Goal: Task Accomplishment & Management: Manage account settings

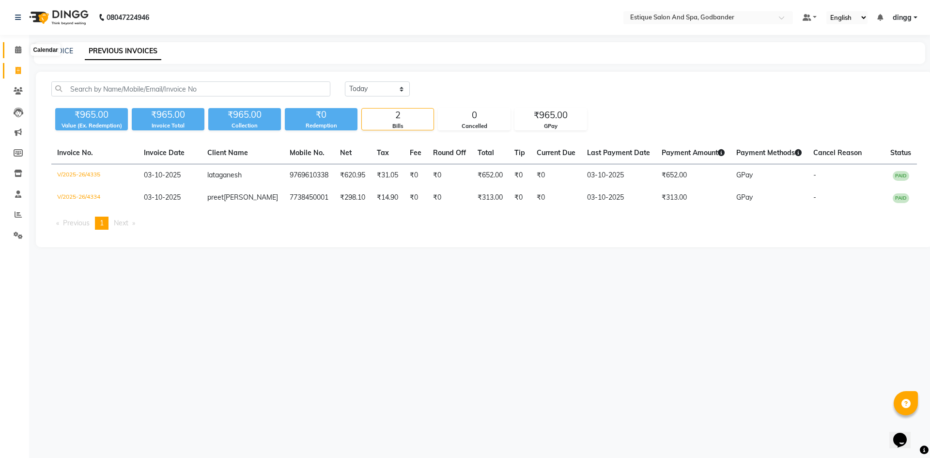
drag, startPoint x: 0, startPoint y: 0, endPoint x: 17, endPoint y: 53, distance: 55.9
click at [17, 53] on span at bounding box center [18, 50] width 17 height 11
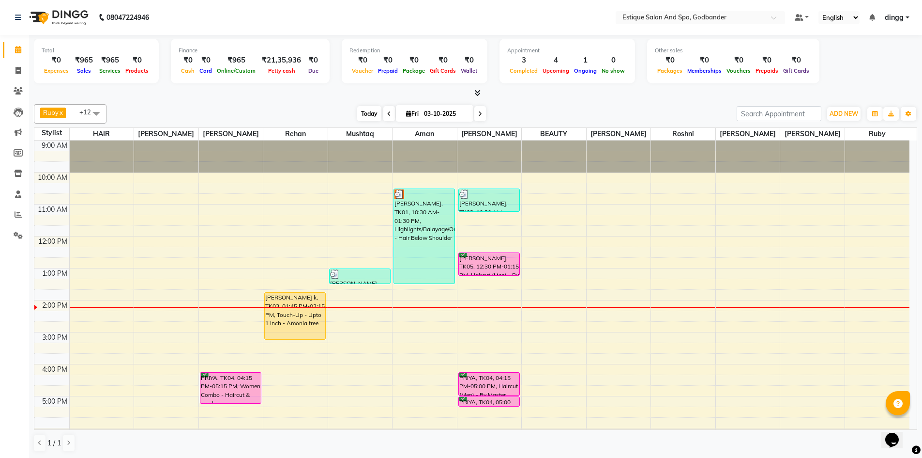
click at [367, 115] on span "Today" at bounding box center [369, 113] width 24 height 15
click at [16, 72] on icon at bounding box center [17, 70] width 5 height 7
select select "6103"
select select "service"
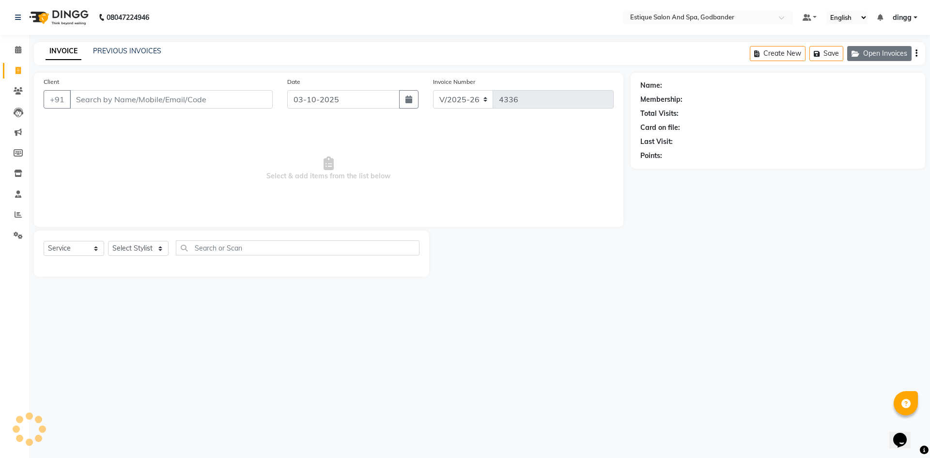
click at [878, 56] on button "Open Invoices" at bounding box center [879, 53] width 64 height 15
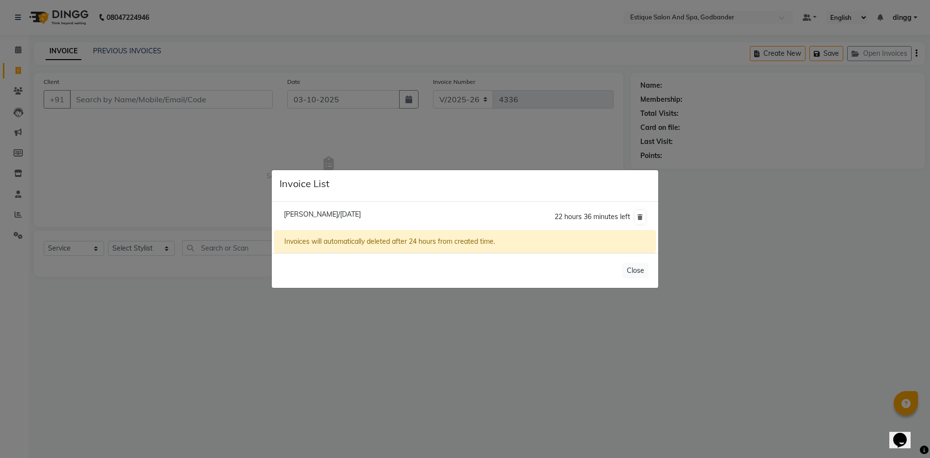
click at [327, 215] on span "Rashmi Deshpande/03 October 2025" at bounding box center [322, 214] width 77 height 9
type input "9167688103"
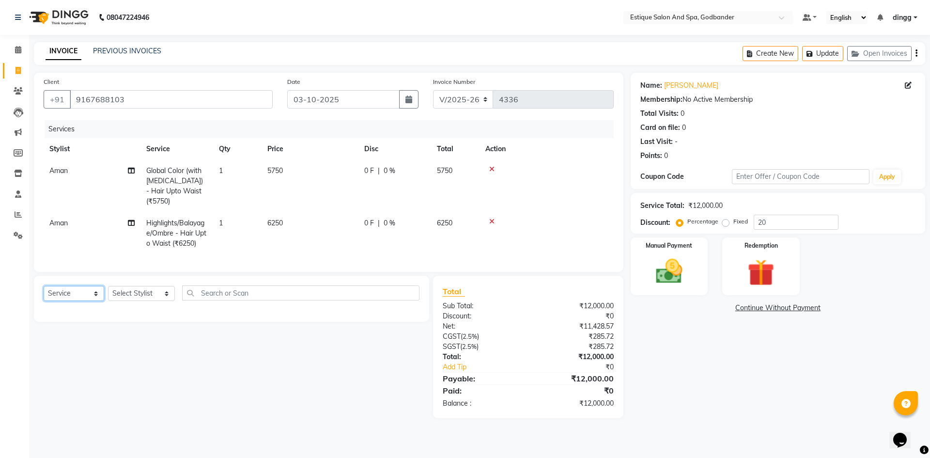
click at [88, 289] on select "Select Service Product Membership Package Voucher Prepaid Gift Card" at bounding box center [74, 293] width 61 height 15
select select "product"
click at [44, 286] on select "Select Service Product Membership Package Voucher Prepaid Gift Card" at bounding box center [74, 293] width 61 height 15
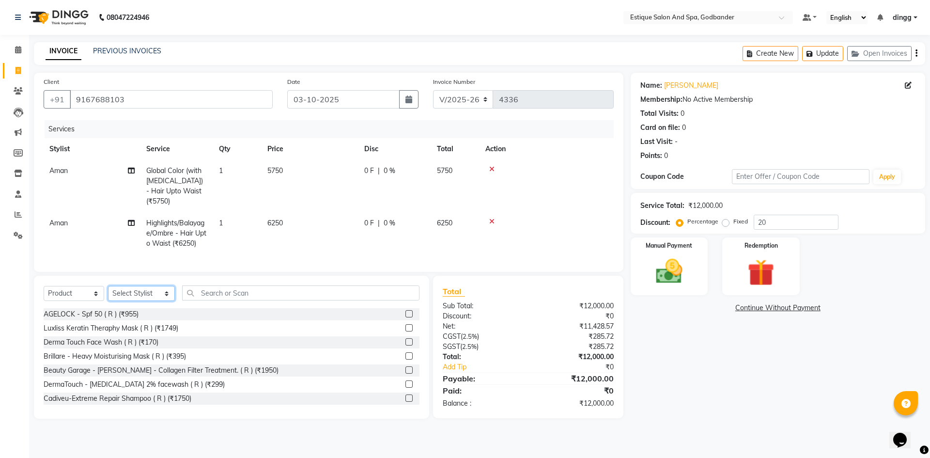
click at [137, 286] on select "Select Stylist Aarti Nails Aman Anita Salve Anjali Wavle Any one Asmi BEAUTY di…" at bounding box center [141, 293] width 67 height 15
select select "74935"
click at [108, 286] on select "Select Stylist Aarti Nails Aman Anita Salve Anjali Wavle Any one Asmi BEAUTY di…" at bounding box center [141, 293] width 67 height 15
click at [209, 295] on div "Select Service Product Membership Package Voucher Prepaid Gift Card Select Styl…" at bounding box center [232, 296] width 376 height 23
click at [210, 290] on input "text" at bounding box center [300, 292] width 237 height 15
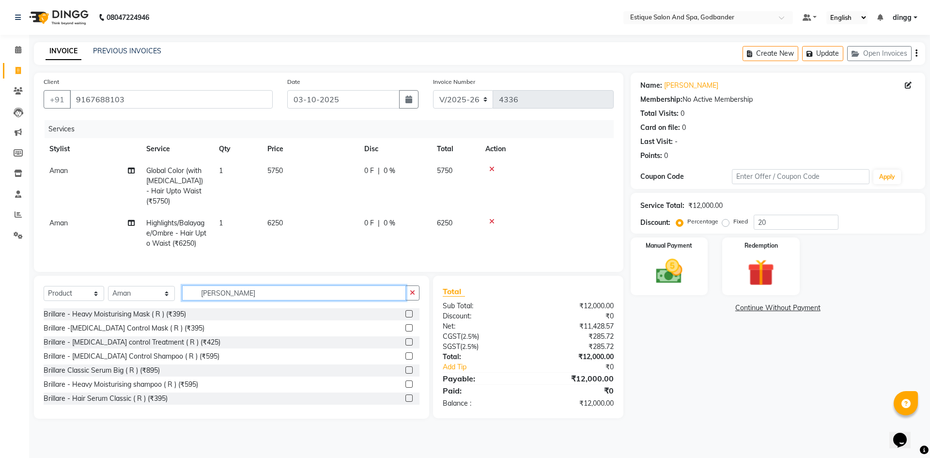
type input "brill"
click at [405, 380] on label at bounding box center [408, 383] width 7 height 7
click at [405, 381] on input "checkbox" at bounding box center [408, 384] width 6 height 6
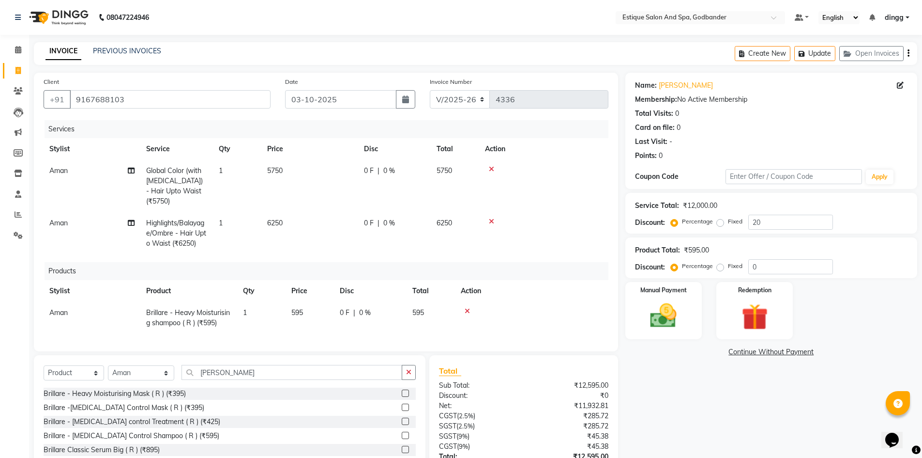
checkbox input "false"
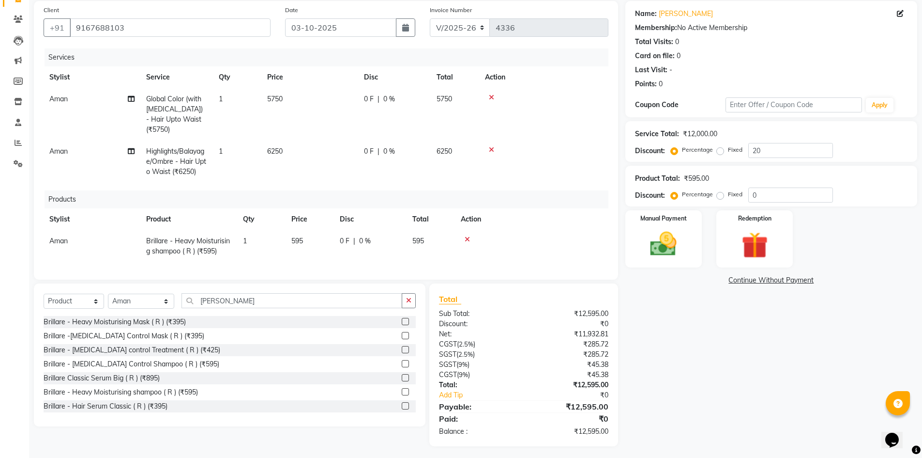
click at [402, 318] on label at bounding box center [405, 321] width 7 height 7
click at [402, 319] on input "checkbox" at bounding box center [405, 322] width 6 height 6
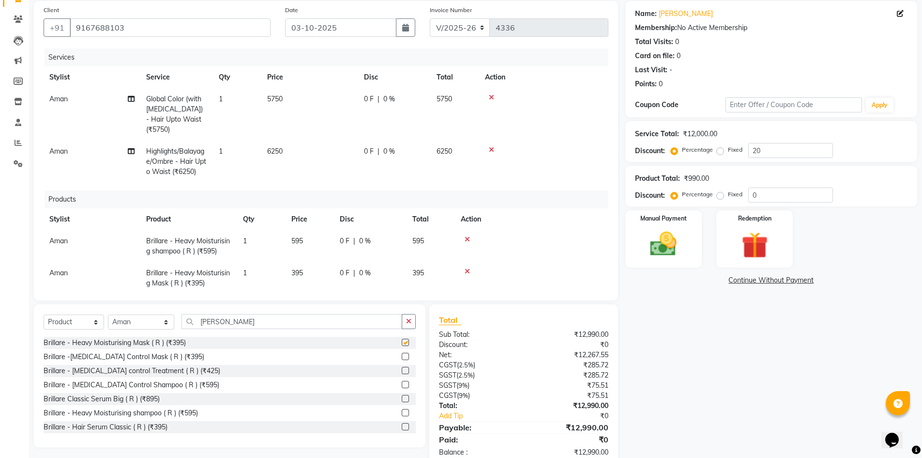
checkbox input "false"
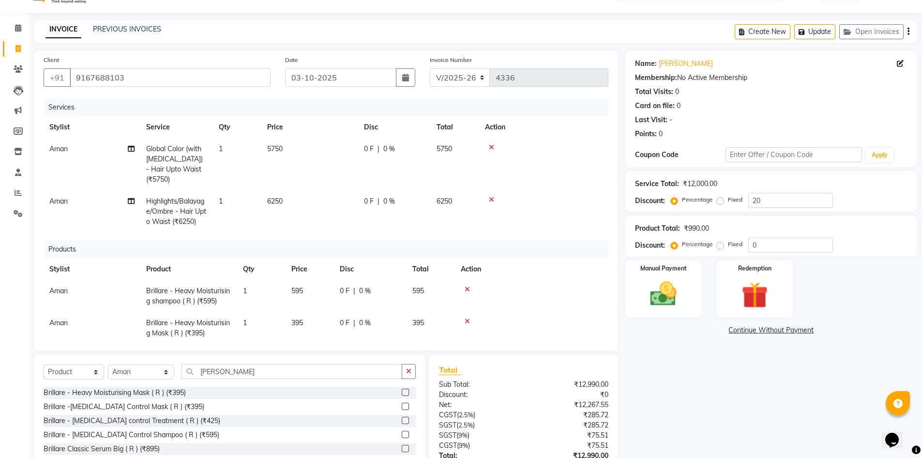
scroll to position [0, 0]
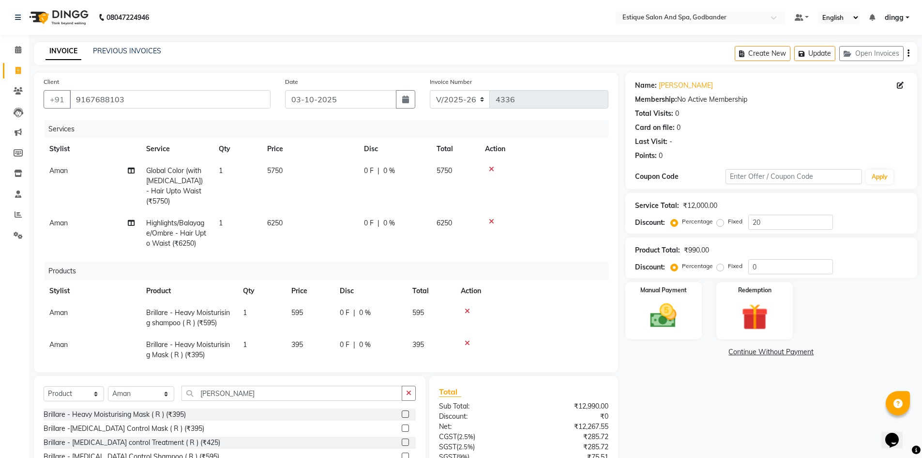
click at [424, 184] on td "0 F | 0 %" at bounding box center [394, 186] width 73 height 52
select select "74935"
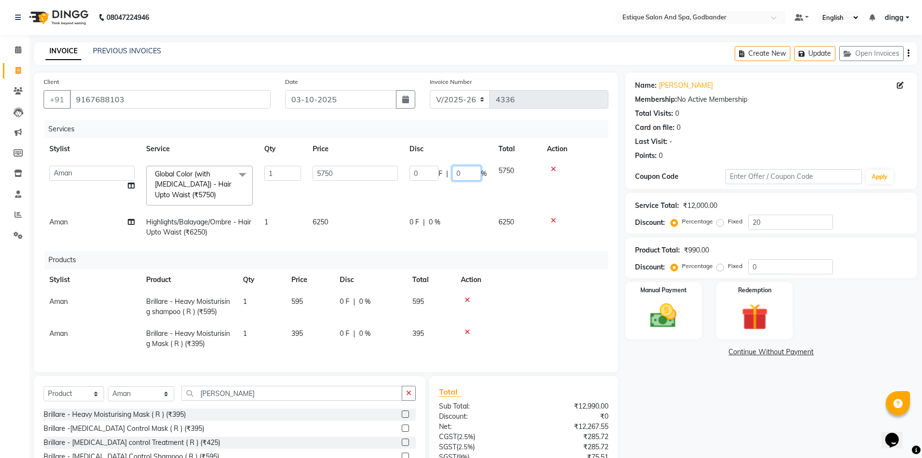
click at [465, 170] on input "0" at bounding box center [466, 173] width 29 height 15
type input "0"
type input "20"
click at [464, 193] on tr "Aarti Nails Aman Anita Salve Anjali Wavle Any one Asmi BEAUTY dingg HAIR Hina K…" at bounding box center [326, 185] width 565 height 51
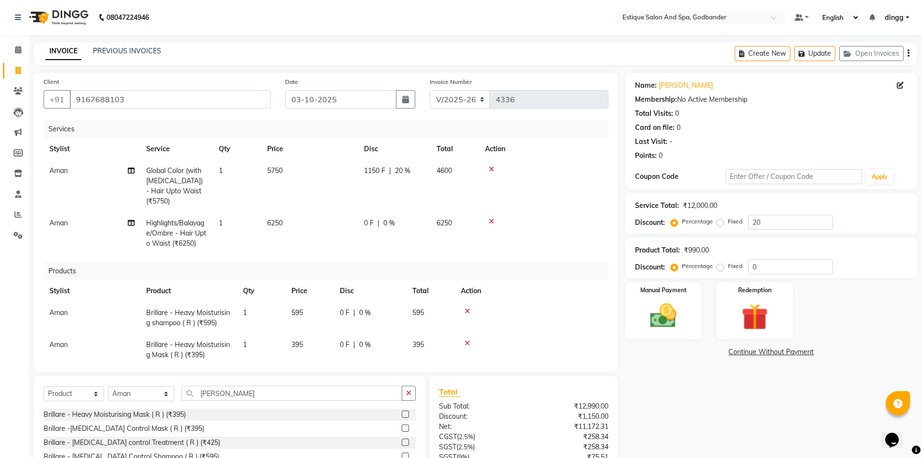
click at [414, 212] on td "0 F | 0 %" at bounding box center [394, 233] width 73 height 42
select select "74935"
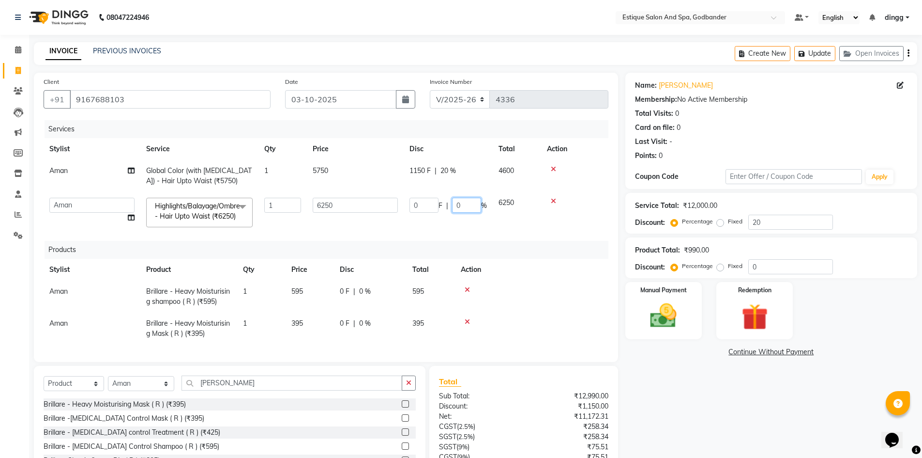
click at [467, 203] on input "0" at bounding box center [466, 205] width 29 height 15
type input "20"
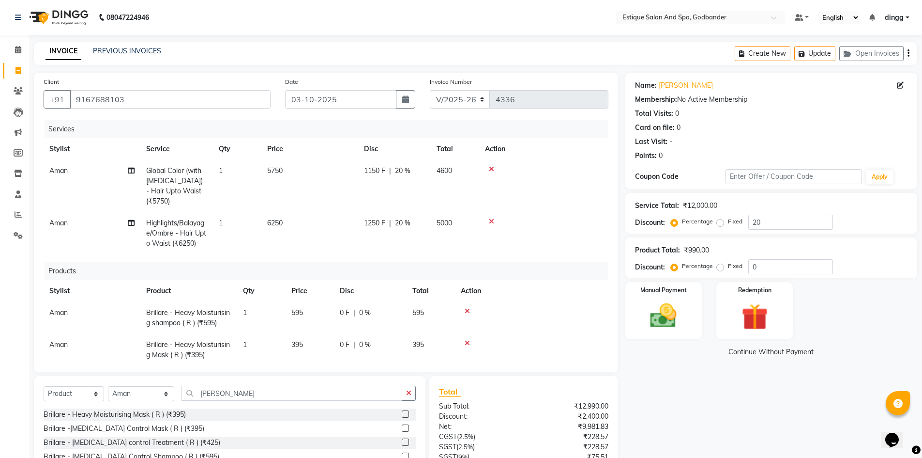
click at [530, 246] on div "Services Stylist Service Qty Price Disc Total Action Aman Global Color (with Am…" at bounding box center [326, 241] width 565 height 242
click at [666, 309] on img at bounding box center [664, 315] width 45 height 31
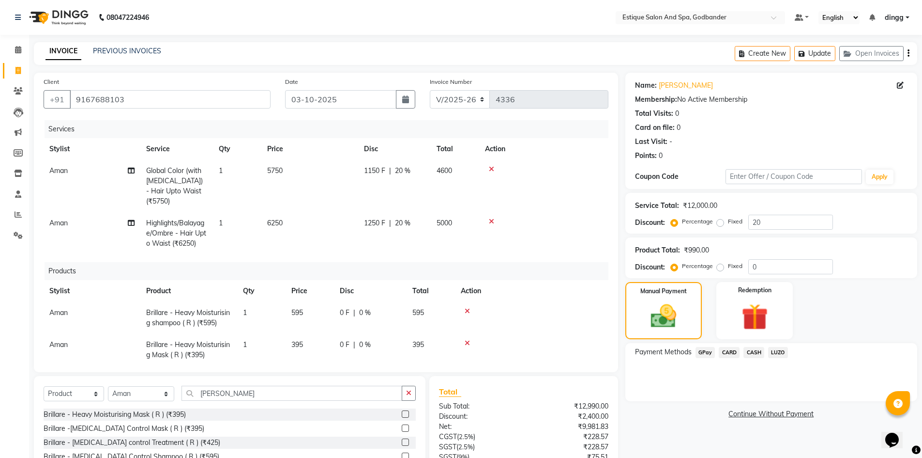
click at [706, 353] on span "GPay" at bounding box center [706, 352] width 20 height 11
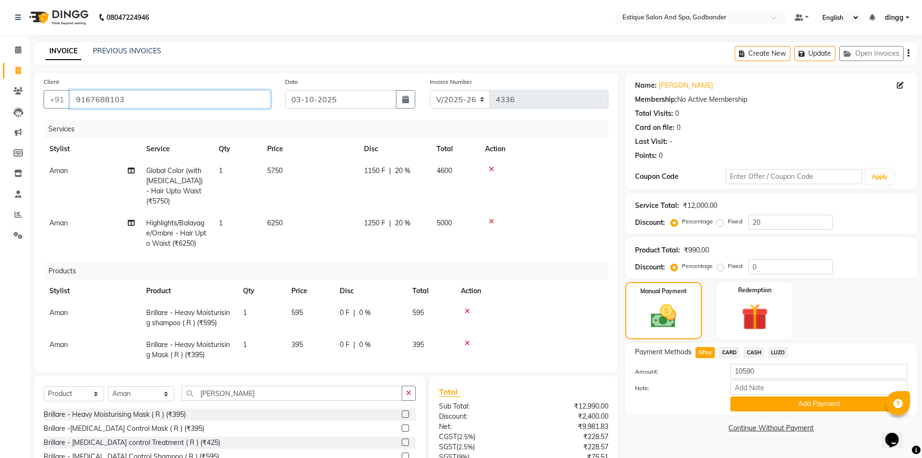
drag, startPoint x: 73, startPoint y: 95, endPoint x: 148, endPoint y: 106, distance: 75.7
click at [146, 106] on input "9167688103" at bounding box center [170, 99] width 201 height 18
drag, startPoint x: 754, startPoint y: 407, endPoint x: 752, endPoint y: 402, distance: 5.2
click at [754, 406] on button "Add Payment" at bounding box center [819, 403] width 177 height 15
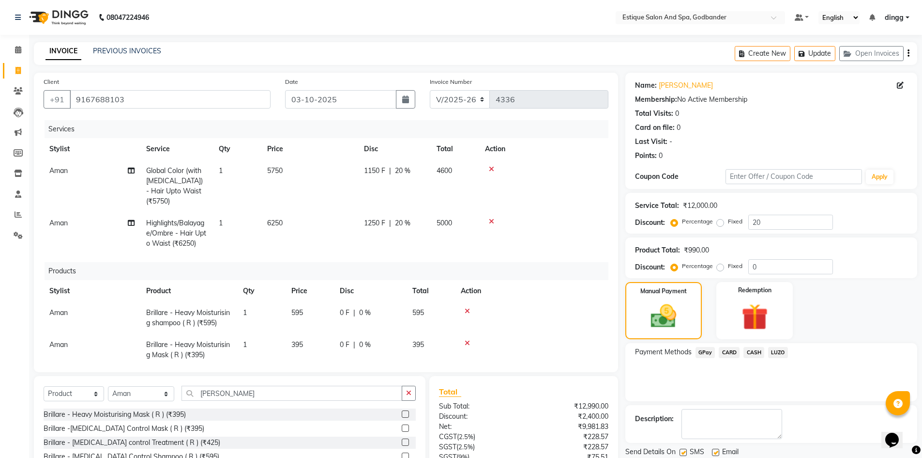
scroll to position [116, 0]
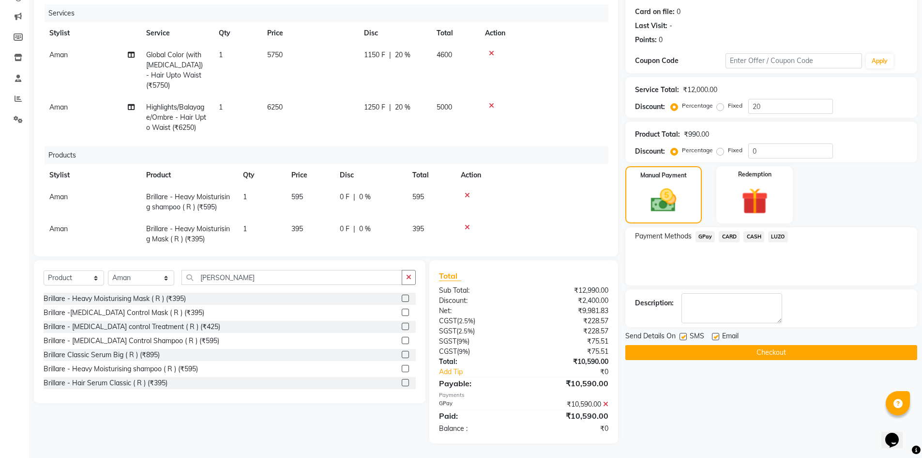
click at [695, 349] on button "Checkout" at bounding box center [772, 352] width 292 height 15
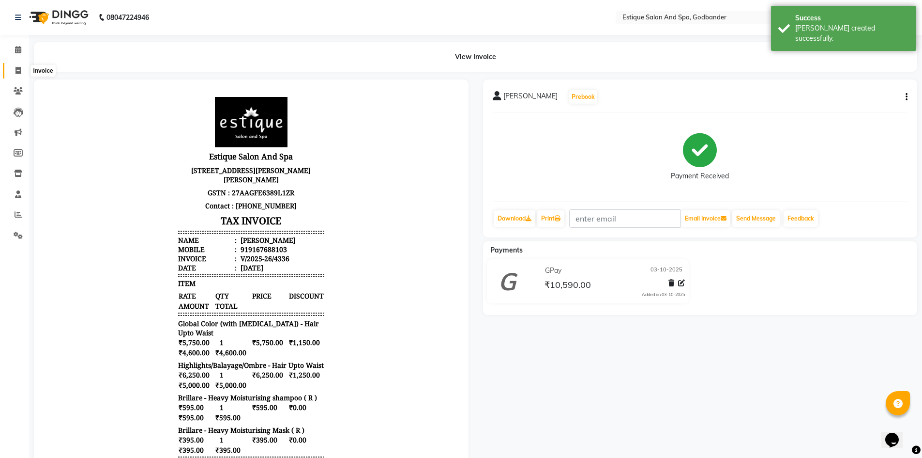
drag, startPoint x: 15, startPoint y: 69, endPoint x: 31, endPoint y: 74, distance: 16.8
click at [16, 69] on icon at bounding box center [17, 70] width 5 height 7
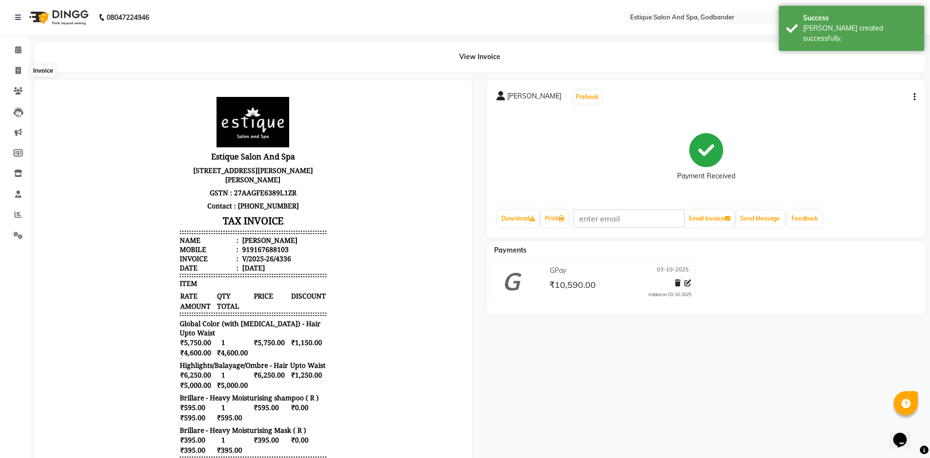
select select "6103"
select select "service"
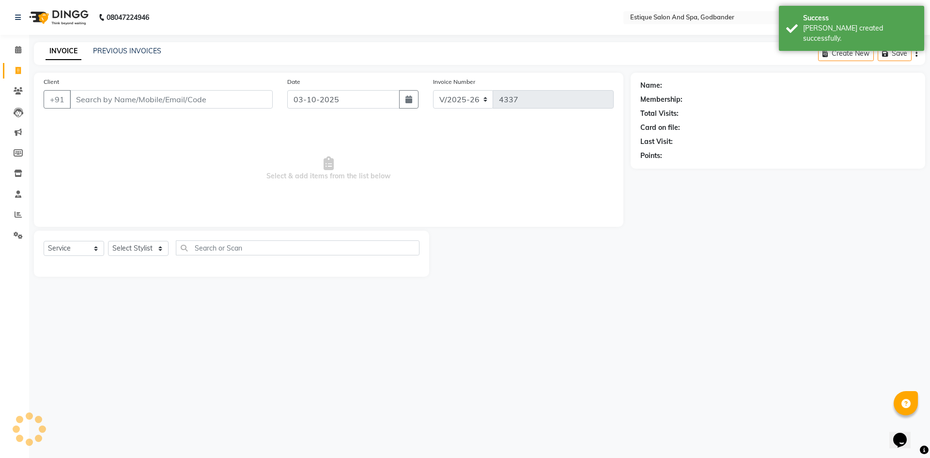
click at [85, 100] on input "Client" at bounding box center [171, 99] width 203 height 18
type input "9167688103"
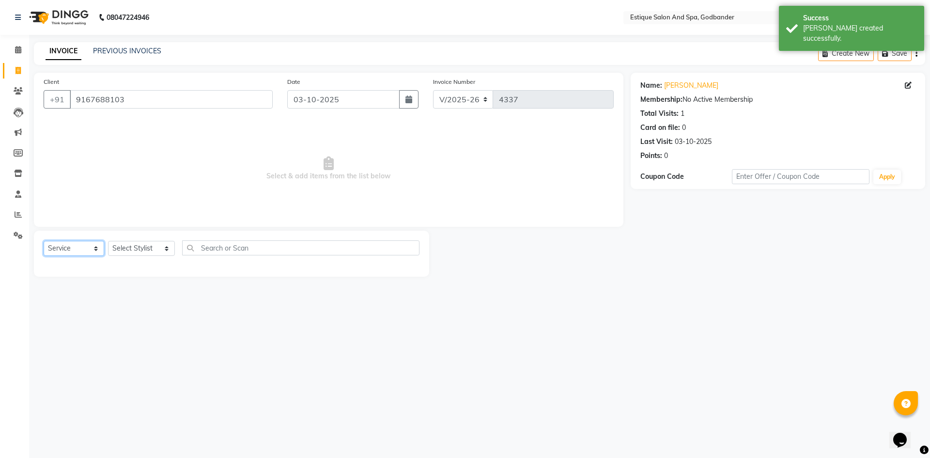
click at [84, 248] on select "Select Service Product Membership Package Voucher Prepaid Gift Card" at bounding box center [74, 248] width 61 height 15
select select "membership"
click at [44, 241] on select "Select Service Product Membership Package Voucher Prepaid Gift Card" at bounding box center [74, 248] width 61 height 15
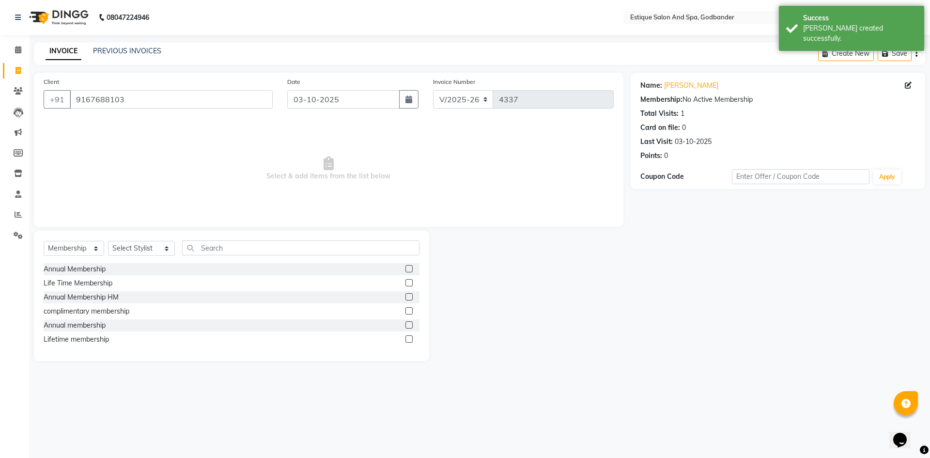
click at [411, 270] on label at bounding box center [408, 268] width 7 height 7
click at [411, 270] on input "checkbox" at bounding box center [408, 269] width 6 height 6
checkbox input "false"
click at [905, 85] on icon at bounding box center [908, 85] width 7 height 7
select select "22"
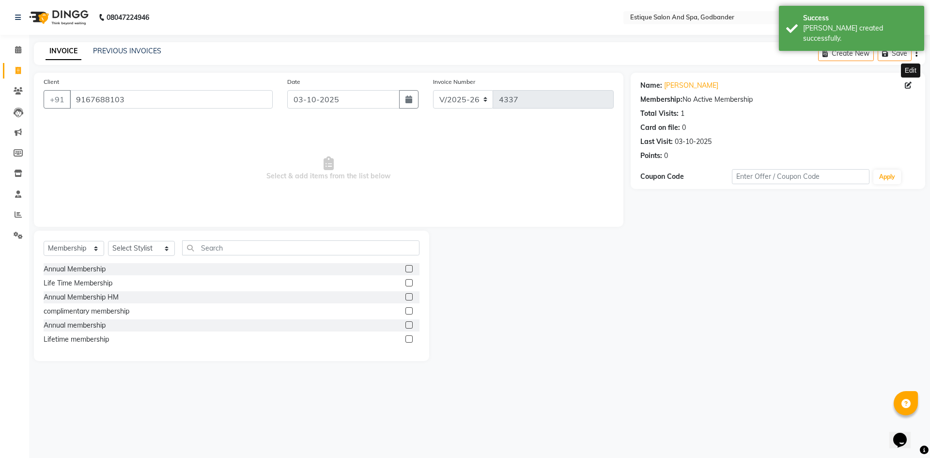
select select "female"
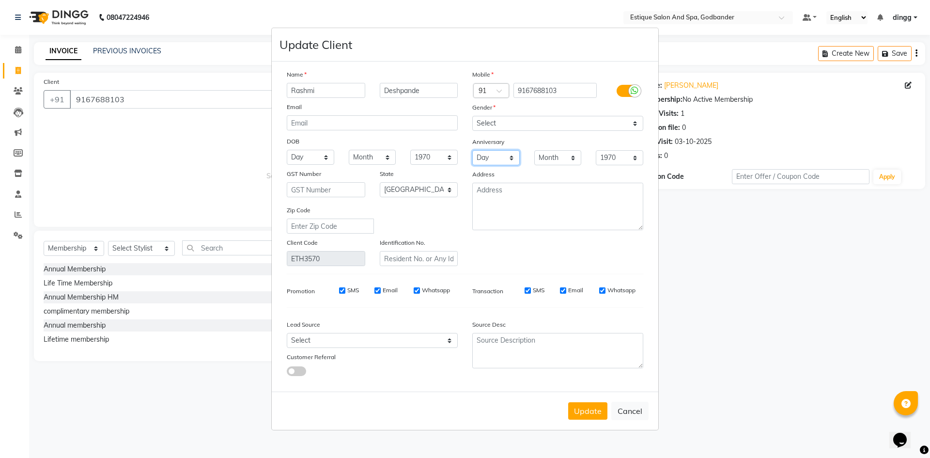
click at [487, 161] on select "Day 01 02 03 04 05 06 07 08 09 10 11 12 13 14 15 16 17 18 19 20 21 22 23 24 25 …" at bounding box center [495, 157] width 47 height 15
click at [308, 161] on select "Day 01 02 03 04 05 06 07 08 09 10 11 12 13 14 15 16 17 18 19 20 21 22 23 24 25 …" at bounding box center [310, 157] width 47 height 15
select select "04"
click at [287, 150] on select "Day 01 02 03 04 05 06 07 08 09 10 11 12 13 14 15 16 17 18 19 20 21 22 23 24 25 …" at bounding box center [310, 157] width 47 height 15
click at [368, 159] on select "Month January February March April May June July August September October Novem…" at bounding box center [372, 157] width 47 height 15
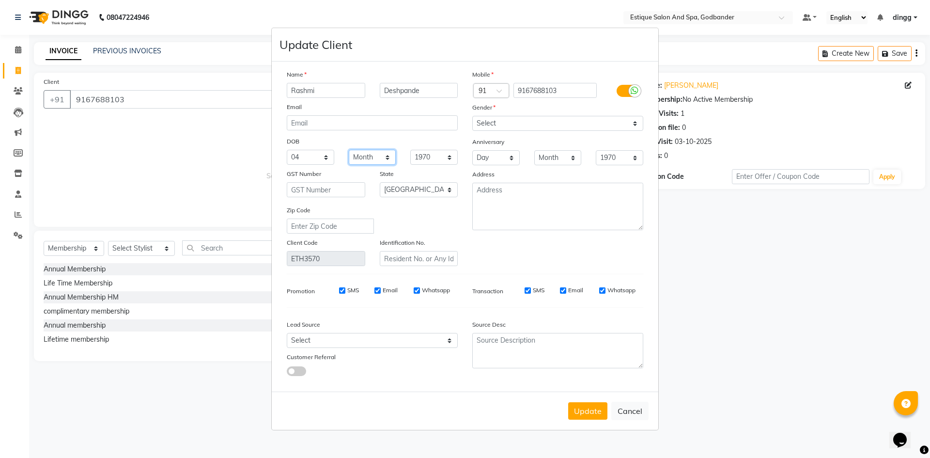
select select "11"
click at [349, 150] on select "Month January February March April May June July August September October Novem…" at bounding box center [372, 157] width 47 height 15
click at [424, 153] on select "1940 1941 1942 1943 1944 1945 1946 1947 1948 1949 1950 1951 1952 1953 1954 1955…" at bounding box center [433, 157] width 47 height 15
select select "1985"
click at [410, 150] on select "1940 1941 1942 1943 1944 1945 1946 1947 1948 1949 1950 1951 1952 1953 1954 1955…" at bounding box center [433, 157] width 47 height 15
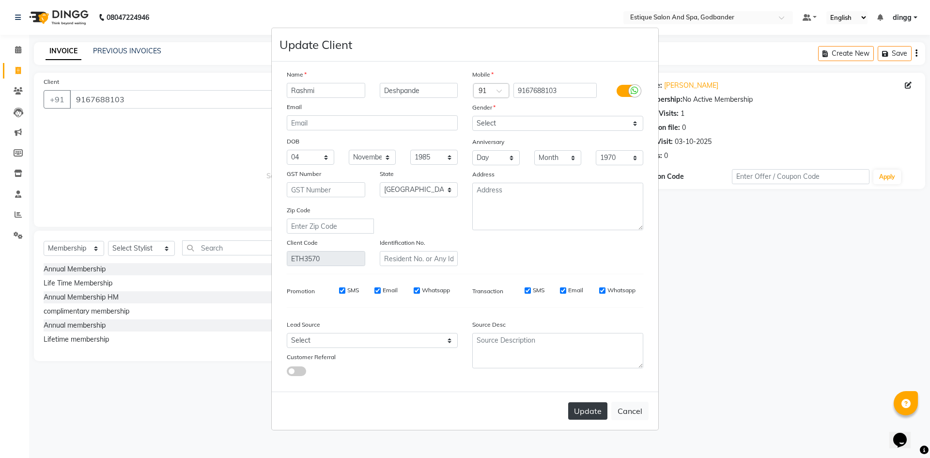
click at [587, 411] on button "Update" at bounding box center [587, 410] width 39 height 17
select select
select select "null"
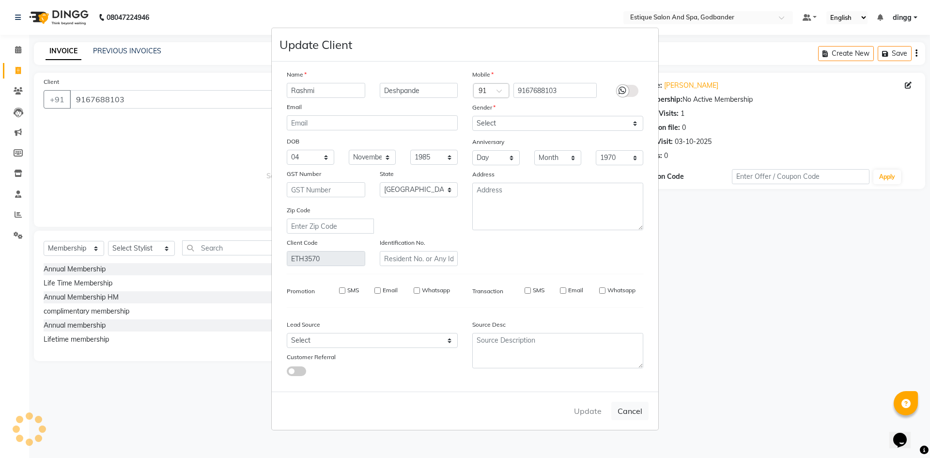
select select
checkbox input "false"
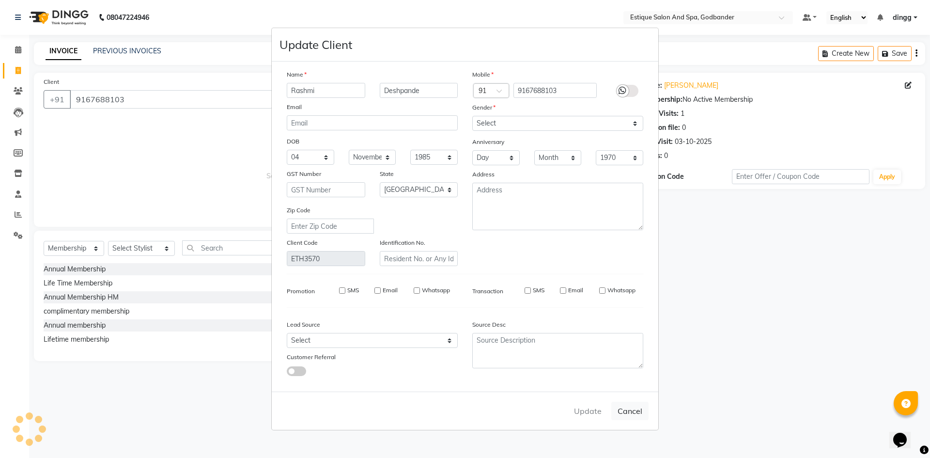
checkbox input "false"
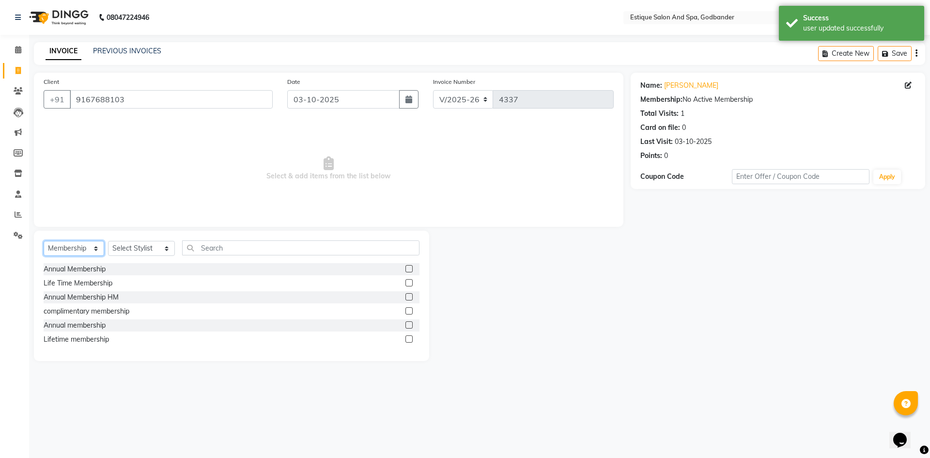
click at [77, 250] on select "Select Service Product Membership Package Voucher Prepaid Gift Card" at bounding box center [74, 248] width 61 height 15
click at [44, 241] on select "Select Service Product Membership Package Voucher Prepaid Gift Card" at bounding box center [74, 248] width 61 height 15
click at [410, 270] on label at bounding box center [408, 268] width 7 height 7
click at [410, 270] on input "checkbox" at bounding box center [408, 269] width 6 height 6
checkbox input "false"
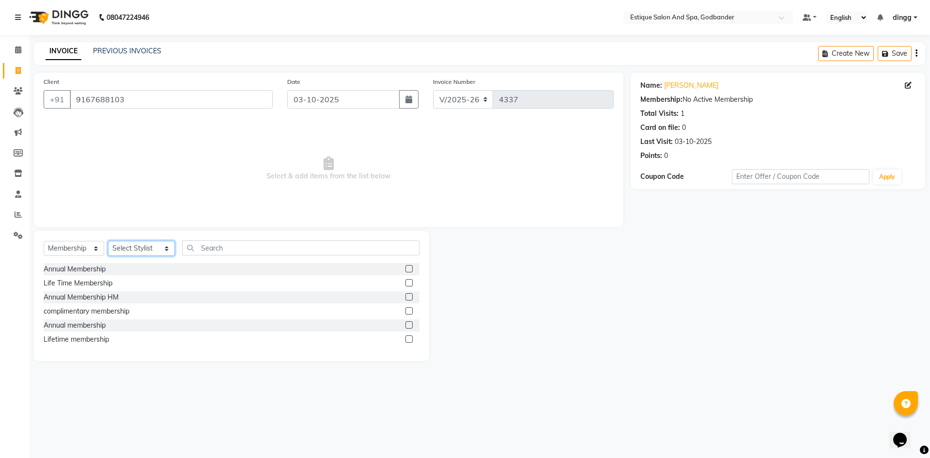
drag, startPoint x: 130, startPoint y: 248, endPoint x: 128, endPoint y: 242, distance: 6.1
click at [131, 247] on select "Select Stylist Aarti Nails [PERSON_NAME] [PERSON_NAME] Any one Asmi BEAUTY ding…" at bounding box center [141, 248] width 67 height 15
select select "78056"
click at [108, 241] on select "Select Stylist Aarti Nails [PERSON_NAME] [PERSON_NAME] Any one Asmi BEAUTY ding…" at bounding box center [141, 248] width 67 height 15
click at [410, 268] on label at bounding box center [408, 268] width 7 height 7
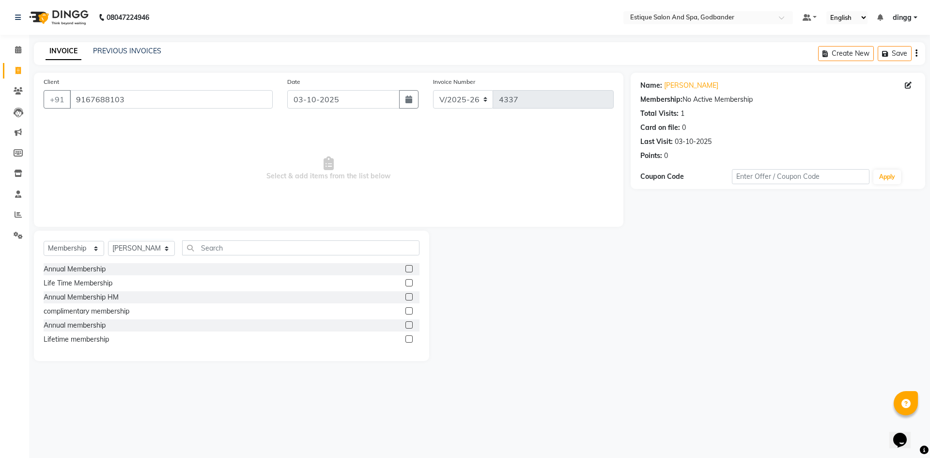
click at [410, 268] on input "checkbox" at bounding box center [408, 269] width 6 height 6
select select "select"
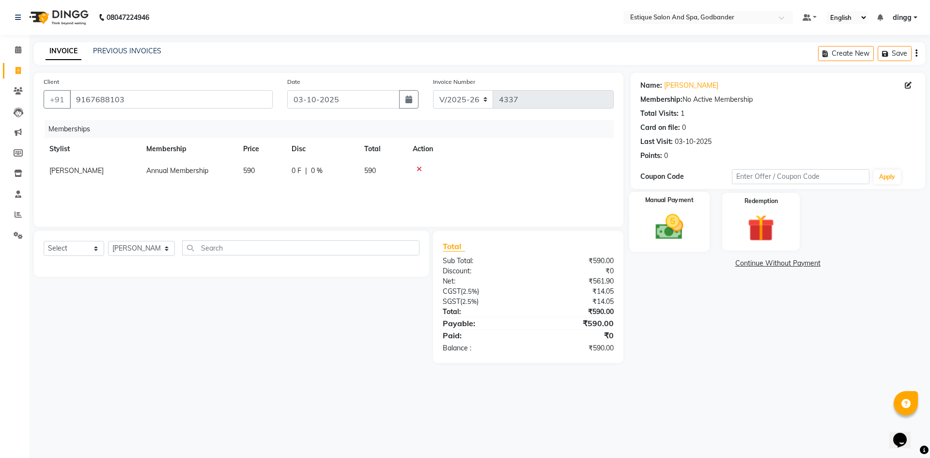
click at [672, 232] on img at bounding box center [668, 227] width 45 height 32
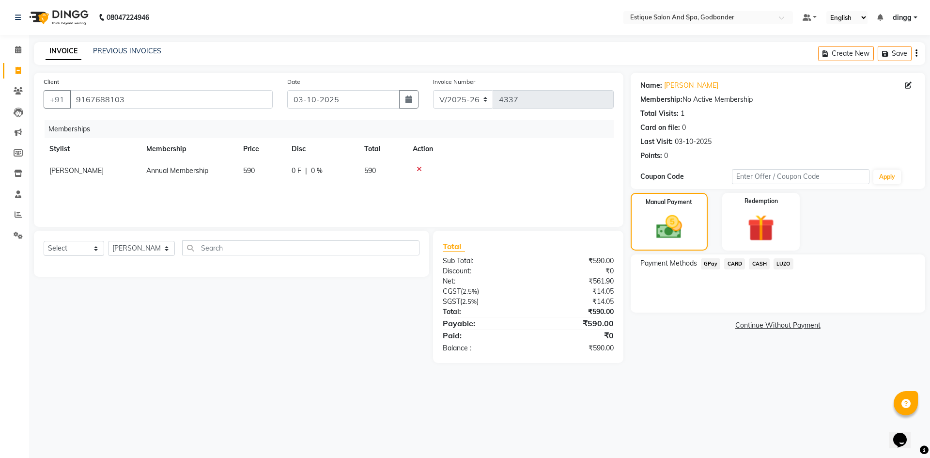
click at [709, 260] on span "GPay" at bounding box center [711, 263] width 20 height 11
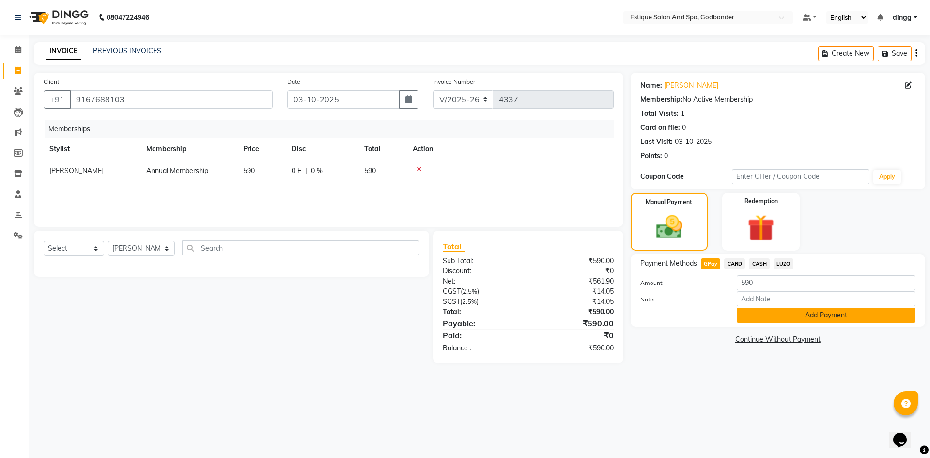
click at [747, 311] on button "Add Payment" at bounding box center [826, 314] width 179 height 15
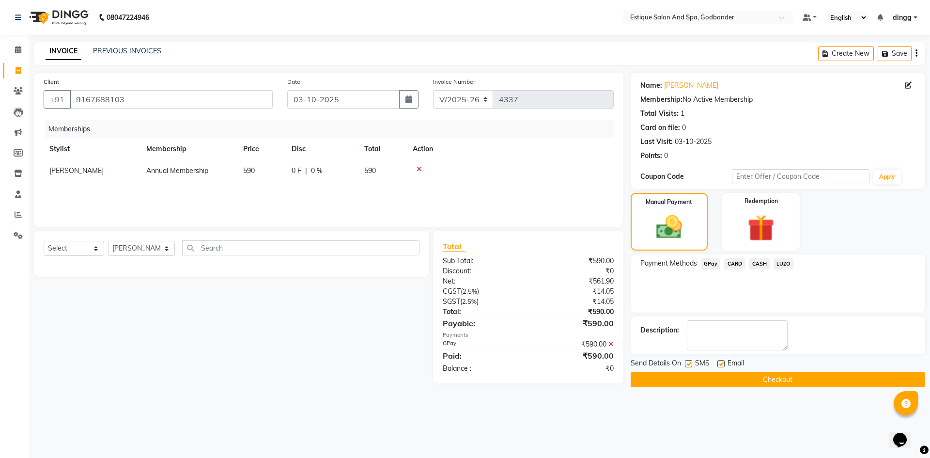
click at [757, 382] on button "Checkout" at bounding box center [777, 379] width 294 height 15
click at [755, 381] on button "Checkout" at bounding box center [777, 379] width 294 height 15
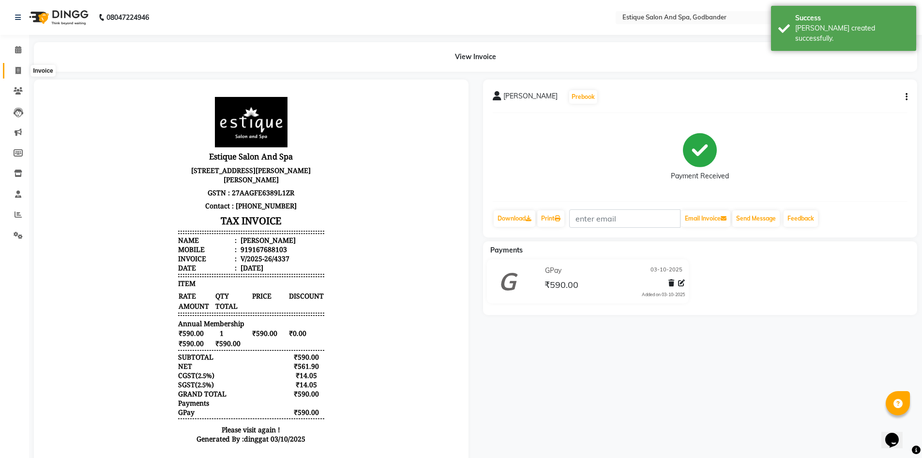
click at [19, 68] on icon at bounding box center [17, 70] width 5 height 7
select select "6103"
select select "service"
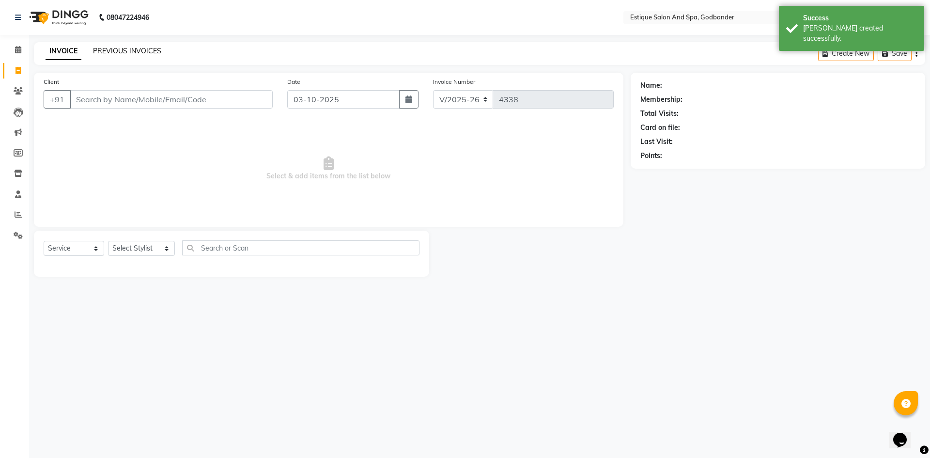
click at [125, 48] on link "PREVIOUS INVOICES" at bounding box center [127, 50] width 68 height 9
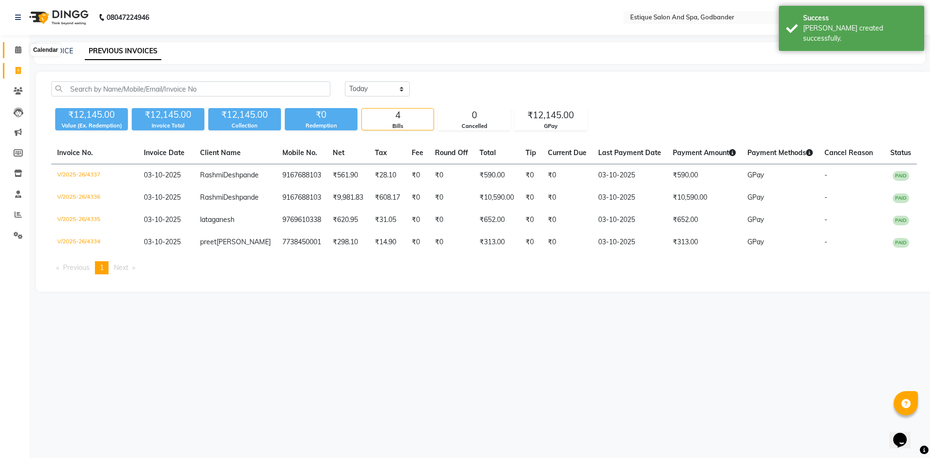
click at [20, 45] on span at bounding box center [18, 50] width 17 height 11
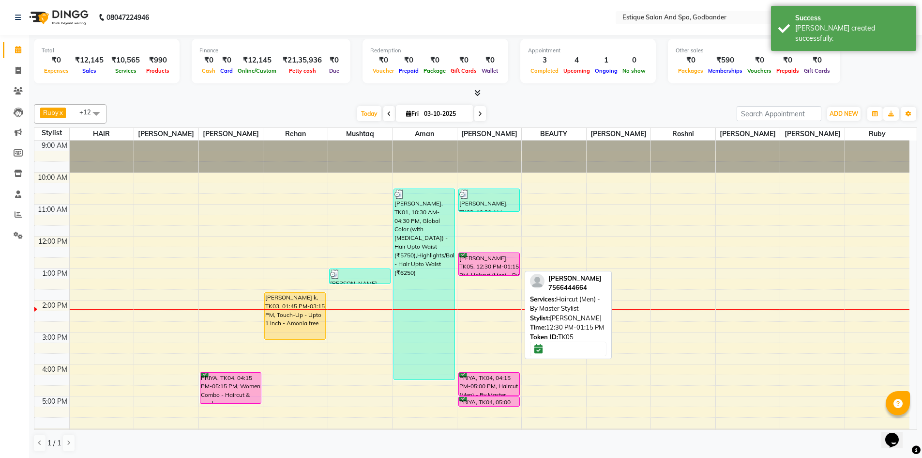
click at [489, 262] on div "Sumit Baneeji, TK05, 12:30 PM-01:15 PM, Haircut (Men) - By Master Stylist" at bounding box center [489, 264] width 61 height 22
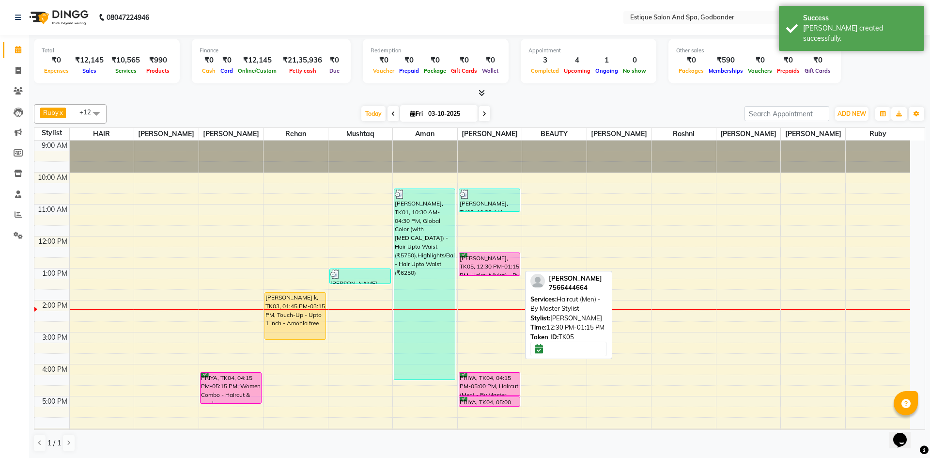
select select "6"
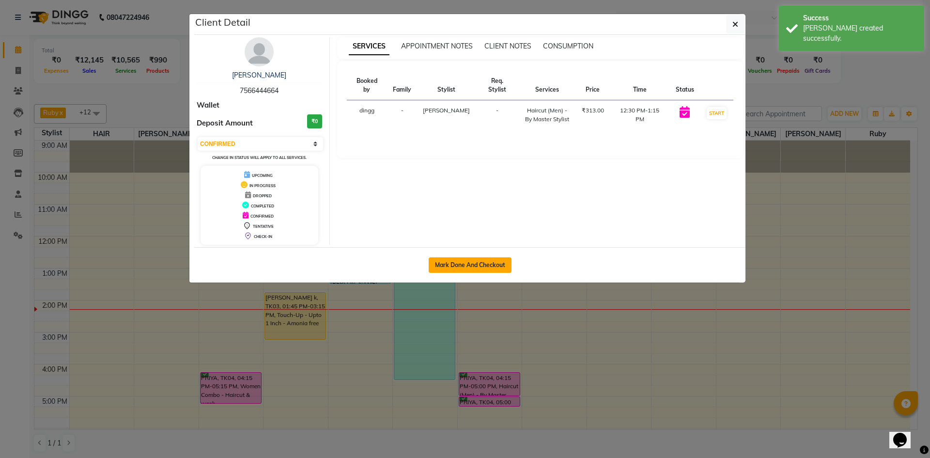
click at [490, 266] on button "Mark Done And Checkout" at bounding box center [470, 264] width 83 height 15
select select "6103"
select select "service"
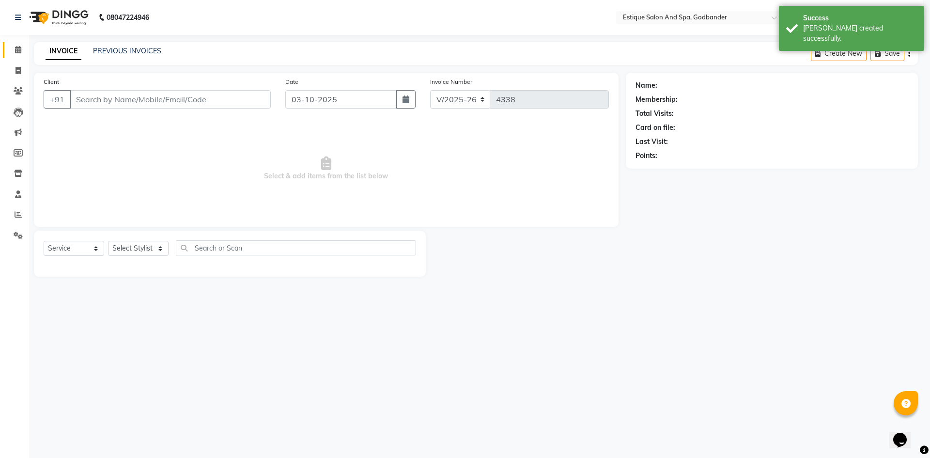
select select "3"
type input "7566444664"
select select "44576"
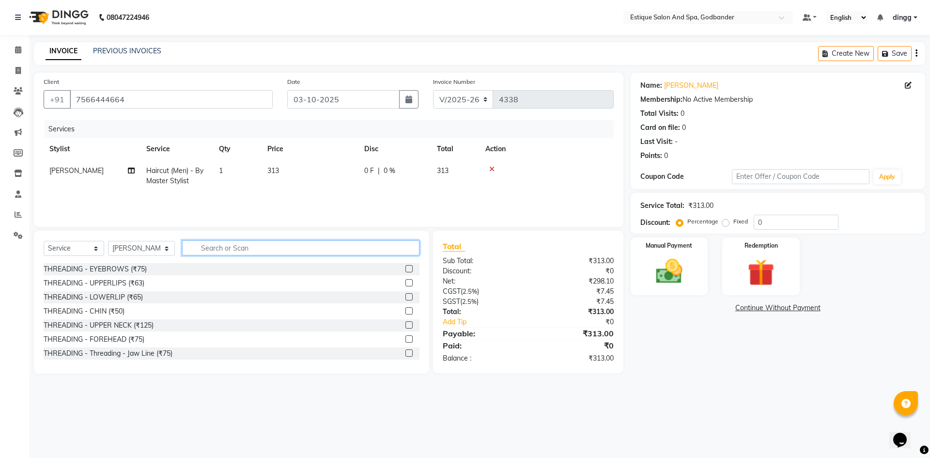
click at [215, 250] on input "text" at bounding box center [300, 247] width 237 height 15
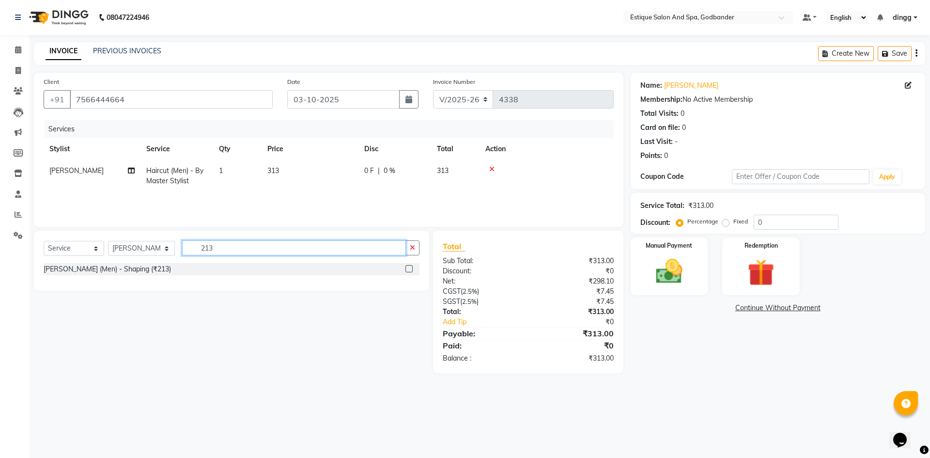
type input "213"
click at [407, 270] on label at bounding box center [408, 268] width 7 height 7
click at [407, 270] on input "checkbox" at bounding box center [408, 269] width 6 height 6
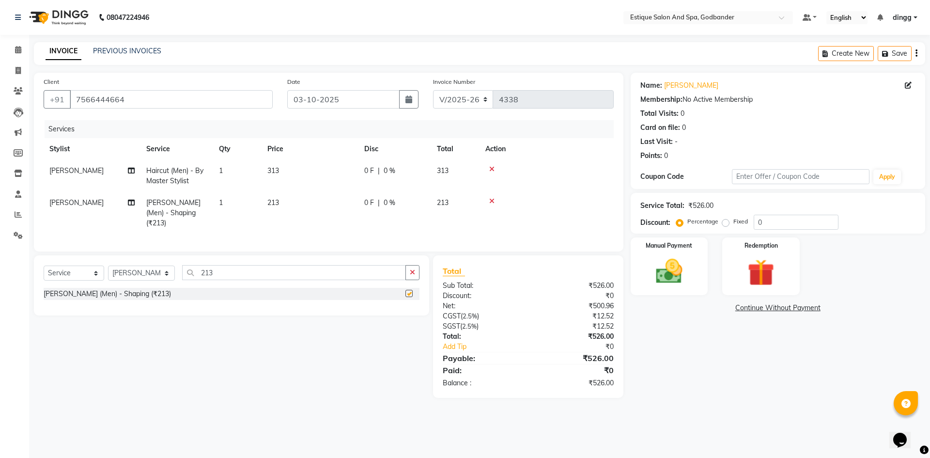
checkbox input "false"
click at [478, 202] on td "213" at bounding box center [455, 213] width 48 height 42
select select "44576"
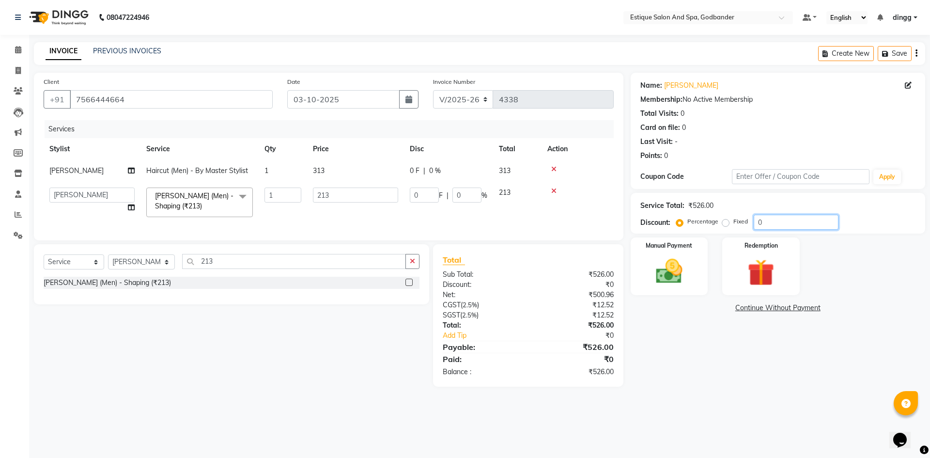
click at [753, 224] on input "0" at bounding box center [795, 222] width 85 height 15
type input "20"
type input "42.6"
type input "20"
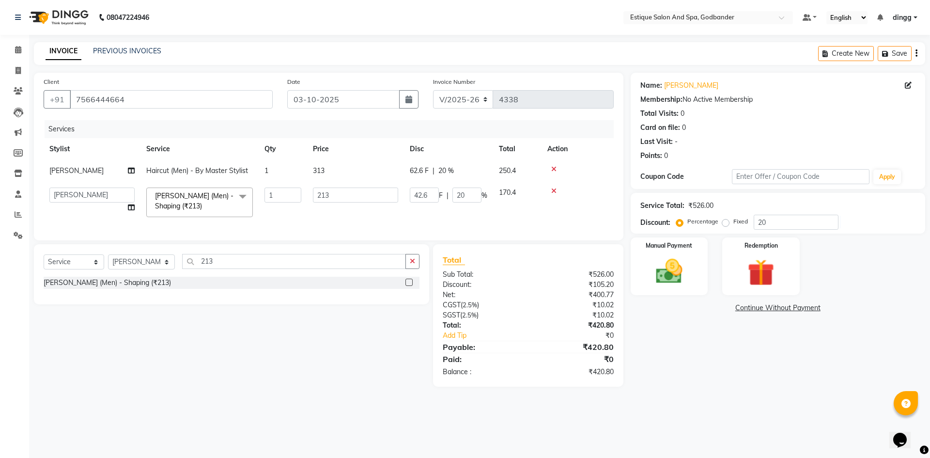
click at [702, 350] on div "Name: Sumit Baneeji Membership: No Active Membership Total Visits: 0 Card on fi…" at bounding box center [781, 230] width 302 height 314
click at [692, 269] on div "Manual Payment" at bounding box center [669, 266] width 80 height 60
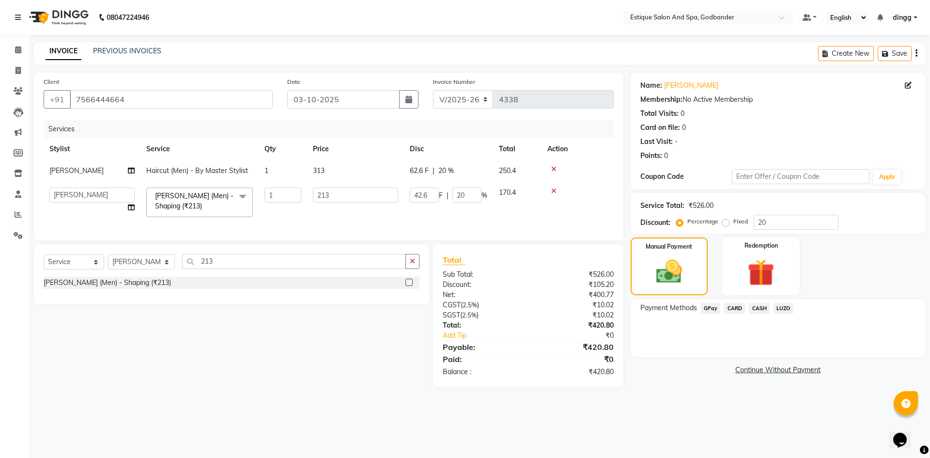
click at [760, 309] on span "CASH" at bounding box center [759, 308] width 21 height 11
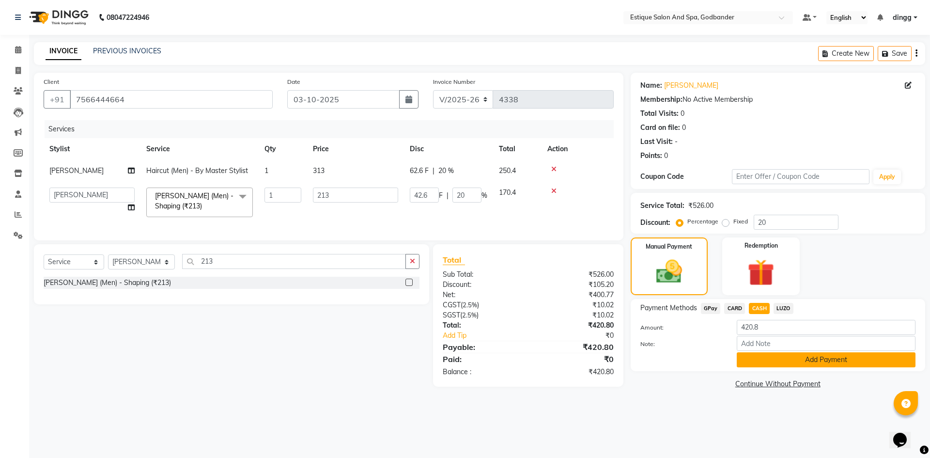
click at [817, 362] on button "Add Payment" at bounding box center [826, 359] width 179 height 15
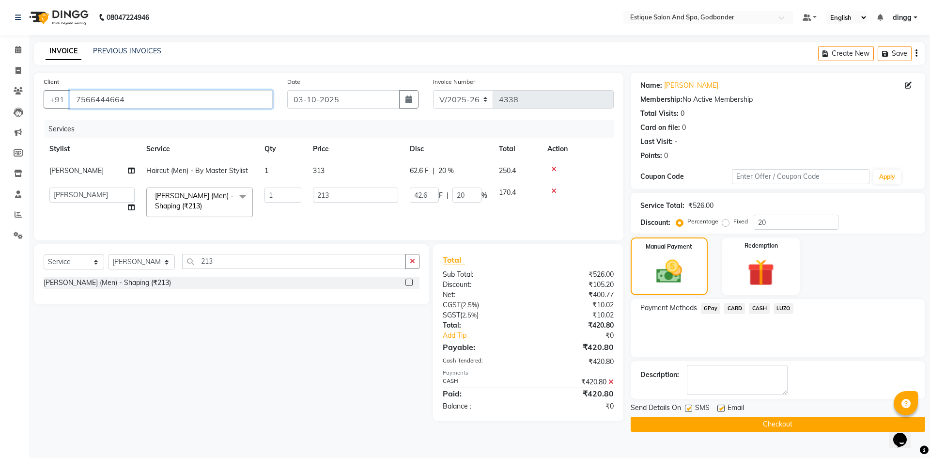
drag, startPoint x: 75, startPoint y: 94, endPoint x: 135, endPoint y: 96, distance: 60.6
click at [135, 96] on input "7566444664" at bounding box center [171, 99] width 203 height 18
click at [680, 423] on button "Checkout" at bounding box center [777, 423] width 294 height 15
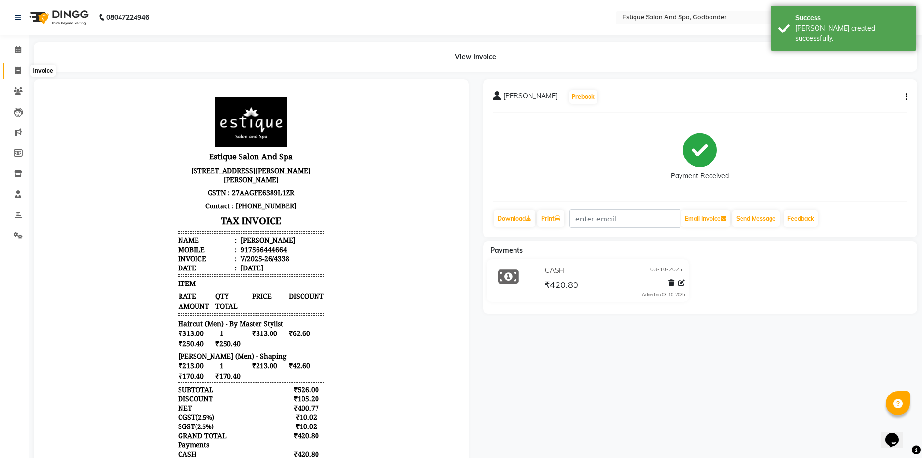
click at [21, 70] on icon at bounding box center [17, 70] width 5 height 7
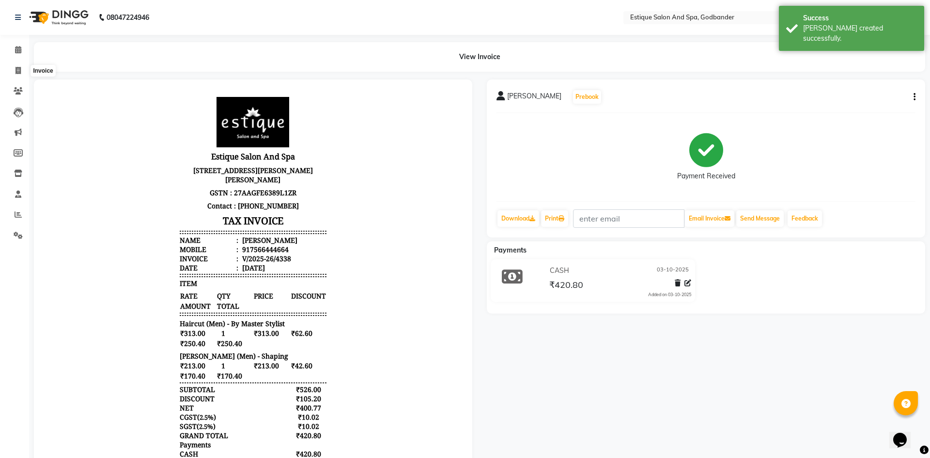
select select "6103"
select select "service"
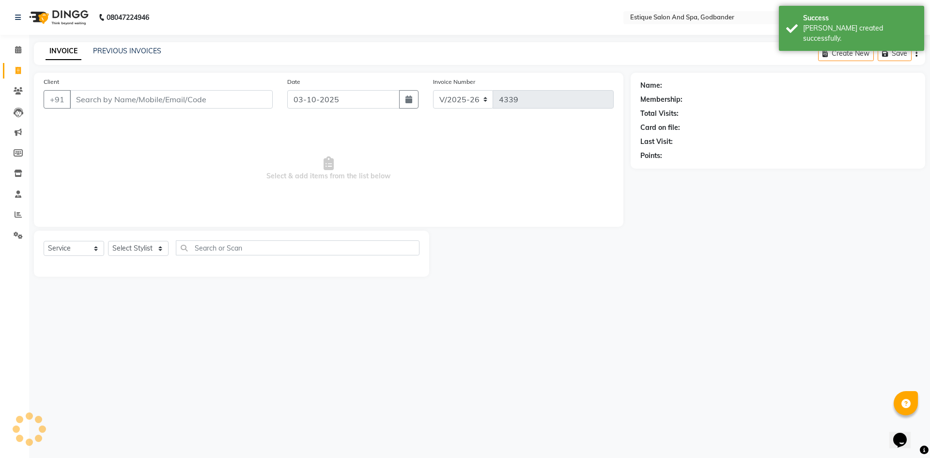
click at [97, 92] on input "Client" at bounding box center [171, 99] width 203 height 18
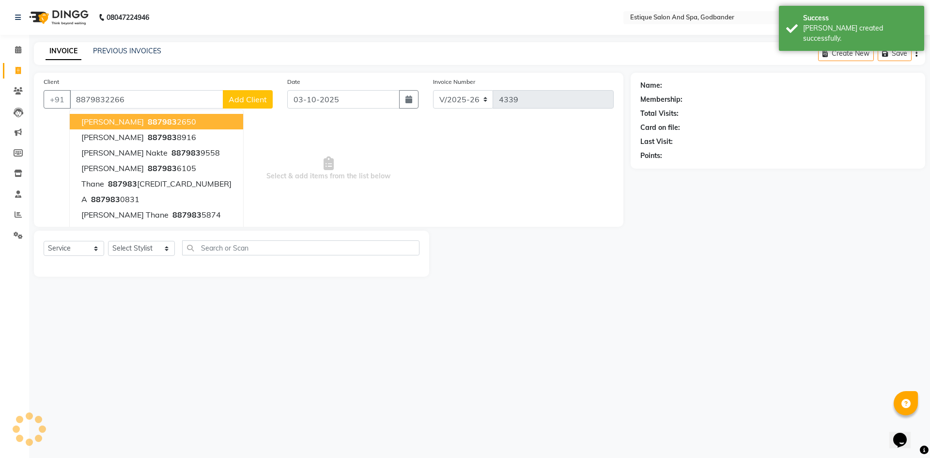
type input "8879832266"
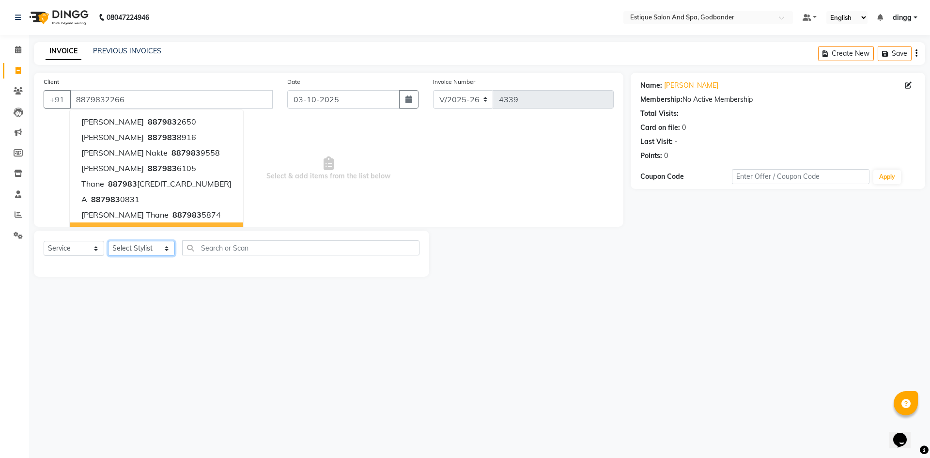
click at [128, 249] on select "Select Stylist Aarti Nails [PERSON_NAME] [PERSON_NAME] Any one Asmi BEAUTY ding…" at bounding box center [141, 248] width 67 height 15
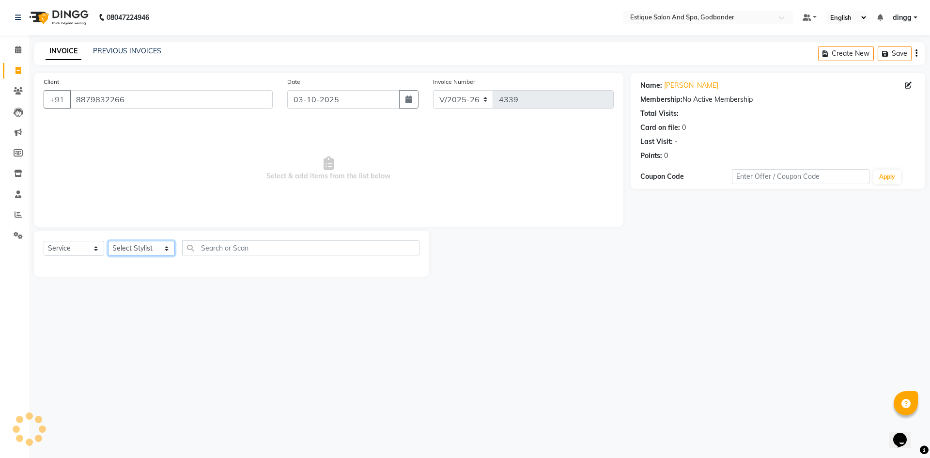
select select "44584"
click at [108, 241] on select "Select Stylist Aarti Nails [PERSON_NAME] [PERSON_NAME] Any one Asmi BEAUTY ding…" at bounding box center [141, 248] width 67 height 15
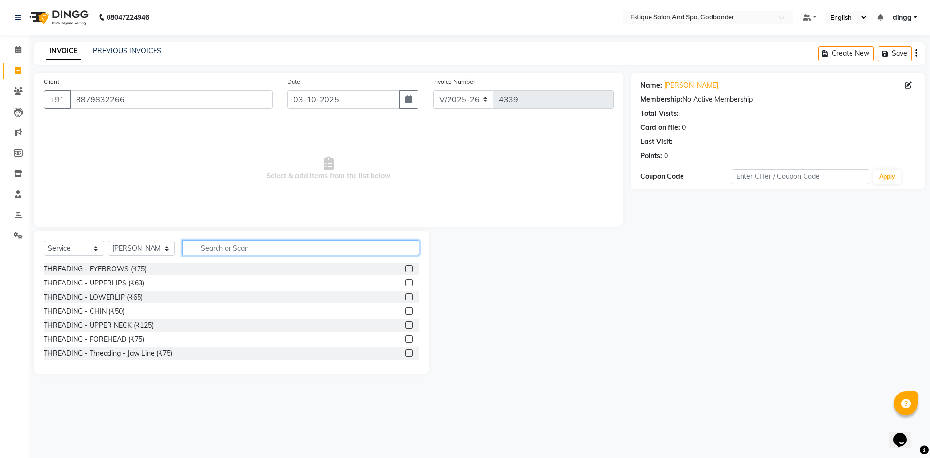
click at [196, 246] on input "text" at bounding box center [300, 247] width 237 height 15
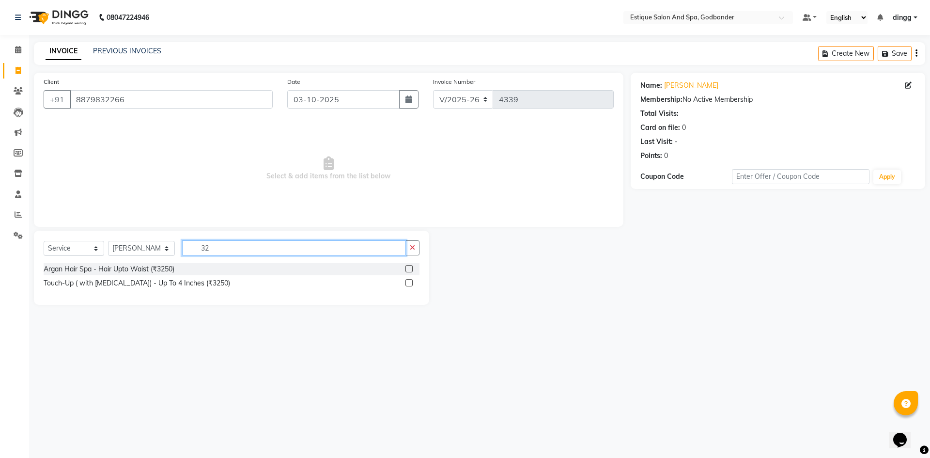
type input "3"
type input "313"
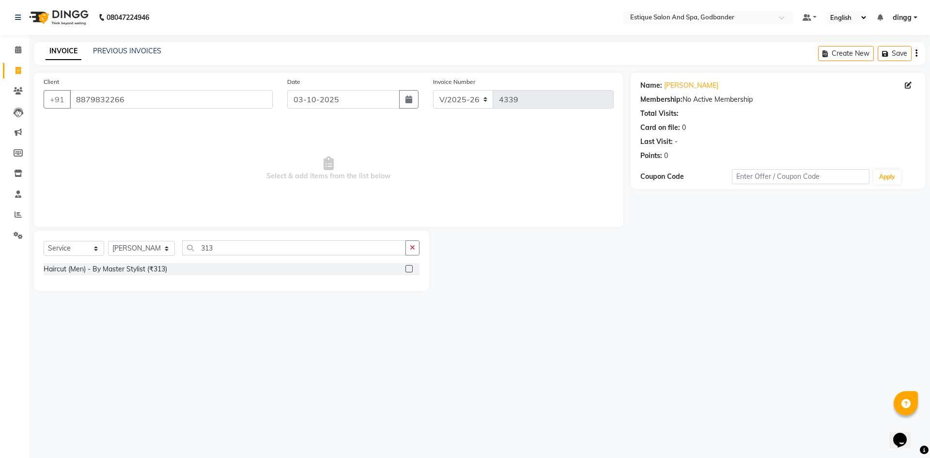
click at [408, 267] on label at bounding box center [408, 268] width 7 height 7
click at [408, 267] on input "checkbox" at bounding box center [408, 269] width 6 height 6
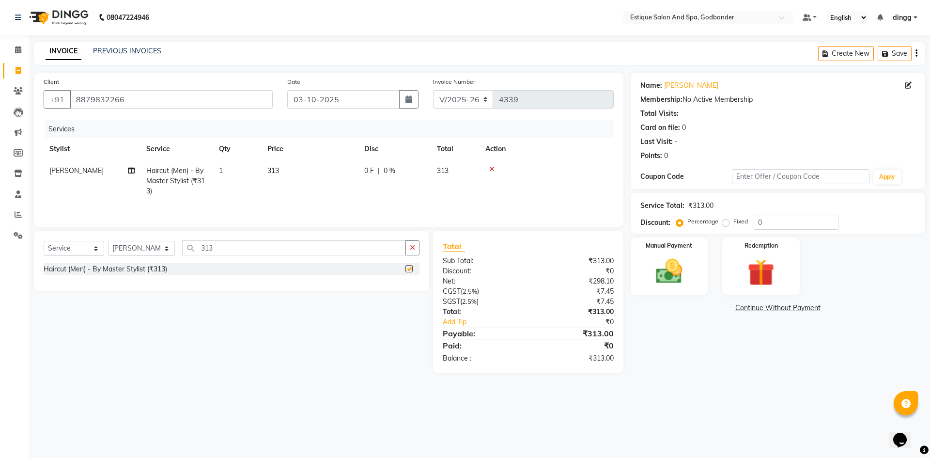
checkbox input "false"
click at [694, 268] on div "Manual Payment" at bounding box center [669, 266] width 80 height 60
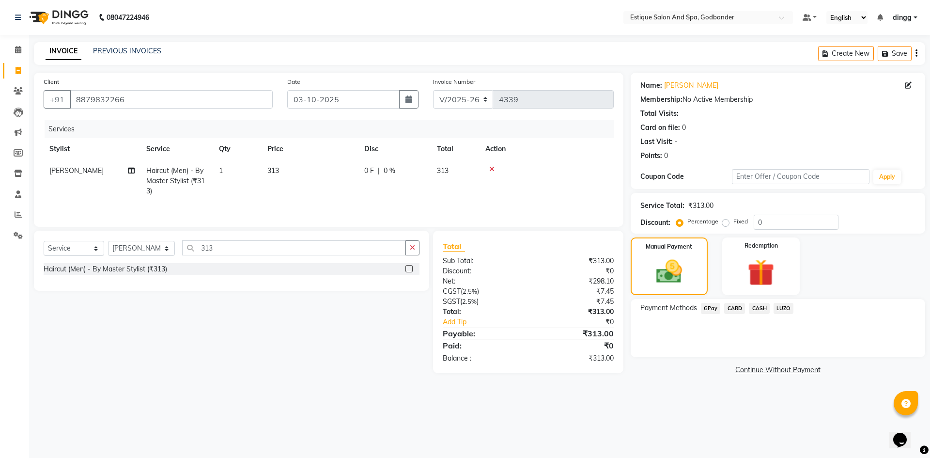
click at [712, 311] on span "GPay" at bounding box center [711, 308] width 20 height 11
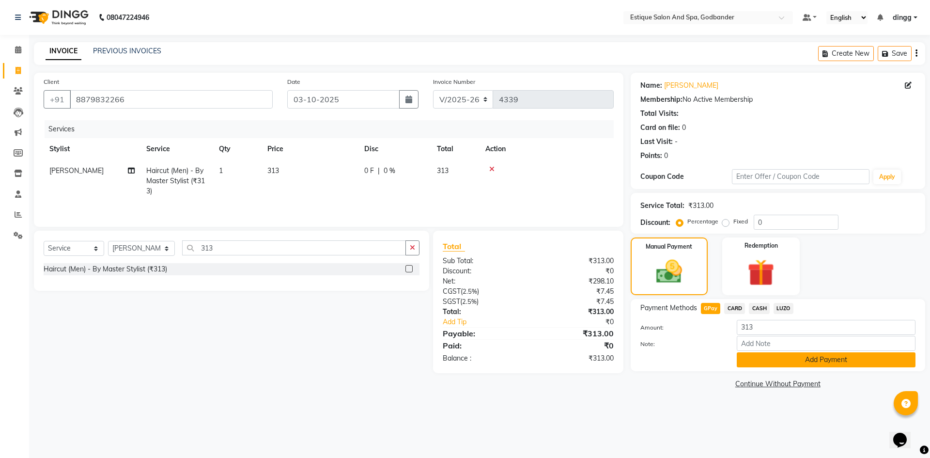
click at [777, 361] on button "Add Payment" at bounding box center [826, 359] width 179 height 15
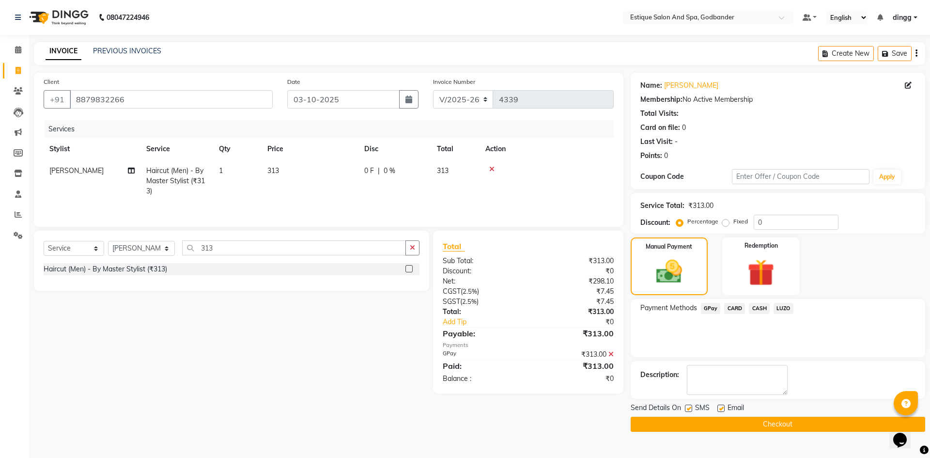
click at [677, 426] on button "Checkout" at bounding box center [777, 423] width 294 height 15
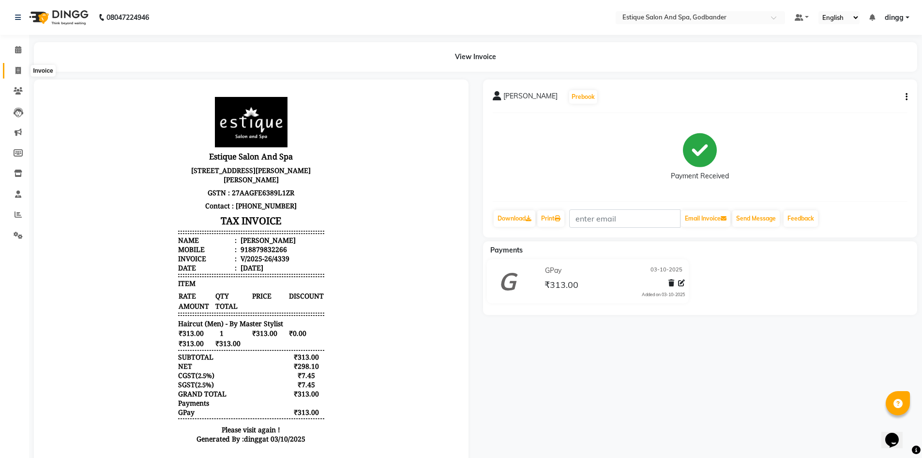
click at [14, 72] on span at bounding box center [18, 70] width 17 height 11
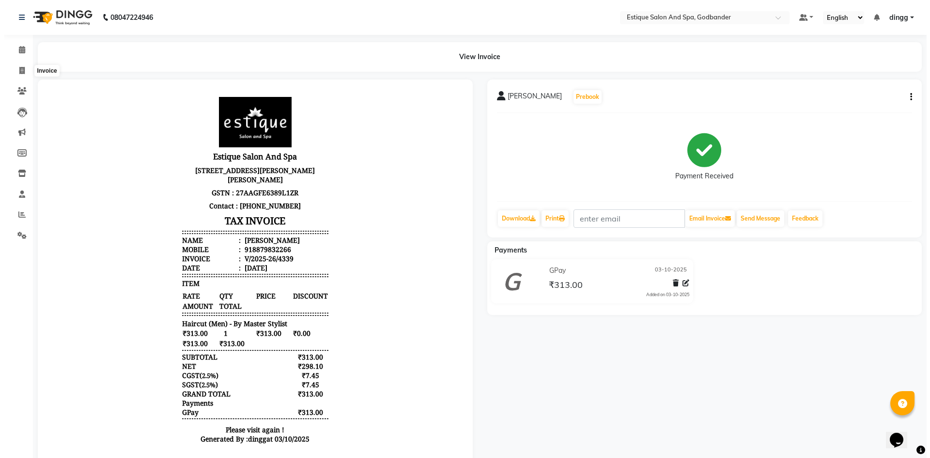
select select "service"
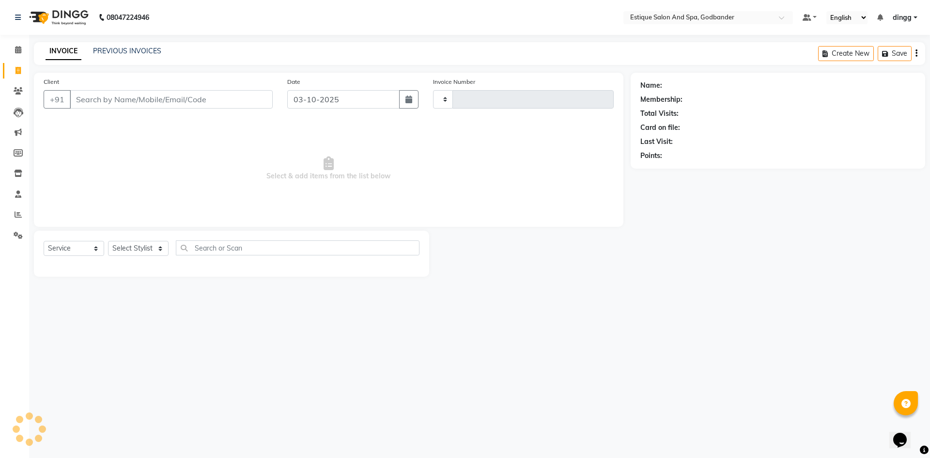
type input "4340"
click at [91, 94] on input "Client" at bounding box center [171, 99] width 203 height 18
select select "6103"
click at [91, 94] on input "Client" at bounding box center [171, 99] width 203 height 18
type input "7566444664"
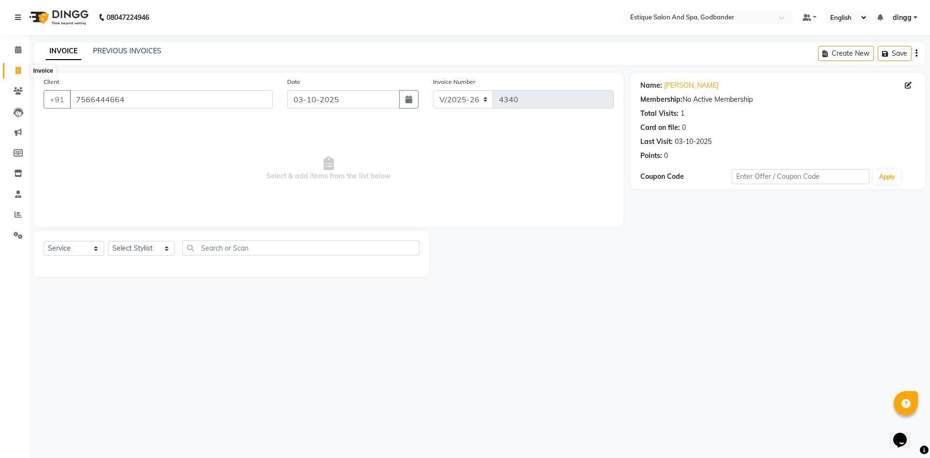
click at [17, 69] on icon at bounding box center [17, 70] width 5 height 7
select select "service"
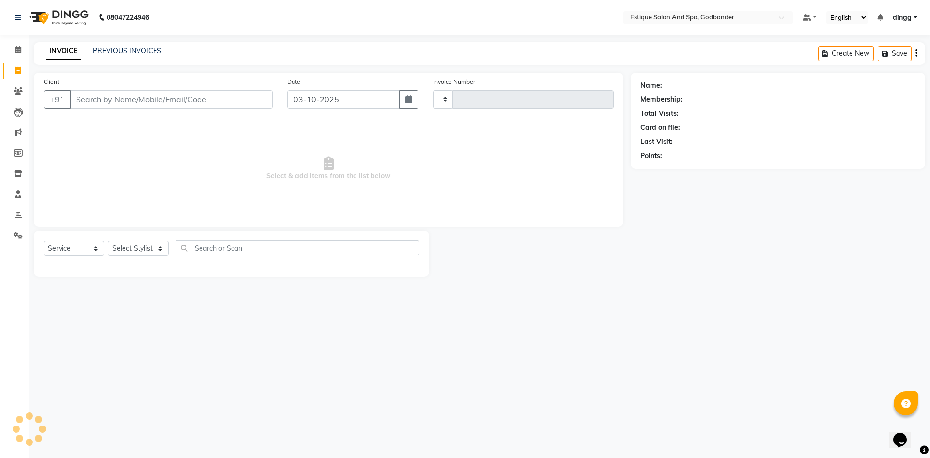
type input "4340"
select select "6103"
click at [136, 51] on link "PREVIOUS INVOICES" at bounding box center [127, 50] width 68 height 9
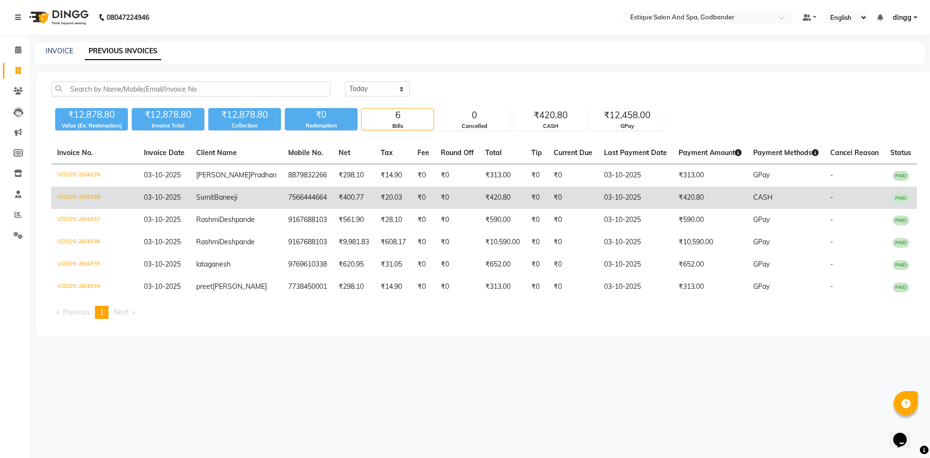
click at [70, 207] on td "V/2025-26/4338" at bounding box center [94, 197] width 87 height 22
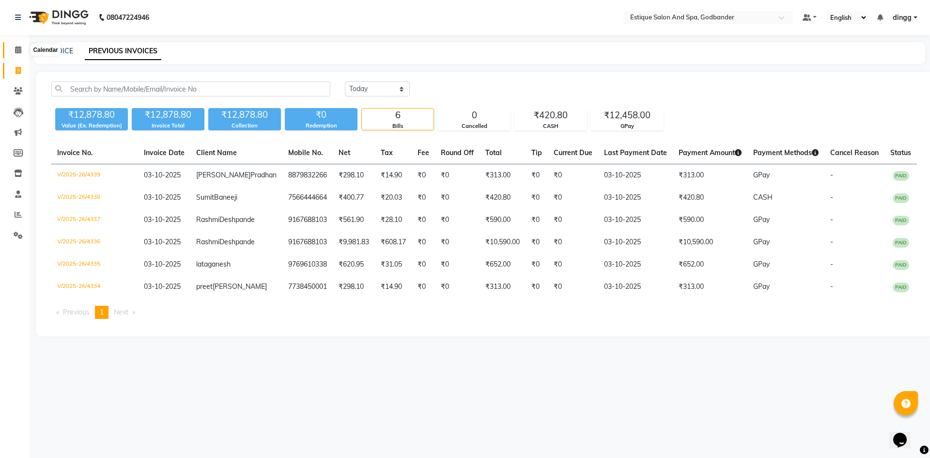
click at [19, 47] on icon at bounding box center [18, 49] width 6 height 7
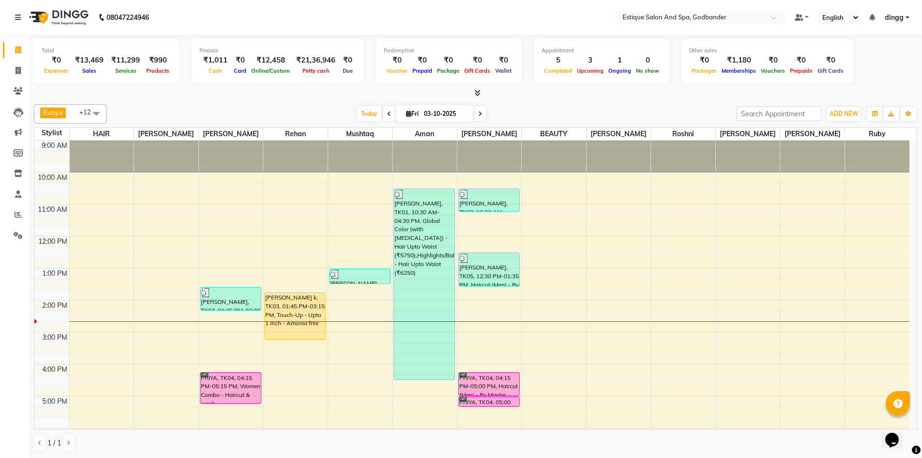
click at [432, 115] on input "03-10-2025" at bounding box center [445, 114] width 48 height 15
select select "10"
select select "2025"
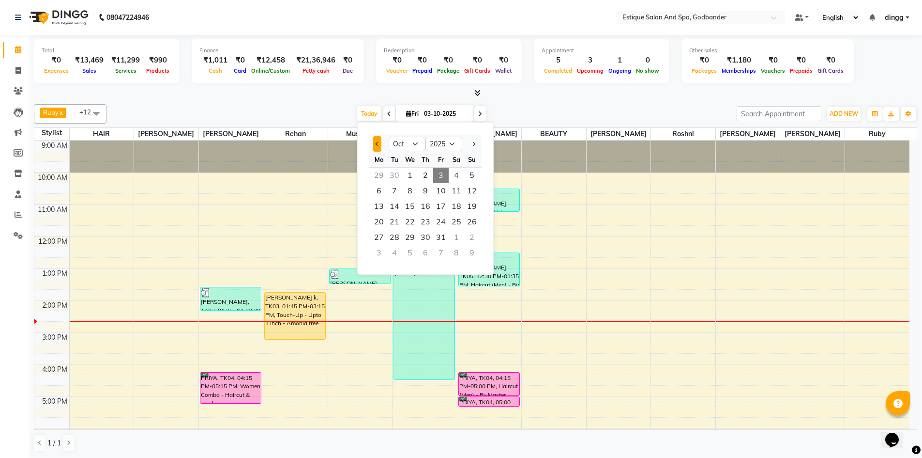
click at [375, 139] on button "Previous month" at bounding box center [377, 143] width 8 height 15
select select "8"
click at [472, 240] on span "31" at bounding box center [471, 237] width 15 height 15
type input "[DATE]"
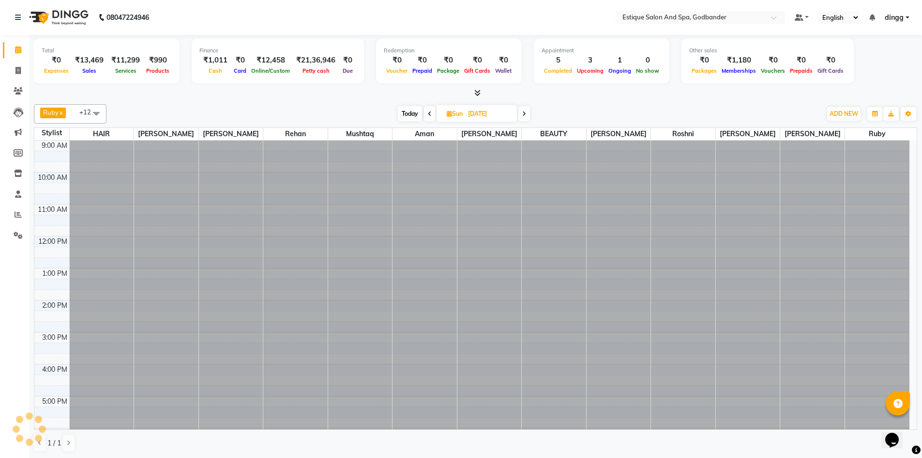
scroll to position [126, 0]
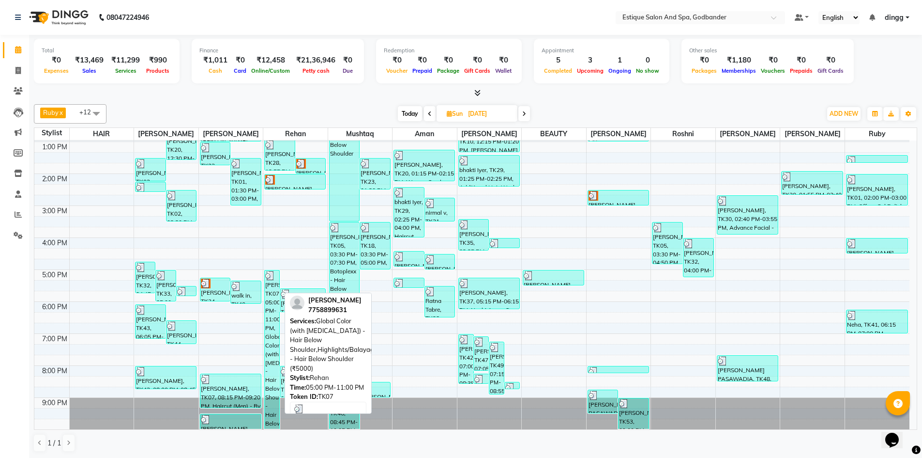
click at [274, 295] on div "SHIVANI KHARE, TK07, 05:00 PM-11:00 PM, Global Color (with Ammonia) - Hair Belo…" at bounding box center [272, 349] width 15 height 158
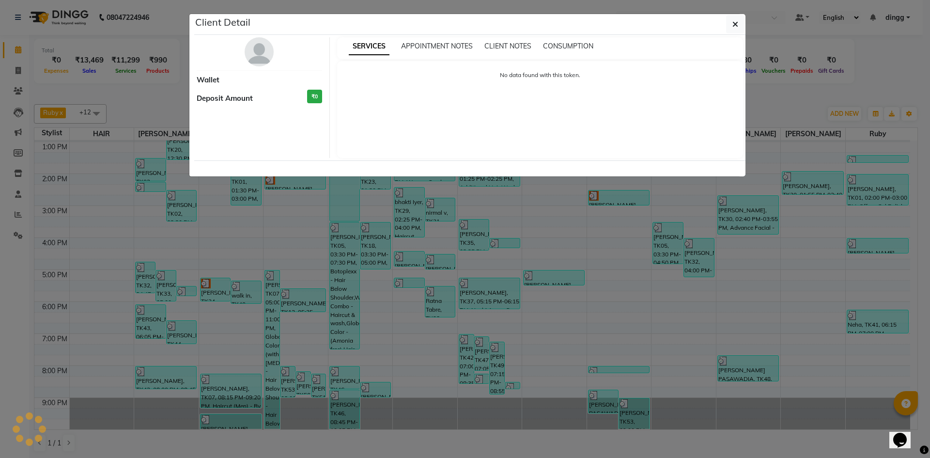
select select "3"
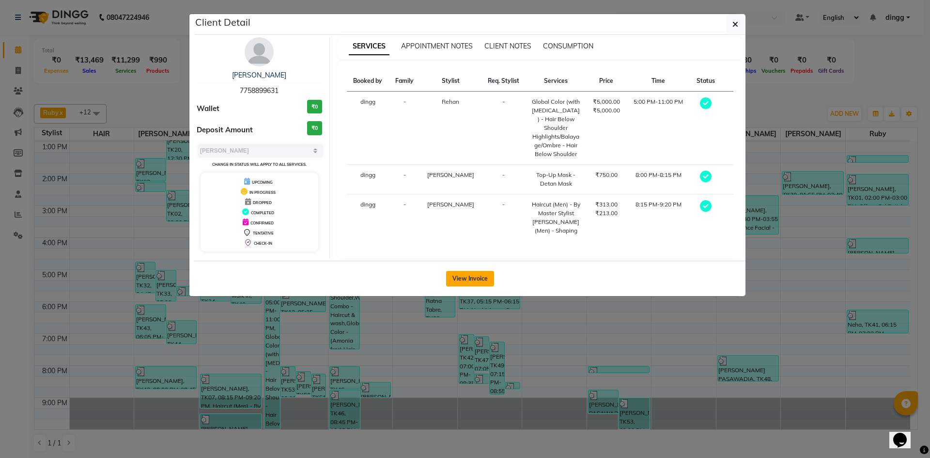
click at [465, 271] on button "View Invoice" at bounding box center [470, 278] width 48 height 15
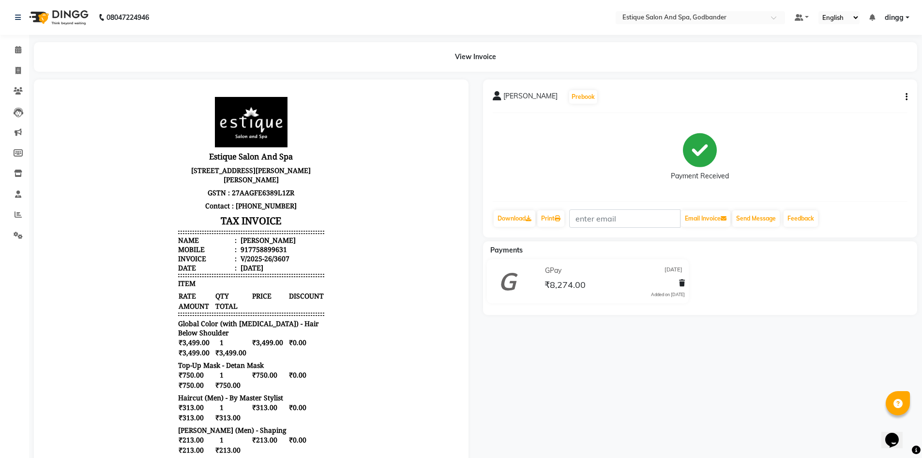
click at [908, 95] on div "SHIVANI KHARE Prebook Payment Received Download Print Email Invoice Send Messag…" at bounding box center [700, 158] width 435 height 158
click at [19, 53] on icon at bounding box center [18, 49] width 6 height 7
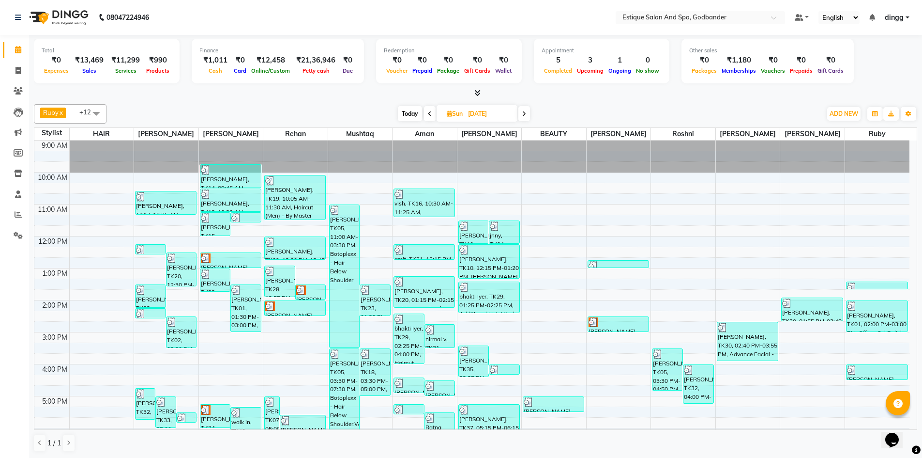
click at [404, 112] on span "Today" at bounding box center [410, 113] width 24 height 15
type input "03-10-2025"
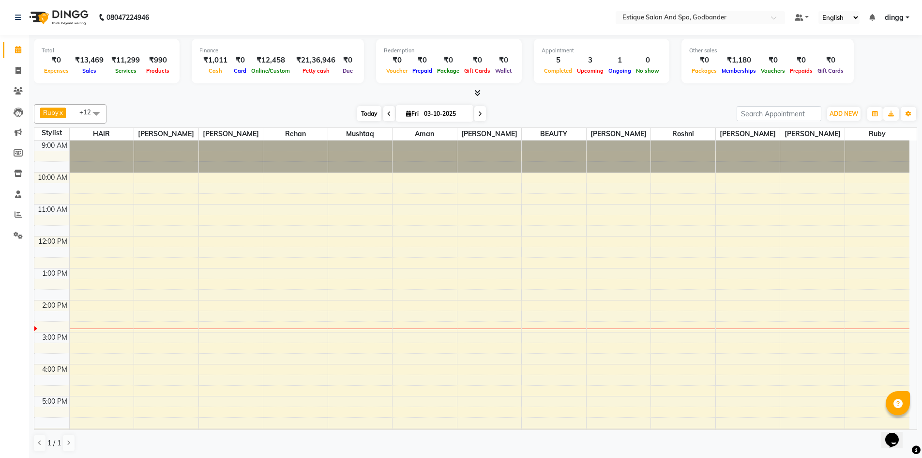
scroll to position [126, 0]
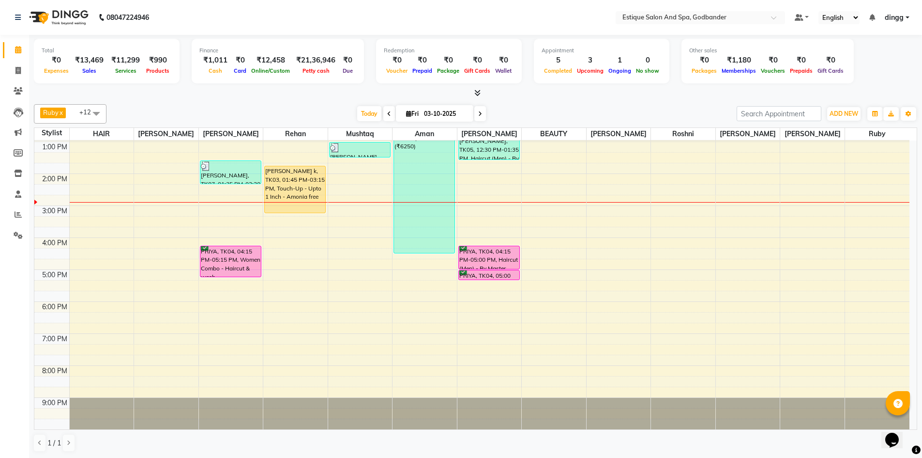
click at [146, 252] on div "9:00 AM 10:00 AM 11:00 AM 12:00 PM 1:00 PM 2:00 PM 3:00 PM 4:00 PM 5:00 PM 6:00…" at bounding box center [471, 221] width 875 height 415
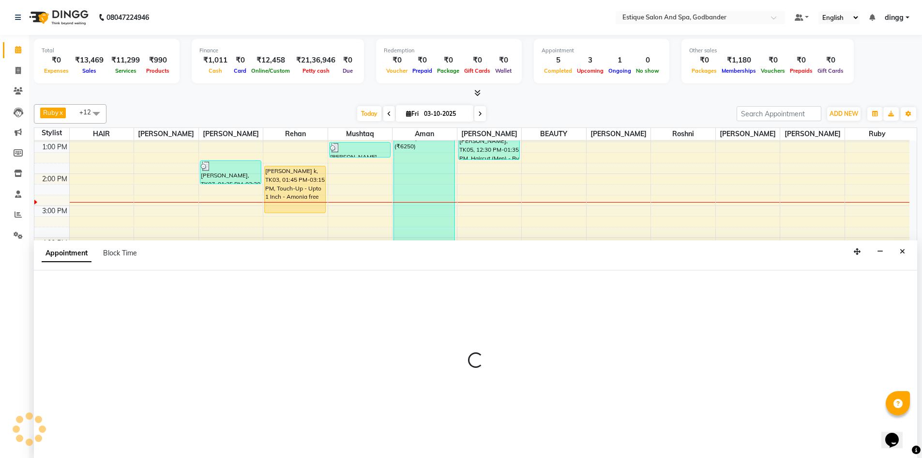
scroll to position [0, 0]
select select "62542"
select select "975"
select select "tentative"
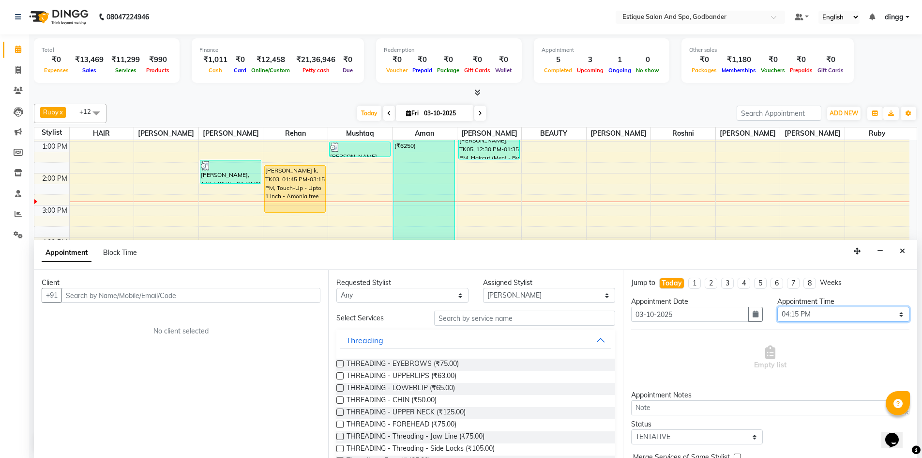
click at [807, 312] on select "Select 10:00 AM 10:15 AM 10:30 AM 10:45 AM 11:00 AM 11:15 AM 11:30 AM 11:45 AM …" at bounding box center [844, 314] width 132 height 15
click at [846, 351] on div "Empty list" at bounding box center [770, 358] width 278 height 48
click at [900, 249] on icon "Close" at bounding box center [902, 250] width 5 height 7
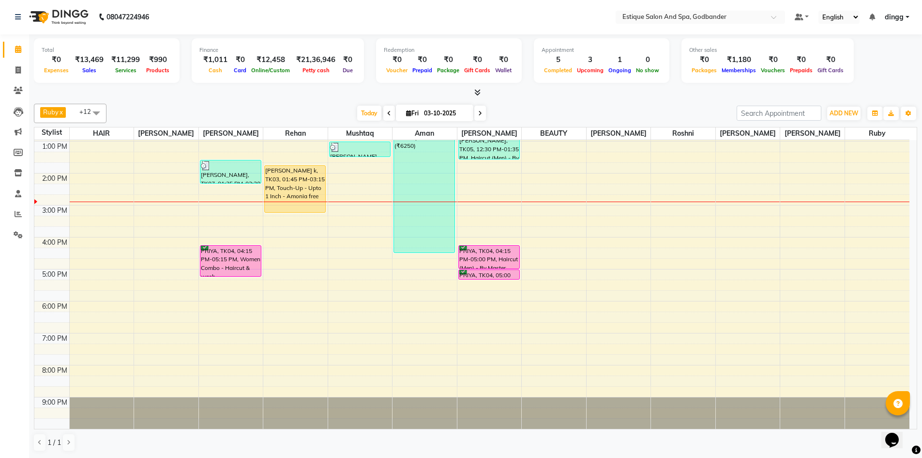
click at [83, 255] on div "9:00 AM 10:00 AM 11:00 AM 12:00 PM 1:00 PM 2:00 PM 3:00 PM 4:00 PM 5:00 PM 6:00…" at bounding box center [471, 221] width 875 height 415
select select "76679"
select select "tentative"
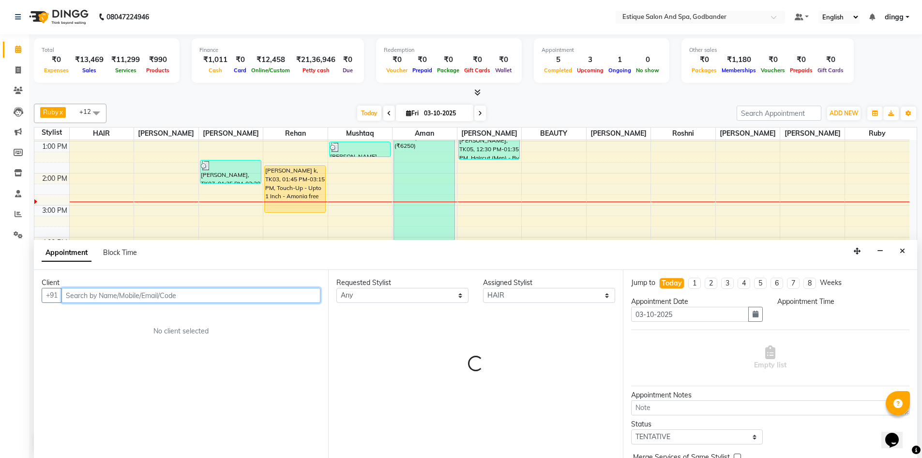
select select "975"
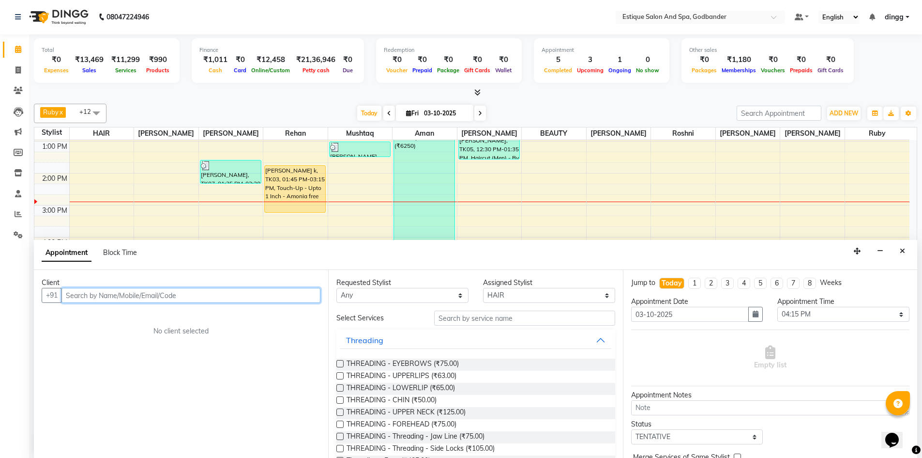
click at [125, 289] on input "text" at bounding box center [190, 295] width 259 height 15
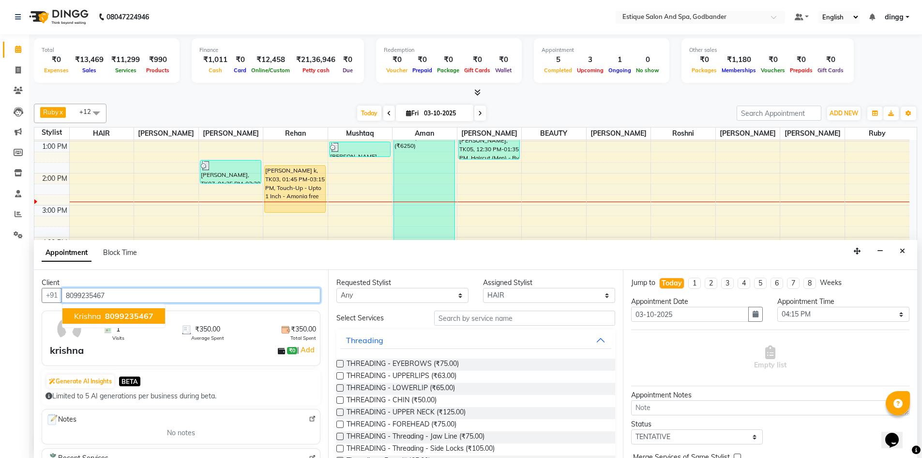
click at [111, 315] on span "8099235467" at bounding box center [129, 316] width 48 height 10
type input "8099235467"
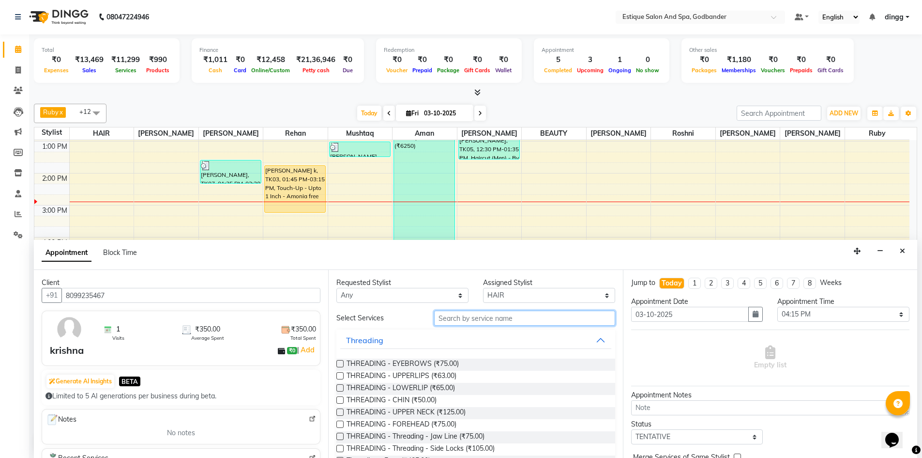
click at [461, 321] on input "text" at bounding box center [524, 317] width 181 height 15
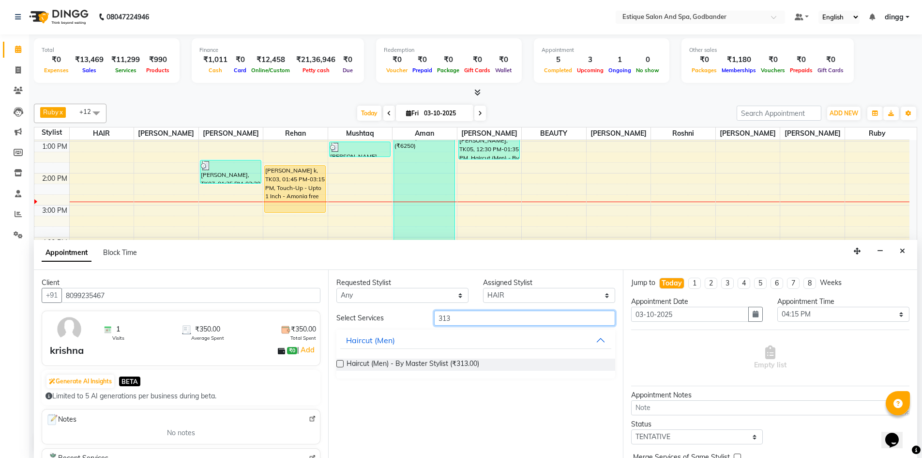
type input "313"
click at [340, 364] on label at bounding box center [340, 363] width 7 height 7
click at [340, 364] on input "checkbox" at bounding box center [340, 364] width 6 height 6
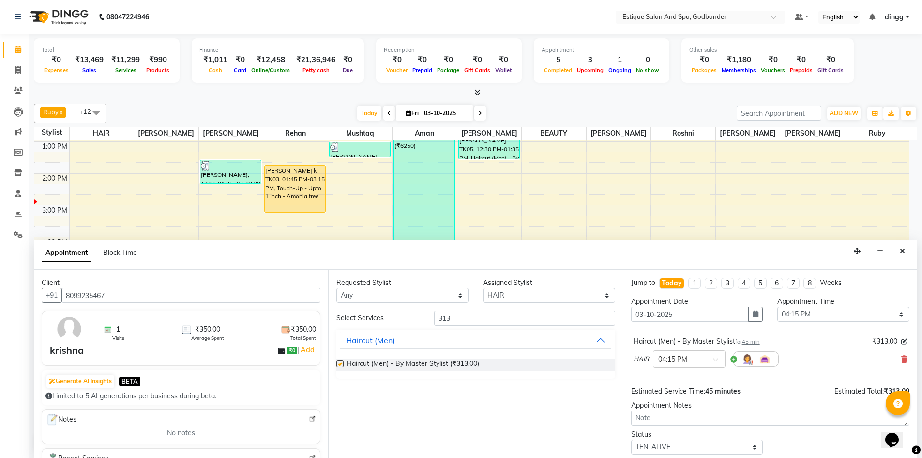
checkbox input "false"
drag, startPoint x: 466, startPoint y: 319, endPoint x: 413, endPoint y: 315, distance: 53.4
click at [414, 315] on div "Select Services 313" at bounding box center [475, 317] width 293 height 15
type input "213"
click at [340, 366] on label at bounding box center [340, 363] width 7 height 7
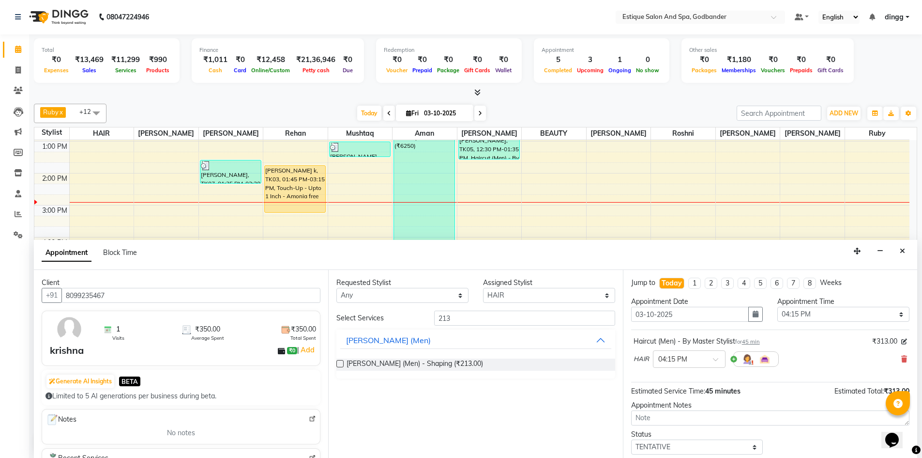
click at [340, 366] on input "checkbox" at bounding box center [340, 364] width 6 height 6
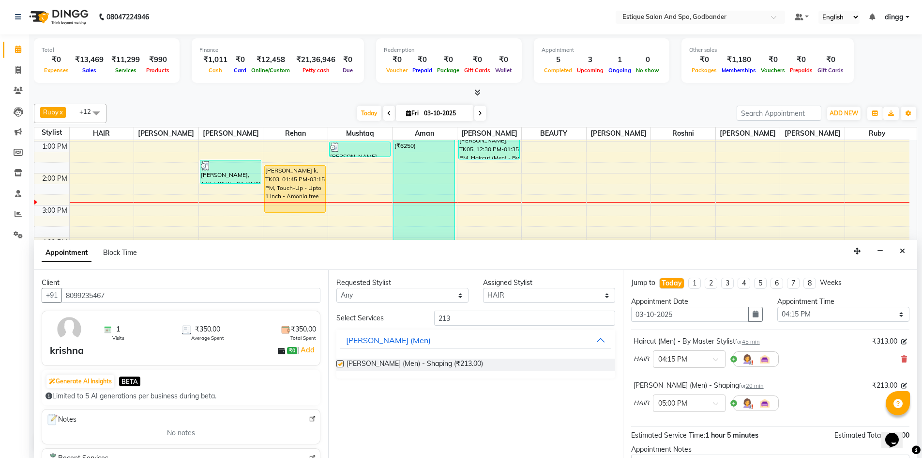
checkbox input "false"
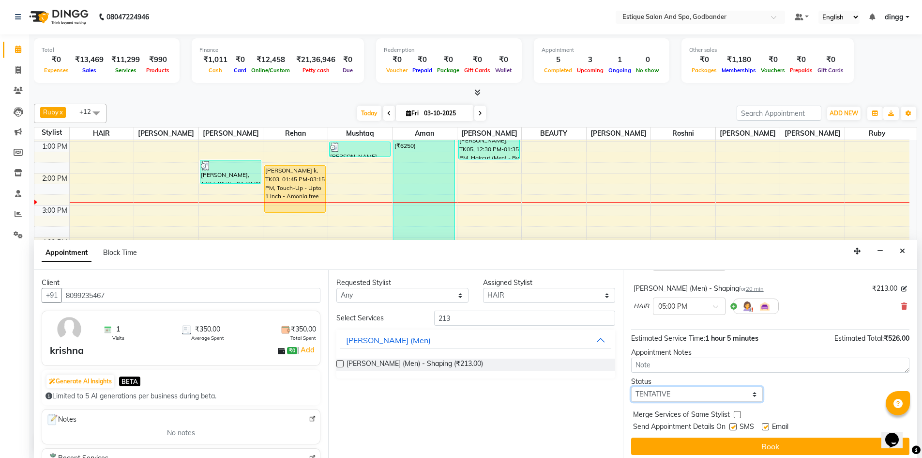
click at [657, 397] on select "Select TENTATIVE CONFIRM CHECK-IN UPCOMING" at bounding box center [697, 393] width 132 height 15
select select "confirm booking"
click at [631, 386] on select "Select TENTATIVE CONFIRM CHECK-IN UPCOMING" at bounding box center [697, 393] width 132 height 15
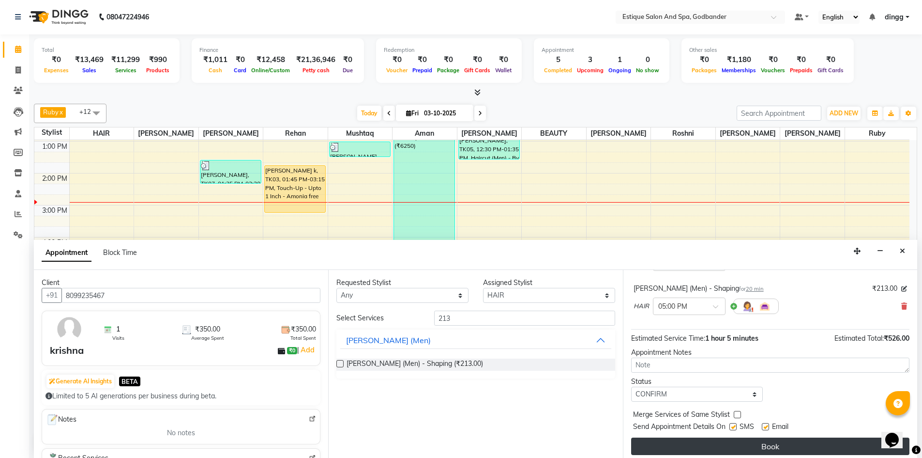
click at [664, 444] on button "Book" at bounding box center [770, 445] width 278 height 17
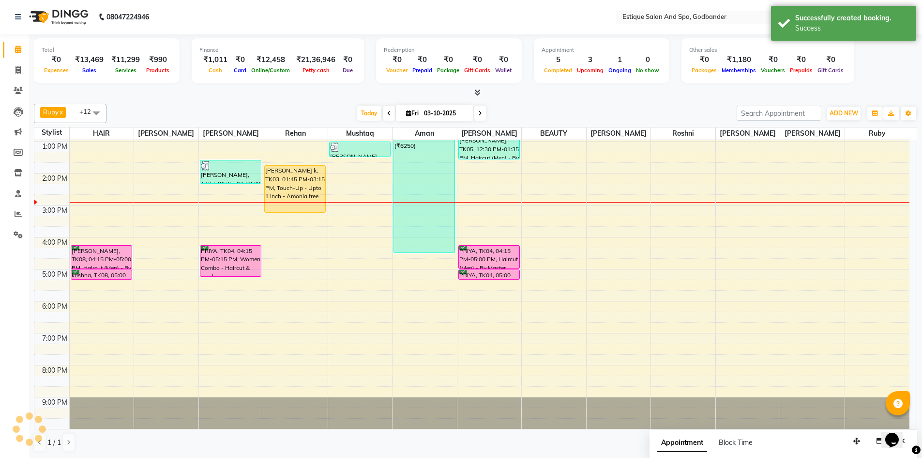
scroll to position [0, 0]
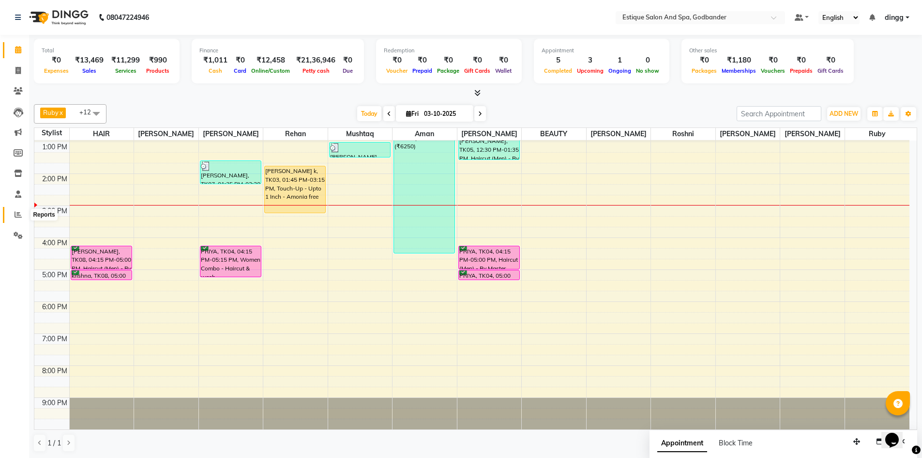
click at [15, 213] on icon at bounding box center [18, 214] width 7 height 7
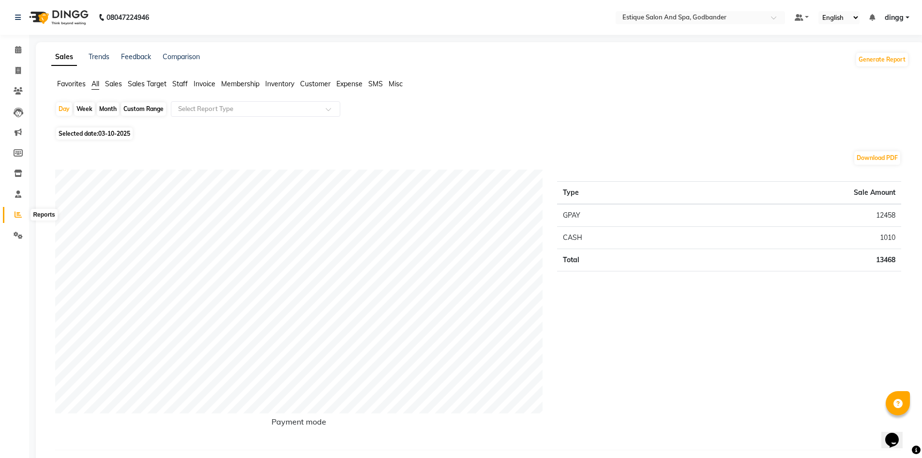
click at [17, 215] on icon at bounding box center [18, 214] width 7 height 7
click at [182, 85] on span "Staff" at bounding box center [179, 83] width 15 height 9
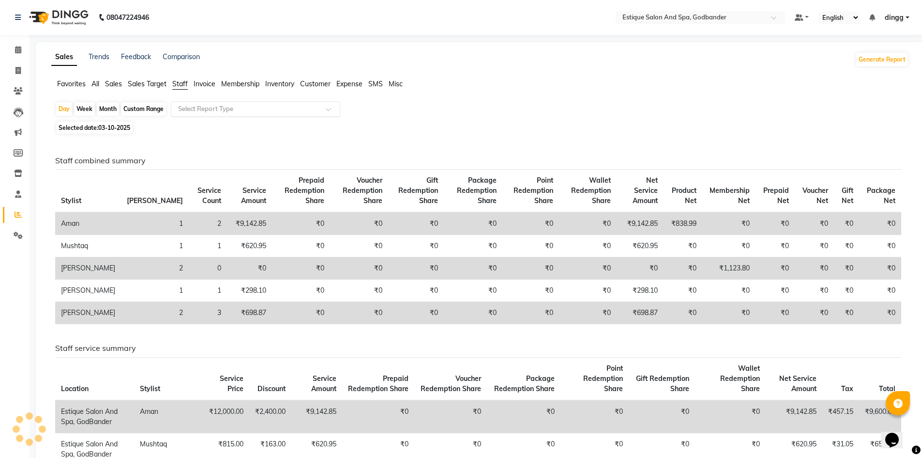
click at [197, 105] on input "text" at bounding box center [245, 109] width 139 height 10
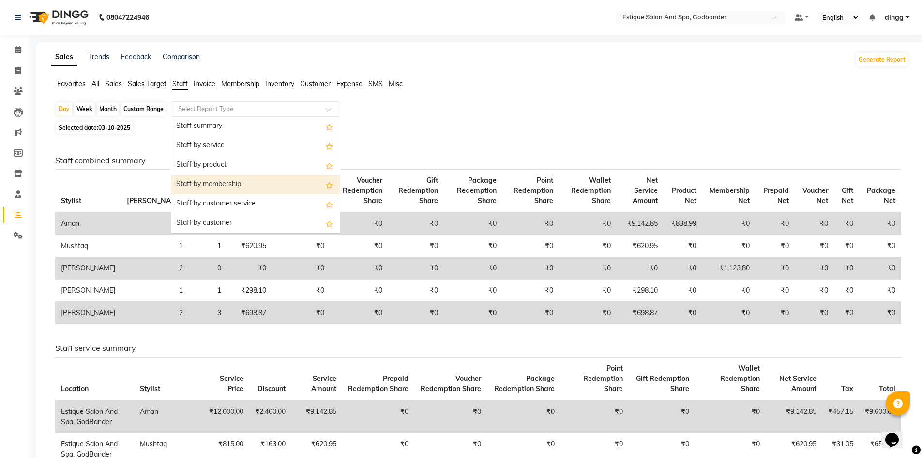
click at [222, 183] on div "Staff by membership" at bounding box center [255, 184] width 169 height 19
select select "filtered_report"
select select "csv"
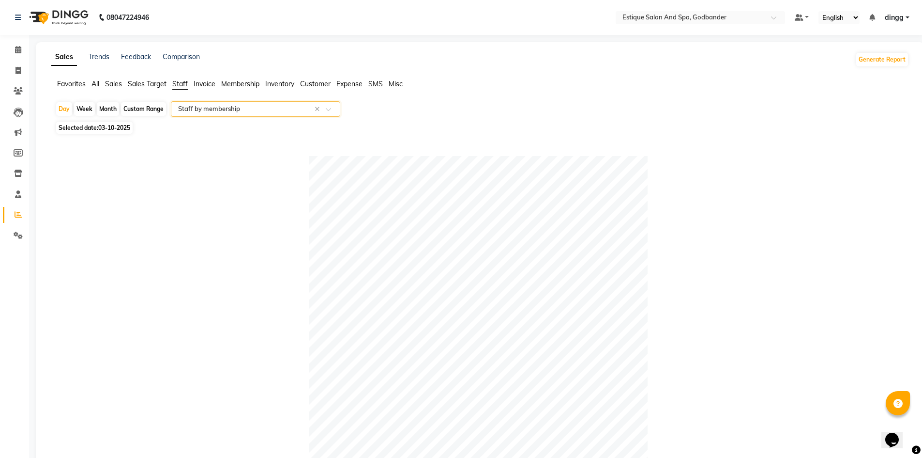
click at [135, 115] on div "Custom Range" at bounding box center [143, 109] width 45 height 14
select select "10"
select select "2025"
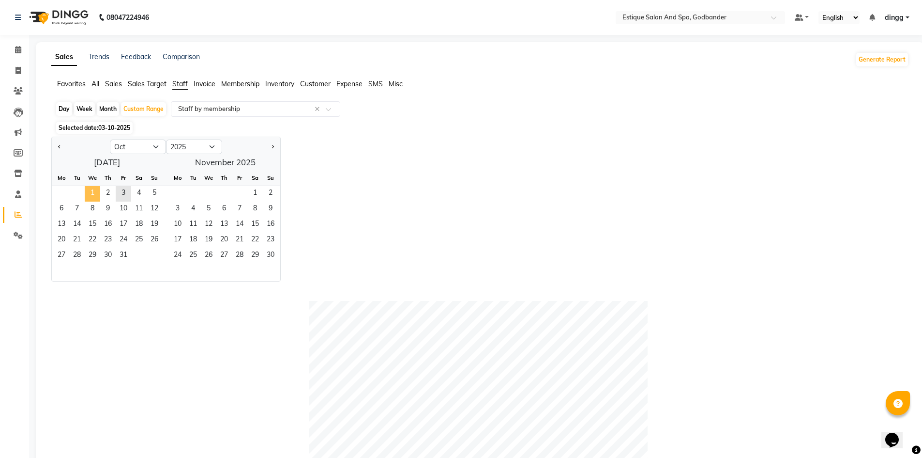
click at [91, 190] on span "1" at bounding box center [92, 193] width 15 height 15
click at [125, 194] on span "3" at bounding box center [123, 193] width 15 height 15
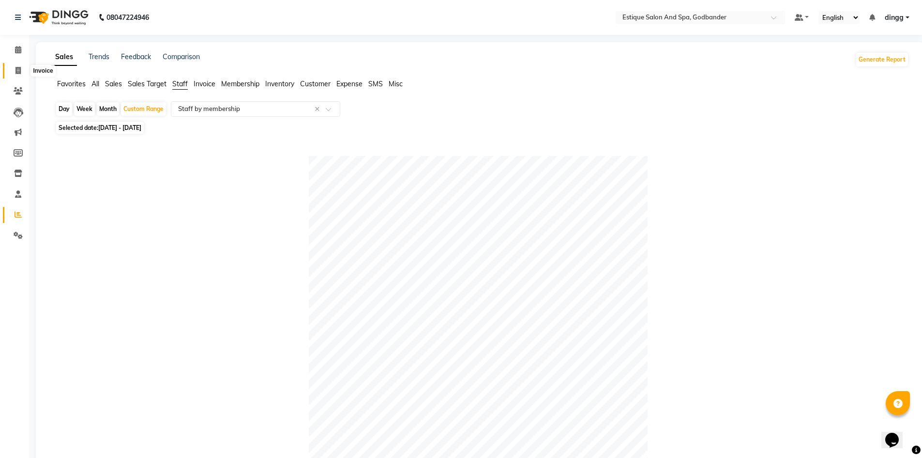
click at [20, 69] on icon at bounding box center [17, 70] width 5 height 7
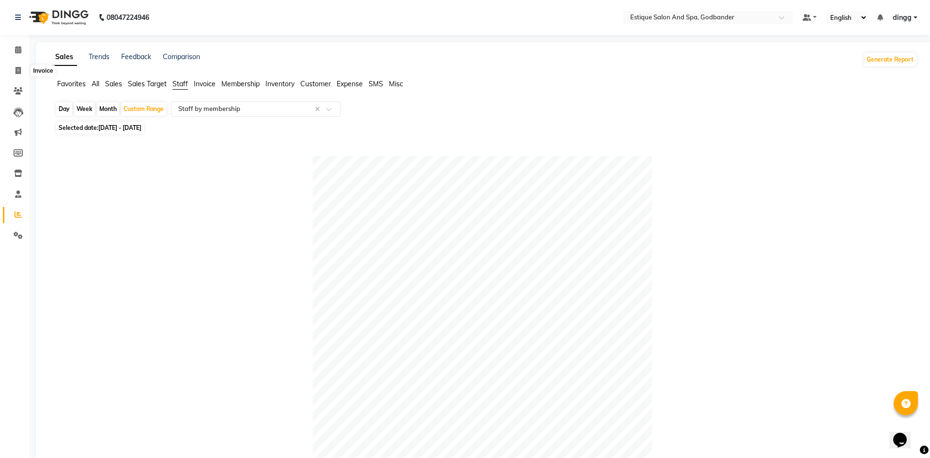
select select "6103"
select select "service"
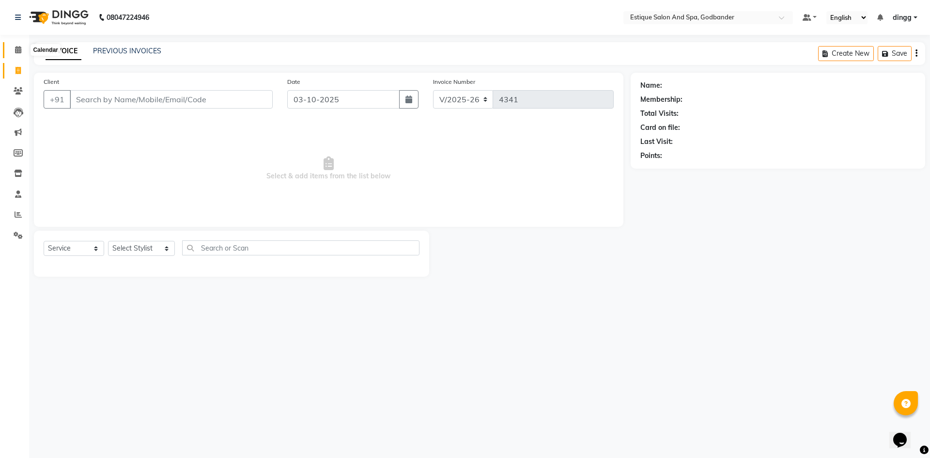
click at [16, 50] on icon at bounding box center [18, 49] width 6 height 7
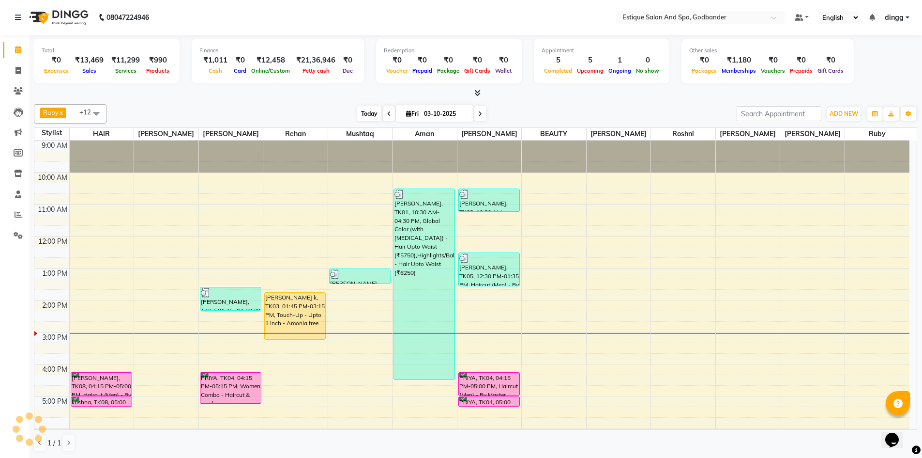
click at [368, 112] on span "Today" at bounding box center [369, 113] width 24 height 15
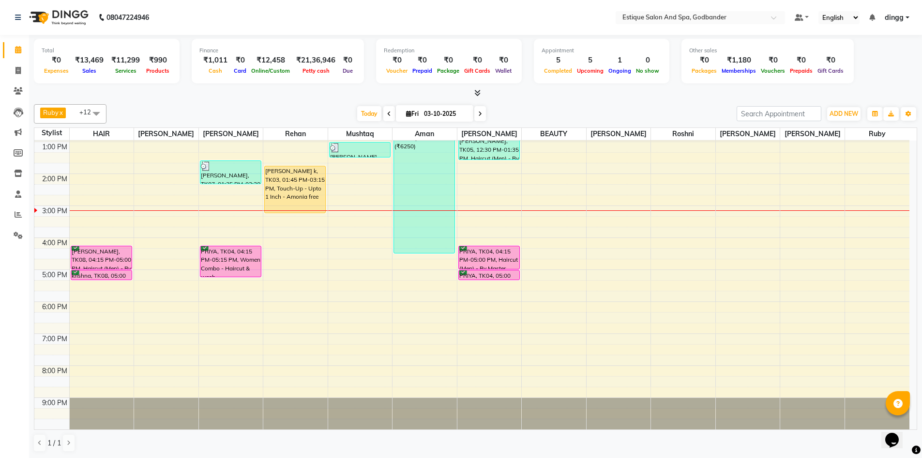
click at [385, 117] on span at bounding box center [390, 113] width 12 height 15
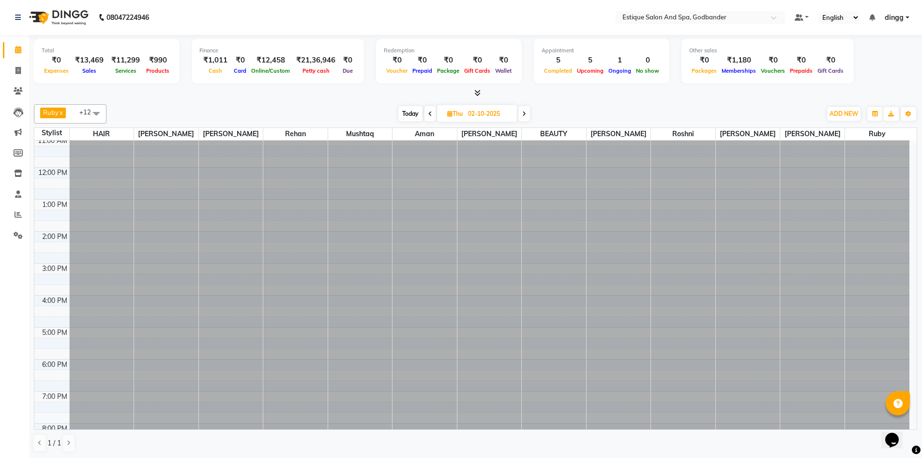
scroll to position [0, 0]
click at [527, 111] on span at bounding box center [525, 113] width 12 height 15
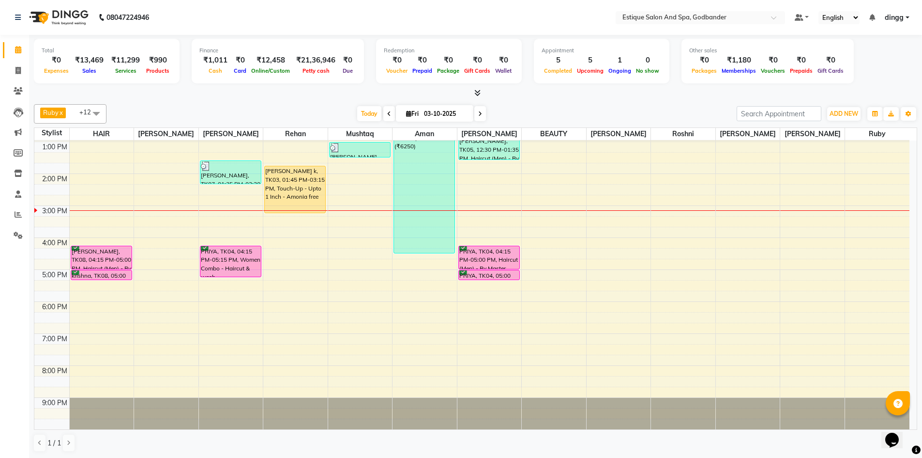
click at [380, 111] on div "Today Fri 03-10-2025" at bounding box center [421, 114] width 131 height 15
click at [387, 111] on icon at bounding box center [389, 114] width 4 height 6
type input "02-10-2025"
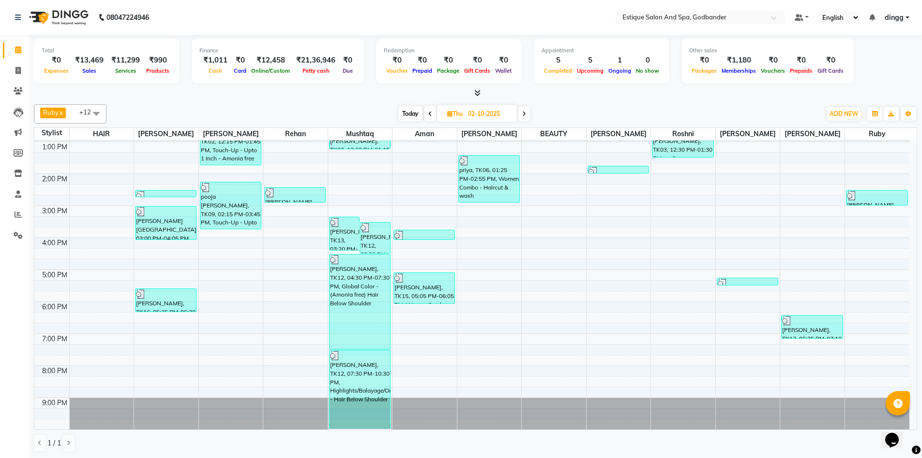
click at [462, 113] on span "Thu" at bounding box center [455, 113] width 20 height 7
select select "10"
select select "2025"
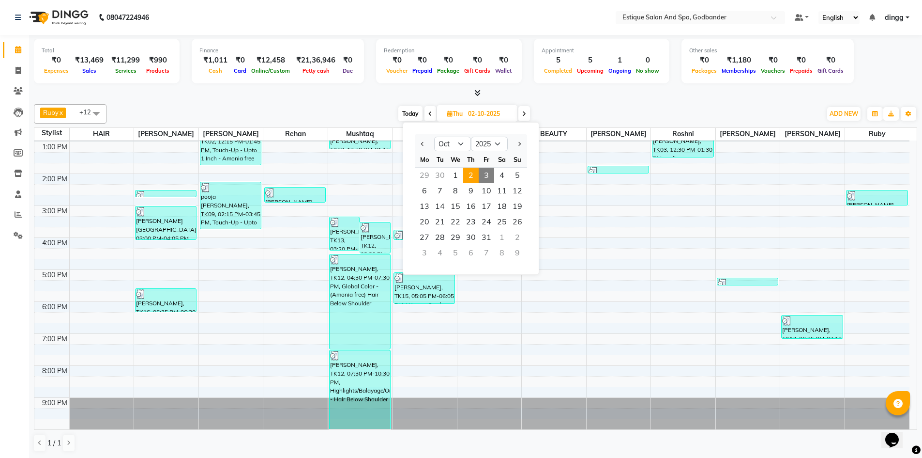
click at [418, 172] on div "29" at bounding box center [424, 175] width 15 height 15
type input "29-09-2025"
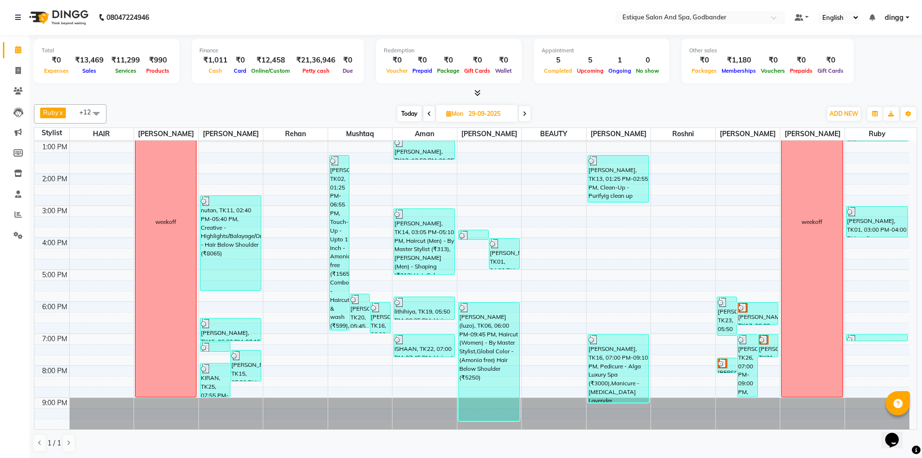
click at [491, 116] on input "29-09-2025" at bounding box center [490, 114] width 48 height 15
select select "9"
select select "2025"
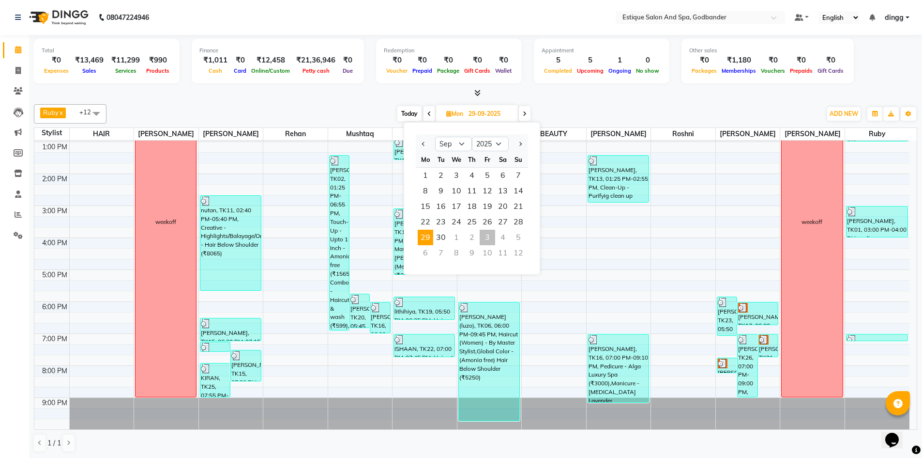
click at [490, 234] on div "3" at bounding box center [487, 237] width 15 height 15
type input "03-10-2025"
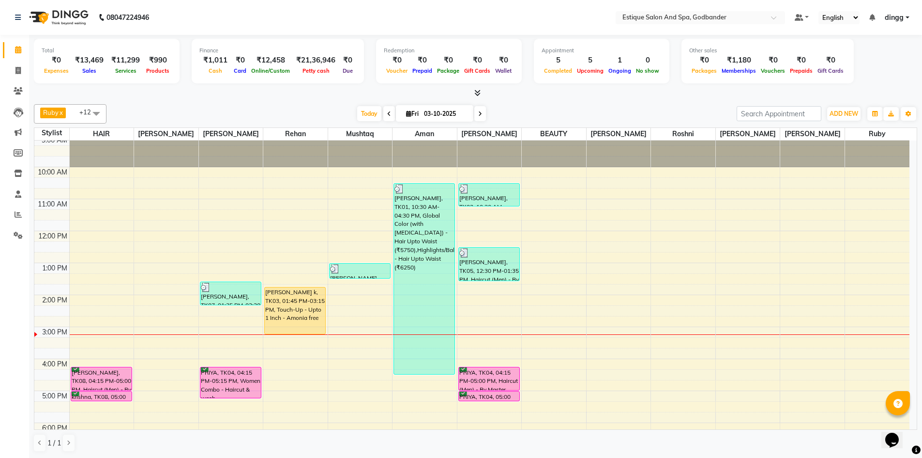
scroll to position [0, 0]
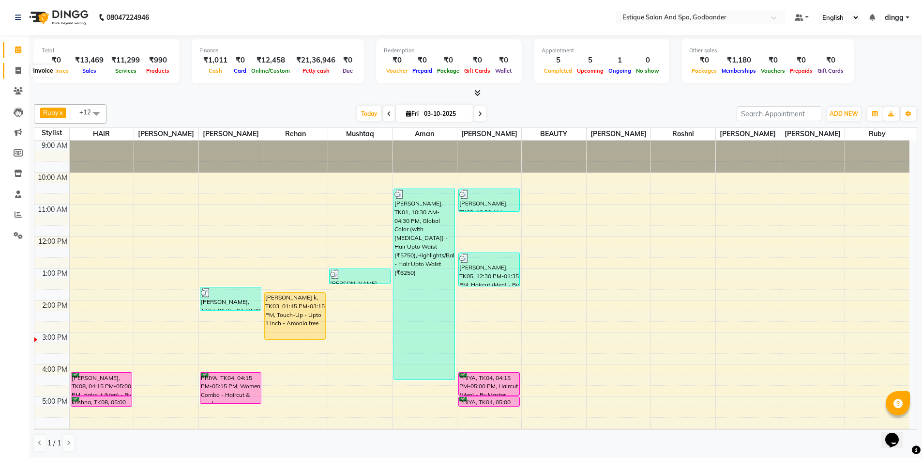
click at [20, 72] on icon at bounding box center [17, 70] width 5 height 7
select select "service"
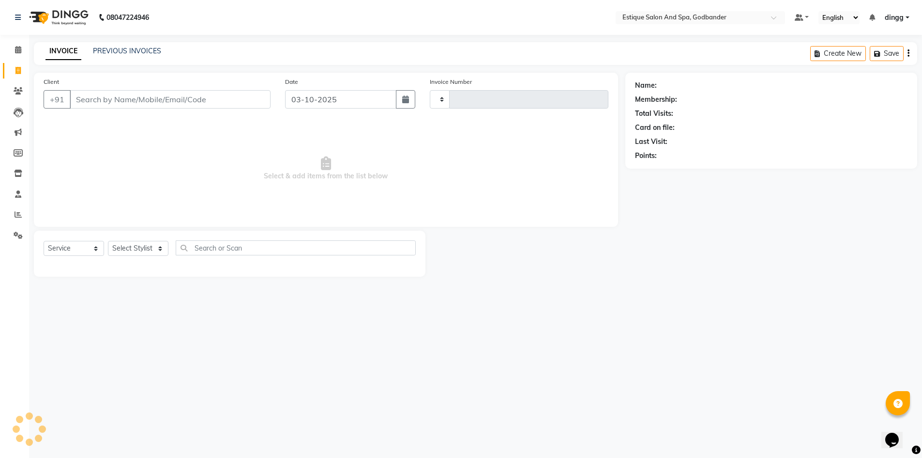
type input "4341"
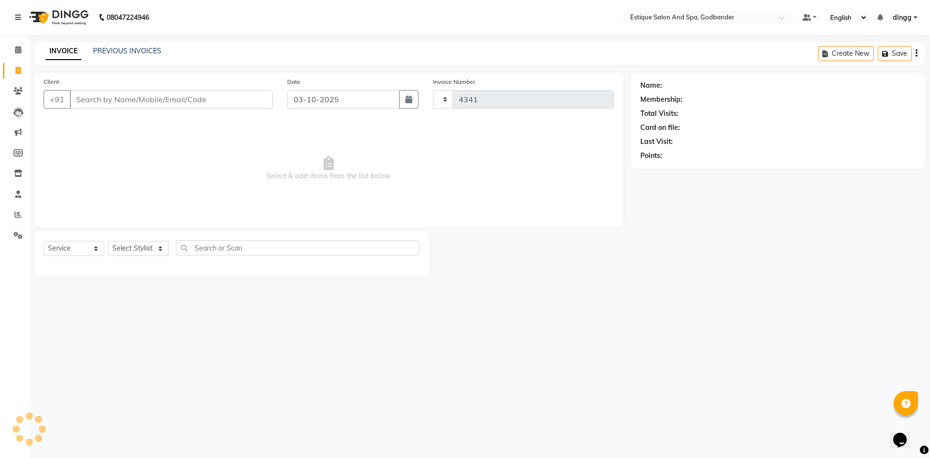
select select "6103"
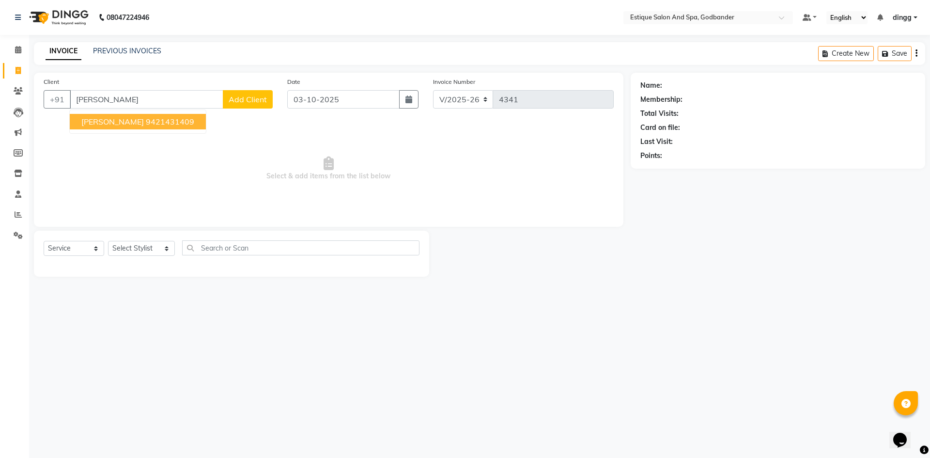
click at [91, 122] on span "Alka Khaire" at bounding box center [112, 122] width 62 height 10
type input "9421431409"
select select "1: Object"
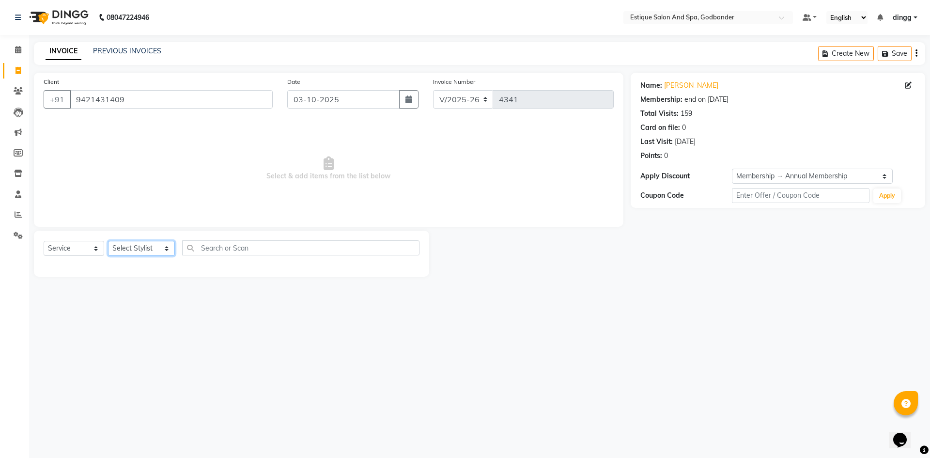
click at [148, 250] on select "Select Stylist Aarti Nails Aman Anita Salve Anjali Wavle Any one Asmi BEAUTY di…" at bounding box center [141, 248] width 67 height 15
click at [108, 241] on select "Select Stylist Aarti Nails Aman Anita Salve Anjali Wavle Any one Asmi BEAUTY di…" at bounding box center [141, 248] width 67 height 15
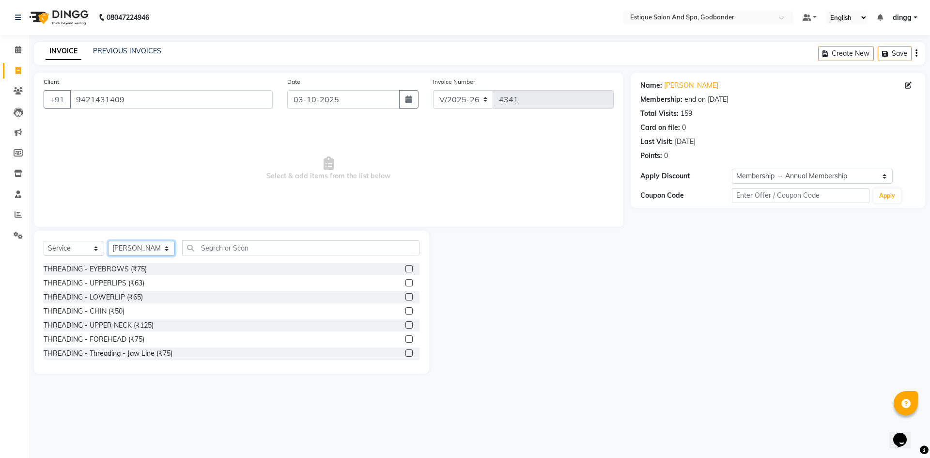
drag, startPoint x: 153, startPoint y: 254, endPoint x: 153, endPoint y: 245, distance: 9.7
click at [153, 254] on select "Select Stylist Aarti Nails Aman Anita Salve Anjali Wavle Any one Asmi BEAUTY di…" at bounding box center [141, 248] width 67 height 15
select select "44568"
click at [108, 241] on select "Select Stylist Aarti Nails Aman Anita Salve Anjali Wavle Any one Asmi BEAUTY di…" at bounding box center [141, 248] width 67 height 15
click at [225, 244] on input "text" at bounding box center [300, 247] width 237 height 15
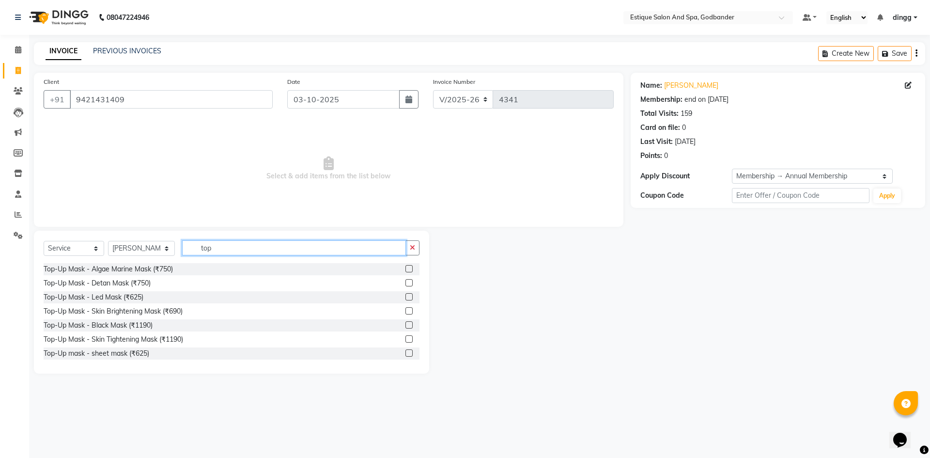
type input "top"
click at [405, 282] on label at bounding box center [408, 282] width 7 height 7
click at [405, 282] on input "checkbox" at bounding box center [408, 283] width 6 height 6
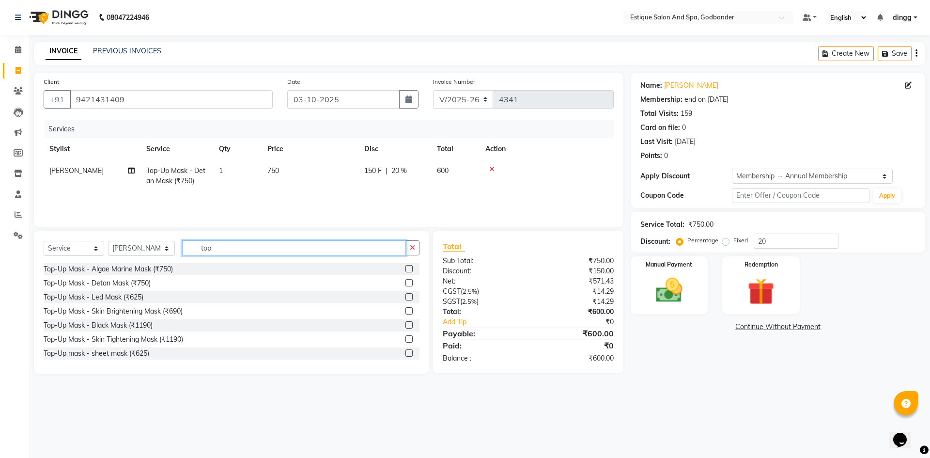
checkbox input "false"
drag, startPoint x: 245, startPoint y: 249, endPoint x: 154, endPoint y: 261, distance: 91.4
click at [154, 261] on div "Select Service Product Membership Package Voucher Prepaid Gift Card Select Styl…" at bounding box center [232, 251] width 376 height 23
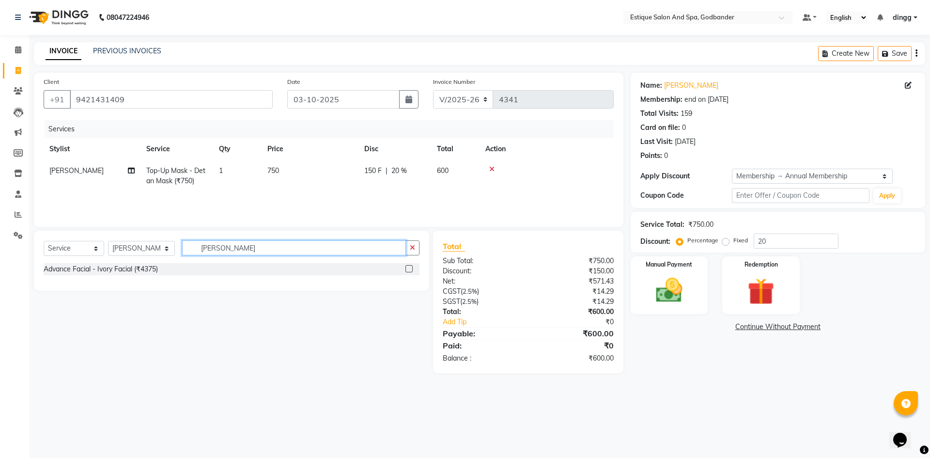
type input "ivo"
click at [412, 274] on div at bounding box center [412, 269] width 14 height 12
click at [406, 267] on label at bounding box center [408, 268] width 7 height 7
click at [406, 267] on input "checkbox" at bounding box center [408, 269] width 6 height 6
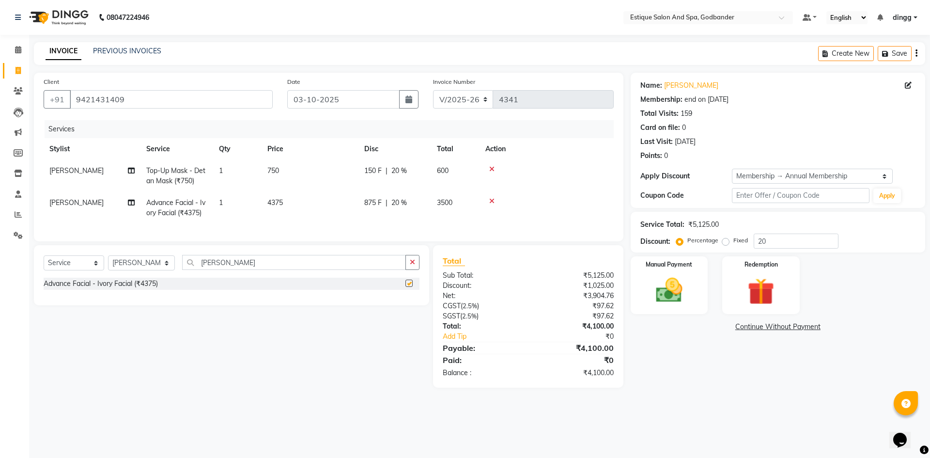
checkbox input "false"
drag, startPoint x: 228, startPoint y: 267, endPoint x: 151, endPoint y: 279, distance: 78.0
click at [151, 277] on div "Select Service Product Membership Package Voucher Prepaid Gift Card Select Styl…" at bounding box center [232, 266] width 376 height 23
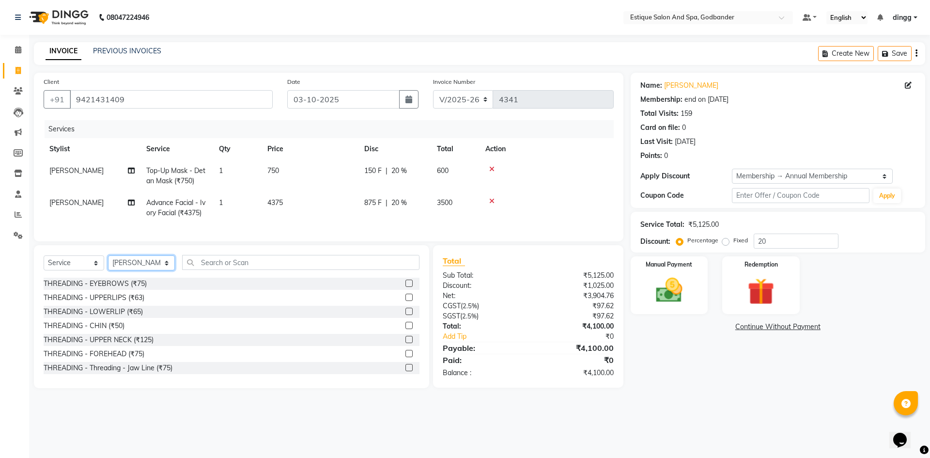
click at [136, 266] on select "Select Stylist Aarti Nails Aman Anita Salve Anjali Wavle Any one Asmi BEAUTY di…" at bounding box center [141, 262] width 67 height 15
select select "62542"
click at [108, 262] on select "Select Stylist Aarti Nails Aman Anita Salve Anjali Wavle Any one Asmi BEAUTY di…" at bounding box center [141, 262] width 67 height 15
click at [213, 270] on input "text" at bounding box center [300, 262] width 237 height 15
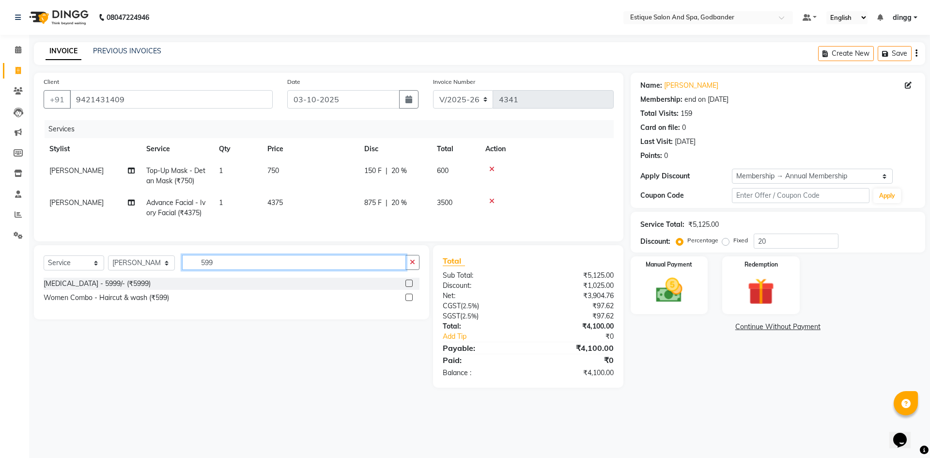
type input "599"
click at [407, 301] on label at bounding box center [408, 296] width 7 height 7
click at [407, 301] on input "checkbox" at bounding box center [408, 297] width 6 height 6
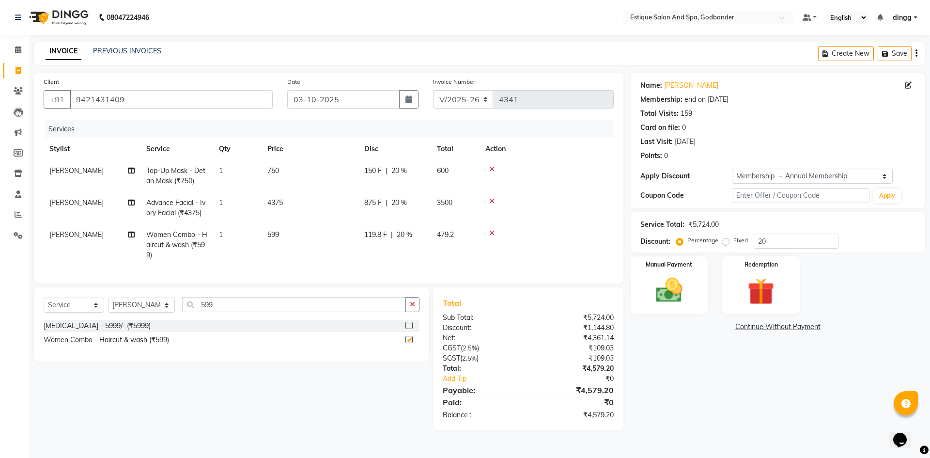
checkbox input "false"
drag, startPoint x: 243, startPoint y: 315, endPoint x: 171, endPoint y: 324, distance: 71.8
click at [171, 320] on div "Select Service Product Membership Package Voucher Prepaid Gift Card Select Styl…" at bounding box center [232, 308] width 376 height 23
type input "dand"
click at [408, 343] on label at bounding box center [408, 339] width 7 height 7
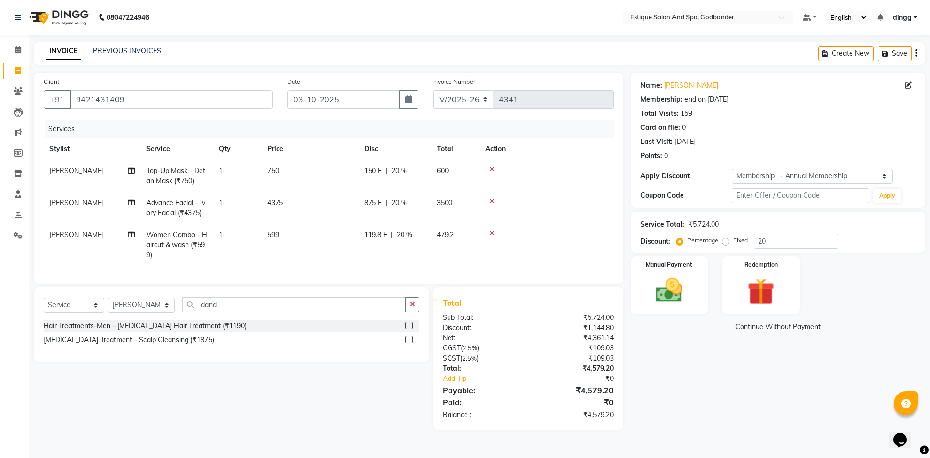
click at [408, 343] on input "checkbox" at bounding box center [408, 340] width 6 height 6
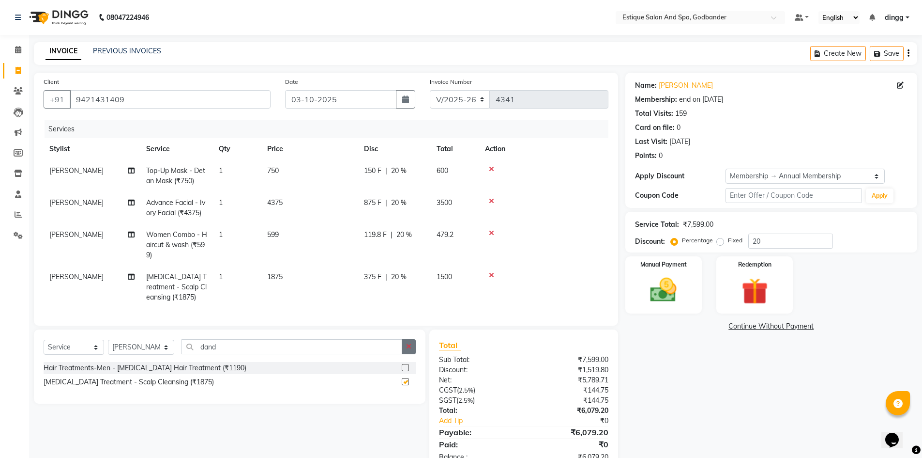
checkbox input "false"
drag, startPoint x: 244, startPoint y: 351, endPoint x: 110, endPoint y: 351, distance: 134.1
click at [110, 351] on div "Select Service Product Membership Package Voucher Prepaid Gift Card Select Styl…" at bounding box center [230, 350] width 372 height 23
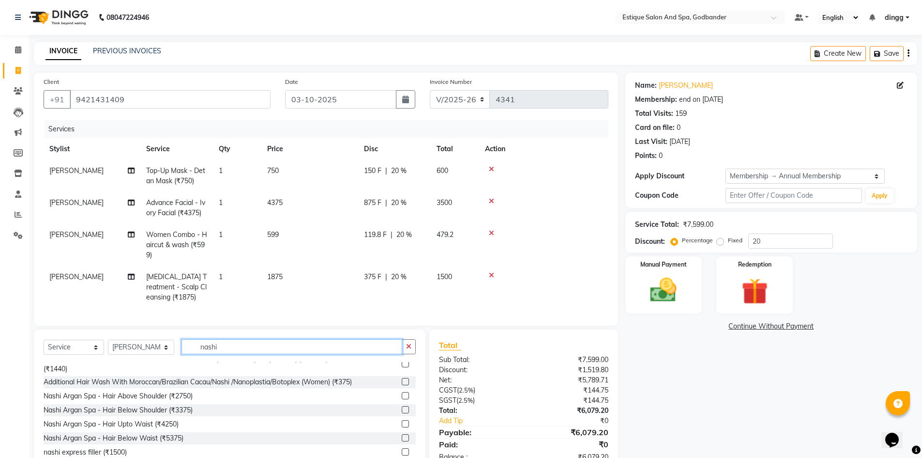
scroll to position [105, 0]
type input "nashi"
click at [402, 414] on div at bounding box center [405, 409] width 6 height 10
click at [402, 412] on label at bounding box center [405, 407] width 7 height 7
click at [402, 412] on input "checkbox" at bounding box center [405, 408] width 6 height 6
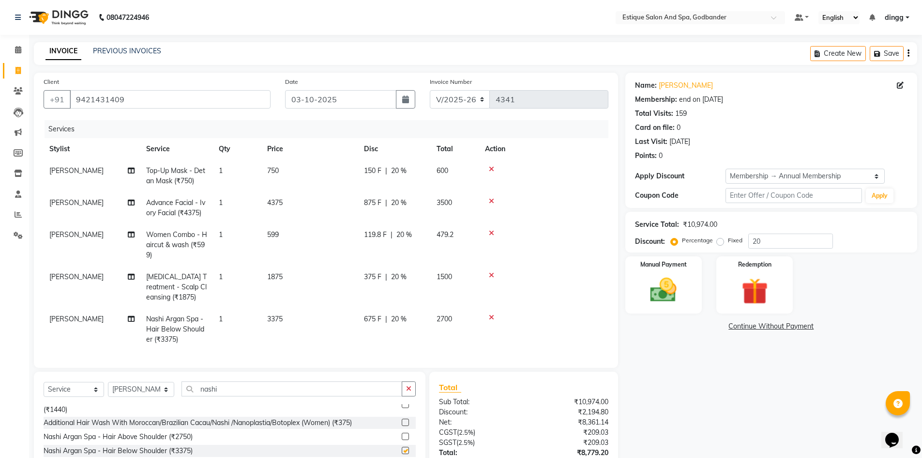
checkbox input "false"
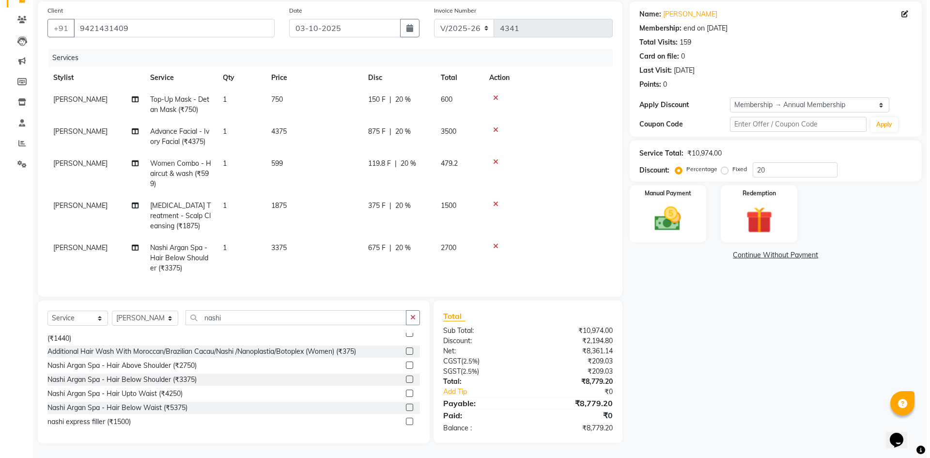
scroll to position [0, 0]
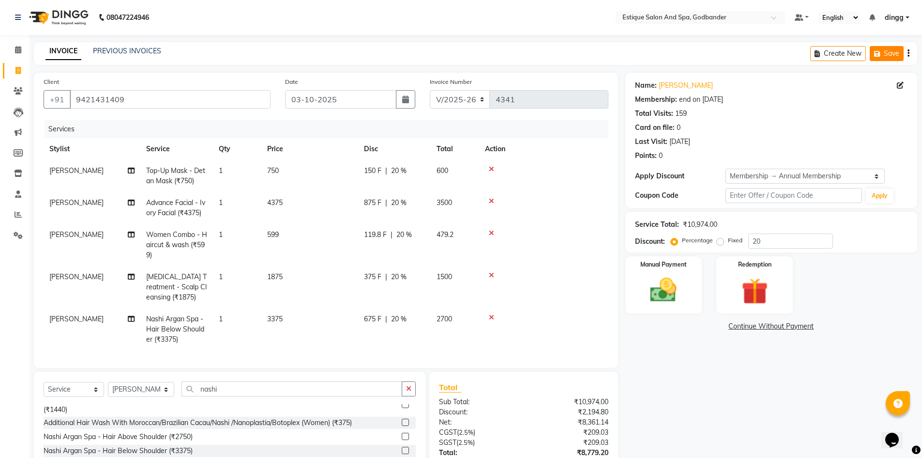
click at [889, 52] on button "Save" at bounding box center [887, 53] width 34 height 15
click at [832, 57] on button "Save" at bounding box center [819, 53] width 34 height 15
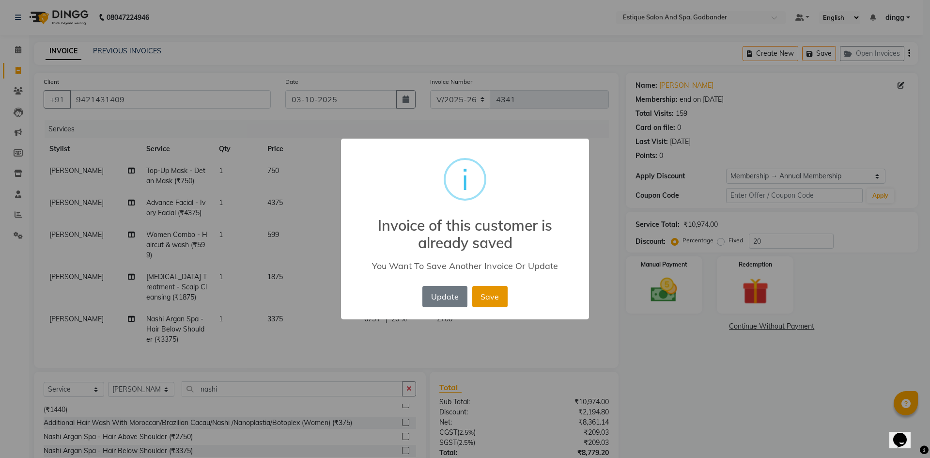
click at [486, 302] on button "Save" at bounding box center [489, 296] width 35 height 21
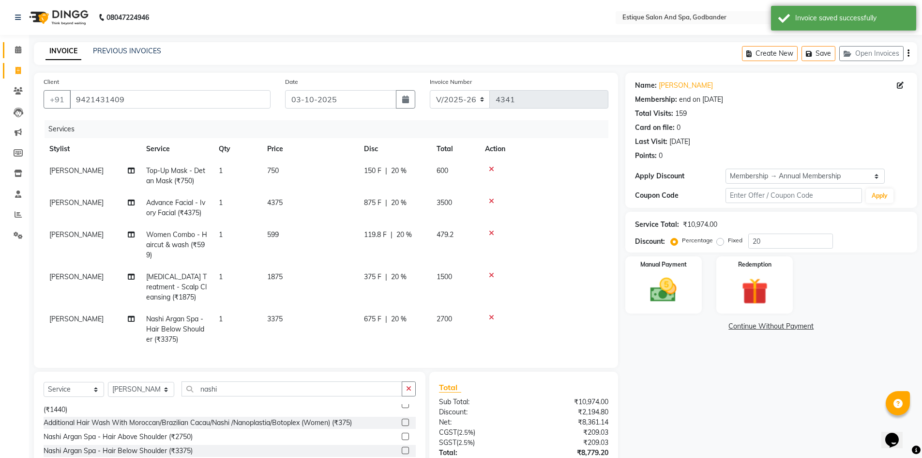
click at [21, 50] on icon at bounding box center [18, 49] width 6 height 7
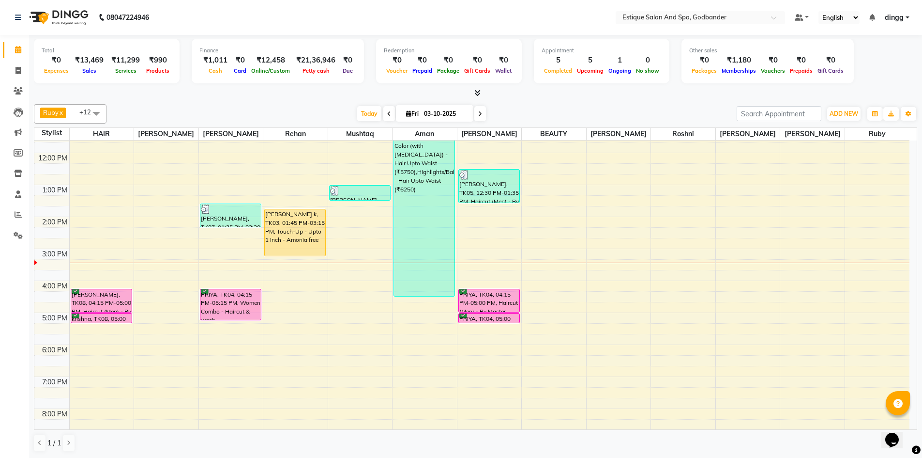
scroll to position [97, 0]
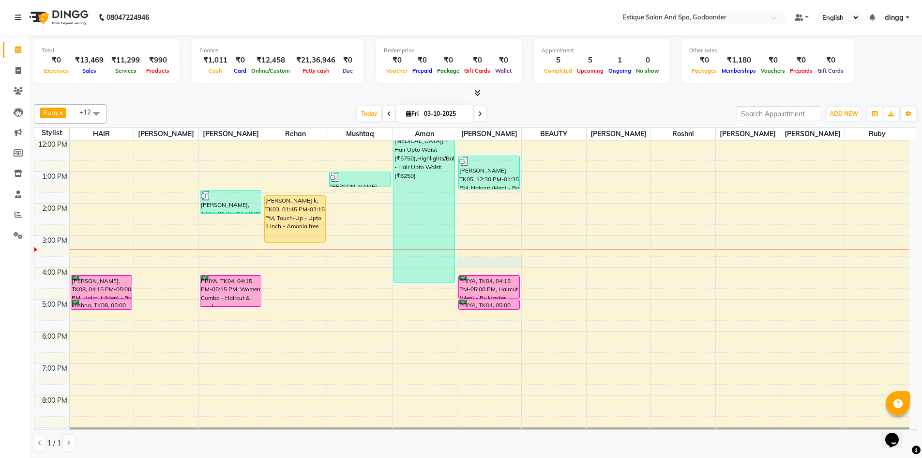
click at [482, 263] on div "9:00 AM 10:00 AM 11:00 AM 12:00 PM 1:00 PM 2:00 PM 3:00 PM 4:00 PM 5:00 PM 6:00…" at bounding box center [471, 251] width 875 height 415
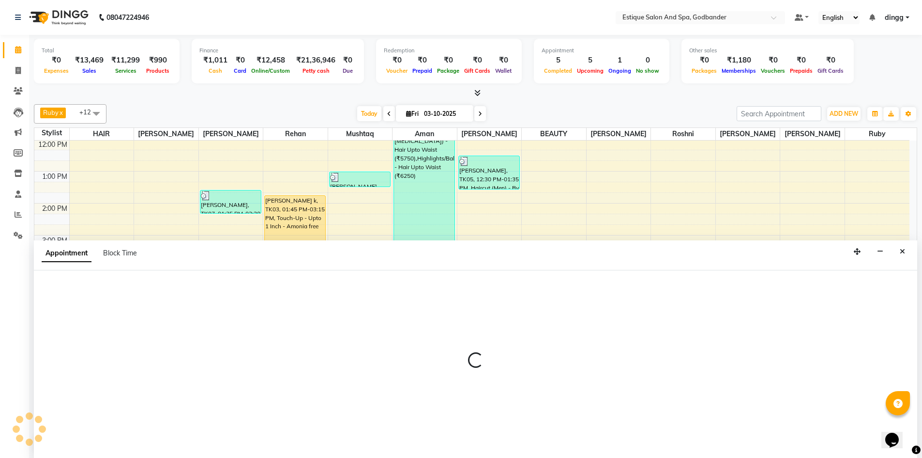
scroll to position [0, 0]
select select "44576"
select select "945"
select select "tentative"
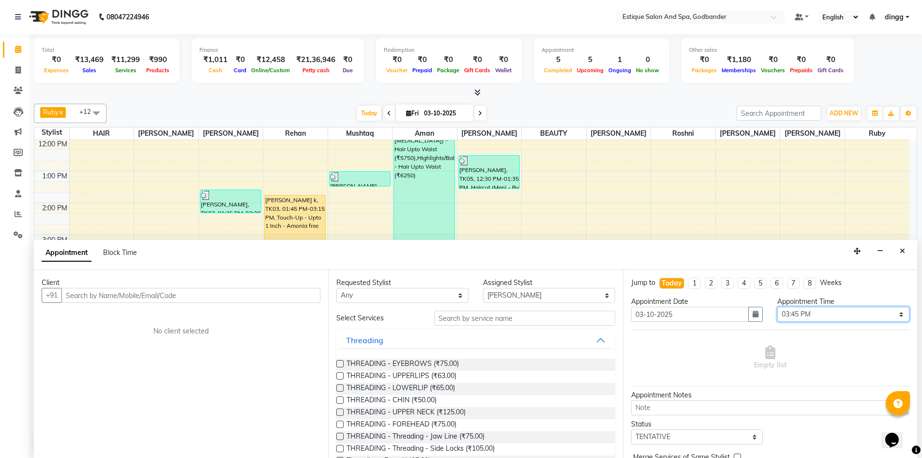
click at [796, 317] on select "Select 10:00 AM 10:15 AM 10:30 AM 10:45 AM 11:00 AM 11:15 AM 11:30 AM 11:45 AM …" at bounding box center [844, 314] width 132 height 15
click at [778, 307] on select "Select 10:00 AM 10:15 AM 10:30 AM 10:45 AM 11:00 AM 11:15 AM 11:30 AM 11:45 AM …" at bounding box center [844, 314] width 132 height 15
click at [535, 316] on input "text" at bounding box center [524, 317] width 181 height 15
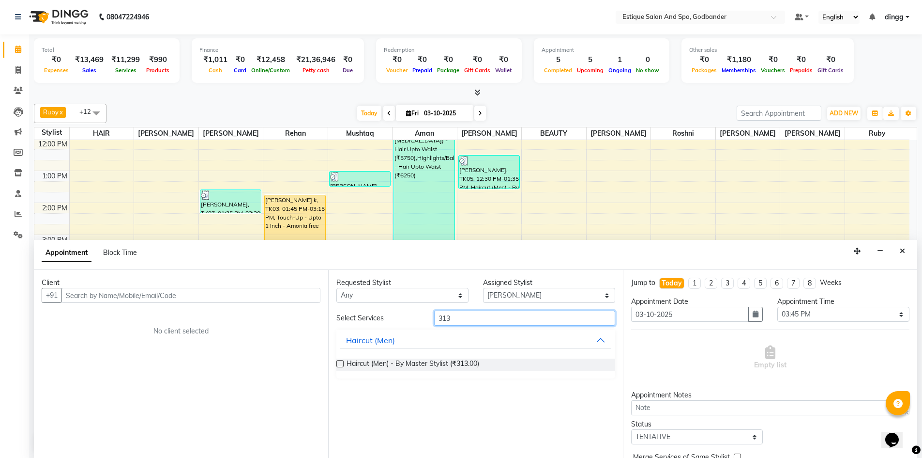
type input "313"
click at [340, 363] on label at bounding box center [340, 363] width 7 height 7
click at [340, 363] on input "checkbox" at bounding box center [340, 364] width 6 height 6
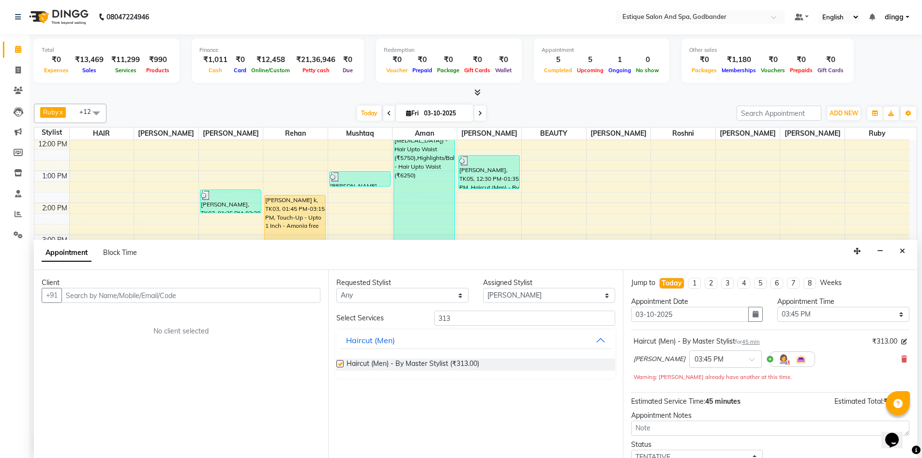
checkbox input "false"
click at [201, 299] on input "text" at bounding box center [190, 295] width 259 height 15
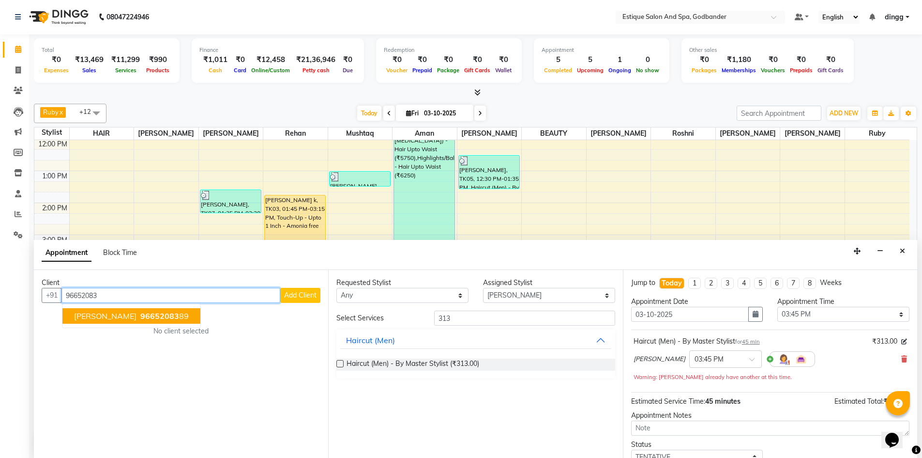
drag, startPoint x: 110, startPoint y: 317, endPoint x: 341, endPoint y: 315, distance: 231.5
click at [110, 316] on span "amol shirsat" at bounding box center [105, 316] width 62 height 10
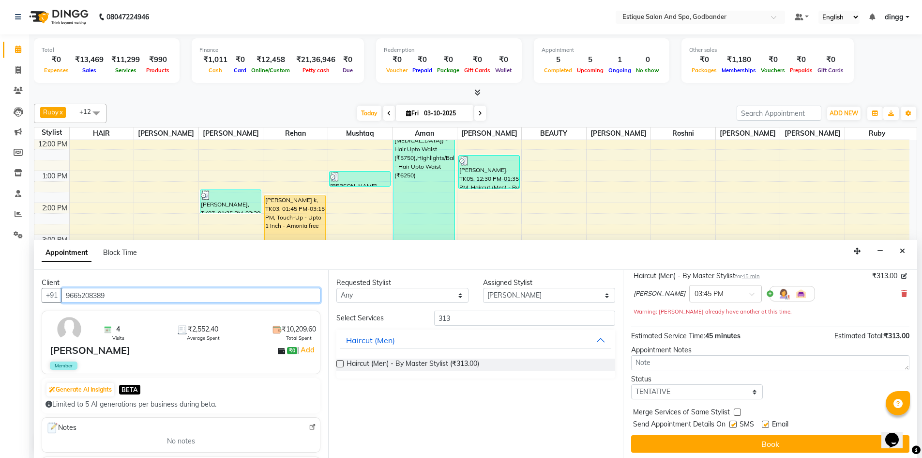
scroll to position [68, 0]
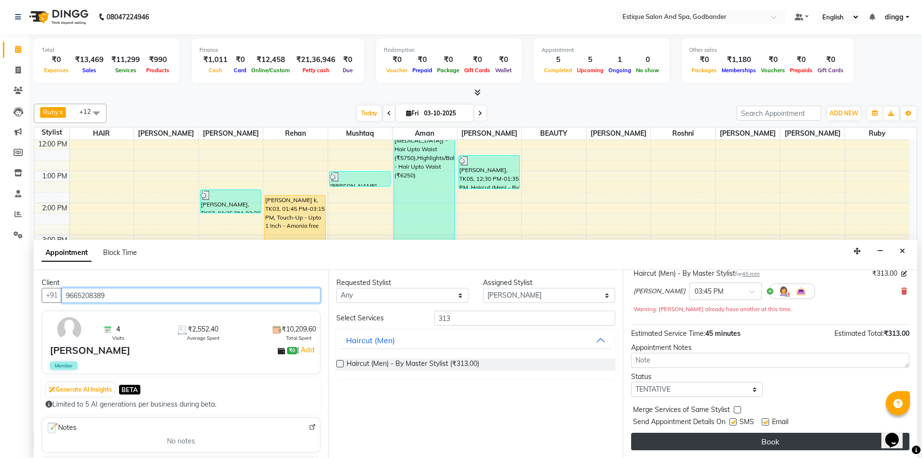
type input "9665208389"
click at [797, 443] on button "Book" at bounding box center [770, 440] width 278 height 17
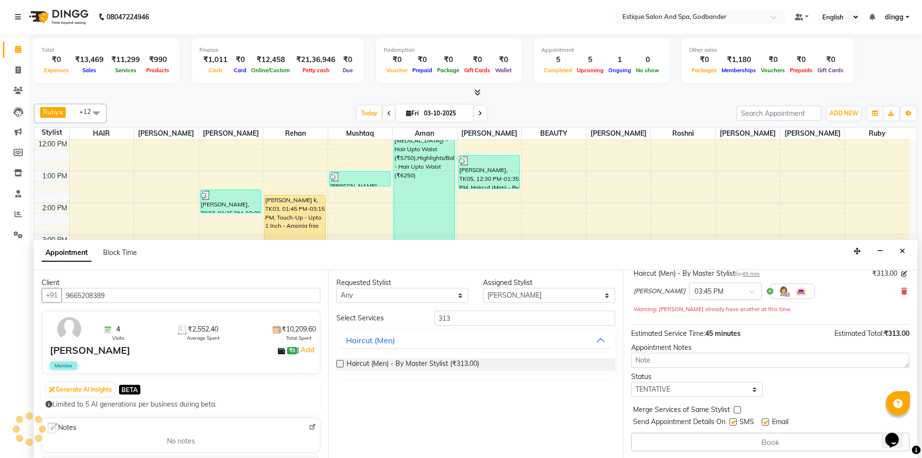
scroll to position [0, 0]
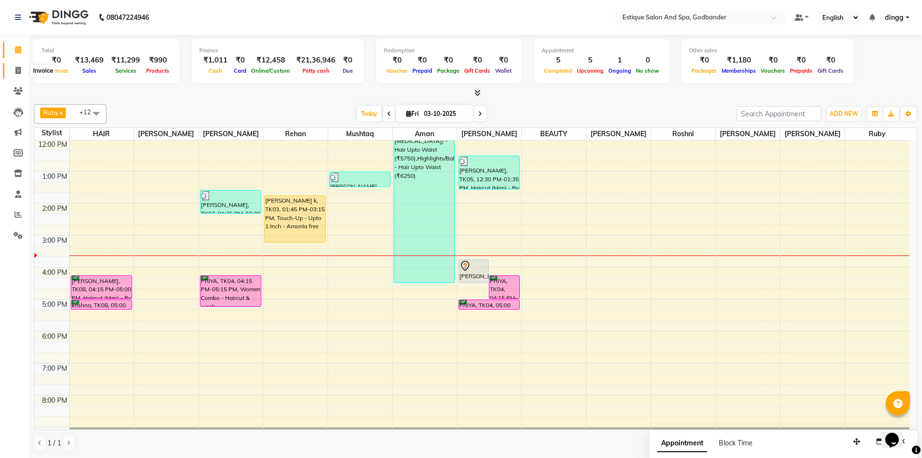
click at [21, 72] on icon at bounding box center [17, 70] width 5 height 7
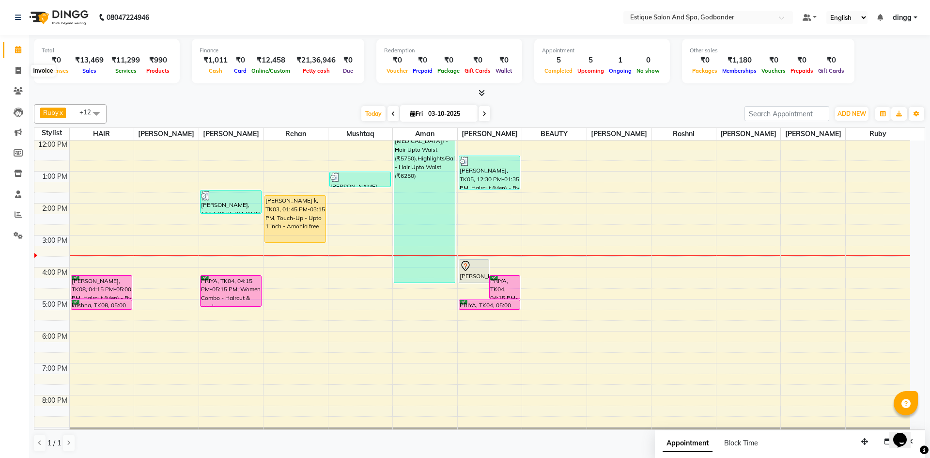
select select "6103"
select select "service"
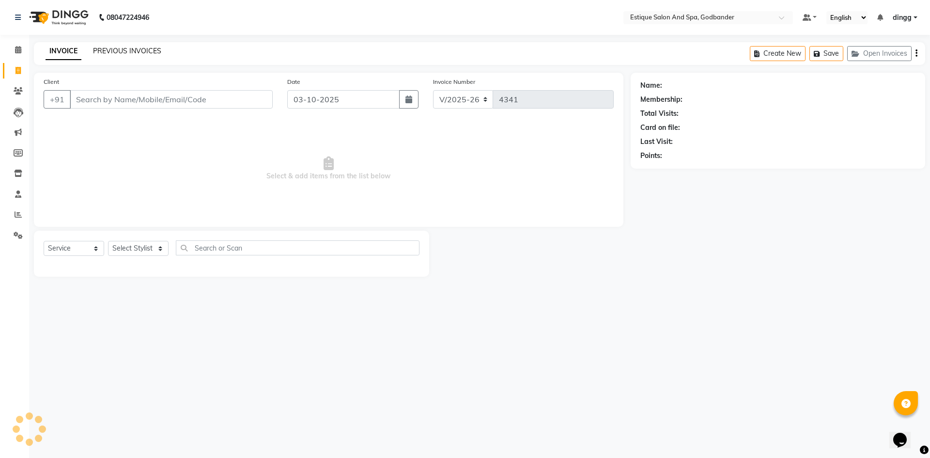
click at [98, 48] on link "PREVIOUS INVOICES" at bounding box center [127, 50] width 68 height 9
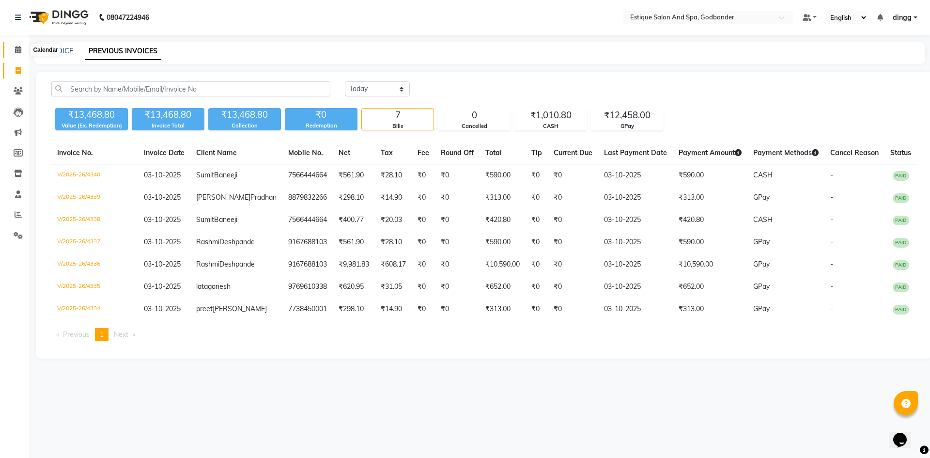
click at [15, 48] on icon at bounding box center [18, 49] width 6 height 7
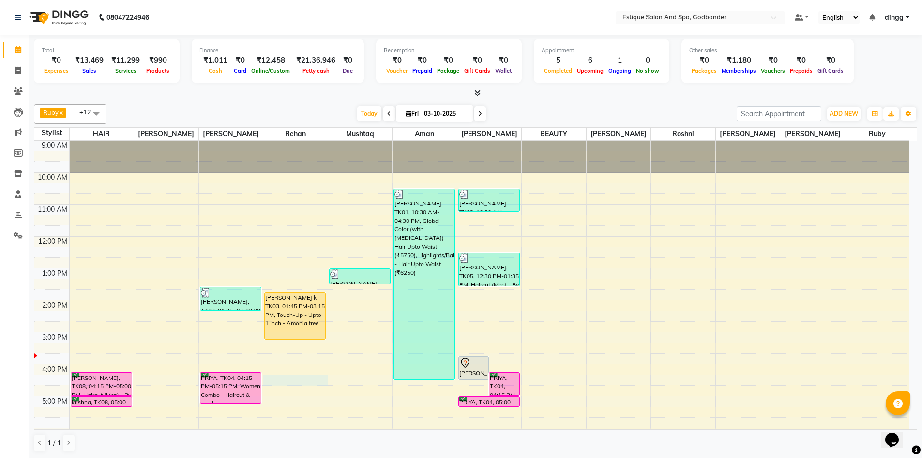
click at [292, 379] on div "9:00 AM 10:00 AM 11:00 AM 12:00 PM 1:00 PM 2:00 PM 3:00 PM 4:00 PM 5:00 PM 6:00…" at bounding box center [471, 347] width 875 height 415
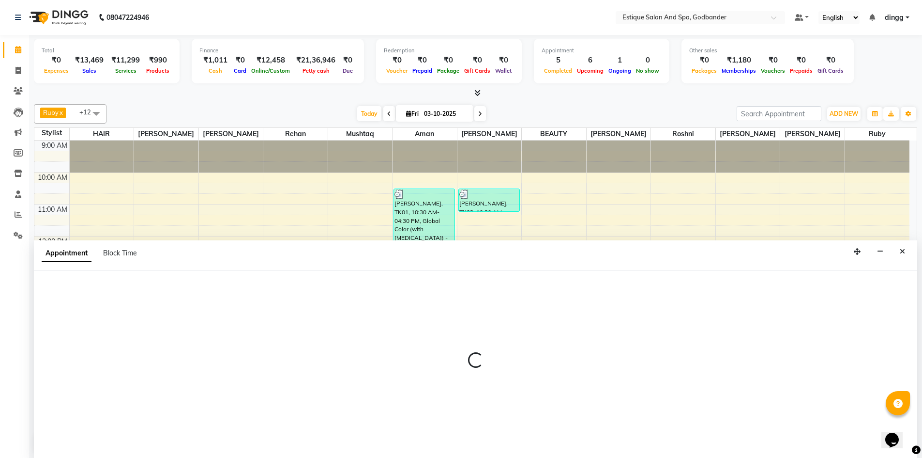
scroll to position [0, 0]
select select "66481"
select select "975"
select select "tentative"
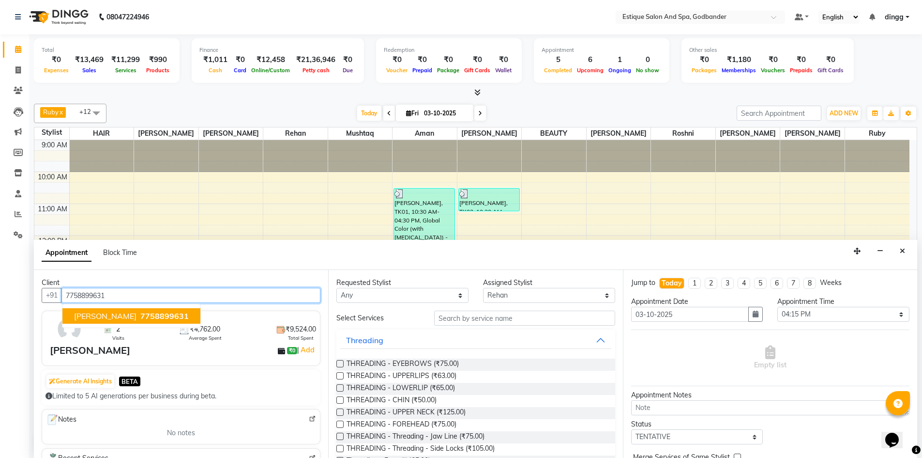
click at [138, 319] on ngb-highlight "7758899631" at bounding box center [163, 316] width 50 height 10
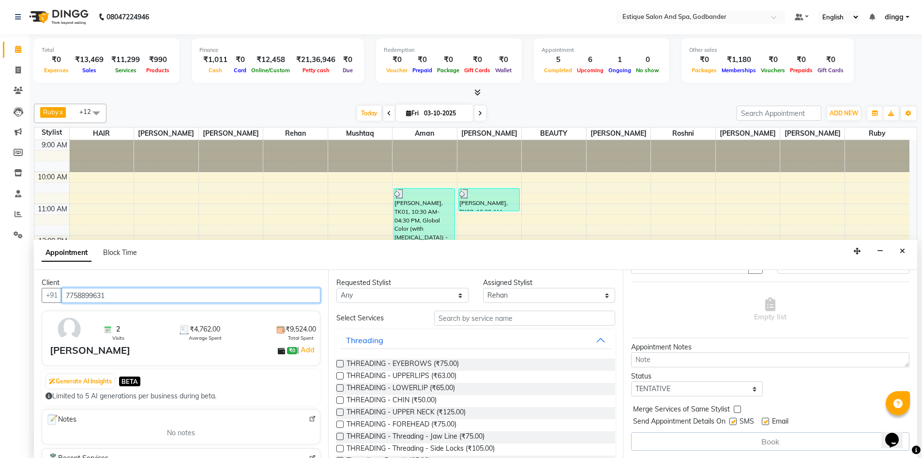
scroll to position [48, 0]
type input "7758899631"
click at [468, 319] on input "text" at bounding box center [524, 317] width 181 height 15
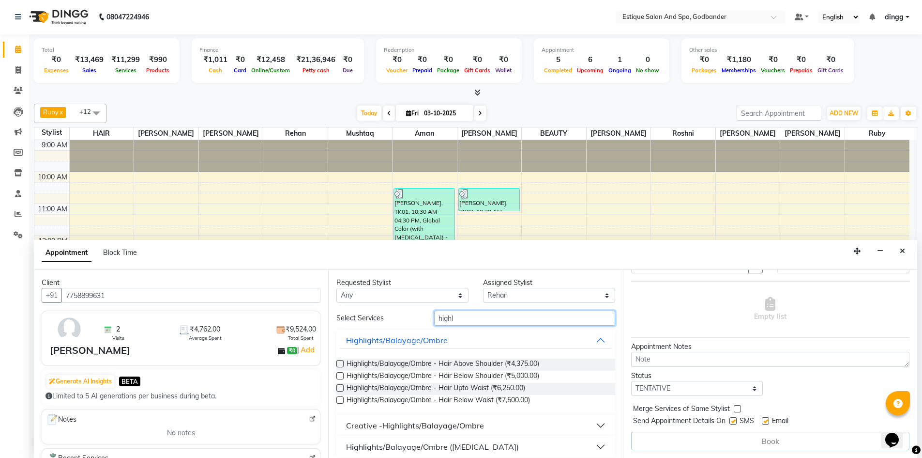
type input "highl"
click at [343, 375] on label at bounding box center [340, 375] width 7 height 7
click at [343, 375] on input "checkbox" at bounding box center [340, 376] width 6 height 6
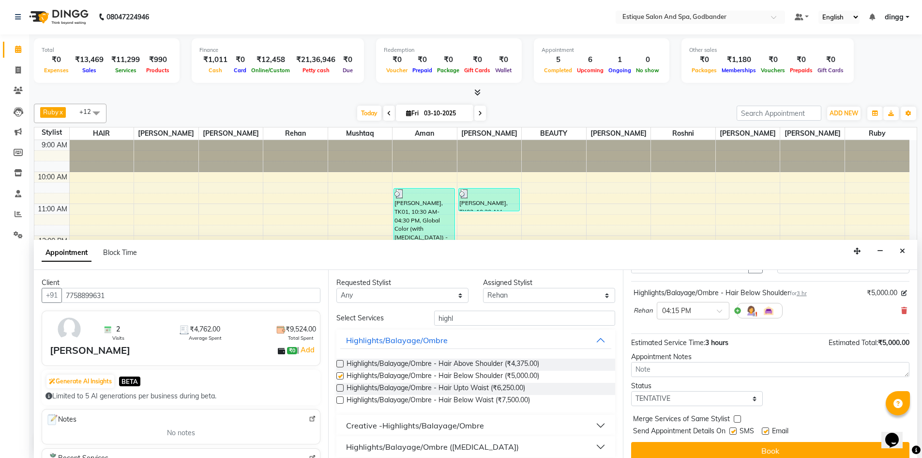
checkbox input "false"
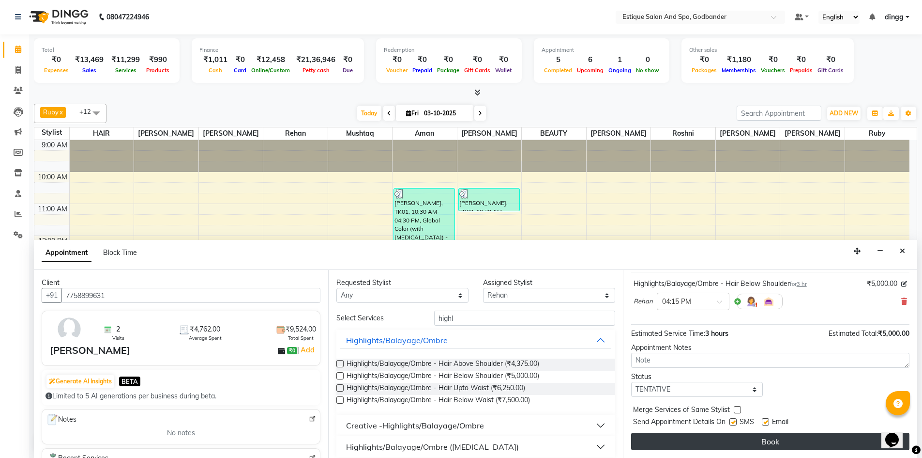
click at [803, 444] on button "Book" at bounding box center [770, 440] width 278 height 17
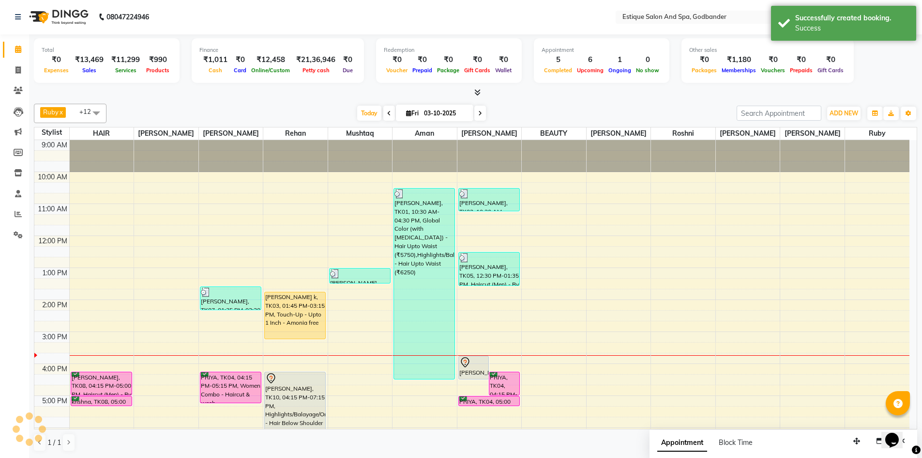
scroll to position [0, 0]
click at [24, 70] on span at bounding box center [18, 70] width 17 height 11
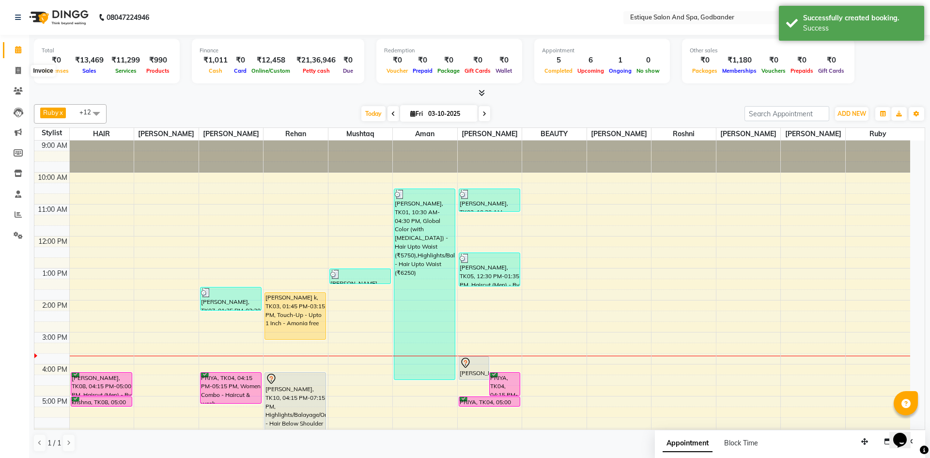
select select "6103"
select select "service"
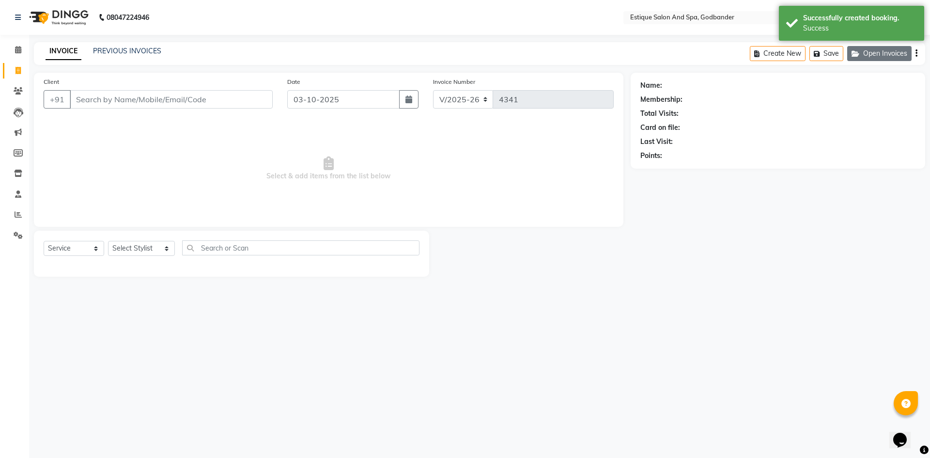
click at [865, 60] on button "Open Invoices" at bounding box center [879, 53] width 64 height 15
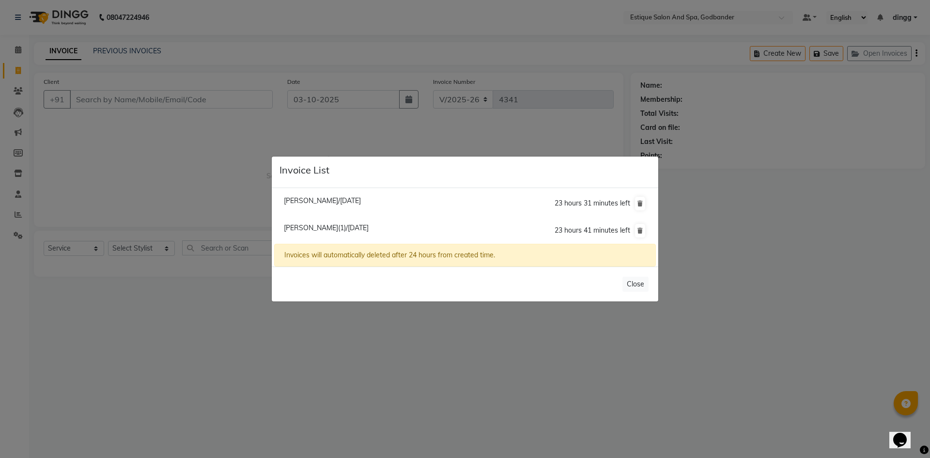
click at [332, 225] on span "Alka Khaire(1)/03 October 2025" at bounding box center [326, 227] width 85 height 9
type input "9421431409"
select select "1: Object"
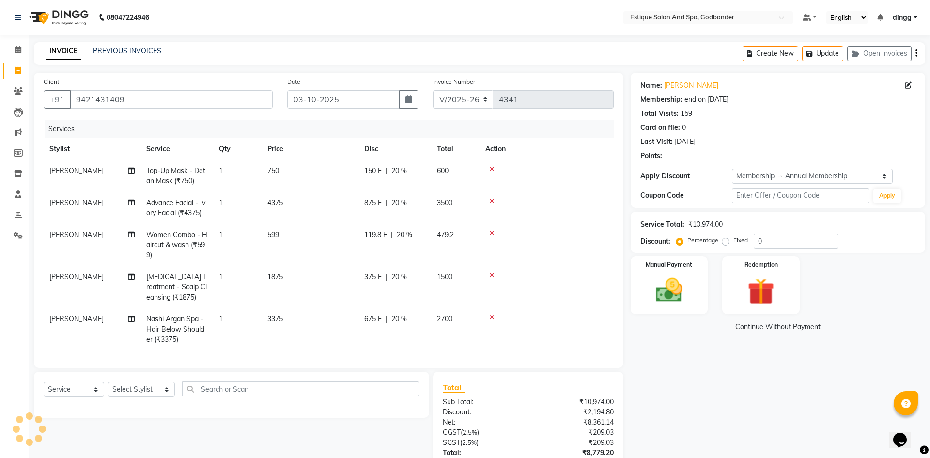
type input "20"
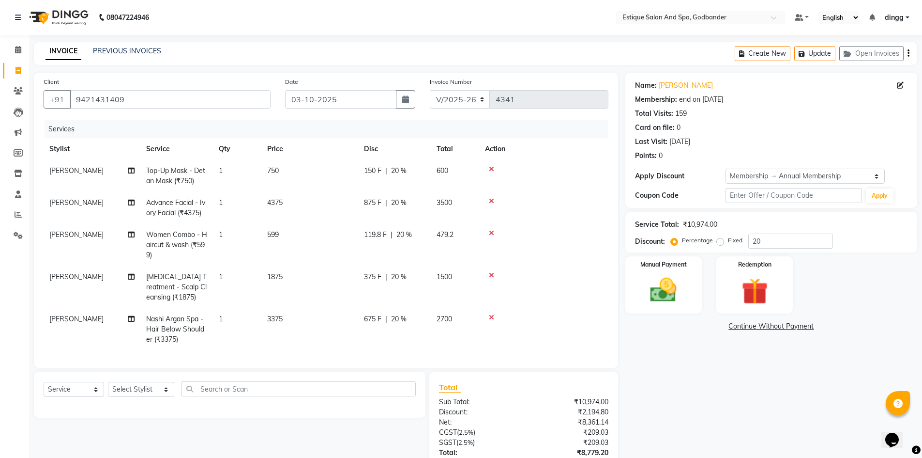
scroll to position [3, 0]
drag, startPoint x: 140, startPoint y: 393, endPoint x: 138, endPoint y: 389, distance: 5.0
click at [140, 393] on select "Select Stylist Aarti Nails Aman Anita Salve Anjali Wavle Any one Asmi BEAUTY di…" at bounding box center [141, 389] width 66 height 15
select select "44568"
click at [108, 386] on select "Select Stylist Aarti Nails Aman Anita Salve Anjali Wavle Any one Asmi BEAUTY di…" at bounding box center [141, 389] width 66 height 15
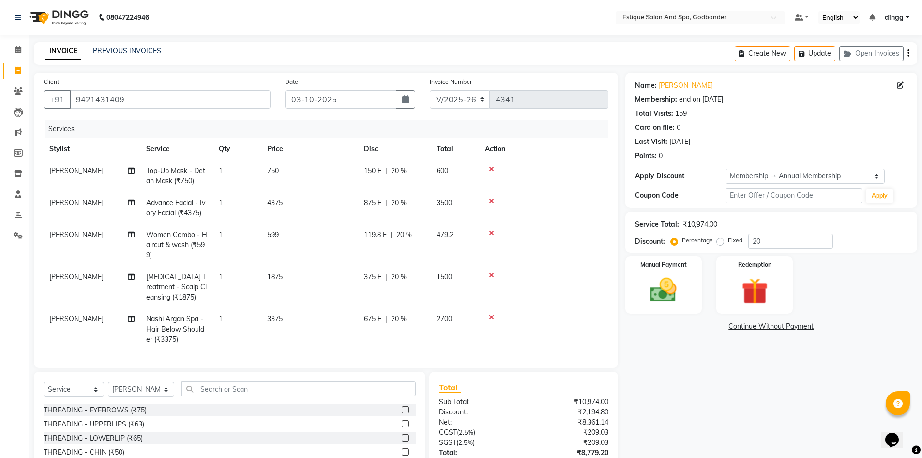
click at [402, 413] on label at bounding box center [405, 409] width 7 height 7
click at [402, 413] on input "checkbox" at bounding box center [405, 410] width 6 height 6
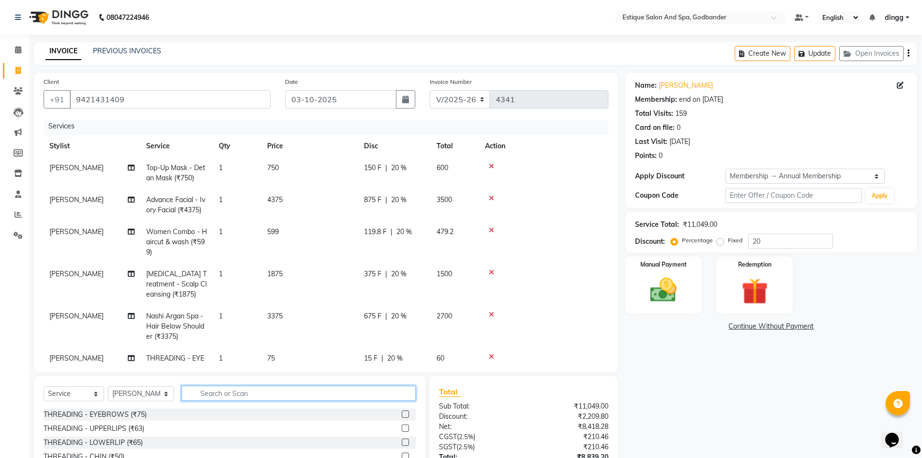
click at [338, 396] on input "text" at bounding box center [299, 392] width 234 height 15
checkbox input "false"
type input "upp"
click at [402, 442] on label at bounding box center [405, 441] width 7 height 7
click at [402, 442] on input "checkbox" at bounding box center [405, 442] width 6 height 6
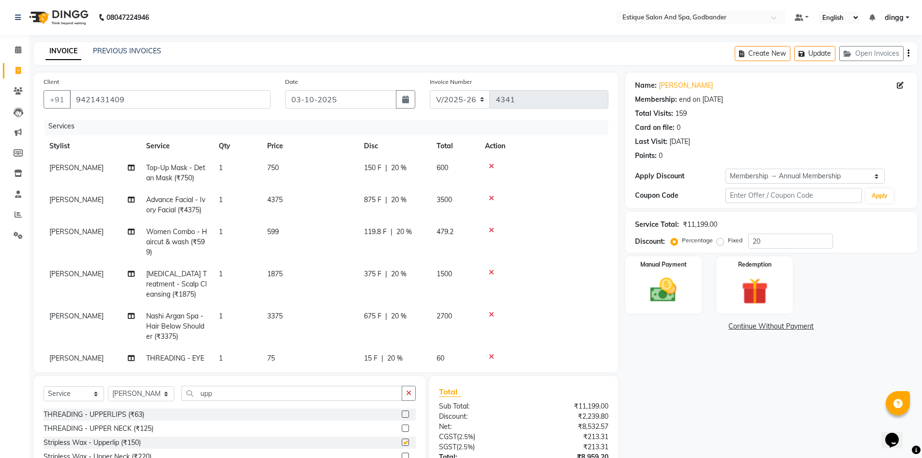
checkbox input "false"
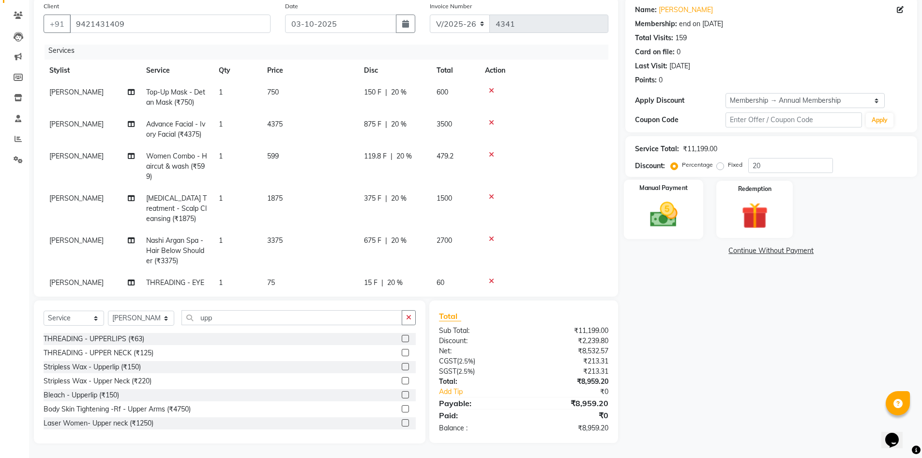
click at [656, 197] on div "Manual Payment" at bounding box center [664, 210] width 80 height 60
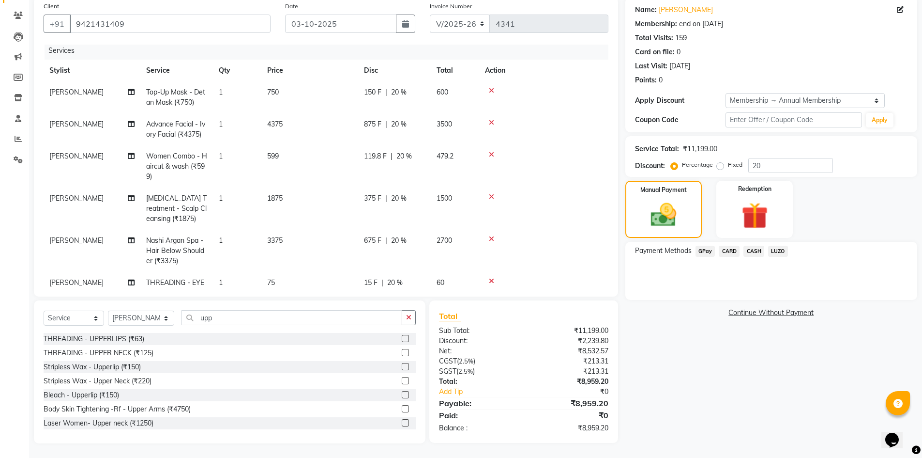
click at [703, 252] on span "GPay" at bounding box center [706, 251] width 20 height 11
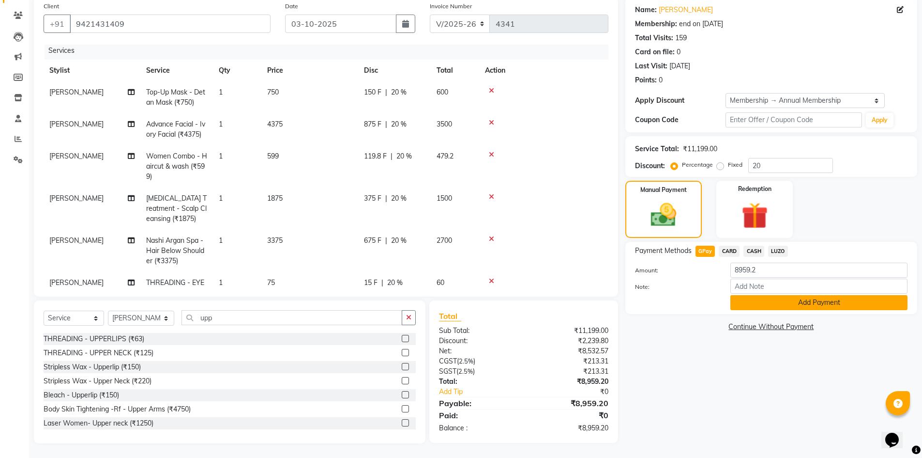
click at [798, 303] on button "Add Payment" at bounding box center [819, 302] width 177 height 15
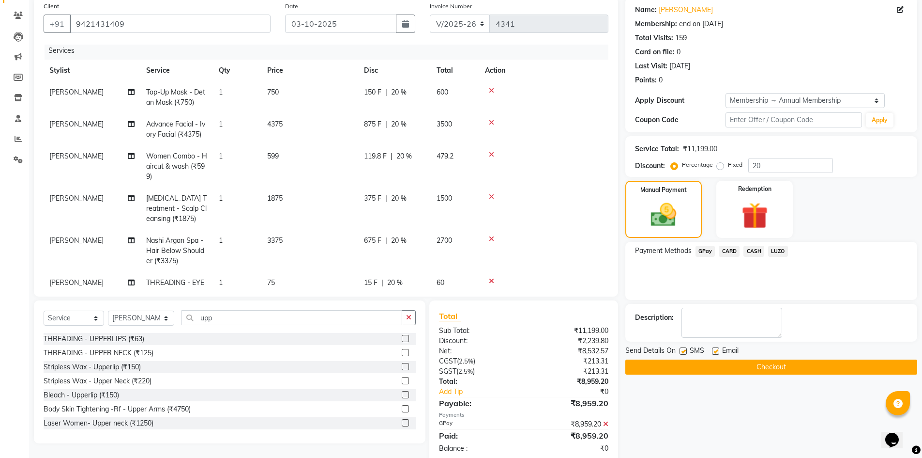
click at [799, 365] on button "Checkout" at bounding box center [772, 366] width 292 height 15
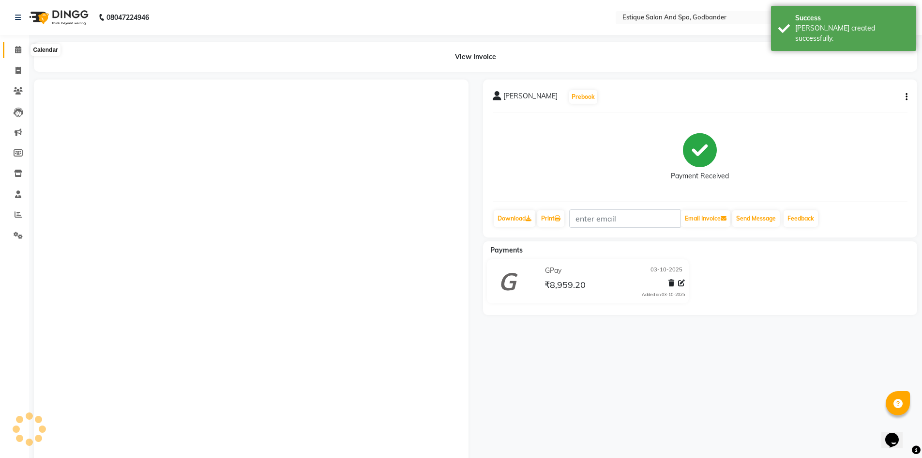
click at [16, 46] on span at bounding box center [18, 50] width 17 height 11
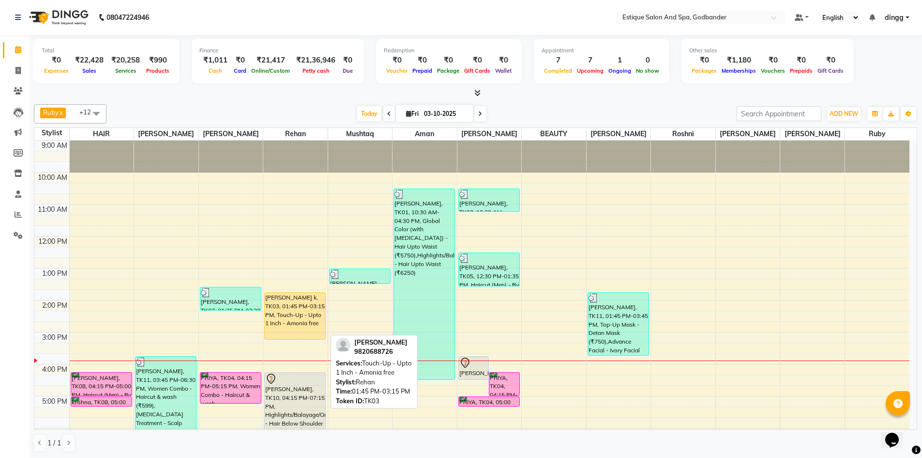
click at [271, 309] on div "ketaki k, TK03, 01:45 PM-03:15 PM, Touch-Up - Upto 1 Inch - Amonia free" at bounding box center [295, 315] width 61 height 46
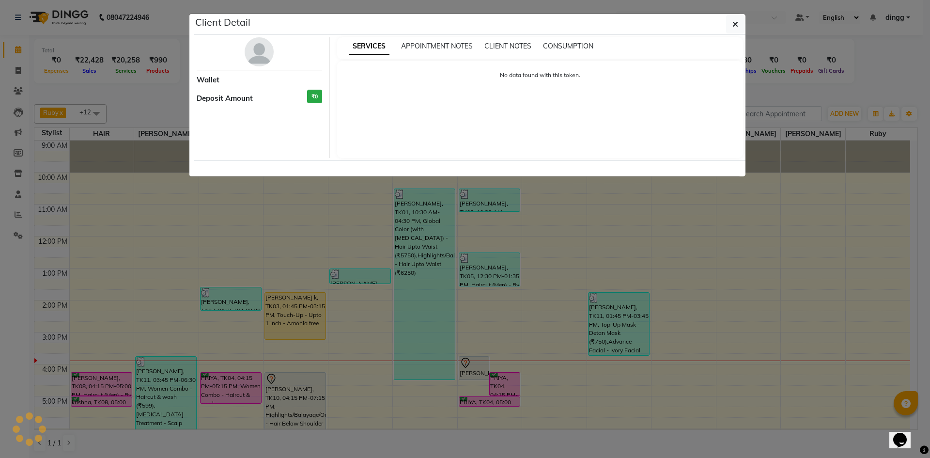
select select "1"
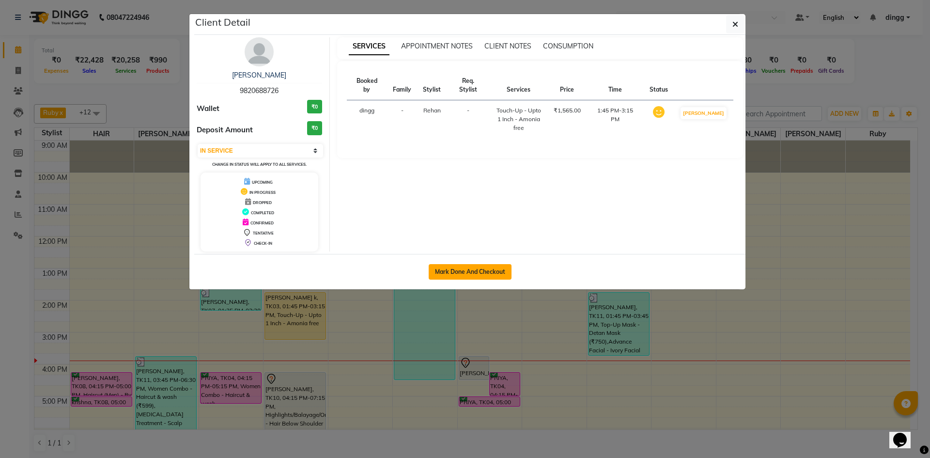
click at [452, 268] on button "Mark Done And Checkout" at bounding box center [470, 271] width 83 height 15
select select "6103"
select select "service"
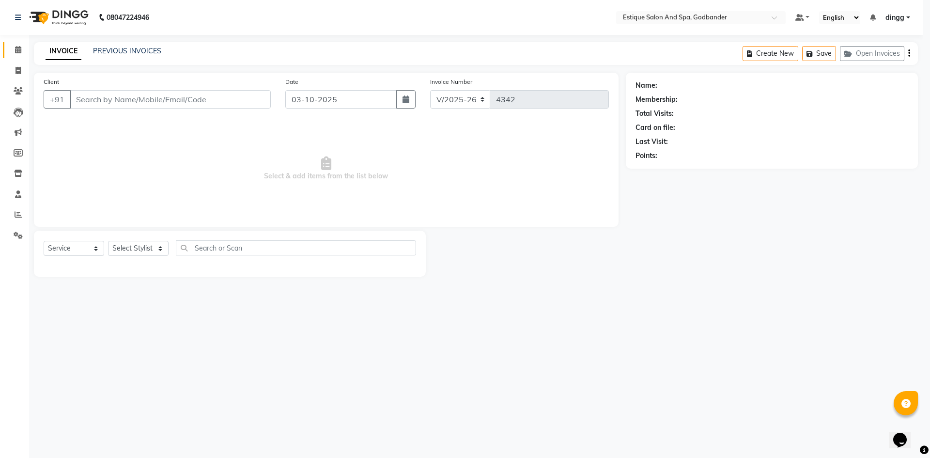
select select "3"
type input "9820688726"
select select "66481"
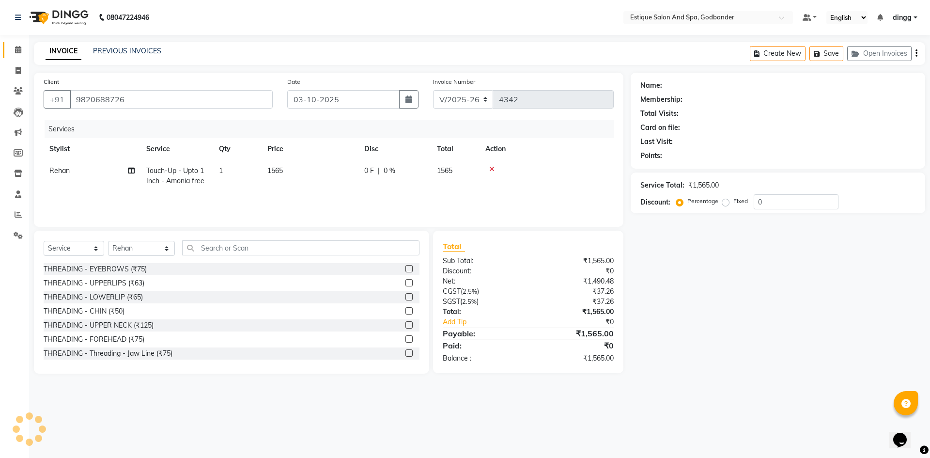
select select "1: Object"
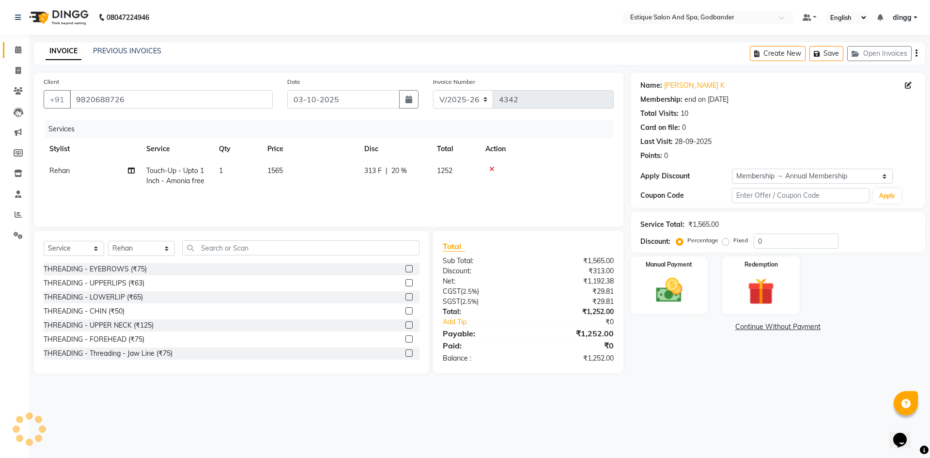
type input "20"
click at [646, 275] on div "Manual Payment" at bounding box center [669, 285] width 80 height 60
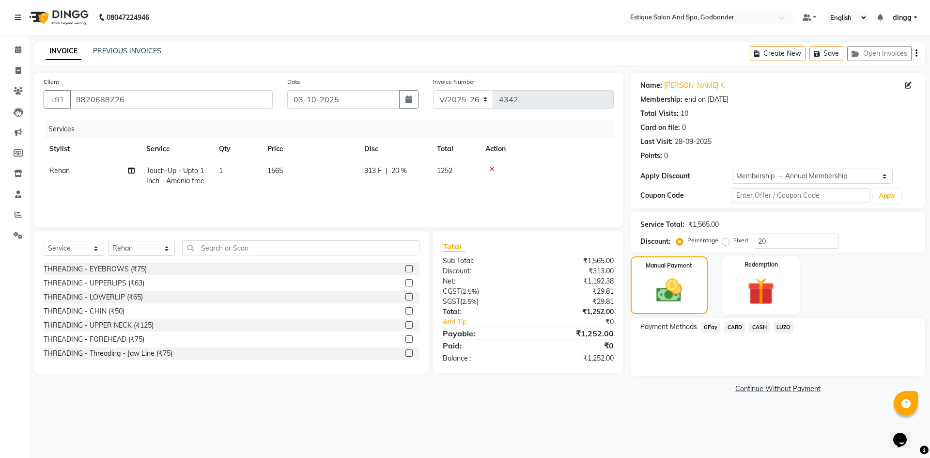
click at [705, 319] on div "Payment Methods GPay CARD CASH LUZO" at bounding box center [777, 347] width 294 height 58
click at [708, 327] on span "GPay" at bounding box center [711, 327] width 20 height 11
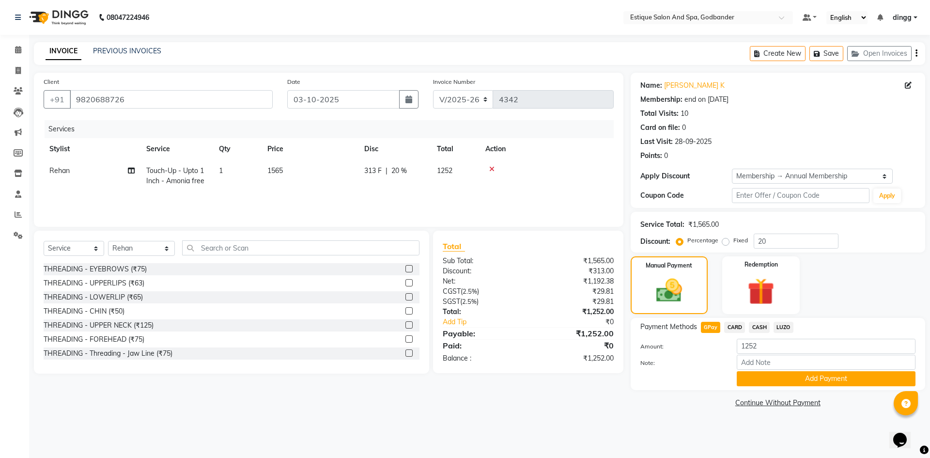
click at [756, 373] on button "Add Payment" at bounding box center [826, 378] width 179 height 15
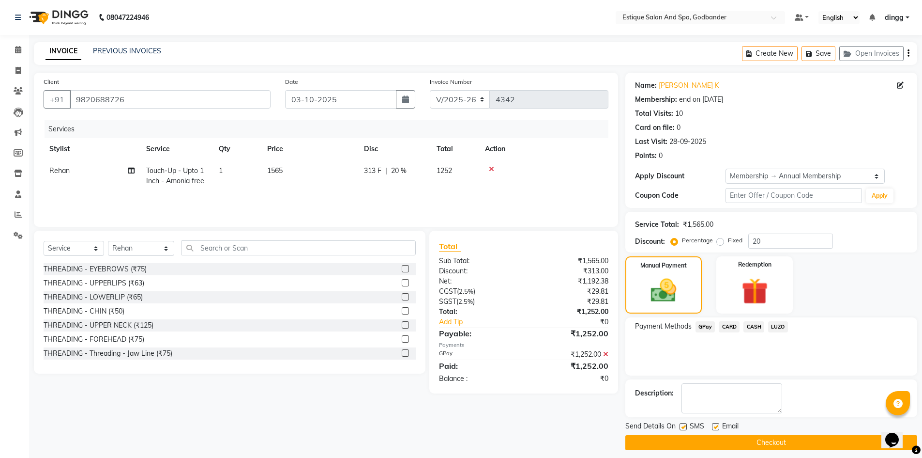
click at [788, 436] on button "Checkout" at bounding box center [772, 442] width 292 height 15
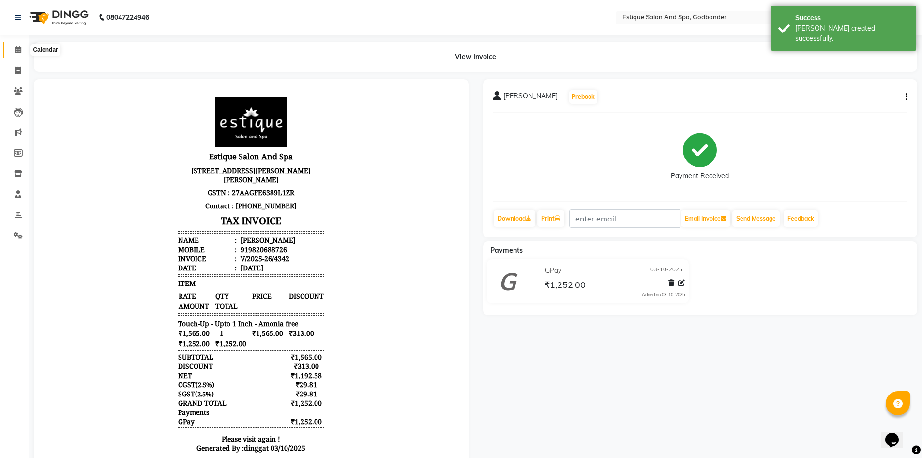
click at [19, 50] on icon at bounding box center [18, 49] width 6 height 7
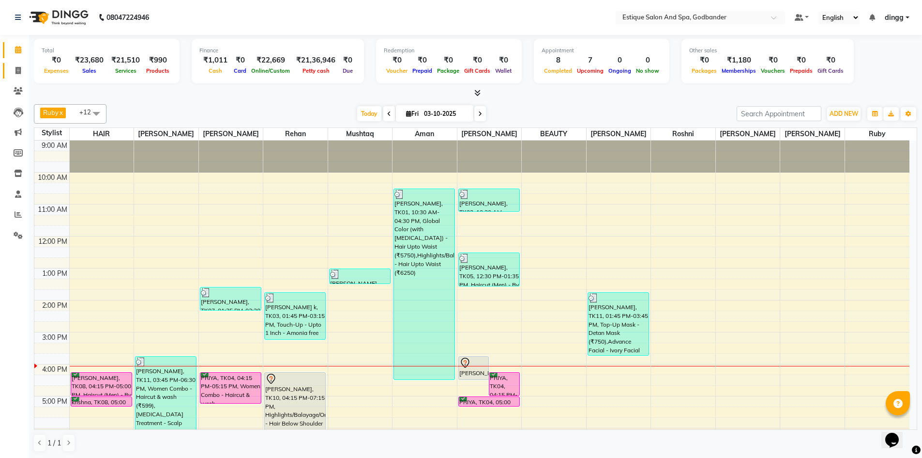
click at [14, 64] on link "Invoice" at bounding box center [14, 71] width 23 height 16
select select "6103"
select select "service"
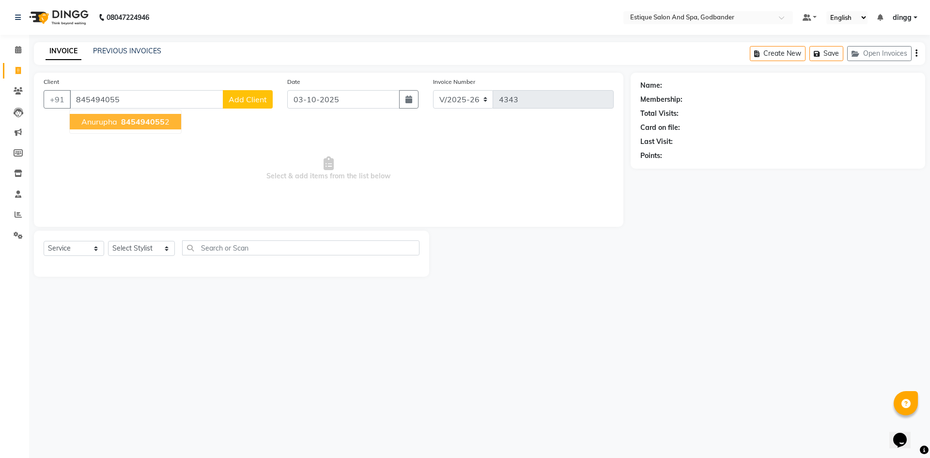
click at [106, 121] on span "anurupha" at bounding box center [99, 122] width 36 height 10
type input "8454940552"
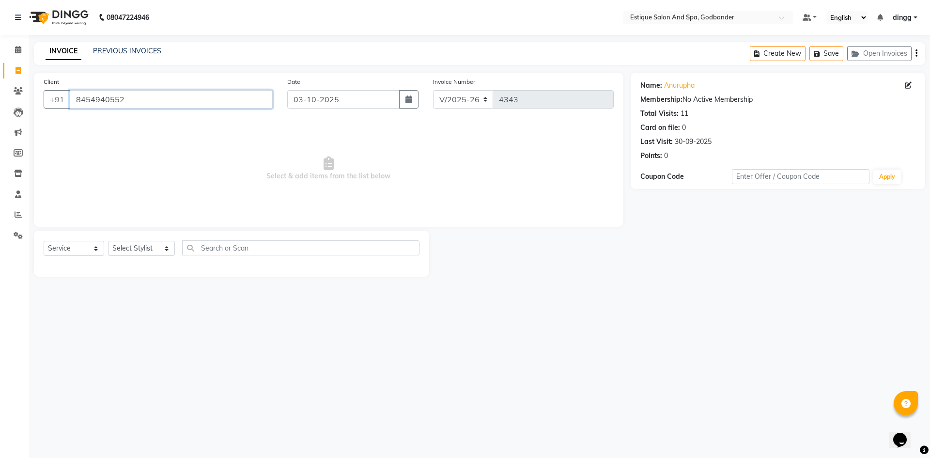
drag, startPoint x: 143, startPoint y: 96, endPoint x: 61, endPoint y: 114, distance: 84.2
click at [61, 114] on div "Client +91 8454940552" at bounding box center [158, 97] width 244 height 40
click at [16, 50] on icon at bounding box center [18, 49] width 6 height 7
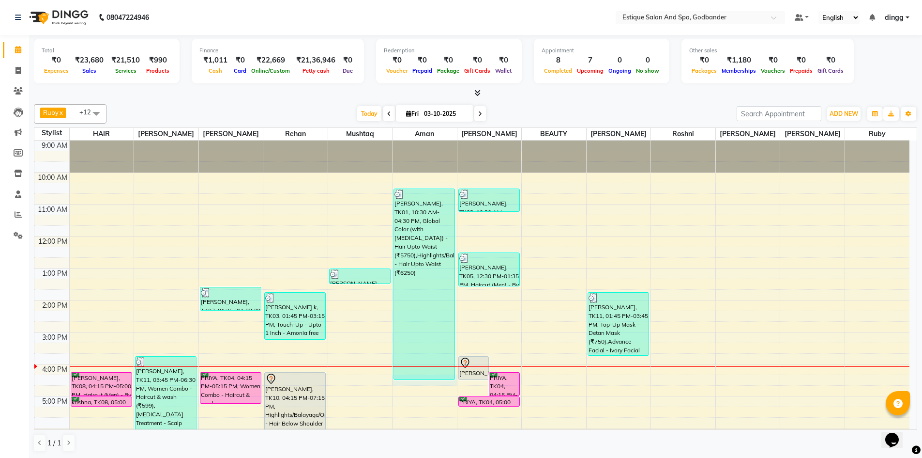
click at [423, 381] on div "9:00 AM 10:00 AM 11:00 AM 12:00 PM 1:00 PM 2:00 PM 3:00 PM 4:00 PM 5:00 PM 6:00…" at bounding box center [471, 347] width 875 height 415
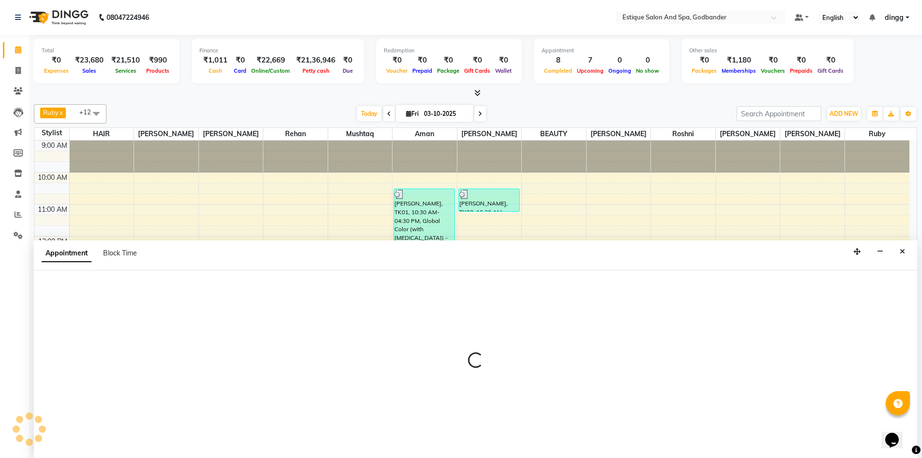
scroll to position [0, 0]
select select "74935"
select select "975"
select select "tentative"
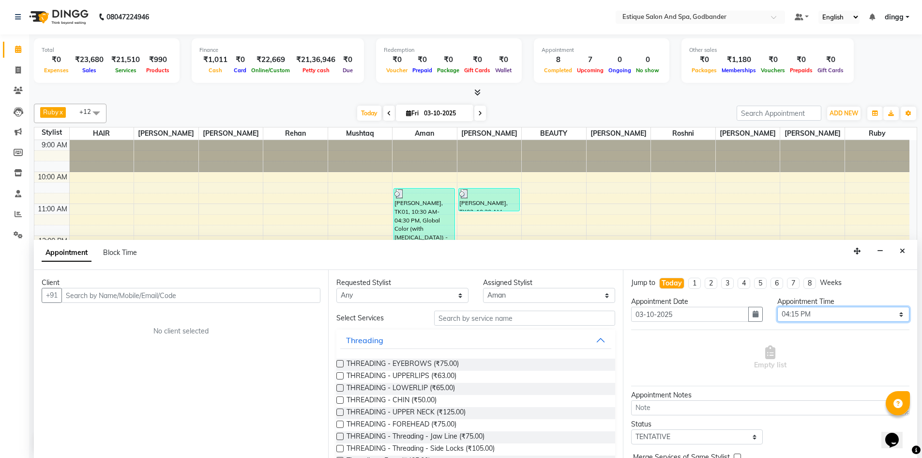
click at [814, 309] on select "Select 10:00 AM 10:15 AM 10:30 AM 10:45 AM 11:00 AM 11:15 AM 11:30 AM 11:45 AM …" at bounding box center [844, 314] width 132 height 15
click at [778, 307] on select "Select 10:00 AM 10:15 AM 10:30 AM 10:45 AM 11:00 AM 11:15 AM 11:30 AM 11:45 AM …" at bounding box center [844, 314] width 132 height 15
click at [229, 287] on div "Client" at bounding box center [181, 282] width 279 height 10
click at [229, 292] on input "text" at bounding box center [190, 295] width 259 height 15
paste input "8454940552"
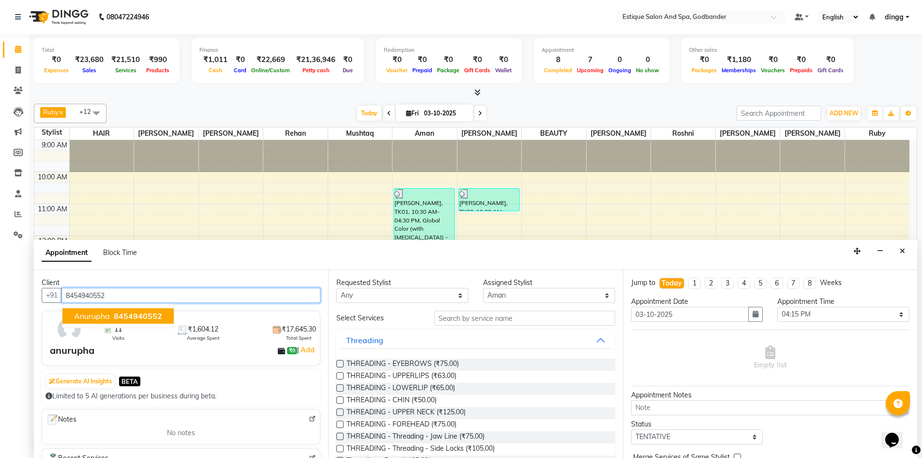
click at [144, 317] on span "8454940552" at bounding box center [138, 316] width 48 height 10
type input "8454940552"
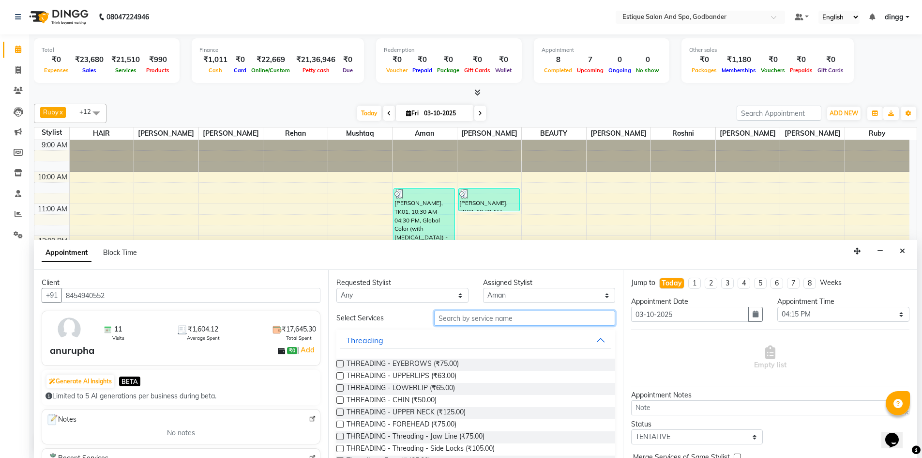
click at [539, 322] on input "text" at bounding box center [524, 317] width 181 height 15
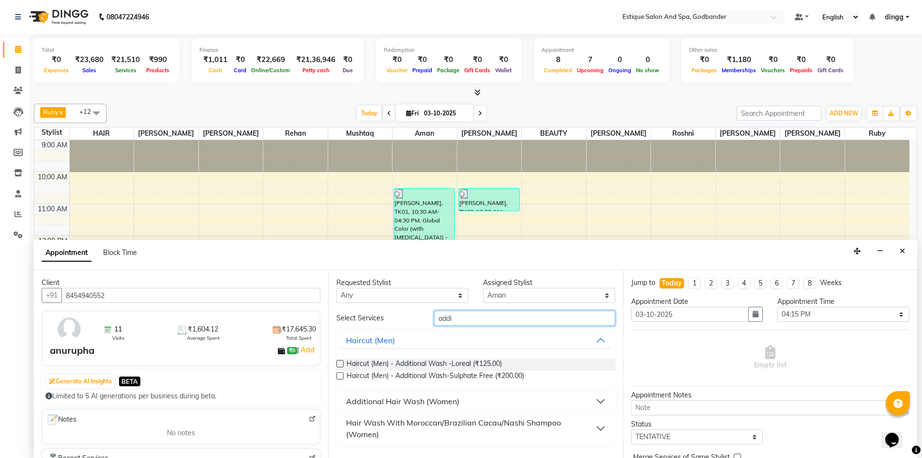
type input "addi"
click at [595, 403] on button "Additional Hair Wash (Women)" at bounding box center [475, 400] width 271 height 17
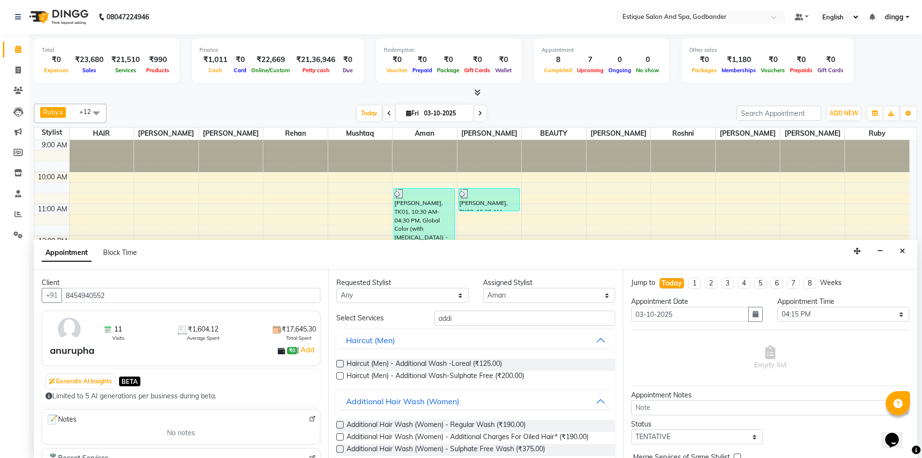
click at [339, 424] on label at bounding box center [340, 424] width 7 height 7
click at [339, 424] on input "checkbox" at bounding box center [340, 425] width 6 height 6
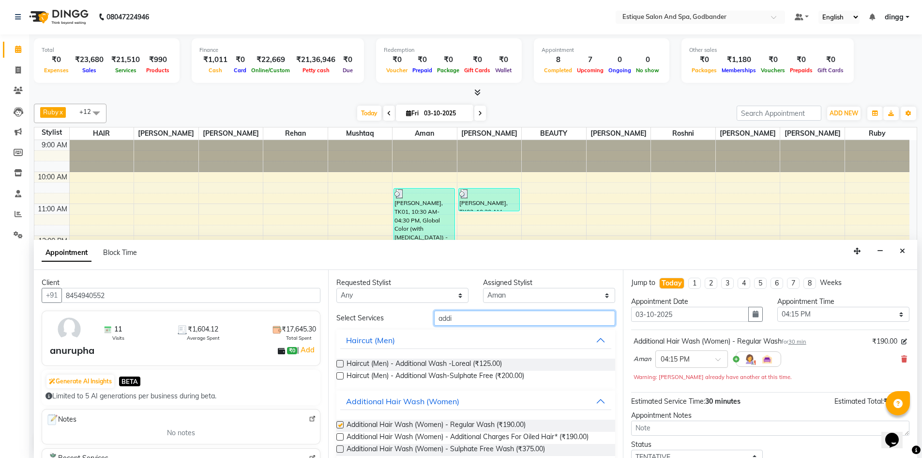
checkbox input "false"
drag, startPoint x: 547, startPoint y: 318, endPoint x: 379, endPoint y: 322, distance: 167.6
click at [379, 322] on div "Select Services addi" at bounding box center [475, 317] width 293 height 15
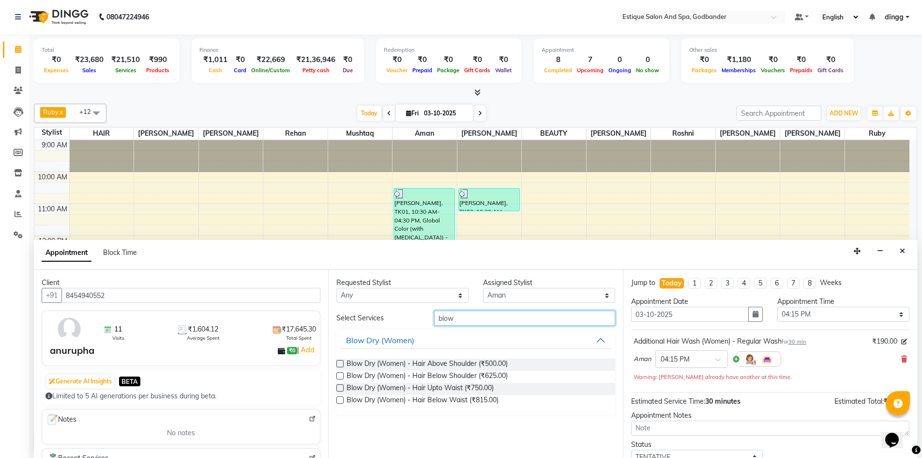
type input "blow"
click at [342, 373] on label at bounding box center [340, 375] width 7 height 7
click at [342, 373] on input "checkbox" at bounding box center [340, 376] width 6 height 6
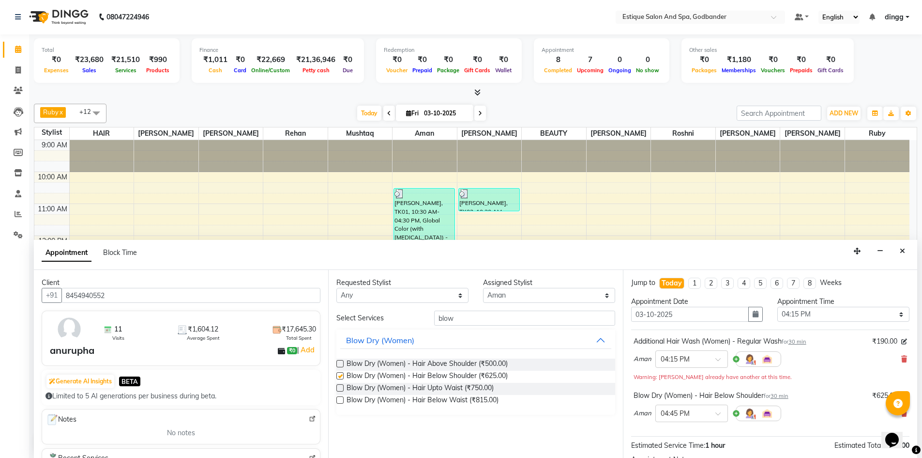
checkbox input "false"
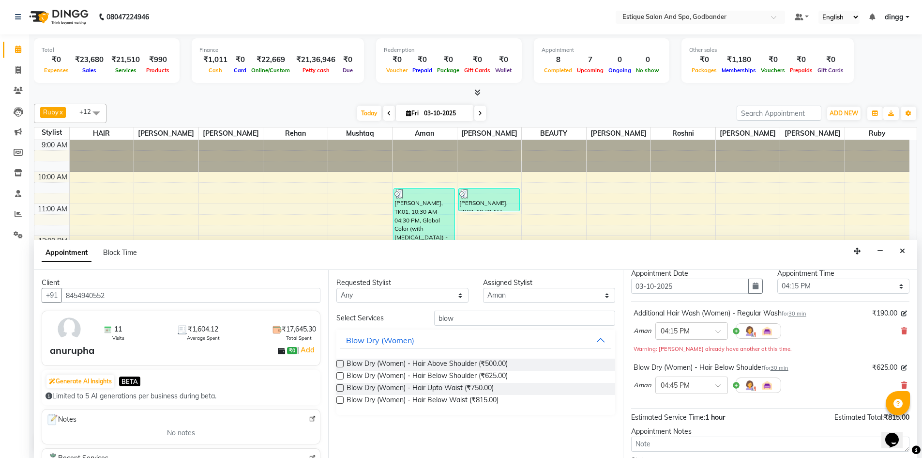
scroll to position [112, 0]
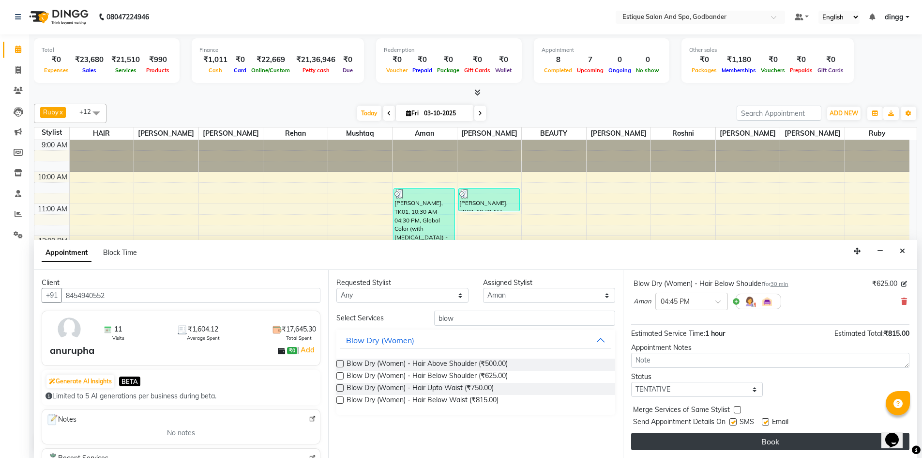
click at [787, 438] on button "Book" at bounding box center [770, 440] width 278 height 17
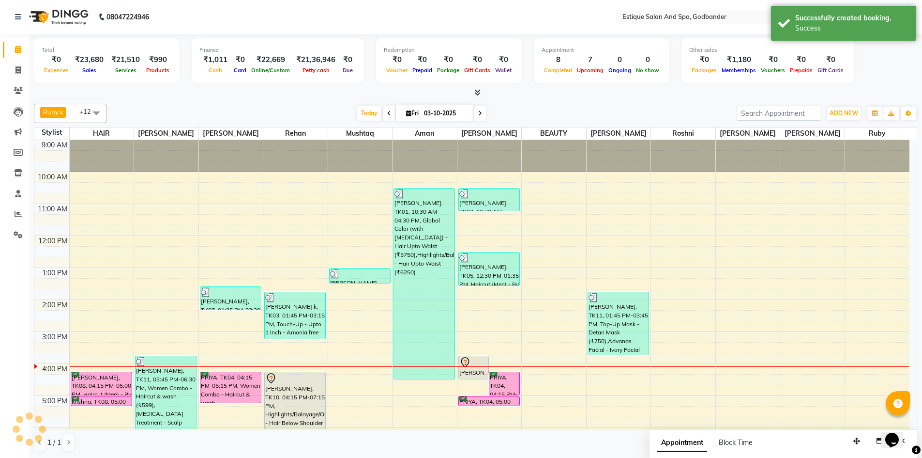
scroll to position [0, 0]
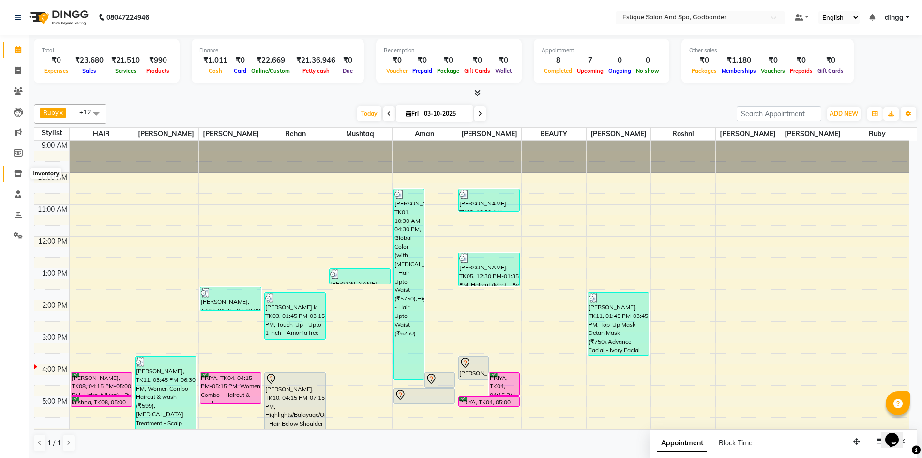
click at [22, 176] on span at bounding box center [18, 173] width 17 height 11
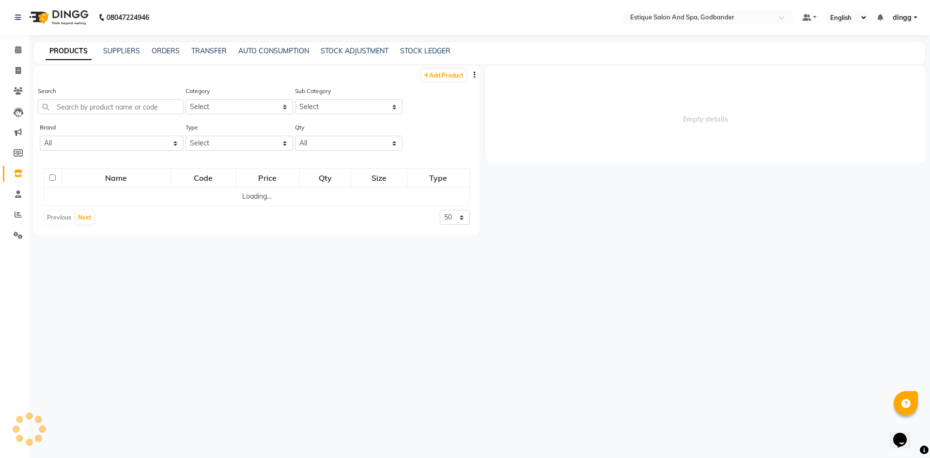
select select
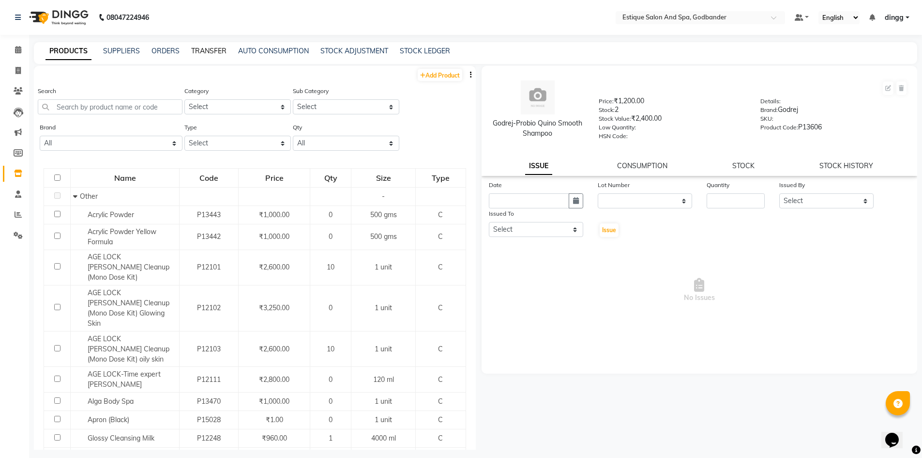
click at [200, 49] on link "TRANSFER" at bounding box center [208, 50] width 35 height 9
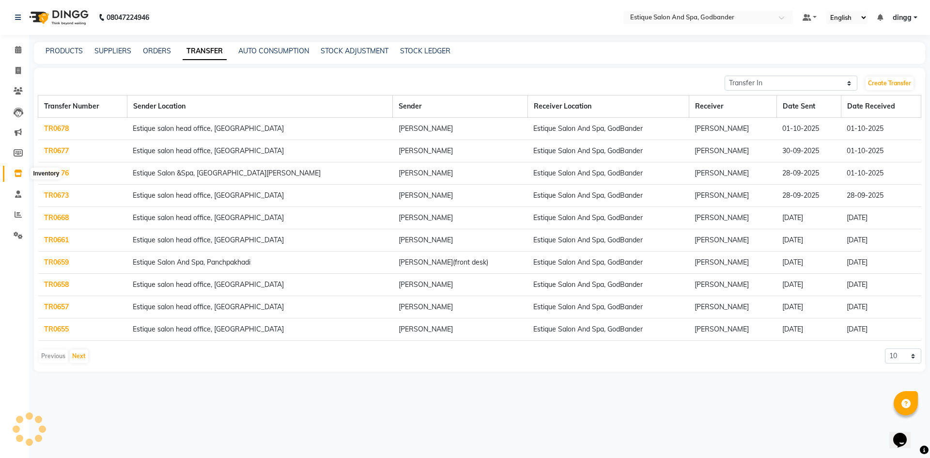
click at [19, 171] on icon at bounding box center [18, 172] width 8 height 7
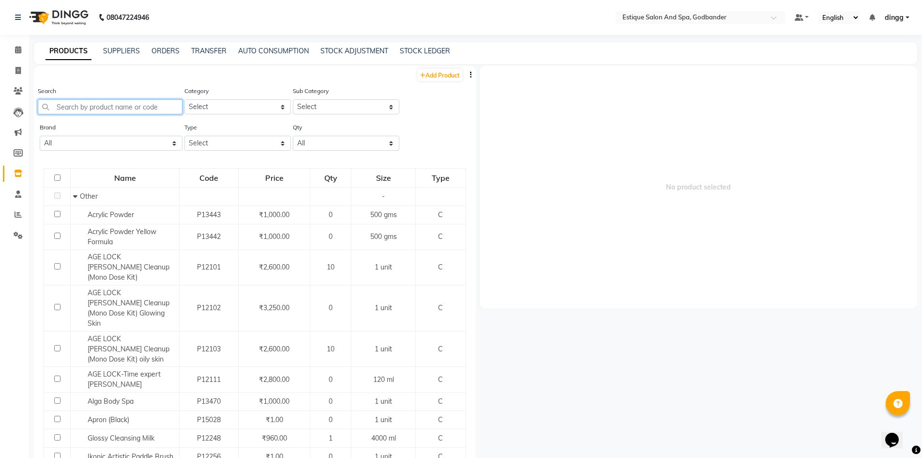
click at [132, 106] on input "text" at bounding box center [110, 106] width 145 height 15
click at [15, 74] on span at bounding box center [18, 70] width 17 height 11
select select "service"
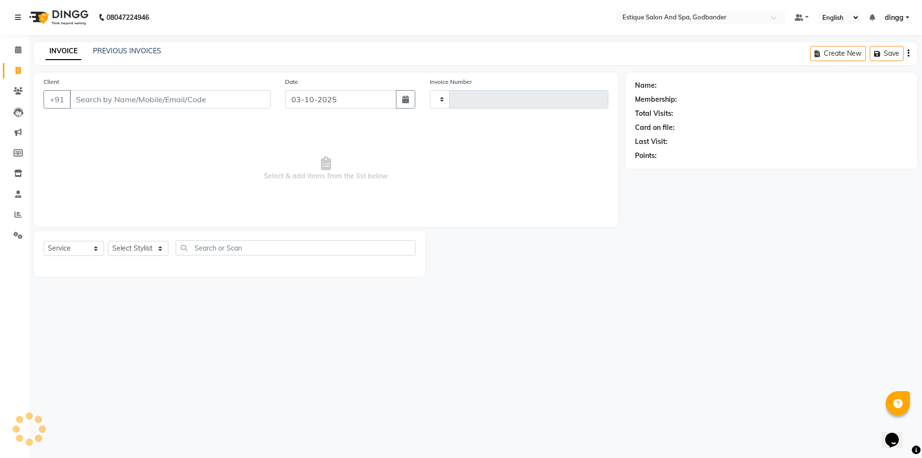
type input "4343"
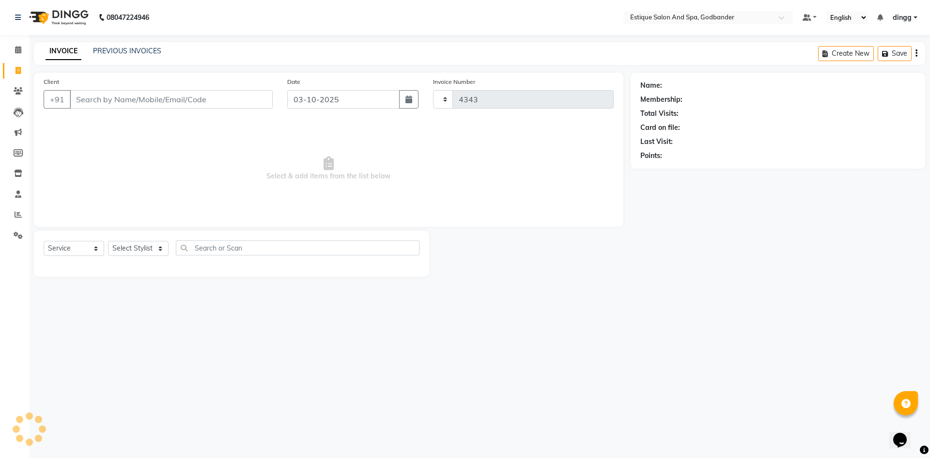
select select "6103"
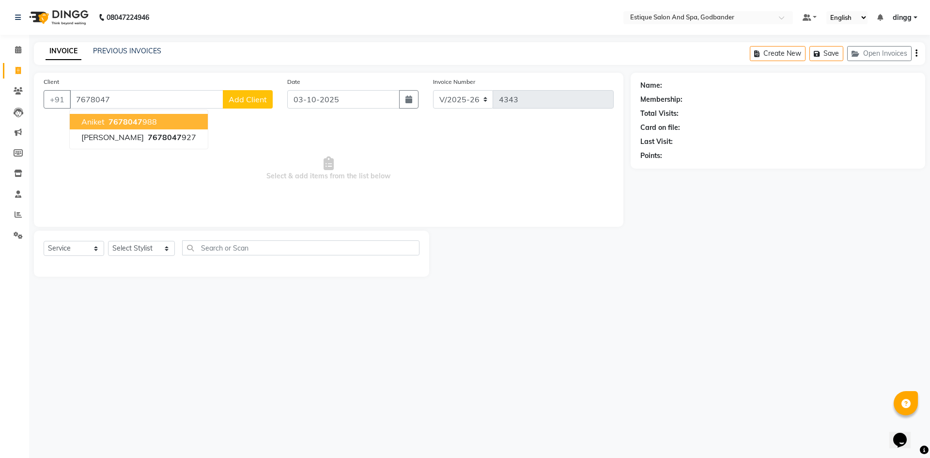
click at [95, 121] on span "aniket" at bounding box center [92, 122] width 23 height 10
type input "7678047988"
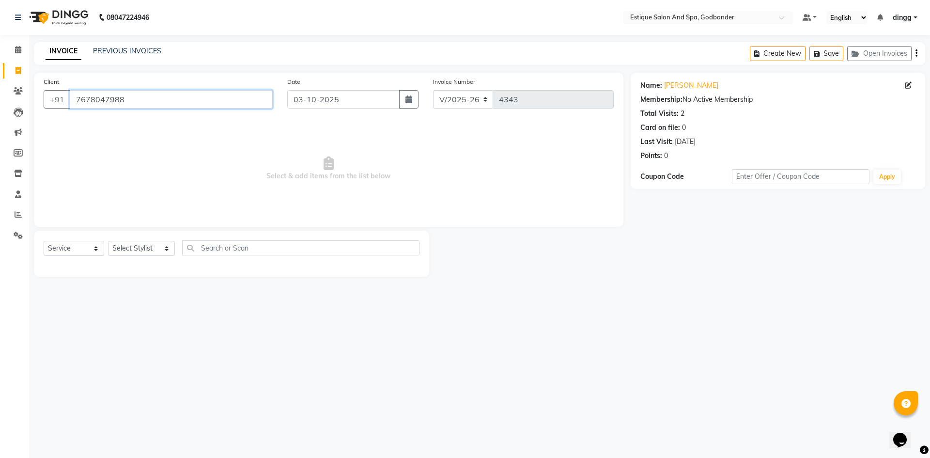
drag, startPoint x: 190, startPoint y: 101, endPoint x: 33, endPoint y: 102, distance: 156.9
click at [33, 102] on div "Client +91 7678047988 Date 03-10-2025 Invoice Number V/2025 V/2025-26 4343 Sele…" at bounding box center [329, 175] width 604 height 204
click at [14, 50] on span at bounding box center [18, 50] width 17 height 11
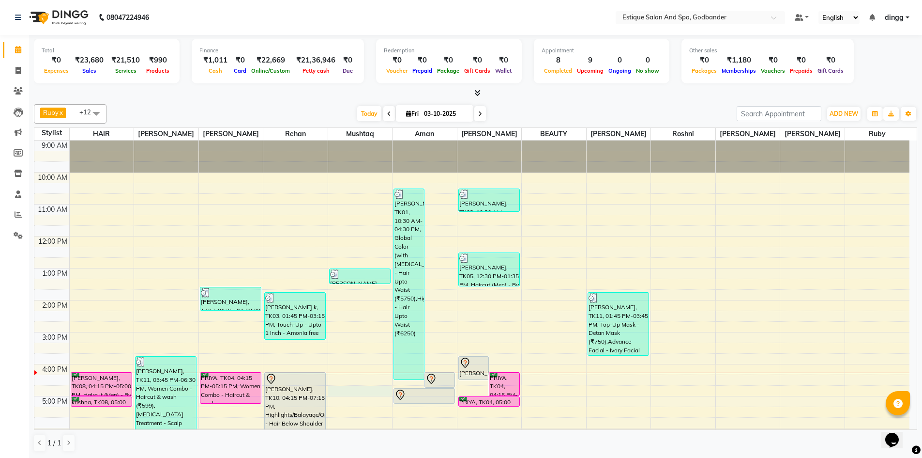
click at [361, 385] on div "9:00 AM 10:00 AM 11:00 AM 12:00 PM 1:00 PM 2:00 PM 3:00 PM 4:00 PM 5:00 PM 6:00…" at bounding box center [471, 347] width 875 height 415
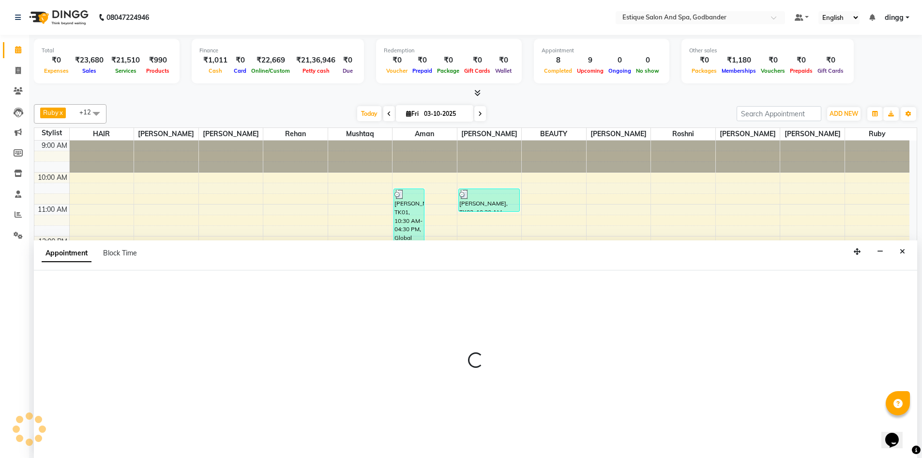
scroll to position [0, 0]
select select "71725"
select select "1005"
select select "tentative"
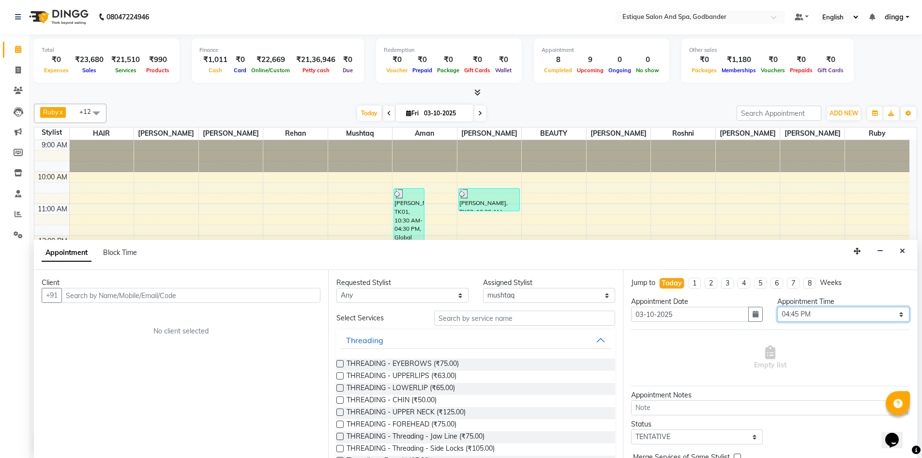
click at [833, 314] on select "Select 10:00 AM 10:15 AM 10:30 AM 10:45 AM 11:00 AM 11:15 AM 11:30 AM 11:45 AM …" at bounding box center [844, 314] width 132 height 15
select select "975"
click at [778, 307] on select "Select 10:00 AM 10:15 AM 10:30 AM 10:45 AM 11:00 AM 11:15 AM 11:30 AM 11:45 AM …" at bounding box center [844, 314] width 132 height 15
click at [283, 301] on input "text" at bounding box center [190, 295] width 259 height 15
paste input "7678047988"
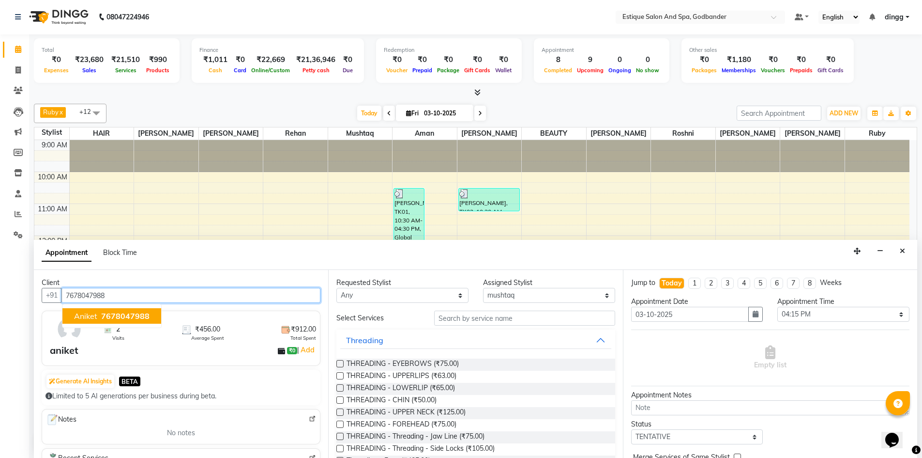
click at [134, 318] on span "7678047988" at bounding box center [125, 316] width 48 height 10
type input "7678047988"
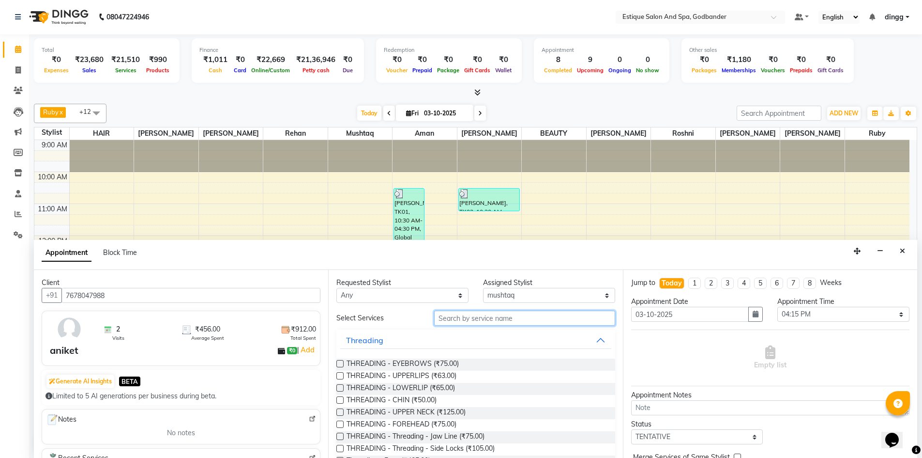
click at [522, 317] on input "text" at bounding box center [524, 317] width 181 height 15
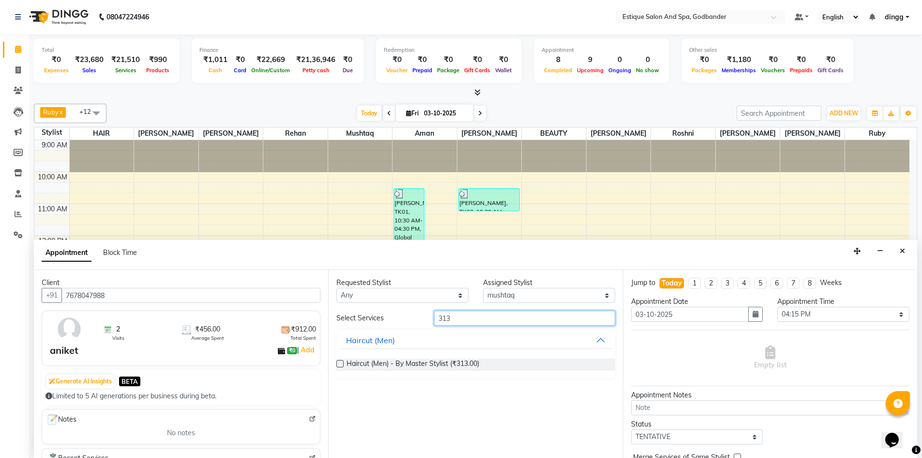
type input "313"
click at [341, 361] on label at bounding box center [340, 363] width 7 height 7
click at [341, 361] on input "checkbox" at bounding box center [340, 364] width 6 height 6
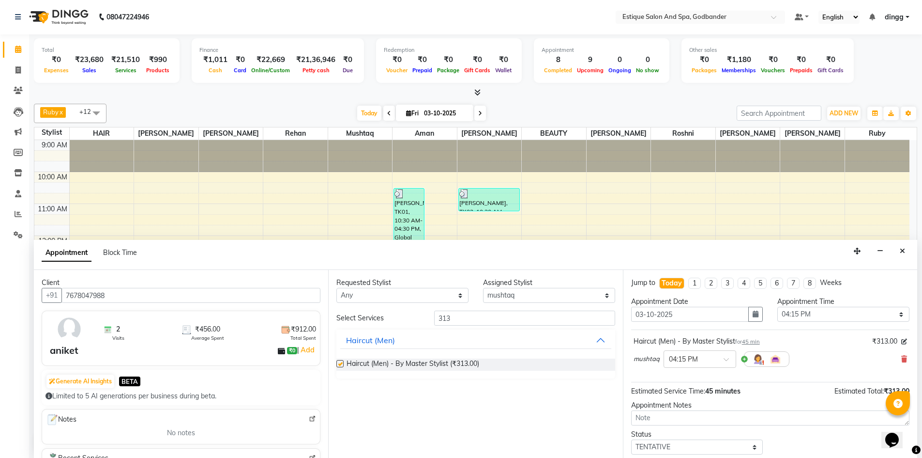
checkbox input "false"
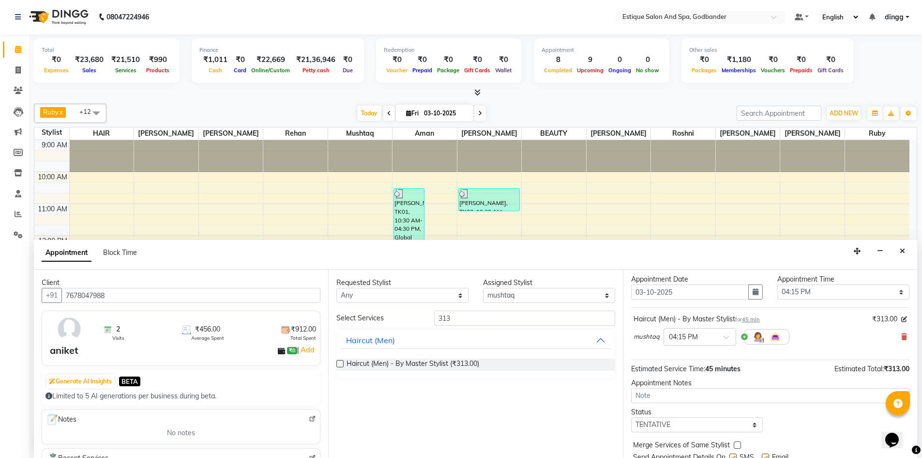
scroll to position [58, 0]
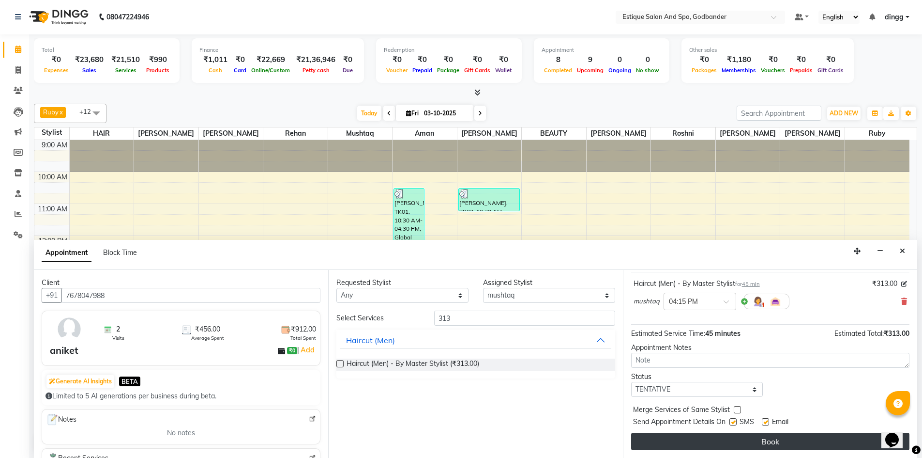
click at [699, 437] on button "Book" at bounding box center [770, 440] width 278 height 17
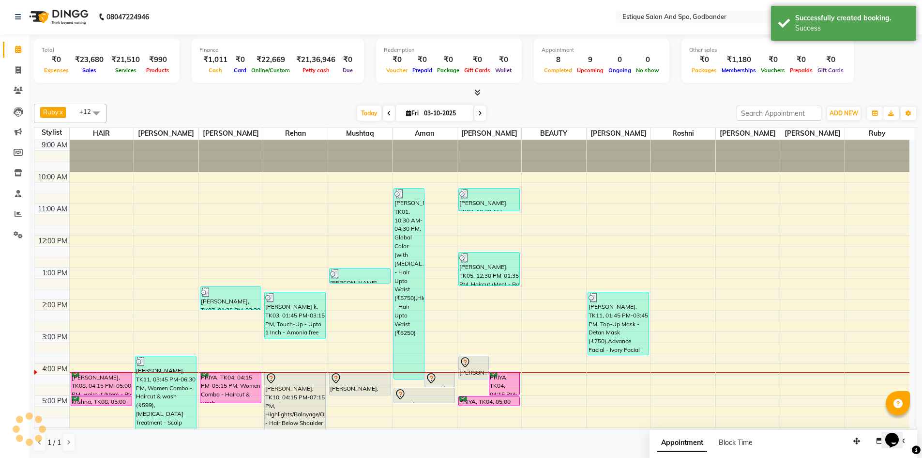
scroll to position [0, 0]
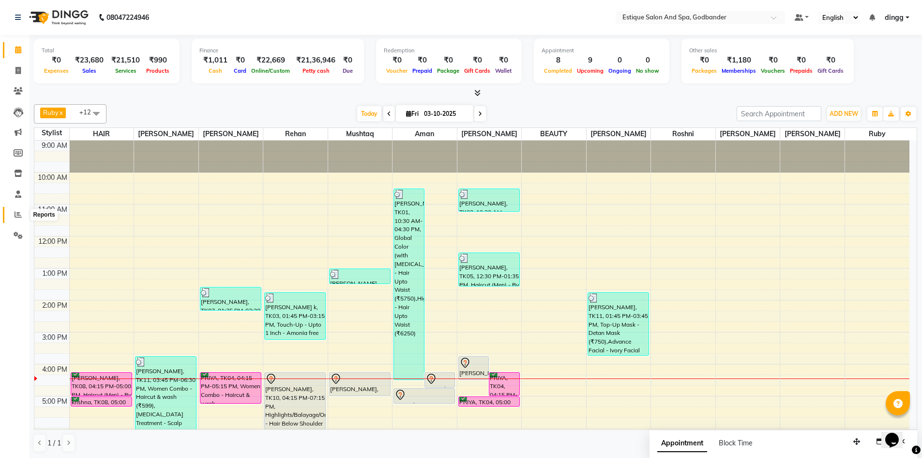
click at [17, 214] on icon at bounding box center [18, 214] width 7 height 7
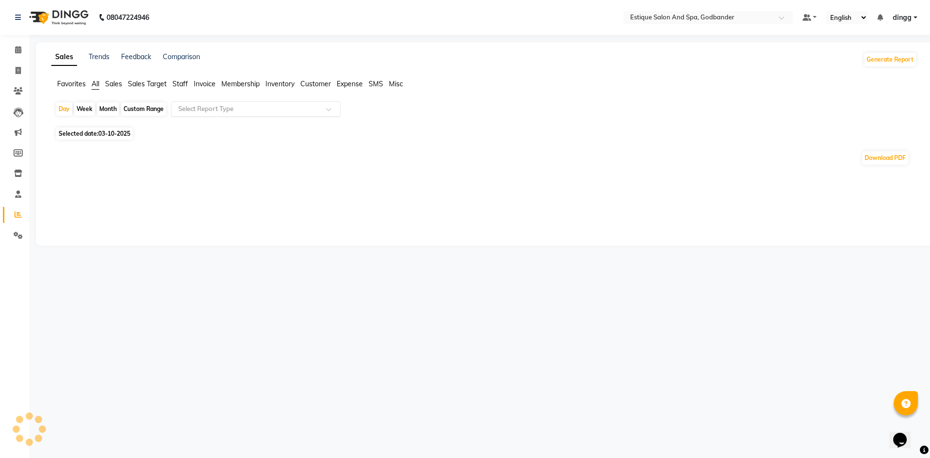
click at [202, 104] on div "Select Report Type" at bounding box center [255, 108] width 169 height 15
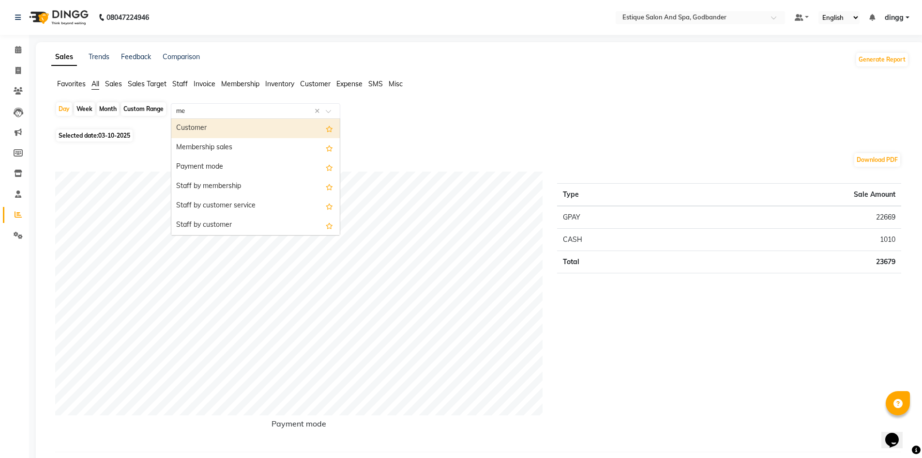
type input "mem"
click at [142, 112] on div "Custom Range" at bounding box center [143, 109] width 45 height 14
select select "10"
select select "2025"
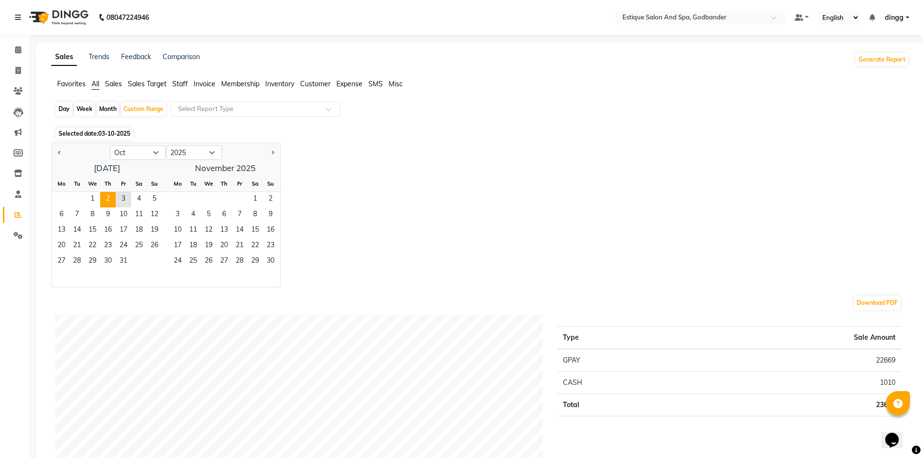
drag, startPoint x: 82, startPoint y: 196, endPoint x: 106, endPoint y: 196, distance: 23.7
click at [82, 196] on div "1 2 3 4 5" at bounding box center [107, 199] width 110 height 15
click at [128, 192] on span "3" at bounding box center [123, 199] width 15 height 15
click at [230, 111] on input "text" at bounding box center [245, 109] width 139 height 10
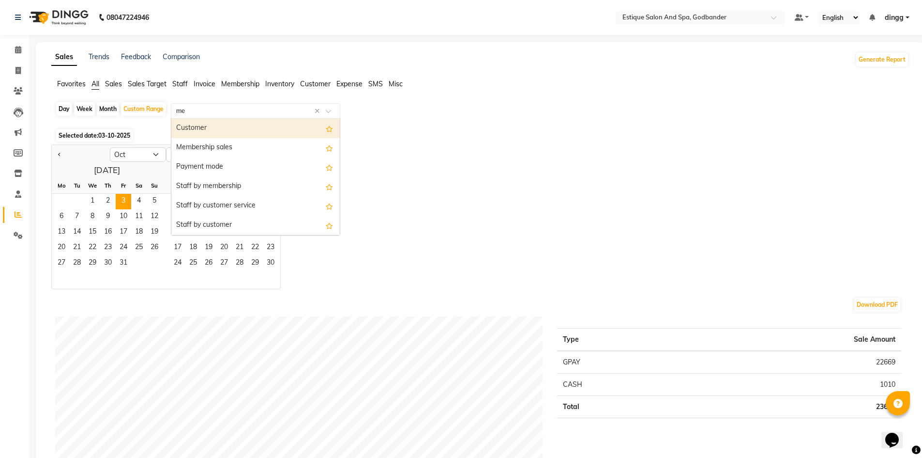
type input "mem"
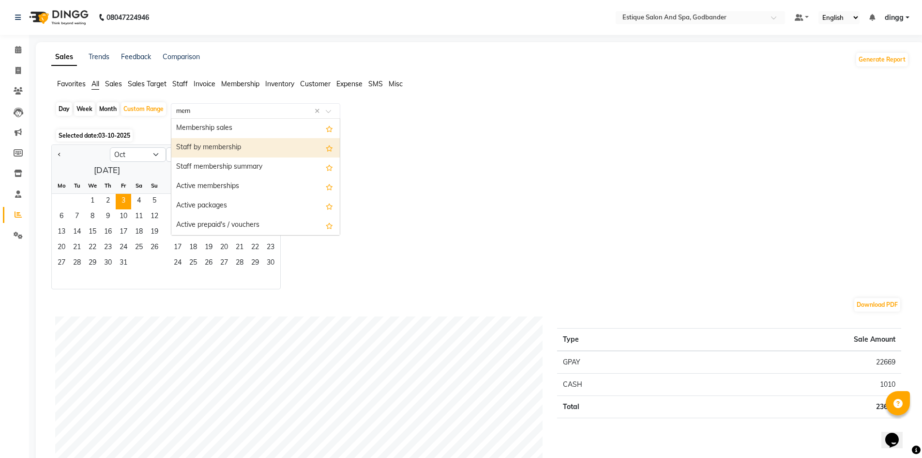
click at [211, 147] on div "Staff by membership" at bounding box center [255, 147] width 169 height 19
select select "filtered_report"
select select "csv"
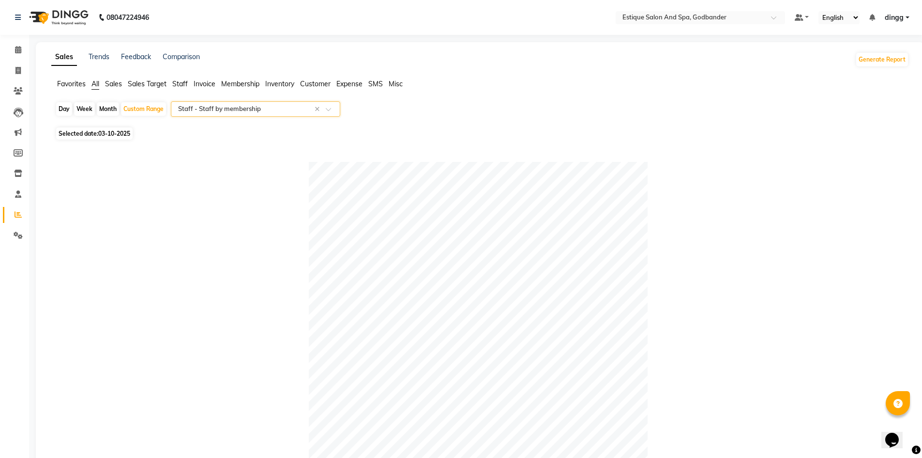
click at [216, 108] on input "text" at bounding box center [245, 109] width 139 height 10
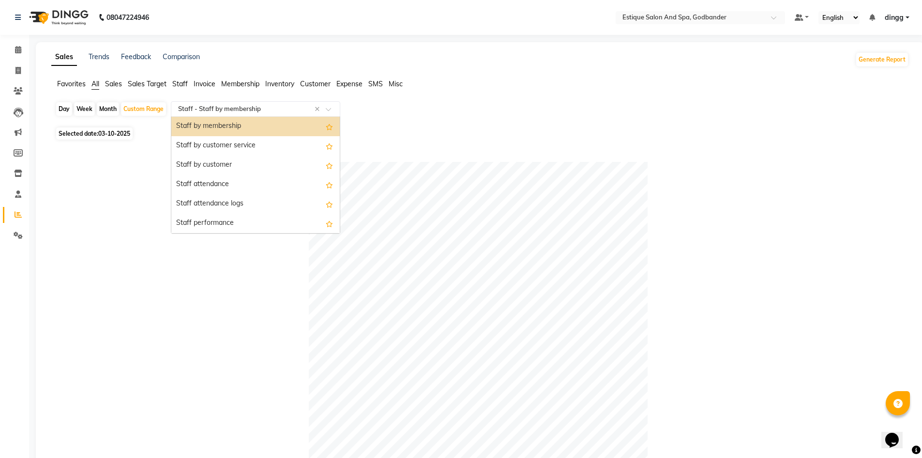
click at [36, 243] on div "Sales Trends Feedback Comparison Generate Report Favorites All Sales Sales Targ…" at bounding box center [480, 357] width 889 height 631
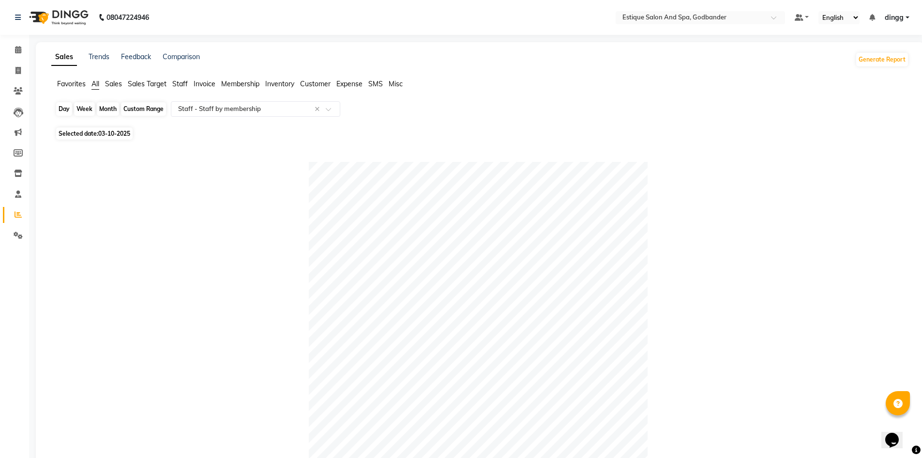
click at [149, 111] on div "Custom Range" at bounding box center [143, 109] width 45 height 14
select select "10"
select select "2025"
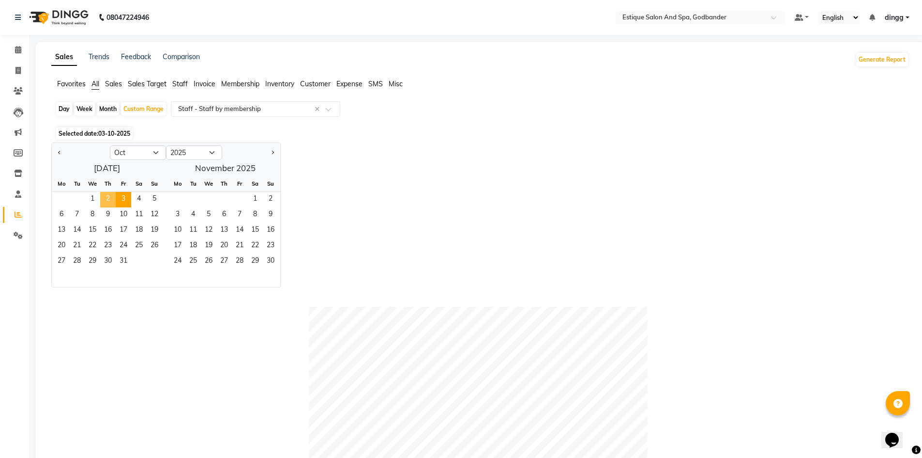
click at [106, 197] on span "2" at bounding box center [107, 199] width 15 height 15
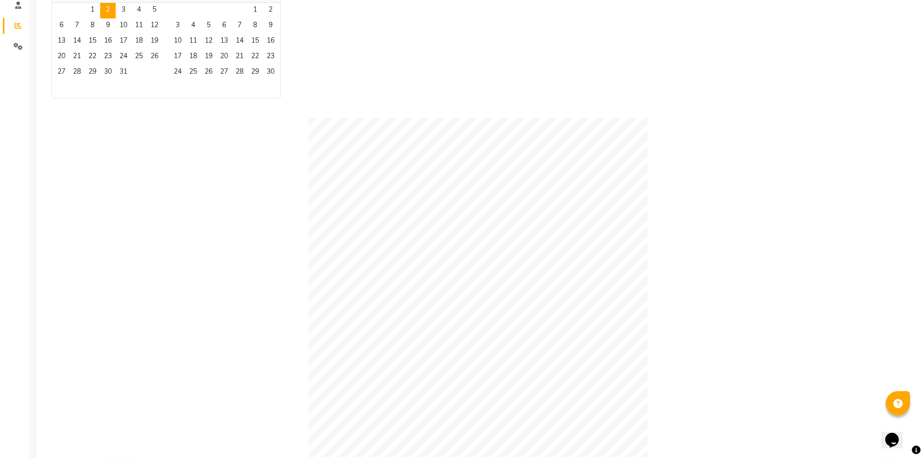
scroll to position [0, 0]
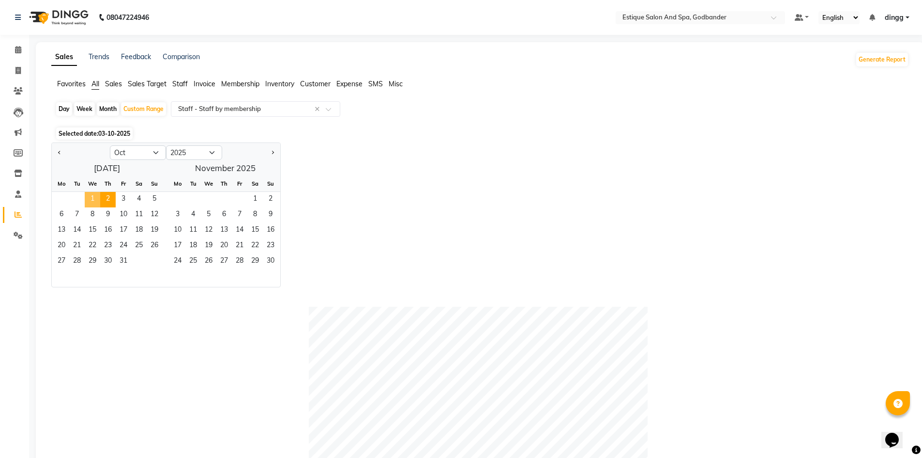
drag, startPoint x: 93, startPoint y: 200, endPoint x: 230, endPoint y: 199, distance: 137.5
click at [93, 200] on span "1" at bounding box center [92, 199] width 15 height 15
click at [109, 108] on div "Month" at bounding box center [108, 109] width 22 height 14
select select "10"
select select "2025"
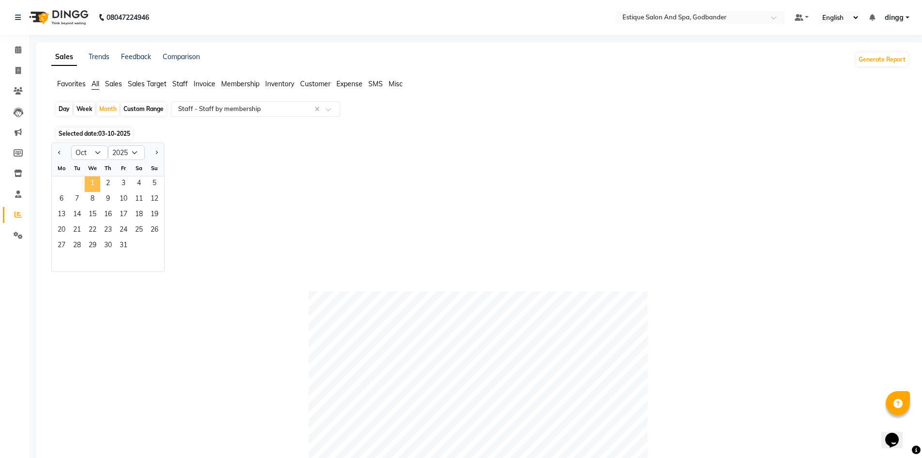
click at [87, 184] on span "1" at bounding box center [92, 183] width 15 height 15
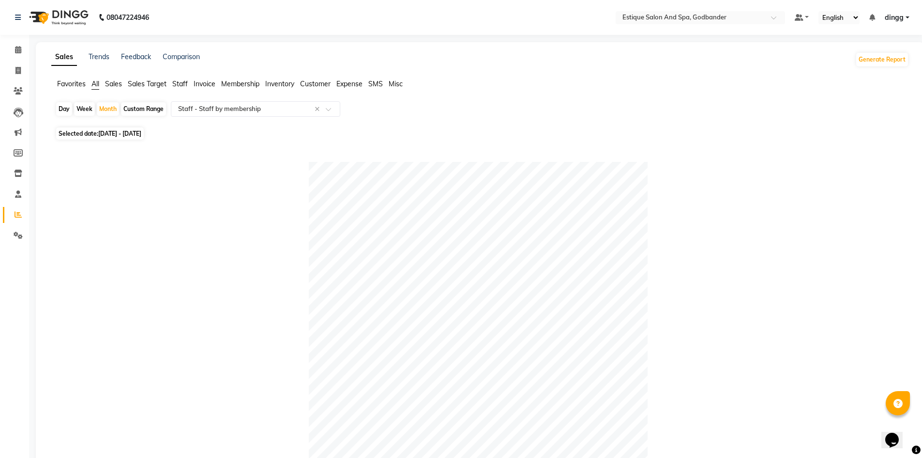
click at [116, 137] on span "01-10-2025 - 31-10-2025" at bounding box center [119, 133] width 43 height 7
select select "10"
select select "2025"
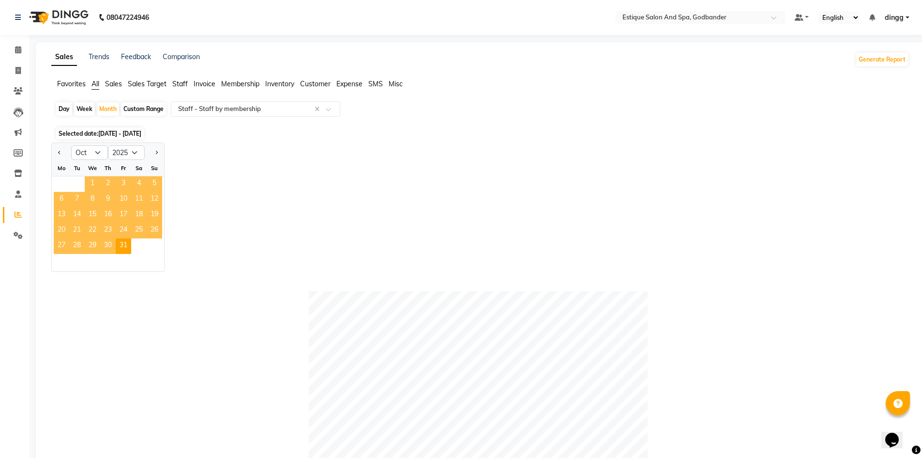
click at [92, 184] on span "1" at bounding box center [92, 183] width 15 height 15
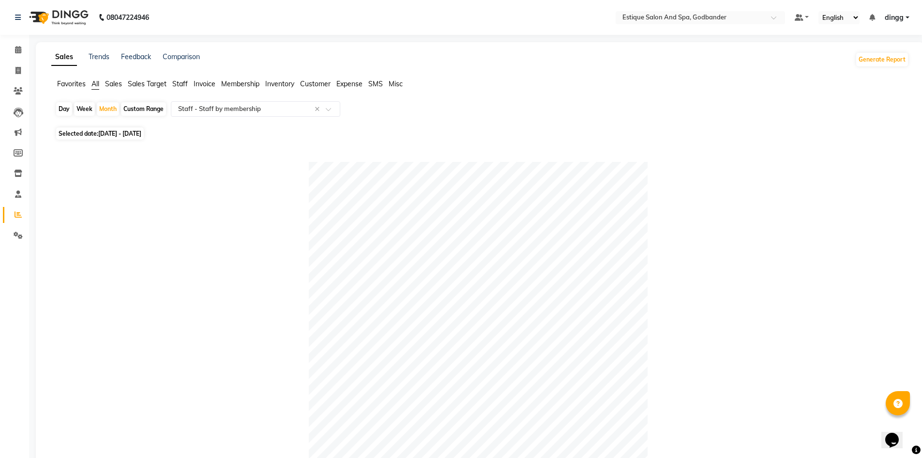
click at [133, 137] on span "01-10-2025 - 31-10-2025" at bounding box center [119, 133] width 43 height 7
select select "10"
select select "2025"
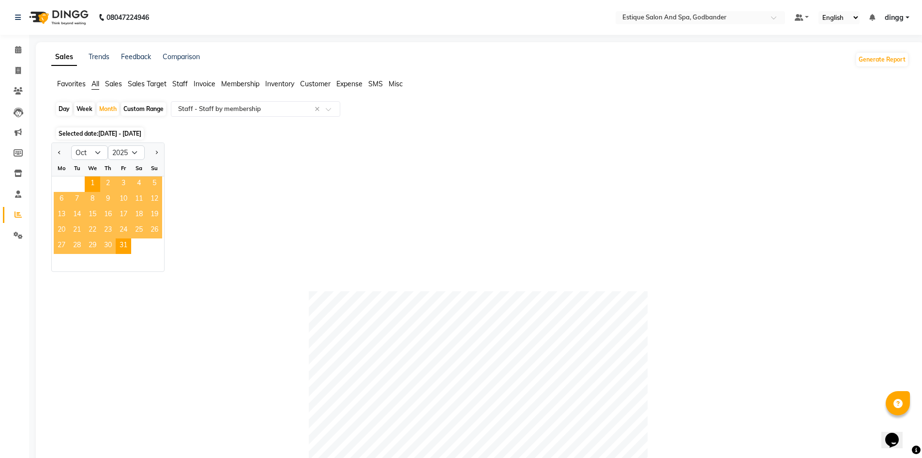
click at [109, 228] on span "23" at bounding box center [107, 230] width 15 height 15
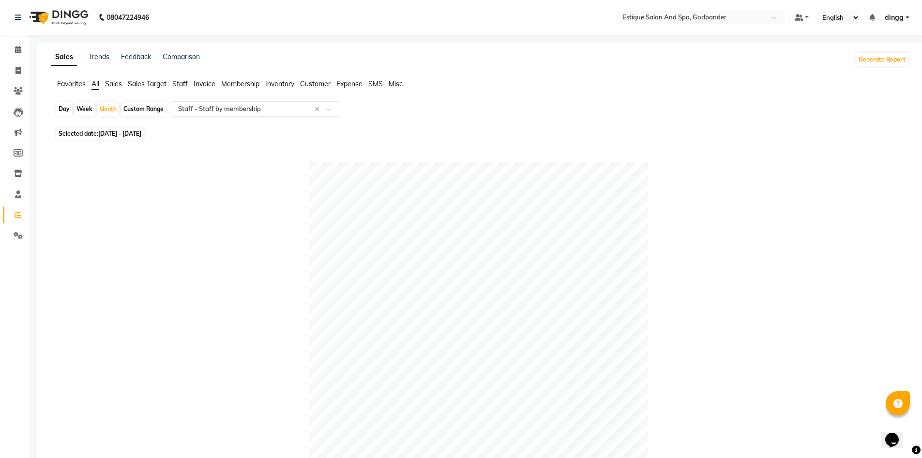
click at [79, 108] on div "Week" at bounding box center [84, 109] width 21 height 14
select select "10"
select select "2025"
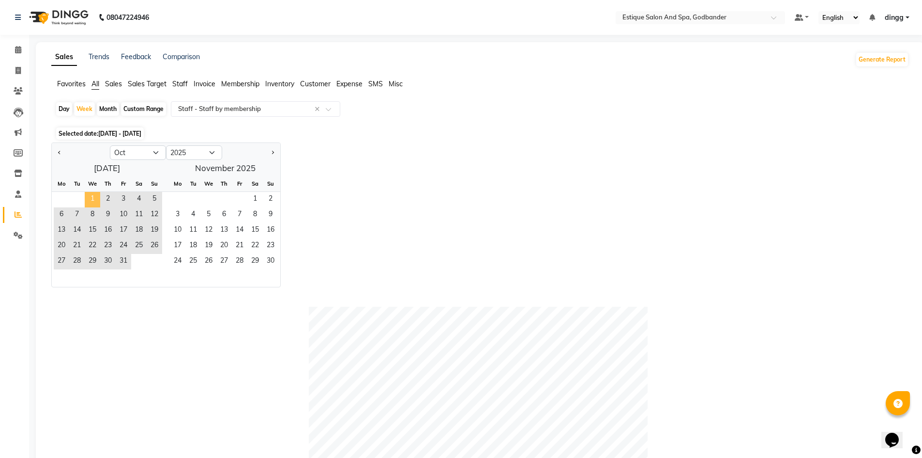
click at [95, 198] on span "1" at bounding box center [92, 199] width 15 height 15
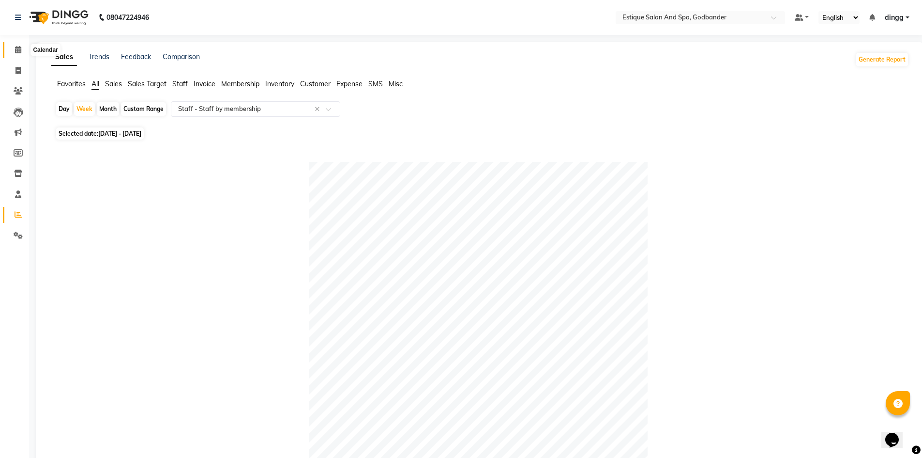
click at [15, 49] on span at bounding box center [18, 50] width 17 height 11
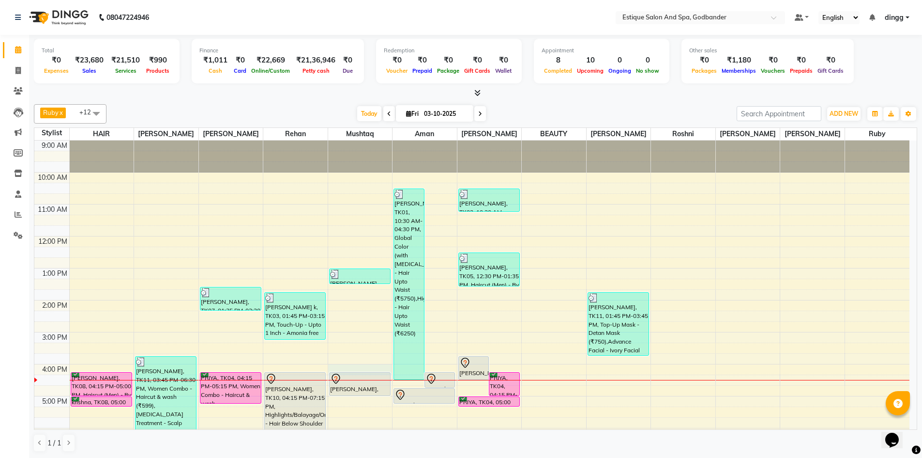
click at [391, 374] on div "9:00 AM 10:00 AM 11:00 AM 12:00 PM 1:00 PM 2:00 PM 3:00 PM 4:00 PM 5:00 PM 6:00…" at bounding box center [471, 347] width 875 height 415
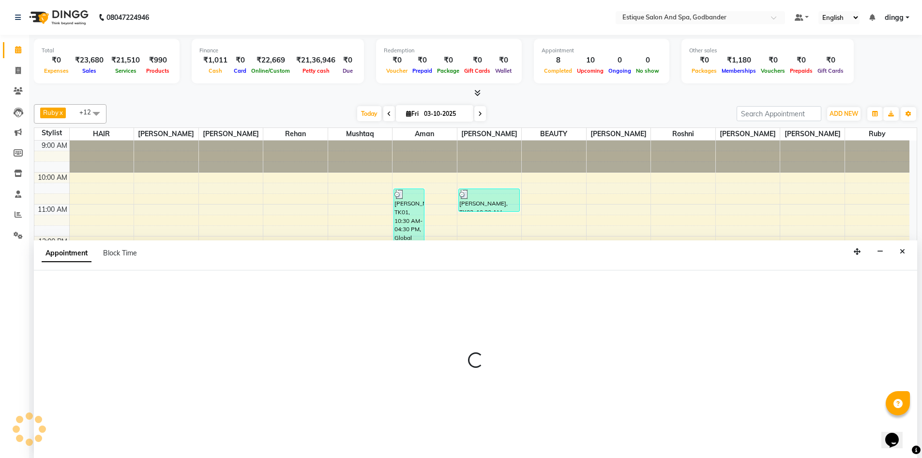
scroll to position [0, 0]
click at [904, 251] on icon "Close" at bounding box center [902, 250] width 5 height 7
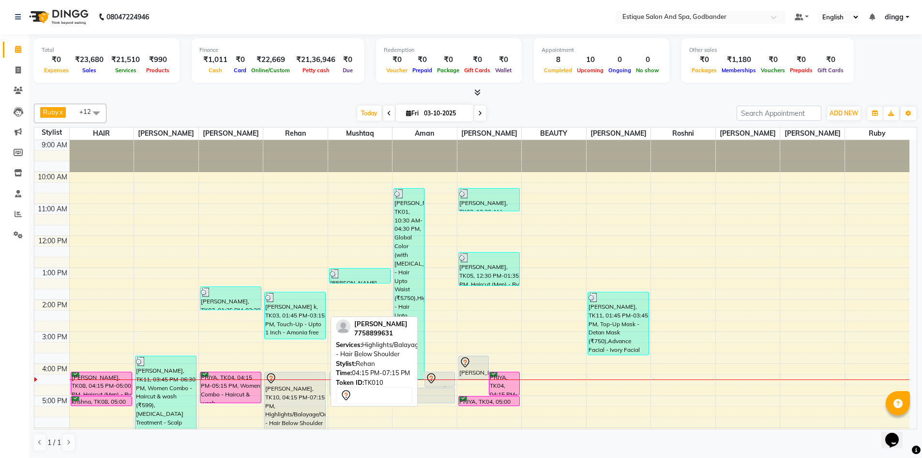
click at [296, 382] on div at bounding box center [295, 378] width 60 height 12
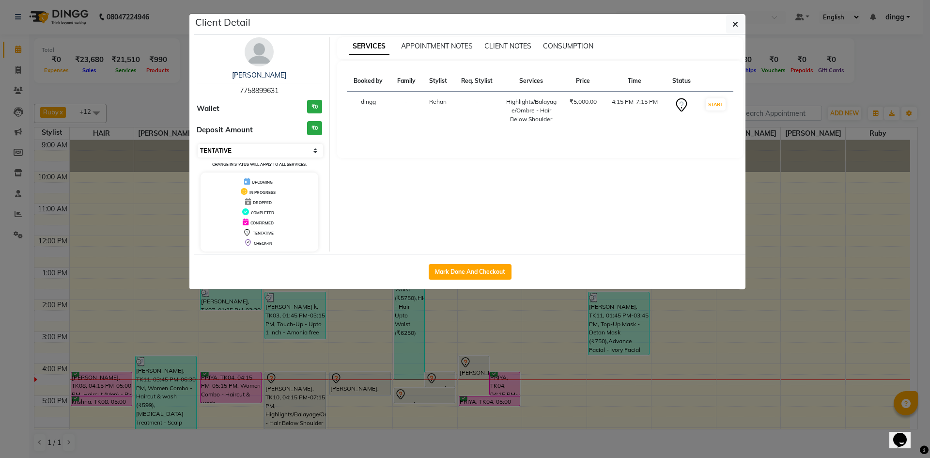
click at [255, 155] on select "Select IN SERVICE CONFIRMED TENTATIVE CHECK IN MARK DONE DROPPED UPCOMING" at bounding box center [260, 151] width 125 height 14
select select "1"
click at [198, 144] on select "Select IN SERVICE CONFIRMED TENTATIVE CHECK IN MARK DONE DROPPED UPCOMING" at bounding box center [260, 151] width 125 height 14
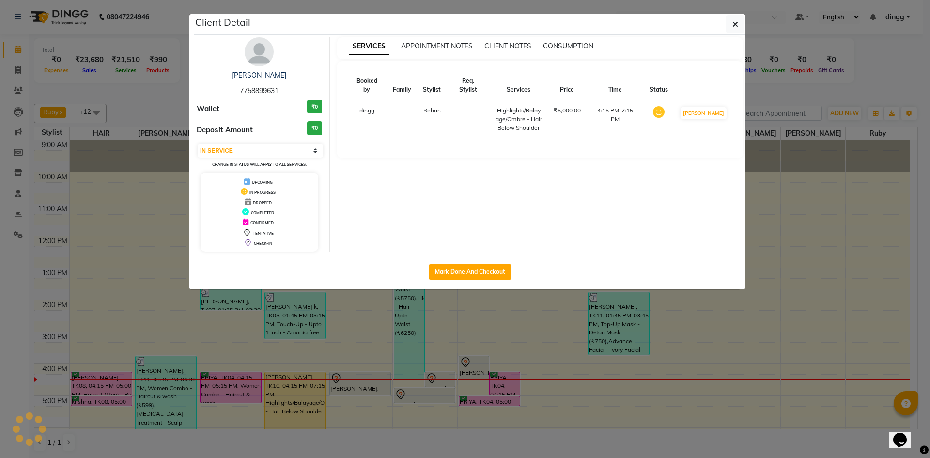
click at [885, 71] on ngb-modal-window "Client Detail SHIVANI KHARE 7758899631 Wallet ₹0 Deposit Amount ₹0 Select IN SE…" at bounding box center [465, 229] width 930 height 458
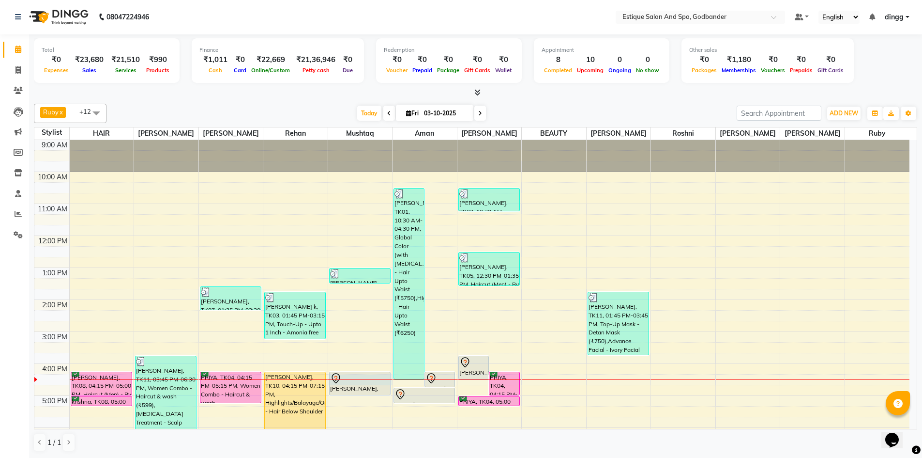
click at [361, 380] on div at bounding box center [360, 379] width 64 height 0
select select "71725"
select select "975"
select select "tentative"
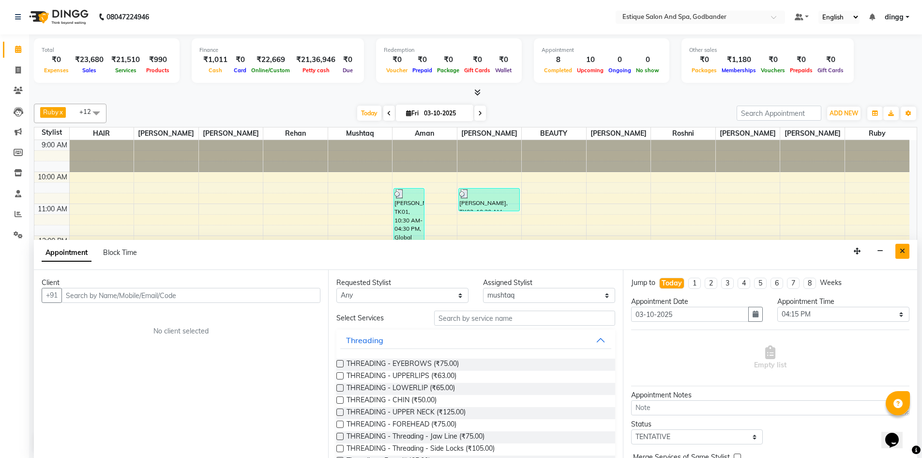
click at [901, 249] on icon "Close" at bounding box center [902, 250] width 5 height 7
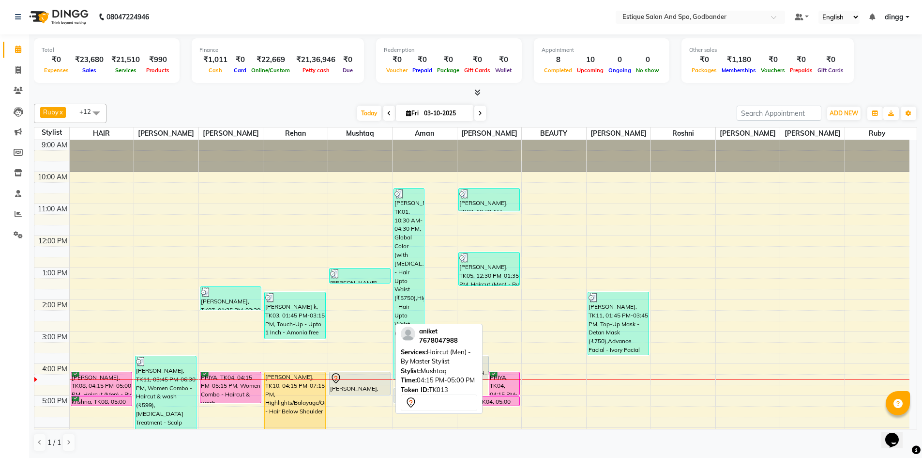
click at [355, 374] on div at bounding box center [360, 378] width 60 height 12
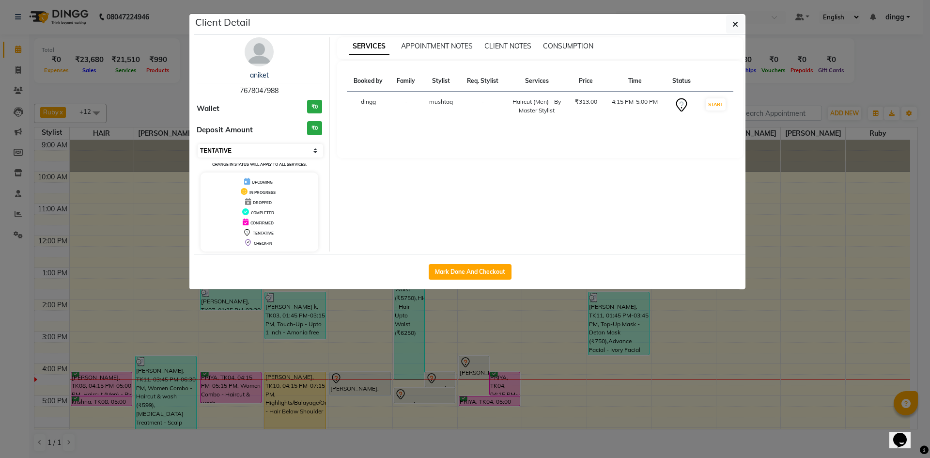
click at [251, 146] on select "Select IN SERVICE CONFIRMED TENTATIVE CHECK IN MARK DONE DROPPED UPCOMING" at bounding box center [260, 151] width 125 height 14
select select "1"
click at [198, 144] on select "Select IN SERVICE CONFIRMED TENTATIVE CHECK IN MARK DONE DROPPED UPCOMING" at bounding box center [260, 151] width 125 height 14
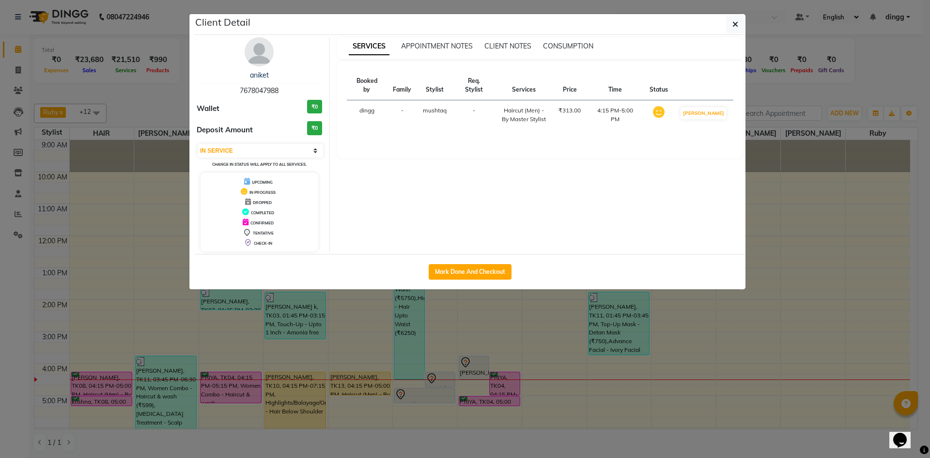
click at [891, 79] on ngb-modal-window "Client Detail aniket 7678047988 Wallet ₹0 Deposit Amount ₹0 Select IN SERVICE C…" at bounding box center [465, 229] width 930 height 458
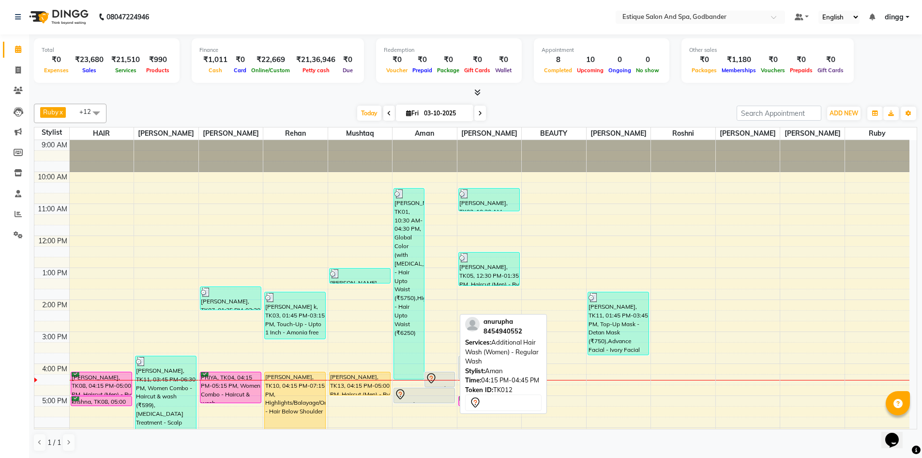
click at [435, 381] on icon at bounding box center [432, 378] width 12 height 12
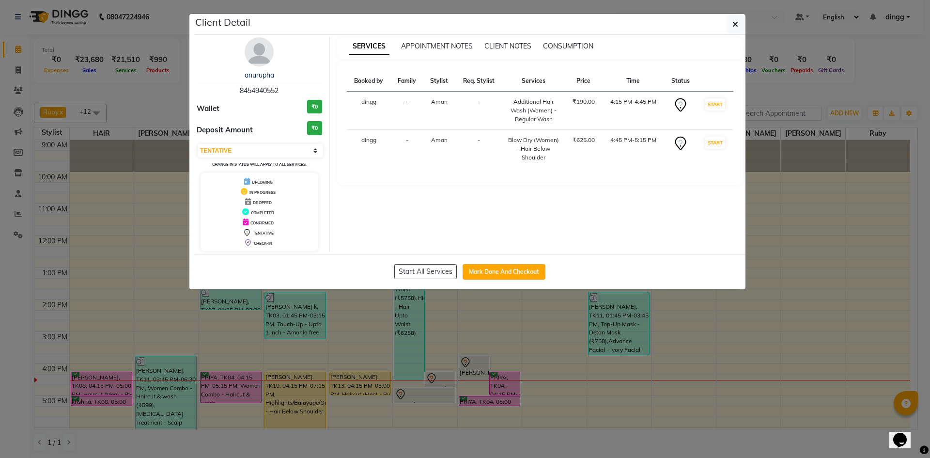
click at [270, 143] on div "Select IN SERVICE CONFIRMED TENTATIVE CHECK IN MARK DONE DROPPED UPCOMING Chang…" at bounding box center [259, 156] width 125 height 26
click at [262, 145] on select "Select IN SERVICE CONFIRMED TENTATIVE CHECK IN MARK DONE DROPPED UPCOMING" at bounding box center [260, 151] width 125 height 14
select select "1"
click at [198, 144] on select "Select IN SERVICE CONFIRMED TENTATIVE CHECK IN MARK DONE DROPPED UPCOMING" at bounding box center [260, 151] width 125 height 14
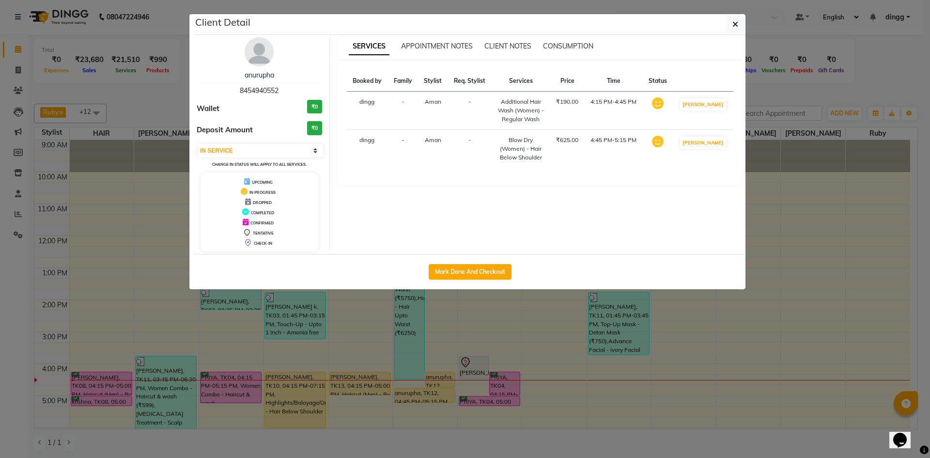
click at [887, 49] on ngb-modal-window "Client Detail anurupha 8454940552 Wallet ₹0 Deposit Amount ₹0 Select IN SERVICE…" at bounding box center [465, 229] width 930 height 458
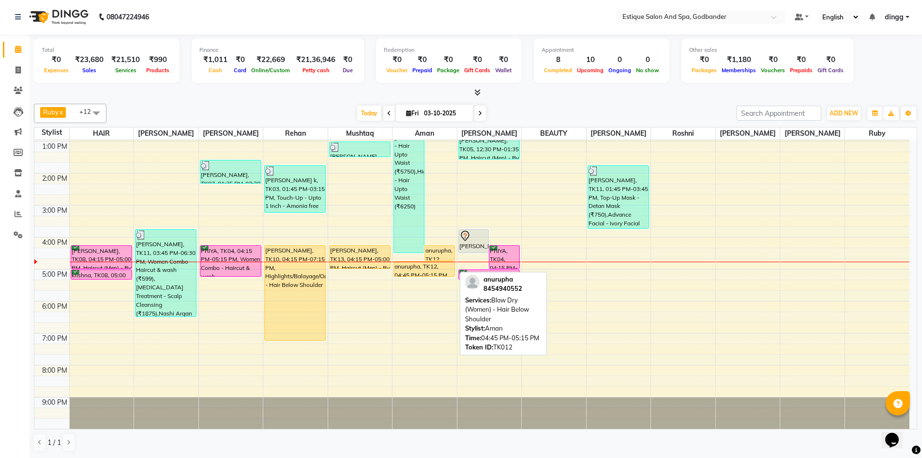
click at [429, 269] on div "anurupha, TK12, 04:45 PM-05:15 PM, Blow Dry (Women) - Hair Below Shoulder" at bounding box center [424, 268] width 61 height 15
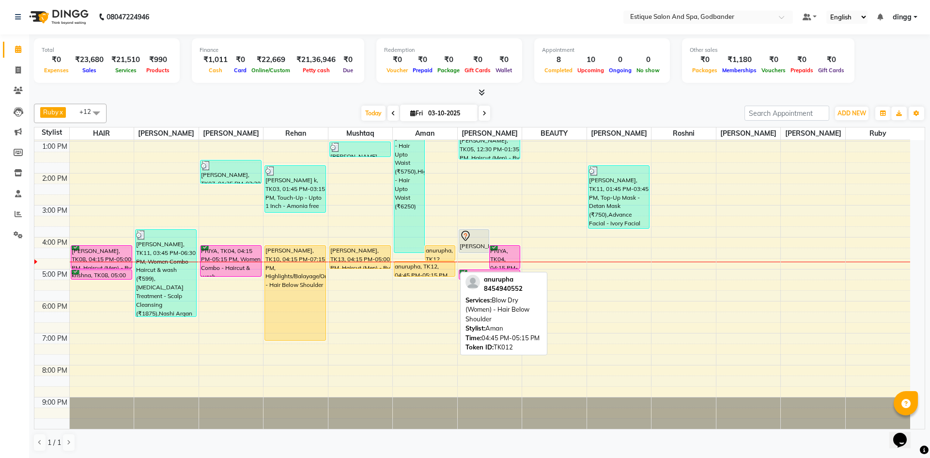
select select "1"
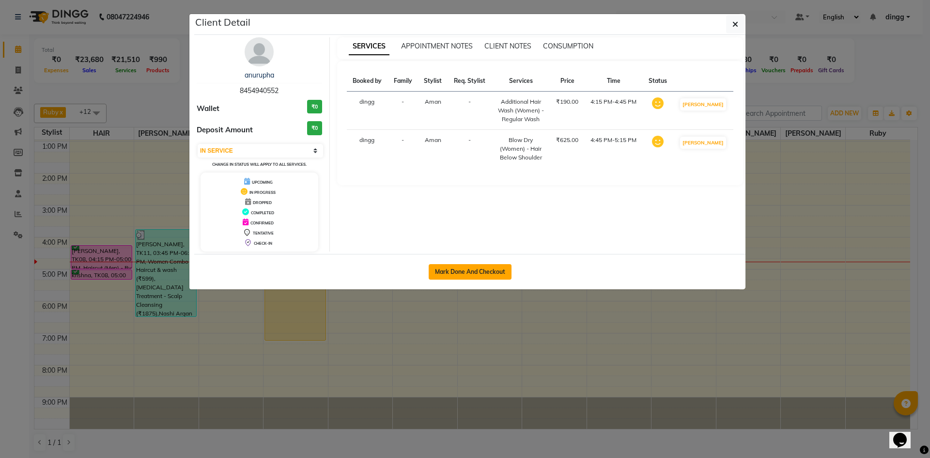
click at [464, 268] on button "Mark Done And Checkout" at bounding box center [470, 271] width 83 height 15
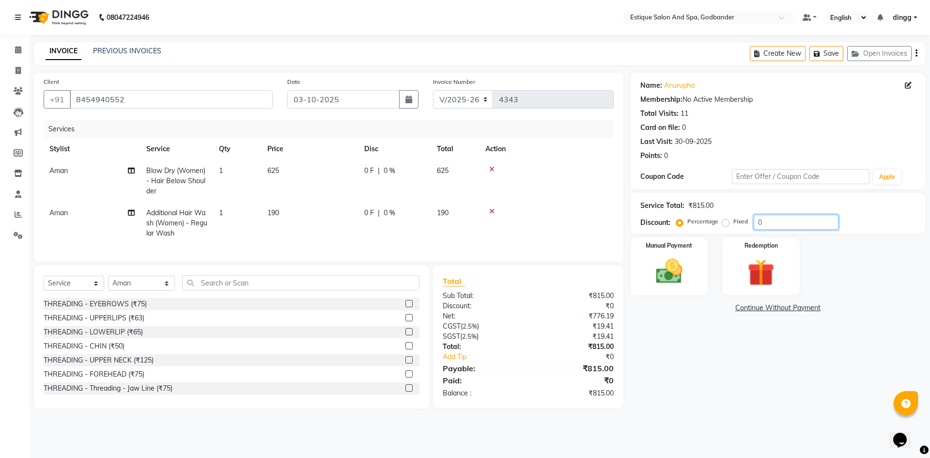
click at [754, 221] on input "0" at bounding box center [795, 222] width 85 height 15
click at [563, 191] on td at bounding box center [546, 181] width 134 height 42
click at [760, 222] on input "20" at bounding box center [795, 222] width 85 height 15
click at [688, 345] on div "Name: Anurupha Membership: No Active Membership Total Visits: 11 Card on file: …" at bounding box center [781, 241] width 302 height 336
click at [669, 261] on img at bounding box center [668, 271] width 45 height 32
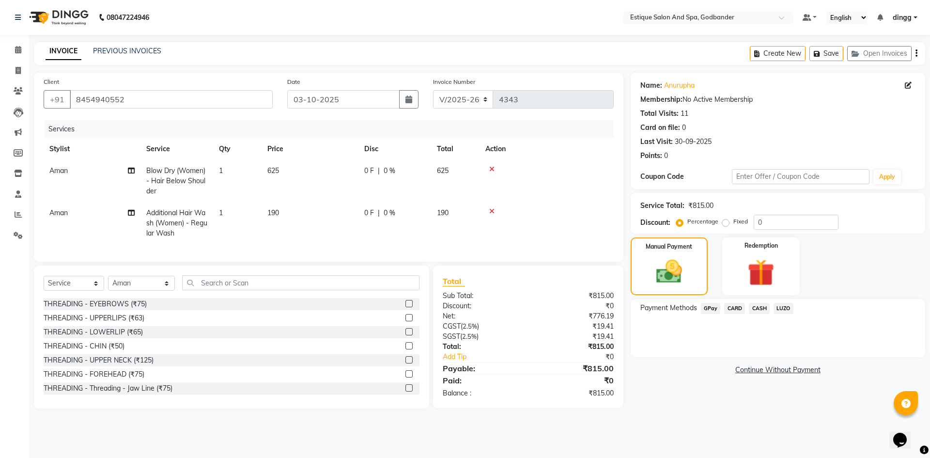
click at [708, 307] on span "GPay" at bounding box center [711, 308] width 20 height 11
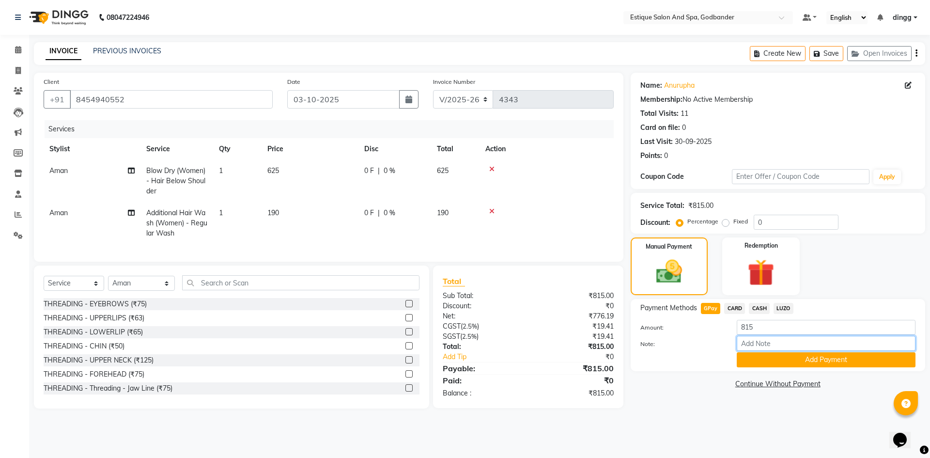
click at [754, 349] on input "Note:" at bounding box center [826, 343] width 179 height 15
click at [757, 358] on button "Add Payment" at bounding box center [826, 359] width 179 height 15
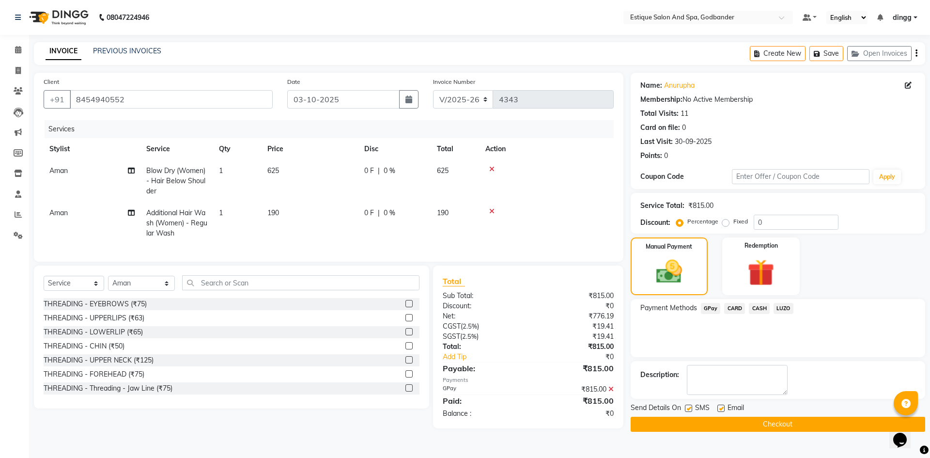
click at [695, 418] on button "Checkout" at bounding box center [777, 423] width 294 height 15
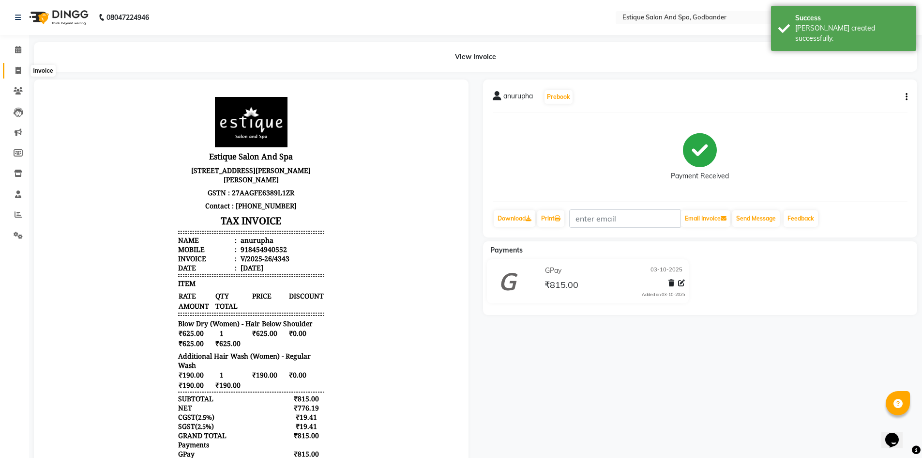
click at [16, 67] on icon at bounding box center [17, 70] width 5 height 7
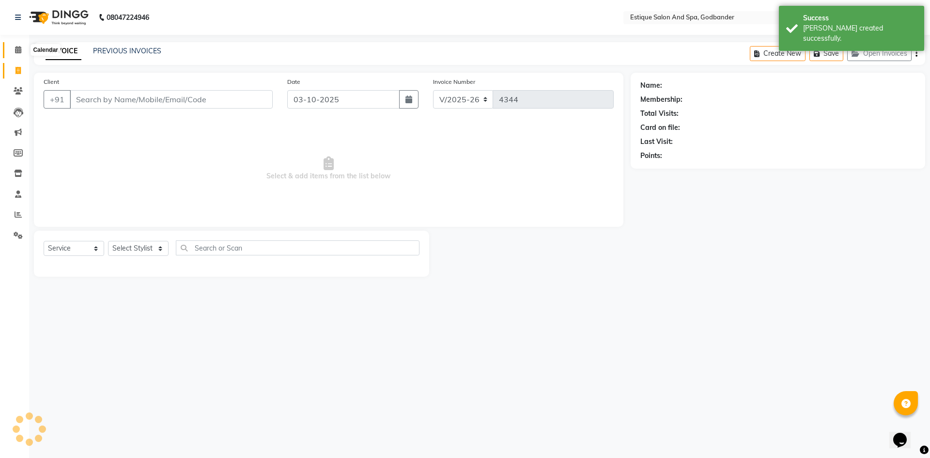
click at [21, 46] on icon at bounding box center [18, 49] width 6 height 7
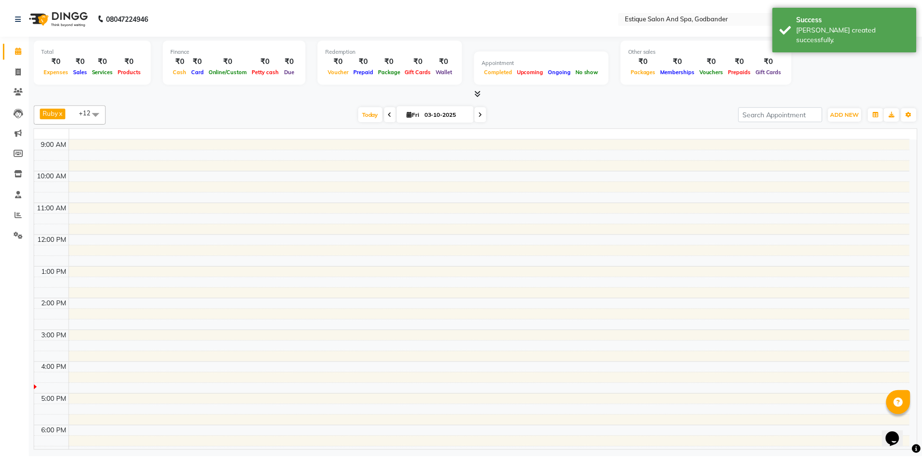
scroll to position [108, 0]
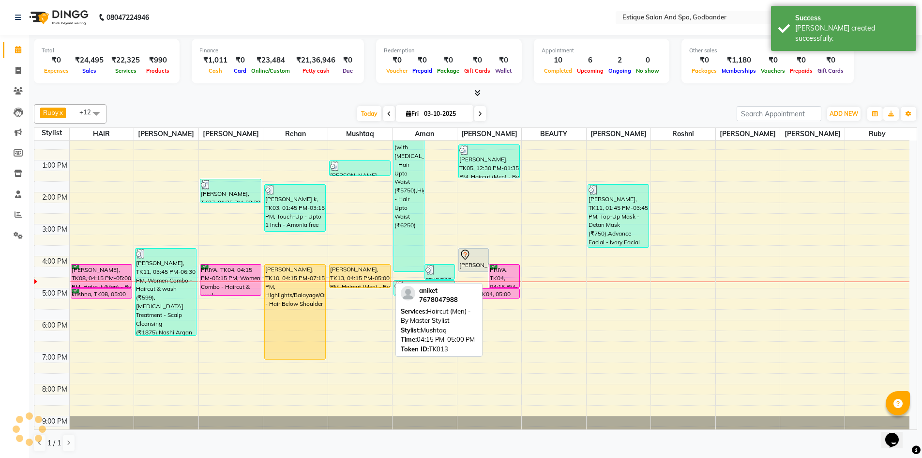
click at [354, 275] on div "aniket, TK13, 04:15 PM-05:00 PM, Haircut (Men) - By Master Stylist" at bounding box center [360, 275] width 61 height 23
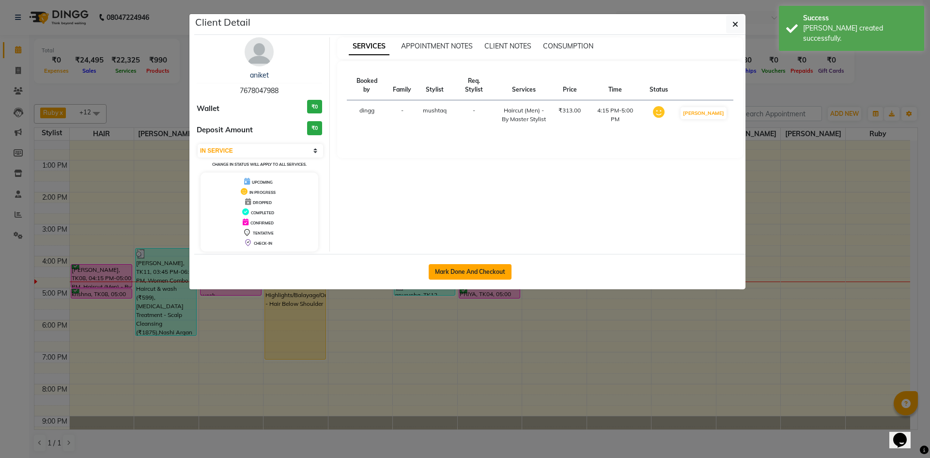
click at [450, 271] on button "Mark Done And Checkout" at bounding box center [470, 271] width 83 height 15
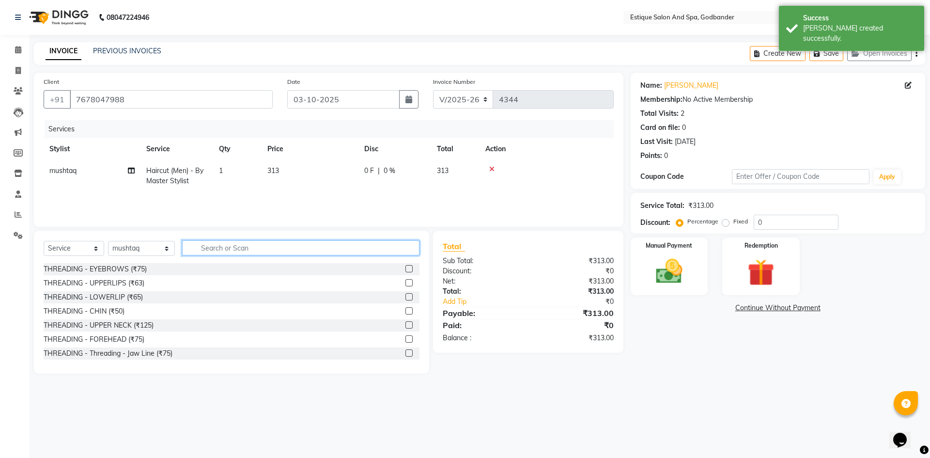
click at [201, 250] on input "text" at bounding box center [300, 247] width 237 height 15
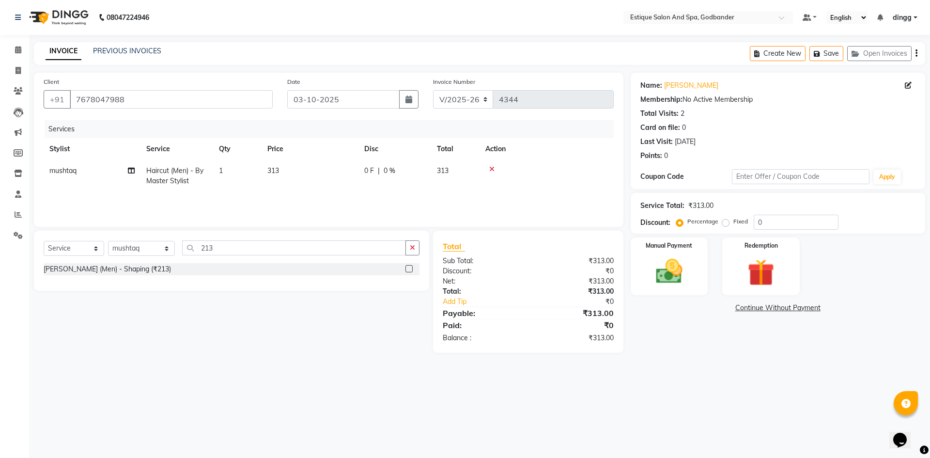
click at [410, 269] on label at bounding box center [408, 268] width 7 height 7
click at [410, 269] on input "checkbox" at bounding box center [408, 269] width 6 height 6
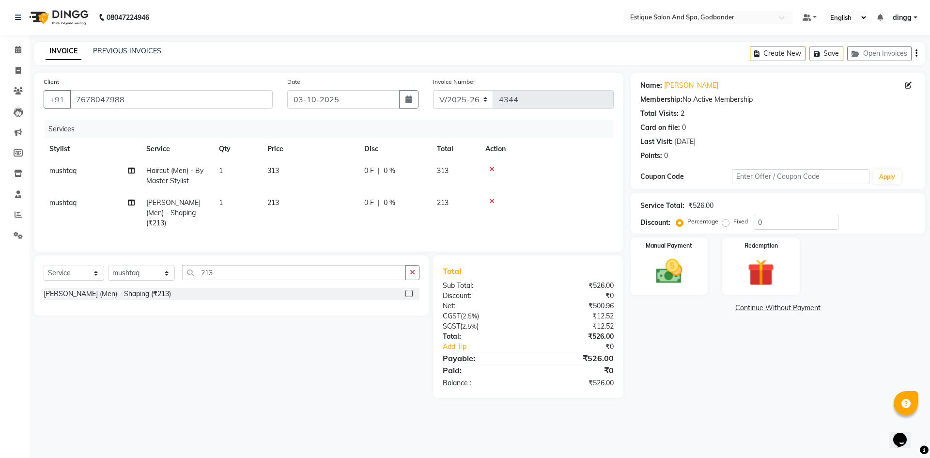
click at [583, 195] on td at bounding box center [546, 213] width 134 height 42
click at [58, 274] on select "Select Service Product Membership Package Voucher Prepaid Gift Card" at bounding box center [74, 272] width 61 height 15
click at [44, 265] on select "Select Service Product Membership Package Voucher Prepaid Gift Card" at bounding box center [74, 272] width 61 height 15
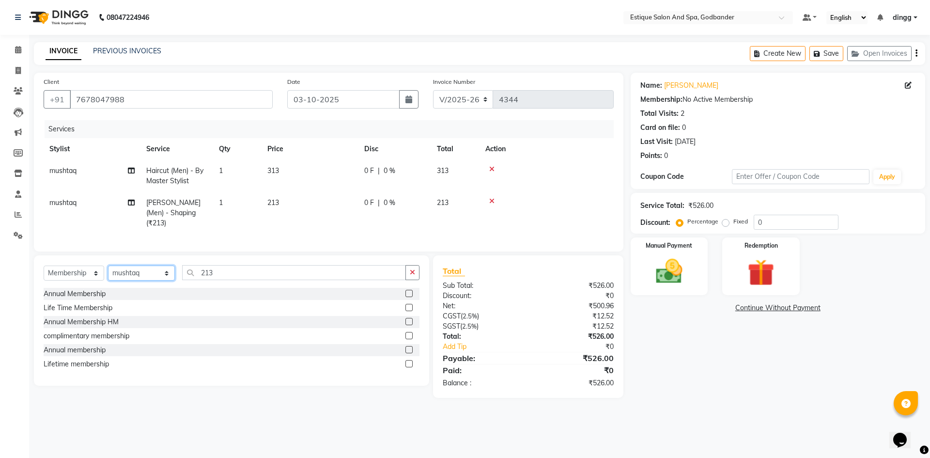
click at [123, 266] on select "Select Stylist Aarti Nails Aman Anita Salve Anjali Wavle Any one Asmi BEAUTY di…" at bounding box center [141, 272] width 67 height 15
click at [108, 265] on select "Select Stylist Aarti Nails Aman Anita Salve Anjali Wavle Any one Asmi BEAUTY di…" at bounding box center [141, 272] width 67 height 15
click at [407, 332] on label at bounding box center [408, 335] width 7 height 7
click at [407, 333] on input "checkbox" at bounding box center [408, 336] width 6 height 6
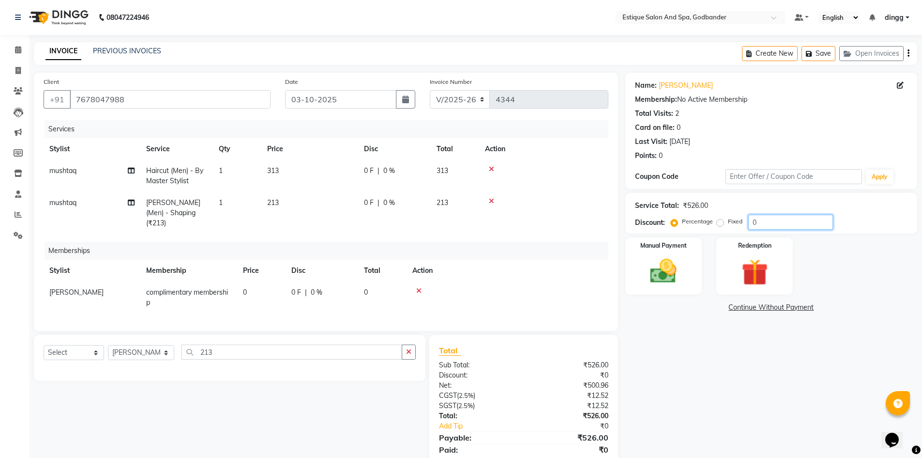
click at [796, 223] on input "0" at bounding box center [791, 222] width 85 height 15
click at [679, 412] on div "Name: Aniket Membership: No Active Membership Total Visits: 2 Card on file: 0 L…" at bounding box center [775, 275] width 299 height 404
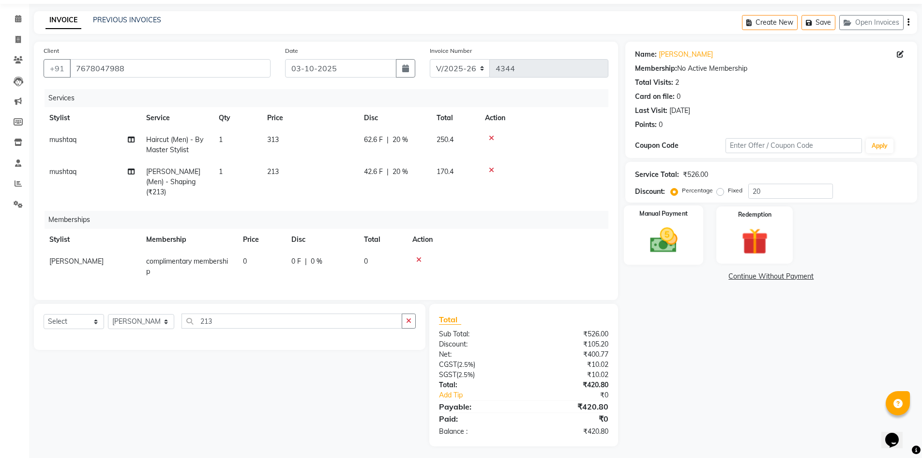
click at [657, 258] on div "Manual Payment" at bounding box center [664, 235] width 80 height 60
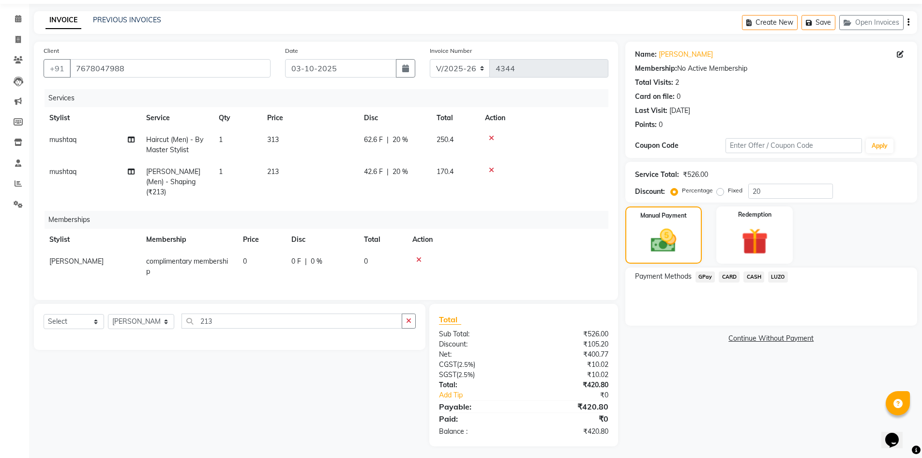
click at [705, 277] on span "GPay" at bounding box center [706, 276] width 20 height 11
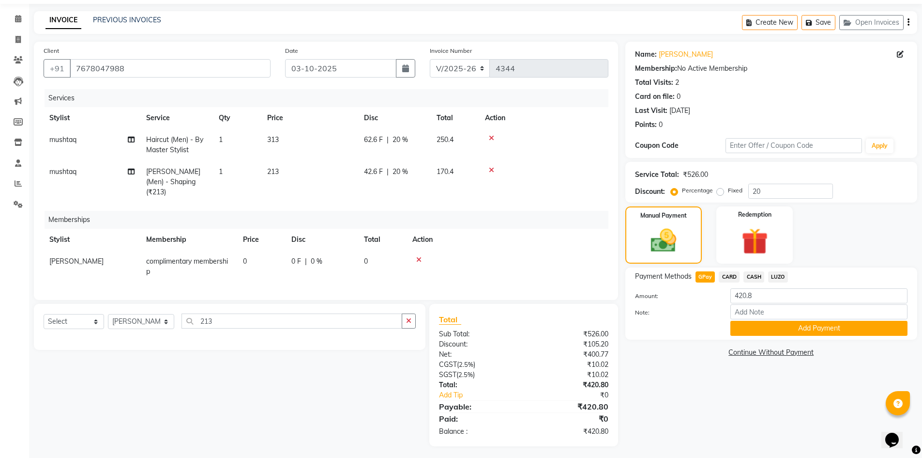
click at [744, 338] on div "Payment Methods GPay CARD CASH LUZO Amount: 420.8 Note: Add Payment" at bounding box center [772, 303] width 292 height 72
click at [768, 322] on button "Add Payment" at bounding box center [819, 328] width 177 height 15
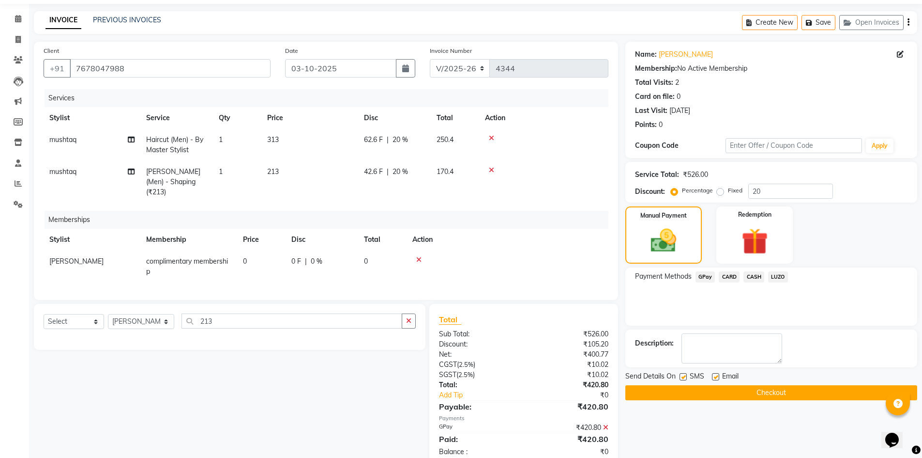
click at [756, 393] on button "Checkout" at bounding box center [772, 392] width 292 height 15
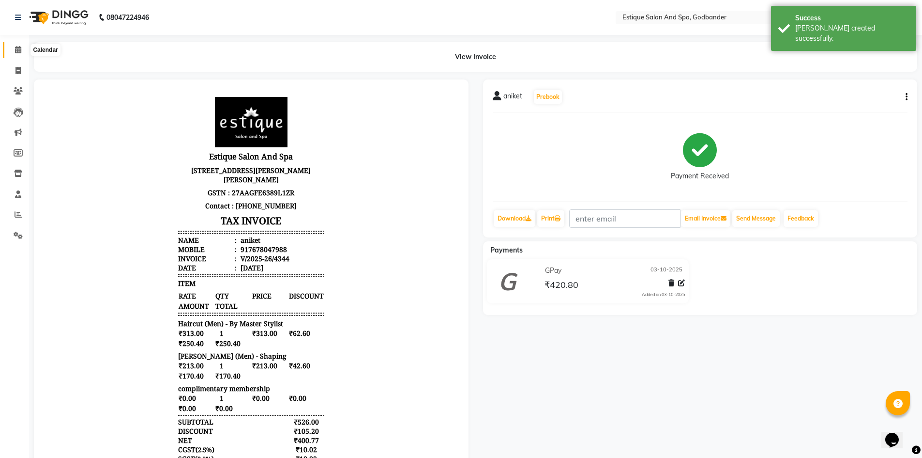
click at [14, 49] on span at bounding box center [18, 50] width 17 height 11
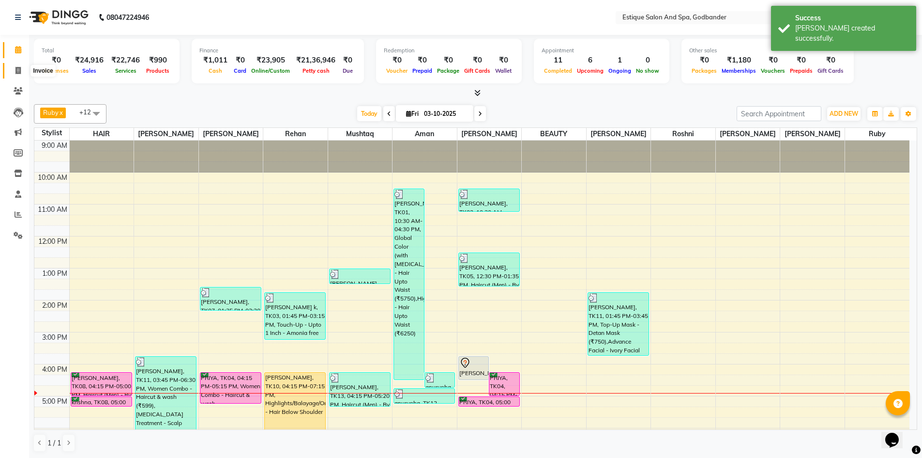
click at [15, 68] on span at bounding box center [18, 70] width 17 height 11
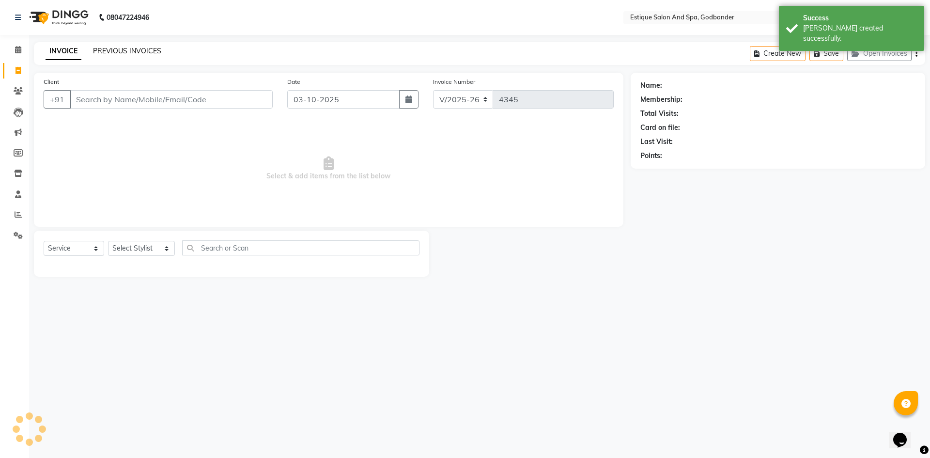
click at [113, 51] on link "PREVIOUS INVOICES" at bounding box center [127, 50] width 68 height 9
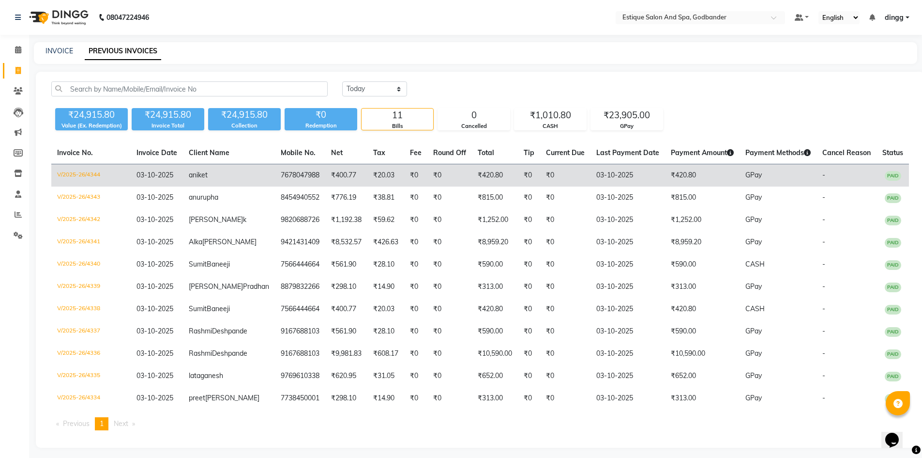
click at [70, 169] on td "V/2025-26/4344" at bounding box center [90, 175] width 79 height 23
click at [74, 172] on td "V/2025-26/4344" at bounding box center [90, 175] width 79 height 23
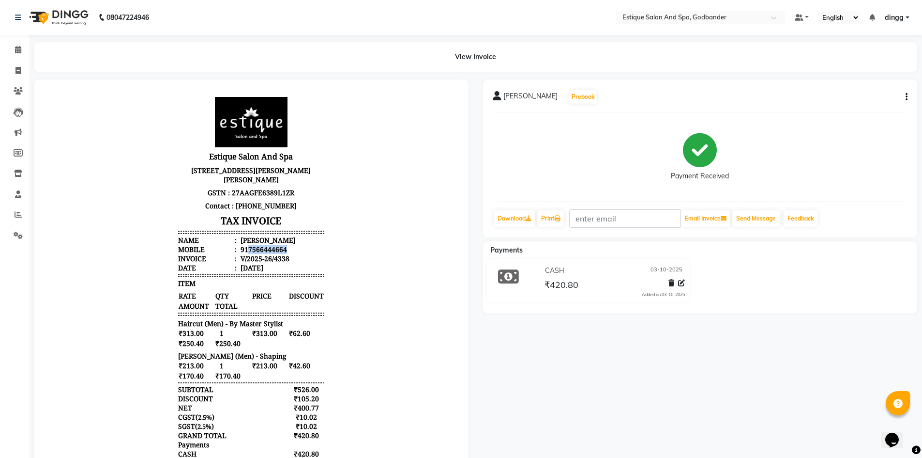
drag, startPoint x: 239, startPoint y: 267, endPoint x: 287, endPoint y: 264, distance: 47.5
click at [287, 254] on li "Mobile : 917566444664" at bounding box center [251, 249] width 146 height 9
copy div "7566444664"
drag, startPoint x: 19, startPoint y: 67, endPoint x: 49, endPoint y: 74, distance: 30.2
click at [19, 67] on icon at bounding box center [17, 70] width 5 height 7
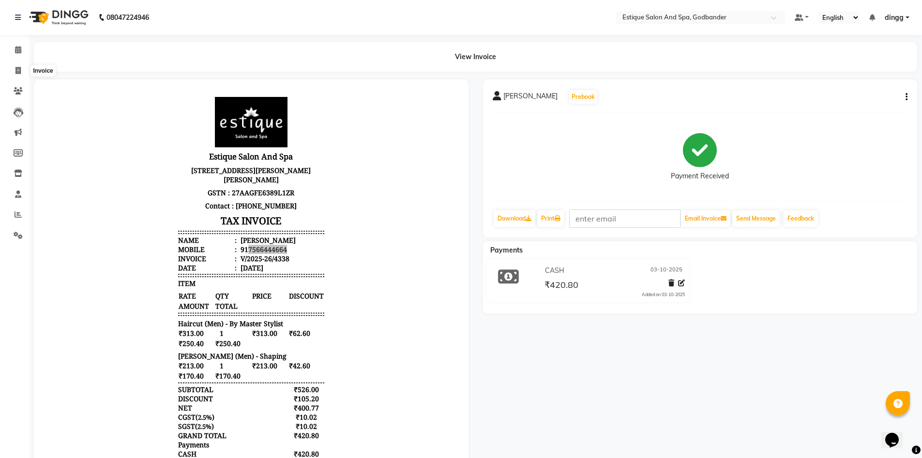
select select "6103"
select select "service"
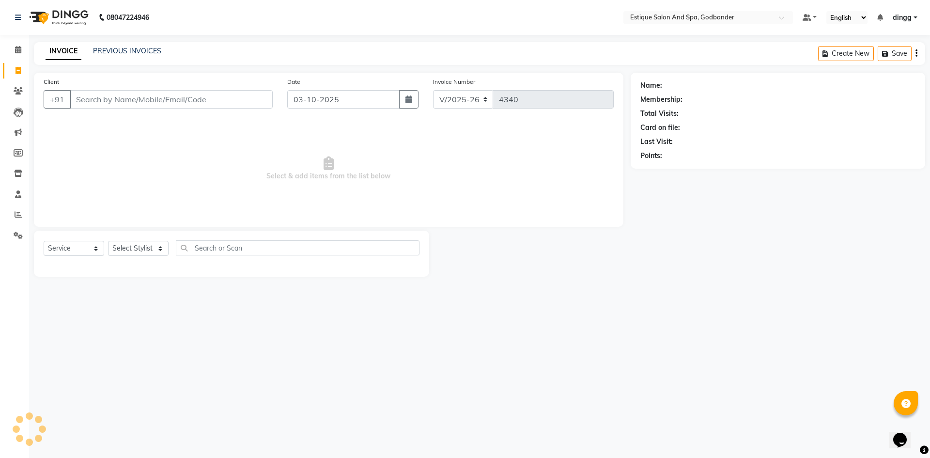
click at [108, 103] on input "Client" at bounding box center [171, 99] width 203 height 18
type input "7566444664"
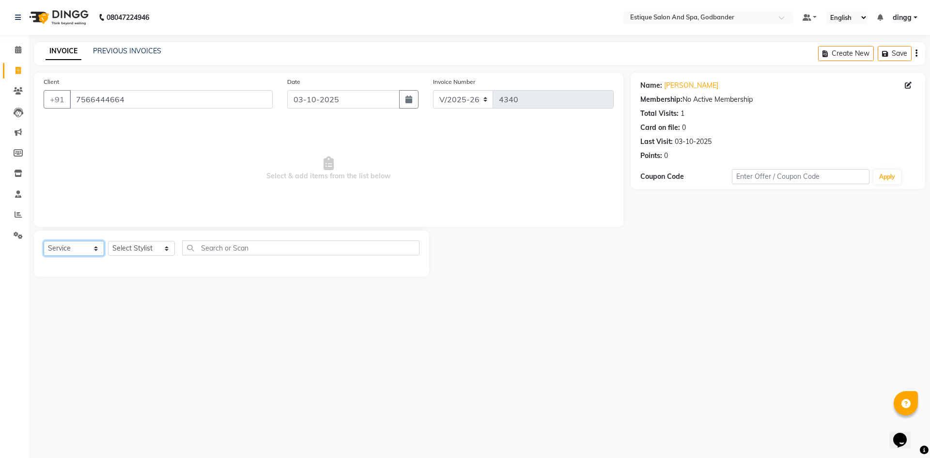
click at [75, 245] on select "Select Service Product Membership Package Voucher Prepaid Gift Card" at bounding box center [74, 248] width 61 height 15
select select "membership"
click at [44, 241] on select "Select Service Product Membership Package Voucher Prepaid Gift Card" at bounding box center [74, 248] width 61 height 15
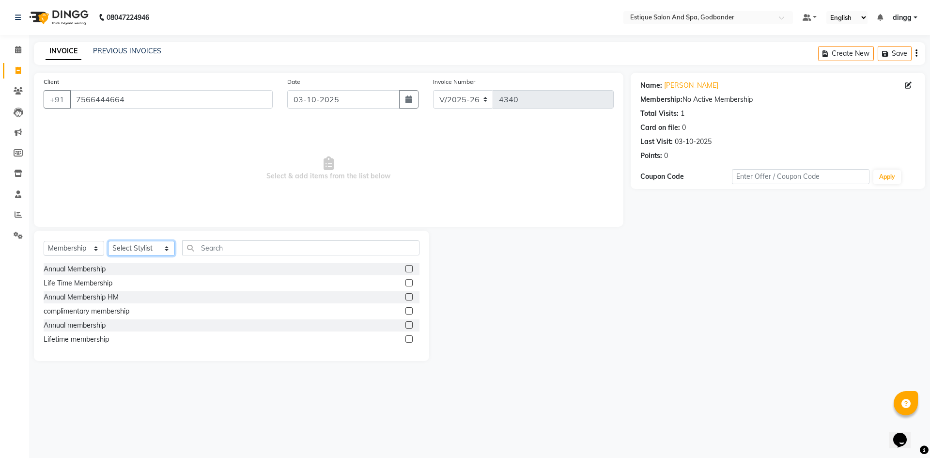
click at [139, 252] on select "Select Stylist Aarti Nails Aman Anita Salve Anjali Wavle Any one Asmi BEAUTY di…" at bounding box center [141, 248] width 67 height 15
select select "78056"
click at [108, 241] on select "Select Stylist Aarti Nails Aman Anita Salve Anjali Wavle Any one Asmi BEAUTY di…" at bounding box center [141, 248] width 67 height 15
click at [409, 269] on label at bounding box center [408, 268] width 7 height 7
click at [409, 269] on input "checkbox" at bounding box center [408, 269] width 6 height 6
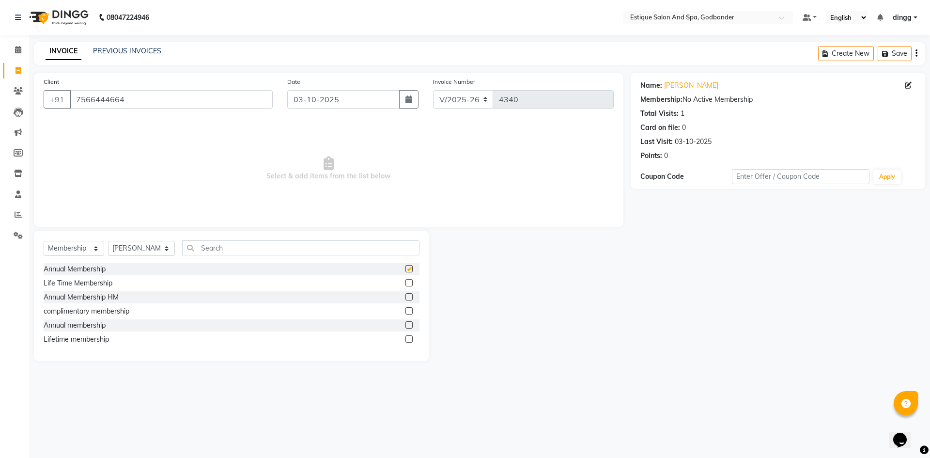
select select "select"
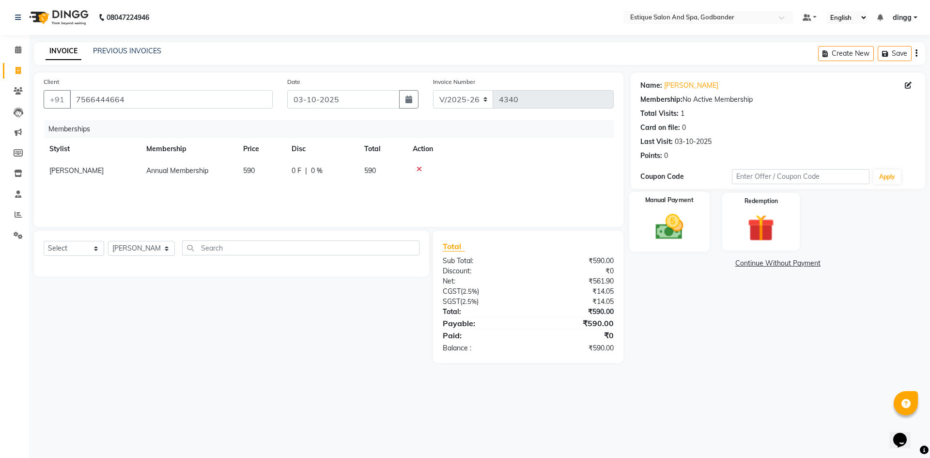
click at [668, 221] on img at bounding box center [668, 227] width 45 height 32
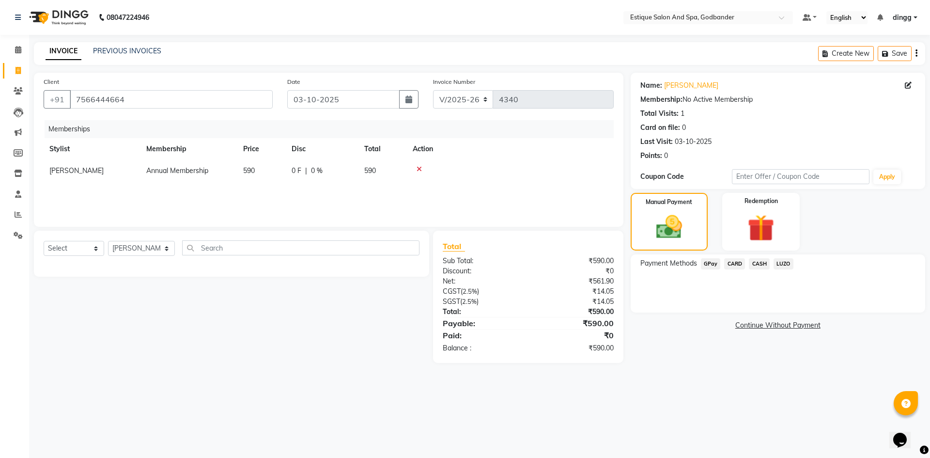
click at [763, 264] on span "CASH" at bounding box center [759, 263] width 21 height 11
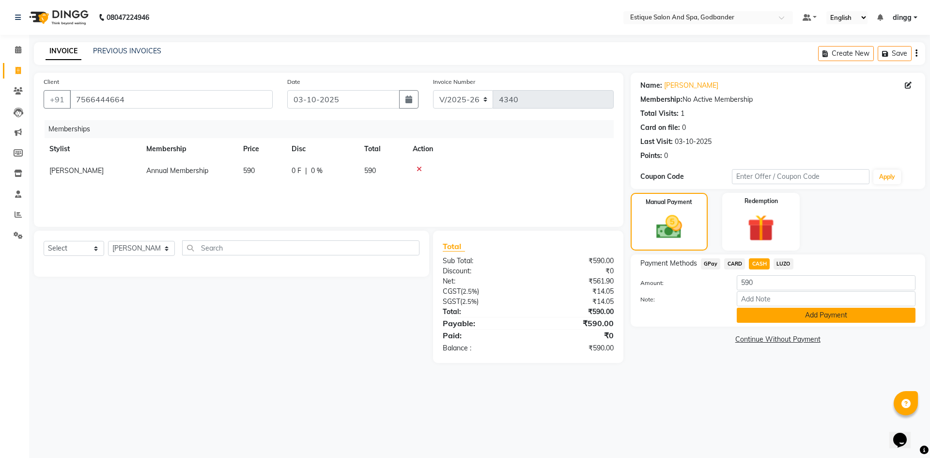
click at [798, 316] on button "Add Payment" at bounding box center [826, 314] width 179 height 15
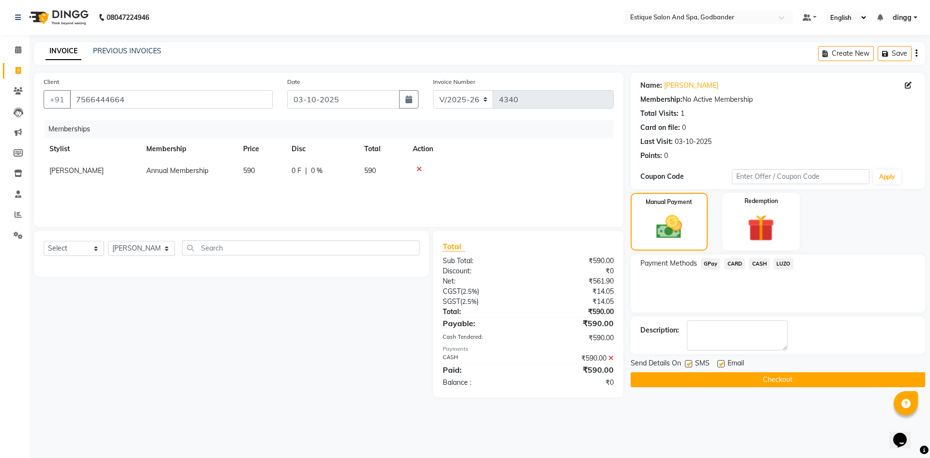
click at [747, 379] on button "Checkout" at bounding box center [777, 379] width 294 height 15
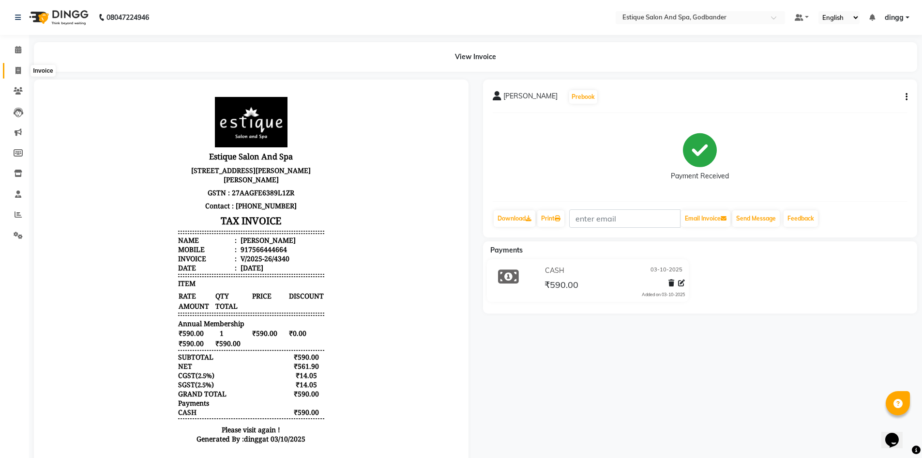
click at [15, 72] on icon at bounding box center [17, 70] width 5 height 7
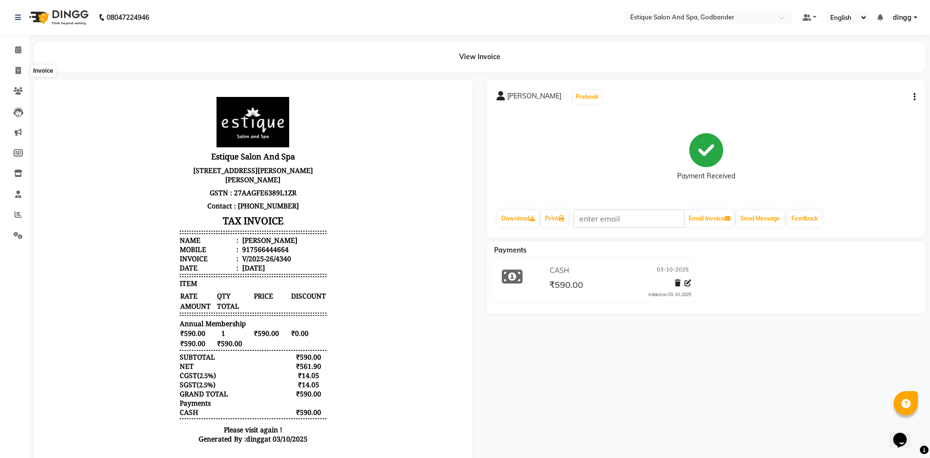
select select "6103"
select select "service"
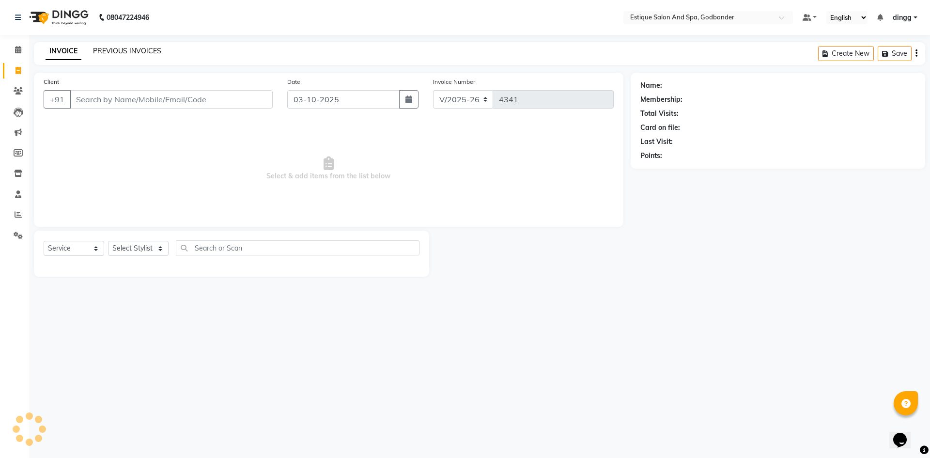
click at [119, 54] on link "PREVIOUS INVOICES" at bounding box center [127, 50] width 68 height 9
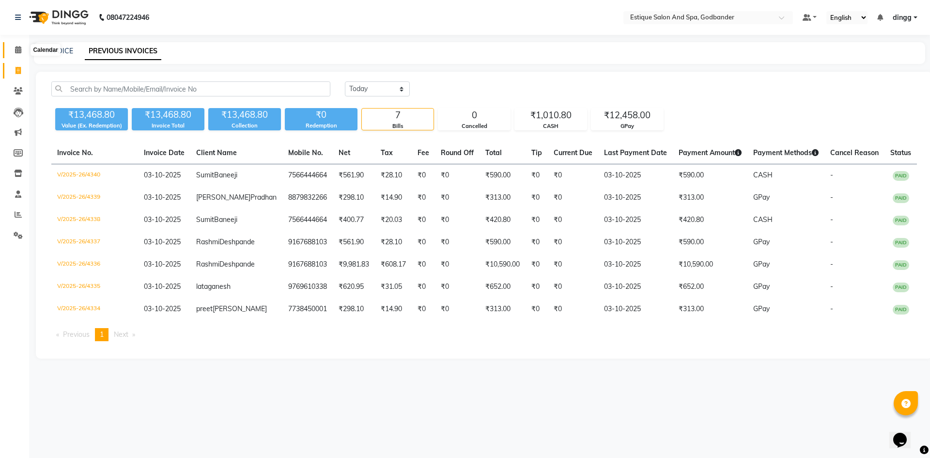
click at [20, 45] on span at bounding box center [18, 50] width 17 height 11
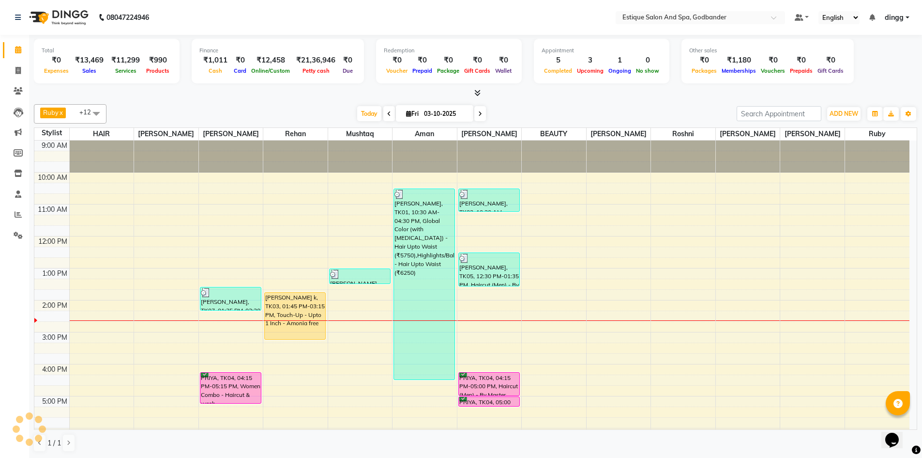
scroll to position [126, 0]
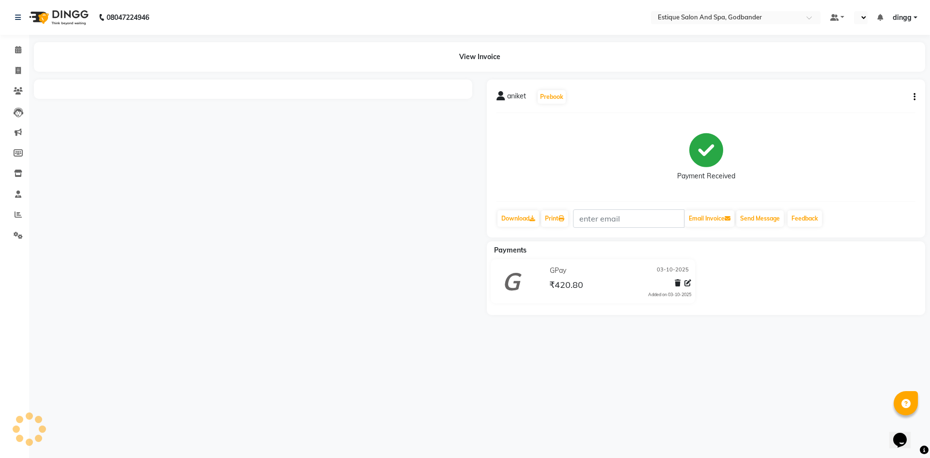
select select "en"
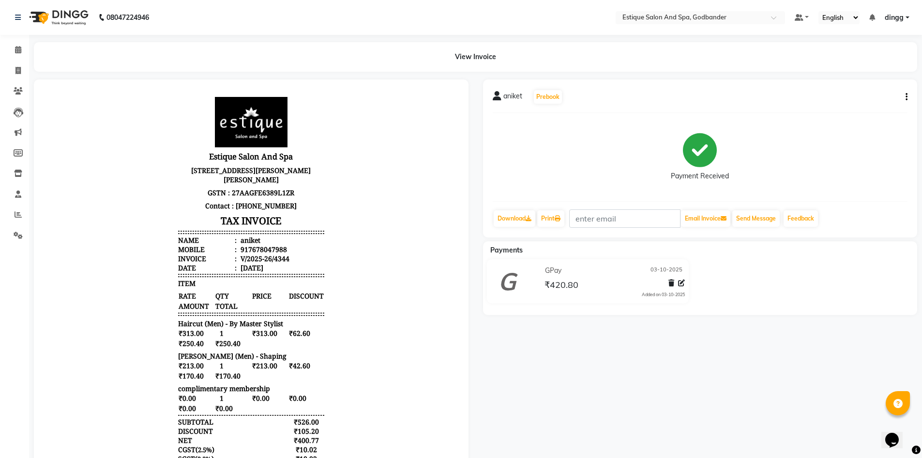
click at [907, 97] on icon "button" at bounding box center [907, 97] width 2 height 0
click at [858, 103] on div "Edit Invoice" at bounding box center [859, 103] width 66 height 12
select select "service"
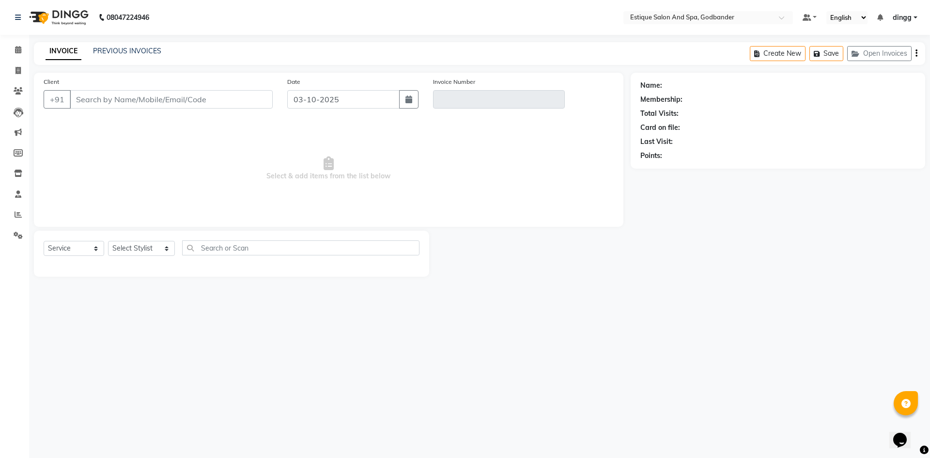
type input "7678047988"
type input "V/2025-26/4344"
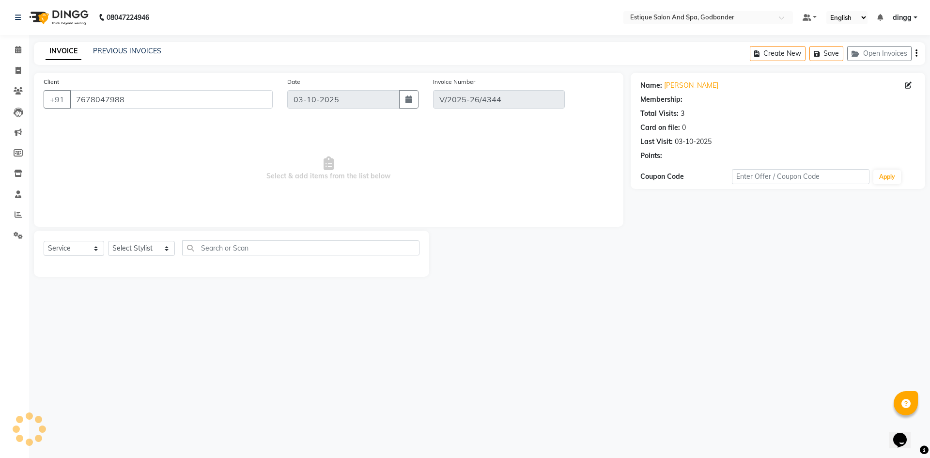
select select "1: Object"
select select "select"
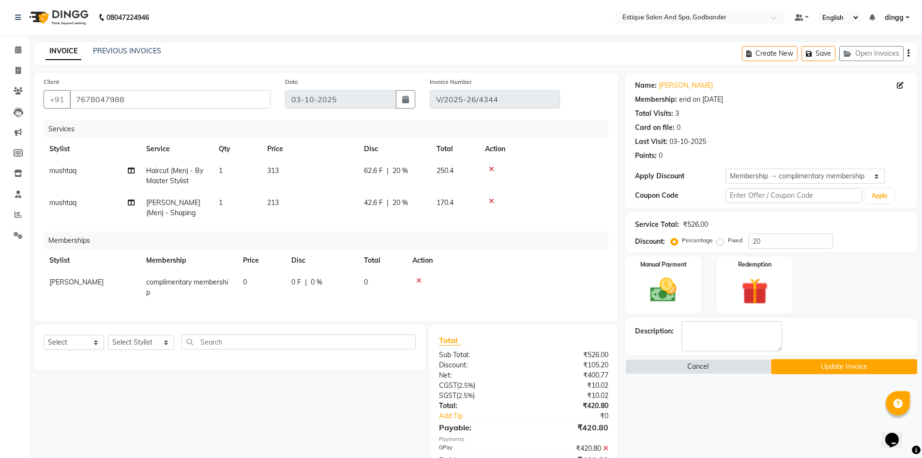
click at [606, 451] on icon at bounding box center [605, 448] width 5 height 7
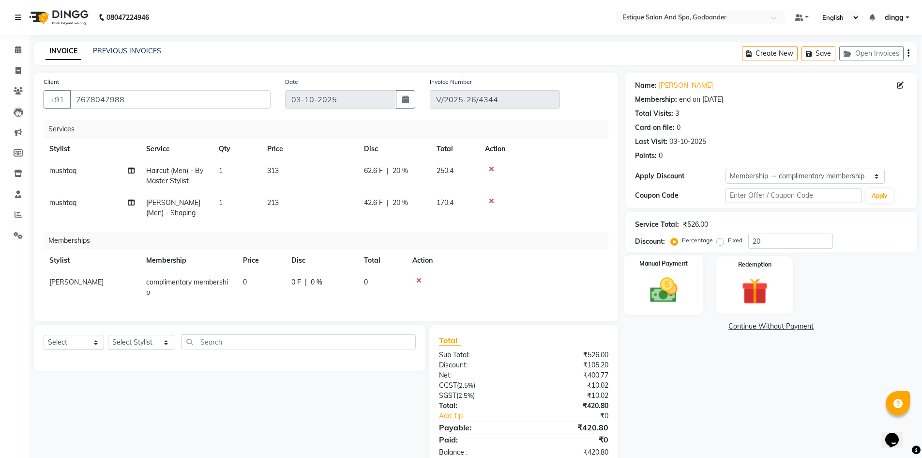
click at [668, 281] on img at bounding box center [664, 289] width 45 height 31
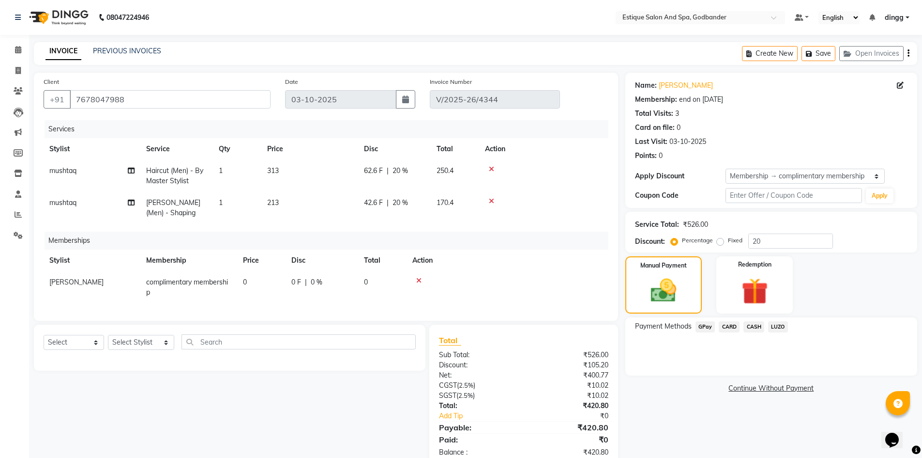
click at [729, 325] on span "CARD" at bounding box center [729, 326] width 21 height 11
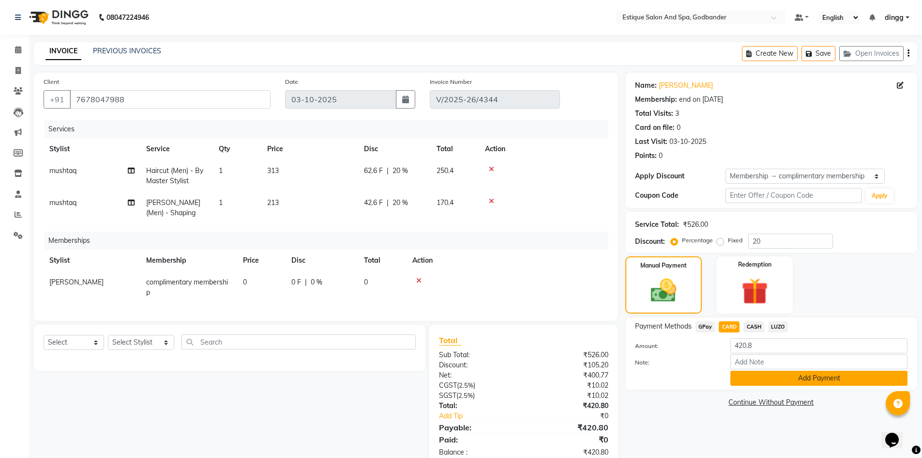
click at [799, 385] on button "Add Payment" at bounding box center [819, 377] width 177 height 15
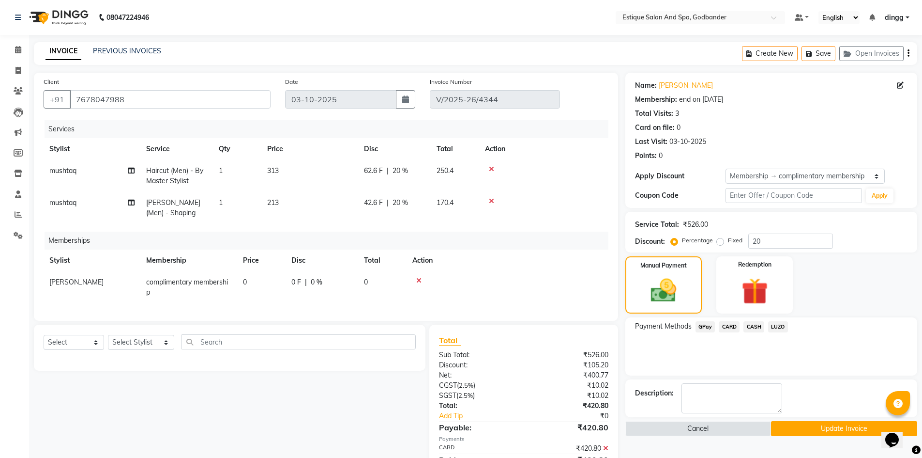
click at [815, 430] on button "Update Invoice" at bounding box center [844, 428] width 146 height 15
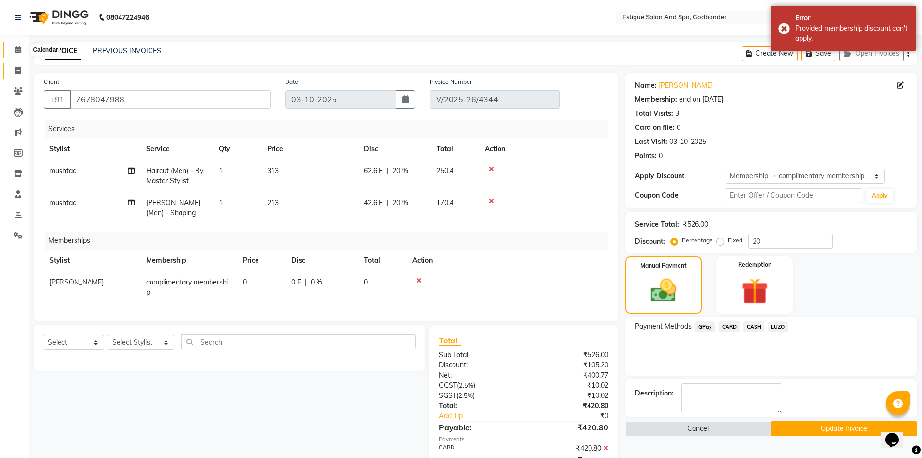
drag, startPoint x: 22, startPoint y: 47, endPoint x: 15, endPoint y: 71, distance: 24.7
click at [22, 47] on span at bounding box center [18, 50] width 17 height 11
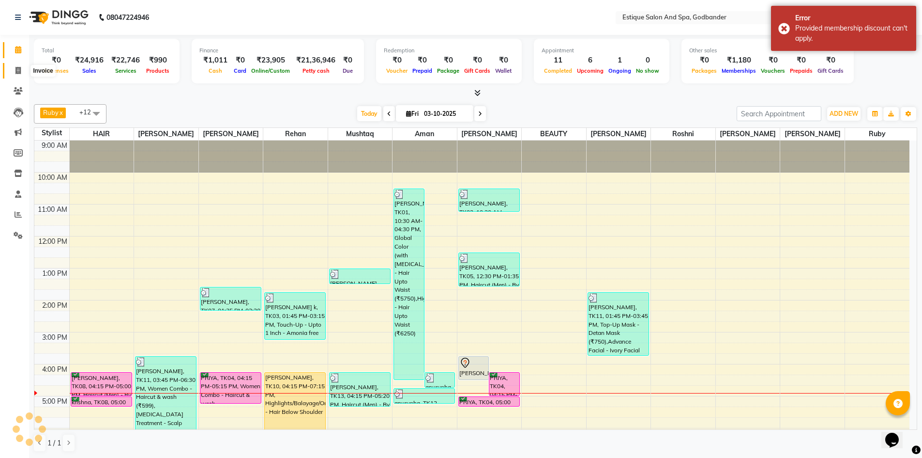
click at [15, 71] on icon at bounding box center [17, 70] width 5 height 7
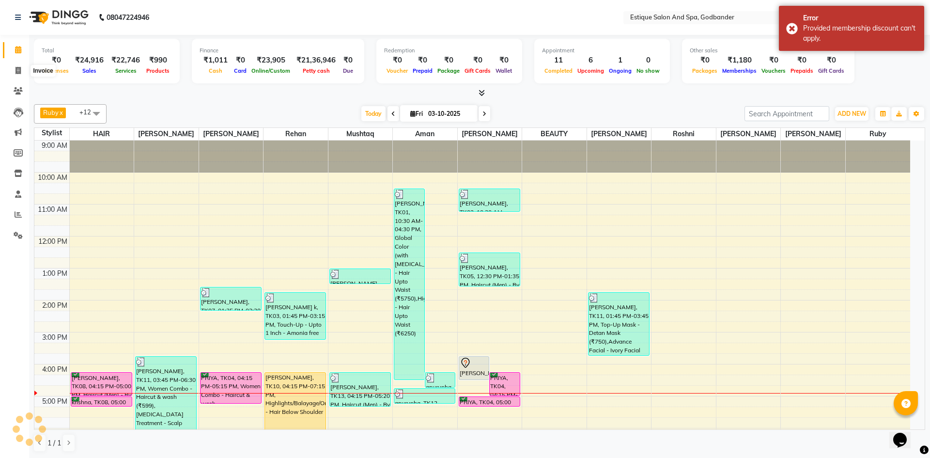
select select "6103"
select select "service"
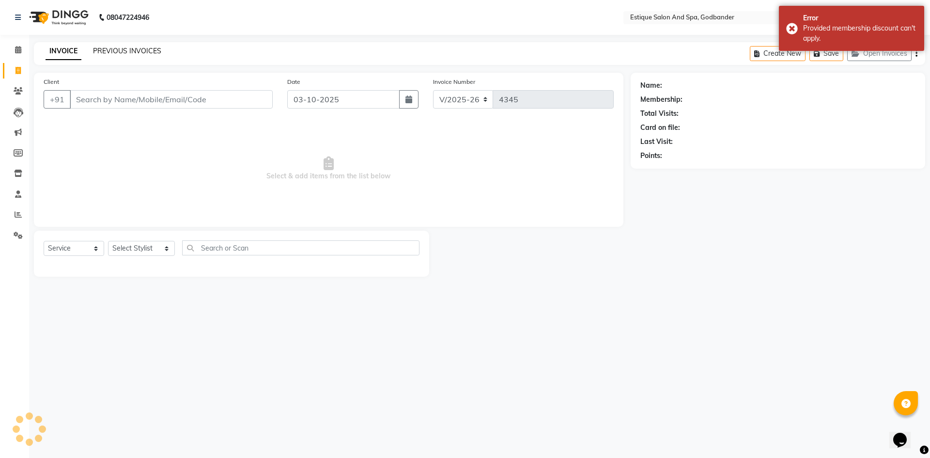
click at [130, 51] on link "PREVIOUS INVOICES" at bounding box center [127, 50] width 68 height 9
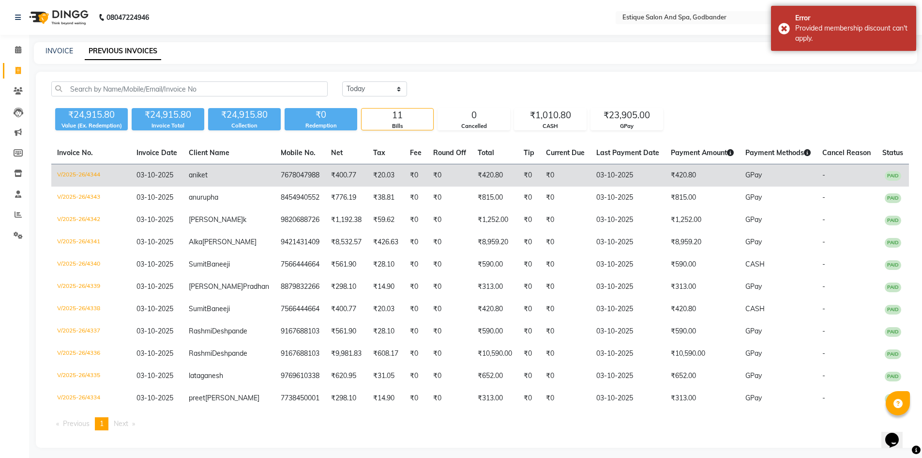
click at [77, 174] on td "V/2025-26/4344" at bounding box center [90, 175] width 79 height 23
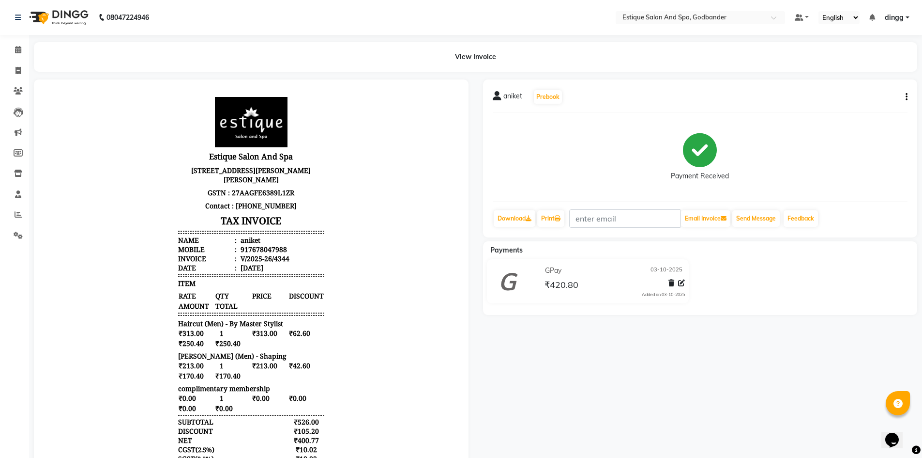
click at [907, 97] on icon "button" at bounding box center [907, 97] width 2 height 0
click at [854, 107] on div "Edit Invoice" at bounding box center [859, 103] width 66 height 12
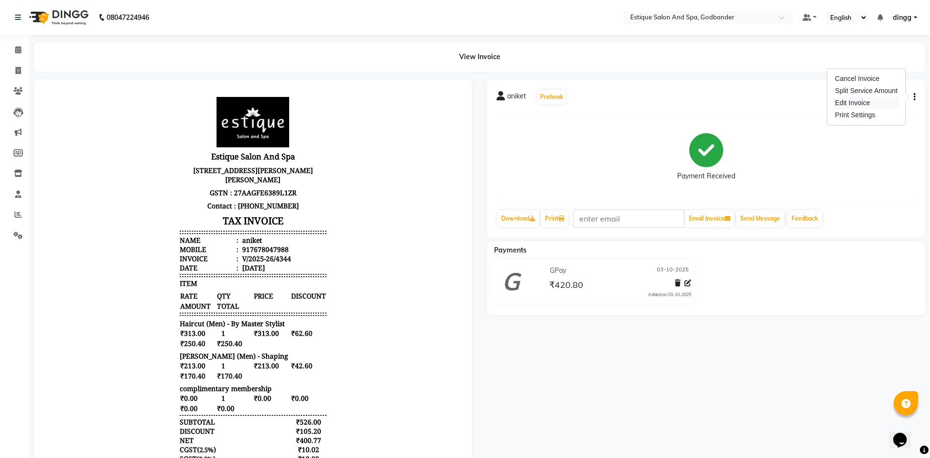
select select "service"
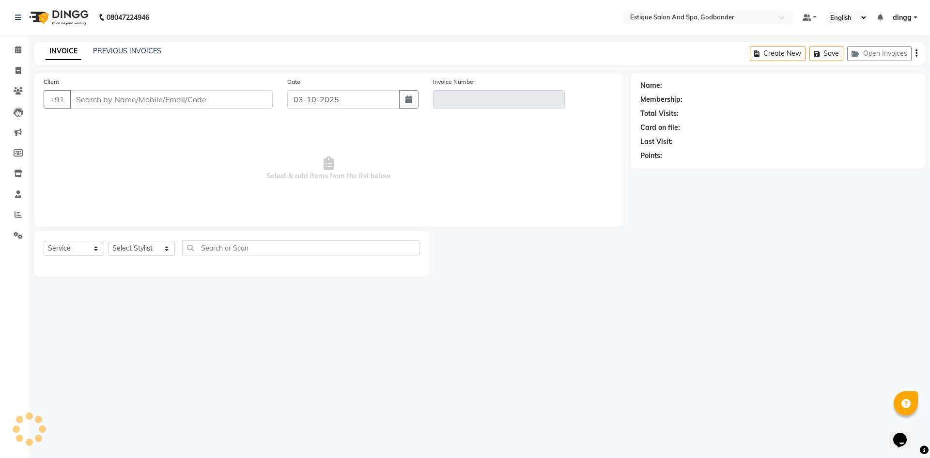
type input "7678047988"
type input "V/2025-26/4344"
select select "1: Object"
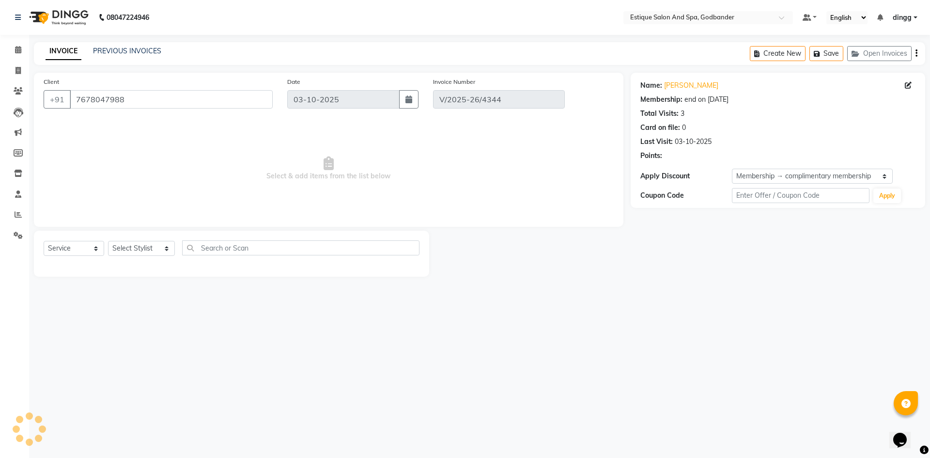
select select "select"
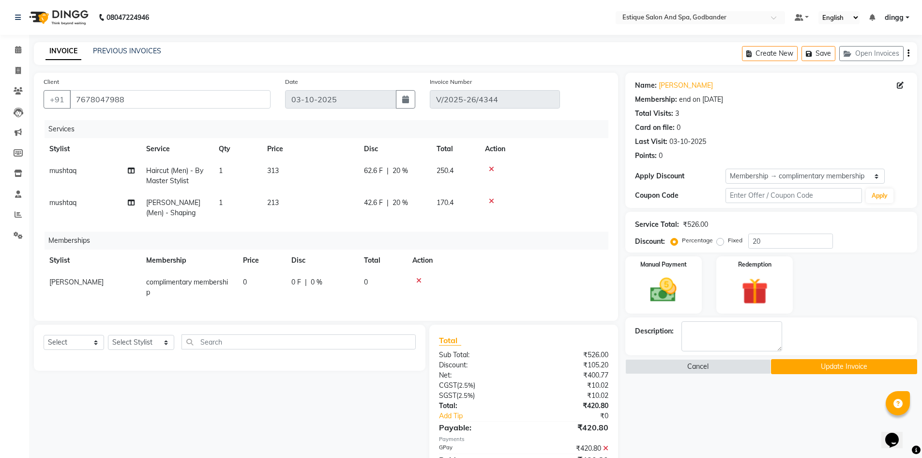
click at [418, 278] on icon at bounding box center [418, 280] width 5 height 7
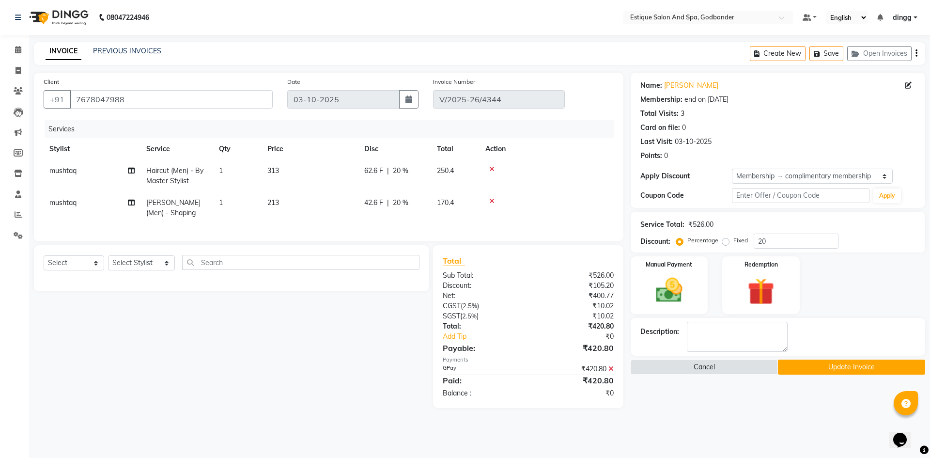
click at [611, 372] on icon at bounding box center [610, 368] width 5 height 7
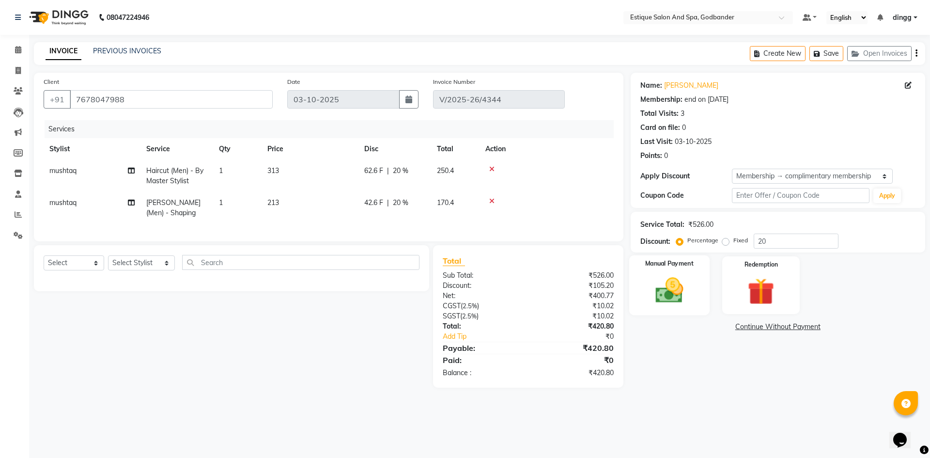
click at [675, 286] on img at bounding box center [668, 290] width 45 height 32
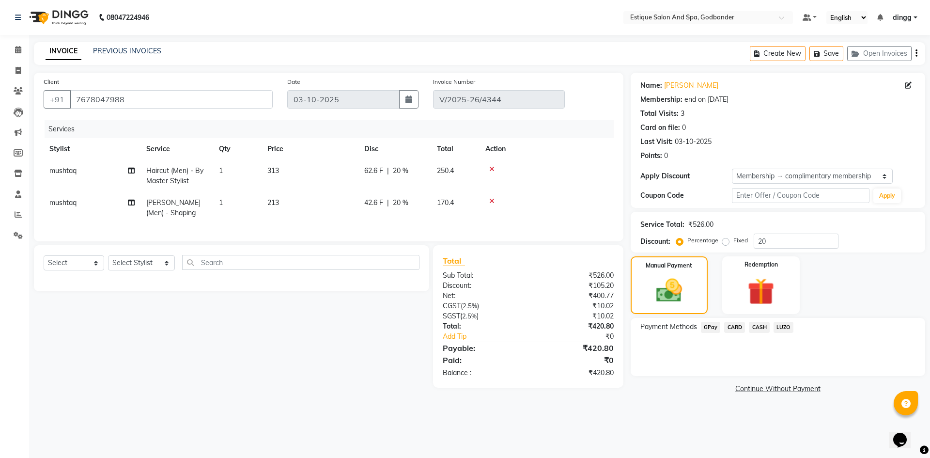
click at [730, 323] on span "CARD" at bounding box center [734, 327] width 21 height 11
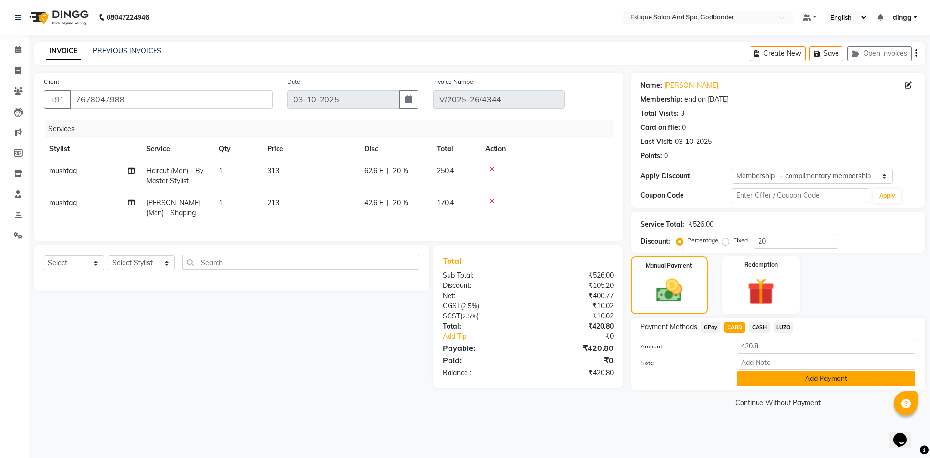
click at [767, 379] on button "Add Payment" at bounding box center [826, 378] width 179 height 15
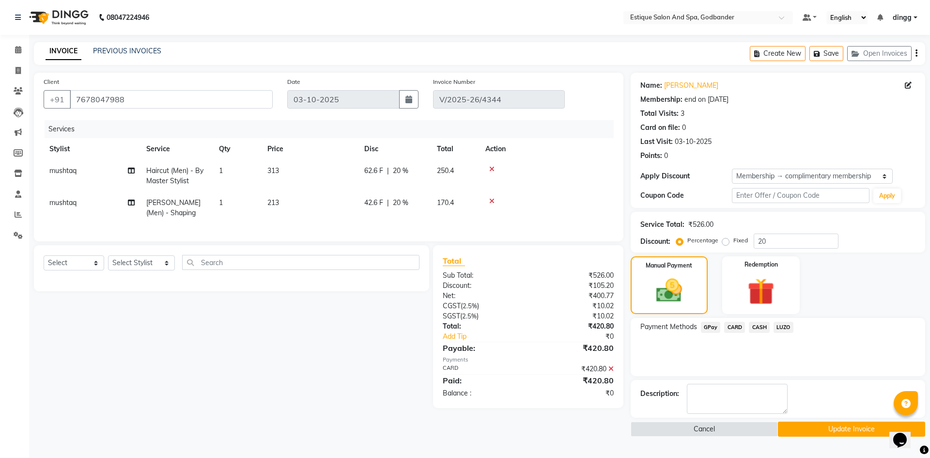
click at [818, 432] on button "Update Invoice" at bounding box center [851, 428] width 147 height 15
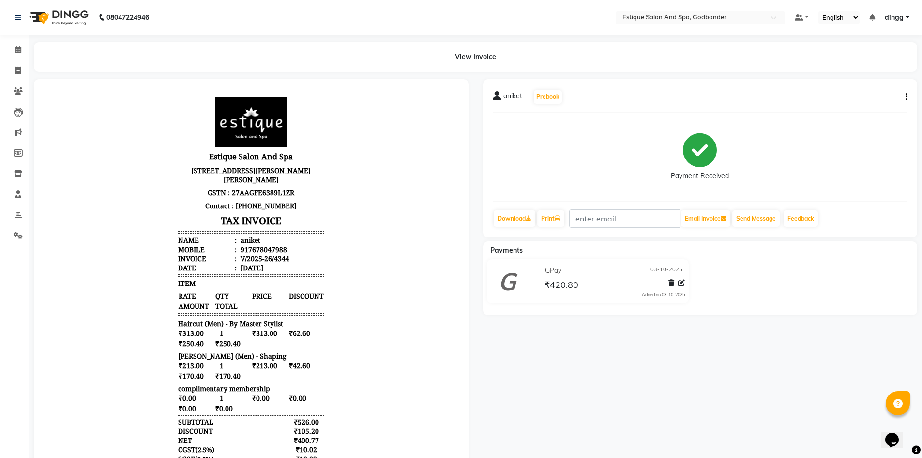
click at [907, 97] on icon "button" at bounding box center [907, 97] width 2 height 0
click at [855, 80] on div "Cancel Invoice" at bounding box center [859, 79] width 66 height 12
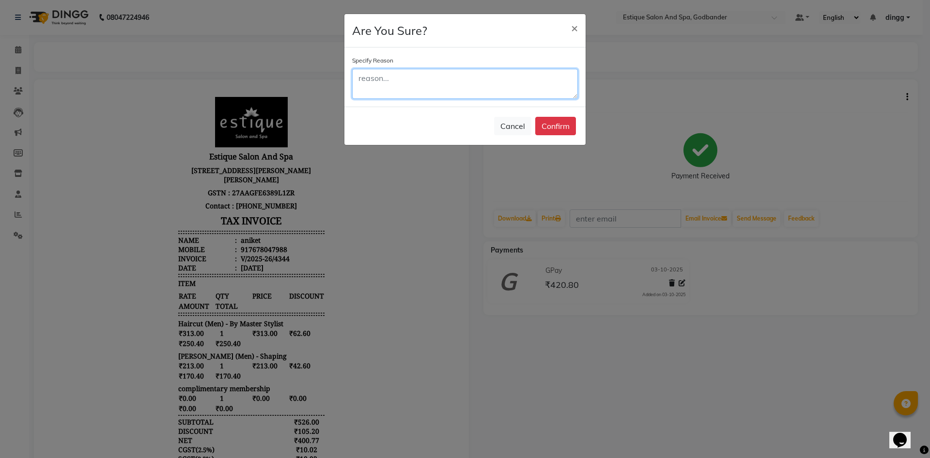
click at [399, 89] on textarea at bounding box center [465, 84] width 226 height 30
type textarea "bymistake"
click at [555, 125] on button "Confirm" at bounding box center [555, 126] width 41 height 18
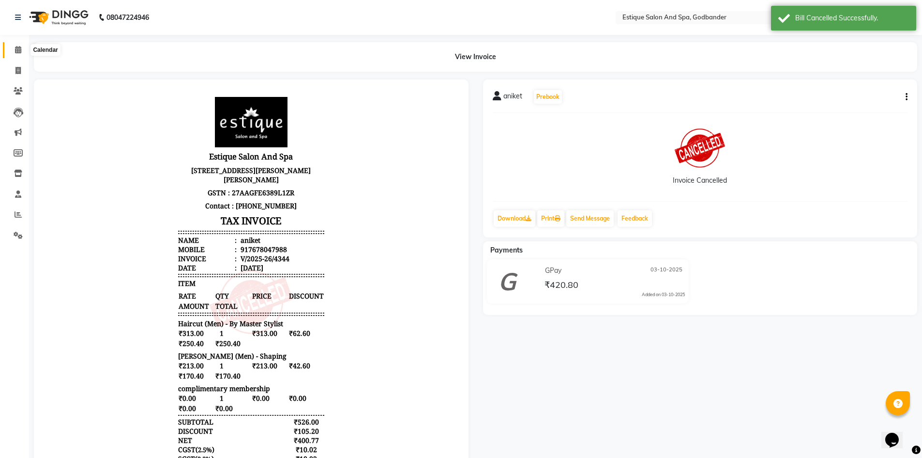
click at [18, 51] on icon at bounding box center [18, 49] width 6 height 7
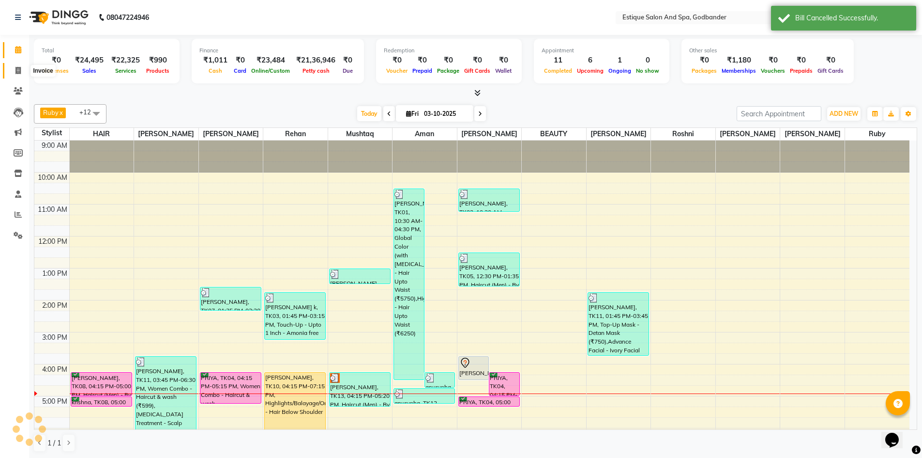
click at [18, 69] on icon at bounding box center [17, 70] width 5 height 7
select select "service"
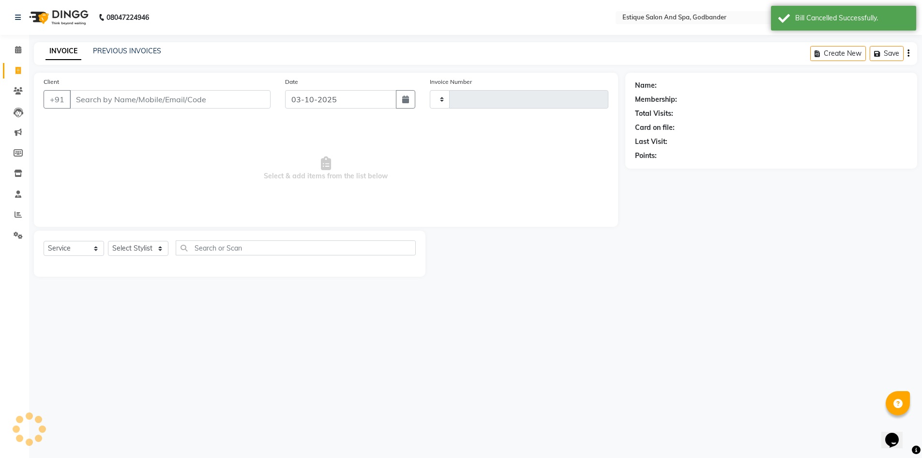
type input "4345"
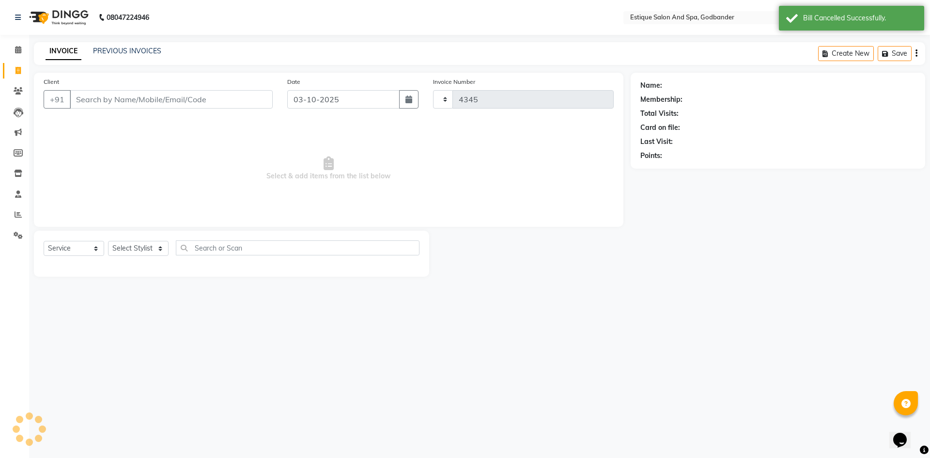
select select "6103"
click at [118, 56] on div "INVOICE PREVIOUS INVOICES" at bounding box center [103, 51] width 139 height 11
click at [125, 49] on link "PREVIOUS INVOICES" at bounding box center [127, 50] width 68 height 9
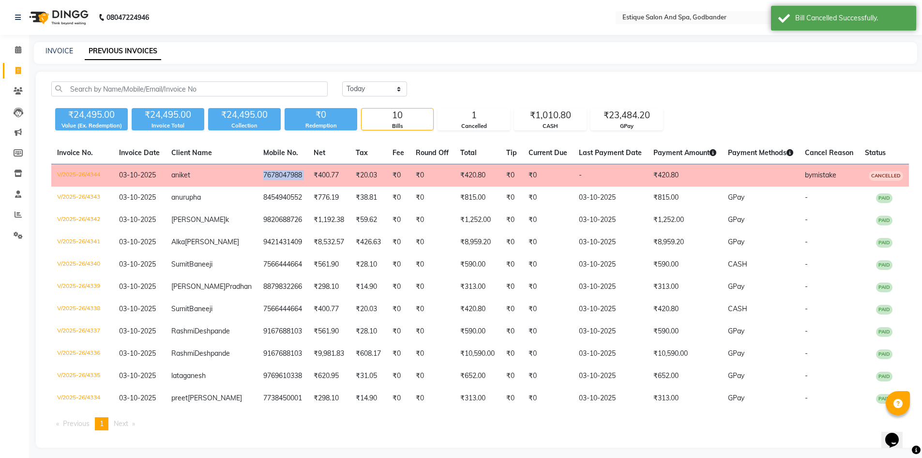
drag, startPoint x: 243, startPoint y: 174, endPoint x: 303, endPoint y: 172, distance: 60.6
click at [303, 172] on tr "V/2025-26/4344 [DATE] [PERSON_NAME] 7678047988 ₹400.77 ₹20.03 ₹0 ₹0 ₹420.80 ₹0 …" at bounding box center [480, 175] width 858 height 23
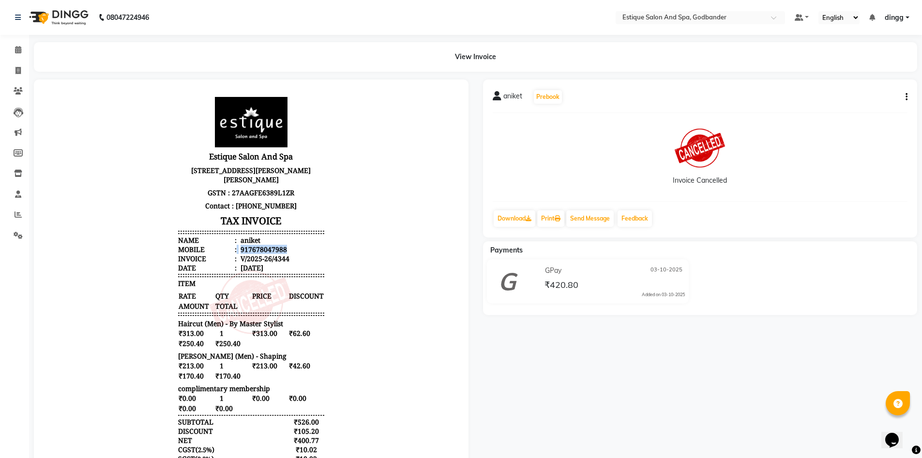
drag, startPoint x: 230, startPoint y: 266, endPoint x: 323, endPoint y: 266, distance: 93.9
click at [323, 266] on body "Estique Salon And Spa [STREET_ADDRESS][PERSON_NAME][PERSON_NAME] GSTN : 27AAGFE…" at bounding box center [251, 310] width 408 height 434
copy li "917678047988"
click at [16, 67] on icon at bounding box center [17, 70] width 5 height 7
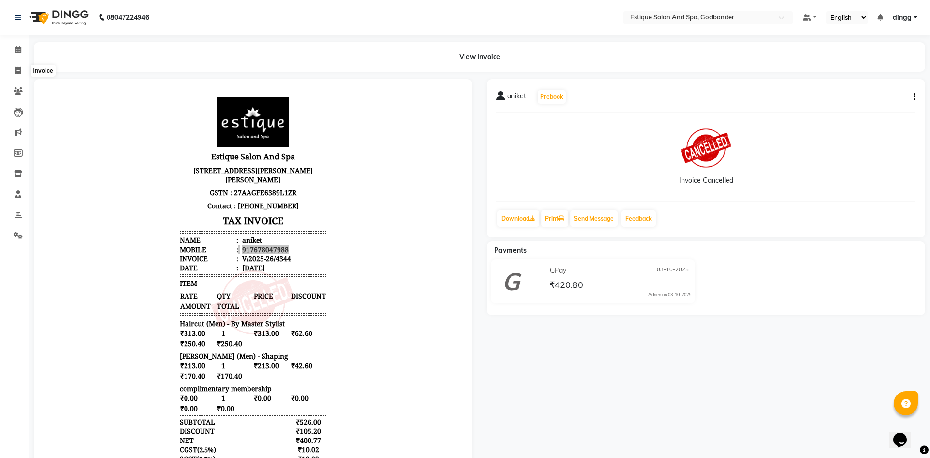
select select "6103"
select select "service"
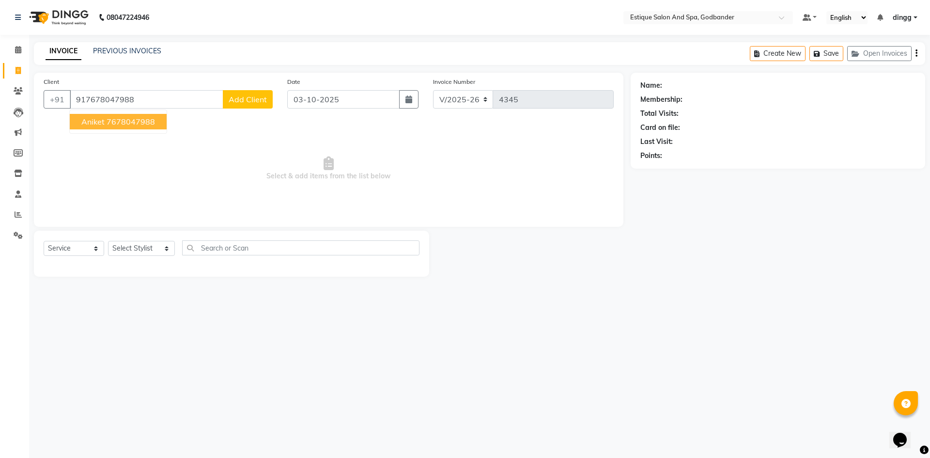
click at [113, 126] on button "[PERSON_NAME] 7678047988" at bounding box center [118, 121] width 97 height 15
type input "7678047988"
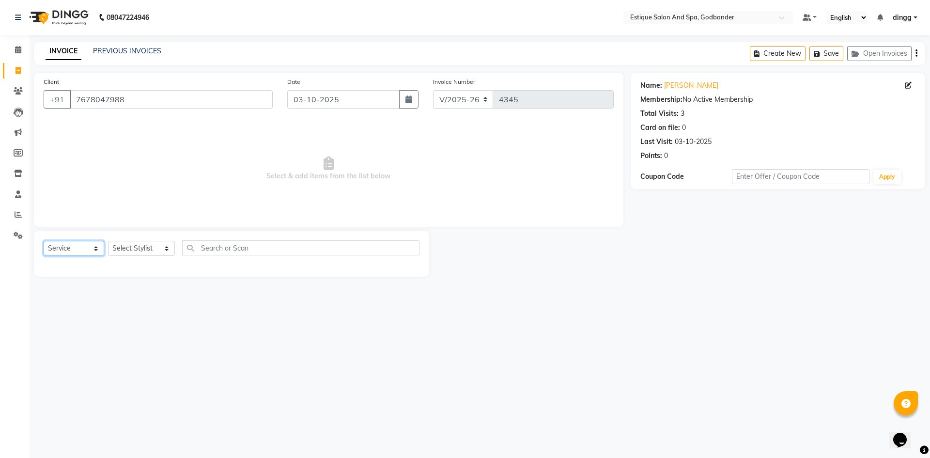
click at [77, 252] on select "Select Service Product Membership Package Voucher Prepaid Gift Card" at bounding box center [74, 248] width 61 height 15
select select "membership"
click at [44, 241] on select "Select Service Product Membership Package Voucher Prepaid Gift Card" at bounding box center [74, 248] width 61 height 15
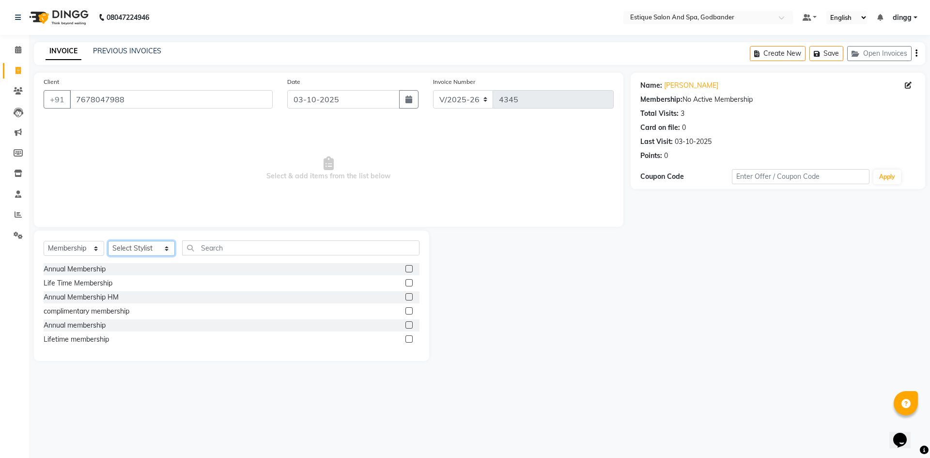
click at [131, 243] on select "Select Stylist Aarti Nails [PERSON_NAME] [PERSON_NAME] Any one Asmi BEAUTY ding…" at bounding box center [141, 248] width 67 height 15
select select "71725"
click at [108, 241] on select "Select Stylist Aarti Nails [PERSON_NAME] [PERSON_NAME] Any one Asmi BEAUTY ding…" at bounding box center [141, 248] width 67 height 15
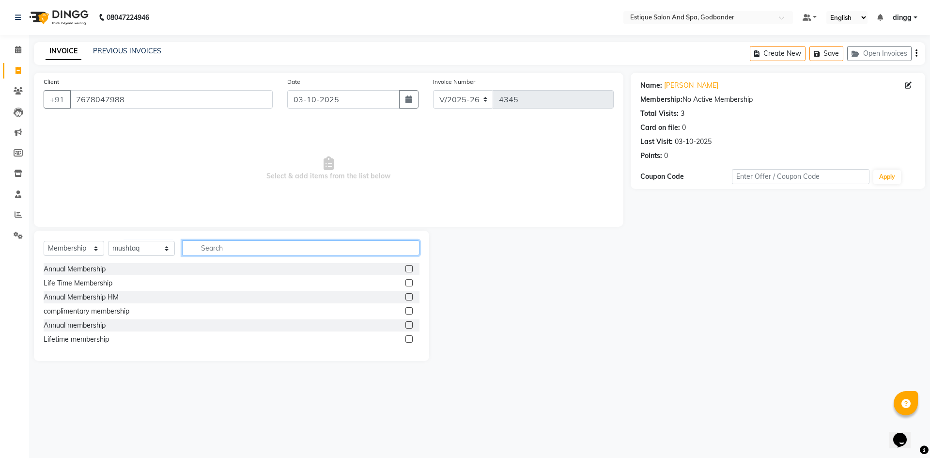
click at [184, 248] on input "text" at bounding box center [300, 247] width 237 height 15
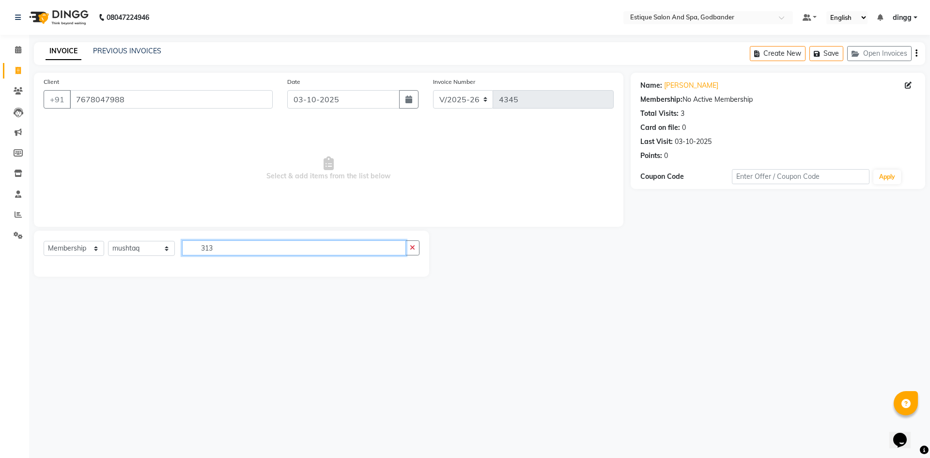
type input "313"
drag, startPoint x: 84, startPoint y: 248, endPoint x: 83, endPoint y: 253, distance: 5.4
click at [84, 248] on select "Select Service Product Membership Package Voucher Prepaid Gift Card" at bounding box center [74, 248] width 61 height 15
select select "service"
click at [44, 241] on select "Select Service Product Membership Package Voucher Prepaid Gift Card" at bounding box center [74, 248] width 61 height 15
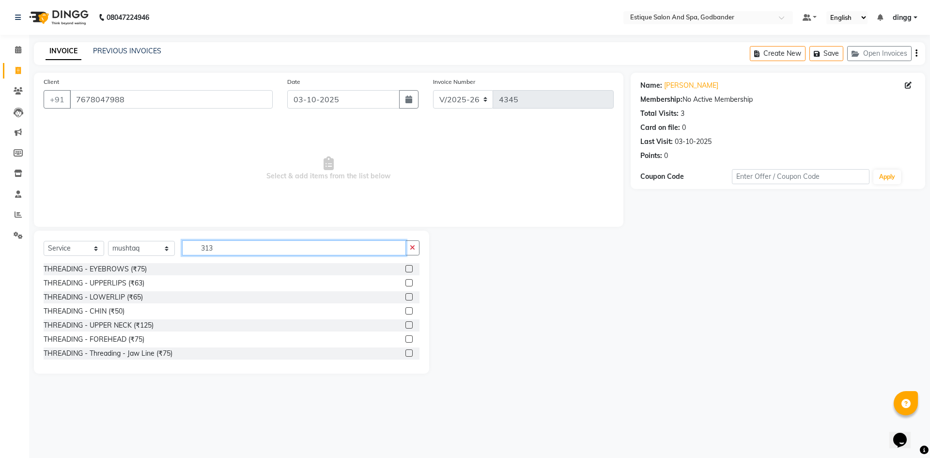
click at [236, 251] on input "313" at bounding box center [294, 247] width 224 height 15
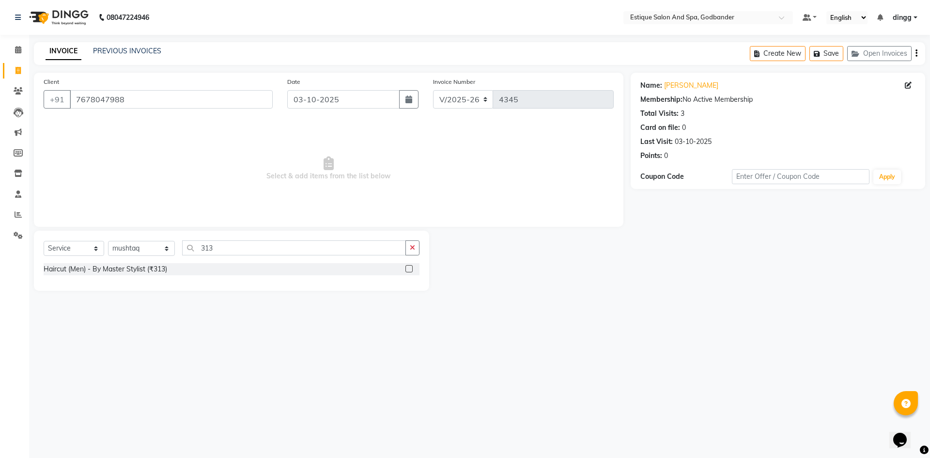
click at [410, 270] on label at bounding box center [408, 268] width 7 height 7
click at [410, 270] on input "checkbox" at bounding box center [408, 269] width 6 height 6
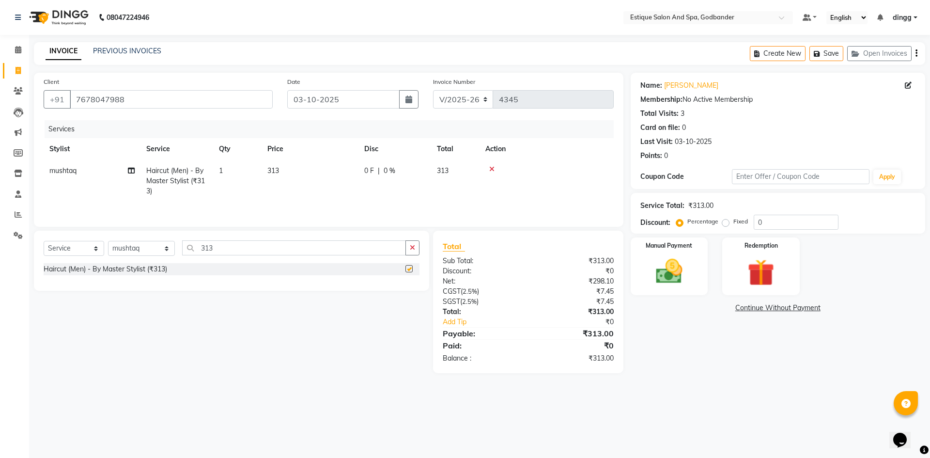
checkbox input "false"
click at [200, 249] on input "313" at bounding box center [294, 247] width 224 height 15
type input "213"
drag, startPoint x: 407, startPoint y: 267, endPoint x: 414, endPoint y: 270, distance: 7.7
click at [414, 270] on div at bounding box center [412, 269] width 14 height 12
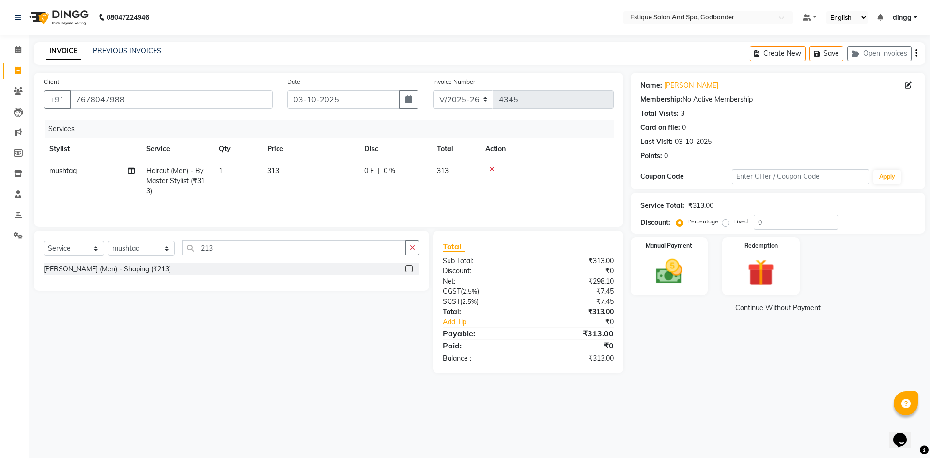
click at [414, 270] on div at bounding box center [412, 269] width 14 height 12
click at [407, 267] on label at bounding box center [408, 268] width 7 height 7
click at [407, 267] on input "checkbox" at bounding box center [408, 269] width 6 height 6
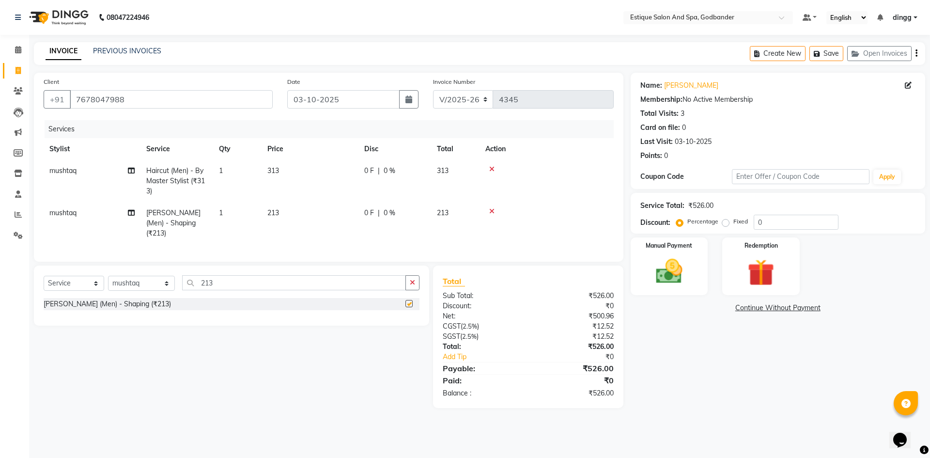
checkbox input "false"
click at [669, 270] on img at bounding box center [668, 271] width 45 height 32
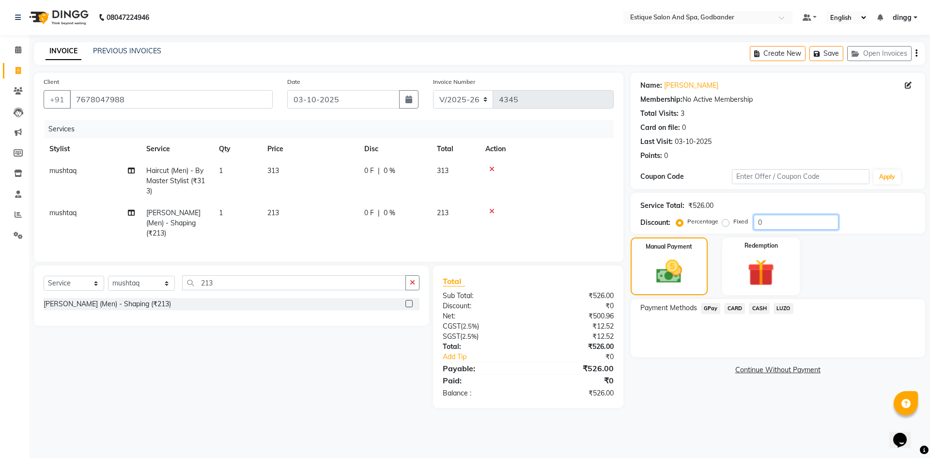
click at [778, 221] on input "0" at bounding box center [795, 222] width 85 height 15
type input "20"
click at [734, 406] on main "INVOICE PREVIOUS INVOICES Create New Save Open Invoices Client +91 7678047988 D…" at bounding box center [479, 232] width 901 height 380
drag, startPoint x: 165, startPoint y: 95, endPoint x: 34, endPoint y: 100, distance: 130.4
click at [34, 100] on div "Client +91 7678047988 Date 03-10-2025 Invoice Number V/2025 V/2025-26 4345 Serv…" at bounding box center [328, 167] width 589 height 189
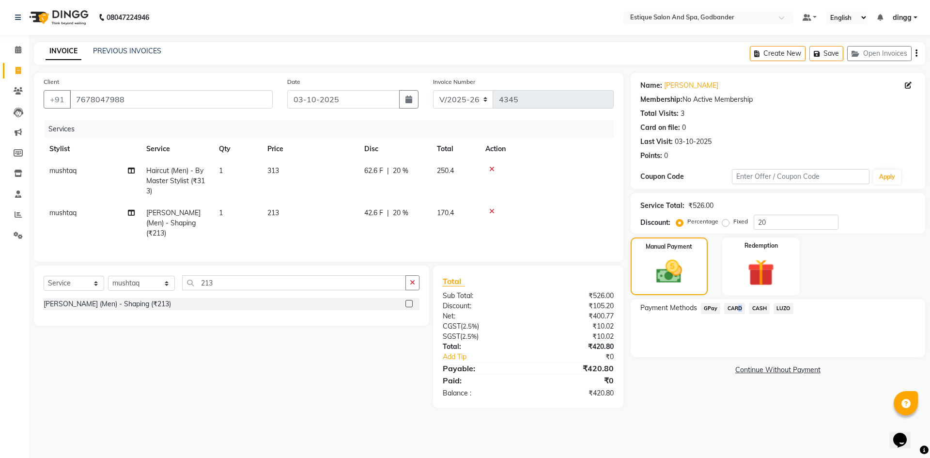
click at [736, 306] on span "CARD" at bounding box center [734, 308] width 21 height 11
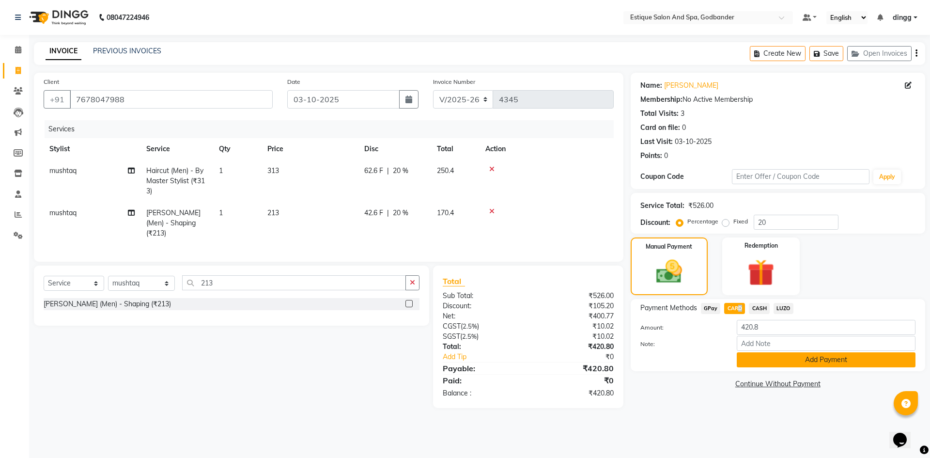
click at [770, 363] on button "Add Payment" at bounding box center [826, 359] width 179 height 15
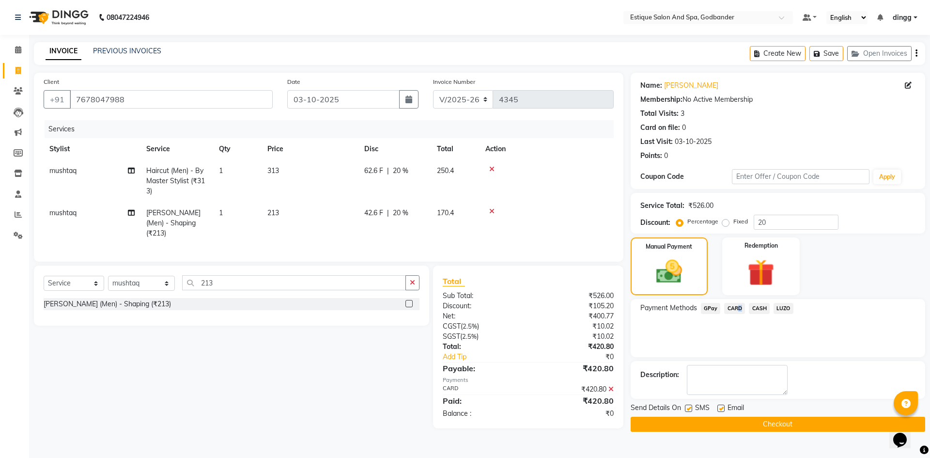
click at [785, 423] on button "Checkout" at bounding box center [777, 423] width 294 height 15
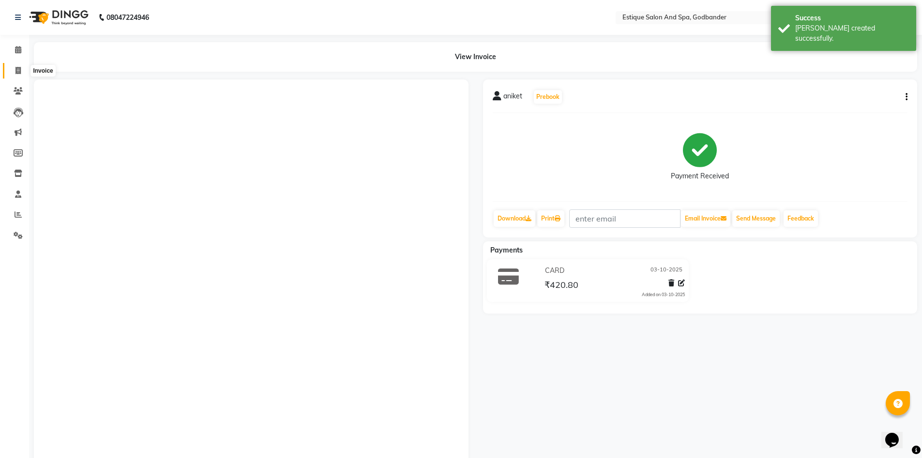
click at [18, 70] on icon at bounding box center [17, 70] width 5 height 7
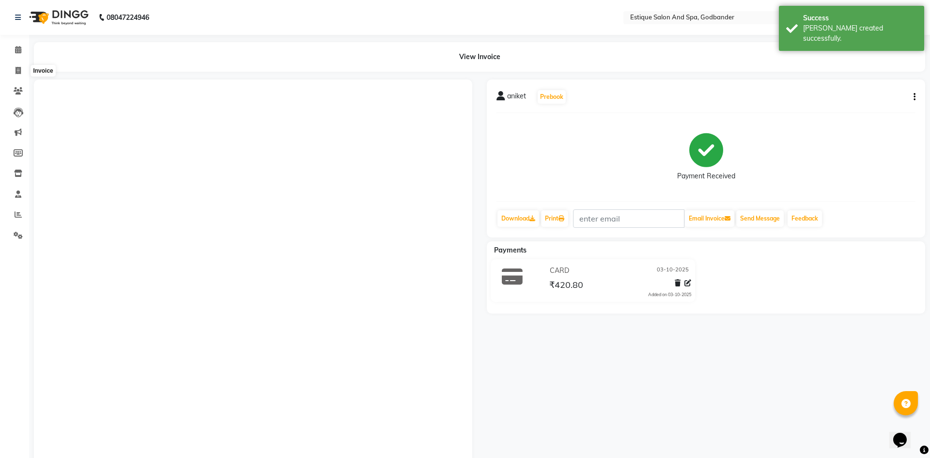
select select "6103"
select select "service"
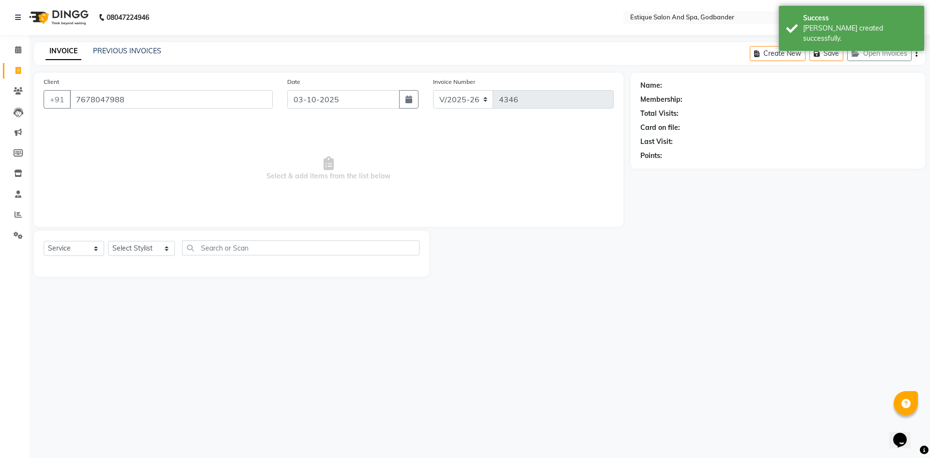
type input "7678047988"
drag, startPoint x: 77, startPoint y: 249, endPoint x: 77, endPoint y: 255, distance: 6.3
click at [77, 252] on select "Select Service Product Membership Package Voucher Prepaid Gift Card" at bounding box center [74, 248] width 61 height 15
select select "membership"
click at [44, 241] on select "Select Service Product Membership Package Voucher Prepaid Gift Card" at bounding box center [74, 248] width 61 height 15
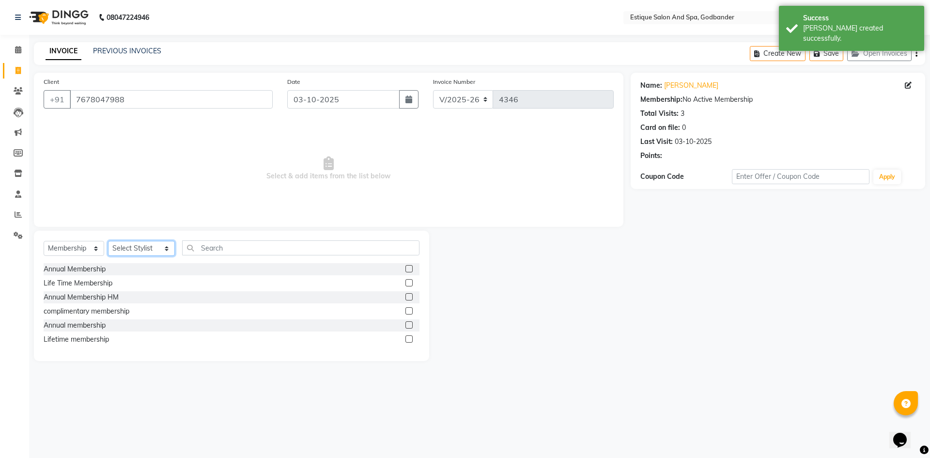
click at [125, 246] on select "Select Stylist Aarti Nails [PERSON_NAME] [PERSON_NAME] Any one Asmi BEAUTY ding…" at bounding box center [141, 248] width 67 height 15
select select "78056"
click at [108, 241] on select "Select Stylist Aarti Nails [PERSON_NAME] [PERSON_NAME] Any one Asmi BEAUTY ding…" at bounding box center [141, 248] width 67 height 15
click at [411, 313] on label at bounding box center [408, 310] width 7 height 7
click at [411, 313] on input "checkbox" at bounding box center [408, 311] width 6 height 6
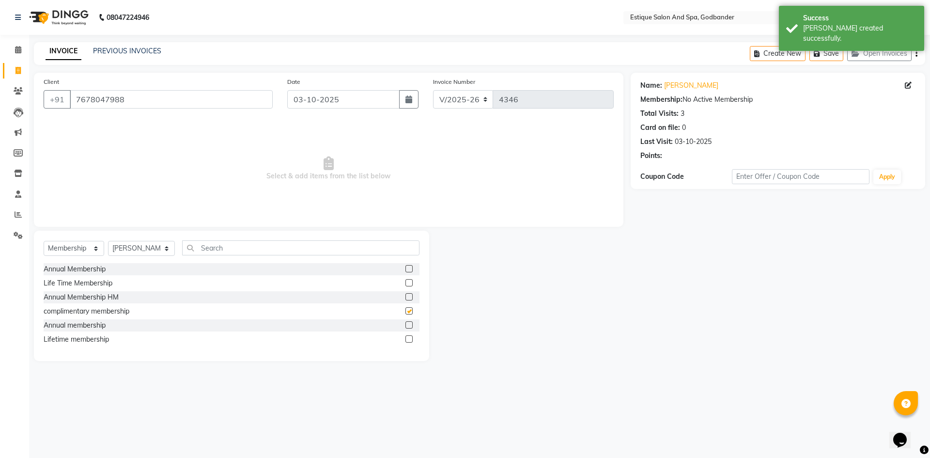
select select "select"
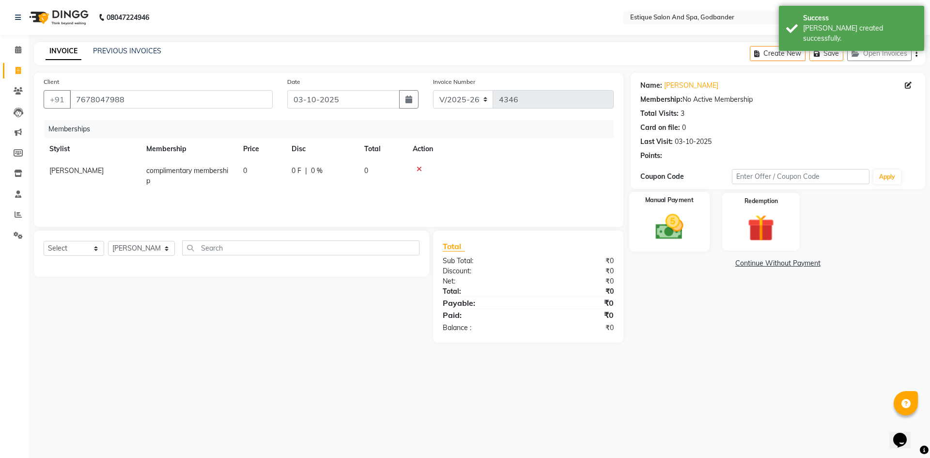
click at [695, 224] on div "Manual Payment" at bounding box center [669, 222] width 80 height 60
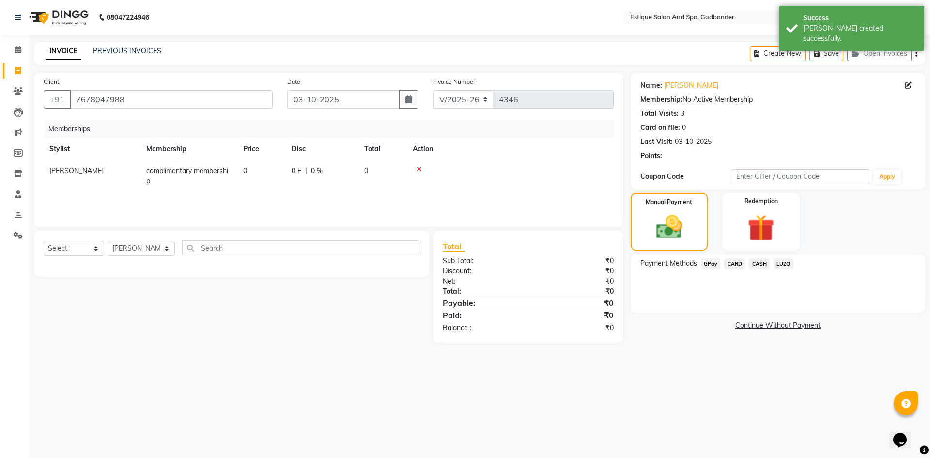
click at [735, 261] on span "CARD" at bounding box center [734, 263] width 21 height 11
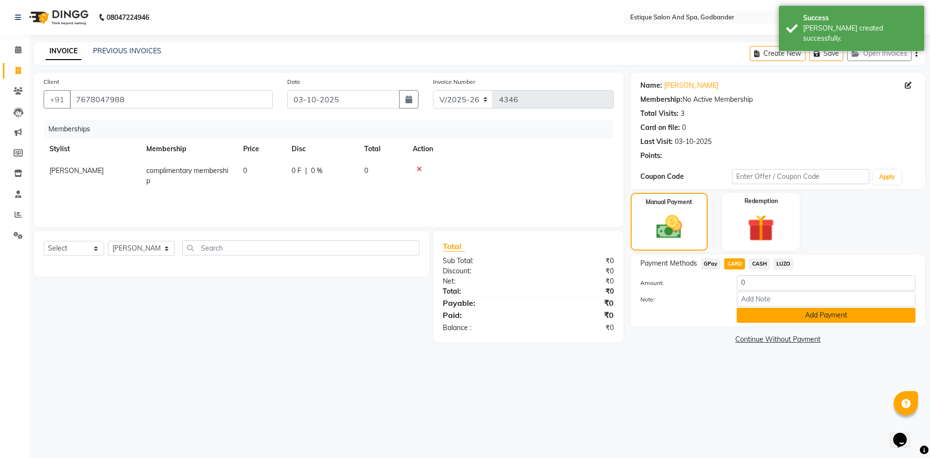
click at [764, 320] on button "Add Payment" at bounding box center [826, 314] width 179 height 15
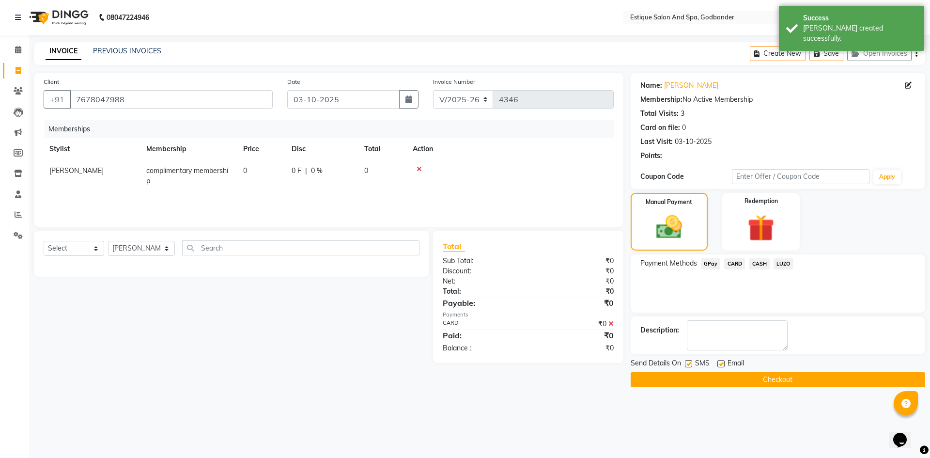
click at [770, 371] on div "Send Details On SMS Email Checkout" at bounding box center [777, 372] width 294 height 29
click at [770, 377] on button "Checkout" at bounding box center [777, 379] width 294 height 15
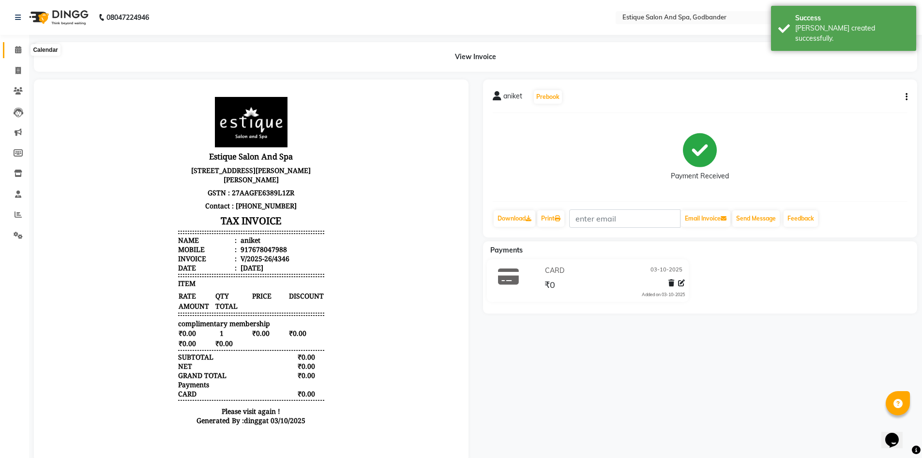
click at [13, 51] on span at bounding box center [18, 50] width 17 height 11
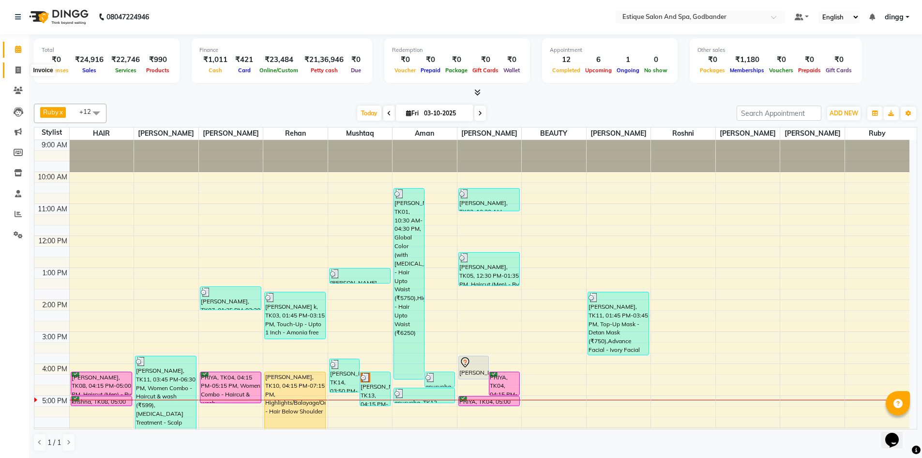
click at [15, 71] on icon at bounding box center [17, 69] width 5 height 7
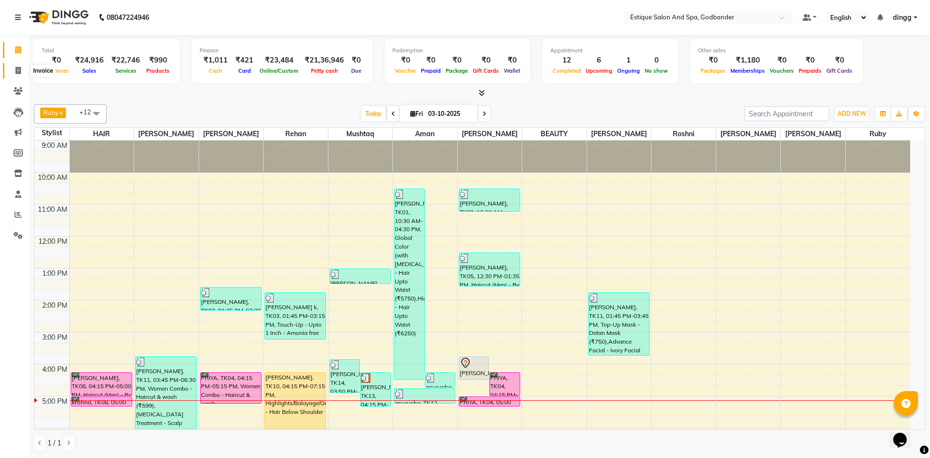
select select "service"
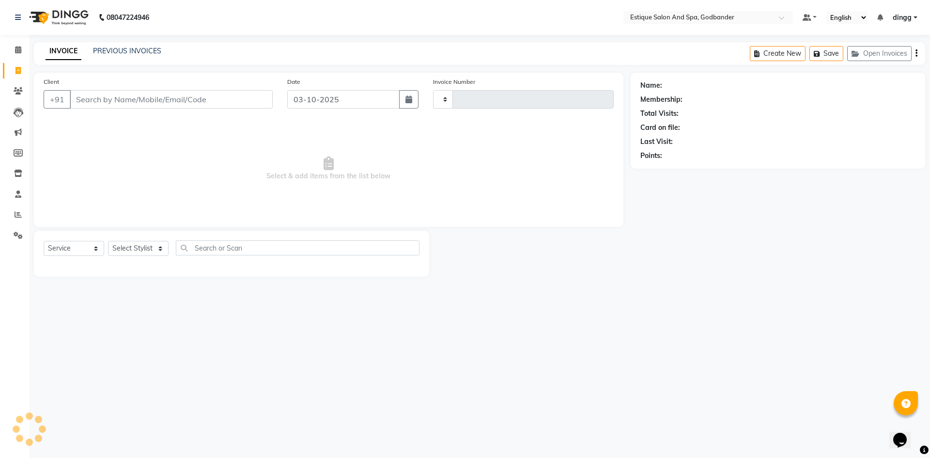
type input "4347"
select select "6103"
click at [115, 47] on link "PREVIOUS INVOICES" at bounding box center [127, 50] width 68 height 9
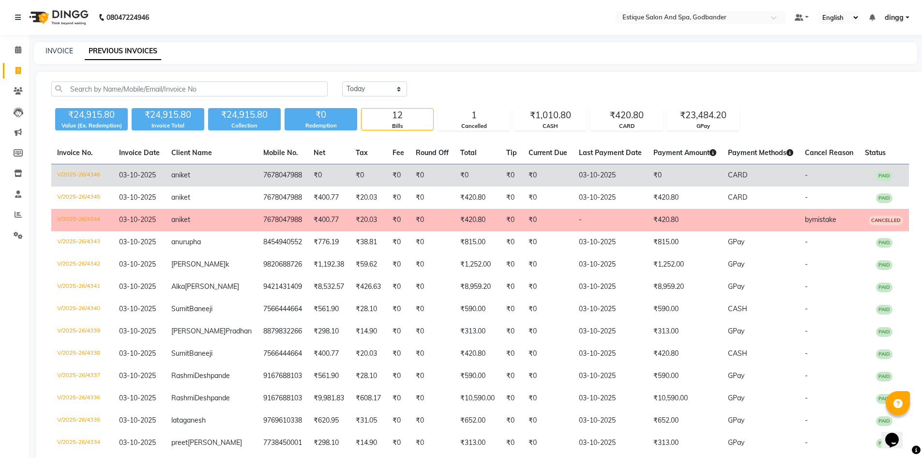
click at [72, 175] on td "V/2025-26/4346" at bounding box center [82, 175] width 62 height 23
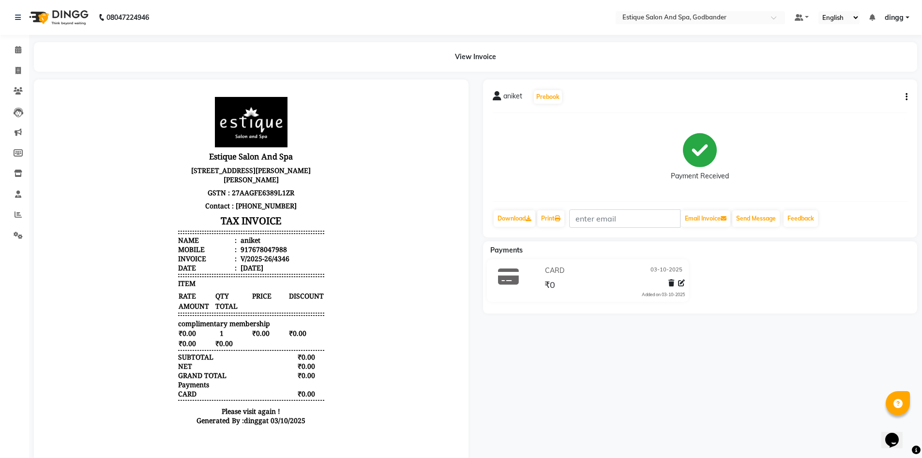
click at [906, 97] on icon "button" at bounding box center [907, 97] width 2 height 0
click at [859, 99] on div "Edit Invoice" at bounding box center [868, 97] width 48 height 12
select select "service"
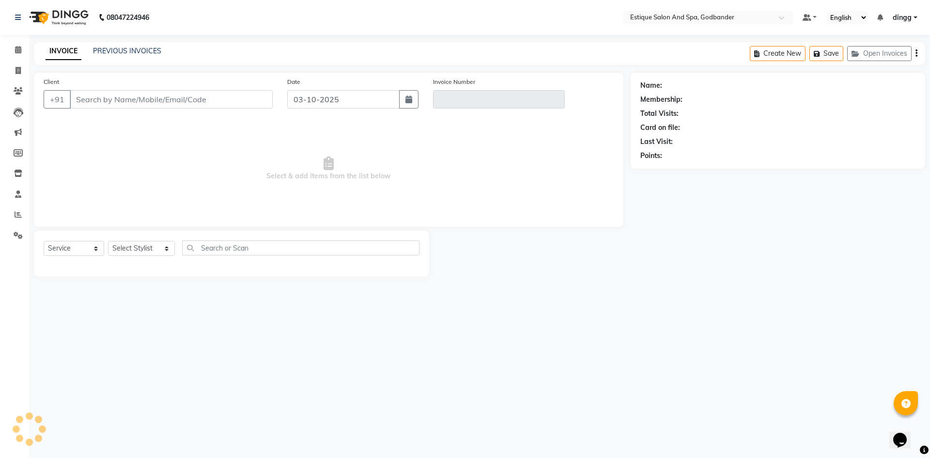
type input "7678047988"
type input "V/2025-26/4346"
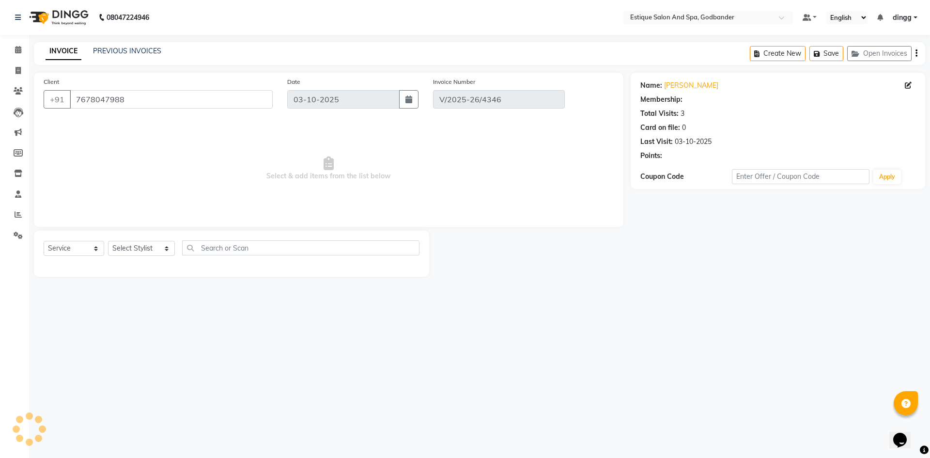
select select "select"
select select "1: Object"
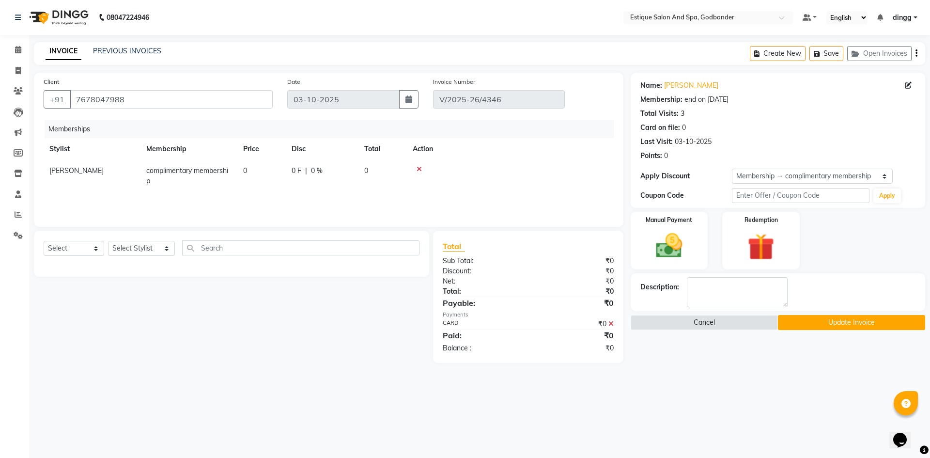
click at [826, 322] on button "Update Invoice" at bounding box center [851, 322] width 147 height 15
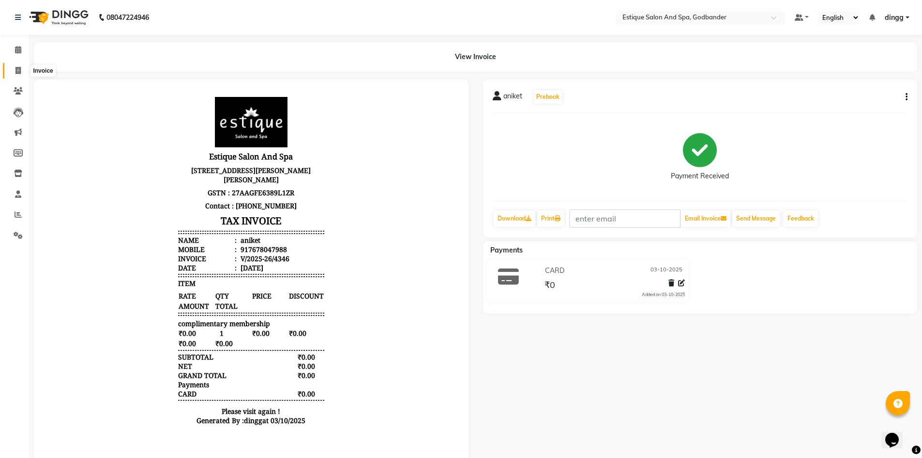
click at [21, 73] on icon at bounding box center [17, 70] width 5 height 7
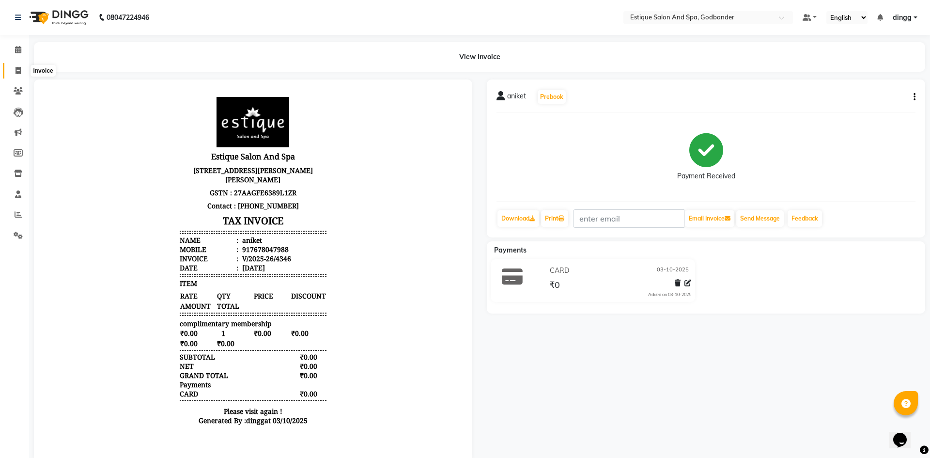
select select "6103"
select select "service"
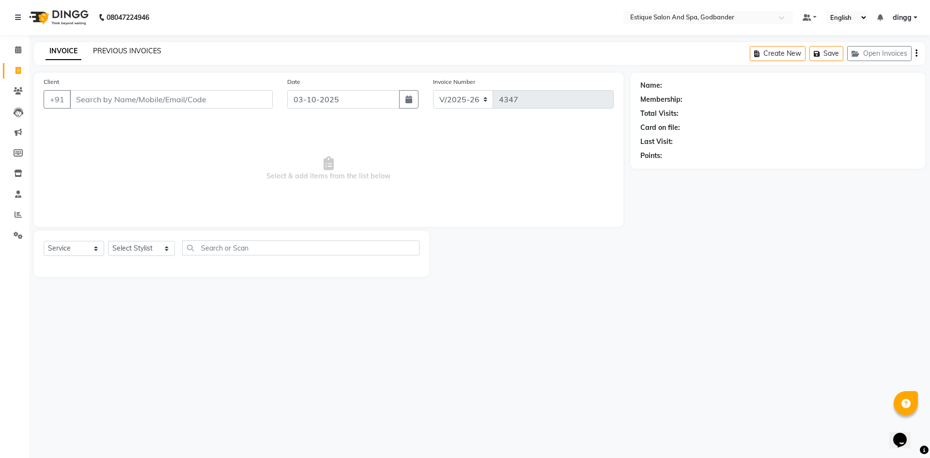
click at [140, 49] on link "PREVIOUS INVOICES" at bounding box center [127, 50] width 68 height 9
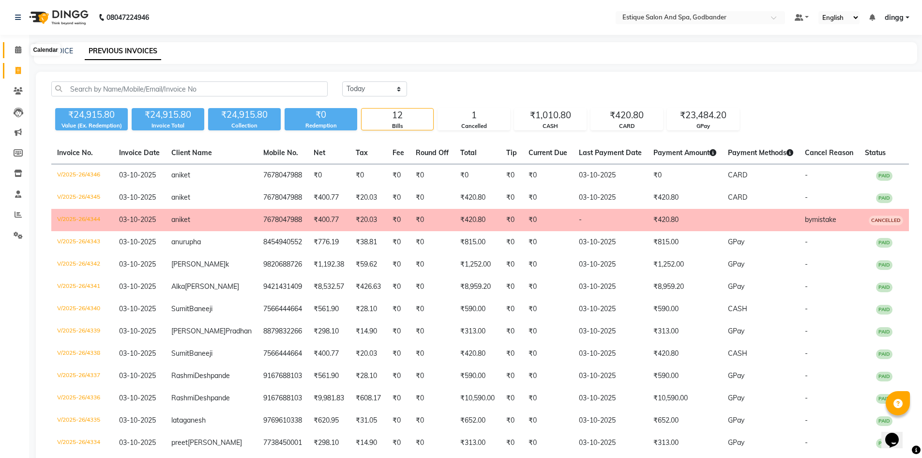
drag, startPoint x: 22, startPoint y: 49, endPoint x: 15, endPoint y: 44, distance: 9.7
click at [22, 49] on span at bounding box center [18, 50] width 17 height 11
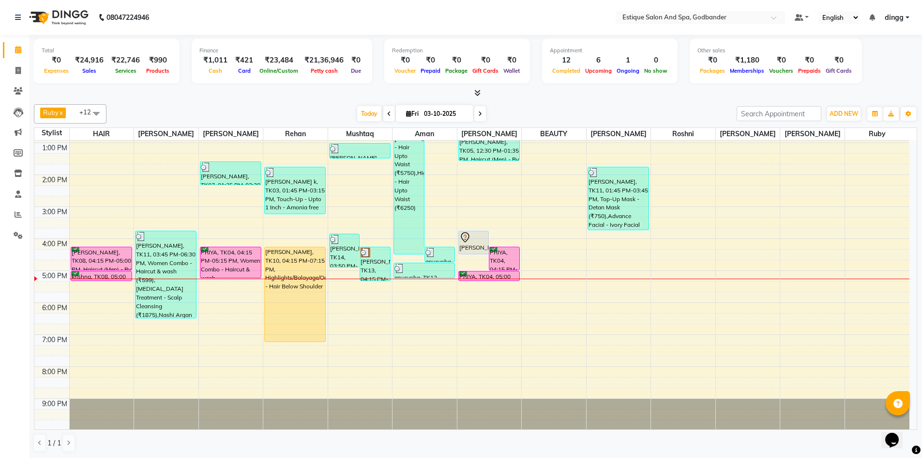
scroll to position [126, 0]
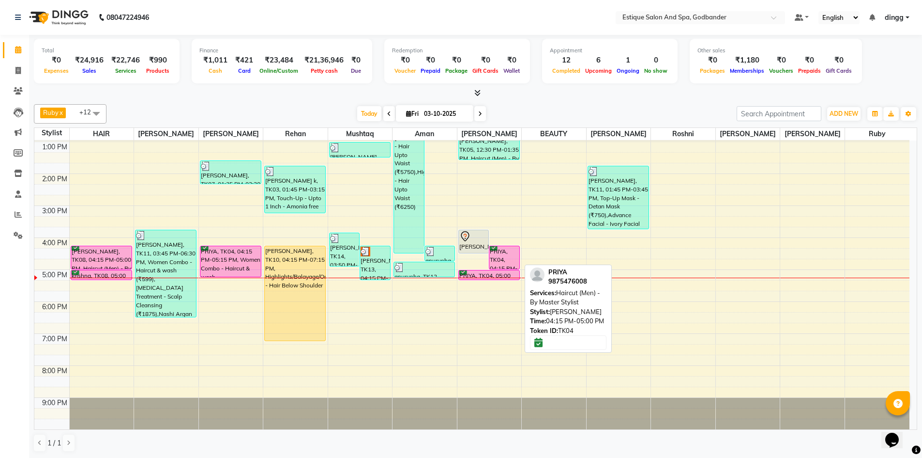
click at [509, 264] on div "PRIYA, TK04, 04:15 PM-05:00 PM, Haircut (Men) - By Master Stylist" at bounding box center [505, 257] width 30 height 23
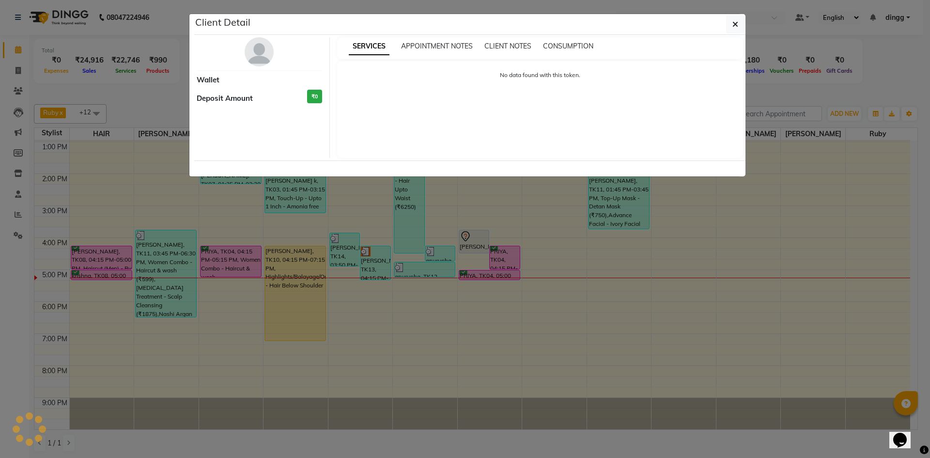
select select "6"
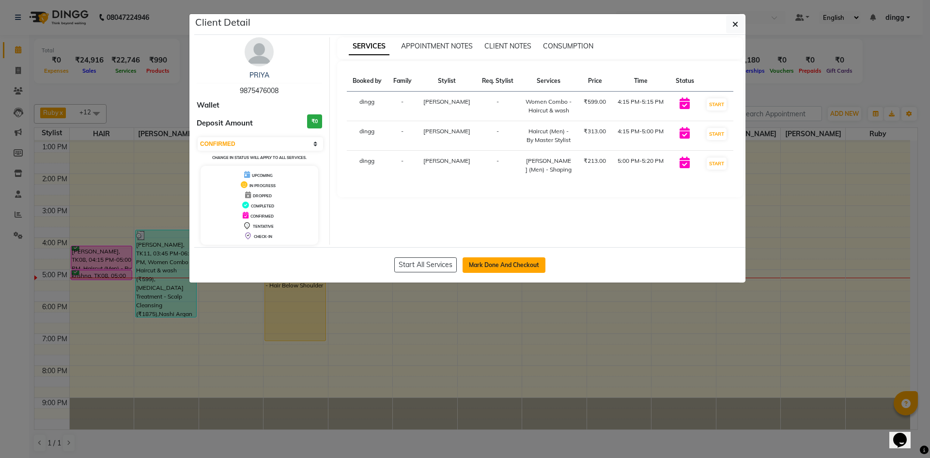
click at [480, 262] on button "Mark Done And Checkout" at bounding box center [503, 264] width 83 height 15
select select "service"
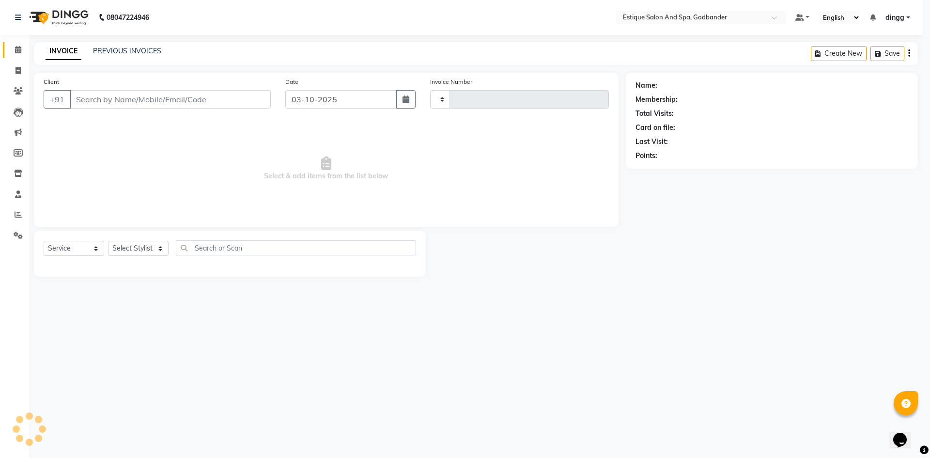
type input "4347"
select select "6103"
type input "9875476008"
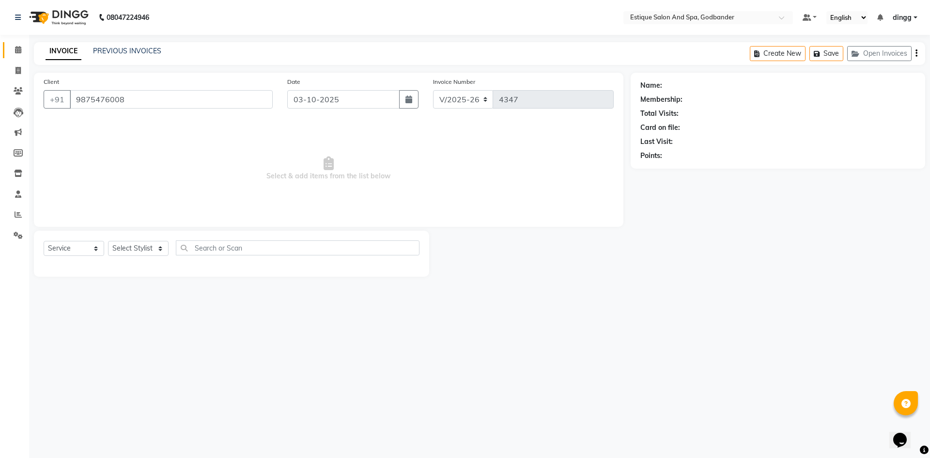
select select "44584"
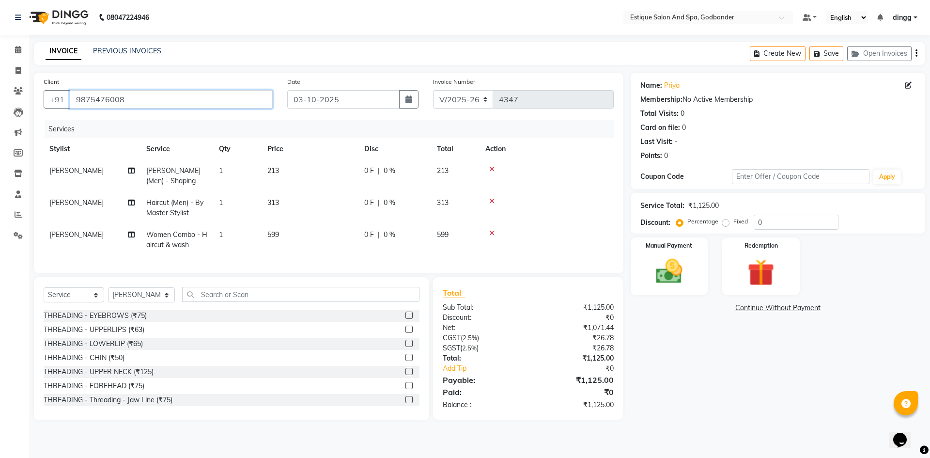
click at [142, 97] on input "9875476008" at bounding box center [171, 99] width 203 height 18
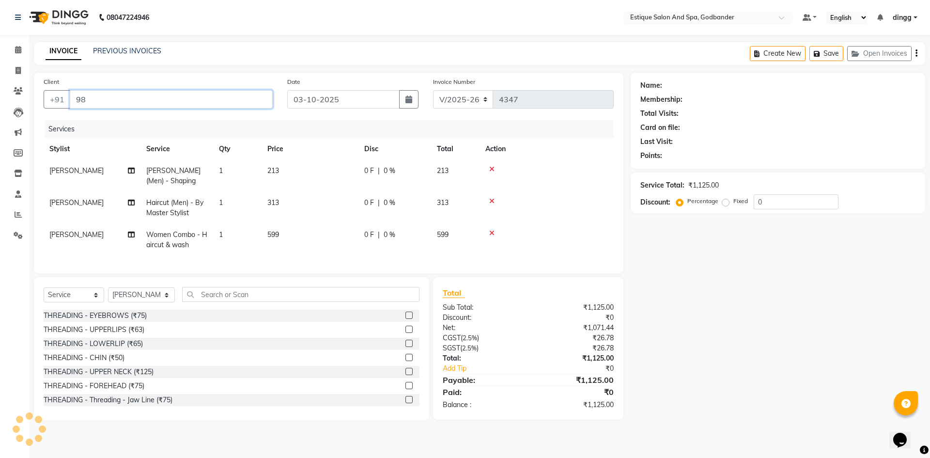
type input "9"
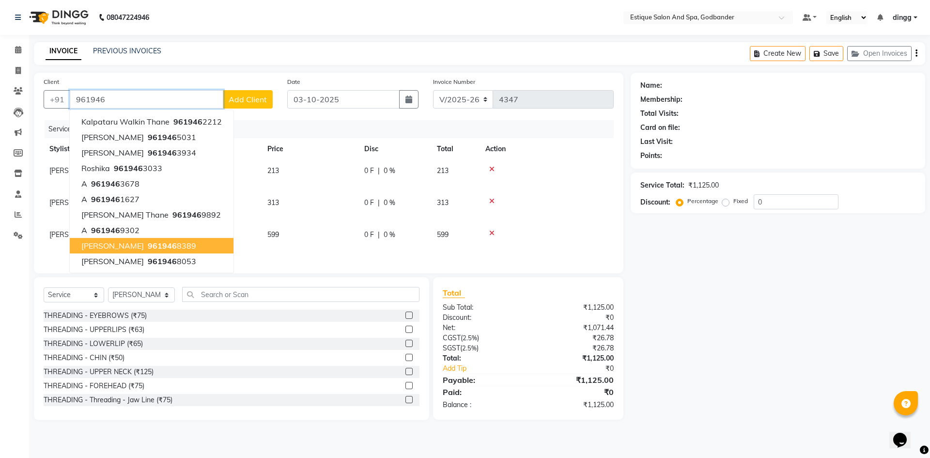
click at [148, 249] on span "961946" at bounding box center [162, 246] width 29 height 10
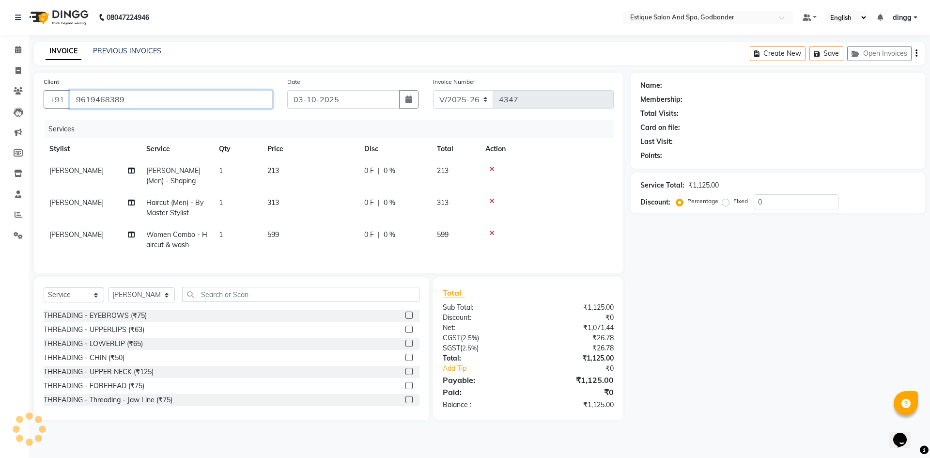
type input "9619468389"
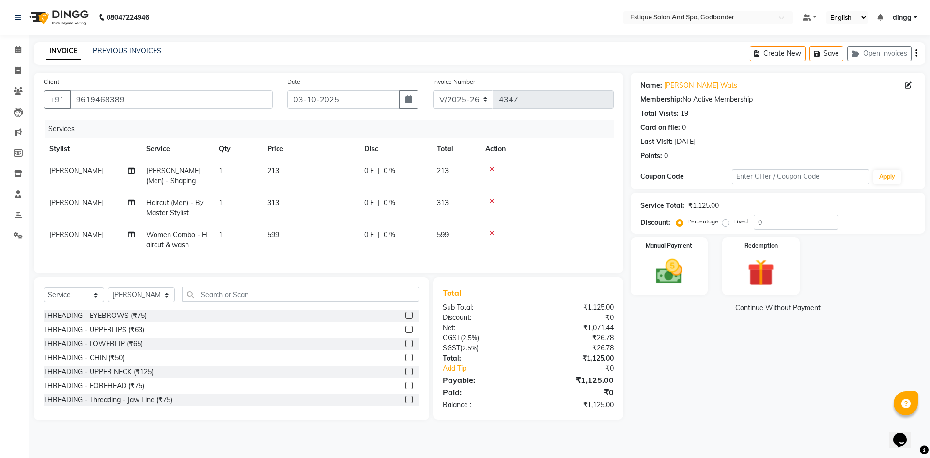
click at [714, 101] on div "Membership: No Active Membership" at bounding box center [777, 99] width 275 height 10
click at [826, 53] on button "Save" at bounding box center [826, 53] width 34 height 15
click at [698, 100] on div "Membership: No Active Membership" at bounding box center [777, 99] width 275 height 10
click at [718, 105] on div "Name: Ayush Wats Membership: No Active Membership Total Visits: 19 Card on file…" at bounding box center [777, 119] width 275 height 84
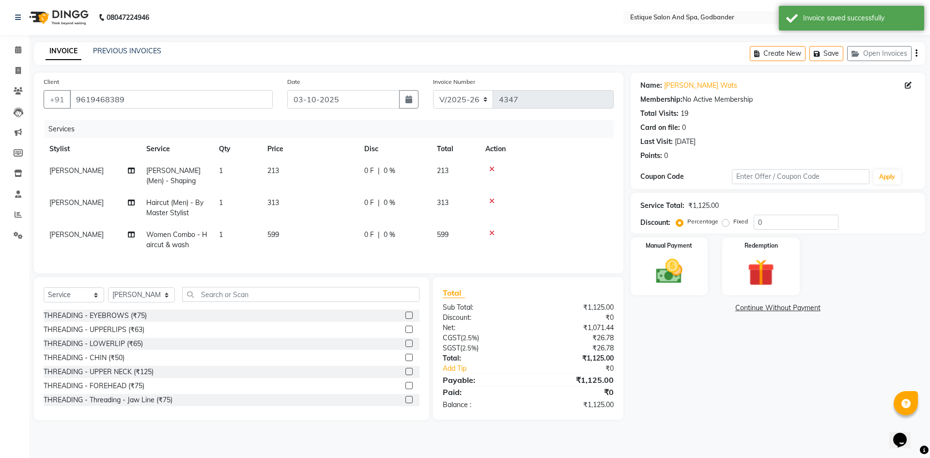
click at [720, 101] on div "Membership: No Active Membership" at bounding box center [777, 99] width 275 height 10
click at [716, 101] on div "Membership: No Active Membership" at bounding box center [777, 99] width 275 height 10
drag, startPoint x: 78, startPoint y: 94, endPoint x: 139, endPoint y: 93, distance: 61.5
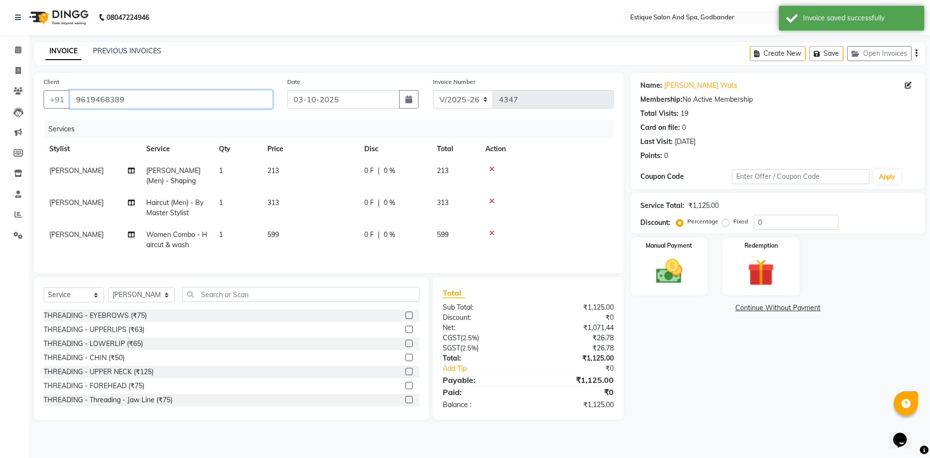
click at [138, 96] on input "9619468389" at bounding box center [171, 99] width 203 height 18
click at [139, 93] on input "9619468389" at bounding box center [171, 99] width 203 height 18
drag, startPoint x: 74, startPoint y: 96, endPoint x: 145, endPoint y: 103, distance: 72.0
click at [143, 105] on input "9619468389" at bounding box center [171, 99] width 203 height 18
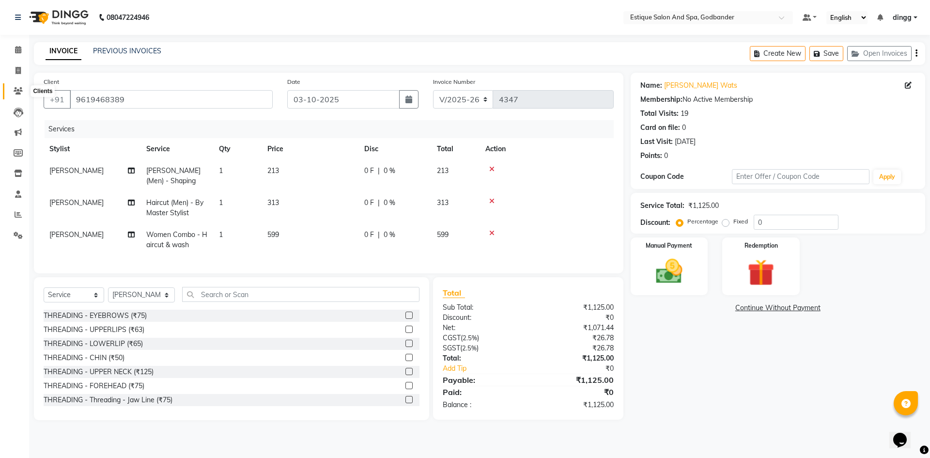
click at [15, 86] on span at bounding box center [18, 91] width 17 height 11
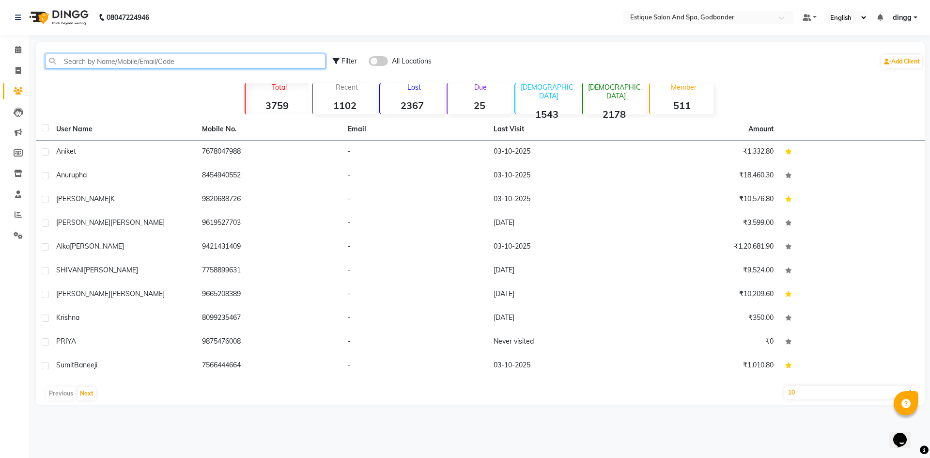
click at [85, 61] on input "text" at bounding box center [185, 61] width 280 height 15
paste input "9619468389"
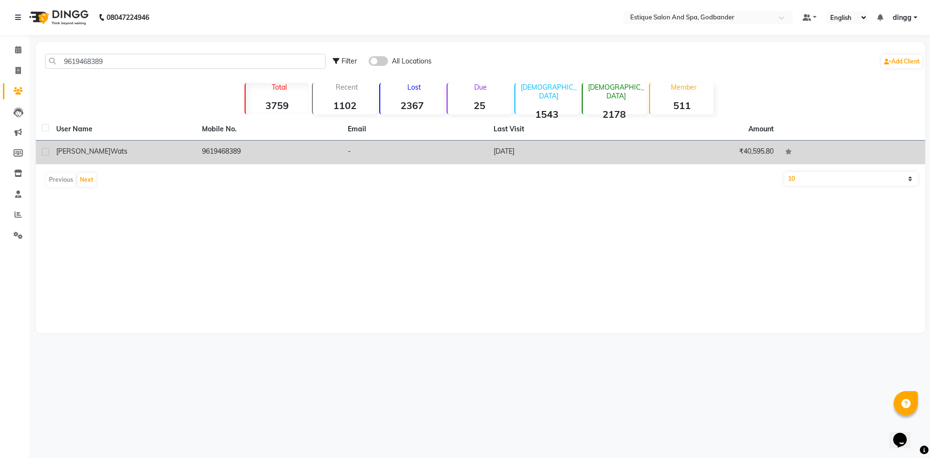
click at [110, 153] on span "wats" at bounding box center [118, 151] width 17 height 9
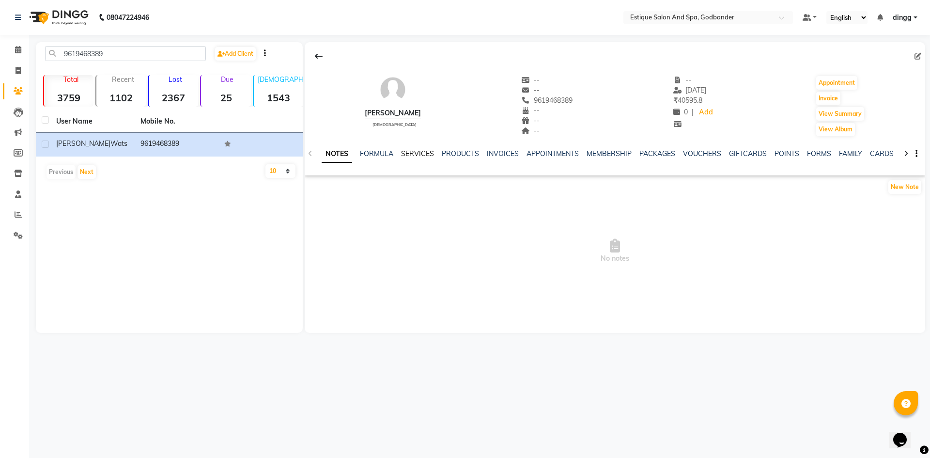
click at [422, 149] on link "SERVICES" at bounding box center [417, 153] width 33 height 9
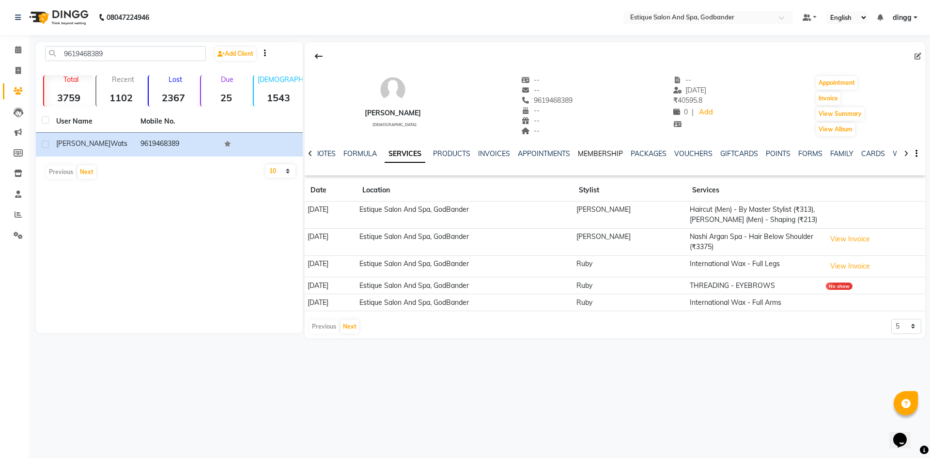
click at [599, 151] on link "MEMBERSHIP" at bounding box center [600, 153] width 45 height 9
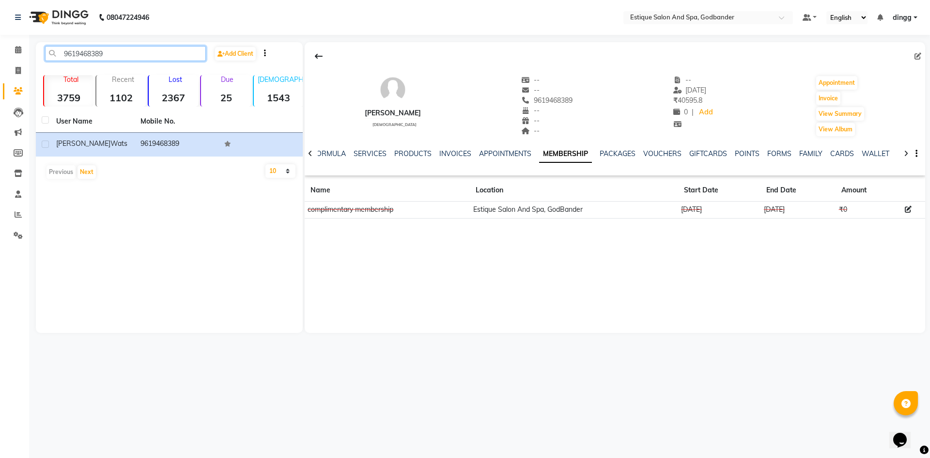
click at [117, 57] on input "9619468389" at bounding box center [125, 53] width 161 height 15
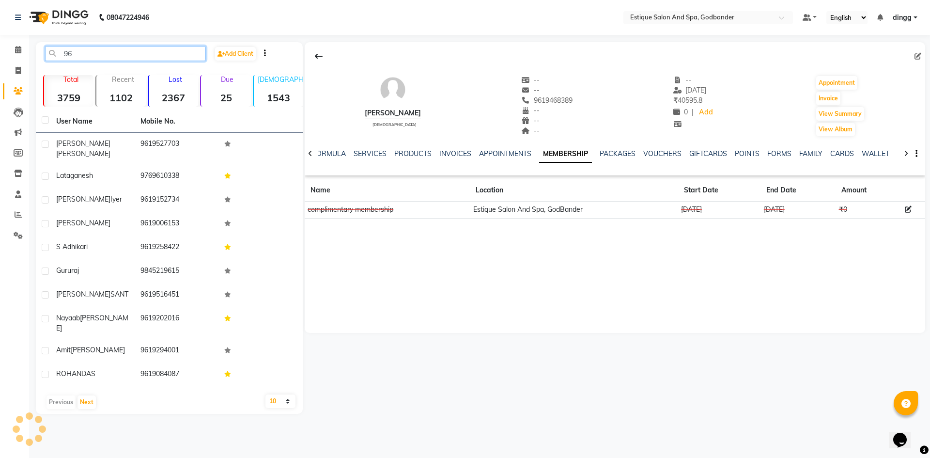
type input "9"
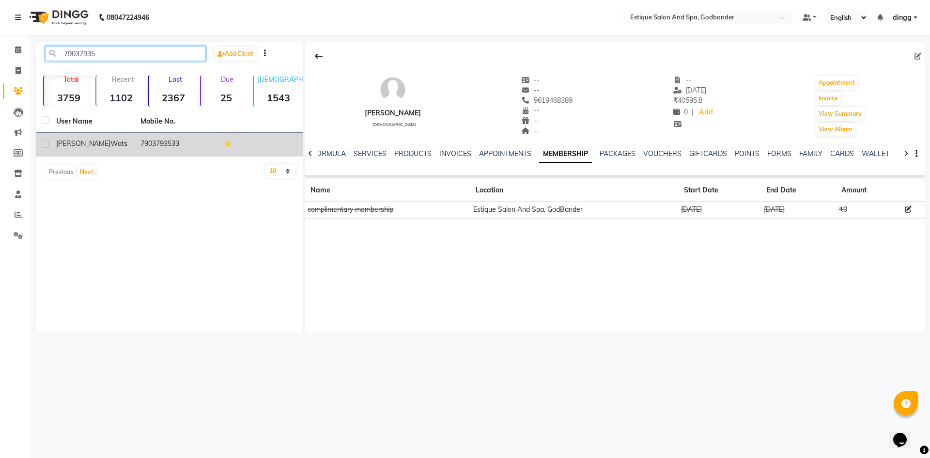
type input "79037935"
click at [170, 144] on td "7903793533" at bounding box center [177, 145] width 84 height 24
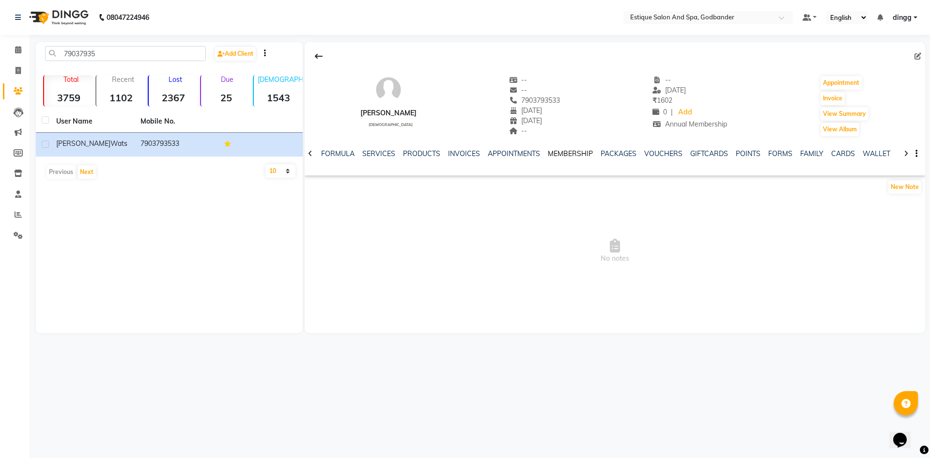
click at [567, 150] on link "MEMBERSHIP" at bounding box center [570, 153] width 45 height 9
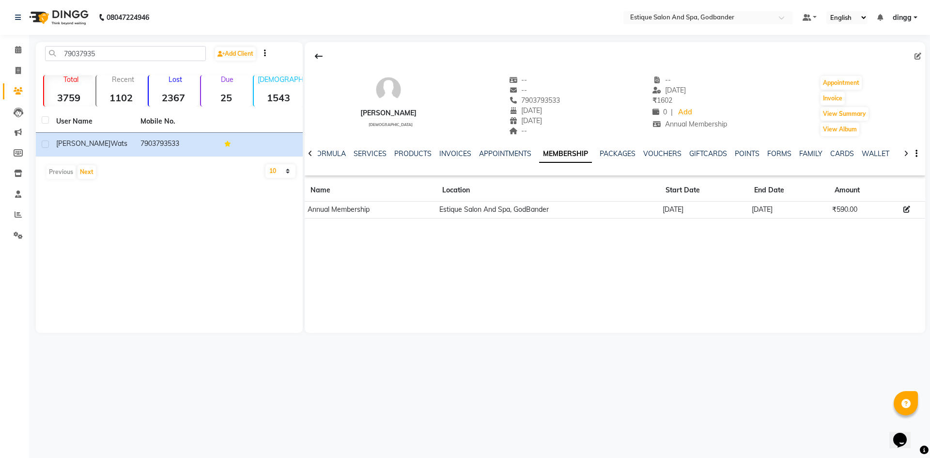
drag, startPoint x: 517, startPoint y: 99, endPoint x: 563, endPoint y: 103, distance: 46.2
click at [563, 103] on div "Aayush Wats male -- -- 7903793533 07-09-1990 26-04-2024 -- -- 05-09-2025 ₹ 1602…" at bounding box center [615, 101] width 620 height 72
copy span "7903793533"
click at [23, 74] on span at bounding box center [18, 70] width 17 height 11
select select "6103"
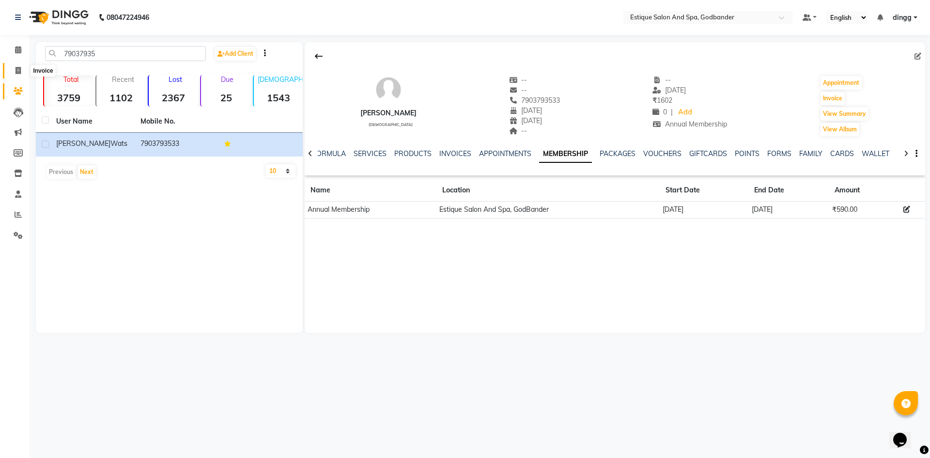
select select "service"
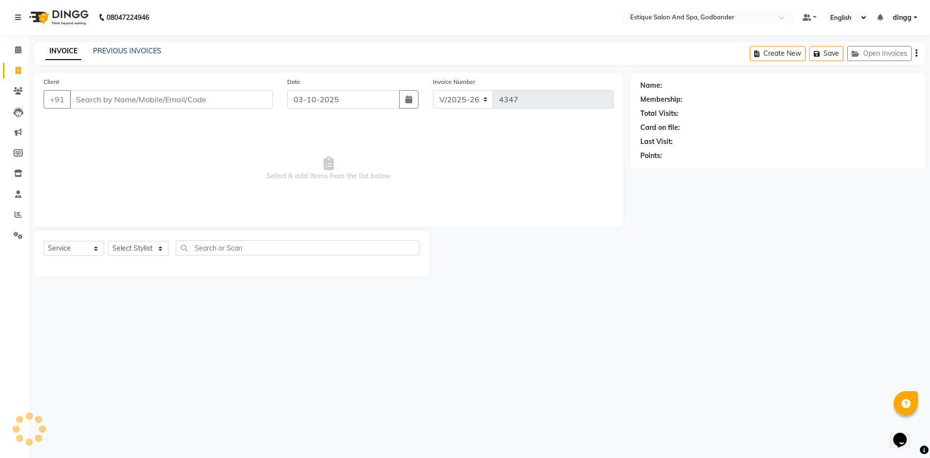
click at [93, 95] on input "Client" at bounding box center [171, 99] width 203 height 18
type input "7903793533"
select select "1: Object"
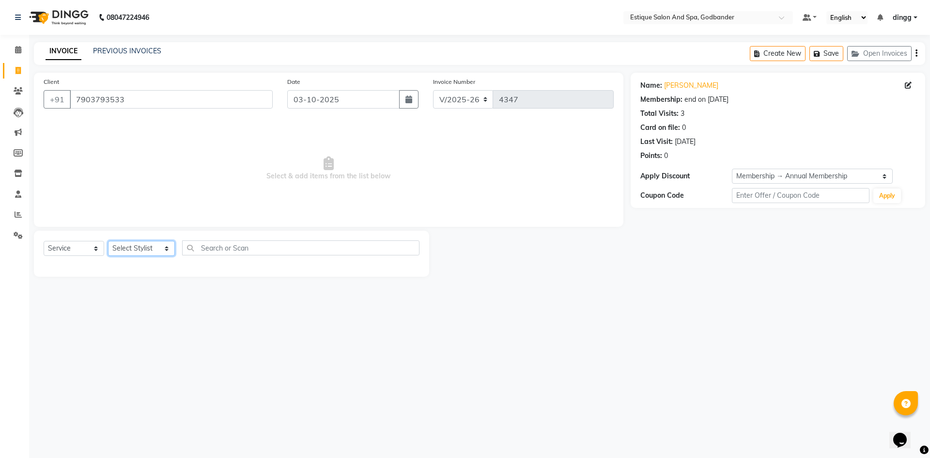
click at [154, 244] on select "Select Stylist Aarti Nails [PERSON_NAME] [PERSON_NAME] Any one Asmi BEAUTY ding…" at bounding box center [141, 248] width 67 height 15
select select "44584"
click at [108, 241] on select "Select Stylist Aarti Nails [PERSON_NAME] [PERSON_NAME] Any one Asmi BEAUTY ding…" at bounding box center [141, 248] width 67 height 15
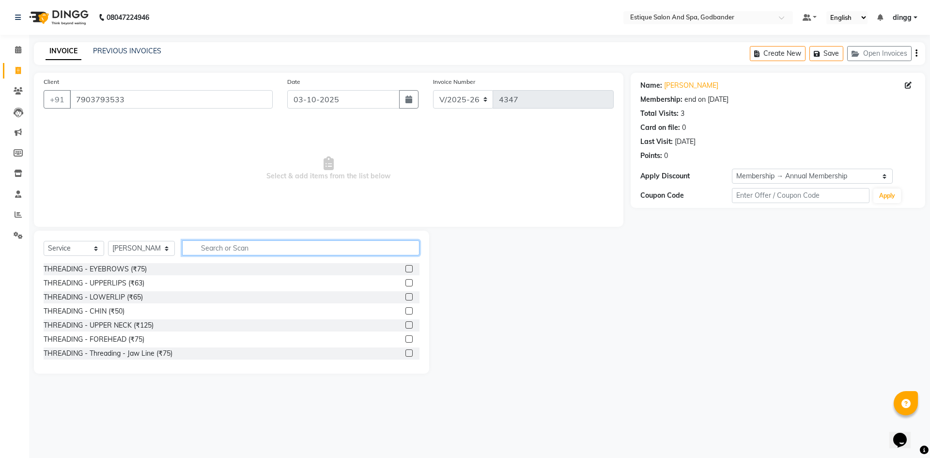
click at [385, 244] on input "text" at bounding box center [300, 247] width 237 height 15
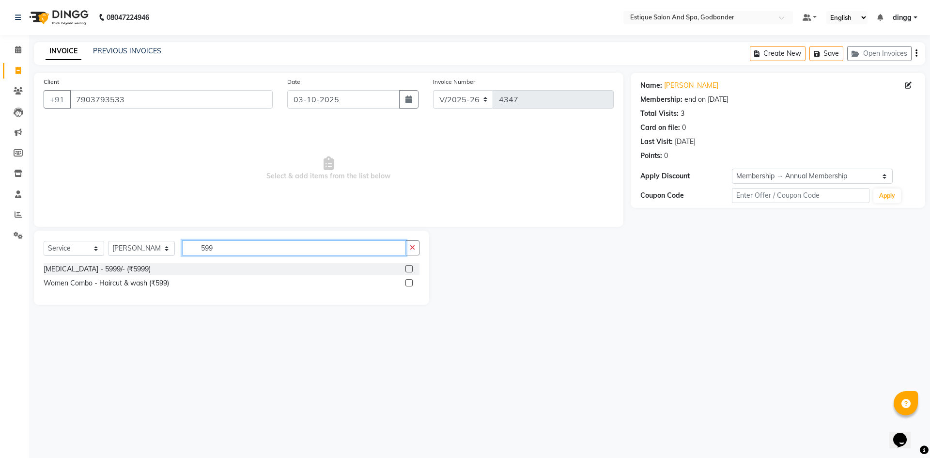
type input "599"
click at [410, 282] on label at bounding box center [408, 282] width 7 height 7
click at [410, 282] on input "checkbox" at bounding box center [408, 283] width 6 height 6
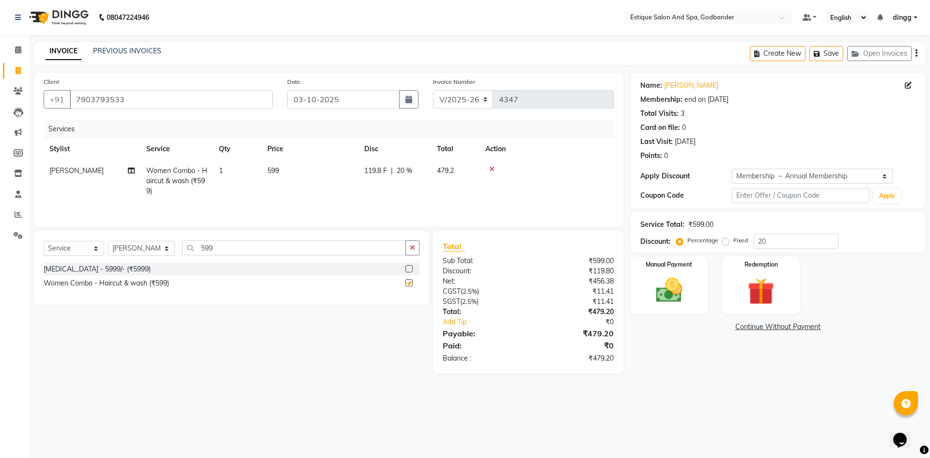
checkbox input "false"
click at [245, 248] on input "599" at bounding box center [294, 247] width 224 height 15
type input "5"
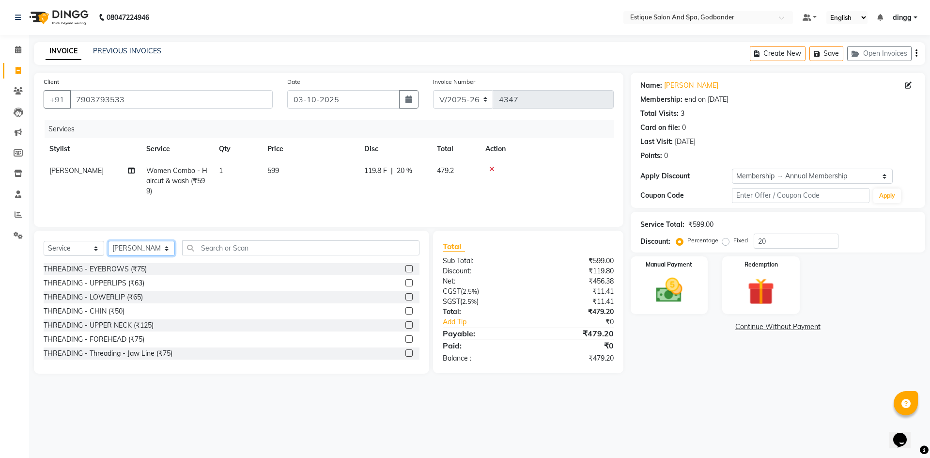
click at [151, 244] on select "Select Stylist Aarti Nails [PERSON_NAME] [PERSON_NAME] Any one Asmi BEAUTY ding…" at bounding box center [141, 248] width 67 height 15
select select "44576"
click at [108, 241] on select "Select Stylist Aarti Nails [PERSON_NAME] [PERSON_NAME] Any one Asmi BEAUTY ding…" at bounding box center [141, 248] width 67 height 15
click at [339, 253] on input "text" at bounding box center [300, 247] width 237 height 15
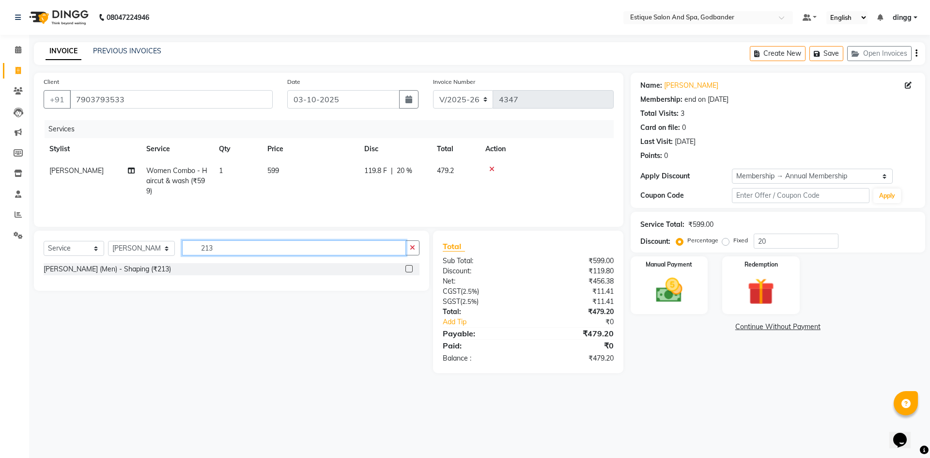
type input "213"
click at [410, 269] on label at bounding box center [408, 268] width 7 height 7
click at [410, 269] on input "checkbox" at bounding box center [408, 269] width 6 height 6
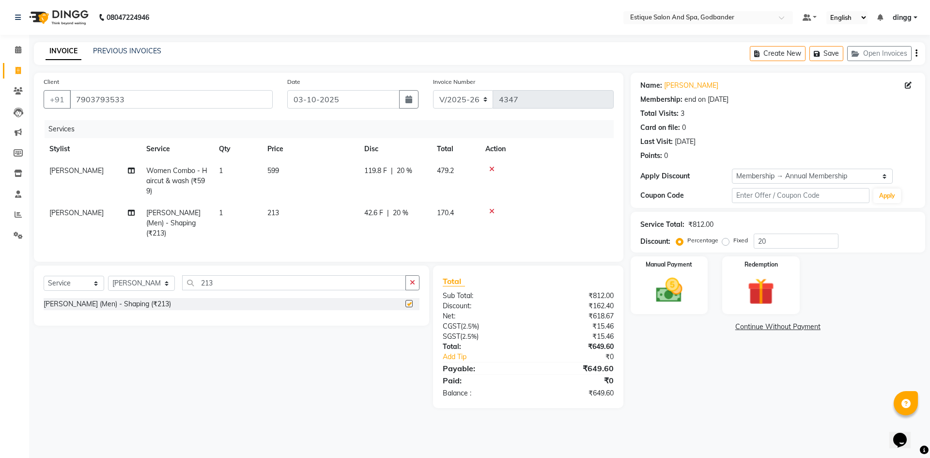
checkbox input "false"
click at [212, 281] on input "213" at bounding box center [294, 282] width 224 height 15
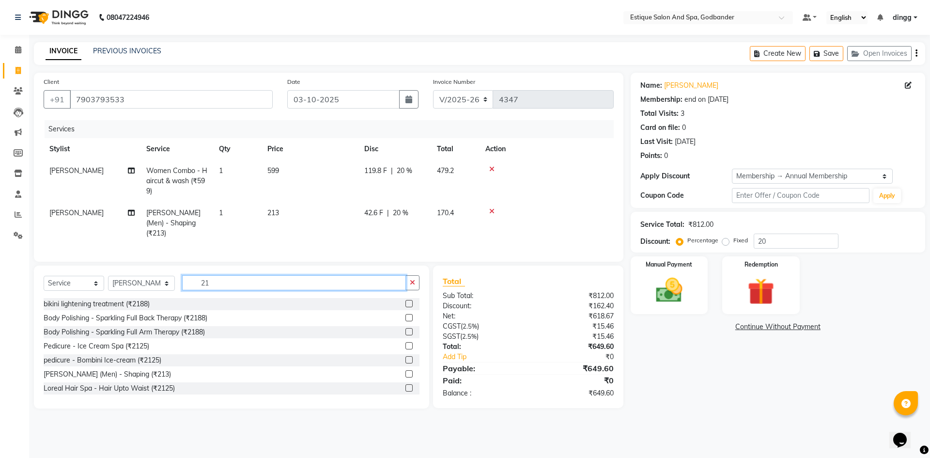
type input "2"
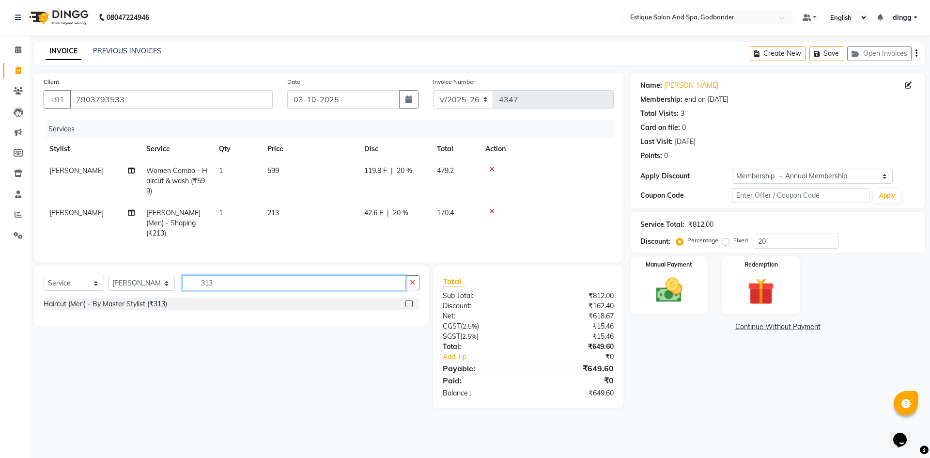
type input "313"
click at [406, 300] on label at bounding box center [408, 303] width 7 height 7
click at [406, 301] on input "checkbox" at bounding box center [408, 304] width 6 height 6
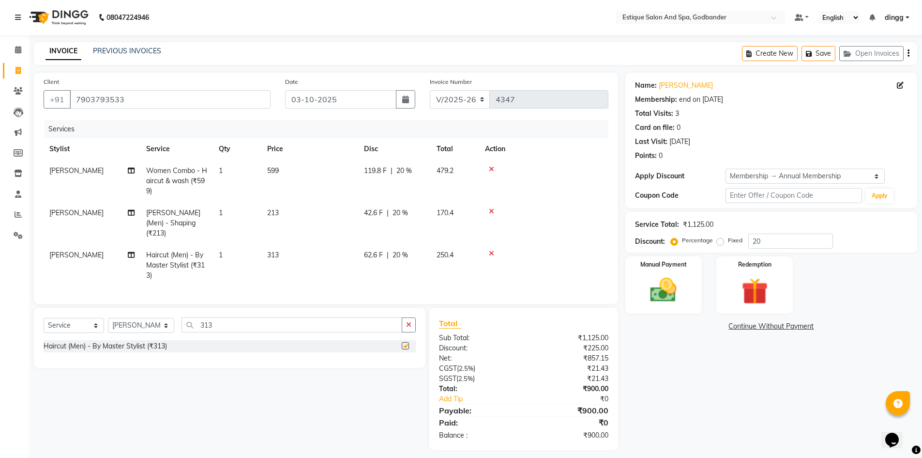
checkbox input "false"
click at [404, 172] on span "20 %" at bounding box center [404, 171] width 15 height 10
select select "44584"
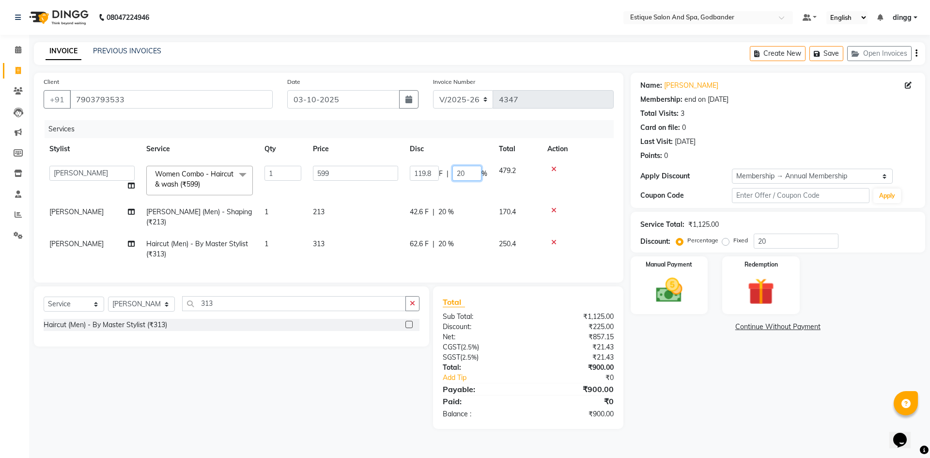
click at [469, 173] on input "20" at bounding box center [466, 173] width 29 height 15
type input "2"
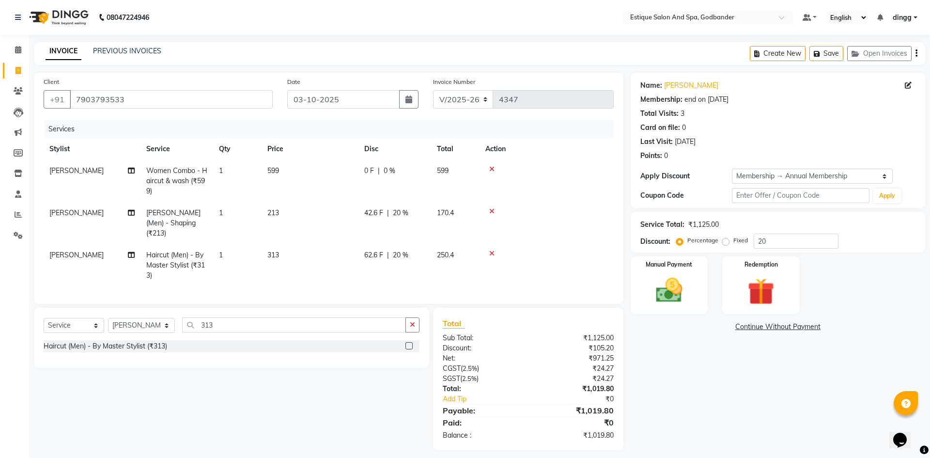
click at [475, 232] on tbody "sameer Khan Women Combo - Haircut & wash (₹599) 1 599 0 F | 0 % 599 zafar malik…" at bounding box center [329, 223] width 570 height 126
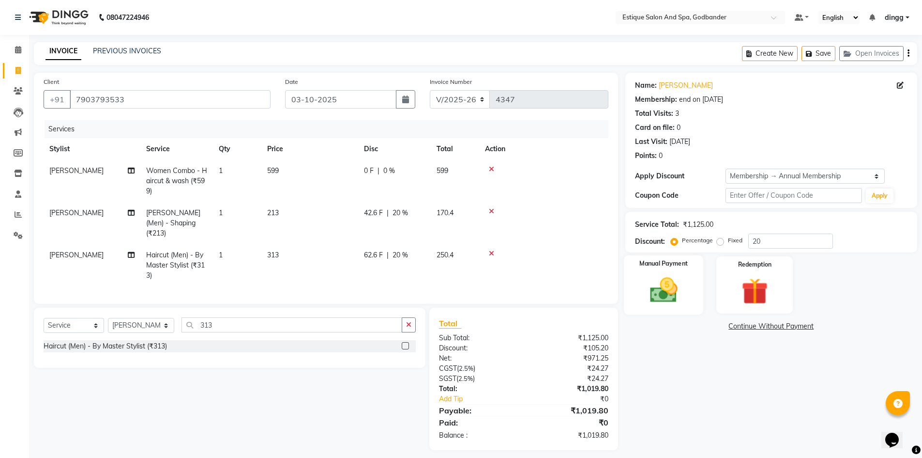
click at [666, 297] on img at bounding box center [664, 289] width 45 height 31
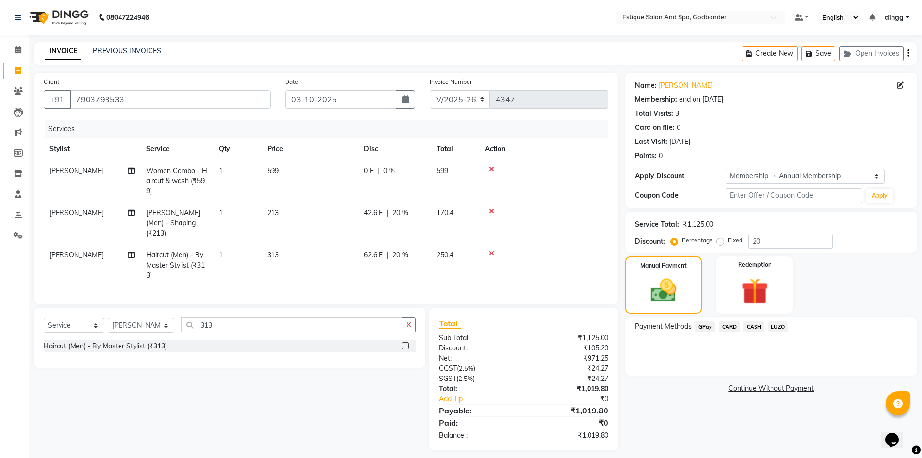
click at [704, 325] on span "GPay" at bounding box center [706, 326] width 20 height 11
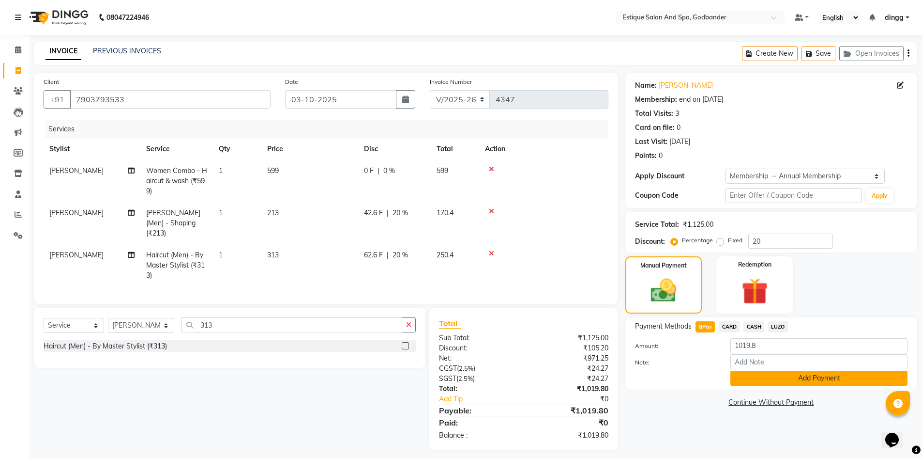
click at [782, 380] on button "Add Payment" at bounding box center [819, 377] width 177 height 15
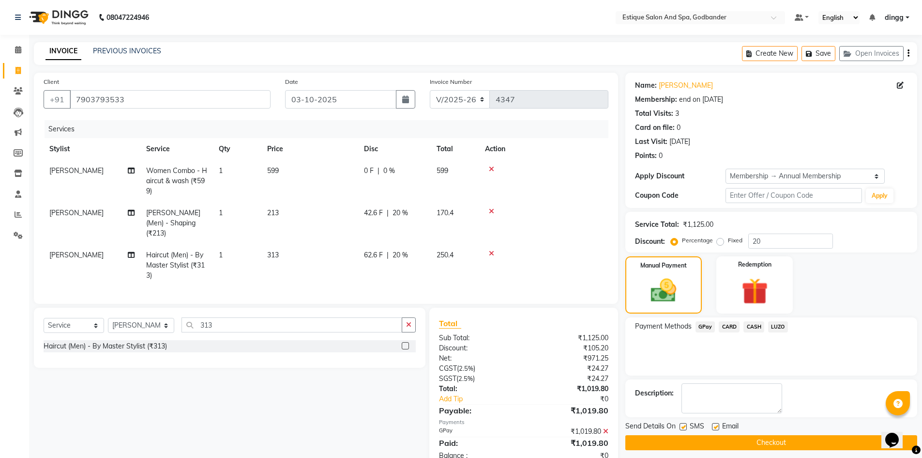
click at [767, 441] on button "Checkout" at bounding box center [772, 442] width 292 height 15
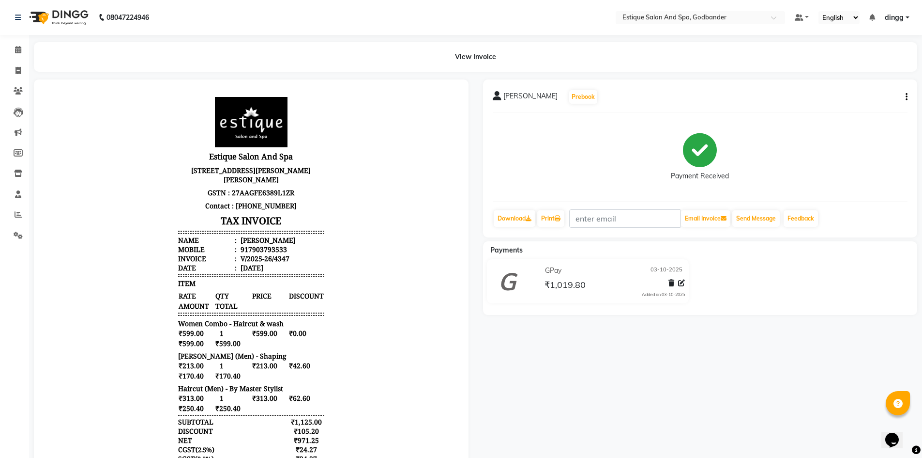
scroll to position [8, 0]
click at [16, 69] on icon at bounding box center [17, 70] width 5 height 7
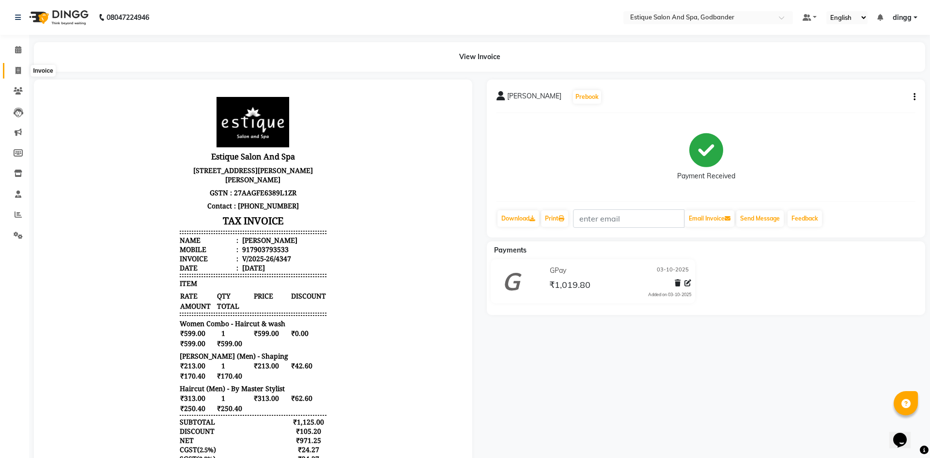
select select "6103"
select select "service"
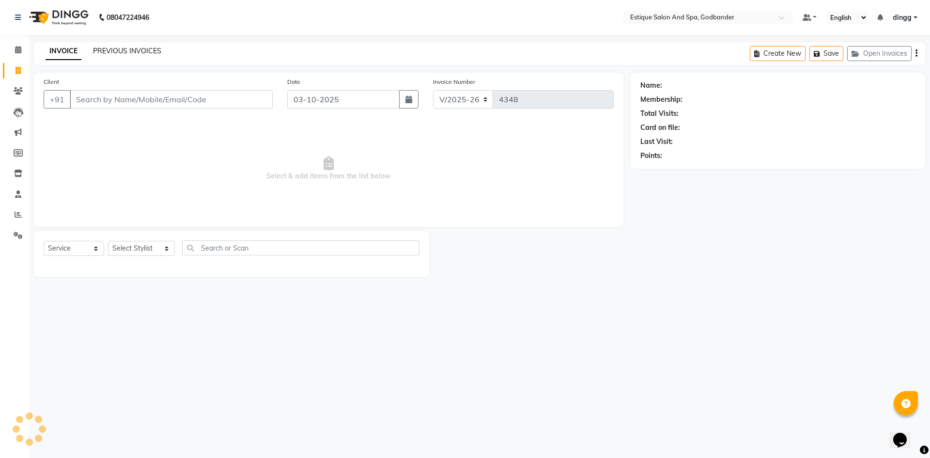
click at [115, 49] on link "PREVIOUS INVOICES" at bounding box center [127, 50] width 68 height 9
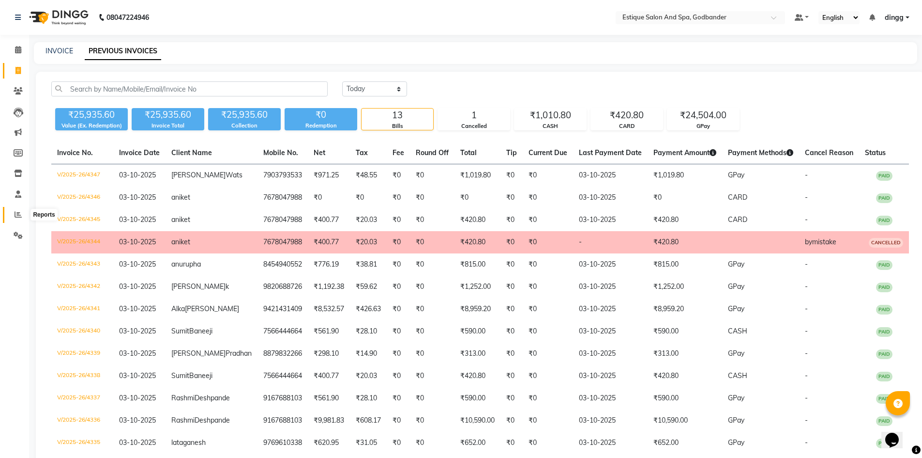
click at [19, 218] on span at bounding box center [18, 214] width 17 height 11
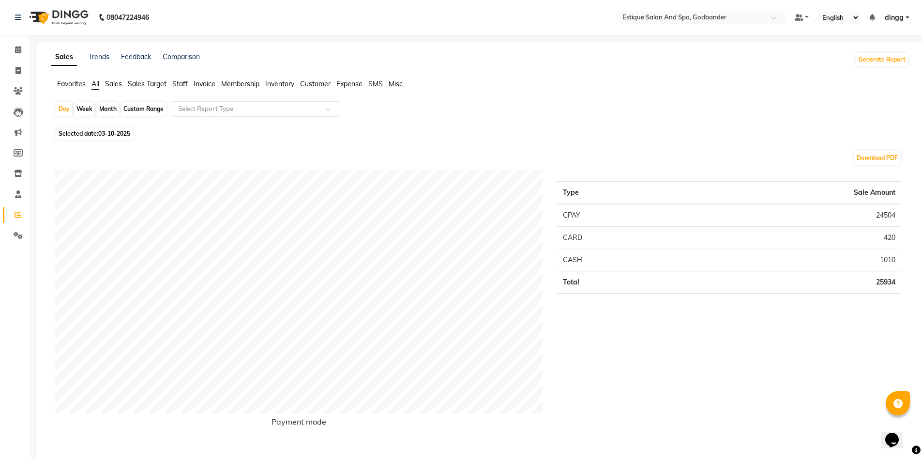
click at [148, 108] on div "Custom Range" at bounding box center [143, 109] width 45 height 14
select select "10"
select select "2025"
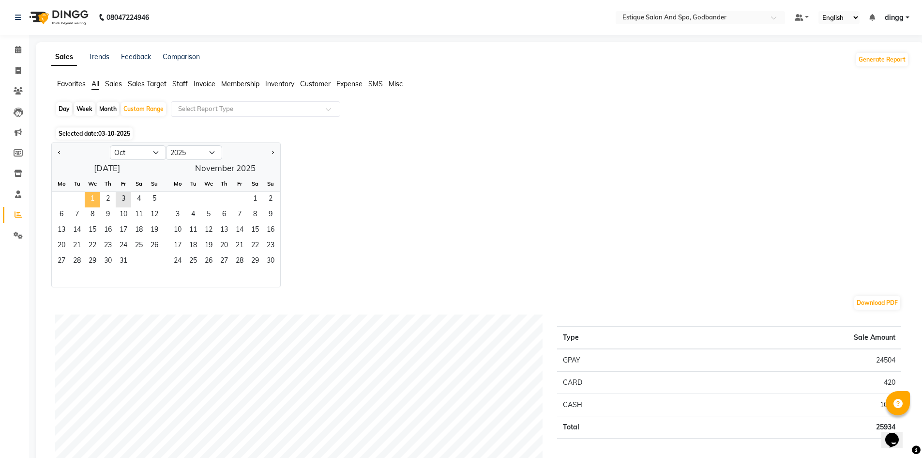
click at [95, 200] on span "1" at bounding box center [92, 199] width 15 height 15
click at [121, 200] on span "3" at bounding box center [123, 199] width 15 height 15
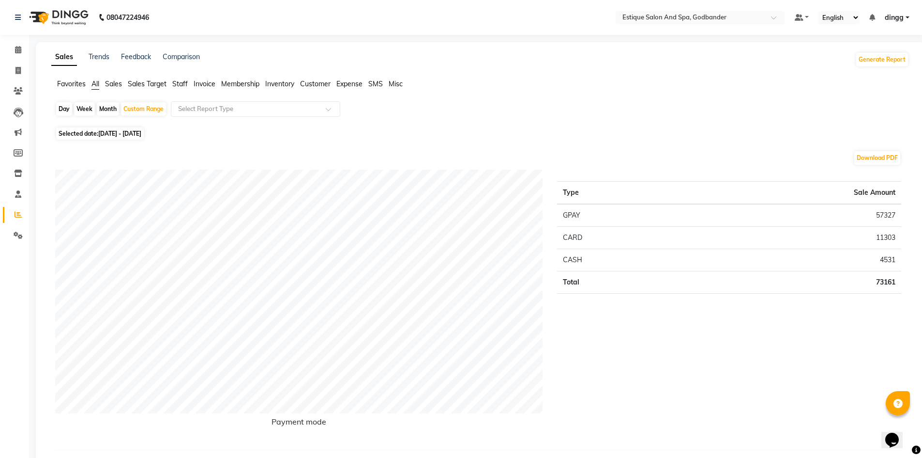
click at [184, 82] on span "Staff" at bounding box center [179, 83] width 15 height 9
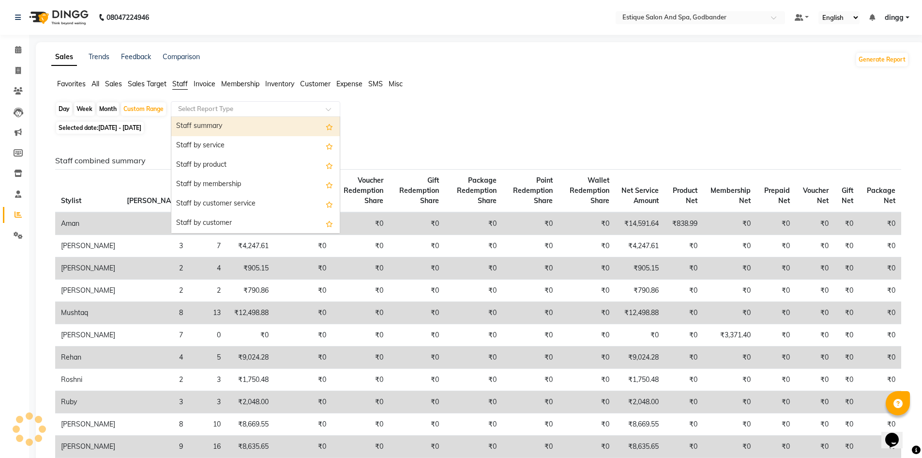
click at [201, 106] on input "text" at bounding box center [245, 109] width 139 height 10
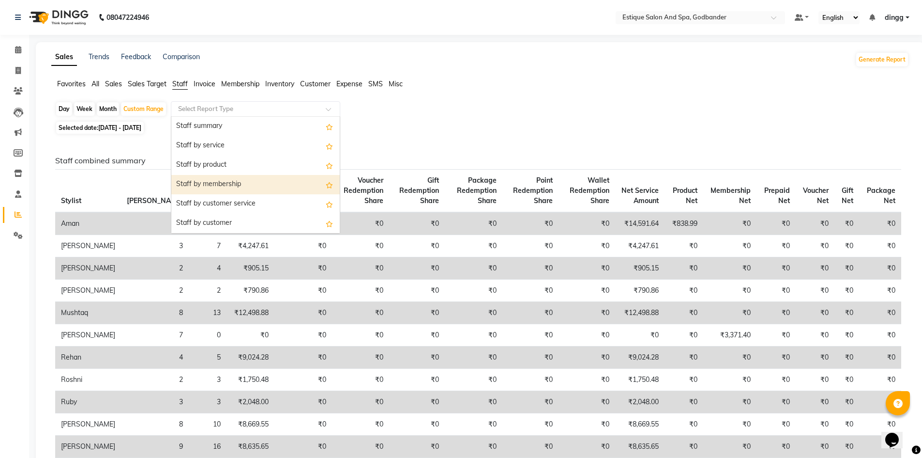
click at [228, 184] on div "Staff by membership" at bounding box center [255, 184] width 169 height 19
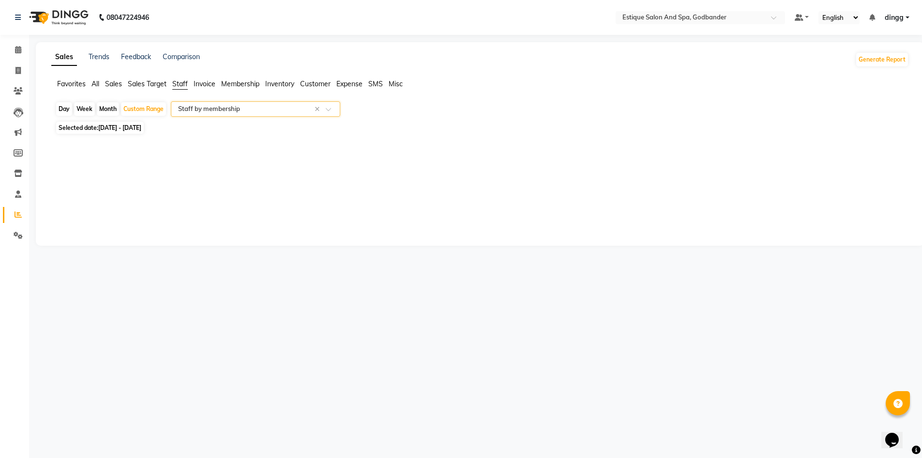
select select "filtered_report"
select select "csv"
click at [15, 54] on span at bounding box center [18, 50] width 17 height 11
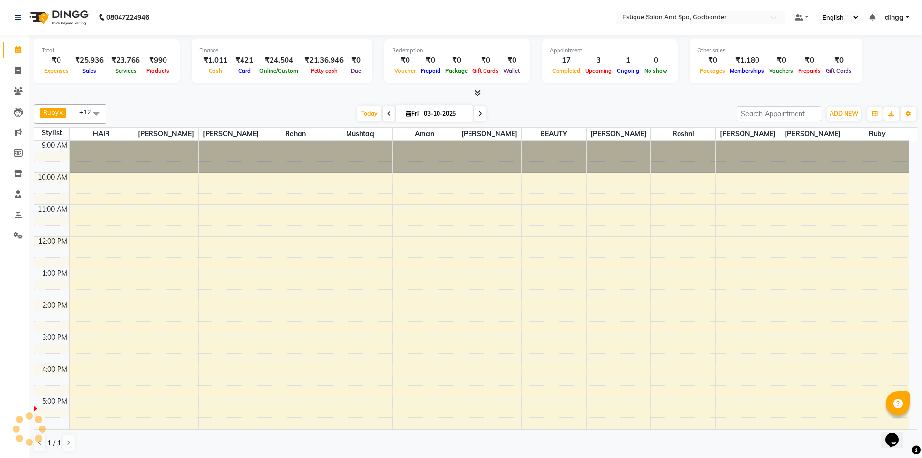
scroll to position [108, 0]
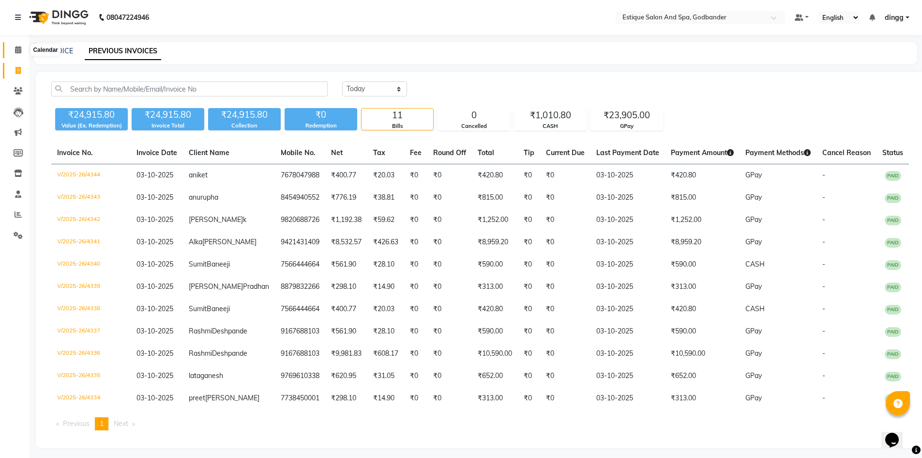
click at [19, 50] on icon at bounding box center [18, 49] width 6 height 7
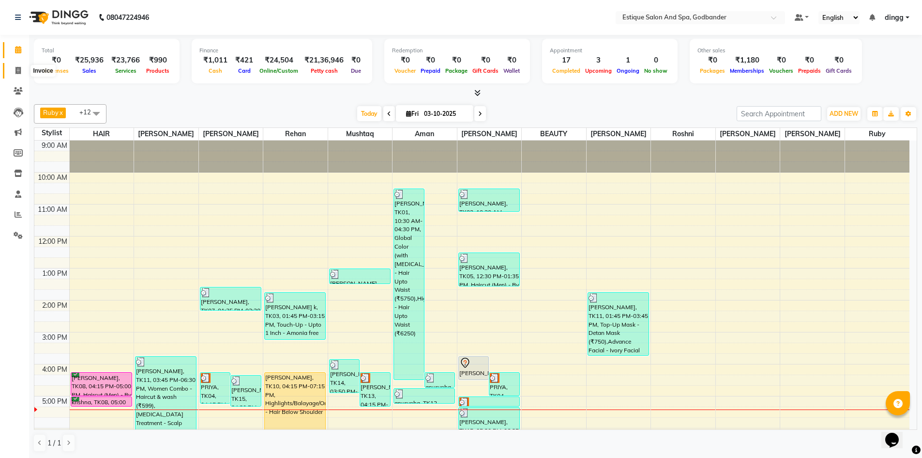
click at [20, 68] on icon at bounding box center [17, 70] width 5 height 7
select select "service"
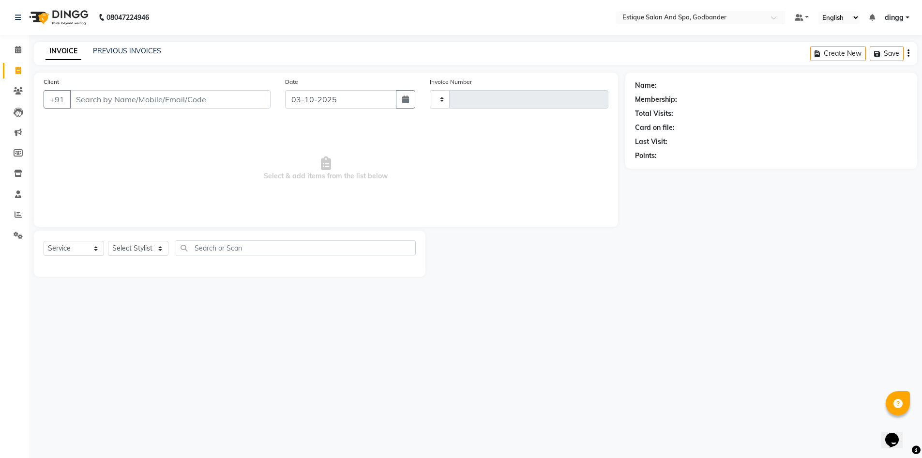
type input "4348"
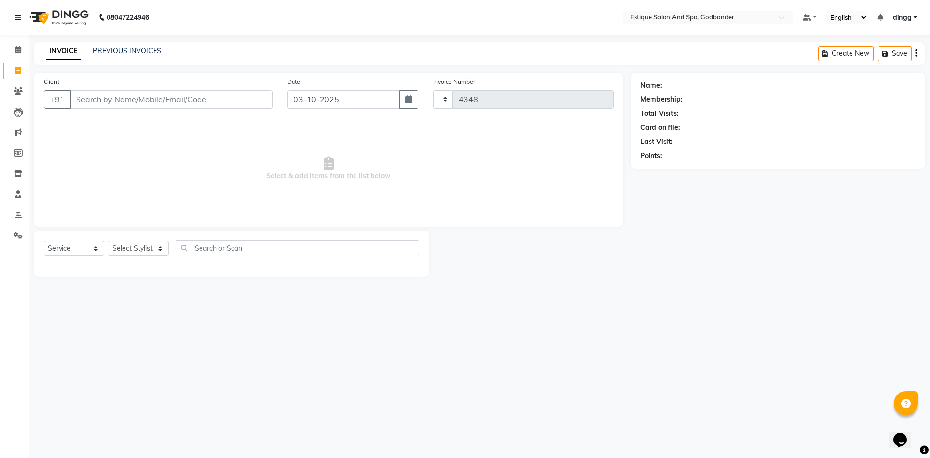
select select "6103"
click at [17, 50] on icon at bounding box center [18, 49] width 6 height 7
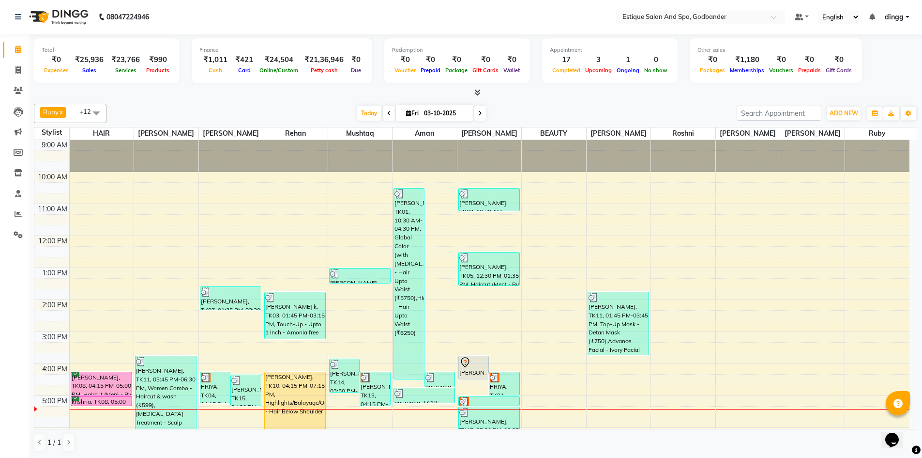
click at [384, 112] on span at bounding box center [390, 113] width 12 height 15
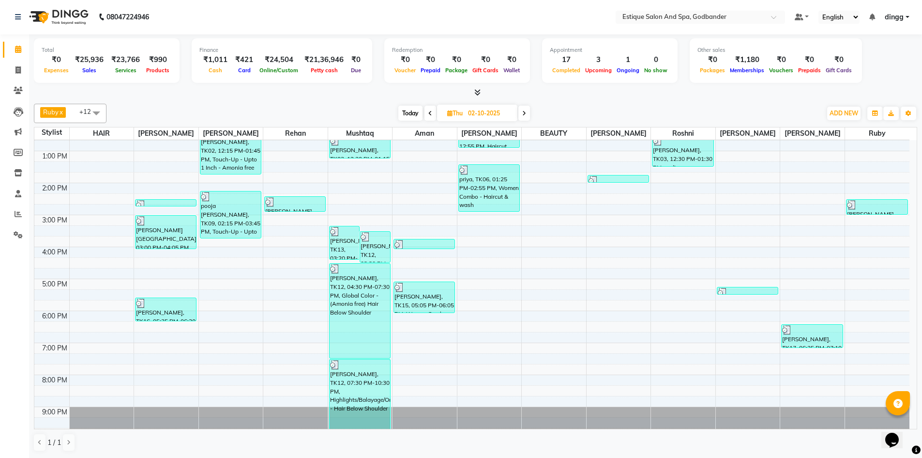
scroll to position [126, 0]
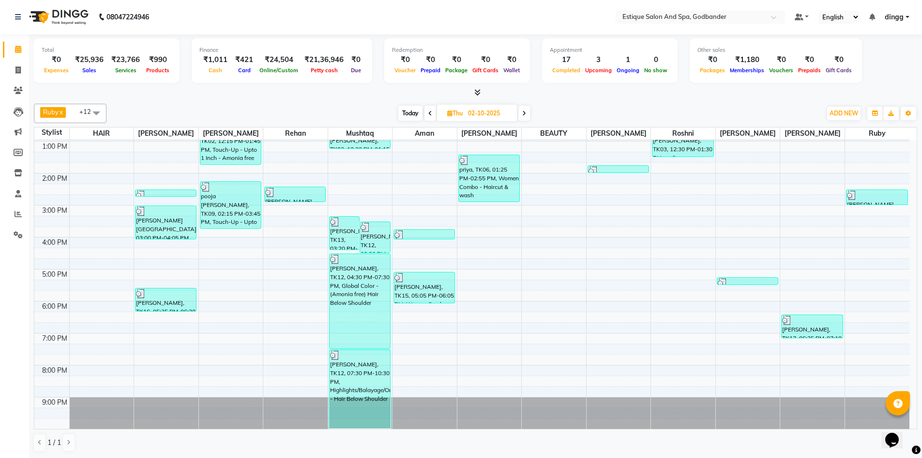
click at [410, 113] on span "Today" at bounding box center [411, 113] width 24 height 15
type input "03-10-2025"
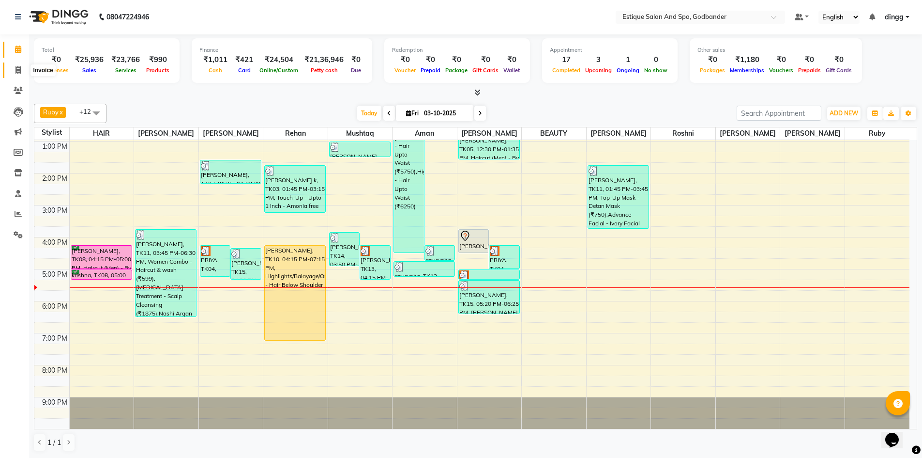
click at [17, 72] on icon at bounding box center [17, 69] width 5 height 7
select select "service"
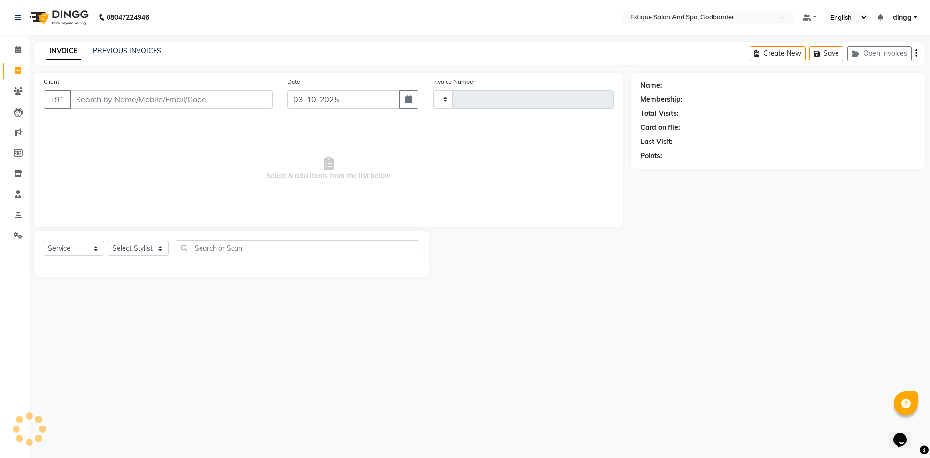
type input "4348"
select select "6103"
click at [135, 245] on select "Select Stylist" at bounding box center [138, 248] width 61 height 15
select select "69269"
click at [108, 241] on select "Select Stylist Aarti Nails [PERSON_NAME] [PERSON_NAME] Any one Asmi BEAUTY ding…" at bounding box center [141, 248] width 67 height 15
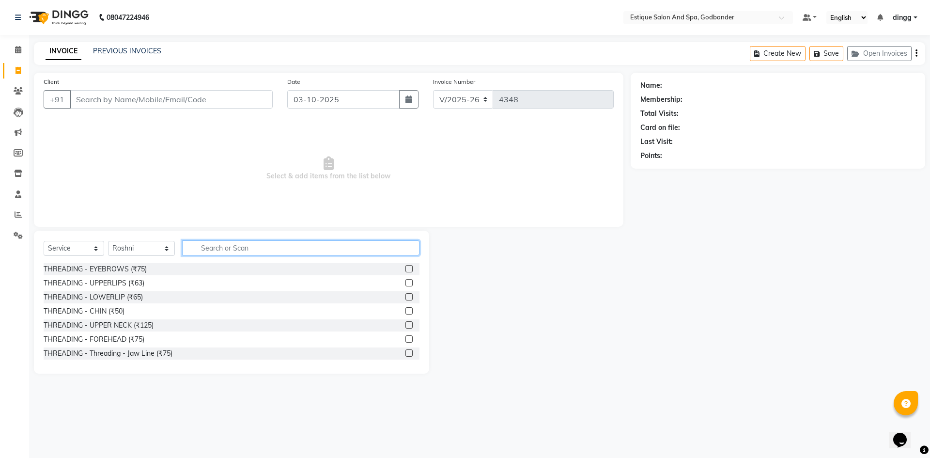
click at [224, 253] on input "text" at bounding box center [300, 247] width 237 height 15
type input "th"
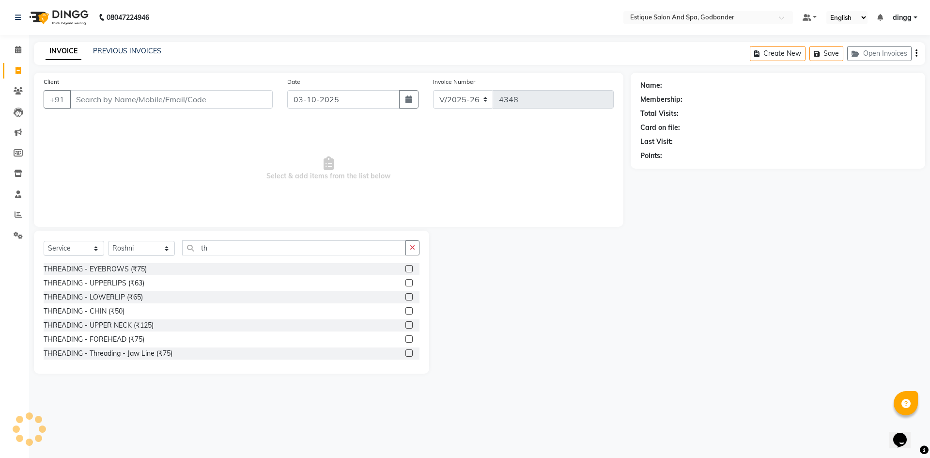
click at [405, 269] on label at bounding box center [408, 268] width 7 height 7
click at [405, 269] on input "checkbox" at bounding box center [408, 269] width 6 height 6
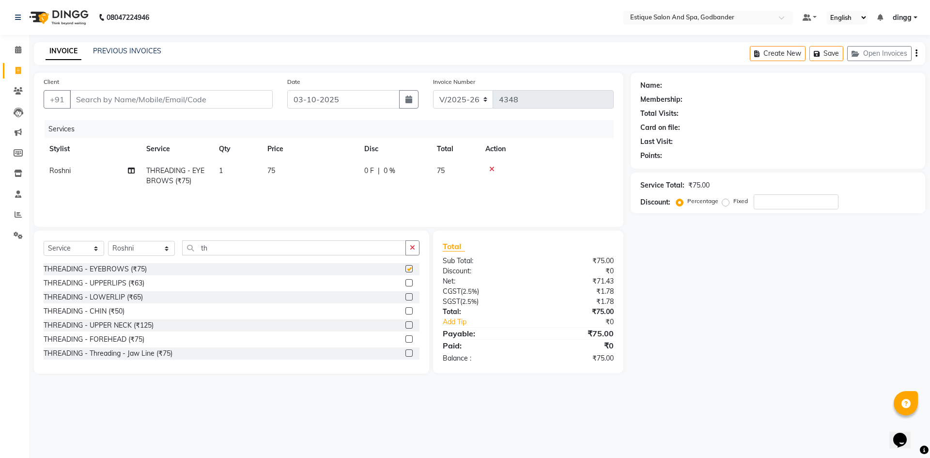
checkbox input "false"
drag, startPoint x: 206, startPoint y: 248, endPoint x: 167, endPoint y: 252, distance: 39.4
click at [167, 252] on div "Select Service Product Membership Package Voucher Prepaid Gift Card Select Styl…" at bounding box center [232, 251] width 376 height 23
type input "strip"
click at [405, 283] on label at bounding box center [408, 282] width 7 height 7
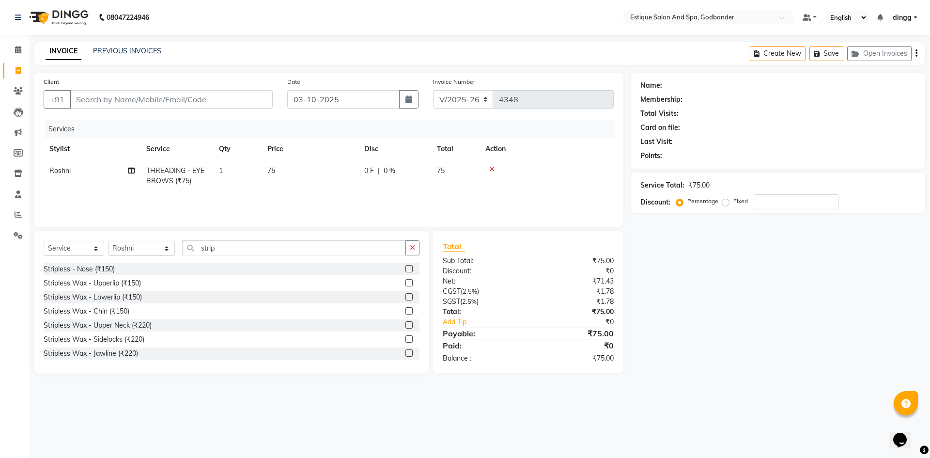
click at [405, 283] on input "checkbox" at bounding box center [408, 283] width 6 height 6
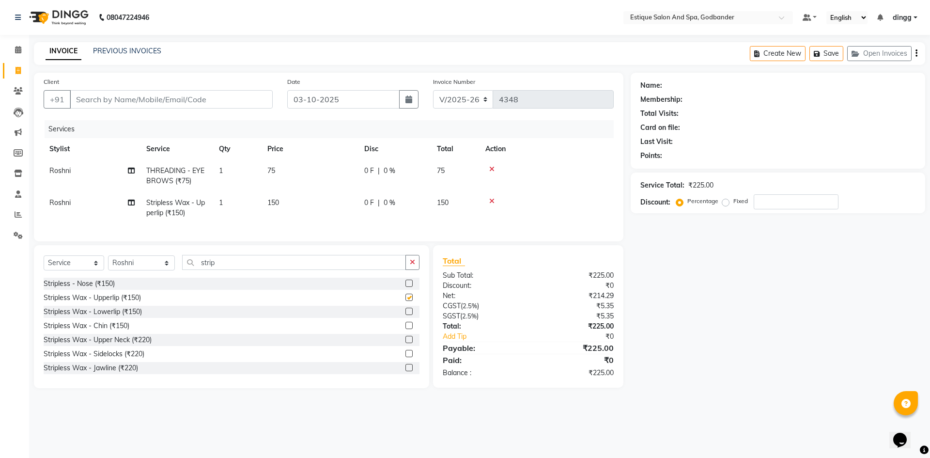
checkbox input "false"
click at [99, 105] on input "Client" at bounding box center [171, 99] width 203 height 18
type input "8"
type input "0"
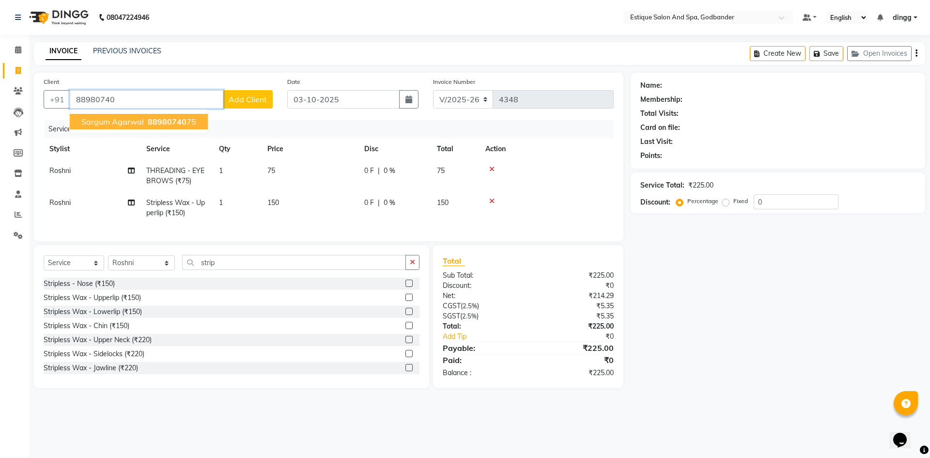
click at [116, 123] on span "sargum agarwal" at bounding box center [112, 122] width 62 height 10
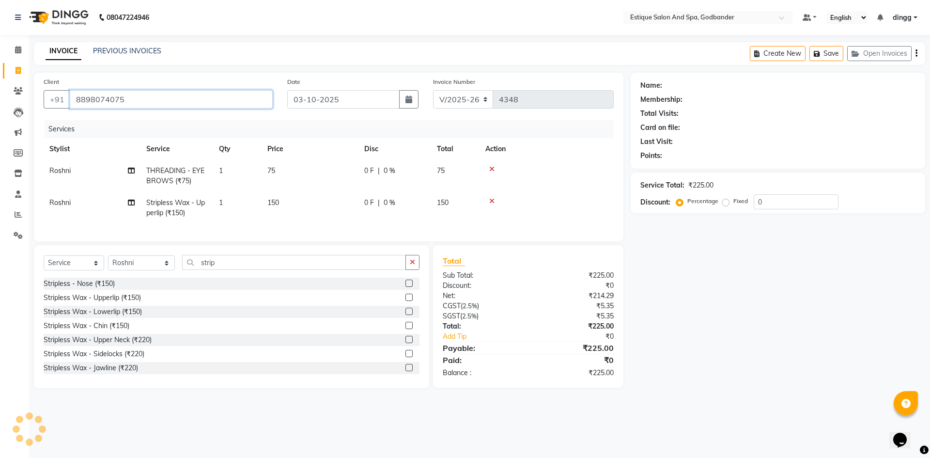
type input "8898074075"
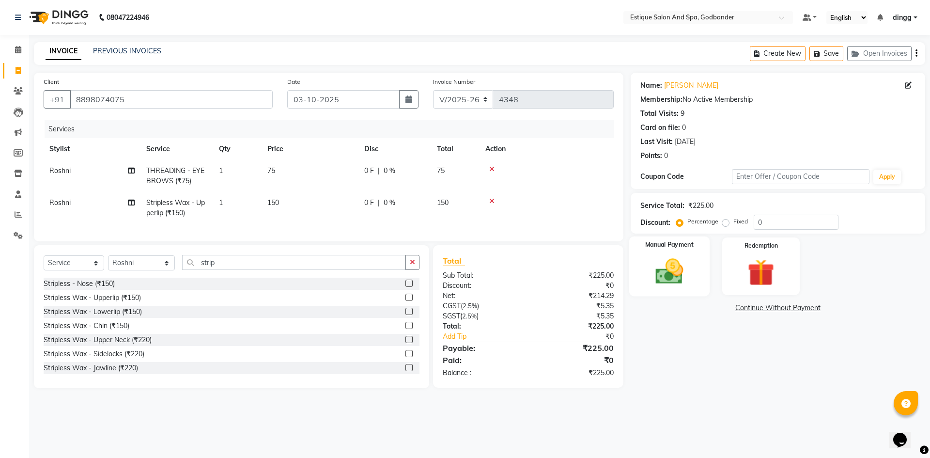
drag, startPoint x: 645, startPoint y: 256, endPoint x: 665, endPoint y: 261, distance: 21.2
click at [645, 256] on div "Manual Payment" at bounding box center [669, 266] width 80 height 60
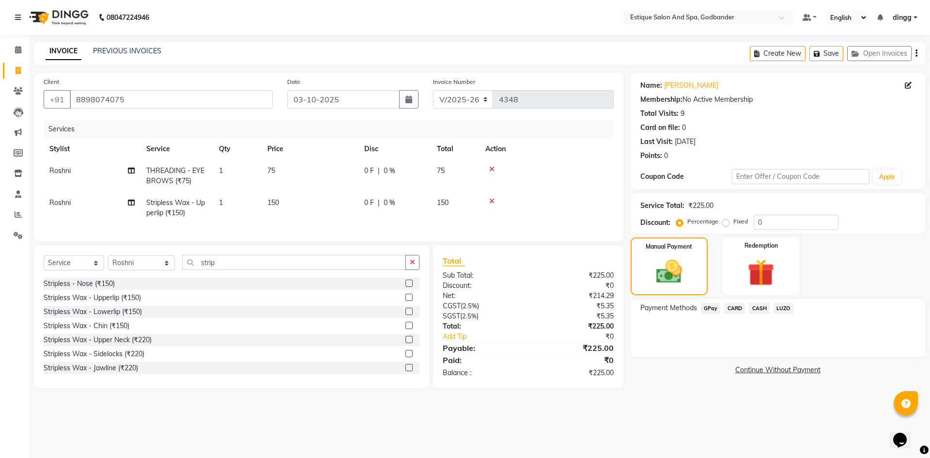
click at [728, 308] on span "CARD" at bounding box center [734, 308] width 21 height 11
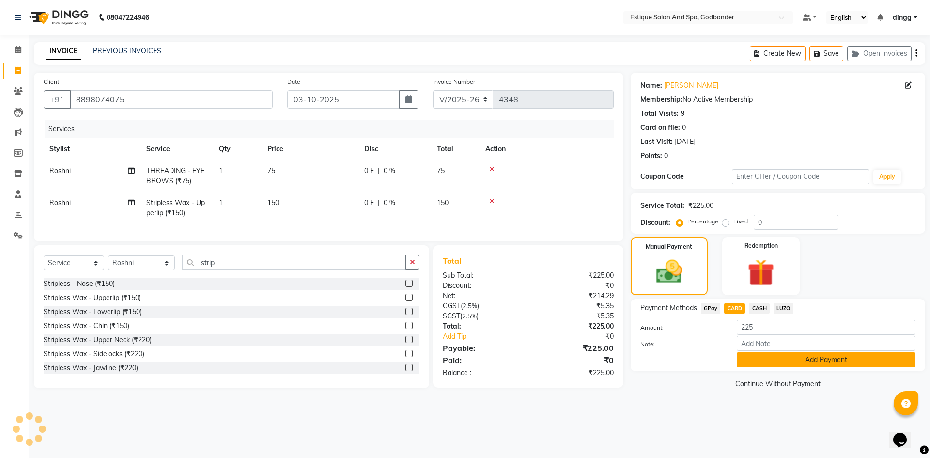
click at [760, 367] on button "Add Payment" at bounding box center [826, 359] width 179 height 15
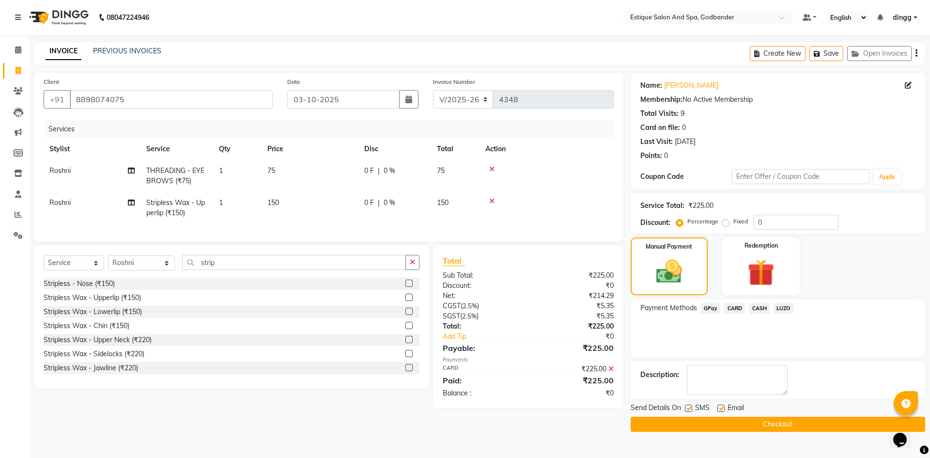
click at [757, 423] on button "Checkout" at bounding box center [777, 423] width 294 height 15
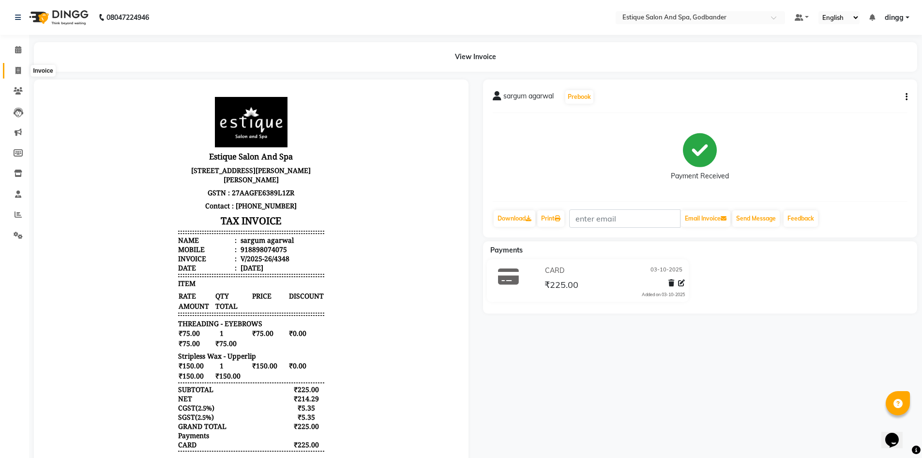
click at [16, 74] on icon at bounding box center [17, 70] width 5 height 7
select select "service"
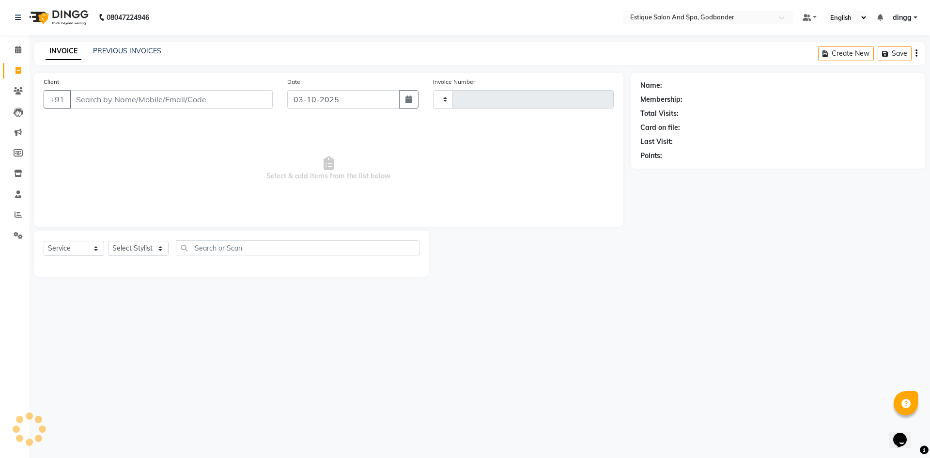
type input "4349"
select select "6103"
click at [117, 47] on link "PREVIOUS INVOICES" at bounding box center [127, 50] width 68 height 9
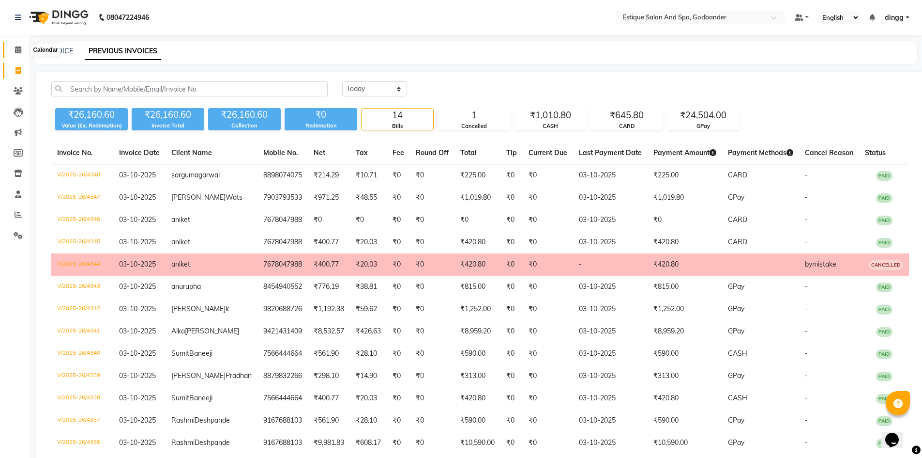
click at [19, 48] on icon at bounding box center [18, 49] width 6 height 7
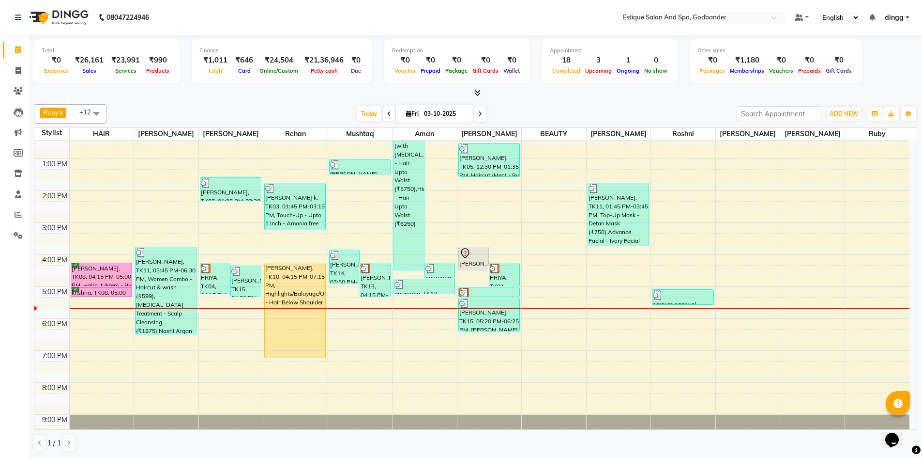
scroll to position [126, 0]
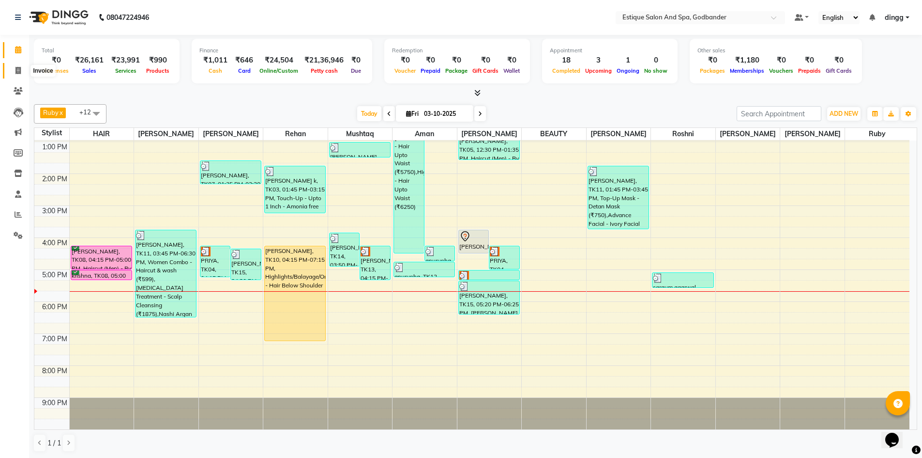
click at [15, 71] on icon at bounding box center [17, 70] width 5 height 7
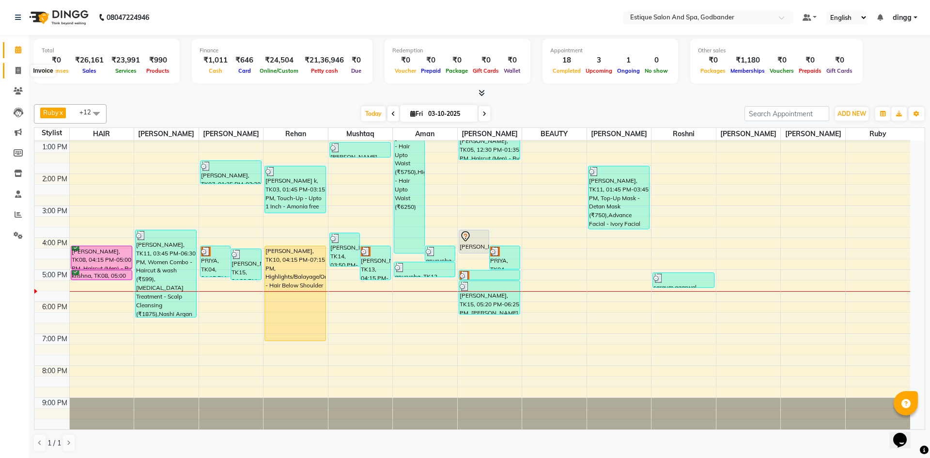
select select "6103"
select select "service"
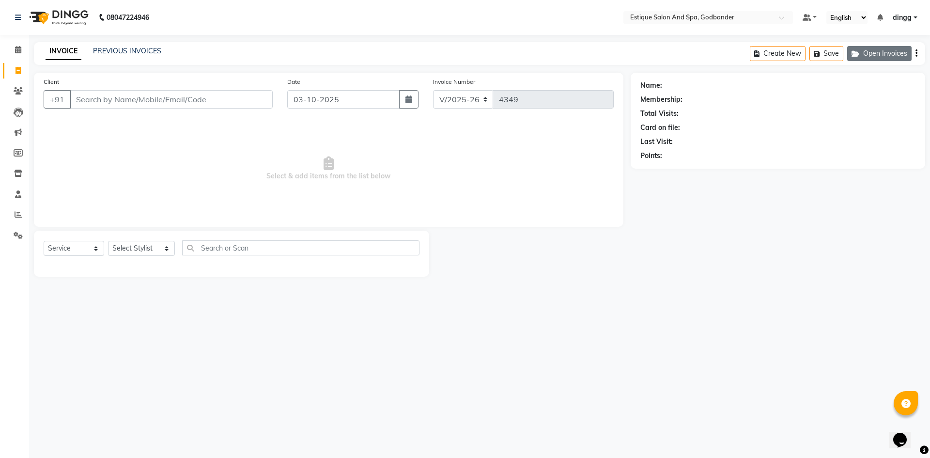
click at [886, 54] on button "Open Invoices" at bounding box center [879, 53] width 64 height 15
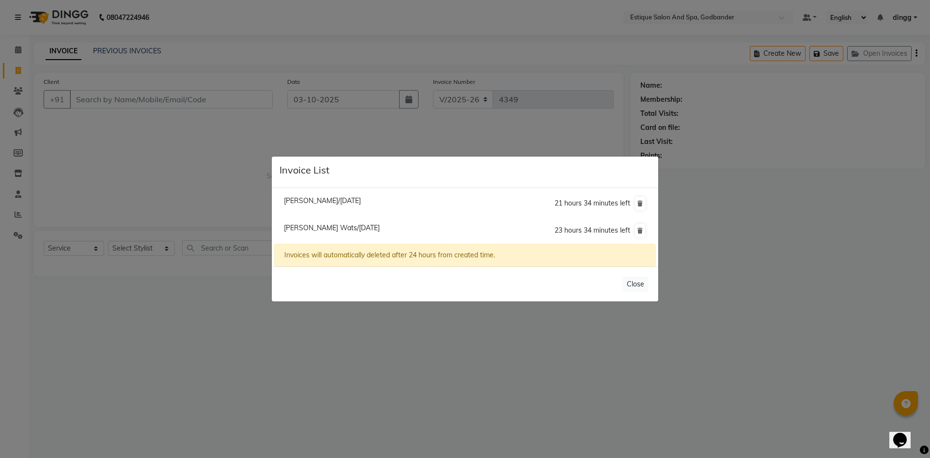
click at [351, 224] on span "Ayush Wats/03 October 2025" at bounding box center [332, 227] width 96 height 9
type input "9619468389"
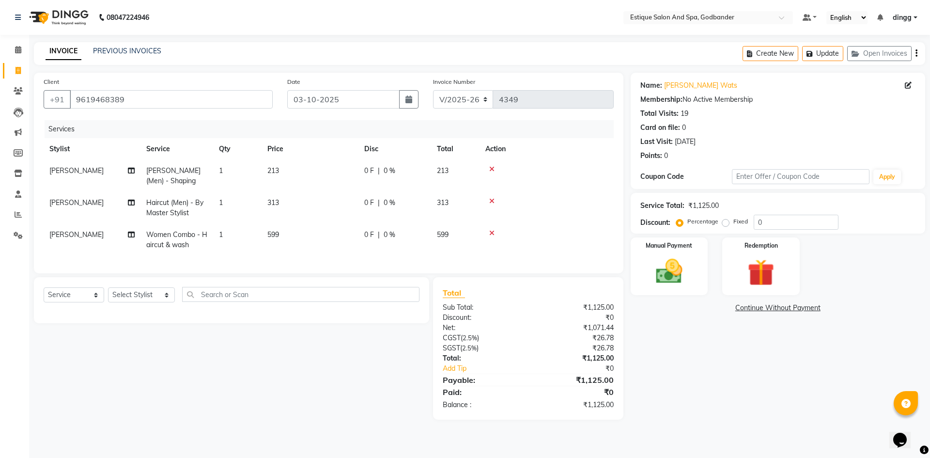
click at [19, 65] on span at bounding box center [18, 70] width 17 height 11
select select "service"
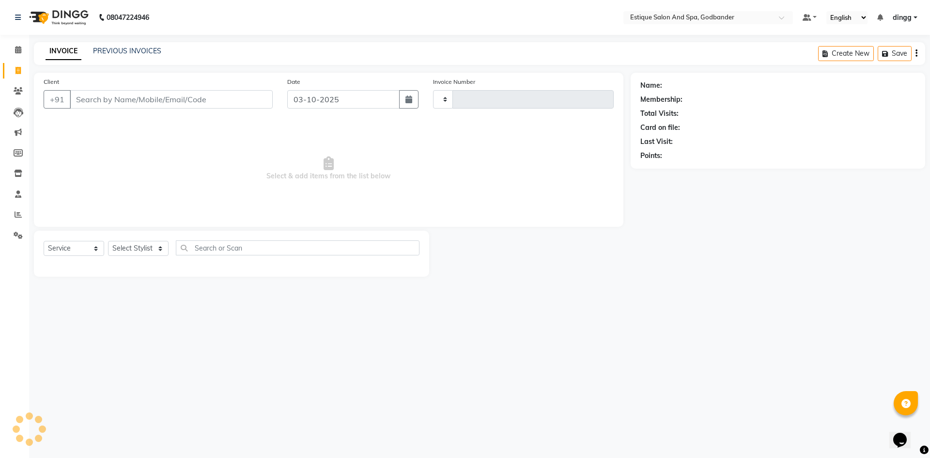
type input "4349"
select select "6103"
click at [863, 56] on button "Open Invoices" at bounding box center [879, 53] width 64 height 15
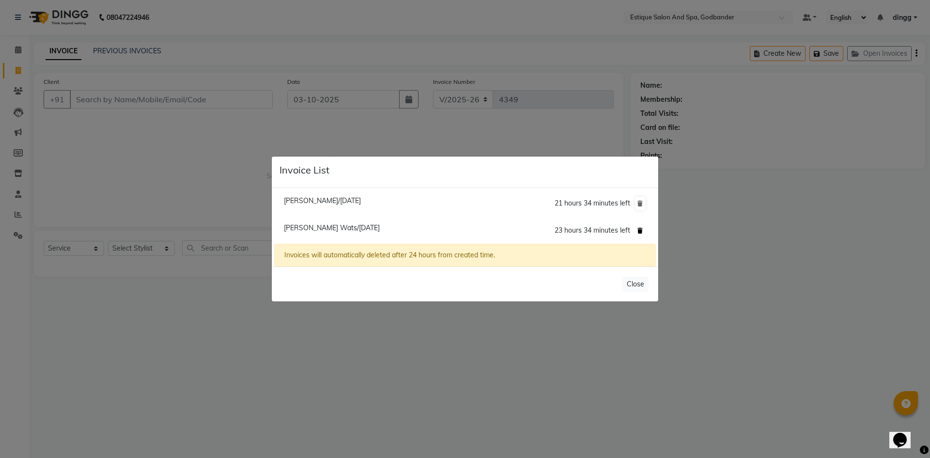
click at [639, 230] on icon at bounding box center [639, 231] width 5 height 6
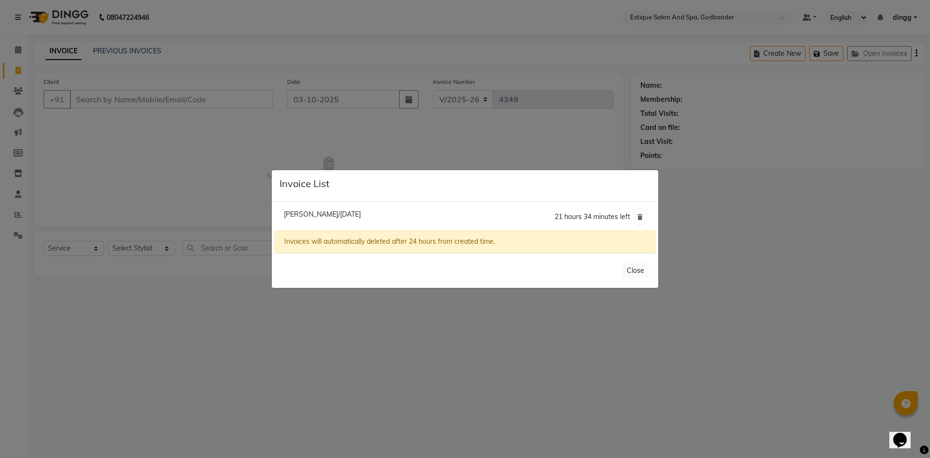
click at [336, 219] on li "Alka Khaire/03 October 2025 21 hours 34 minutes left" at bounding box center [465, 216] width 382 height 27
click at [339, 213] on span "Alka Khaire/03 October 2025" at bounding box center [322, 214] width 77 height 9
type input "9421431409"
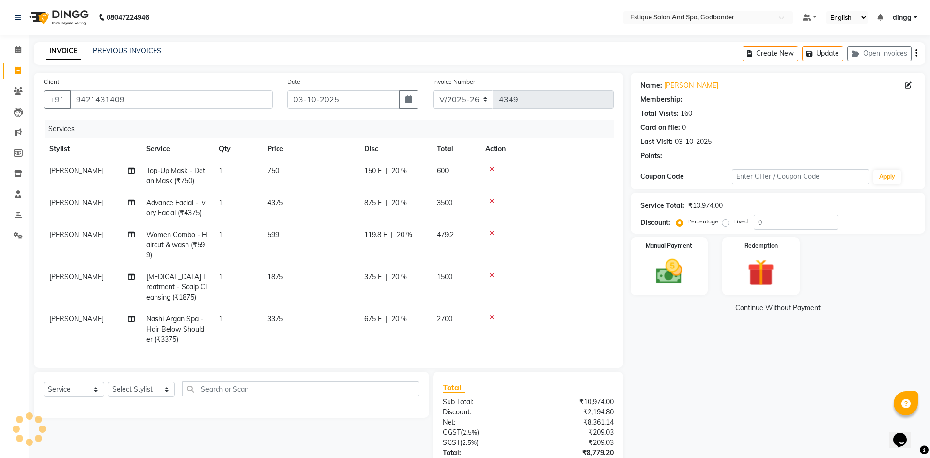
type input "20"
select select "1: Object"
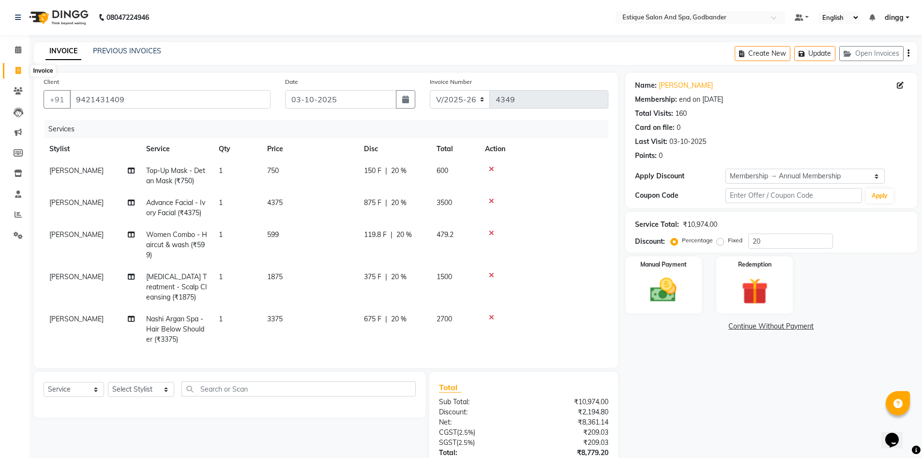
click at [21, 71] on icon at bounding box center [17, 70] width 5 height 7
select select "service"
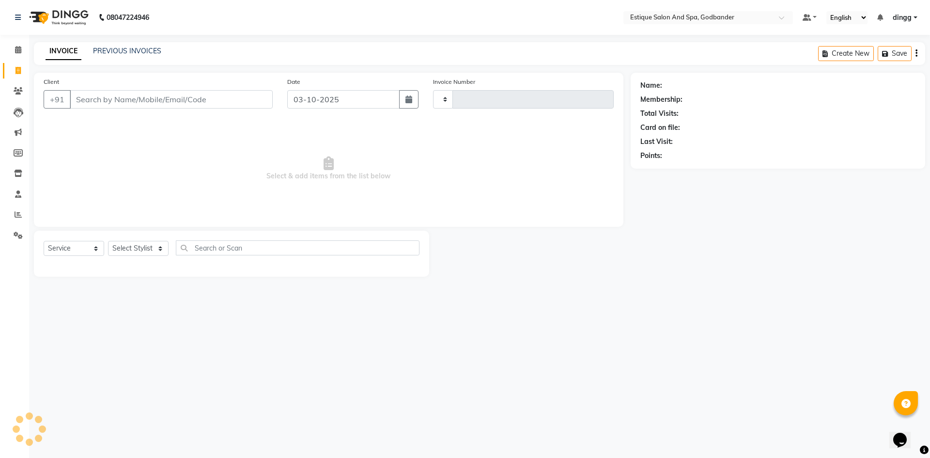
type input "4349"
select select "6103"
click at [879, 55] on button "Open Invoices" at bounding box center [879, 53] width 64 height 15
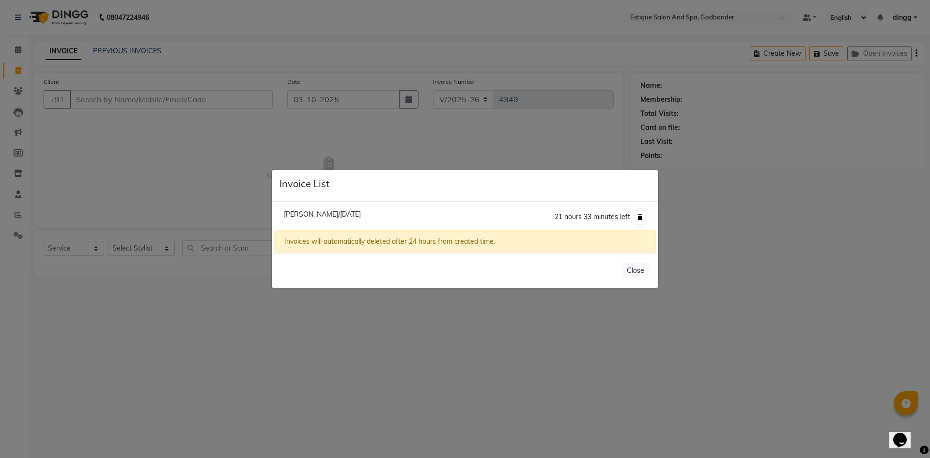
click at [642, 215] on icon at bounding box center [639, 217] width 5 height 6
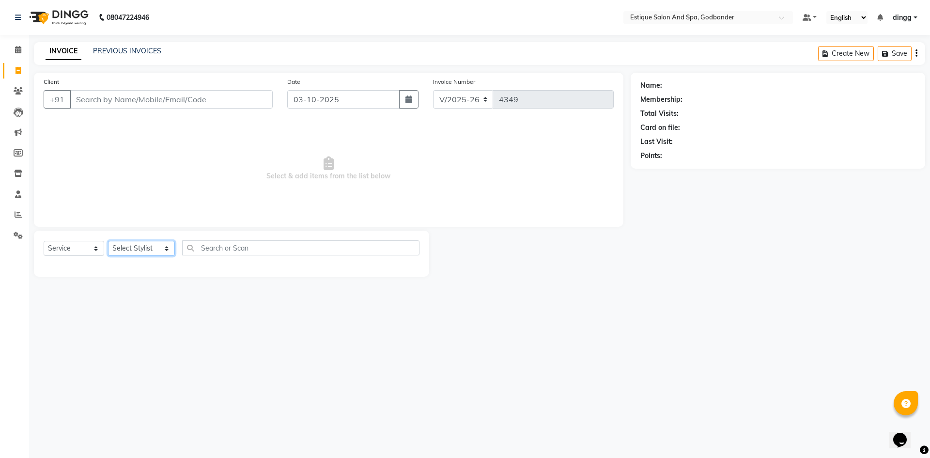
click at [128, 246] on select "Select Stylist Aarti Nails Aman Anita Salve Anjali Wavle Any one Asmi BEAUTY di…" at bounding box center [141, 248] width 67 height 15
select select "62542"
click at [108, 241] on select "Select Stylist Aarti Nails Aman Anita Salve Anjali Wavle Any one Asmi BEAUTY di…" at bounding box center [141, 248] width 67 height 15
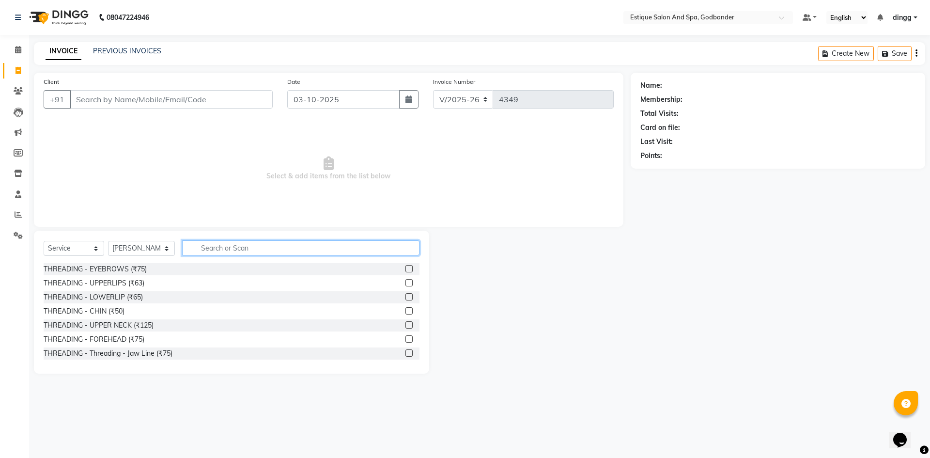
click at [218, 246] on input "text" at bounding box center [300, 247] width 237 height 15
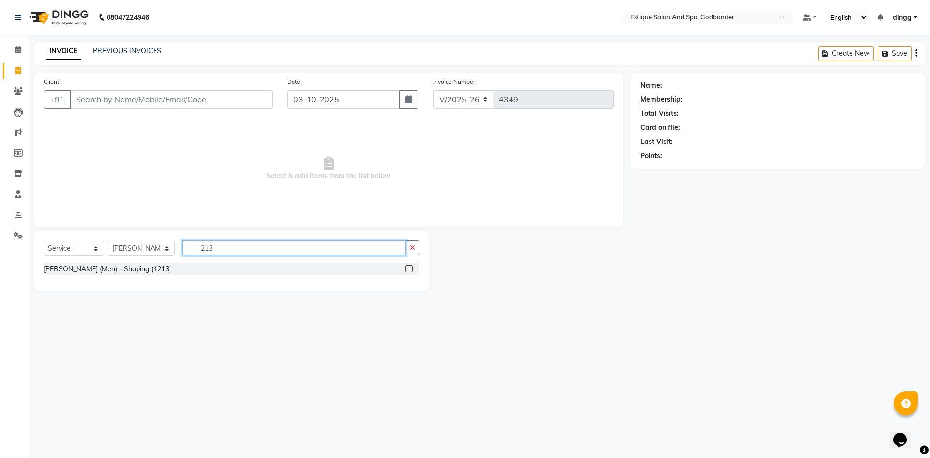
type input "213"
click at [405, 269] on label at bounding box center [408, 268] width 7 height 7
click at [405, 269] on input "checkbox" at bounding box center [408, 269] width 6 height 6
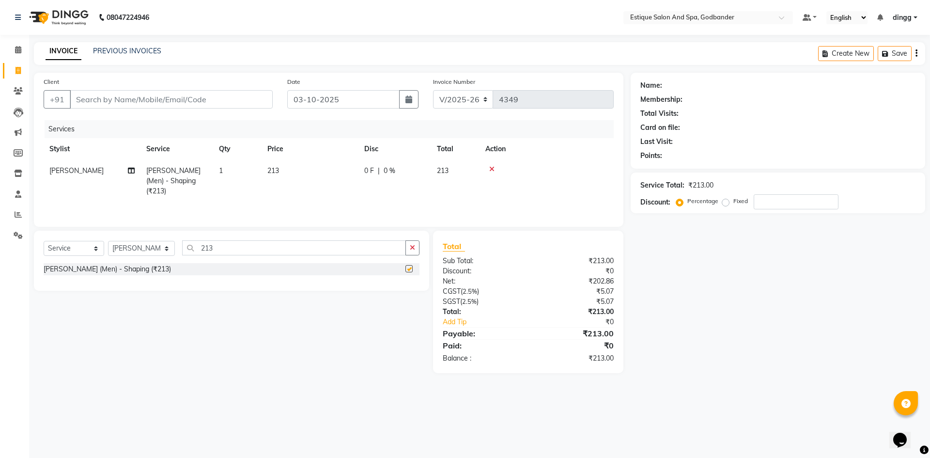
checkbox input "false"
click at [134, 244] on select "Select Stylist Aarti Nails Aman Anita Salve Anjali Wavle Any one Asmi BEAUTY di…" at bounding box center [141, 248] width 67 height 15
select select "44568"
click at [108, 241] on select "Select Stylist Aarti Nails Aman Anita Salve Anjali Wavle Any one Asmi BEAUTY di…" at bounding box center [141, 248] width 67 height 15
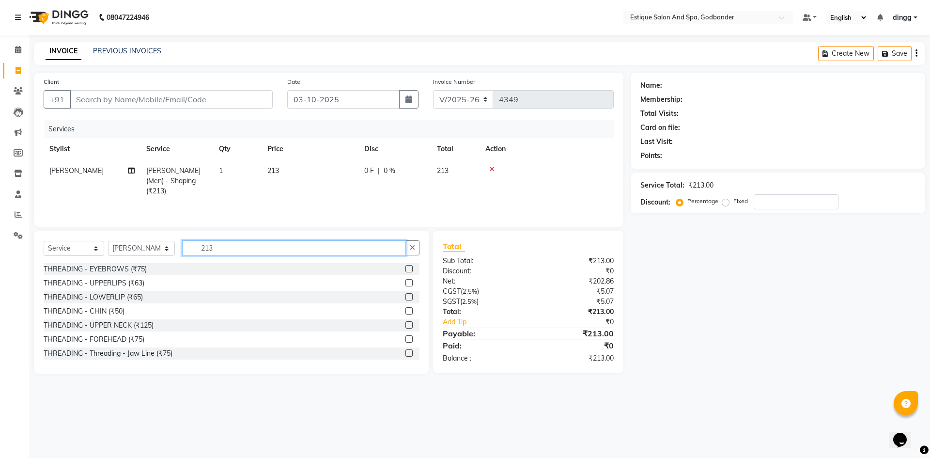
drag, startPoint x: 215, startPoint y: 244, endPoint x: 166, endPoint y: 248, distance: 48.6
click at [166, 248] on div "Select Service Product Membership Package Voucher Prepaid Gift Card Select Styl…" at bounding box center [232, 251] width 376 height 23
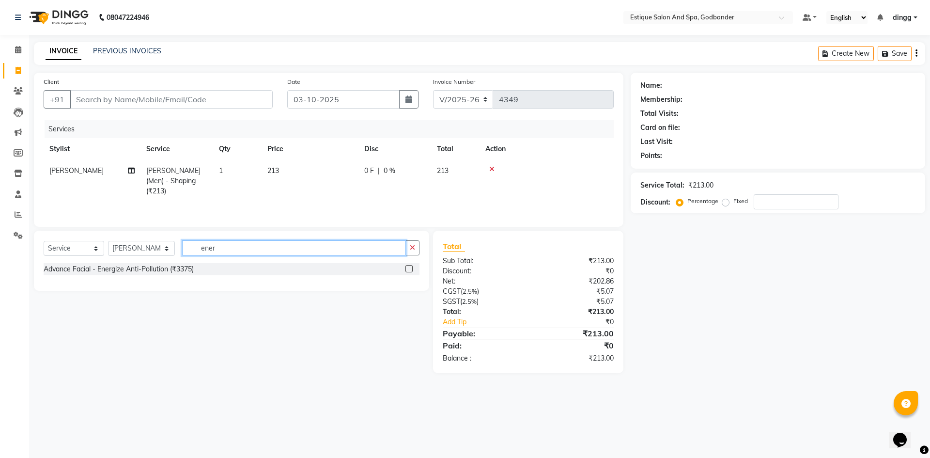
type input "ener"
click at [406, 268] on label at bounding box center [408, 268] width 7 height 7
click at [406, 268] on input "checkbox" at bounding box center [408, 269] width 6 height 6
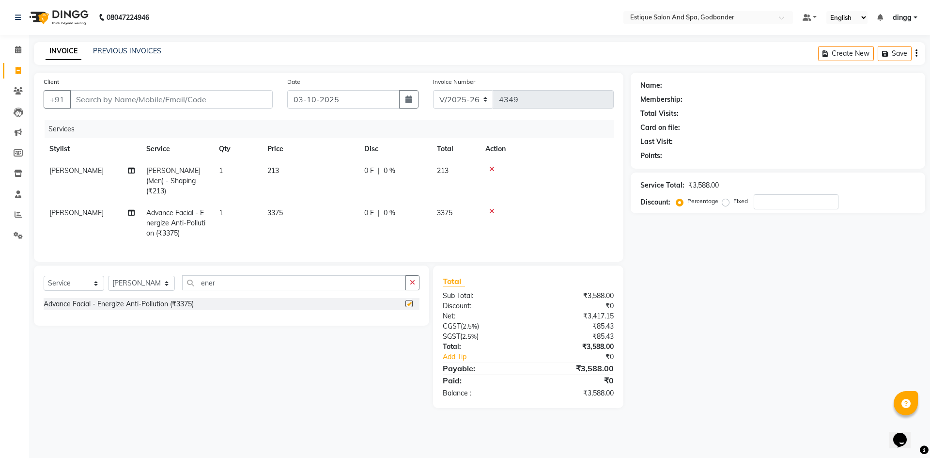
checkbox input "false"
drag, startPoint x: 413, startPoint y: 217, endPoint x: 417, endPoint y: 208, distance: 10.0
click at [413, 215] on td "0 F | 0 %" at bounding box center [394, 223] width 73 height 42
select select "44568"
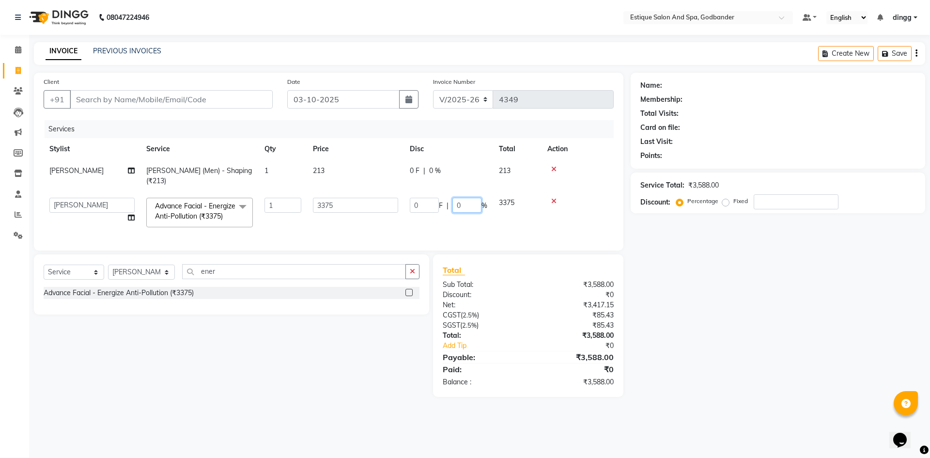
click at [477, 198] on input "0" at bounding box center [466, 205] width 29 height 15
type input "25"
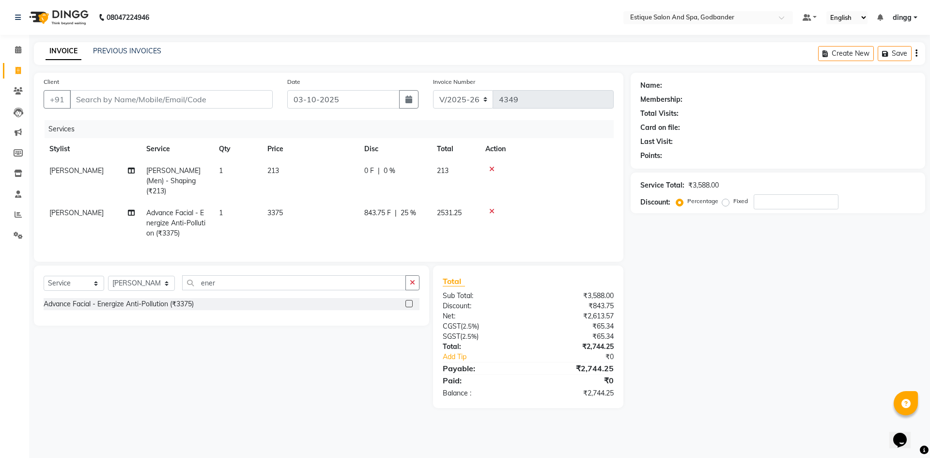
click at [430, 209] on td "843.75 F | 25 %" at bounding box center [394, 223] width 73 height 42
select select "44568"
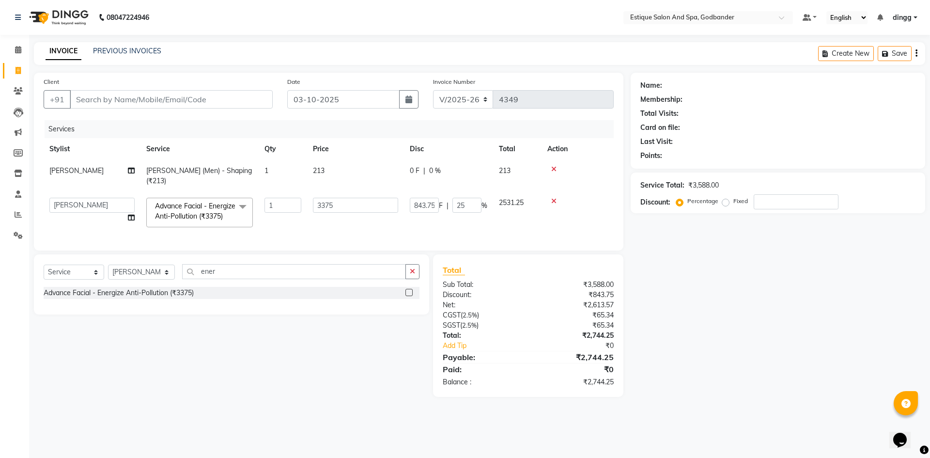
drag, startPoint x: 552, startPoint y: 170, endPoint x: 558, endPoint y: 171, distance: 6.5
click at [552, 170] on icon at bounding box center [553, 169] width 5 height 7
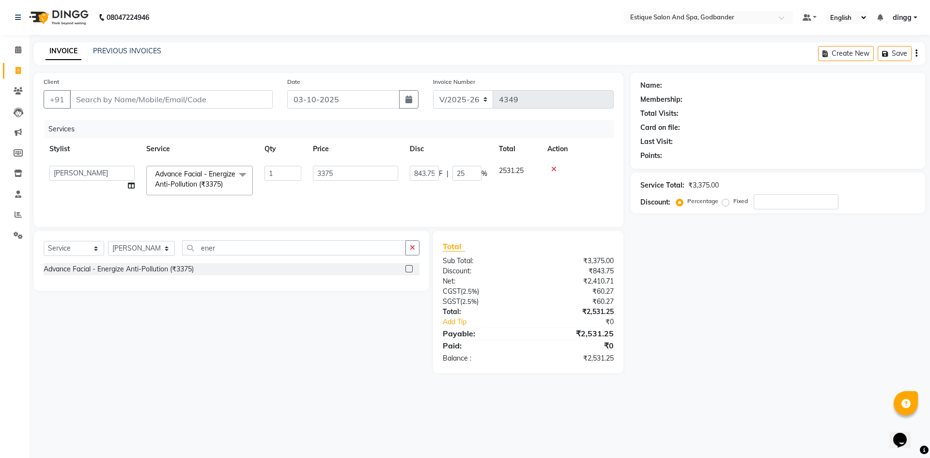
click at [553, 168] on icon at bounding box center [553, 169] width 5 height 7
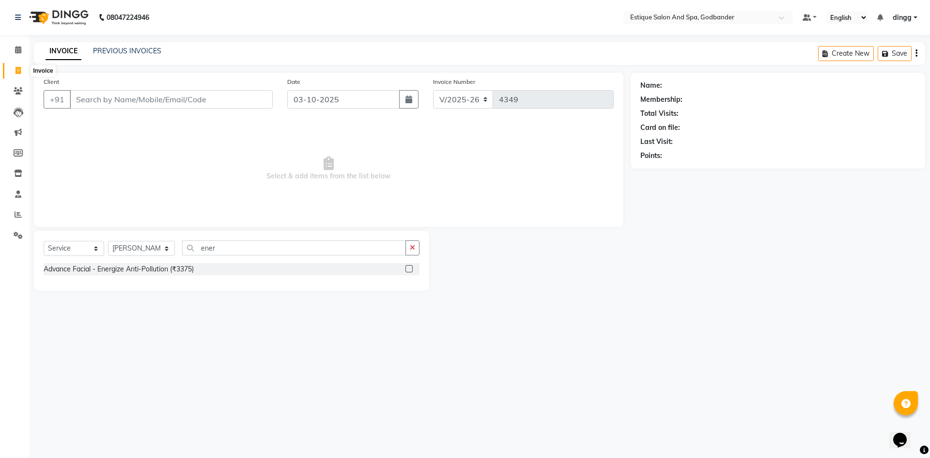
click at [24, 65] on span at bounding box center [18, 70] width 17 height 11
select select "service"
type input "4349"
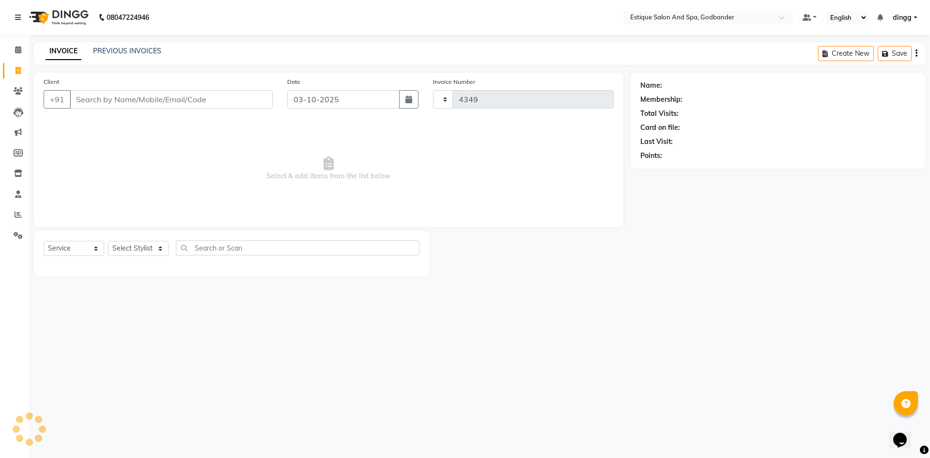
select select "6103"
click at [23, 43] on link "Calendar" at bounding box center [14, 50] width 23 height 16
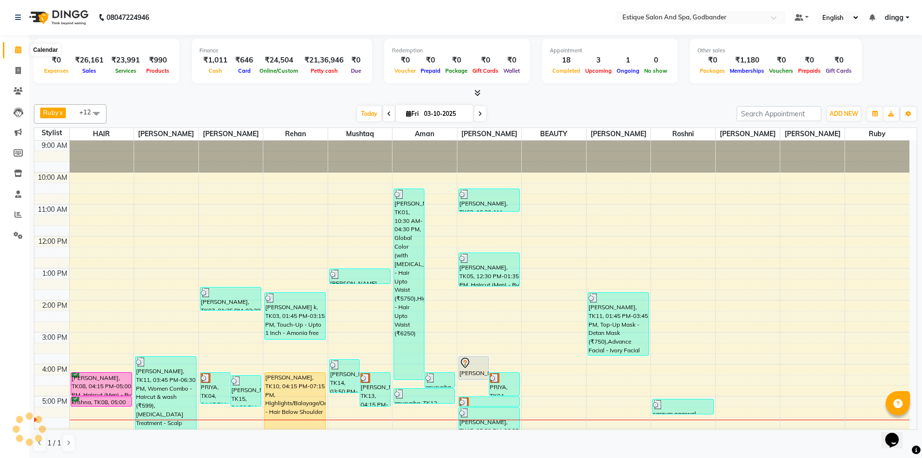
click at [13, 47] on span at bounding box center [18, 50] width 17 height 11
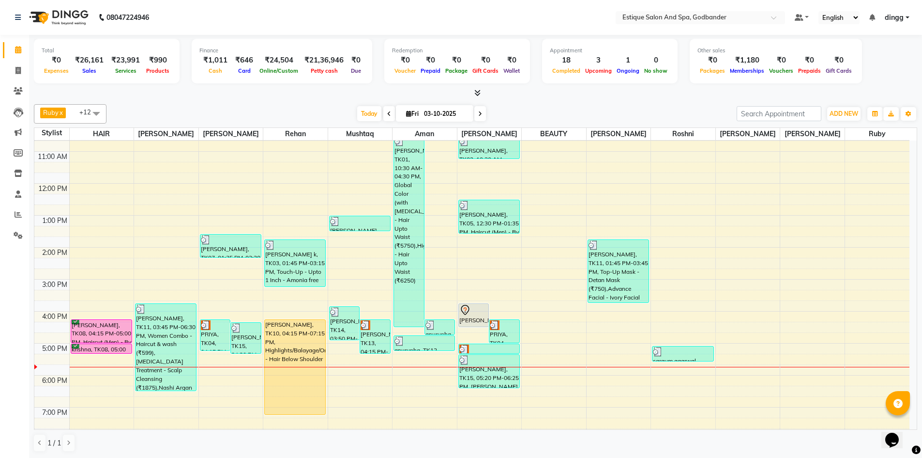
scroll to position [126, 0]
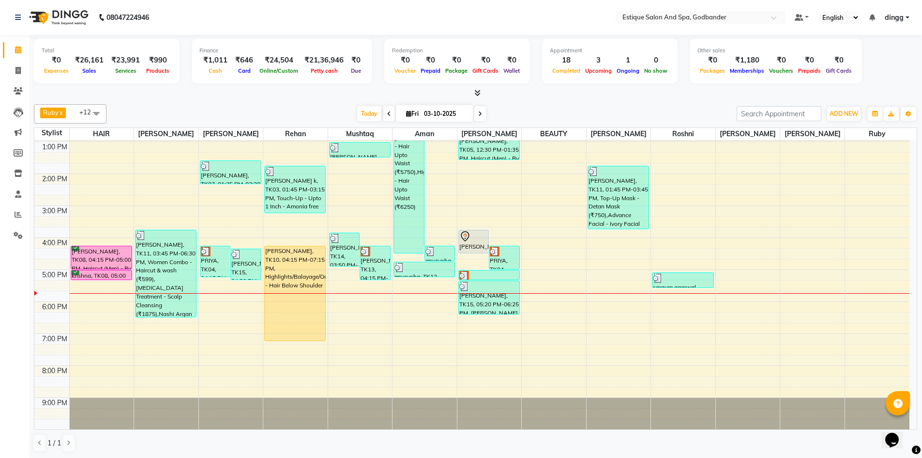
click at [150, 327] on div "9:00 AM 10:00 AM 11:00 AM 12:00 PM 1:00 PM 2:00 PM 3:00 PM 4:00 PM 5:00 PM 6:00…" at bounding box center [471, 221] width 875 height 415
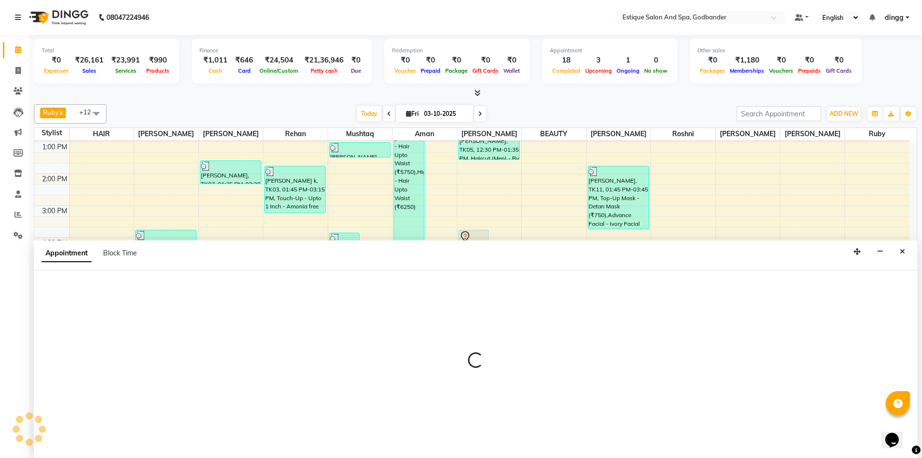
scroll to position [0, 0]
select select "62542"
select select "1125"
select select "tentative"
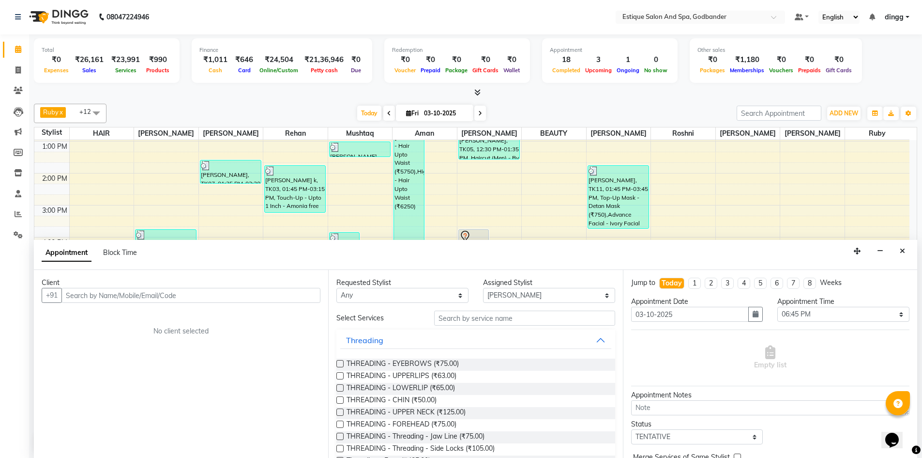
drag, startPoint x: 123, startPoint y: 300, endPoint x: 123, endPoint y: 292, distance: 7.7
click at [123, 300] on input "text" at bounding box center [190, 295] width 259 height 15
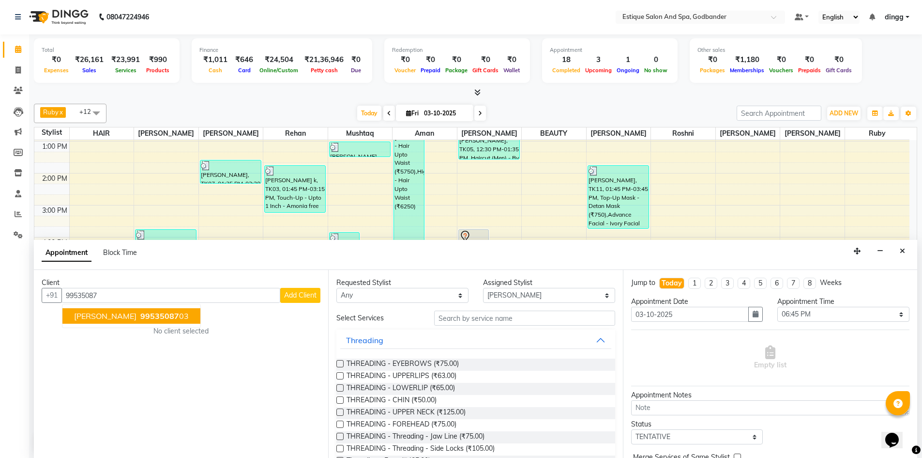
click at [130, 316] on span "saurabh shrivastav" at bounding box center [105, 316] width 62 height 10
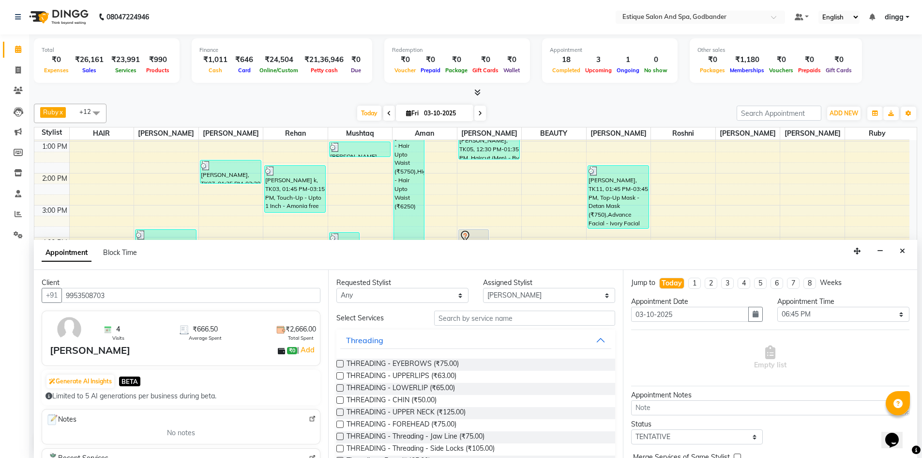
type input "9953508703"
click at [489, 319] on input "text" at bounding box center [524, 317] width 181 height 15
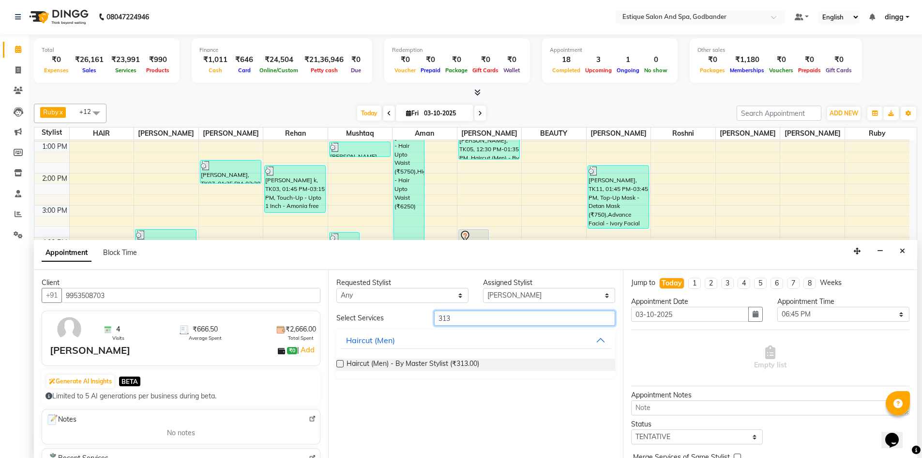
type input "313"
click at [339, 365] on label at bounding box center [340, 363] width 7 height 7
click at [339, 365] on input "checkbox" at bounding box center [340, 364] width 6 height 6
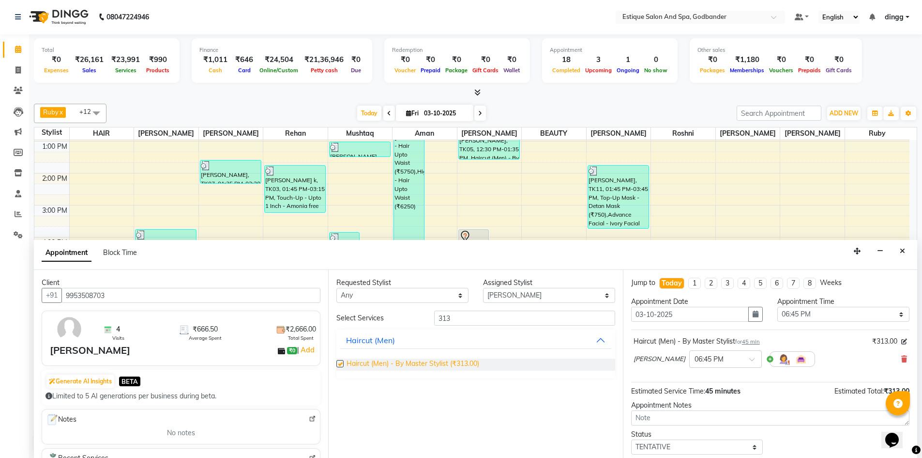
checkbox input "false"
drag, startPoint x: 446, startPoint y: 320, endPoint x: 412, endPoint y: 320, distance: 34.4
click at [412, 320] on div "Select Services 313" at bounding box center [475, 317] width 293 height 15
type input "213"
click at [337, 361] on label at bounding box center [340, 363] width 7 height 7
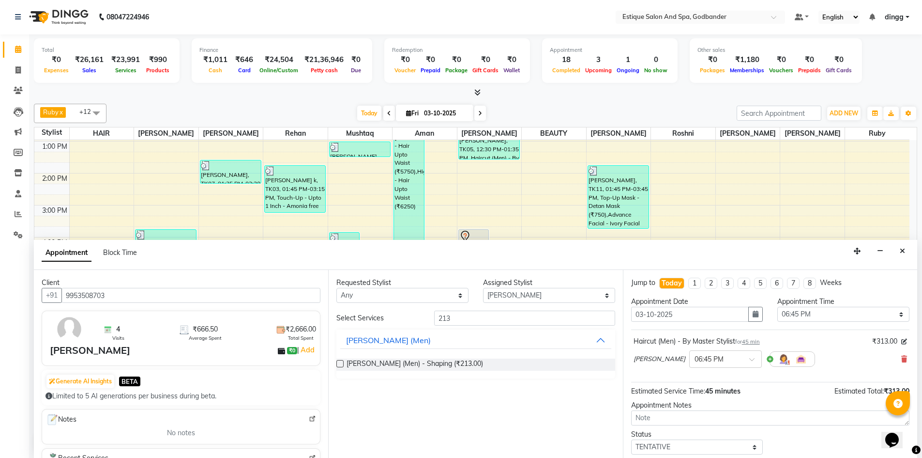
click at [337, 361] on input "checkbox" at bounding box center [340, 364] width 6 height 6
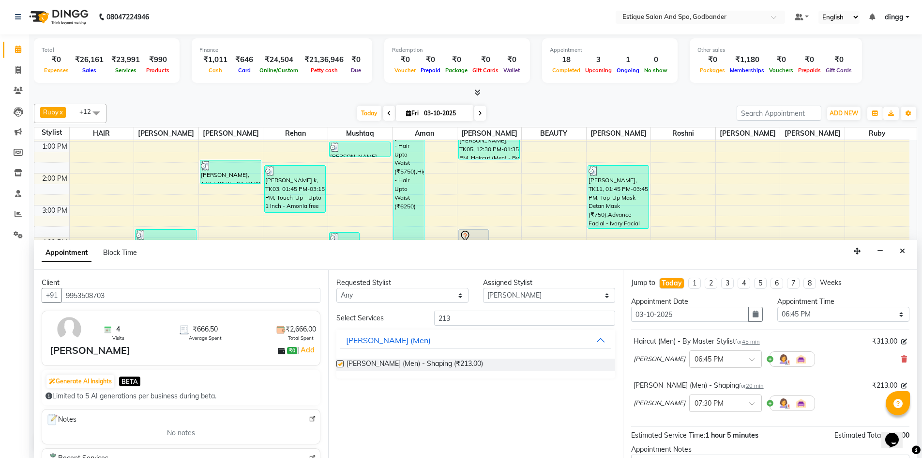
checkbox input "false"
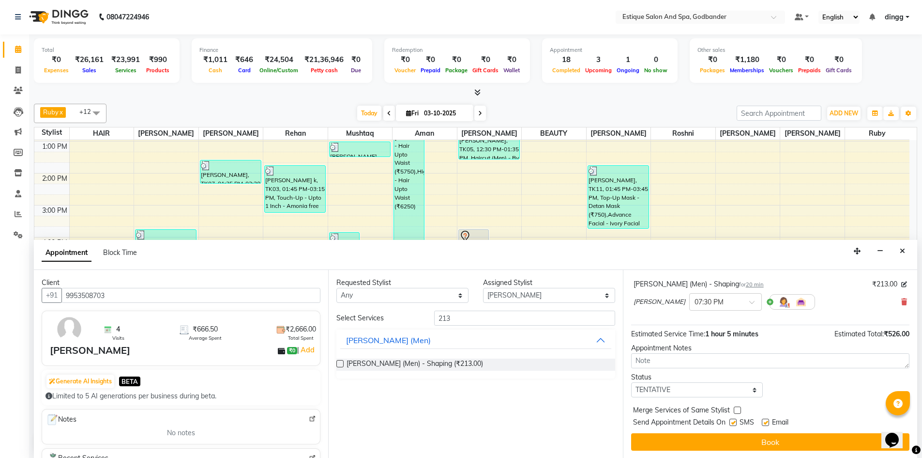
scroll to position [102, 0]
click at [663, 390] on select "Select TENTATIVE CONFIRM CHECK-IN UPCOMING" at bounding box center [697, 389] width 132 height 15
select select "confirm booking"
click at [631, 382] on select "Select TENTATIVE CONFIRM CHECK-IN UPCOMING" at bounding box center [697, 389] width 132 height 15
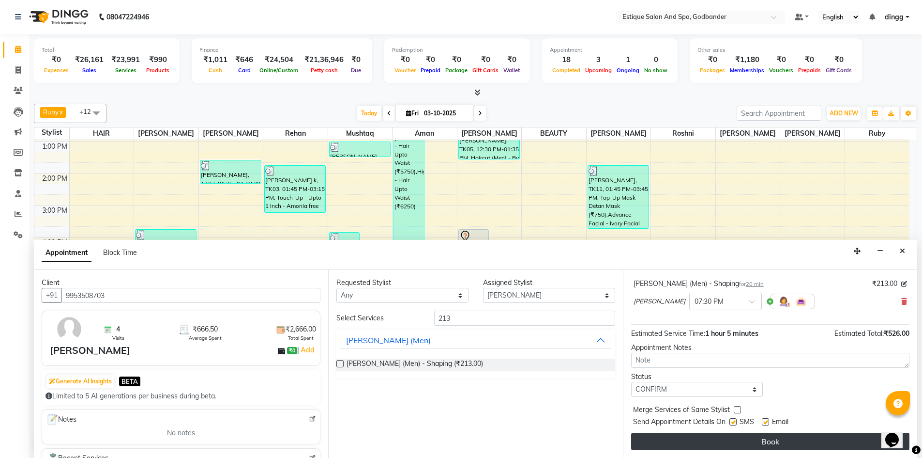
click at [662, 446] on button "Book" at bounding box center [770, 440] width 278 height 17
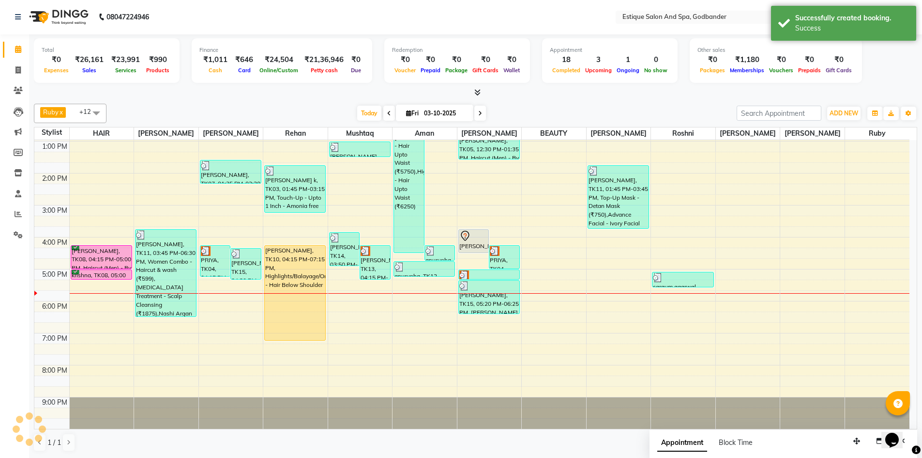
scroll to position [0, 0]
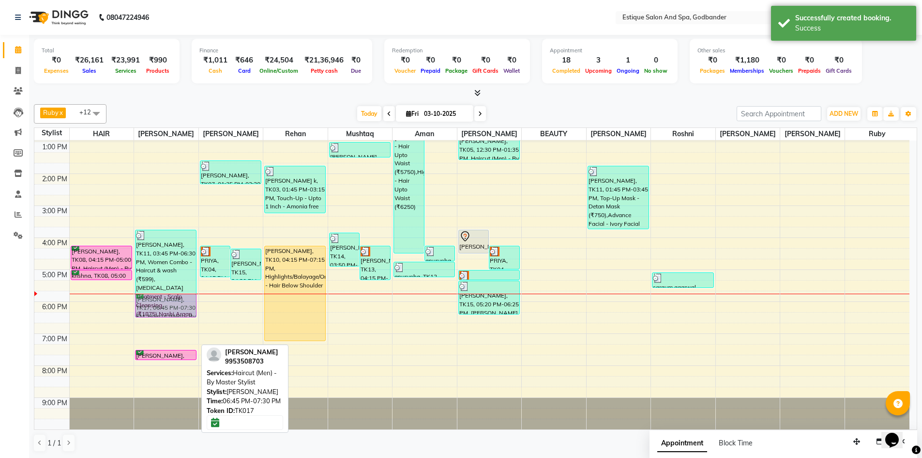
drag, startPoint x: 165, startPoint y: 335, endPoint x: 170, endPoint y: 300, distance: 35.3
click at [169, 301] on div "Alka Khaire, TK11, 03:45 PM-06:30 PM, Women Combo - Haircut & wash (₹599),Dandr…" at bounding box center [166, 221] width 64 height 415
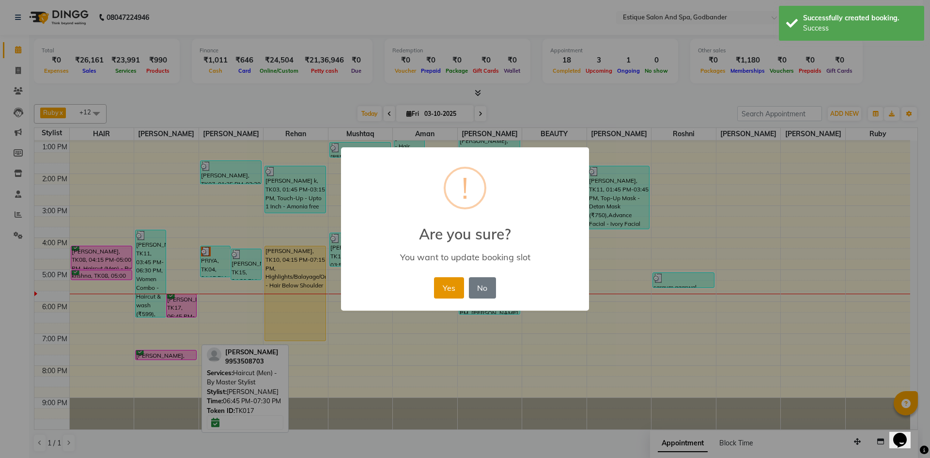
click at [448, 288] on button "Yes" at bounding box center [449, 287] width 30 height 21
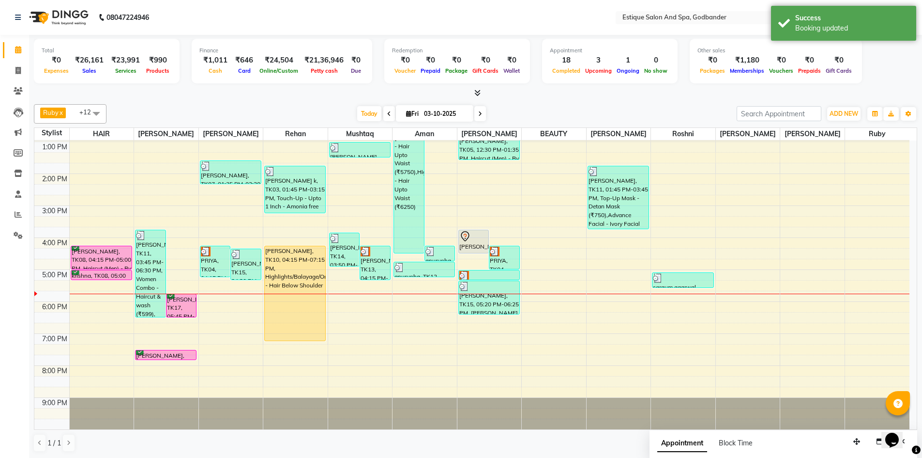
drag, startPoint x: 168, startPoint y: 360, endPoint x: 182, endPoint y: 328, distance: 34.5
click at [181, 329] on div "9:00 AM 10:00 AM 11:00 AM 12:00 PM 1:00 PM 2:00 PM 3:00 PM 4:00 PM 5:00 PM 6:00…" at bounding box center [471, 221] width 875 height 415
drag, startPoint x: 182, startPoint y: 357, endPoint x: 182, endPoint y: 333, distance: 24.2
click at [193, 322] on div "9:00 AM 10:00 AM 11:00 AM 12:00 PM 1:00 PM 2:00 PM 3:00 PM 4:00 PM 5:00 PM 6:00…" at bounding box center [471, 221] width 875 height 415
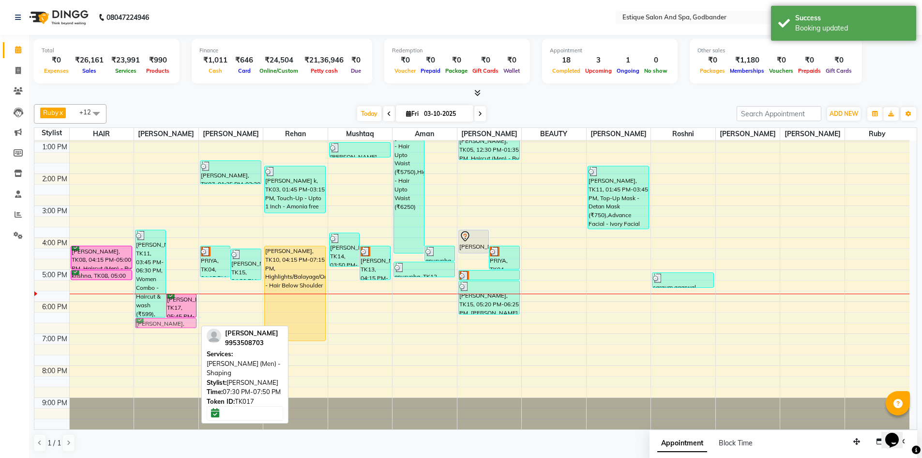
drag, startPoint x: 157, startPoint y: 356, endPoint x: 182, endPoint y: 322, distance: 41.9
click at [179, 324] on div "Alka Khaire, TK11, 03:45 PM-06:30 PM, Women Combo - Haircut & wash (₹599),Dandr…" at bounding box center [166, 221] width 64 height 415
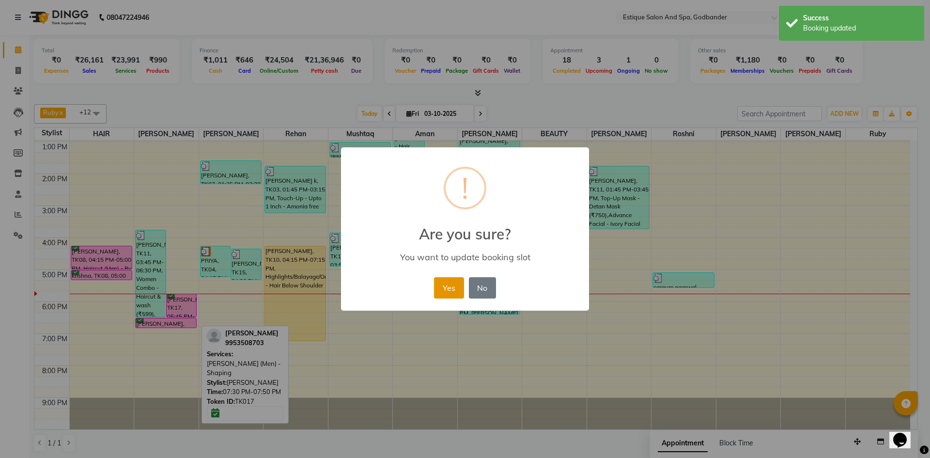
click at [453, 287] on button "Yes" at bounding box center [449, 287] width 30 height 21
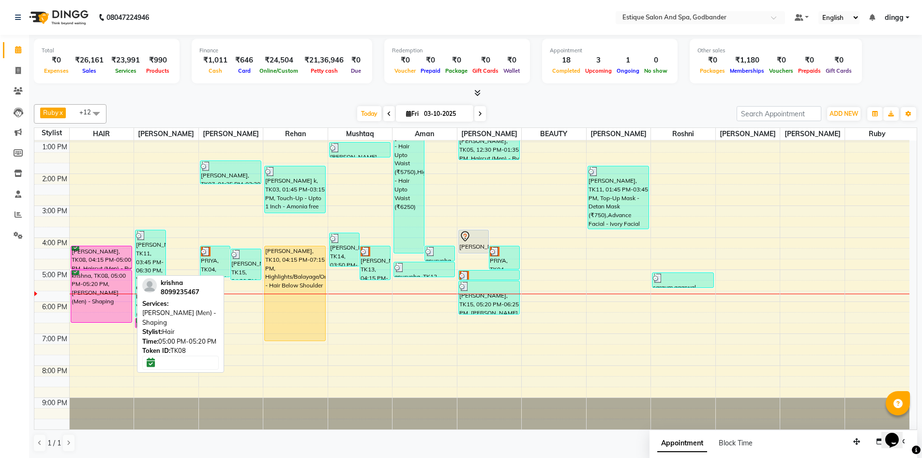
drag, startPoint x: 103, startPoint y: 277, endPoint x: 112, endPoint y: 317, distance: 40.7
click at [112, 317] on div "krishna, TK08, 04:15 PM-05:00 PM, Haircut (Men) - By Master Stylist krishna, TK…" at bounding box center [102, 221] width 64 height 415
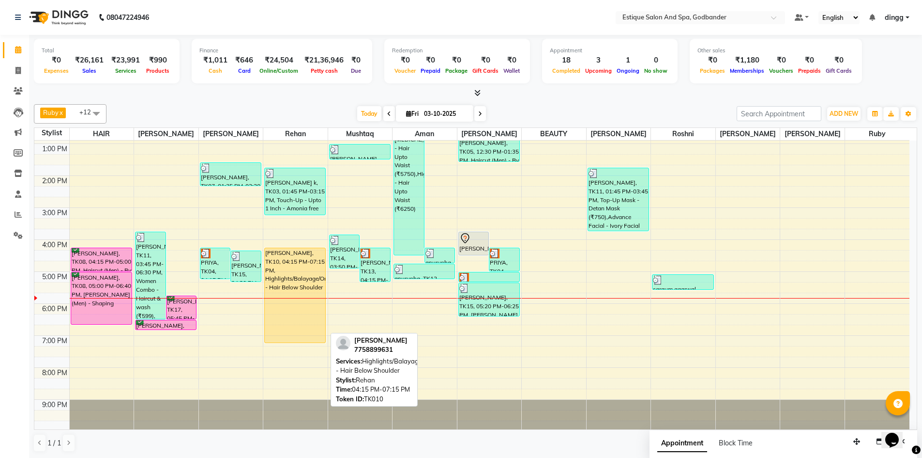
scroll to position [126, 0]
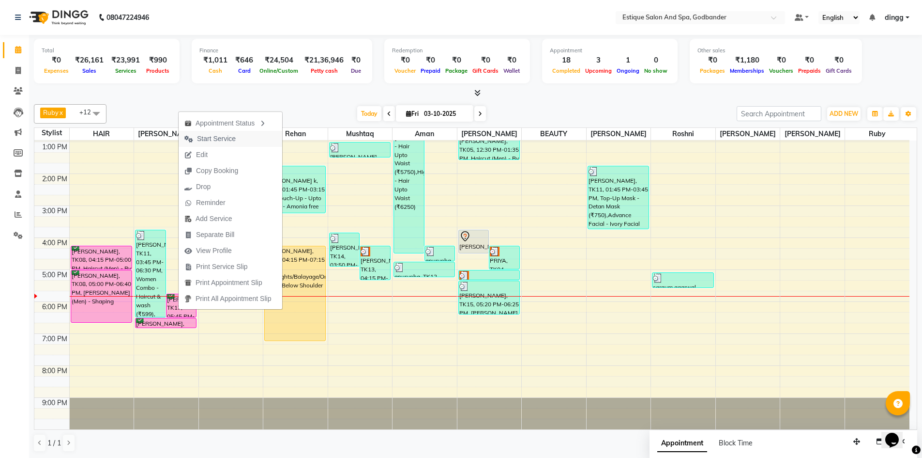
click at [208, 139] on span "Start Service" at bounding box center [216, 139] width 39 height 10
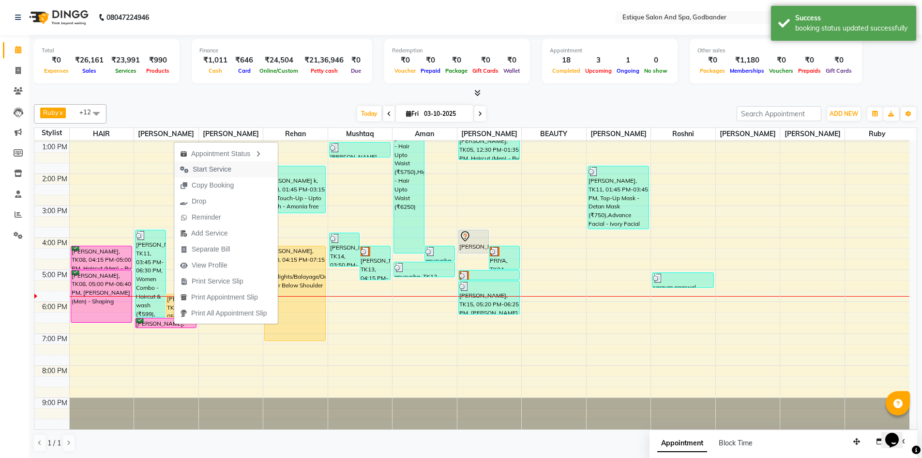
click at [215, 171] on span "Start Service" at bounding box center [212, 169] width 39 height 10
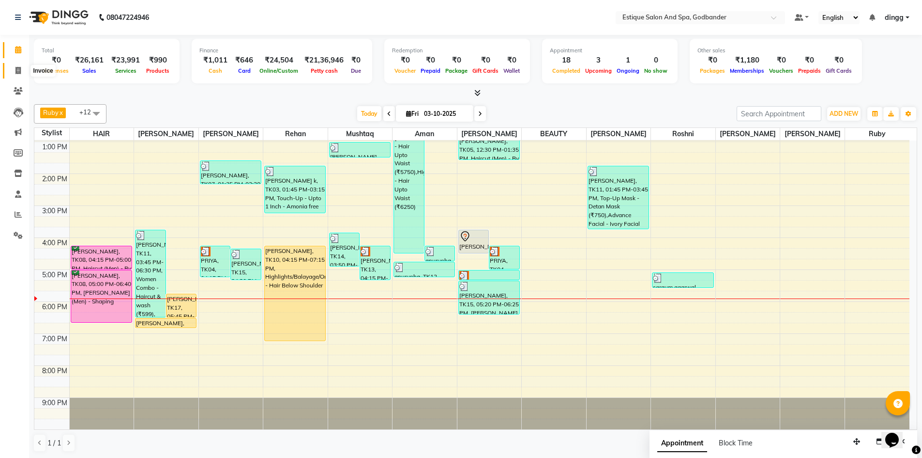
click at [16, 71] on icon at bounding box center [17, 70] width 5 height 7
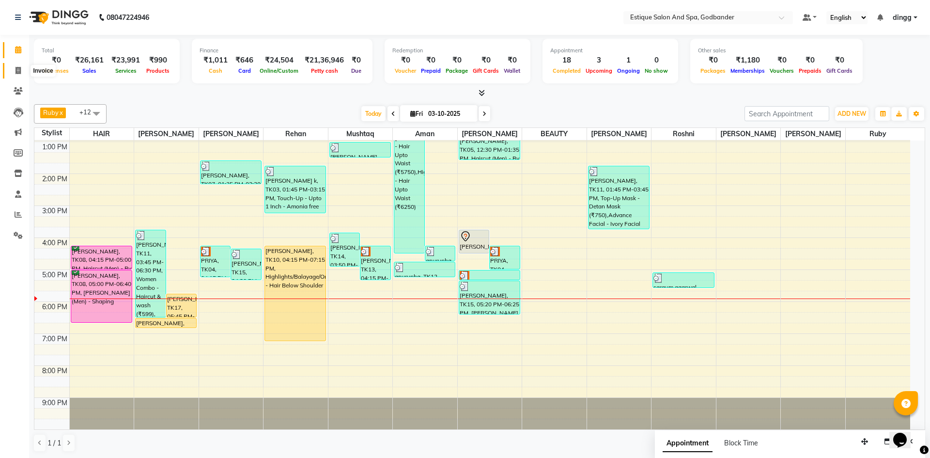
select select "6103"
select select "service"
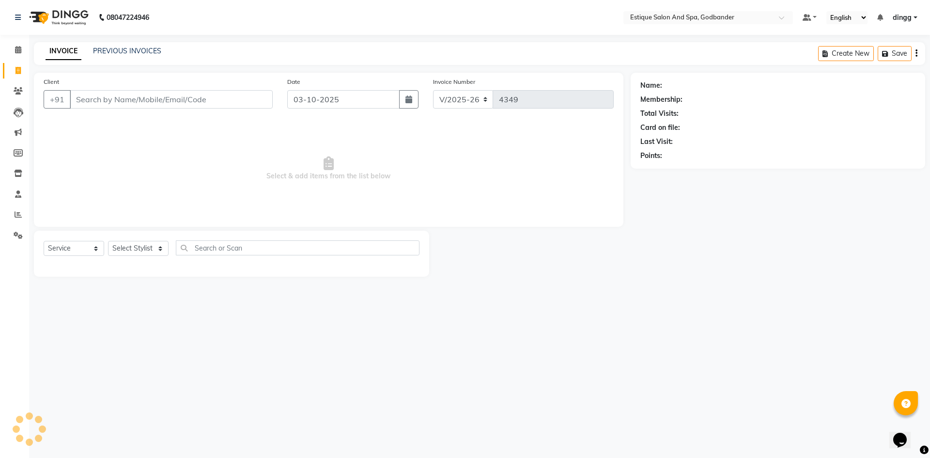
click at [126, 97] on input "Client" at bounding box center [171, 99] width 203 height 18
type input "9082682846"
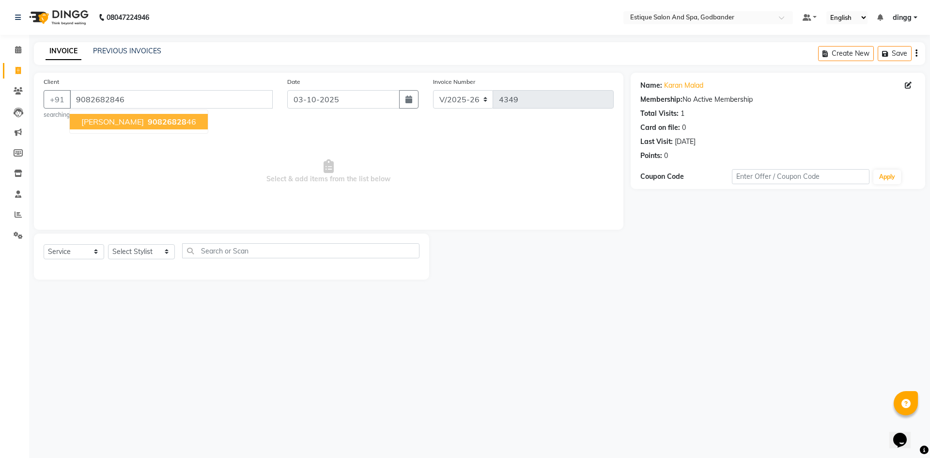
click at [97, 122] on span "karan malad" at bounding box center [112, 122] width 62 height 10
click at [126, 252] on select "Select Stylist Aarti Nails Aman Anita Salve Anjali Wavle Any one Asmi BEAUTY di…" at bounding box center [141, 251] width 67 height 15
select select "74935"
click at [108, 244] on select "Select Stylist Aarti Nails Aman Anita Salve Anjali Wavle Any one Asmi BEAUTY di…" at bounding box center [141, 251] width 67 height 15
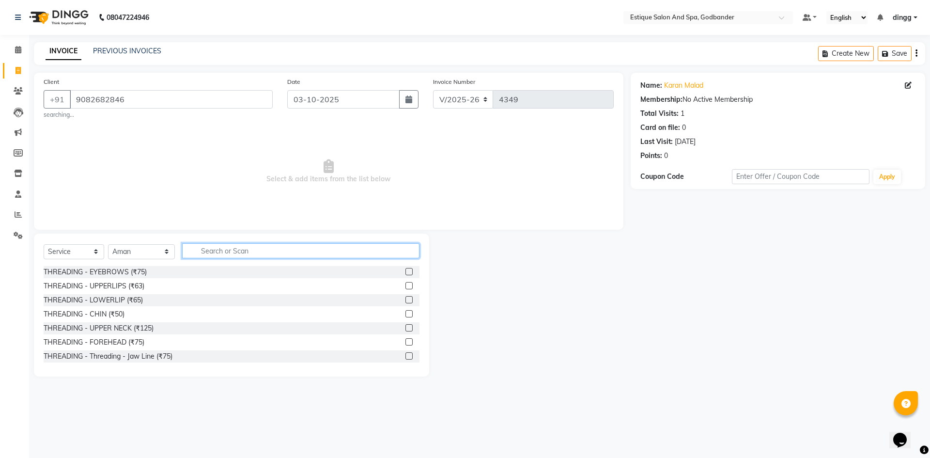
click at [209, 253] on input "text" at bounding box center [300, 250] width 237 height 15
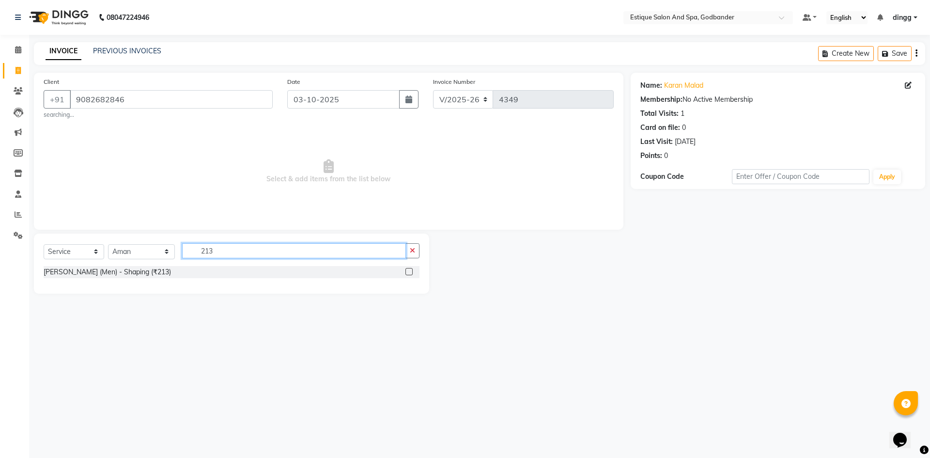
type input "213"
click at [408, 271] on label at bounding box center [408, 271] width 7 height 7
click at [408, 271] on input "checkbox" at bounding box center [408, 272] width 6 height 6
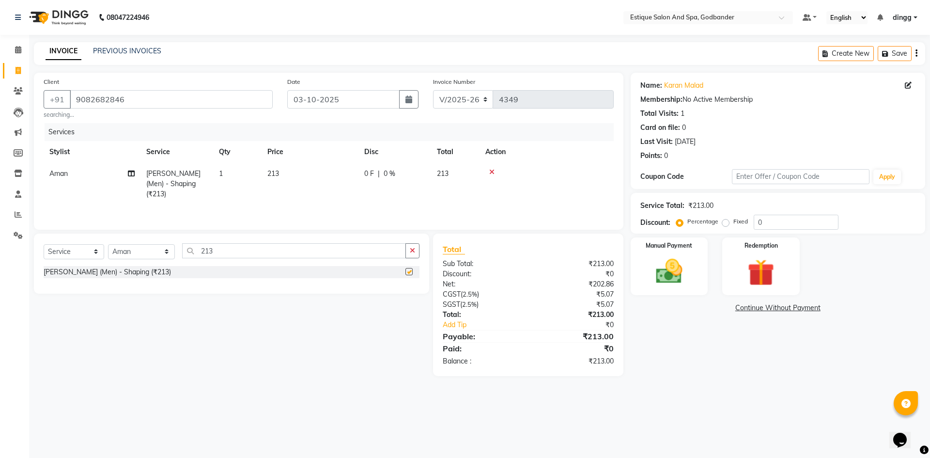
checkbox input "false"
click at [691, 276] on img at bounding box center [668, 271] width 45 height 32
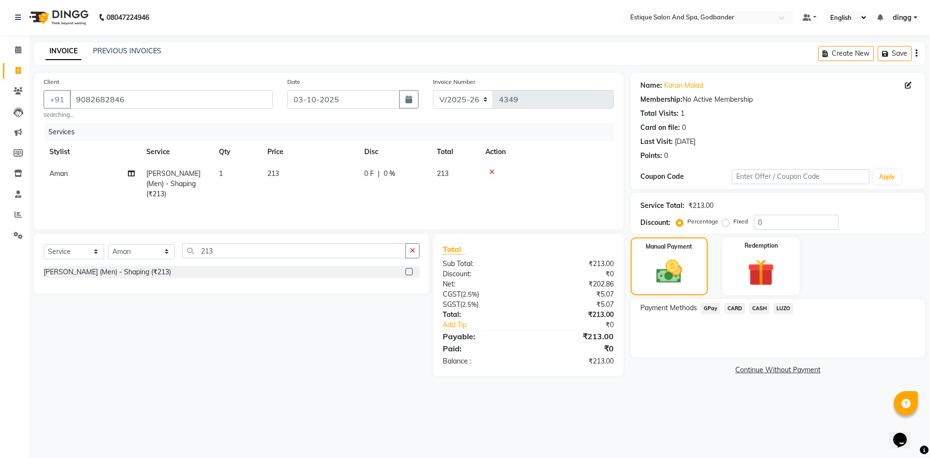
click at [710, 307] on span "GPay" at bounding box center [711, 308] width 20 height 11
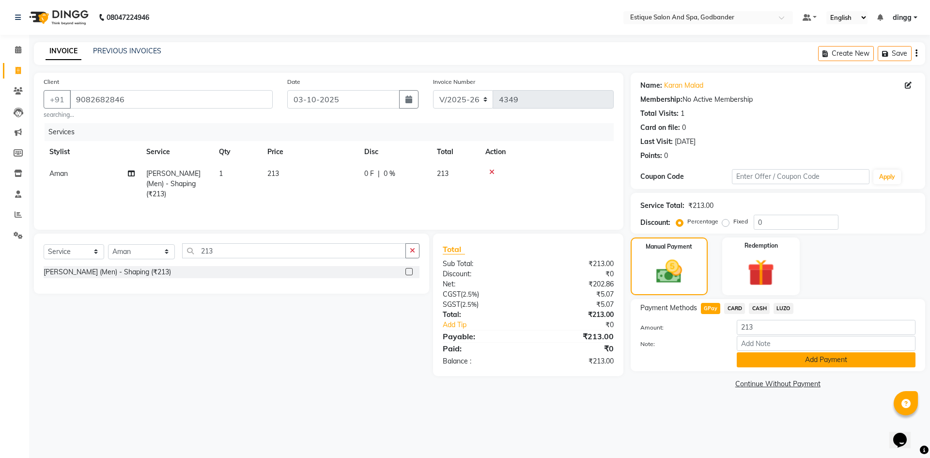
click at [750, 353] on button "Add Payment" at bounding box center [826, 359] width 179 height 15
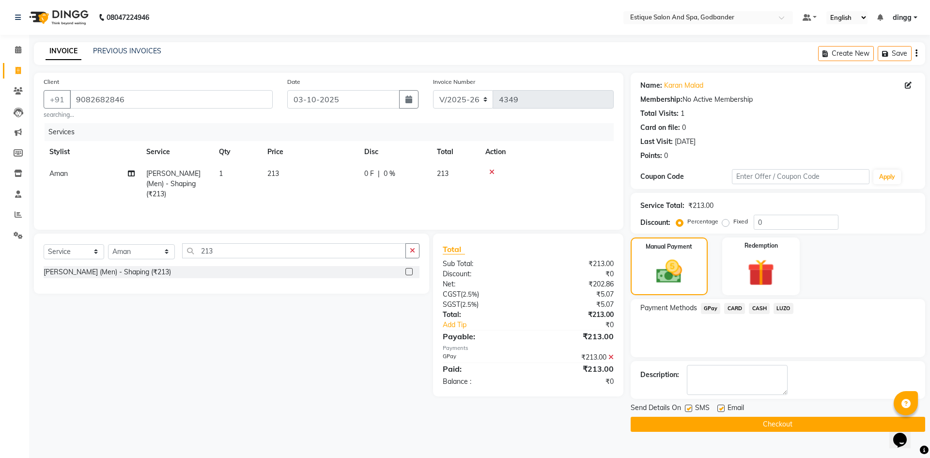
click at [740, 420] on button "Checkout" at bounding box center [777, 423] width 294 height 15
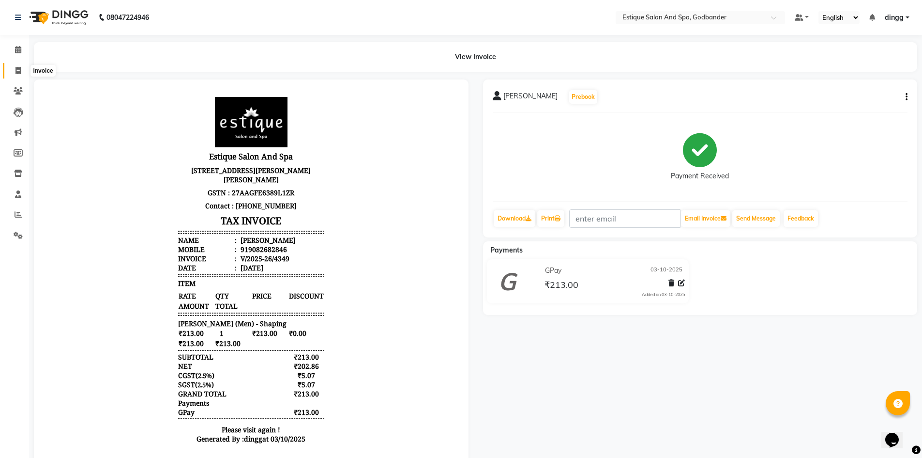
click at [19, 68] on icon at bounding box center [17, 70] width 5 height 7
select select "service"
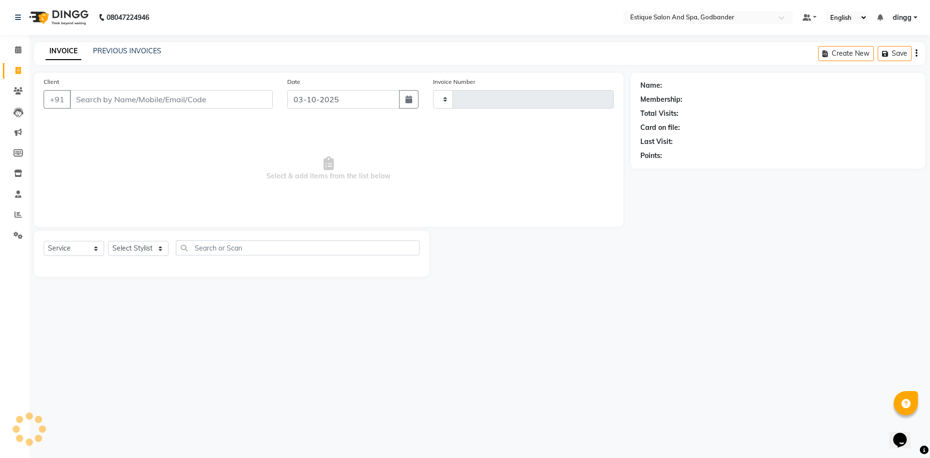
type input "4350"
select select "6103"
click at [104, 52] on link "PREVIOUS INVOICES" at bounding box center [127, 50] width 68 height 9
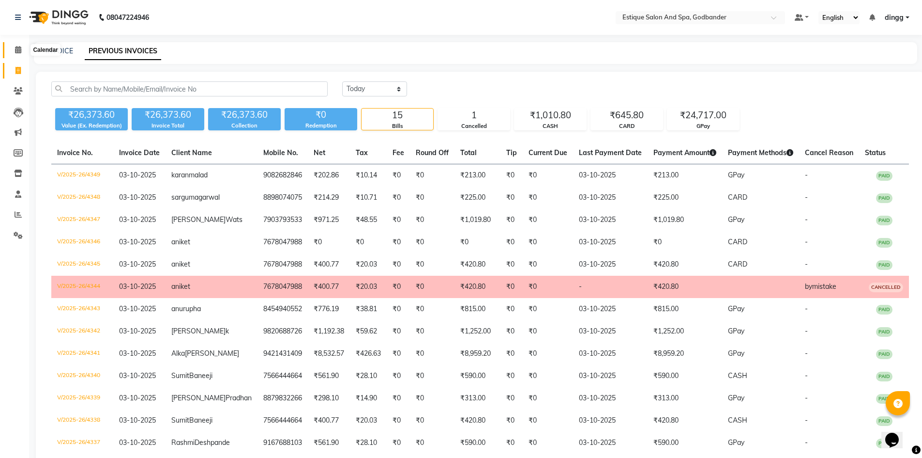
click at [15, 49] on icon at bounding box center [18, 49] width 6 height 7
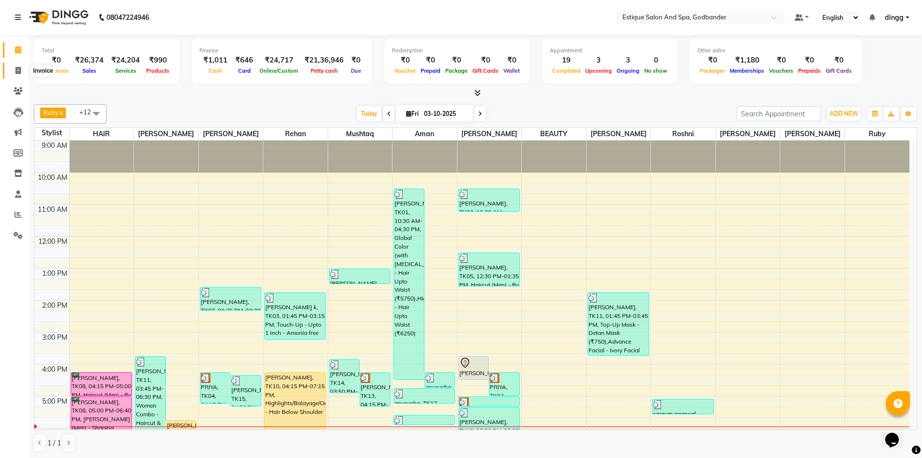
click at [15, 71] on icon at bounding box center [17, 70] width 5 height 7
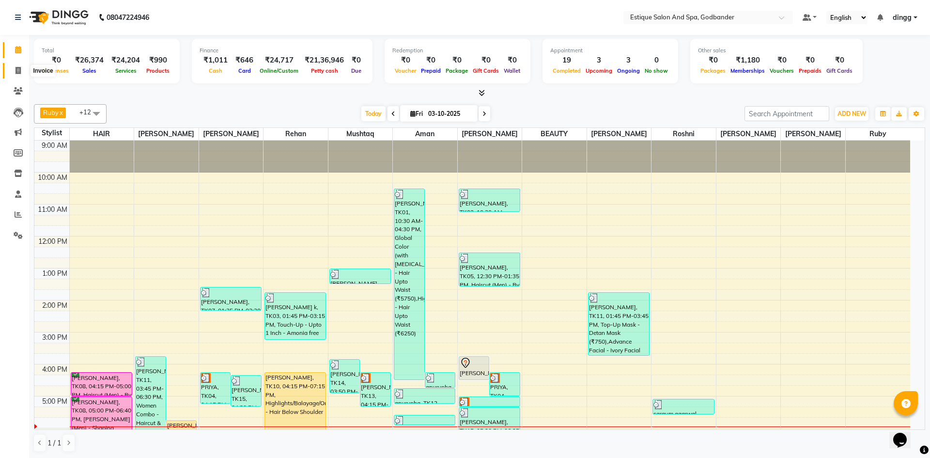
select select "6103"
select select "service"
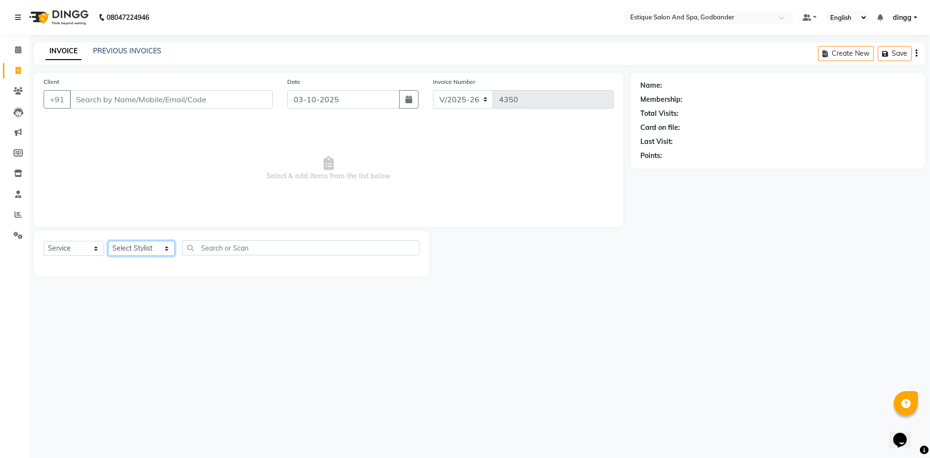
click at [137, 250] on select "Select Stylist Aarti Nails Aman Anita Salve Anjali Wavle Any one Asmi BEAUTY di…" at bounding box center [141, 248] width 67 height 15
select select "44568"
click at [108, 241] on select "Select Stylist Aarti Nails Aman Anita Salve Anjali Wavle Any one Asmi BEAUTY di…" at bounding box center [141, 248] width 67 height 15
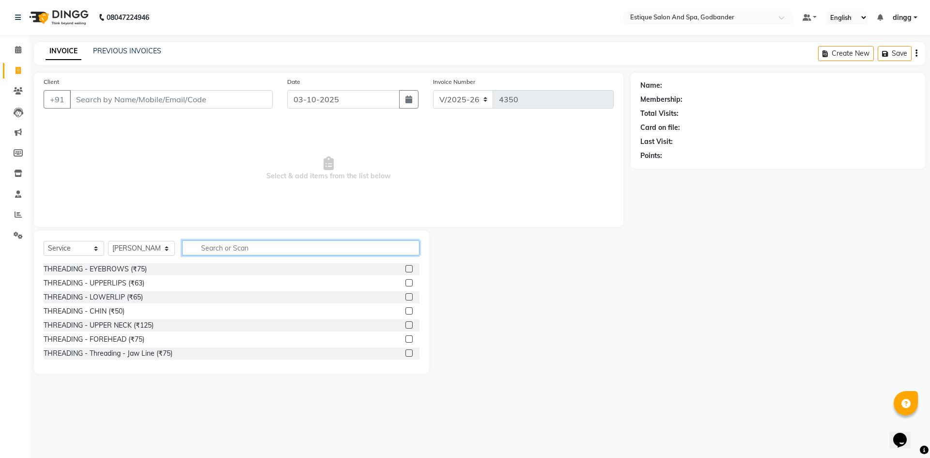
click at [209, 248] on input "text" at bounding box center [300, 247] width 237 height 15
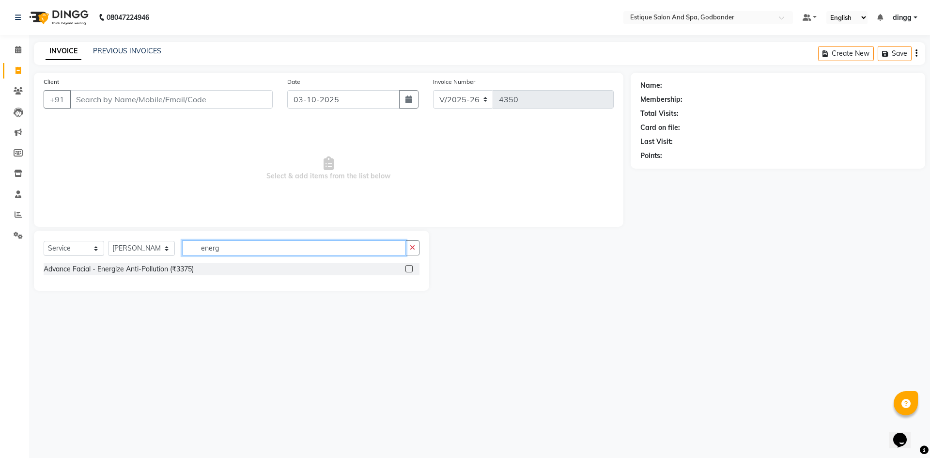
type input "energ"
click at [408, 269] on label at bounding box center [408, 268] width 7 height 7
click at [408, 269] on input "checkbox" at bounding box center [408, 269] width 6 height 6
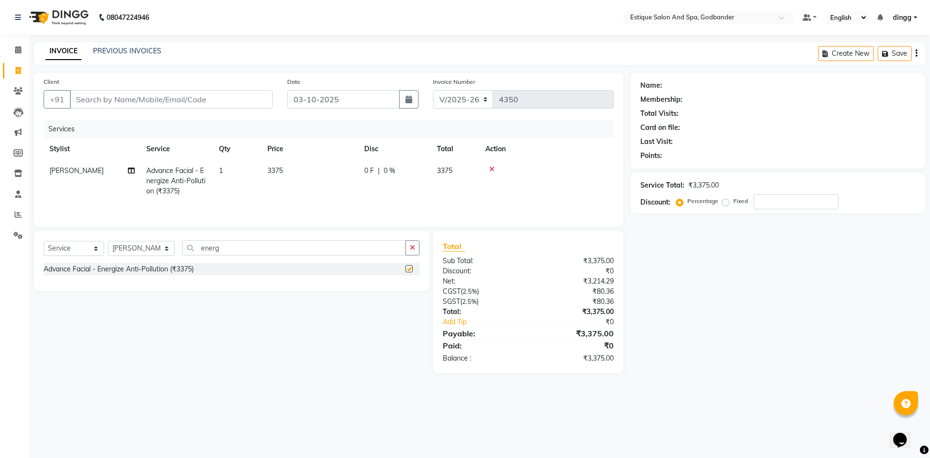
checkbox input "false"
click at [126, 248] on select "Select Stylist Aarti Nails Aman Anita Salve Anjali Wavle Any one Asmi BEAUTY di…" at bounding box center [141, 248] width 67 height 15
select select "62542"
click at [108, 241] on select "Select Stylist Aarti Nails Aman Anita Salve Anjali Wavle Any one Asmi BEAUTY di…" at bounding box center [141, 248] width 67 height 15
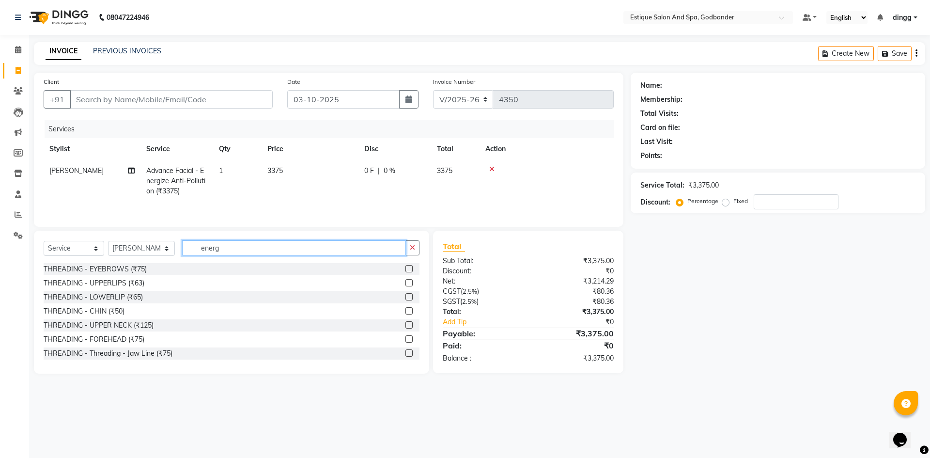
drag, startPoint x: 230, startPoint y: 250, endPoint x: 223, endPoint y: 251, distance: 6.4
click at [230, 251] on input "energ" at bounding box center [294, 247] width 224 height 15
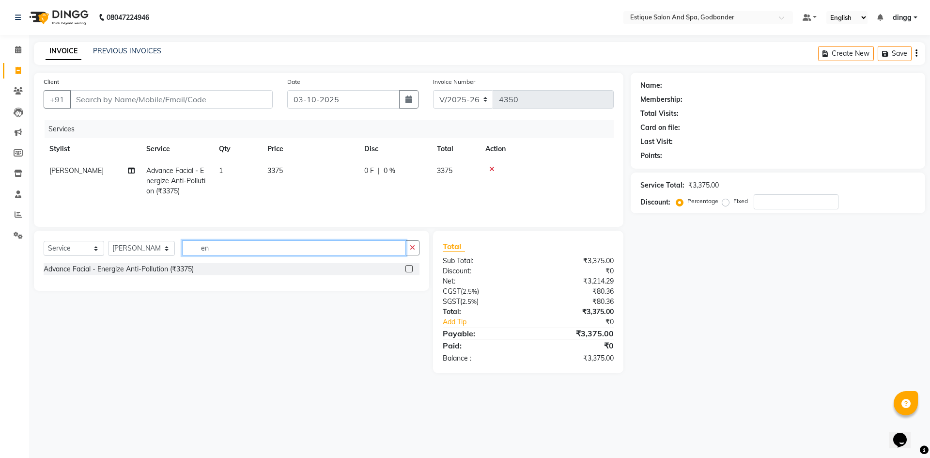
type input "e"
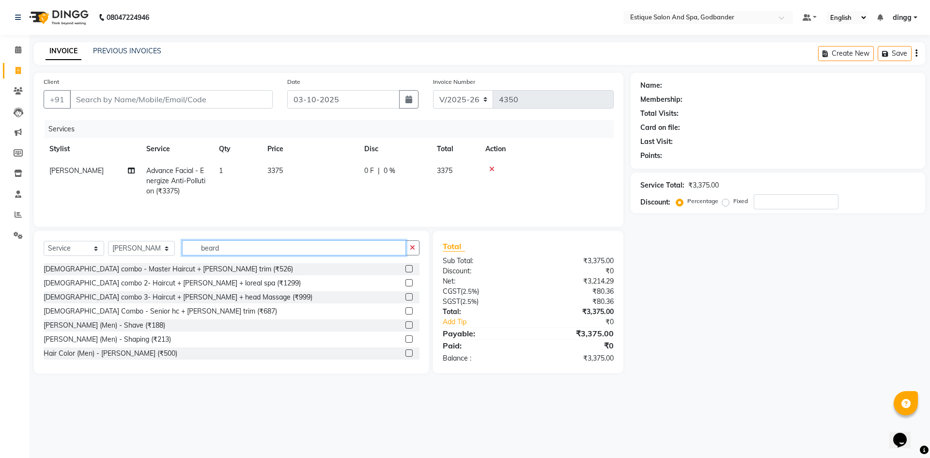
type input "beard"
click at [405, 339] on label at bounding box center [408, 338] width 7 height 7
click at [405, 339] on input "checkbox" at bounding box center [408, 339] width 6 height 6
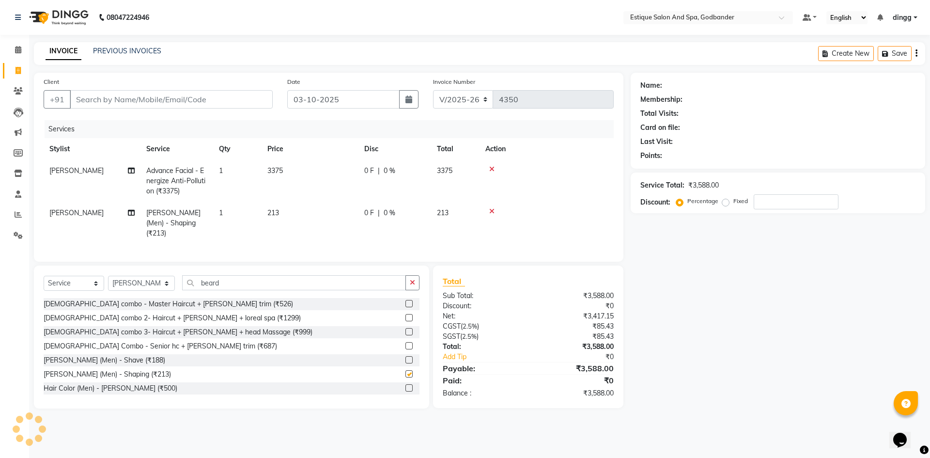
checkbox input "false"
click at [82, 99] on input "Client" at bounding box center [171, 99] width 203 height 18
type input "k"
type input "0"
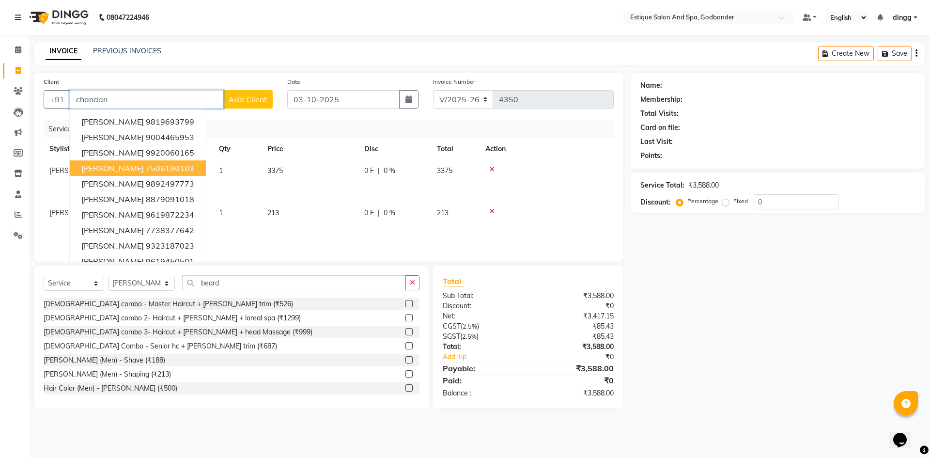
click at [112, 163] on span "chandan kapoor" at bounding box center [112, 168] width 62 height 10
type input "7506190103"
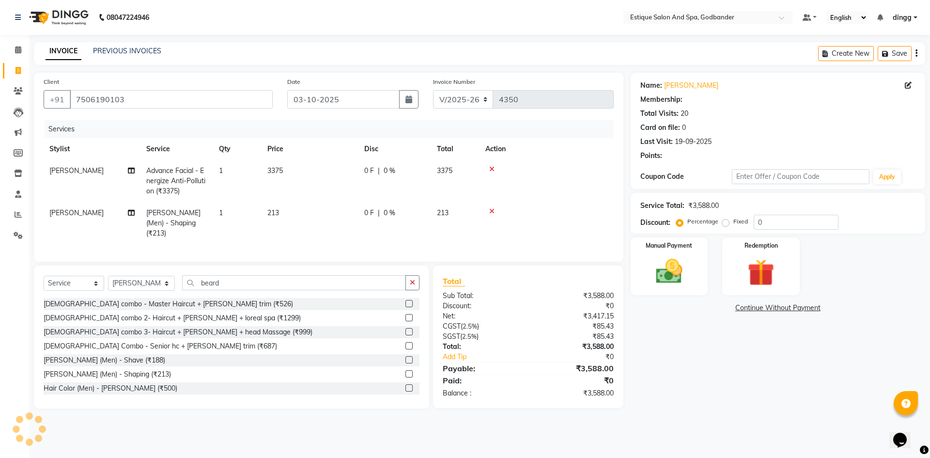
select select "1: Object"
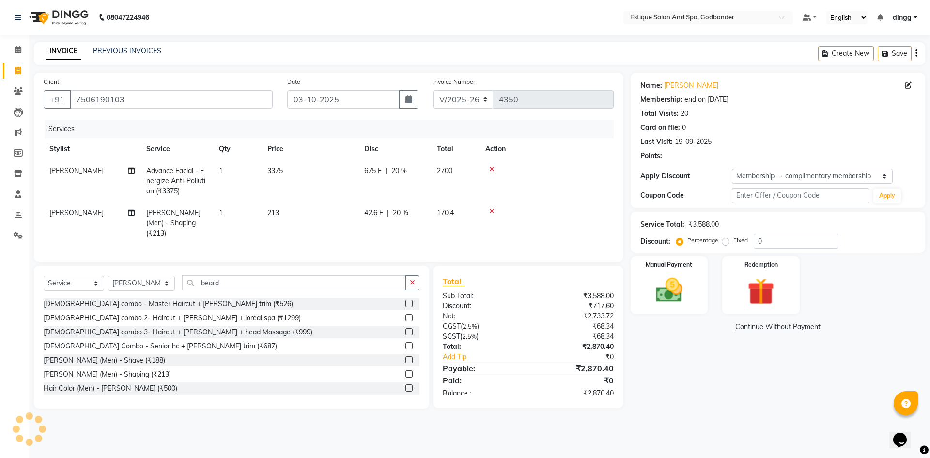
type input "20"
click at [399, 177] on td "675 F | 20 %" at bounding box center [394, 181] width 73 height 42
select select "44568"
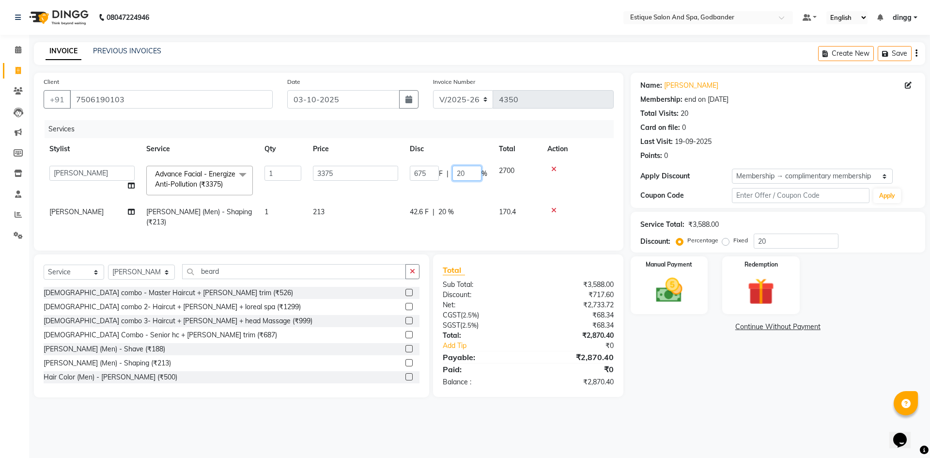
click at [476, 172] on input "20" at bounding box center [466, 173] width 29 height 15
type input "2"
type input "25"
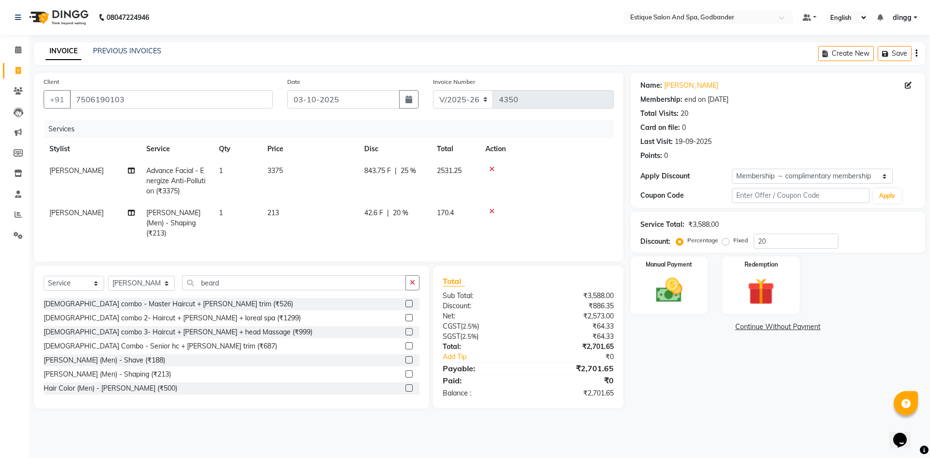
click at [587, 186] on td at bounding box center [546, 181] width 134 height 42
click at [664, 294] on img at bounding box center [668, 290] width 45 height 32
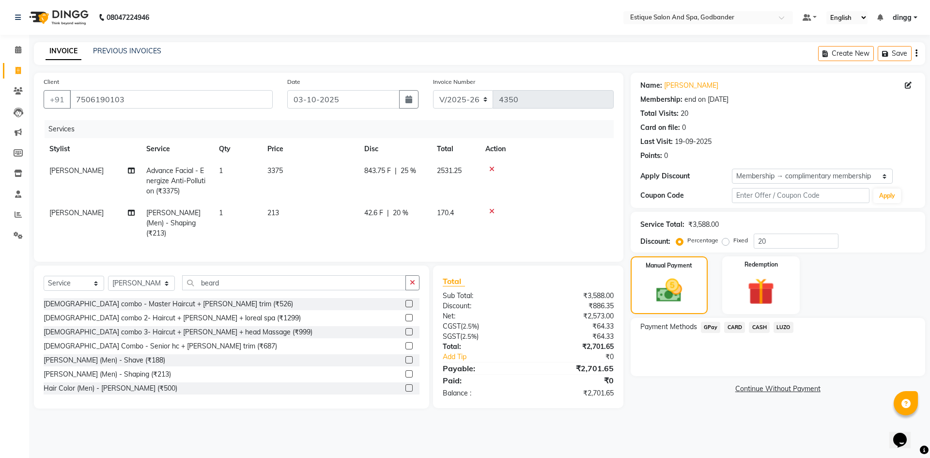
click at [709, 327] on span "GPay" at bounding box center [711, 327] width 20 height 11
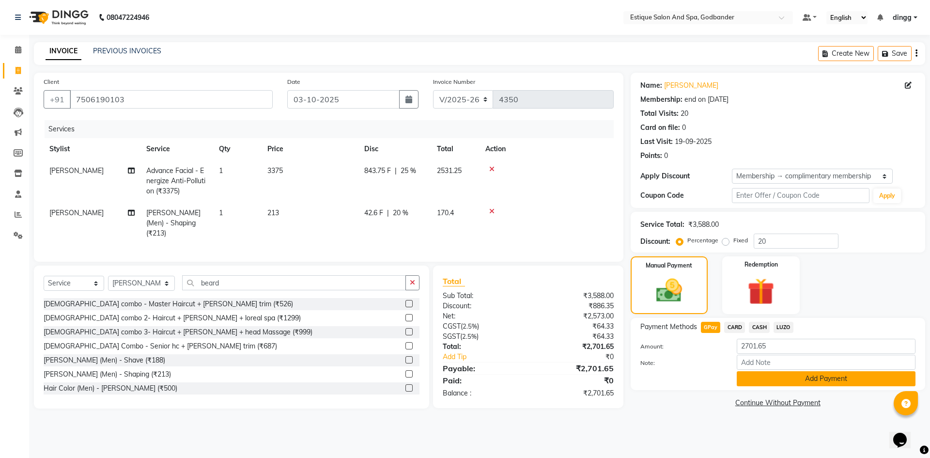
click at [823, 376] on button "Add Payment" at bounding box center [826, 378] width 179 height 15
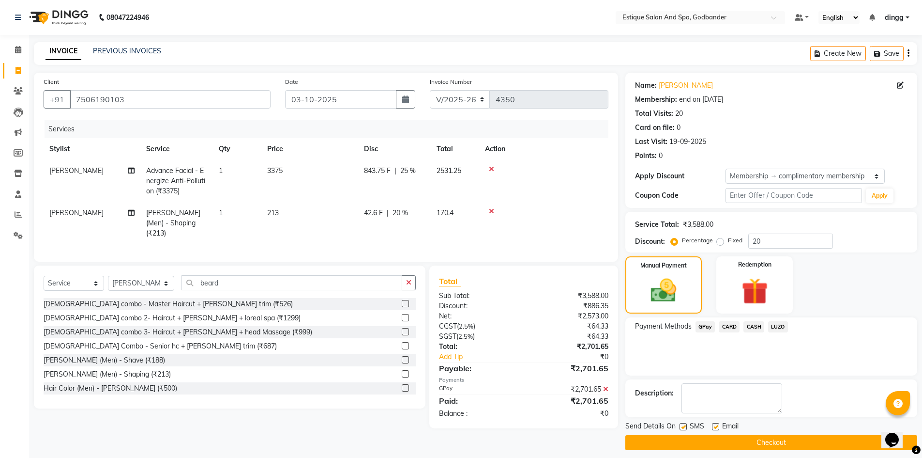
click at [774, 442] on button "Checkout" at bounding box center [772, 442] width 292 height 15
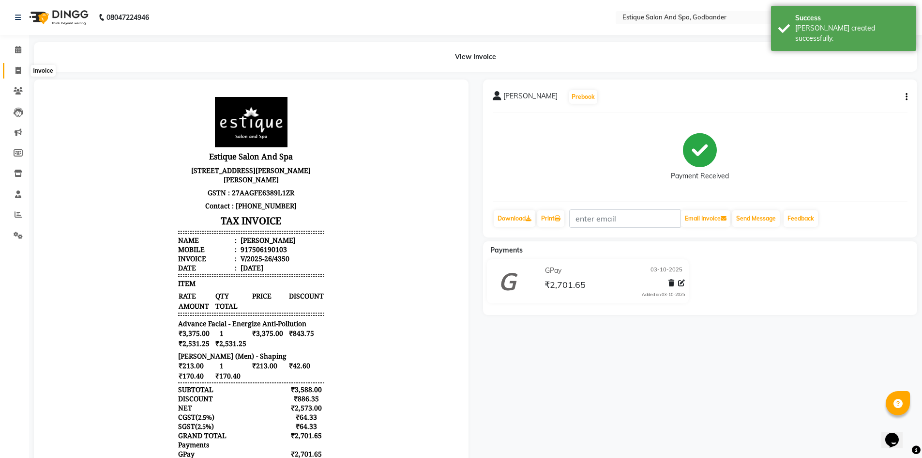
click at [18, 70] on icon at bounding box center [17, 70] width 5 height 7
select select "service"
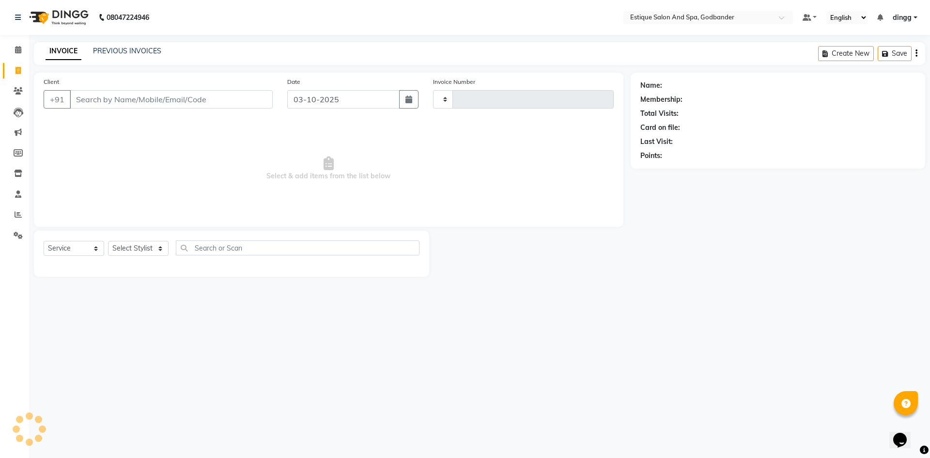
type input "4351"
select select "6103"
click at [16, 49] on icon at bounding box center [18, 49] width 6 height 7
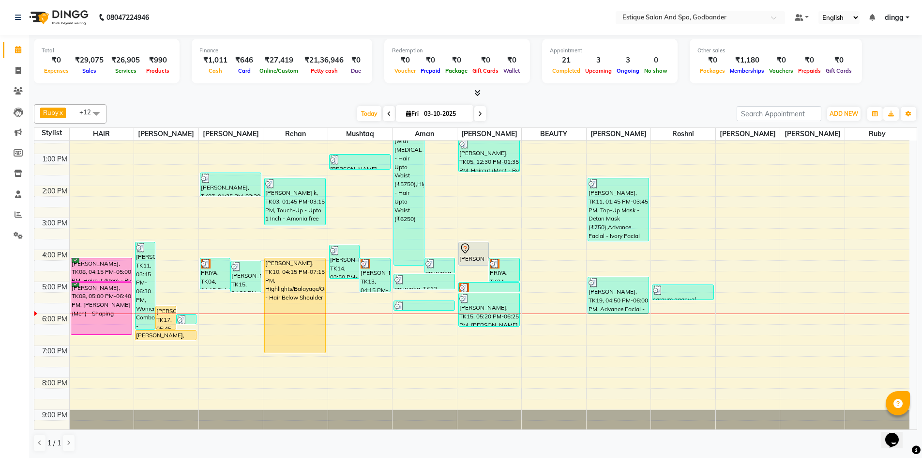
scroll to position [126, 0]
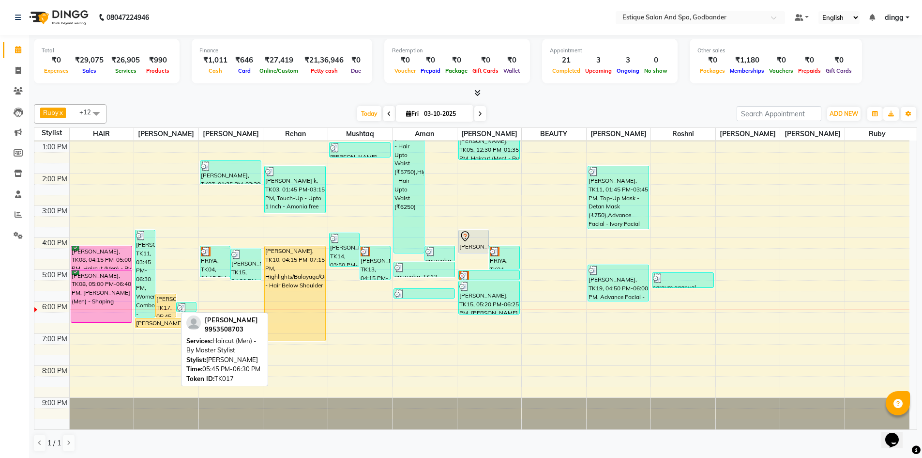
click at [164, 302] on div "saurabh shrivastav, TK17, 05:45 PM-06:30 PM, Haircut (Men) - By Master Stylist" at bounding box center [165, 305] width 19 height 23
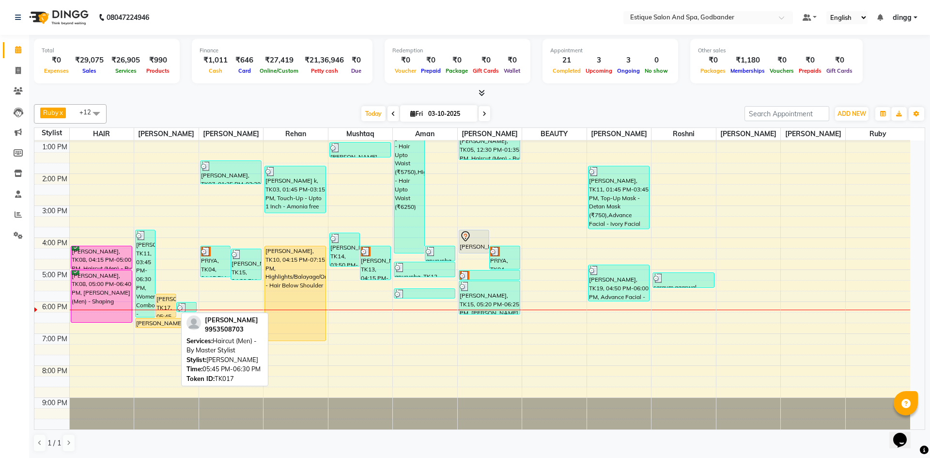
select select "1"
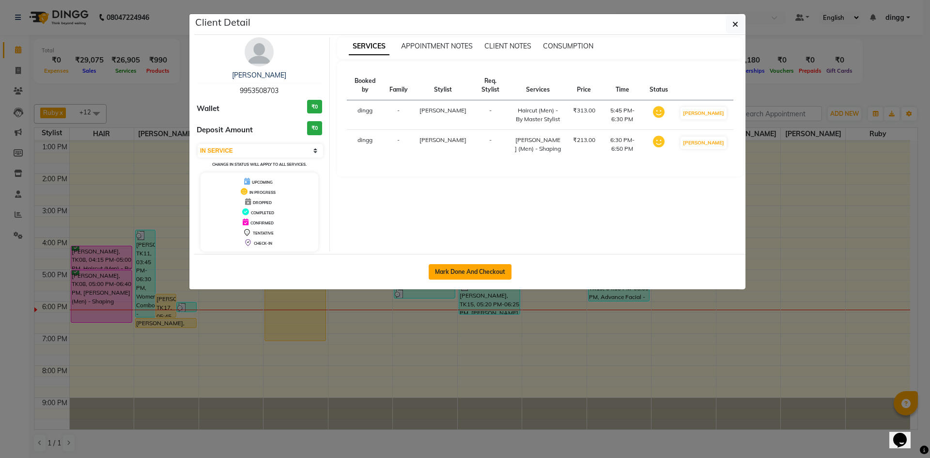
click at [504, 273] on button "Mark Done And Checkout" at bounding box center [470, 271] width 83 height 15
select select "6103"
select select "service"
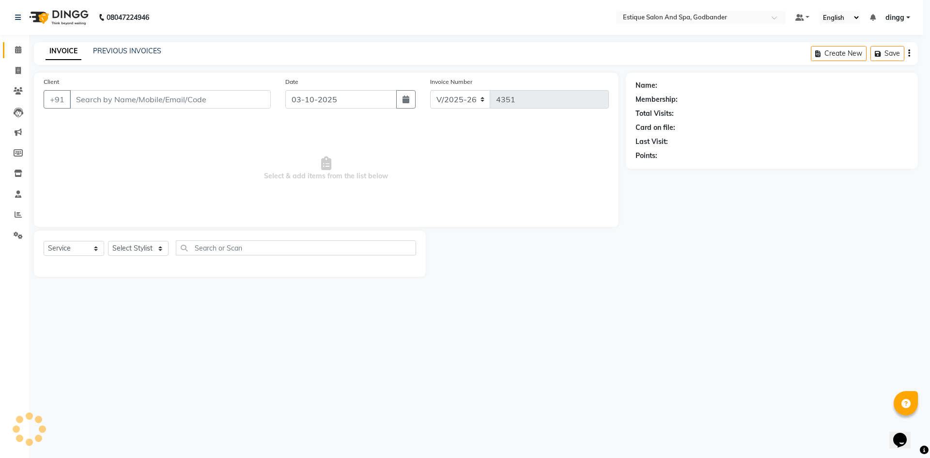
select select "3"
type input "9953508703"
select select "62542"
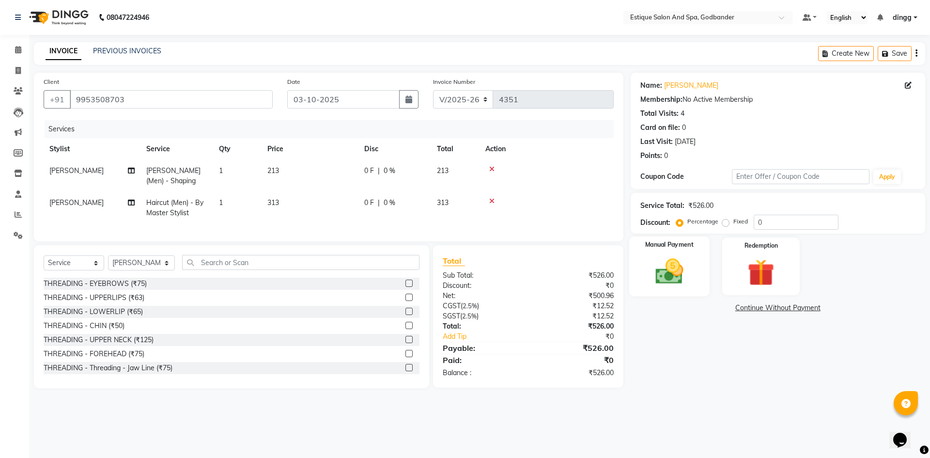
click at [668, 276] on img at bounding box center [668, 271] width 45 height 32
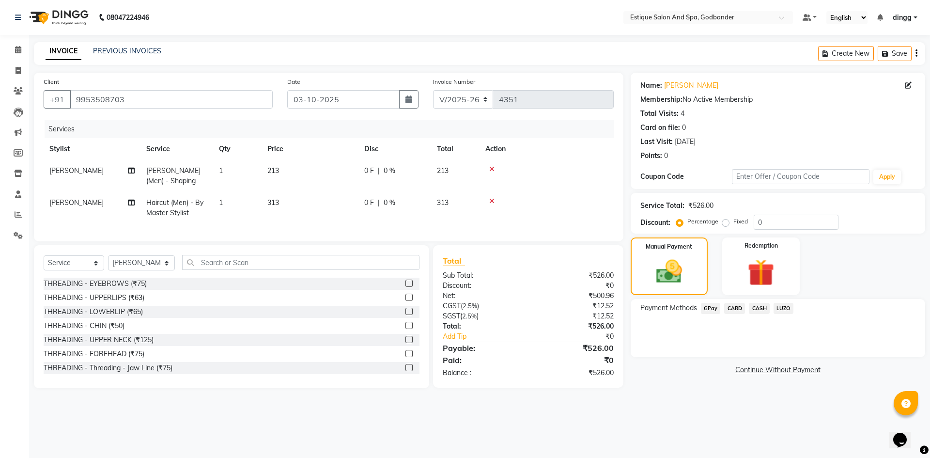
click at [711, 305] on span "GPay" at bounding box center [711, 308] width 20 height 11
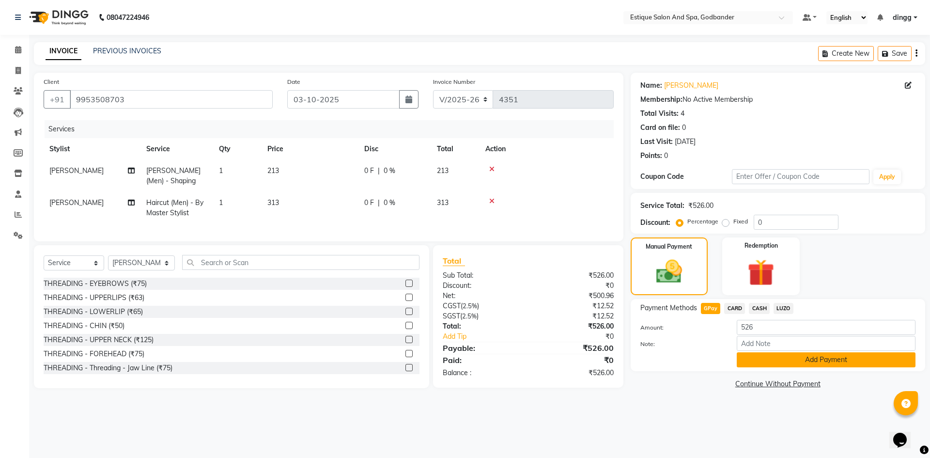
click at [822, 360] on button "Add Payment" at bounding box center [826, 359] width 179 height 15
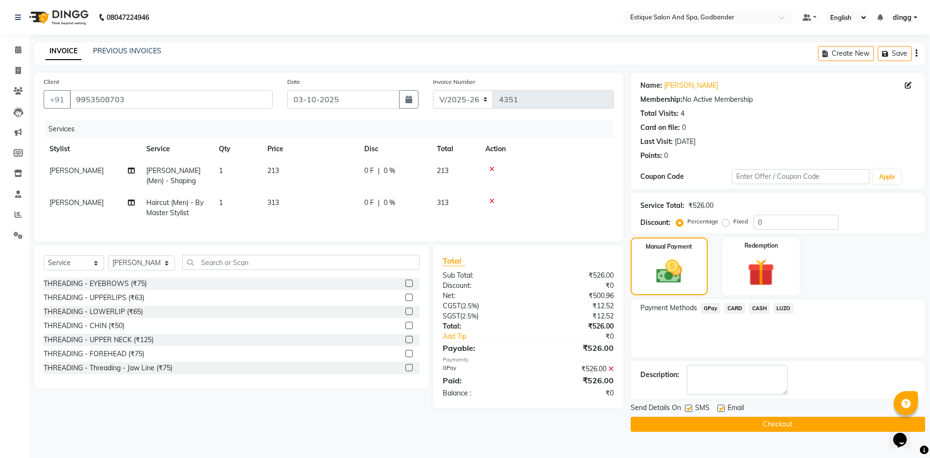
drag, startPoint x: 775, startPoint y: 423, endPoint x: 769, endPoint y: 420, distance: 6.5
click at [774, 423] on button "Checkout" at bounding box center [777, 423] width 294 height 15
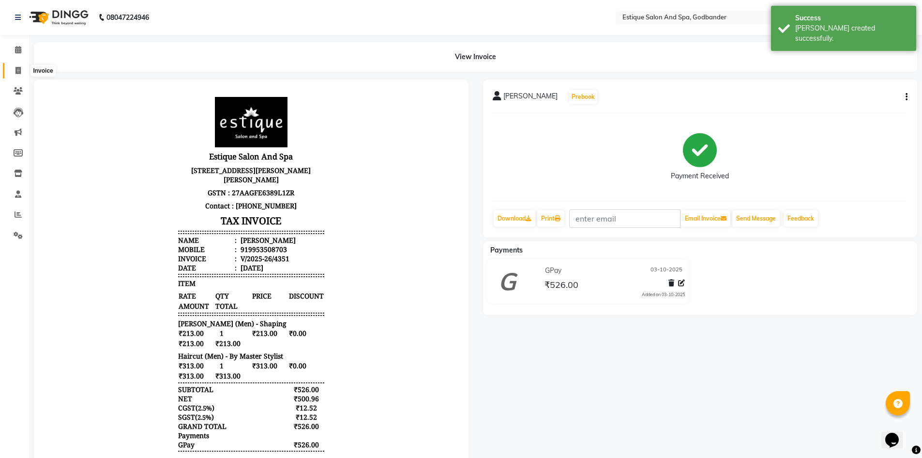
click at [18, 71] on icon at bounding box center [17, 70] width 5 height 7
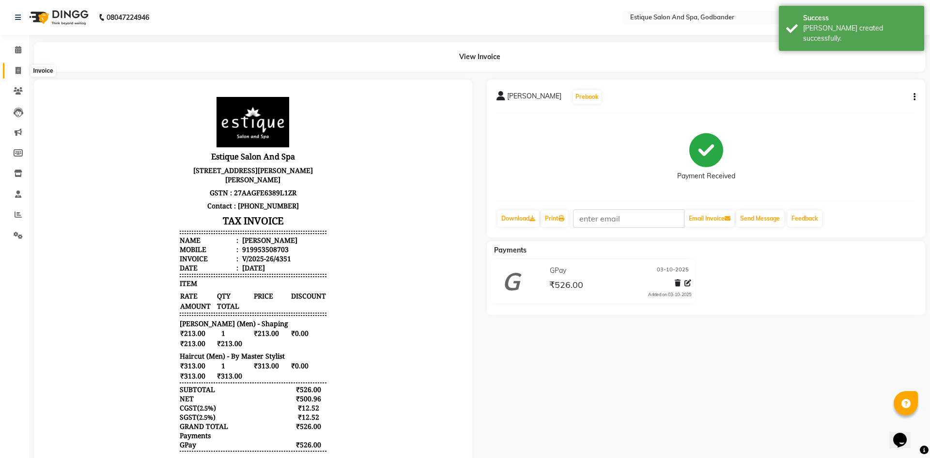
select select "6103"
select select "service"
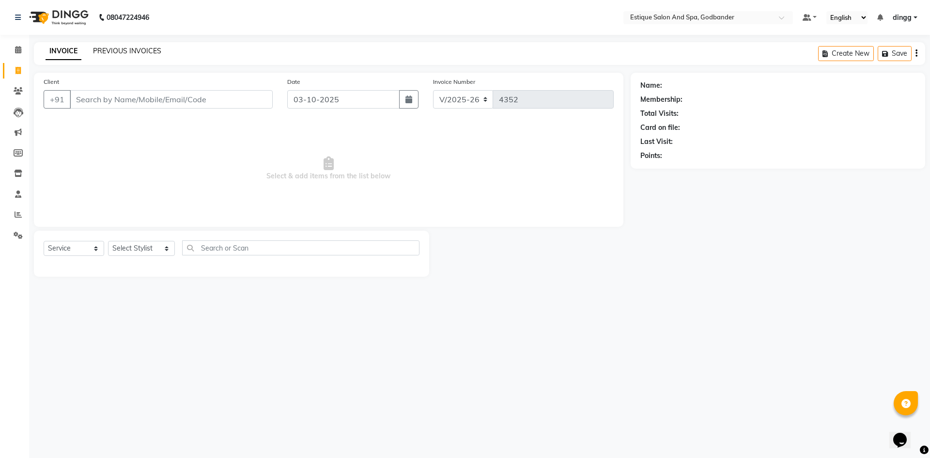
click at [115, 48] on link "PREVIOUS INVOICES" at bounding box center [127, 50] width 68 height 9
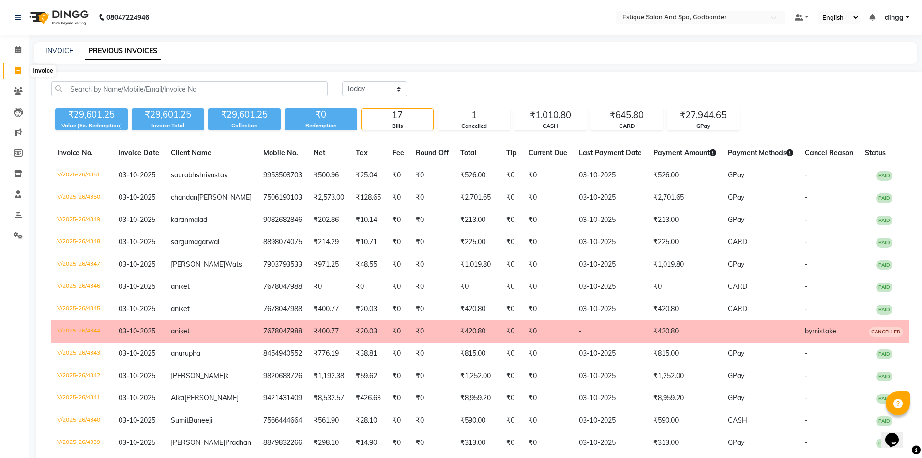
drag, startPoint x: 19, startPoint y: 72, endPoint x: 20, endPoint y: 62, distance: 9.7
click at [19, 72] on icon at bounding box center [17, 70] width 5 height 7
select select "service"
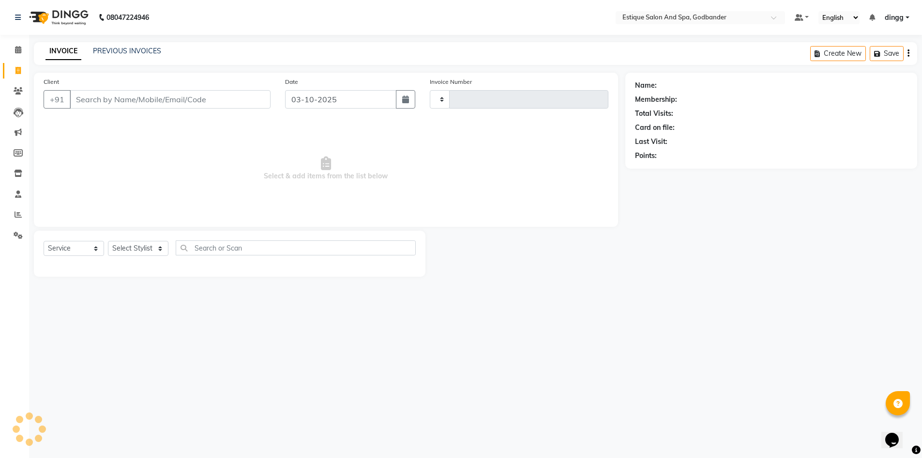
type input "4352"
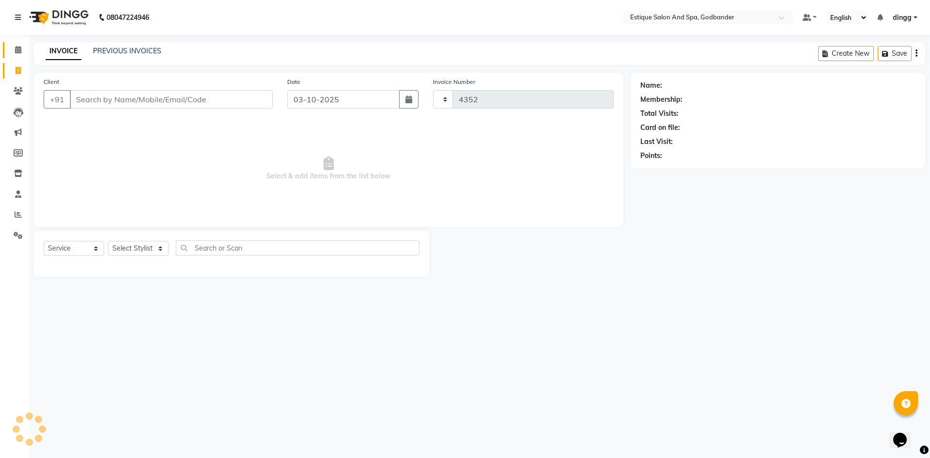
select select "6103"
click at [16, 48] on icon at bounding box center [18, 49] width 6 height 7
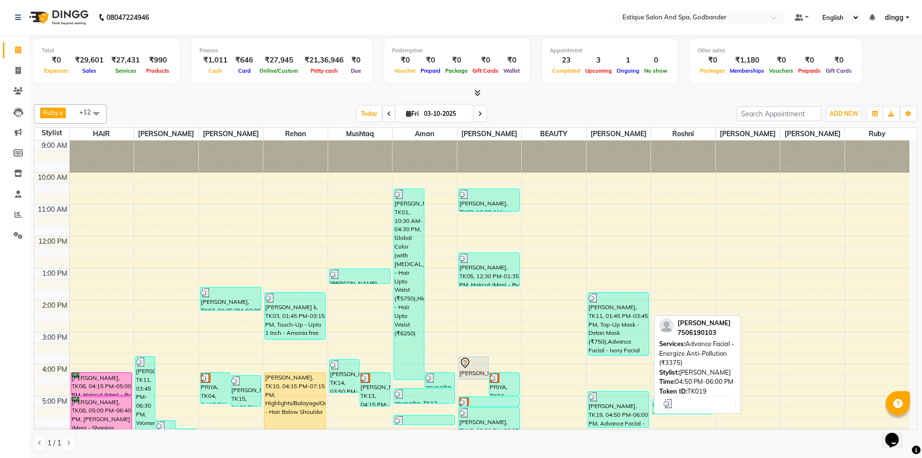
click at [596, 408] on div "chandan kapoor, TK19, 04:50 PM-06:00 PM, Advance Facial - Energize Anti-Polluti…" at bounding box center [618, 409] width 61 height 36
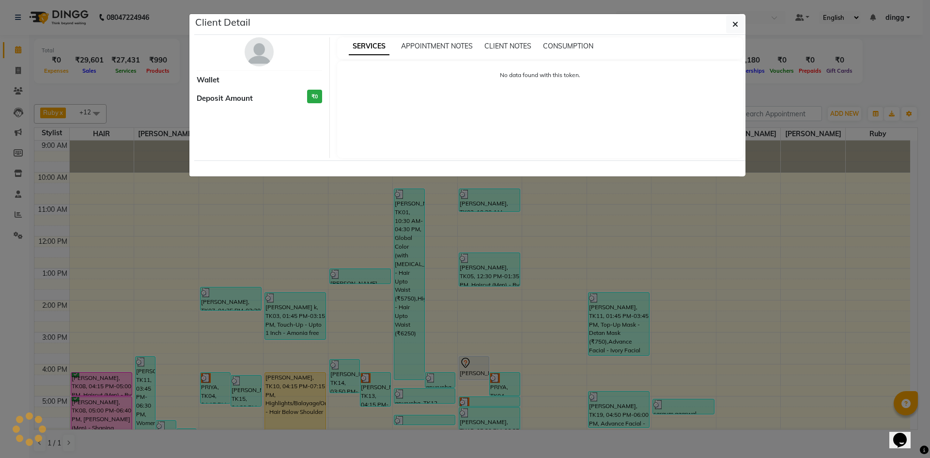
select select "3"
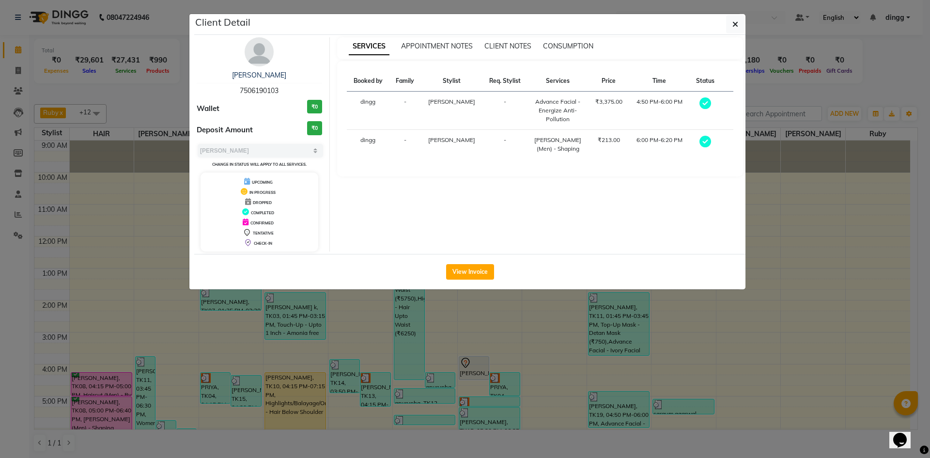
click at [270, 67] on div "chandan kapoor 7506190103 Wallet ₹0 Deposit Amount ₹0 Select MARK DONE UPCOMING…" at bounding box center [259, 144] width 140 height 214
click at [264, 75] on link "chandan kapoor" at bounding box center [259, 75] width 54 height 9
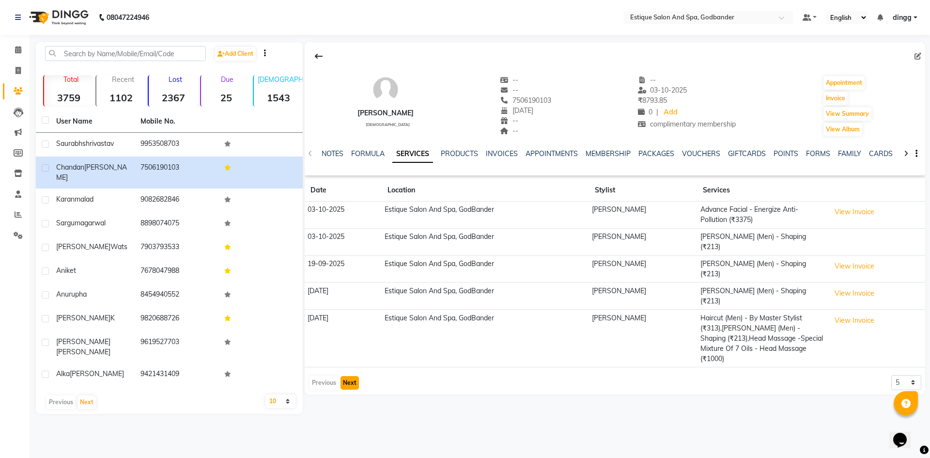
click at [342, 376] on button "Next" at bounding box center [349, 383] width 18 height 14
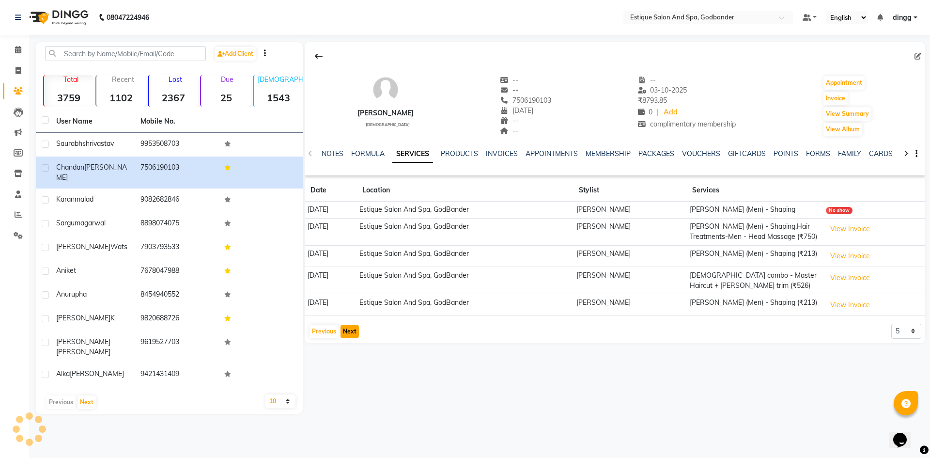
click at [354, 329] on button "Next" at bounding box center [349, 331] width 18 height 14
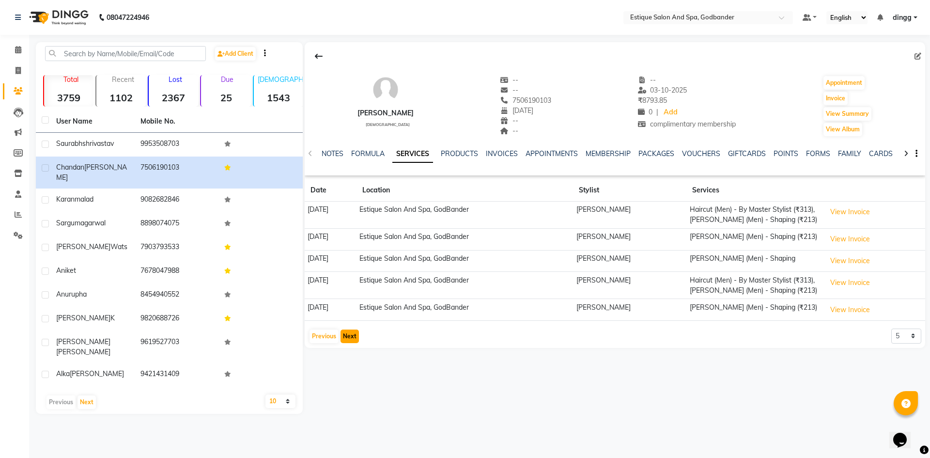
click at [349, 331] on button "Next" at bounding box center [349, 336] width 18 height 14
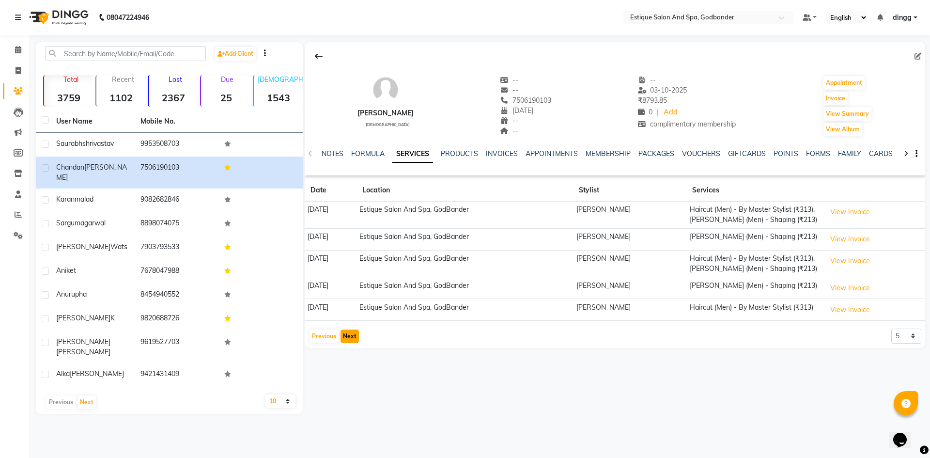
click at [349, 331] on button "Next" at bounding box center [349, 336] width 18 height 14
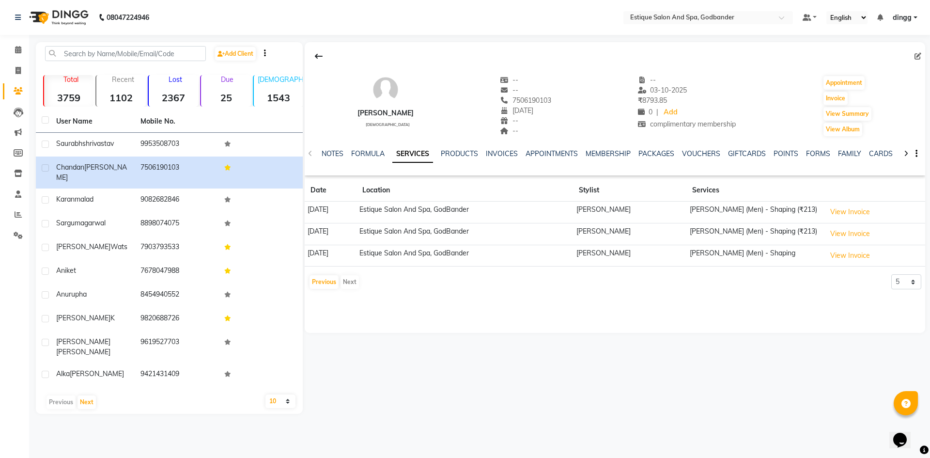
click at [349, 331] on div "chandan kapoor male -- -- 7506190103 11-06-1986 -- -- -- 03-10-2025 ₹ 8793.85 0…" at bounding box center [615, 187] width 620 height 291
click at [322, 279] on button "Previous" at bounding box center [323, 282] width 29 height 14
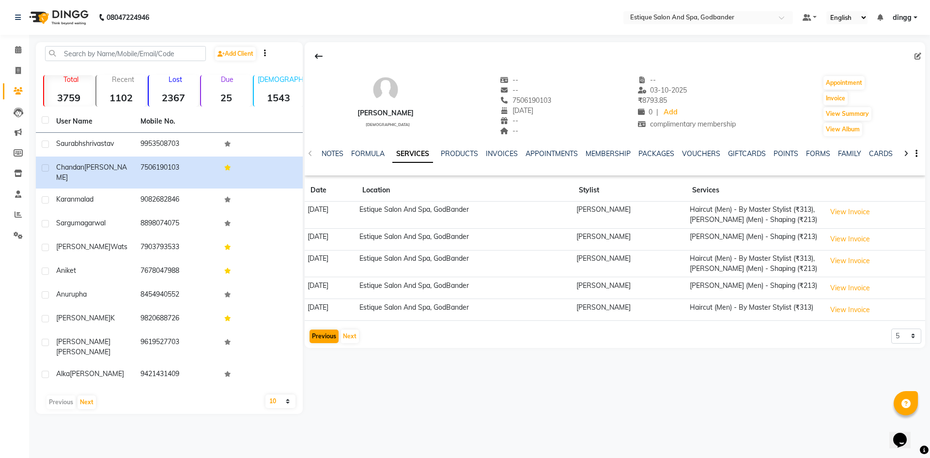
click at [322, 279] on td "20-11-2024" at bounding box center [331, 288] width 52 height 22
click at [327, 333] on button "Previous" at bounding box center [323, 336] width 29 height 14
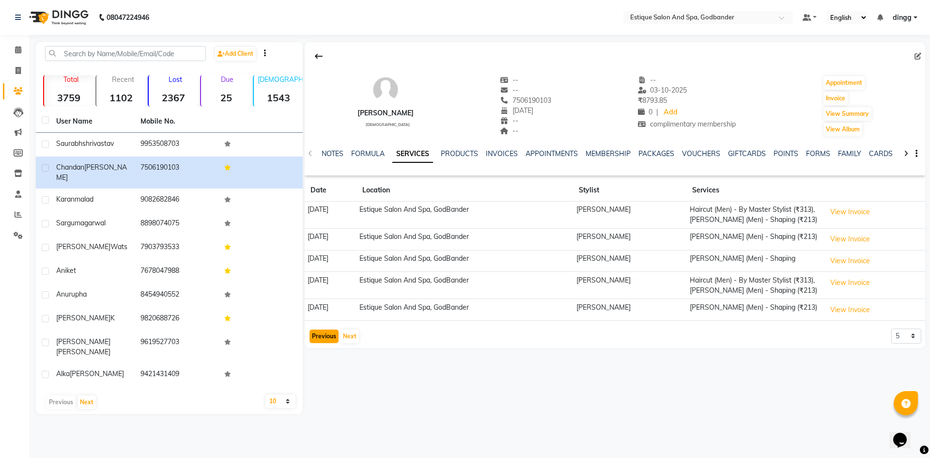
click at [324, 335] on button "Previous" at bounding box center [323, 336] width 29 height 14
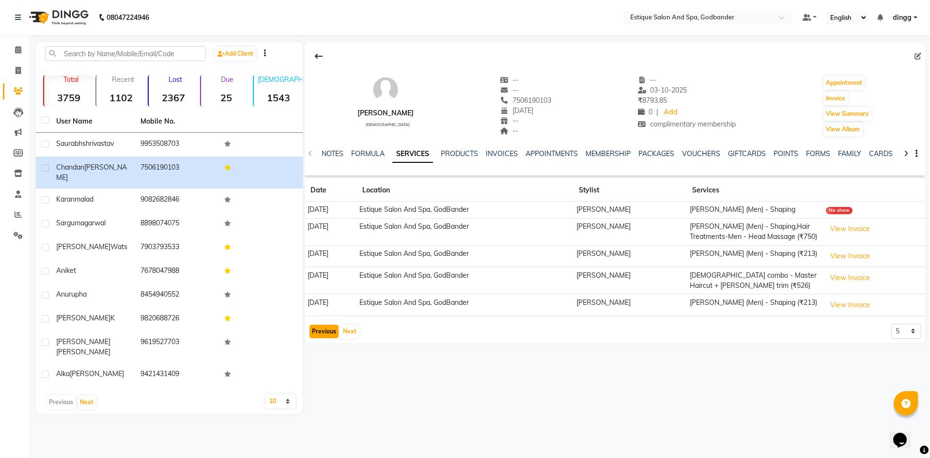
click at [322, 332] on button "Previous" at bounding box center [323, 331] width 29 height 14
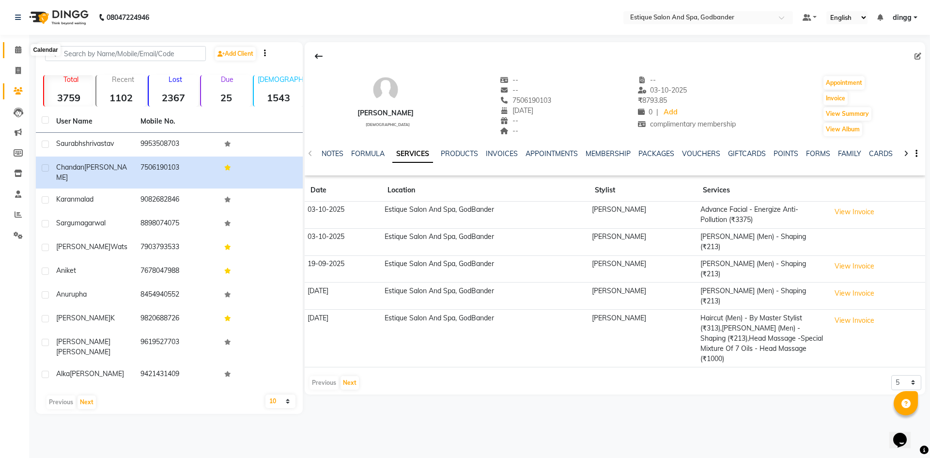
click at [20, 47] on icon at bounding box center [18, 49] width 6 height 7
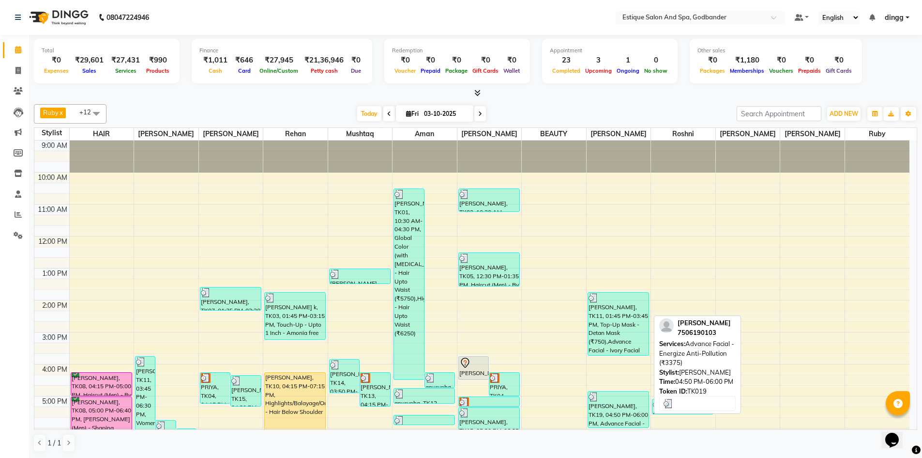
click at [620, 406] on div "chandan kapoor, TK19, 04:50 PM-06:00 PM, Advance Facial - Energize Anti-Polluti…" at bounding box center [618, 409] width 61 height 36
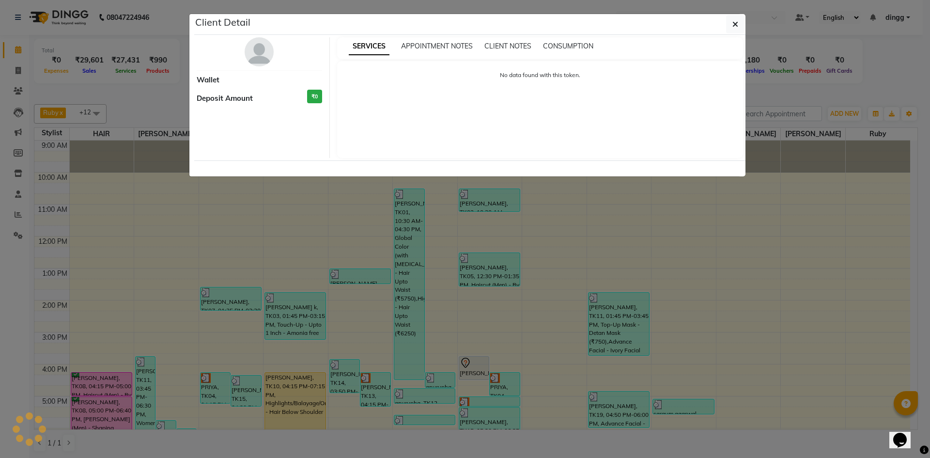
select select "3"
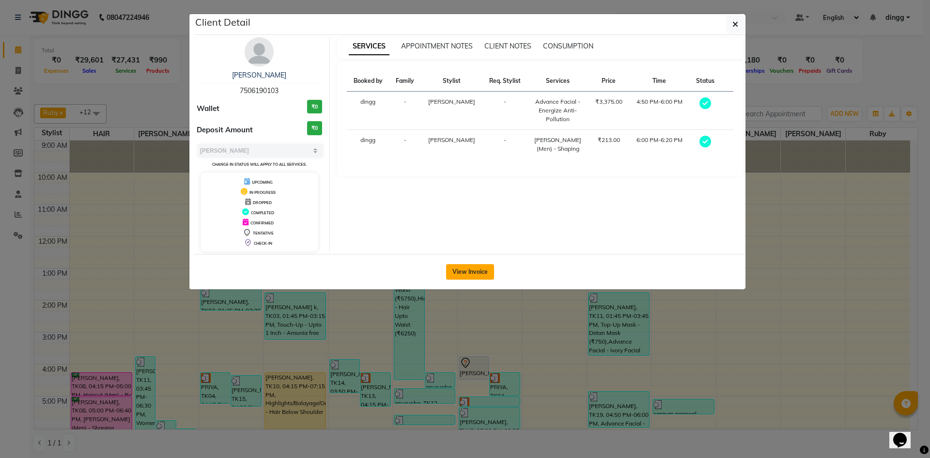
click at [470, 271] on button "View Invoice" at bounding box center [470, 271] width 48 height 15
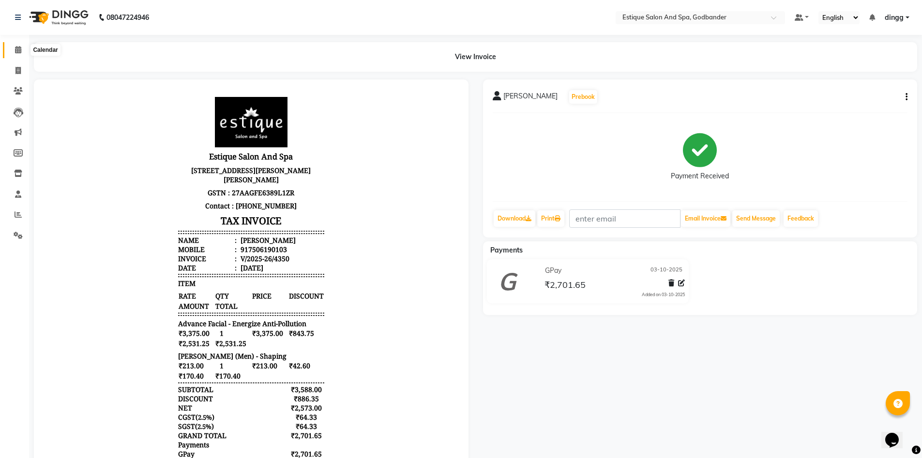
click at [16, 50] on icon at bounding box center [18, 49] width 6 height 7
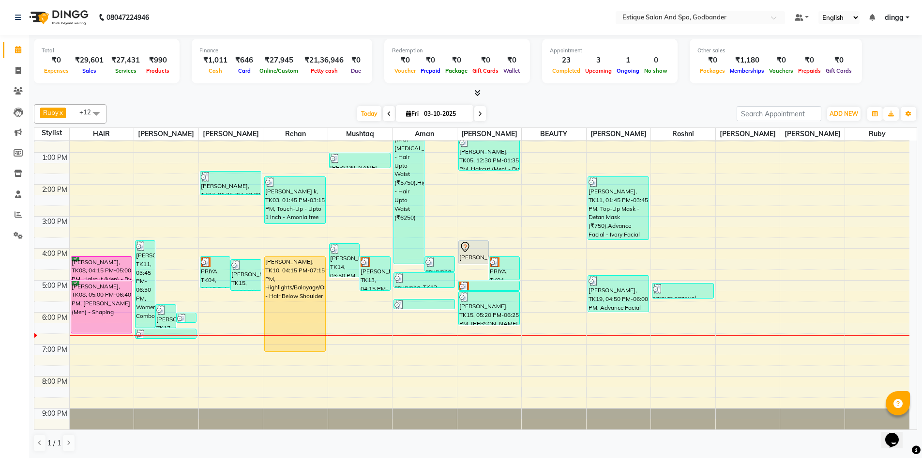
scroll to position [126, 0]
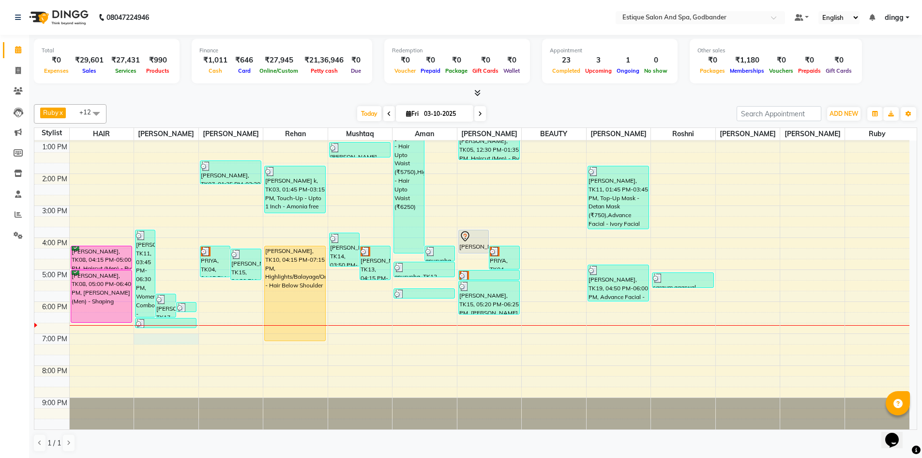
click at [149, 338] on div "9:00 AM 10:00 AM 11:00 AM 12:00 PM 1:00 PM 2:00 PM 3:00 PM 4:00 PM 5:00 PM 6:00…" at bounding box center [471, 221] width 875 height 415
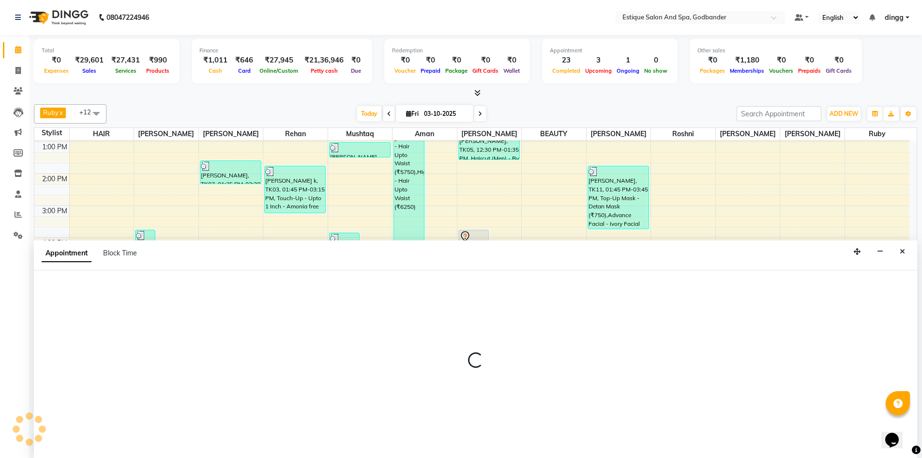
scroll to position [0, 0]
select select "62542"
select select "1140"
select select "tentative"
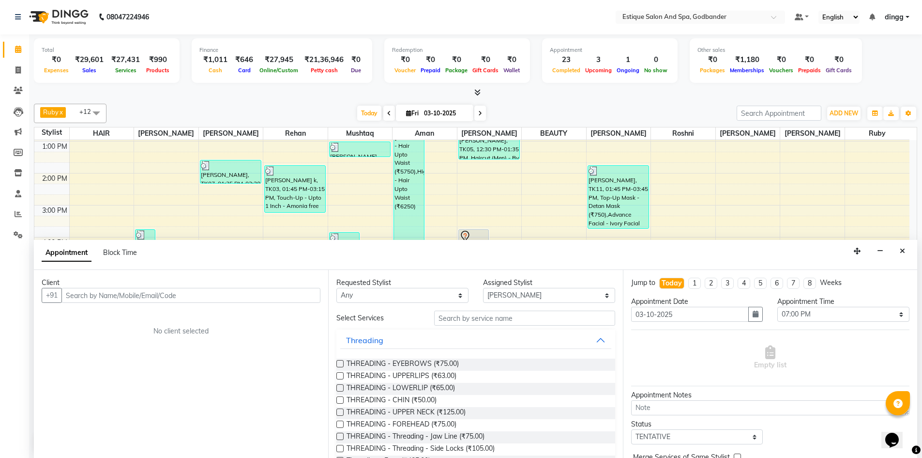
click at [139, 299] on input "text" at bounding box center [190, 295] width 259 height 15
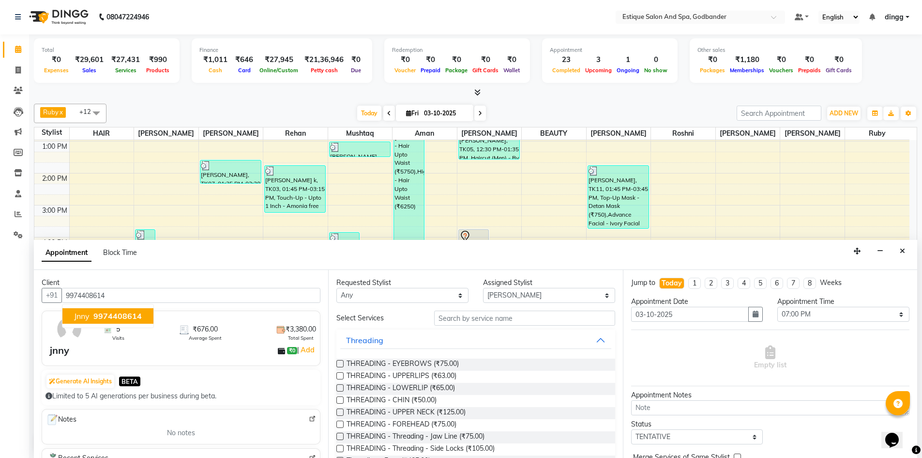
type input "9974408614"
click at [469, 320] on input "text" at bounding box center [524, 317] width 181 height 15
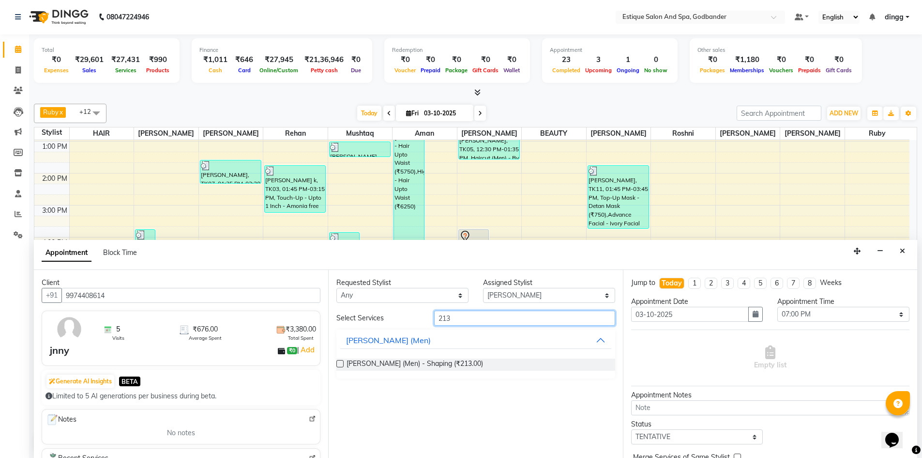
type input "213"
click at [338, 361] on label at bounding box center [340, 363] width 7 height 7
click at [338, 361] on input "checkbox" at bounding box center [340, 364] width 6 height 6
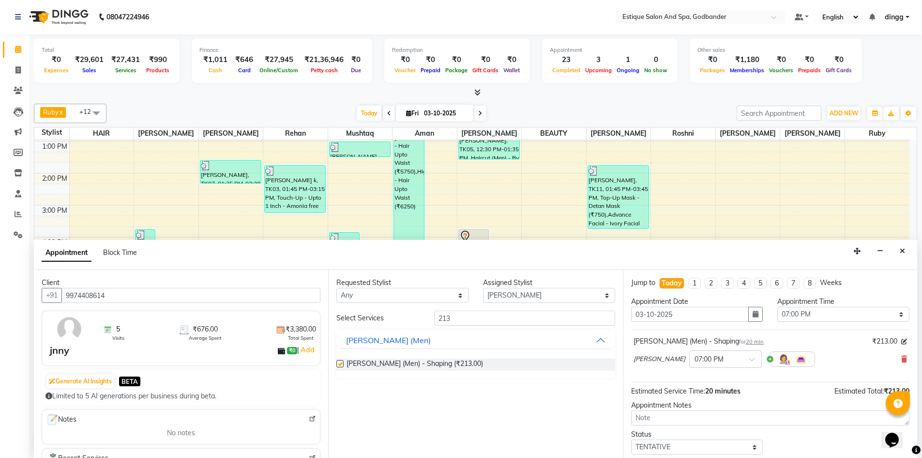
checkbox input "false"
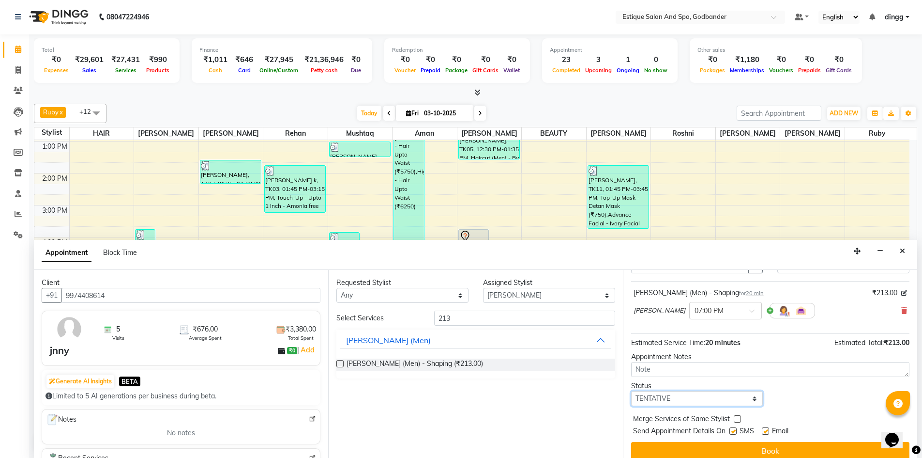
click at [676, 400] on select "Select TENTATIVE CONFIRM CHECK-IN UPCOMING" at bounding box center [697, 398] width 132 height 15
select select "confirm booking"
click at [631, 391] on select "Select TENTATIVE CONFIRM CHECK-IN UPCOMING" at bounding box center [697, 398] width 132 height 15
click at [721, 446] on button "Book" at bounding box center [770, 450] width 278 height 17
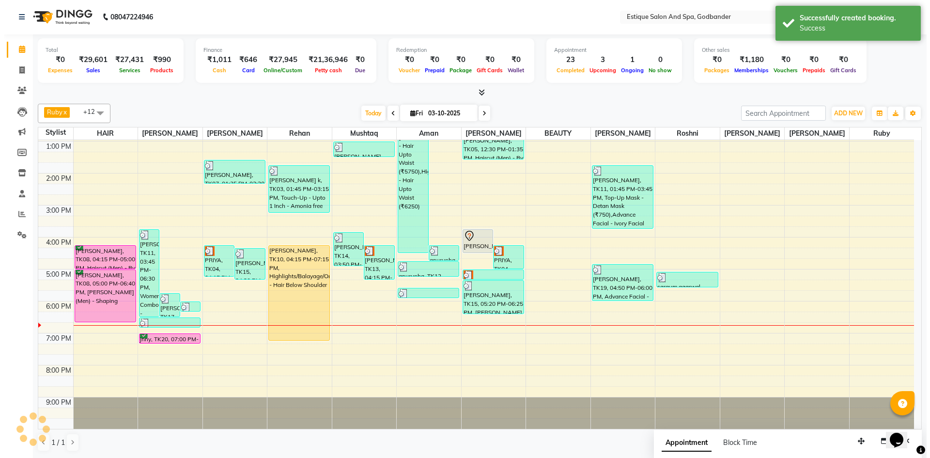
scroll to position [0, 0]
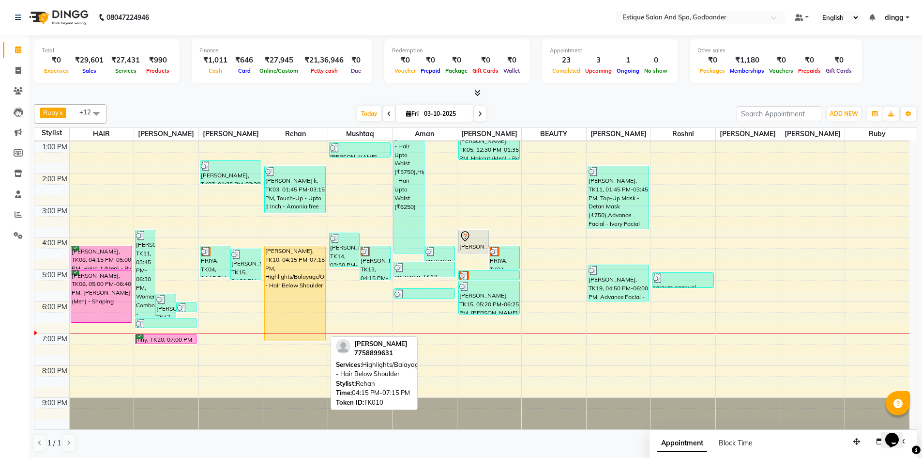
click at [294, 268] on div "SHIVANI KHARE, TK10, 04:15 PM-07:15 PM, Highlights/Balayage/Ombre - Hair Below …" at bounding box center [295, 293] width 61 height 94
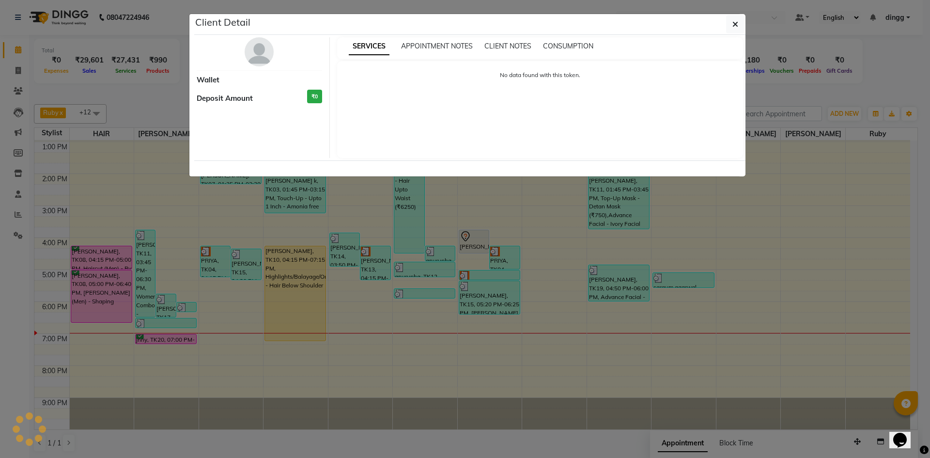
select select "1"
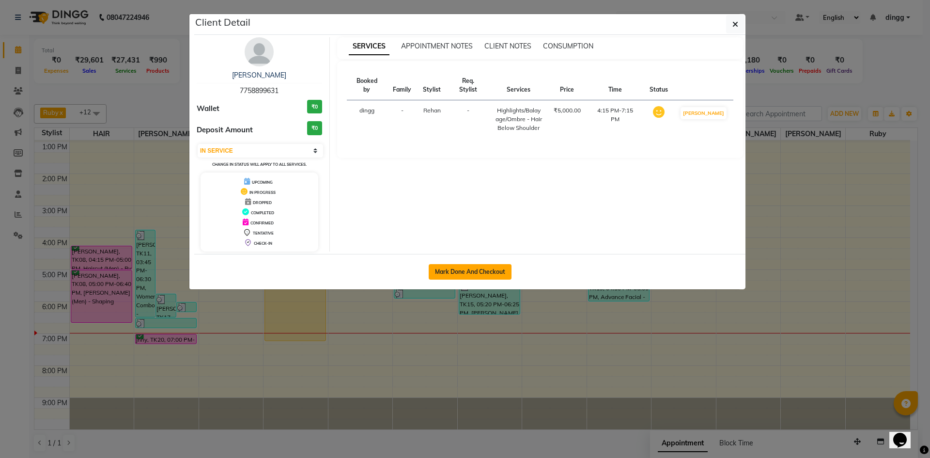
click at [463, 266] on button "Mark Done And Checkout" at bounding box center [470, 271] width 83 height 15
select select "service"
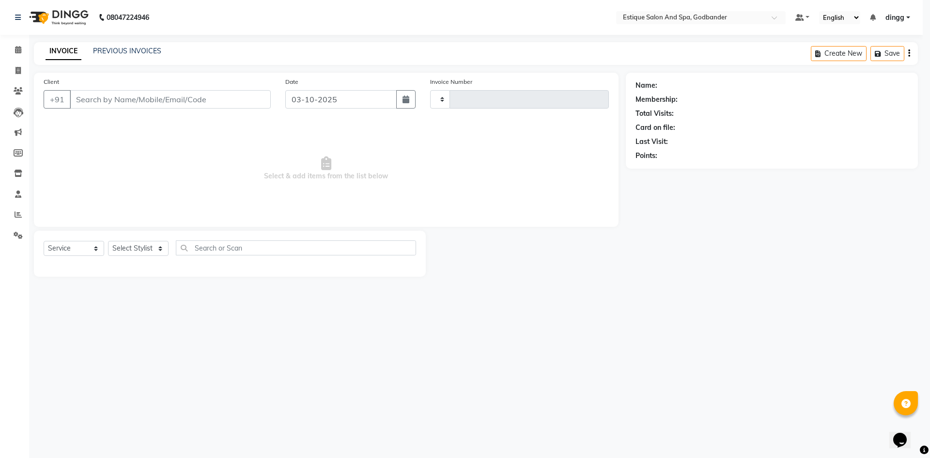
type input "4352"
select select "6103"
type input "7758899631"
select select "66481"
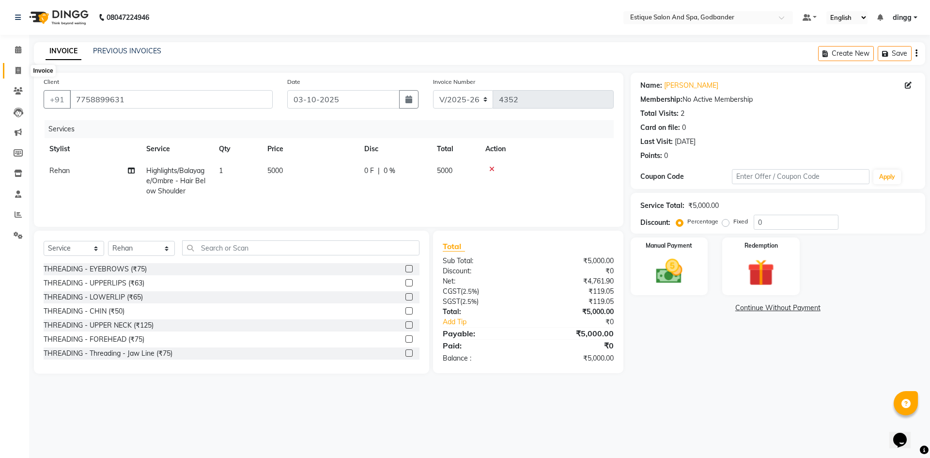
click at [15, 68] on icon at bounding box center [17, 70] width 5 height 7
select select "6103"
select select "service"
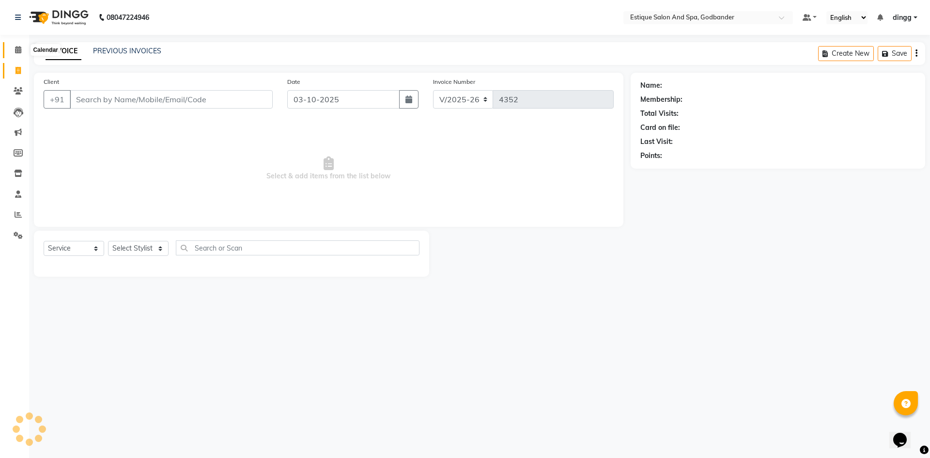
click at [16, 49] on icon at bounding box center [18, 49] width 6 height 7
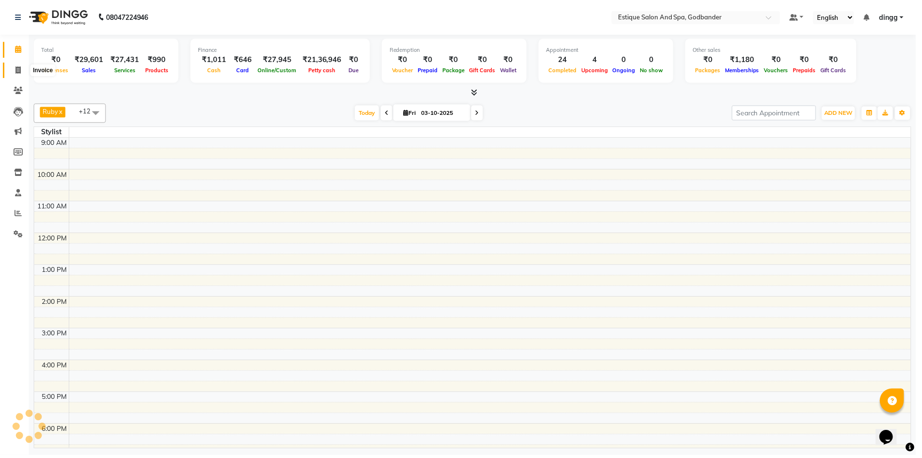
click at [17, 70] on icon at bounding box center [17, 70] width 5 height 7
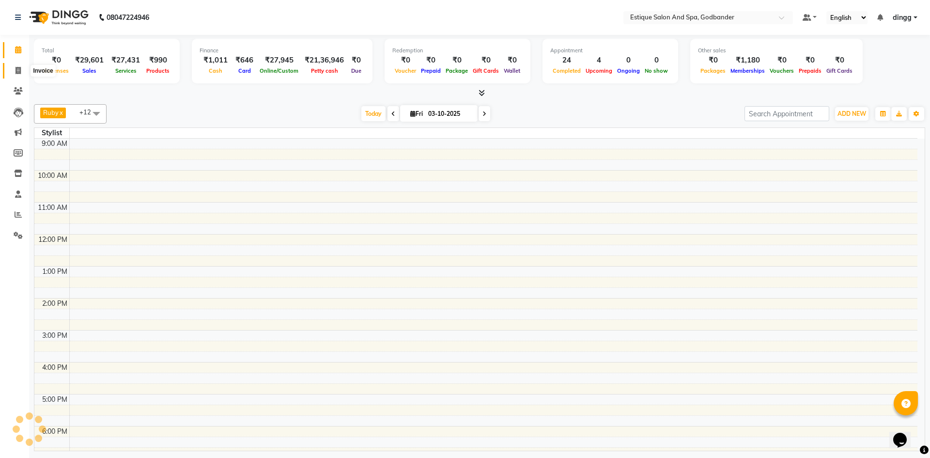
select select "service"
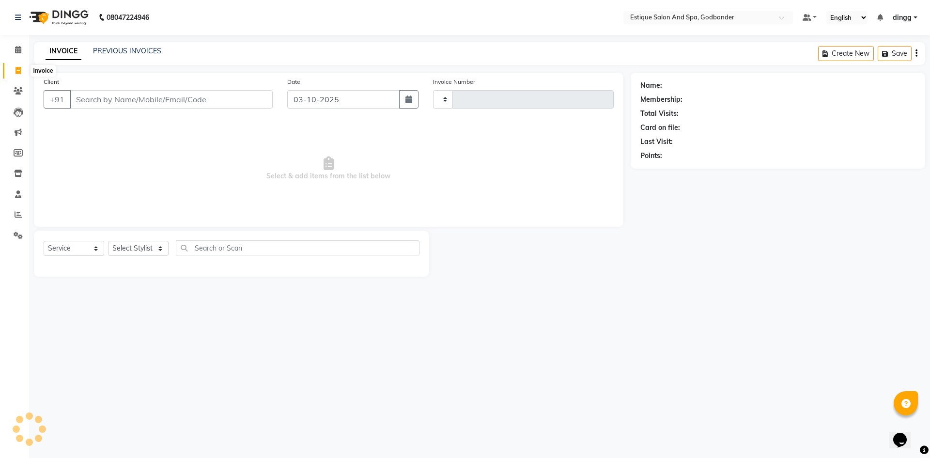
type input "4352"
select select "6103"
drag, startPoint x: 125, startPoint y: 249, endPoint x: 129, endPoint y: 246, distance: 5.5
click at [125, 249] on select "Select Stylist Aarti Nails Aman Anita Salve Anjali Wavle Any one Asmi BEAUTY di…" at bounding box center [141, 248] width 67 height 15
drag, startPoint x: 129, startPoint y: 249, endPoint x: 129, endPoint y: 241, distance: 8.2
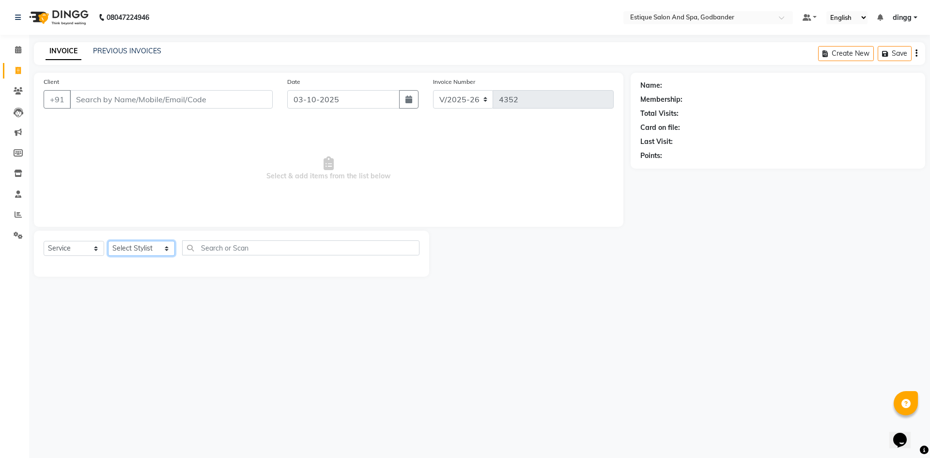
click at [129, 247] on select "Select Stylist Aarti Nails Aman Anita Salve Anjali Wavle Any one Asmi BEAUTY di…" at bounding box center [141, 248] width 67 height 15
select select "44576"
click at [108, 241] on select "Select Stylist Aarti Nails Aman Anita Salve Anjali Wavle Any one Asmi BEAUTY di…" at bounding box center [141, 248] width 67 height 15
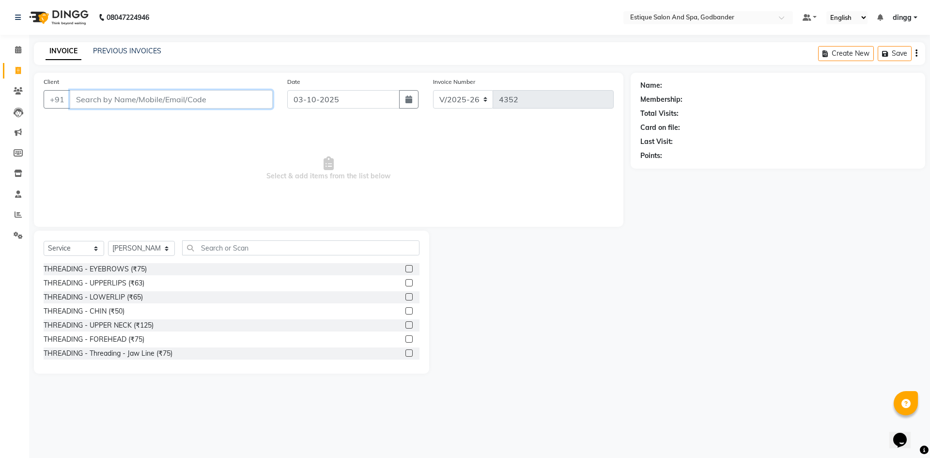
click at [105, 104] on input "Client" at bounding box center [171, 99] width 203 height 18
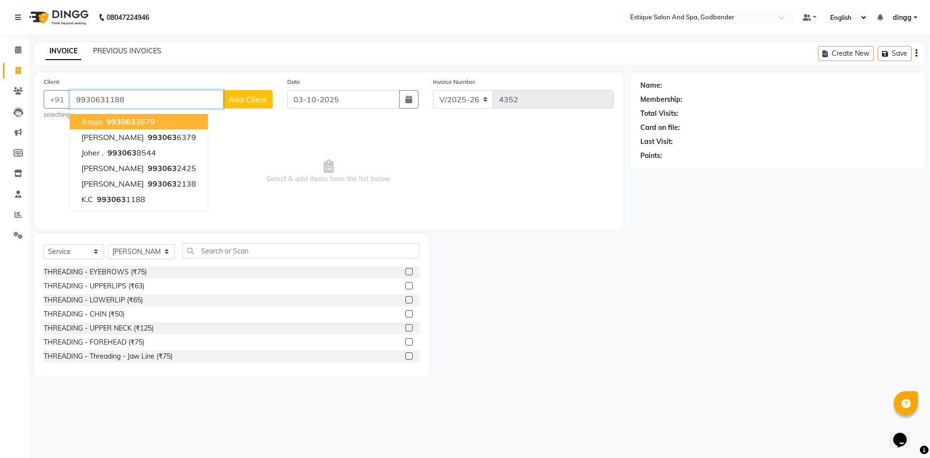
type input "9930631188"
select select "1: Object"
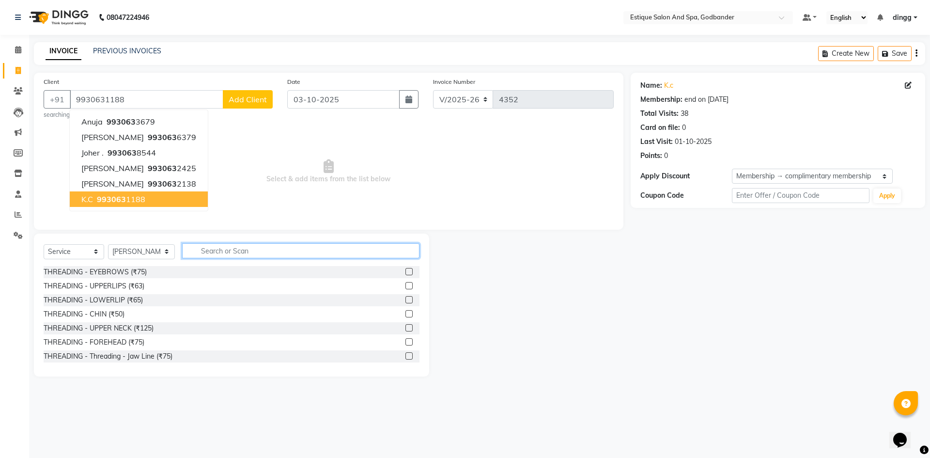
click at [204, 253] on input "text" at bounding box center [300, 250] width 237 height 15
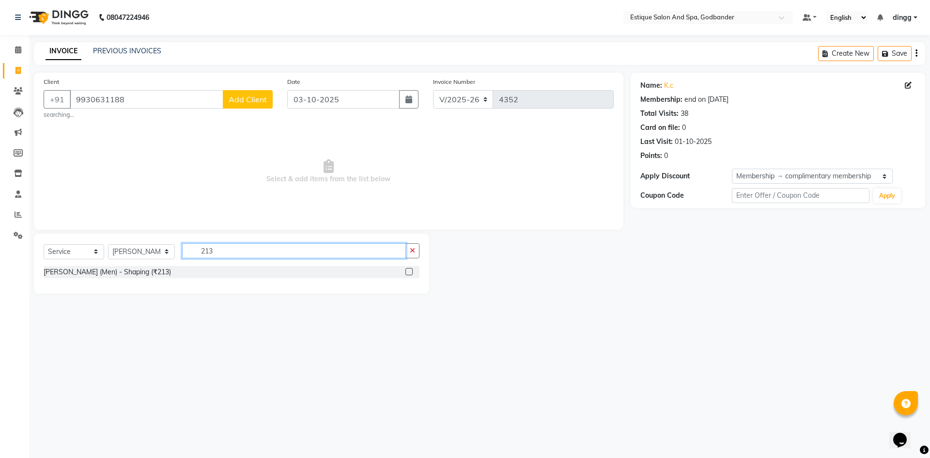
type input "213"
click at [408, 272] on label at bounding box center [408, 271] width 7 height 7
click at [408, 272] on input "checkbox" at bounding box center [408, 272] width 6 height 6
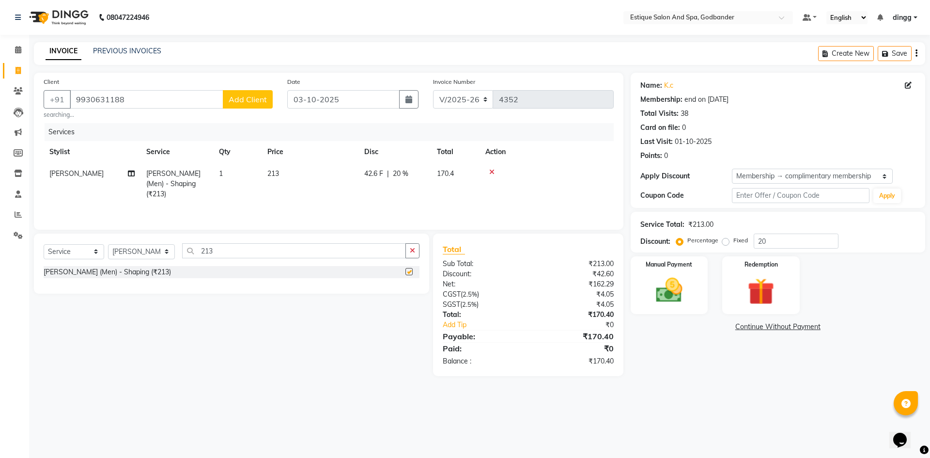
checkbox input "false"
click at [699, 283] on div "Manual Payment" at bounding box center [669, 285] width 80 height 60
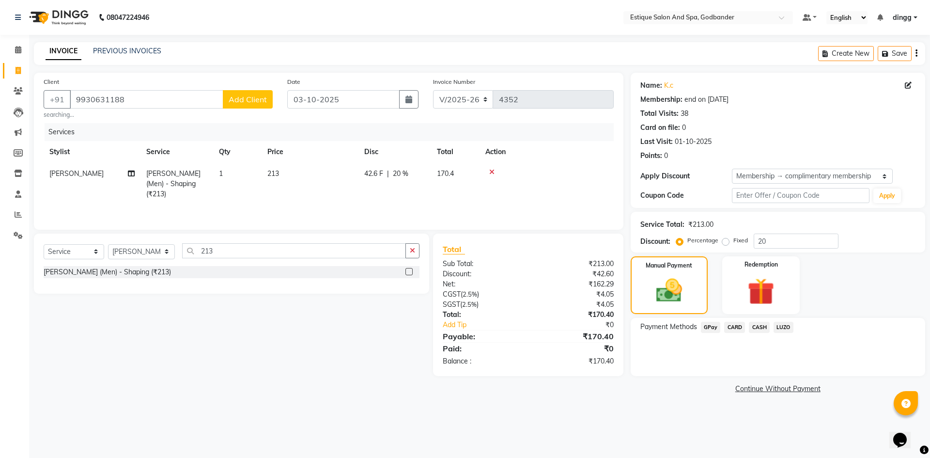
click at [711, 328] on span "GPay" at bounding box center [711, 327] width 20 height 11
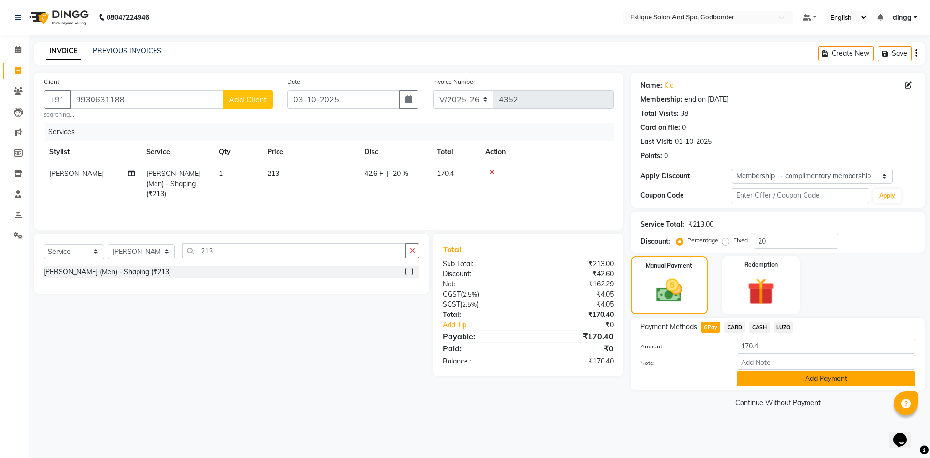
click at [755, 383] on button "Add Payment" at bounding box center [826, 378] width 179 height 15
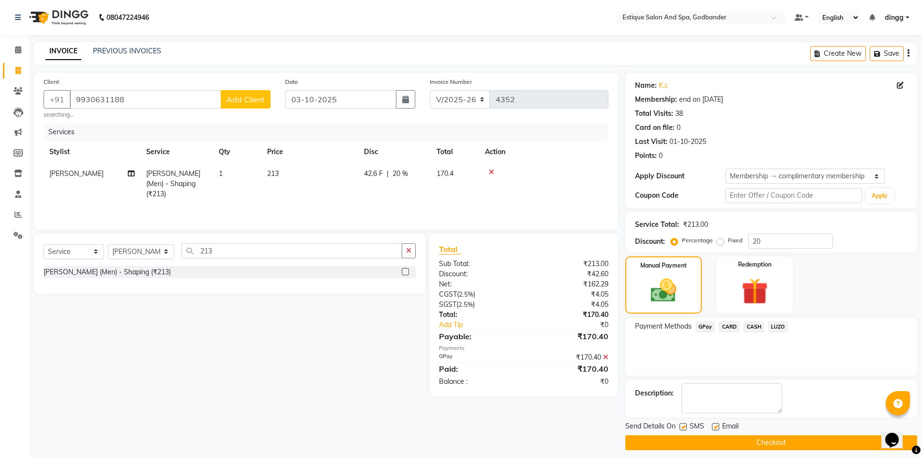
click at [755, 438] on button "Checkout" at bounding box center [772, 442] width 292 height 15
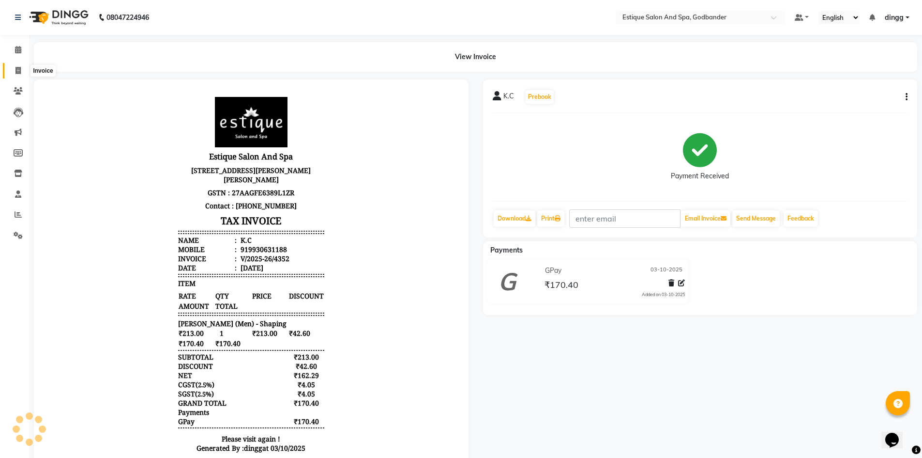
click at [15, 66] on span at bounding box center [18, 70] width 17 height 11
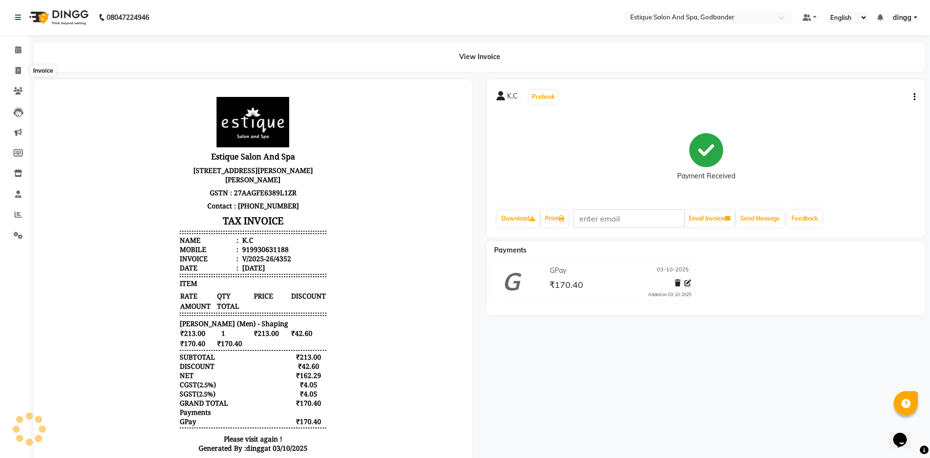
select select "6103"
select select "service"
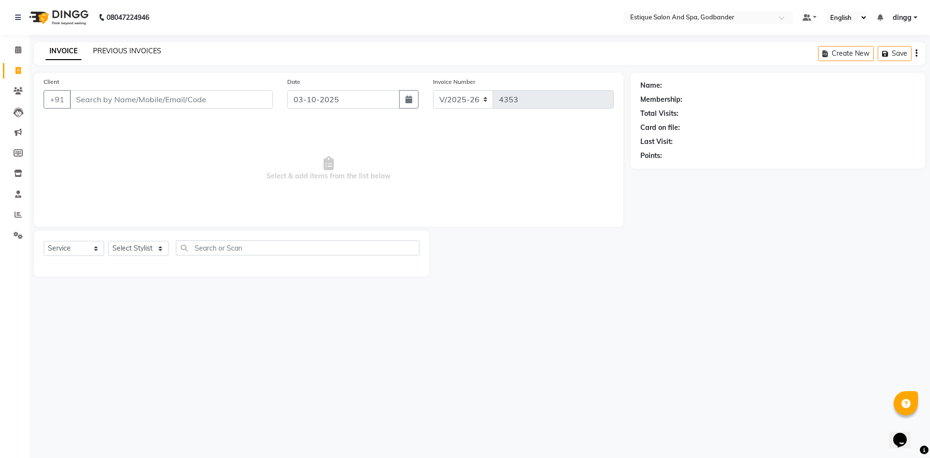
click at [119, 50] on link "PREVIOUS INVOICES" at bounding box center [127, 50] width 68 height 9
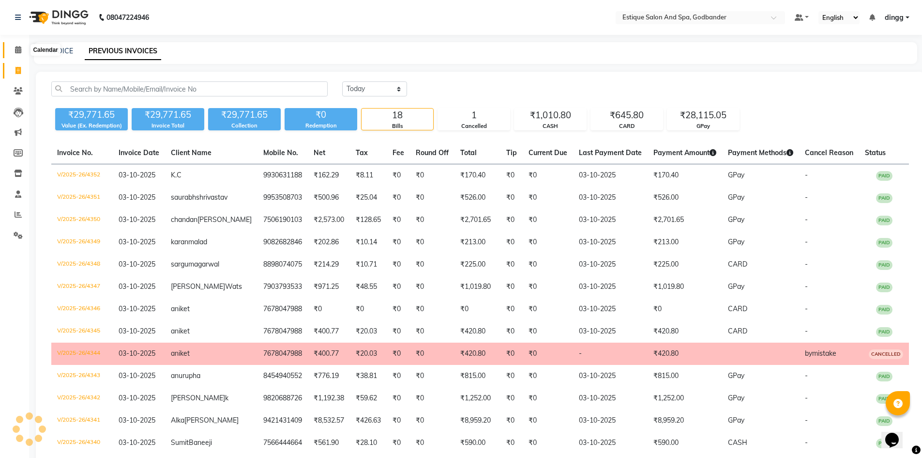
click at [19, 49] on icon at bounding box center [18, 49] width 6 height 7
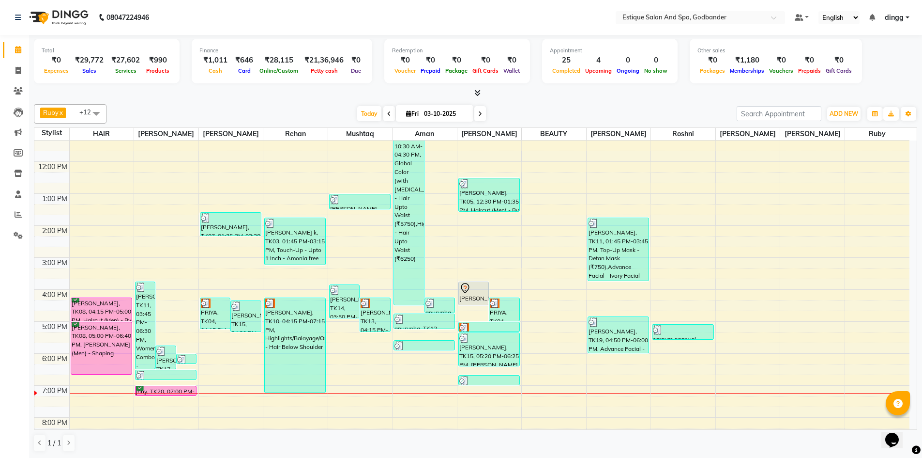
scroll to position [126, 0]
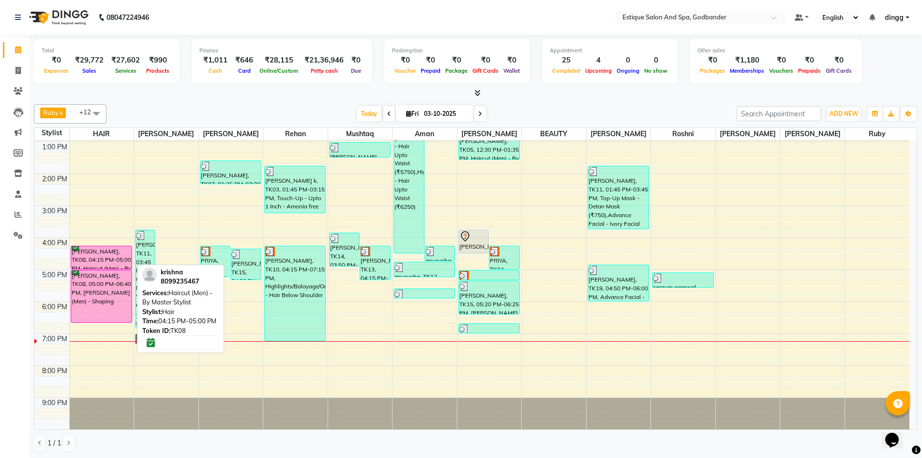
click at [117, 258] on div "krishna, TK08, 04:15 PM-05:00 PM, Haircut (Men) - By Master Stylist" at bounding box center [101, 257] width 61 height 23
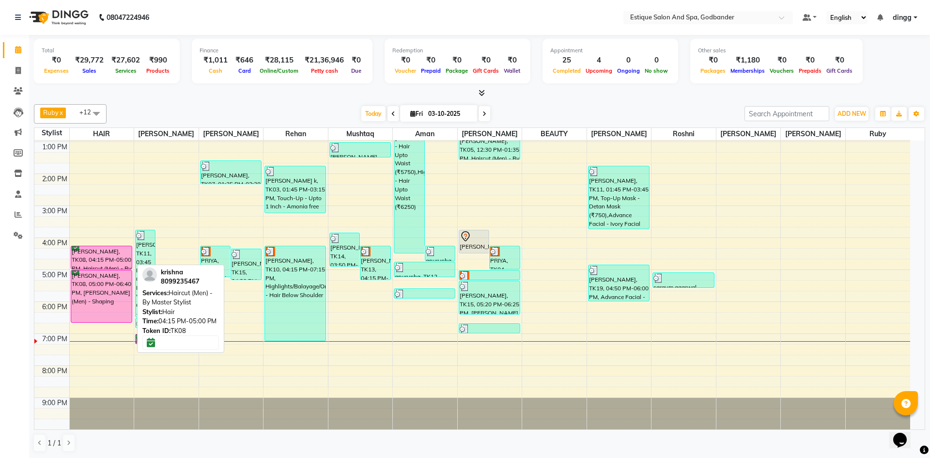
select select "6"
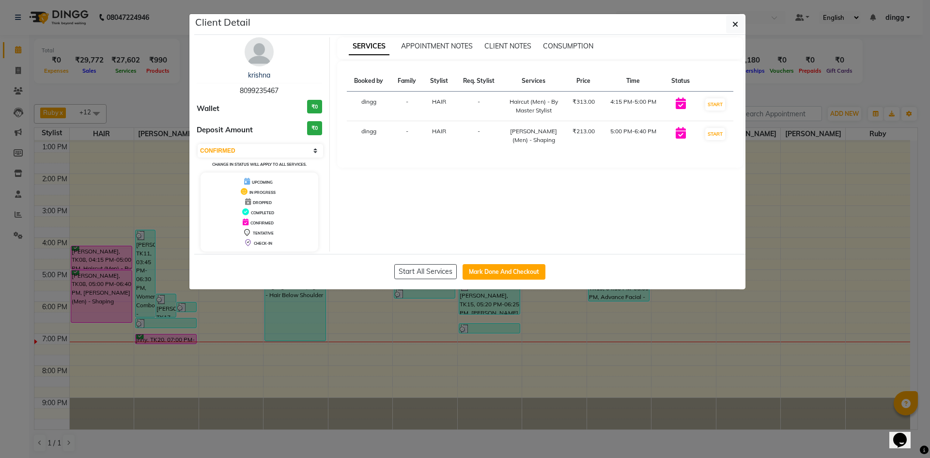
click at [870, 79] on ngb-modal-window "Client Detail krishna 8099235467 Wallet ₹0 Deposit Amount ₹0 Select IN SERVICE …" at bounding box center [465, 229] width 930 height 458
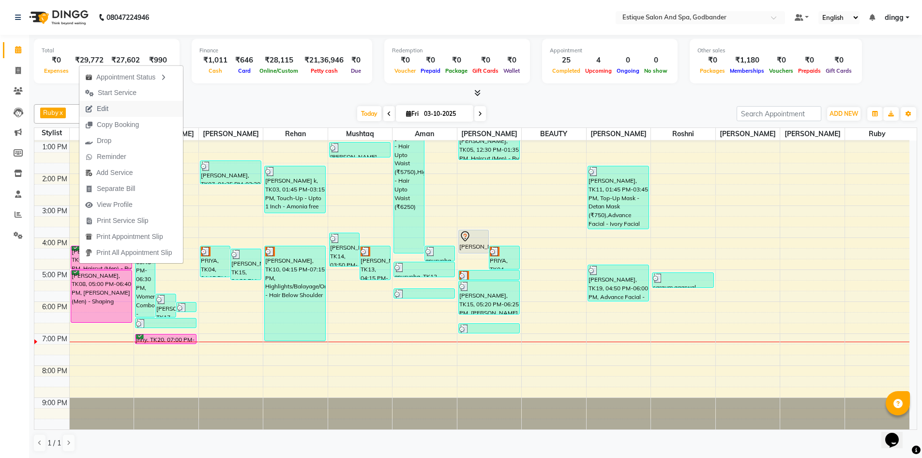
click at [95, 109] on span "Edit" at bounding box center [96, 109] width 35 height 16
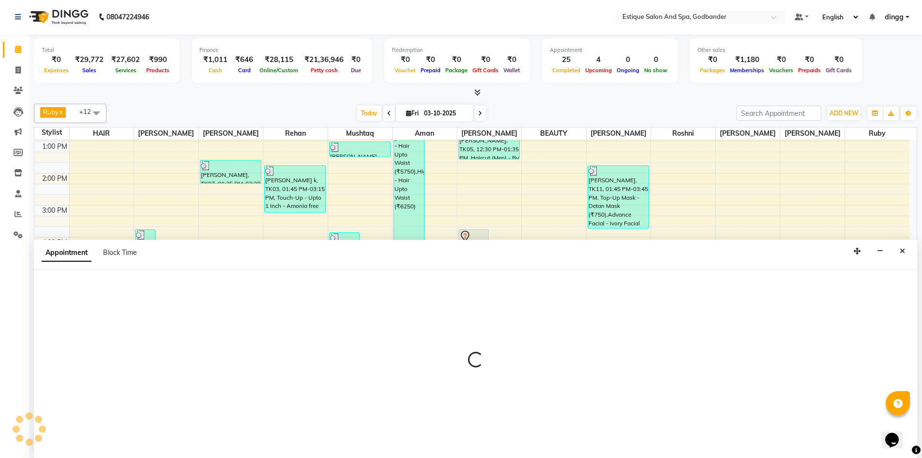
select select "975"
select select "confirm booking"
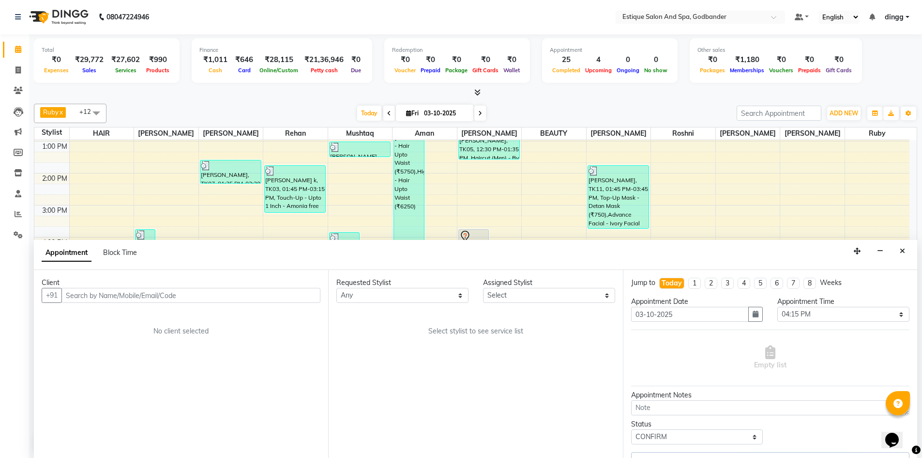
select select "76679"
select select "2987"
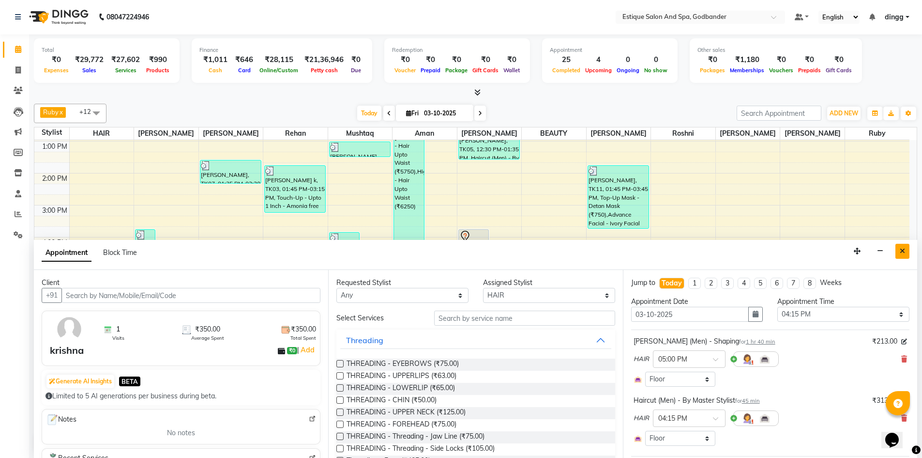
click at [902, 251] on icon "Close" at bounding box center [902, 250] width 5 height 7
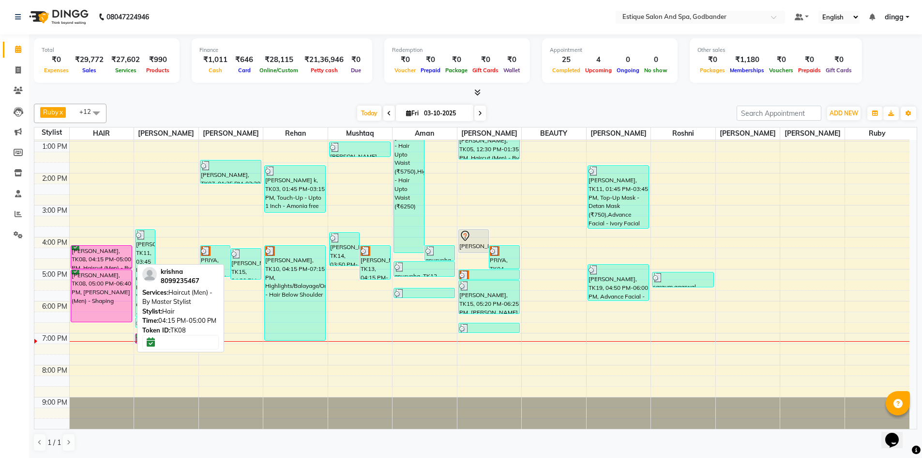
click at [109, 253] on div "krishna, TK08, 04:15 PM-05:00 PM, Haircut (Men) - By Master Stylist" at bounding box center [101, 257] width 61 height 23
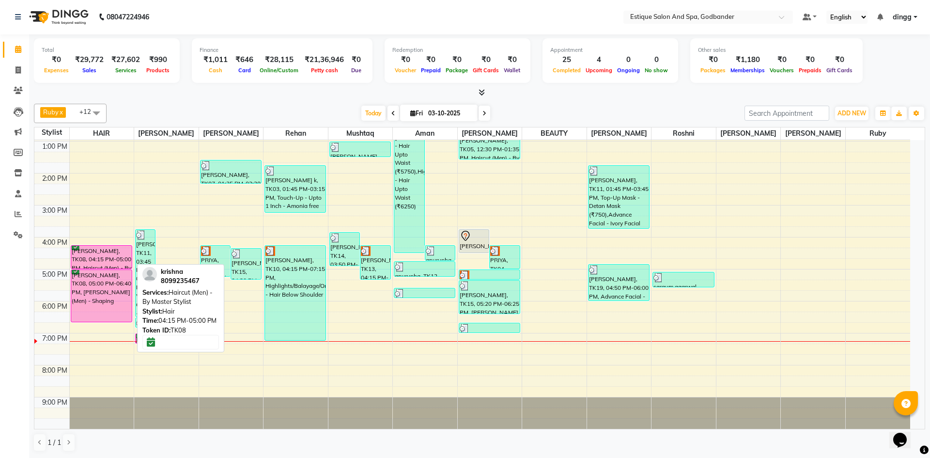
select select "6"
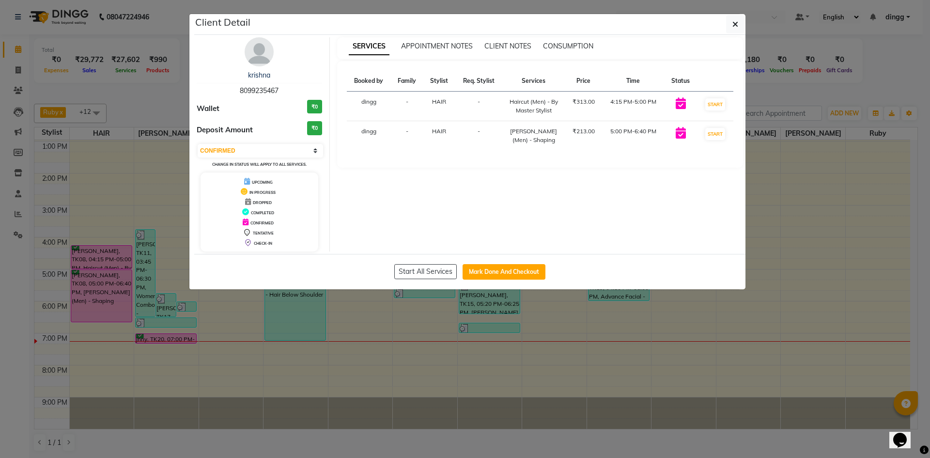
drag, startPoint x: 236, startPoint y: 90, endPoint x: 295, endPoint y: 89, distance: 59.1
click at [295, 89] on div "krishna 8099235467" at bounding box center [259, 83] width 125 height 26
copy span "8099235467"
click at [895, 77] on ngb-modal-window "Client Detail krishna 8099235467 Wallet ₹0 Deposit Amount ₹0 Select IN SERVICE …" at bounding box center [465, 229] width 930 height 458
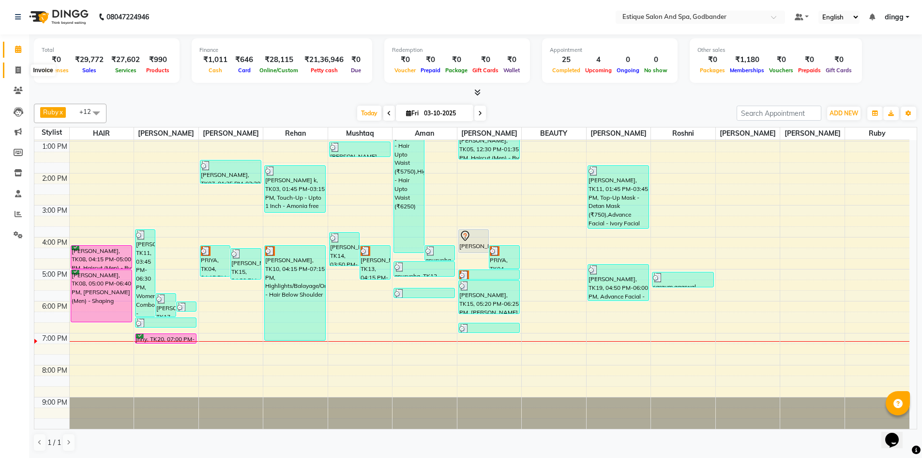
click at [18, 71] on icon at bounding box center [17, 69] width 5 height 7
select select "6103"
select select "service"
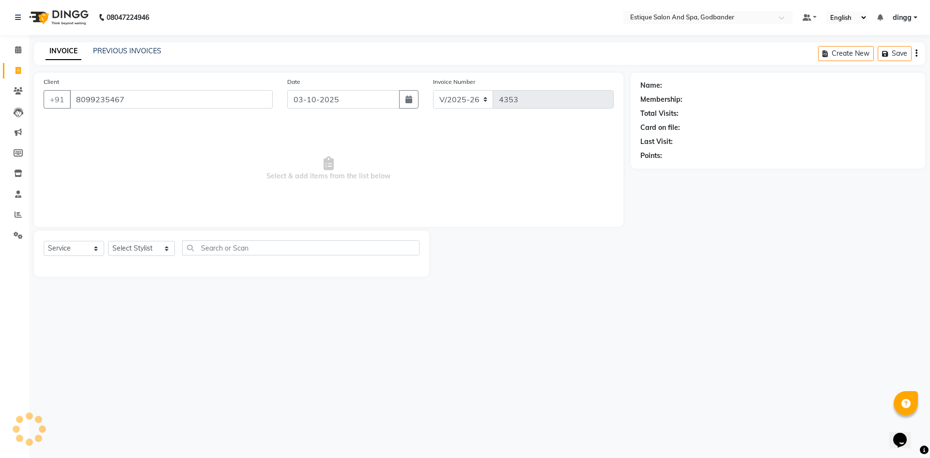
type input "8099235467"
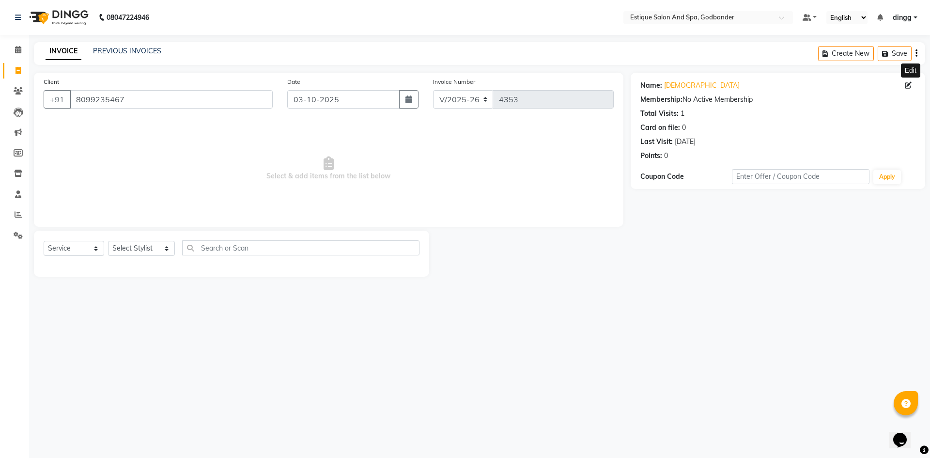
click at [911, 83] on span at bounding box center [910, 85] width 11 height 10
click at [908, 82] on icon at bounding box center [908, 85] width 7 height 7
select select "22"
select select "male"
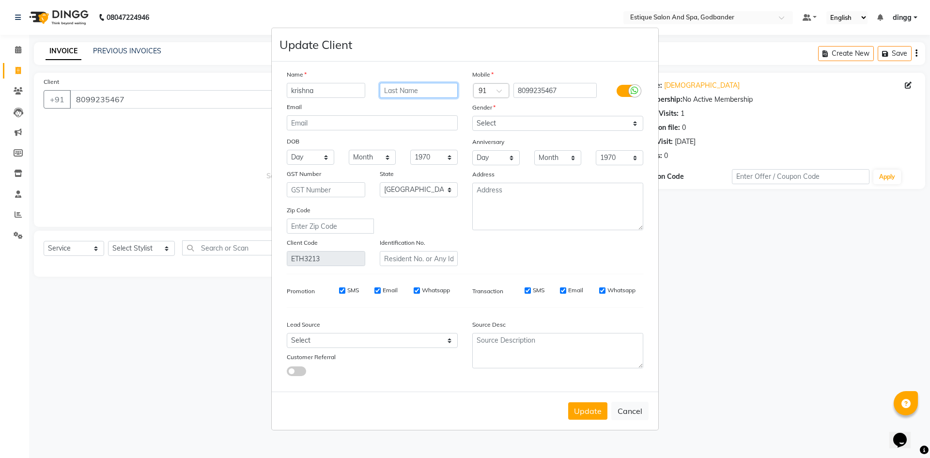
click at [429, 93] on input "text" at bounding box center [419, 90] width 78 height 15
type input "9"
type input "(luzo)"
click at [596, 416] on button "Update" at bounding box center [587, 410] width 39 height 17
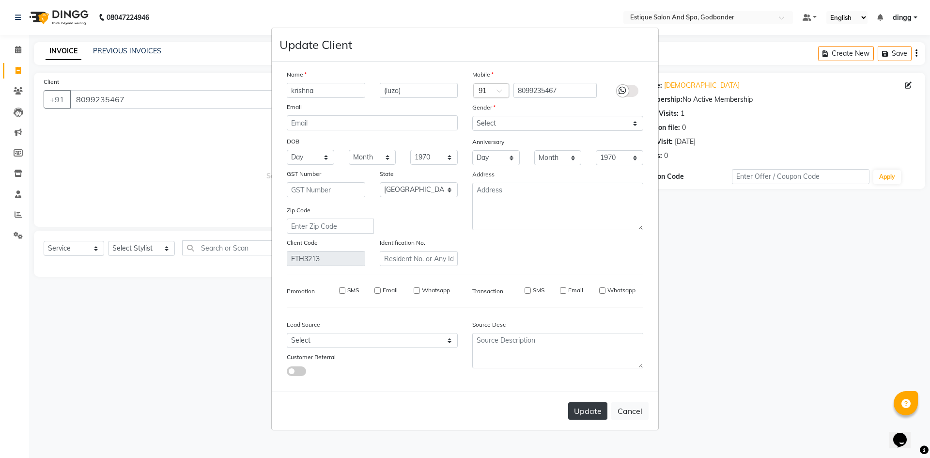
select select
select select "null"
select select
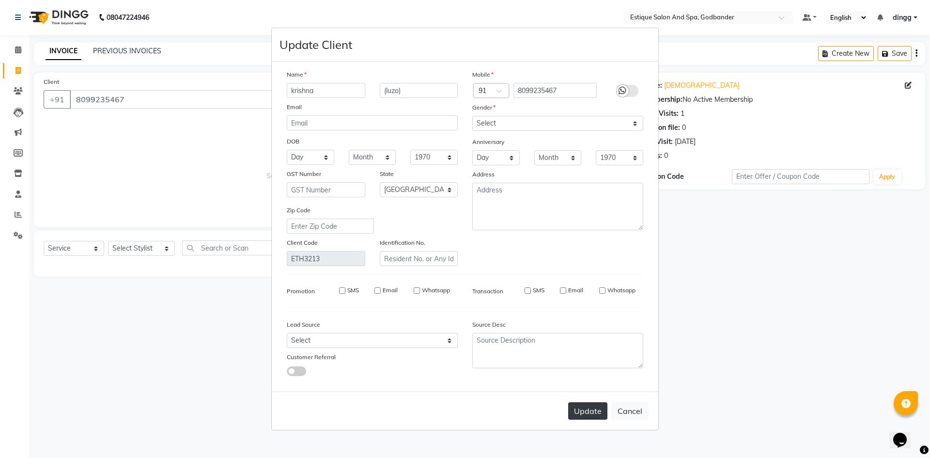
select select
checkbox input "false"
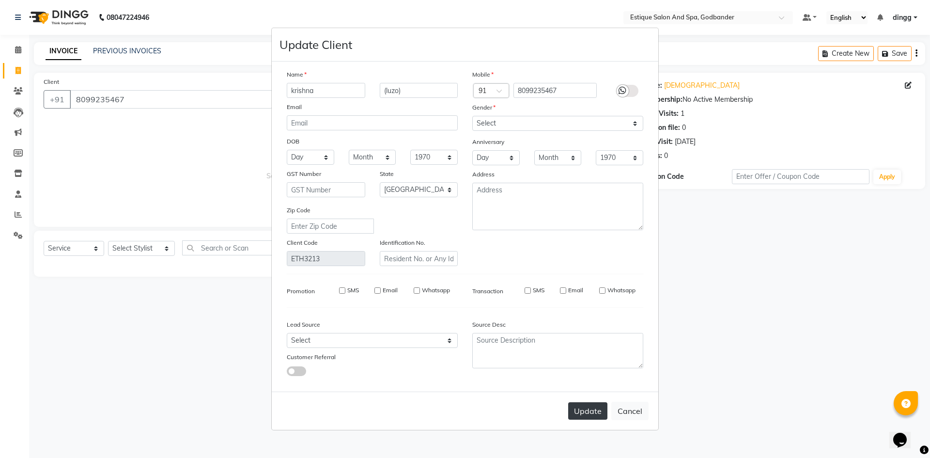
checkbox input "false"
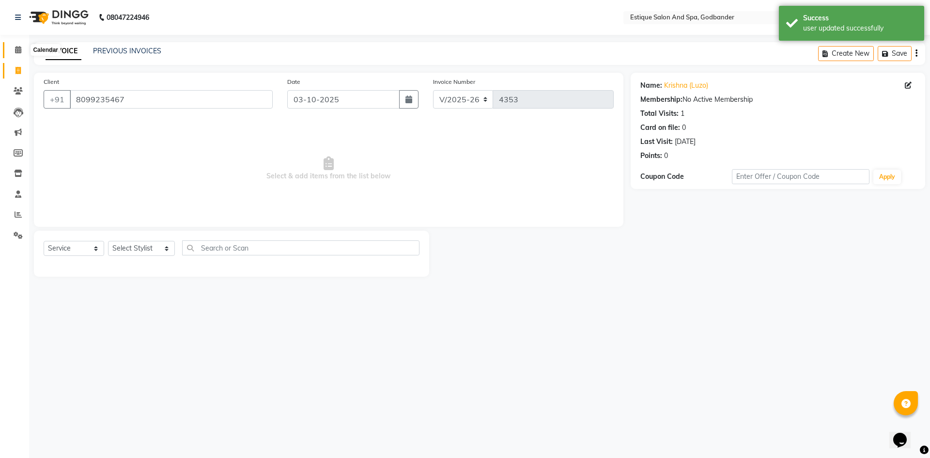
click at [12, 50] on span at bounding box center [18, 50] width 17 height 11
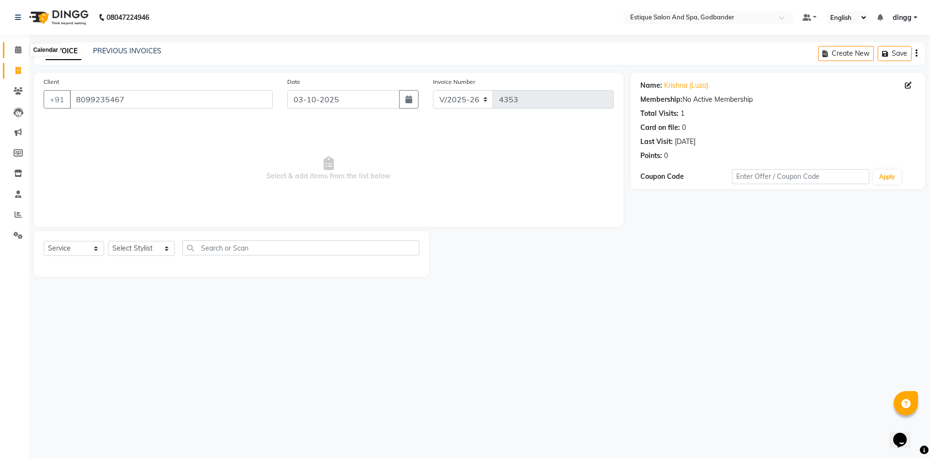
click at [17, 49] on icon at bounding box center [18, 49] width 6 height 7
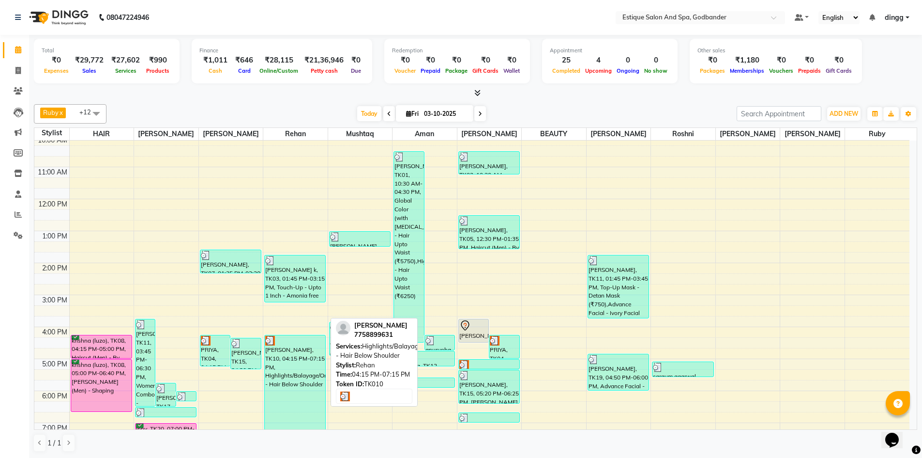
scroll to position [126, 0]
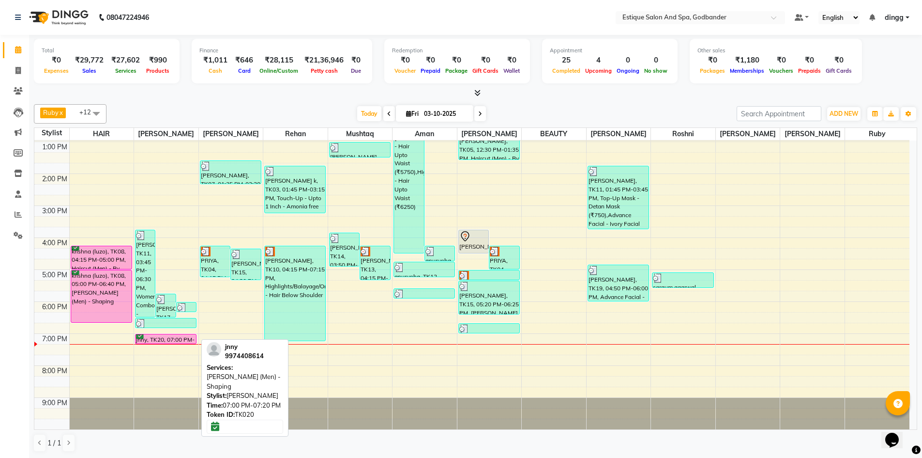
click at [176, 339] on div "jnny, TK20, 07:00 PM-07:20 PM, Beard (Men) - Shaping" at bounding box center [166, 338] width 61 height 9
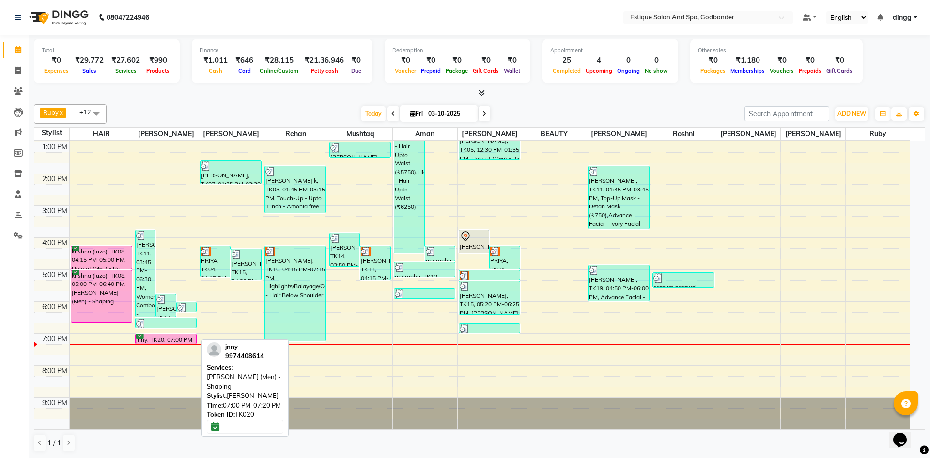
select select "6"
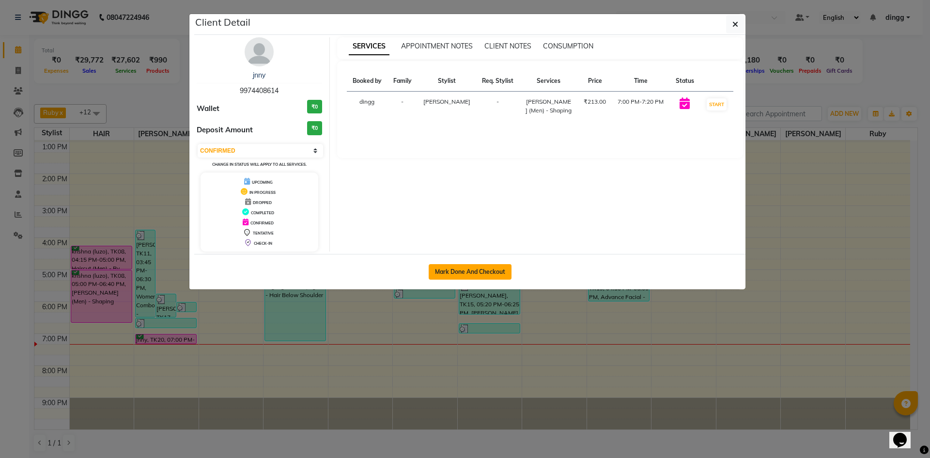
click at [473, 270] on button "Mark Done And Checkout" at bounding box center [470, 271] width 83 height 15
select select "service"
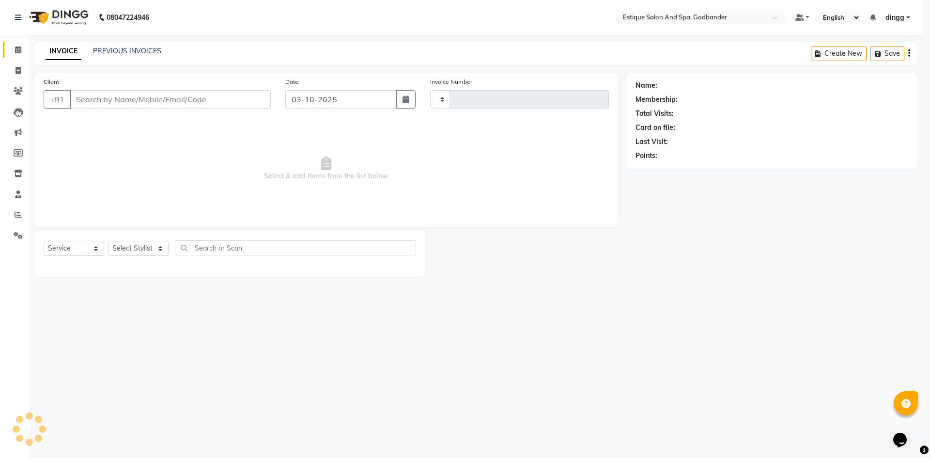
type input "4353"
select select "6103"
type input "9974408614"
select select "62542"
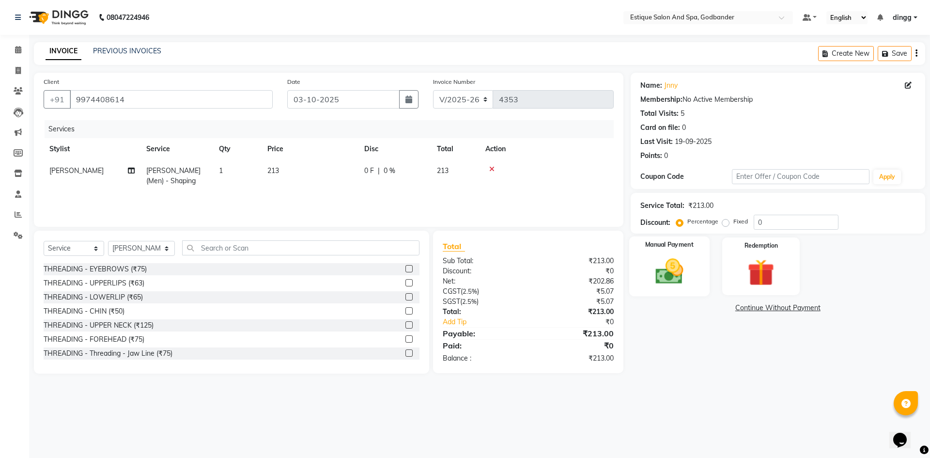
click at [663, 277] on img at bounding box center [668, 271] width 45 height 32
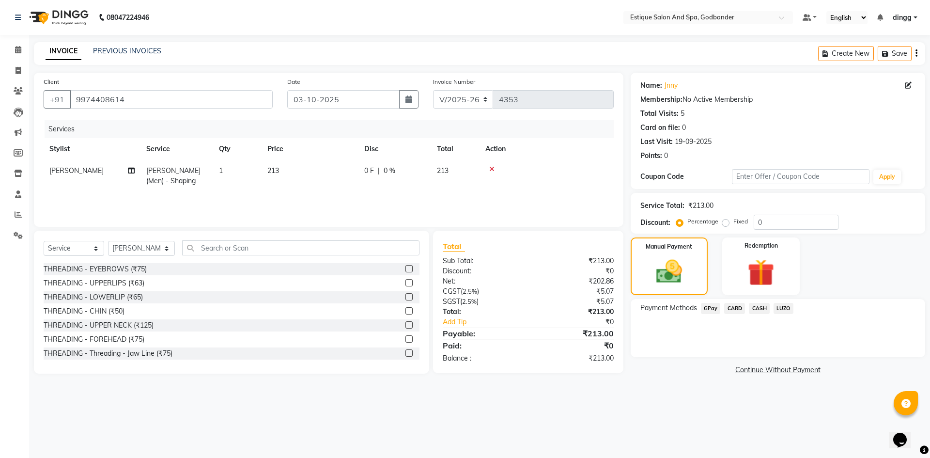
click at [706, 308] on span "GPay" at bounding box center [711, 308] width 20 height 11
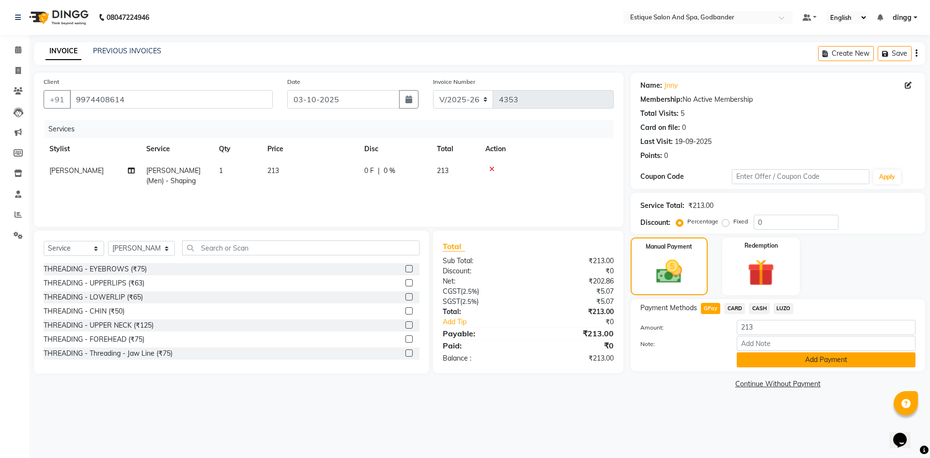
click at [819, 359] on button "Add Payment" at bounding box center [826, 359] width 179 height 15
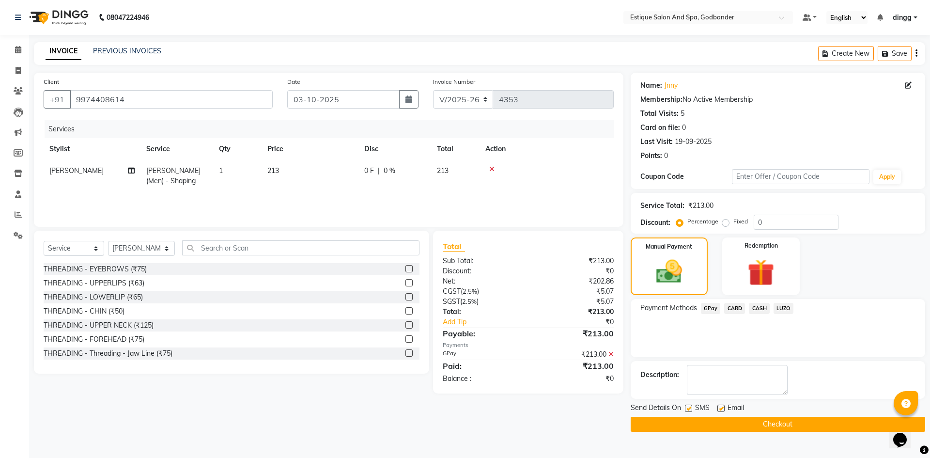
click at [779, 428] on button "Checkout" at bounding box center [777, 423] width 294 height 15
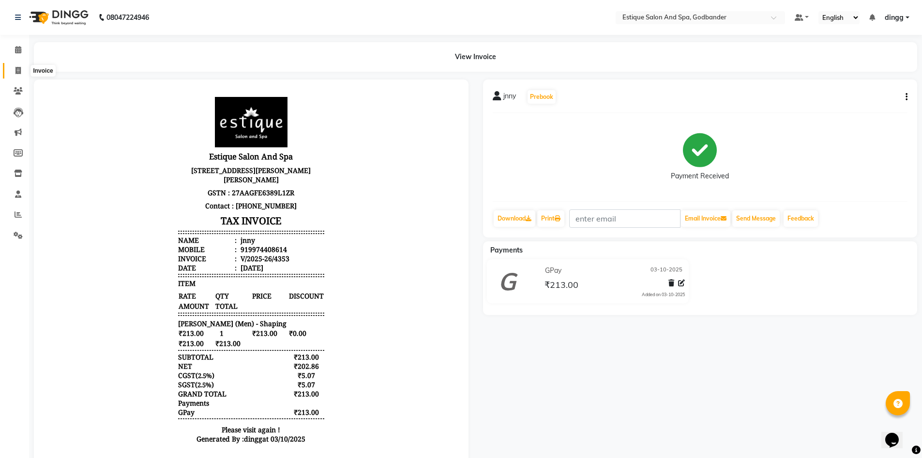
click at [16, 69] on icon at bounding box center [17, 70] width 5 height 7
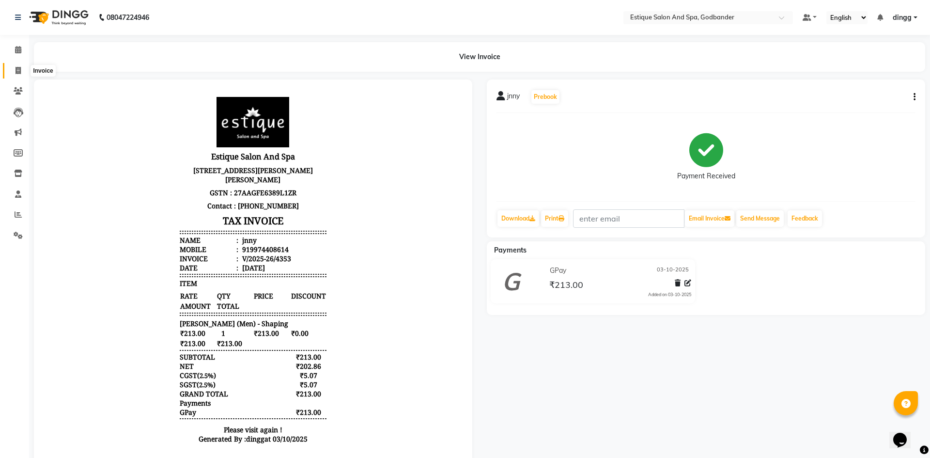
select select "service"
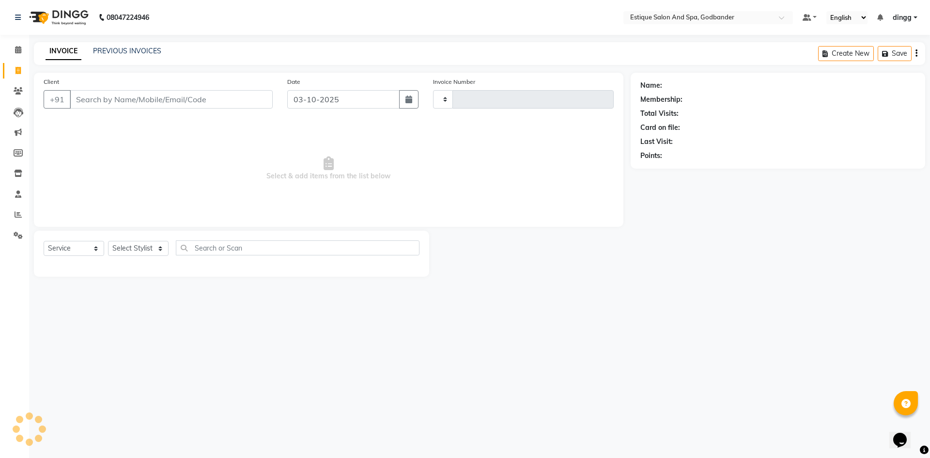
type input "4354"
select select "6103"
click at [18, 50] on icon at bounding box center [18, 49] width 6 height 7
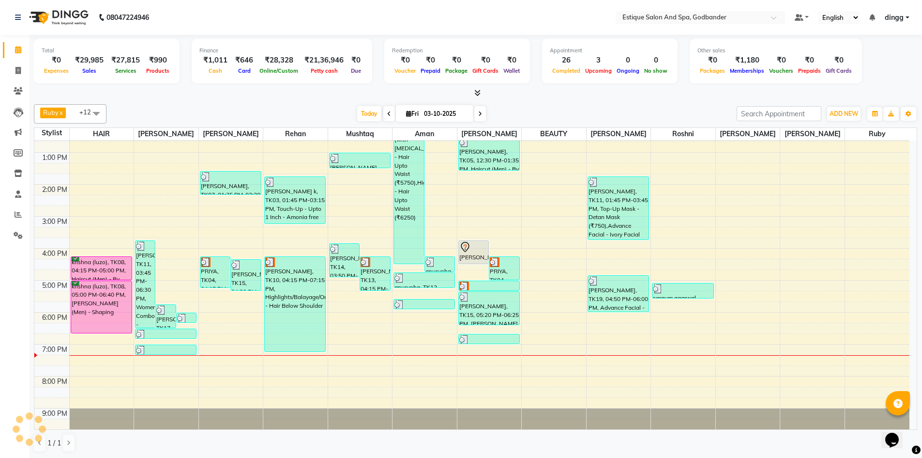
scroll to position [126, 0]
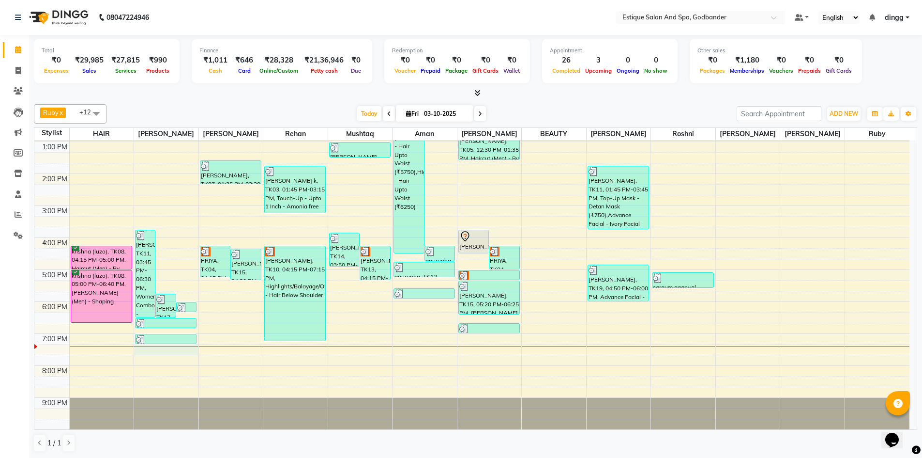
click at [164, 350] on div "9:00 AM 10:00 AM 11:00 AM 12:00 PM 1:00 PM 2:00 PM 3:00 PM 4:00 PM 5:00 PM 6:00…" at bounding box center [471, 221] width 875 height 415
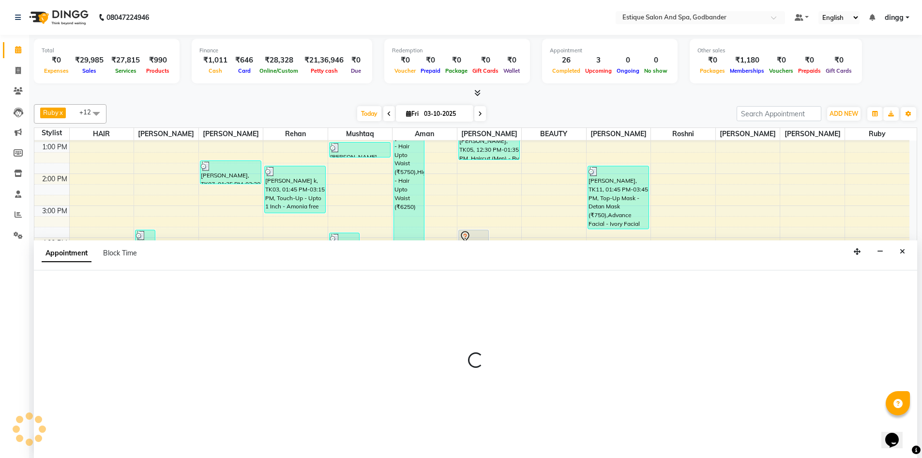
scroll to position [0, 0]
select select "62542"
select select "1155"
select select "tentative"
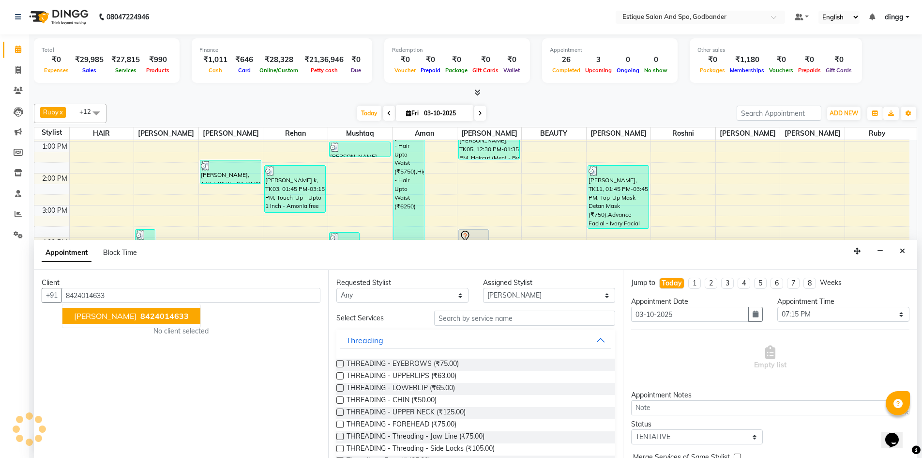
click at [140, 312] on span "8424014633" at bounding box center [164, 316] width 48 height 10
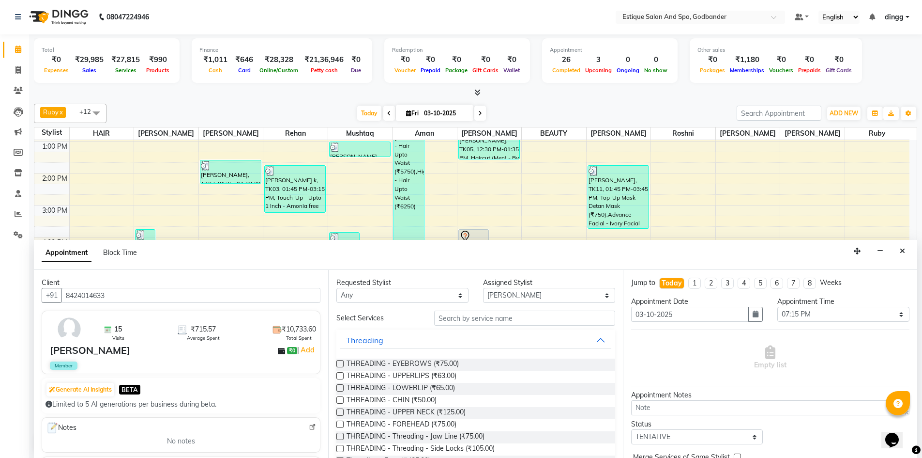
type input "8424014633"
click at [445, 318] on input "text" at bounding box center [524, 317] width 181 height 15
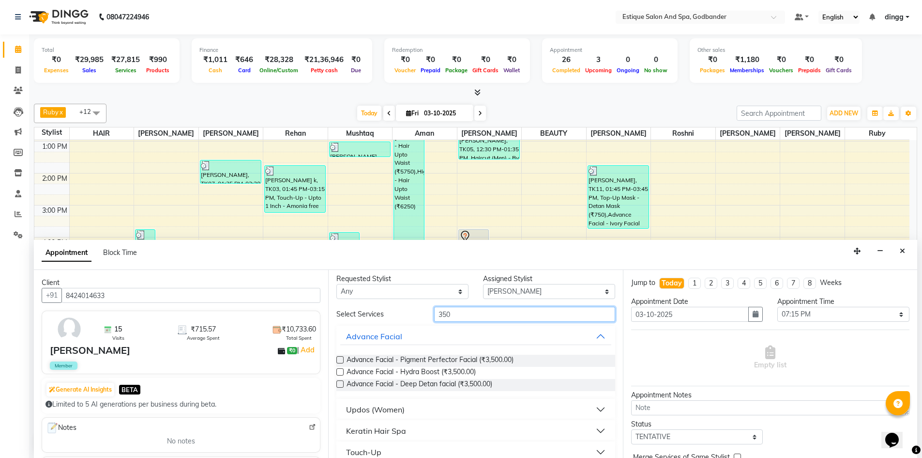
scroll to position [0, 0]
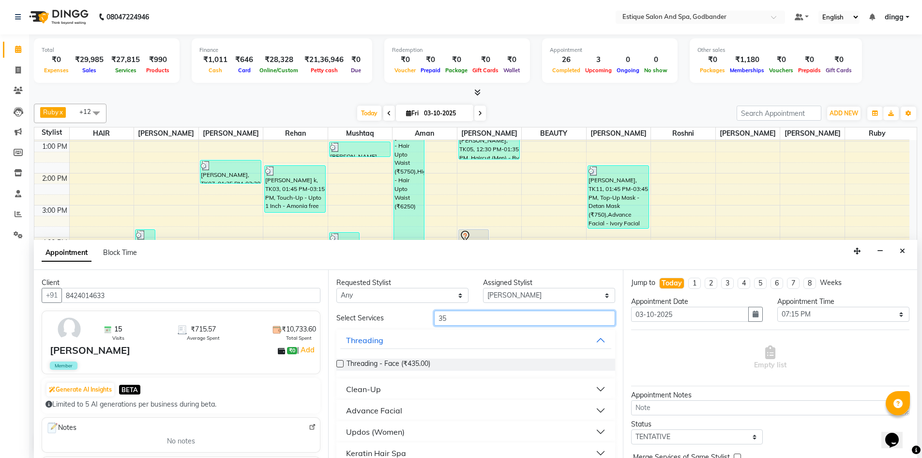
type input "3"
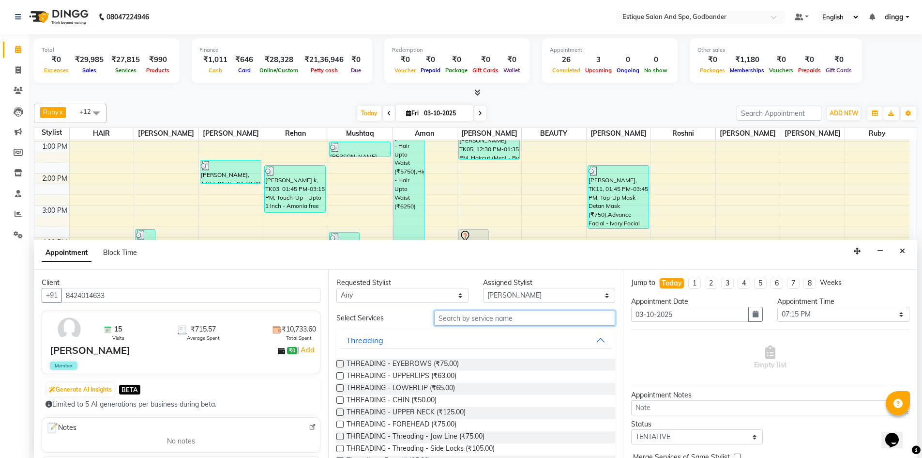
type input "3"
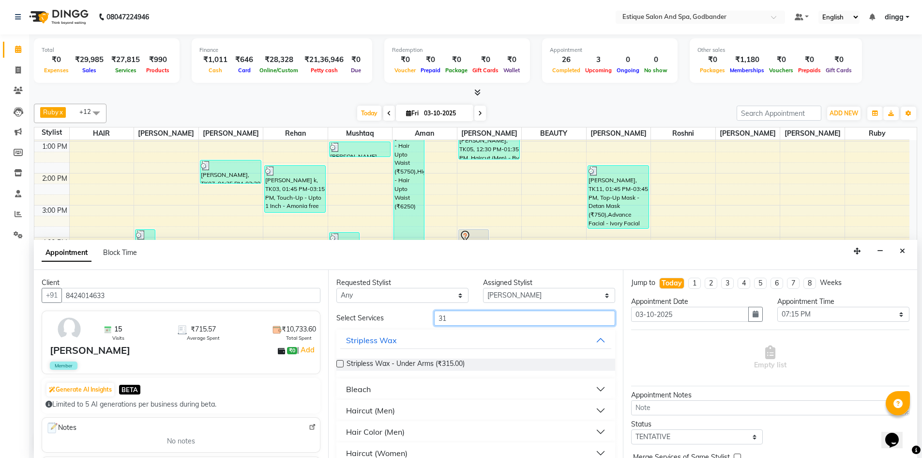
type input "3"
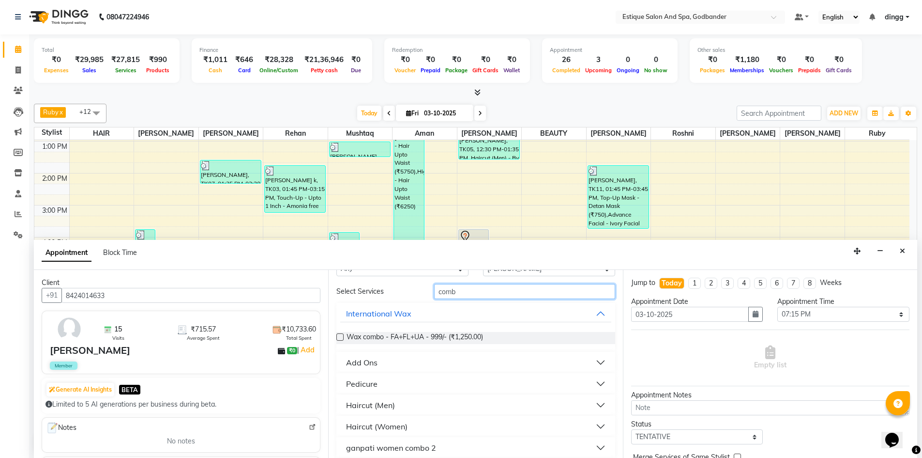
scroll to position [48, 0]
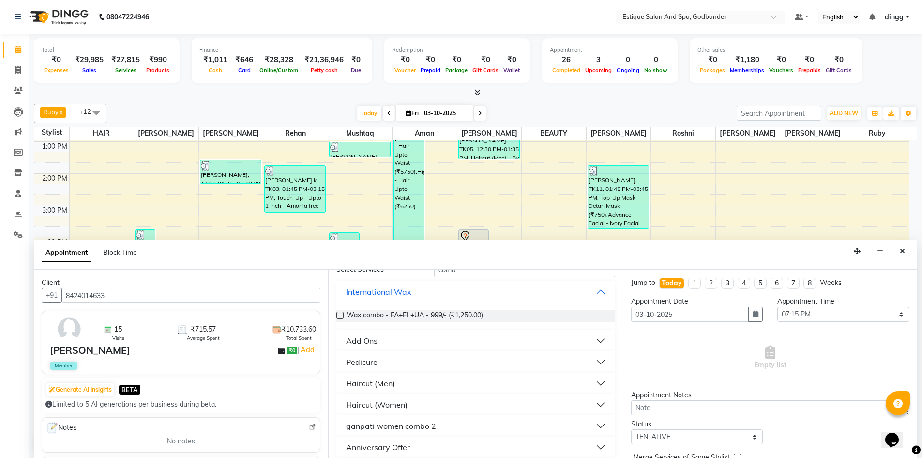
click at [378, 384] on div "Haircut (Men)" at bounding box center [370, 383] width 49 height 12
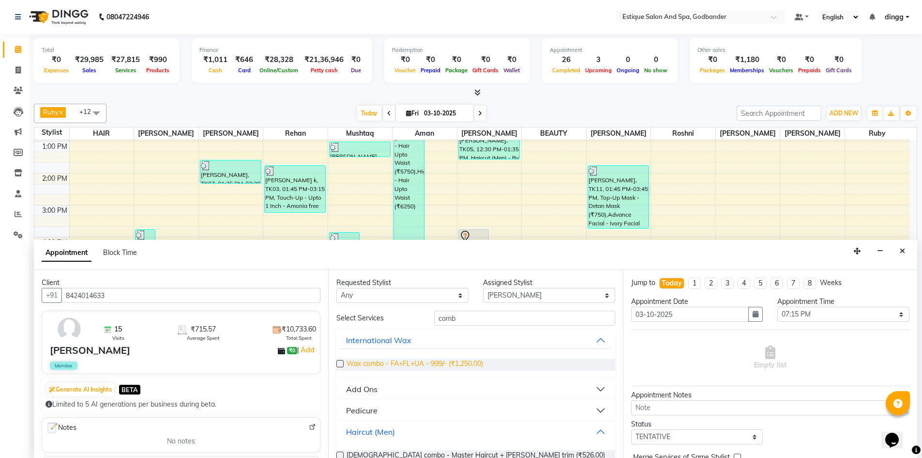
scroll to position [0, 0]
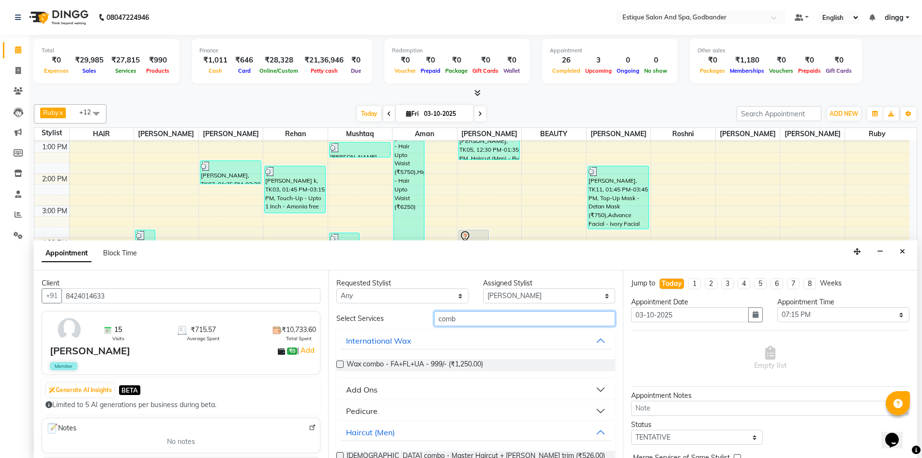
click at [468, 321] on input "comb" at bounding box center [524, 318] width 181 height 15
type input "c"
type input "313"
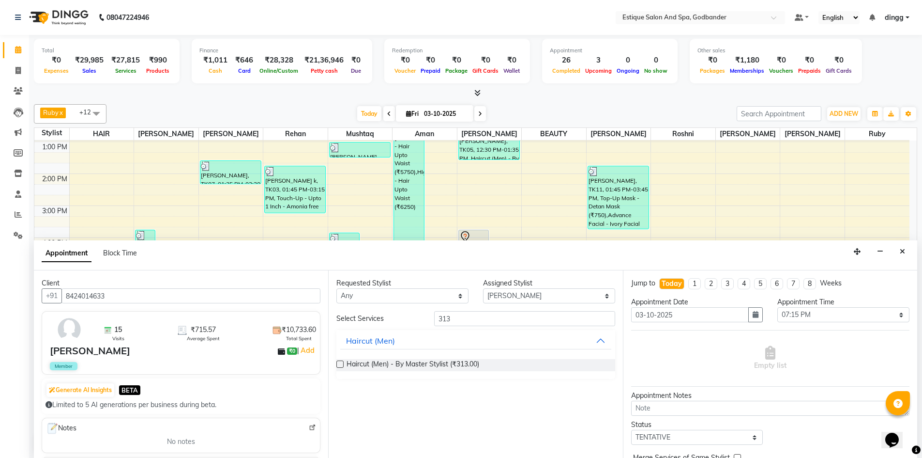
click at [339, 364] on label at bounding box center [340, 363] width 7 height 7
click at [339, 364] on input "checkbox" at bounding box center [340, 365] width 6 height 6
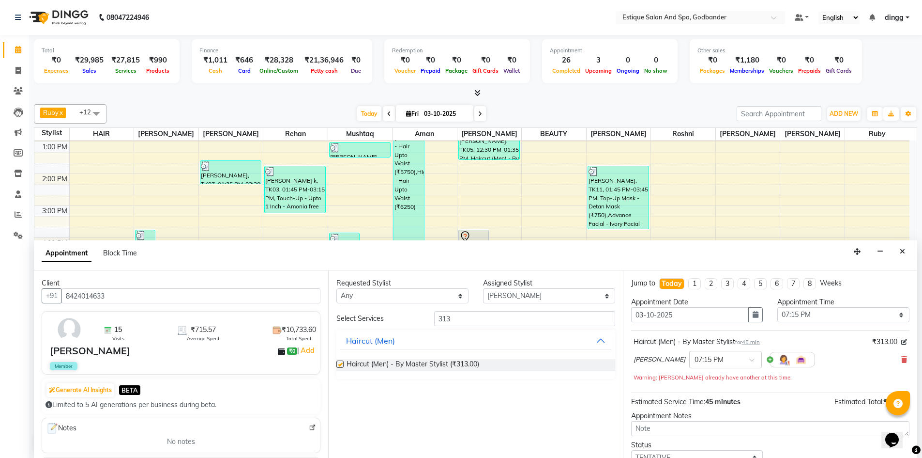
checkbox input "false"
click at [818, 316] on select "Select 10:00 AM 10:15 AM 10:30 AM 10:45 AM 11:00 AM 11:15 AM 11:30 AM 11:45 AM …" at bounding box center [844, 314] width 132 height 15
select select "1170"
click at [778, 307] on select "Select 10:00 AM 10:15 AM 10:30 AM 10:45 AM 11:00 AM 11:15 AM 11:30 AM 11:45 AM …" at bounding box center [844, 314] width 132 height 15
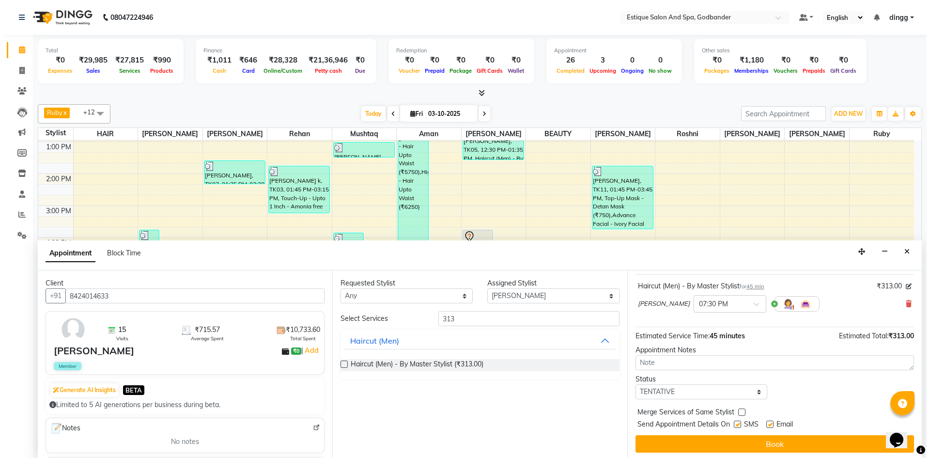
scroll to position [58, 0]
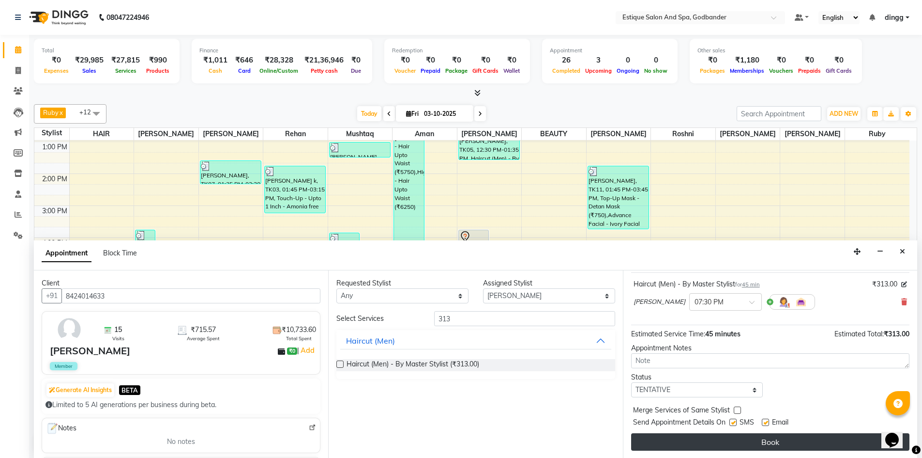
click at [767, 441] on button "Book" at bounding box center [770, 441] width 278 height 17
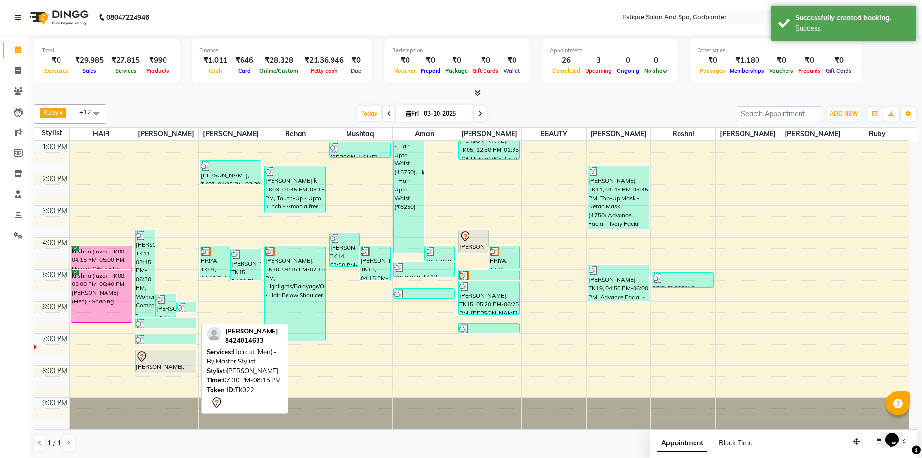
click at [169, 354] on div at bounding box center [166, 357] width 60 height 12
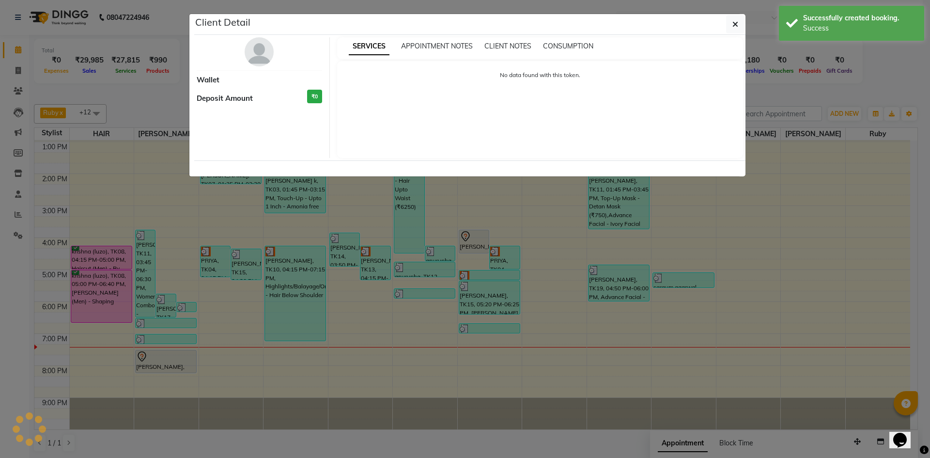
select select "7"
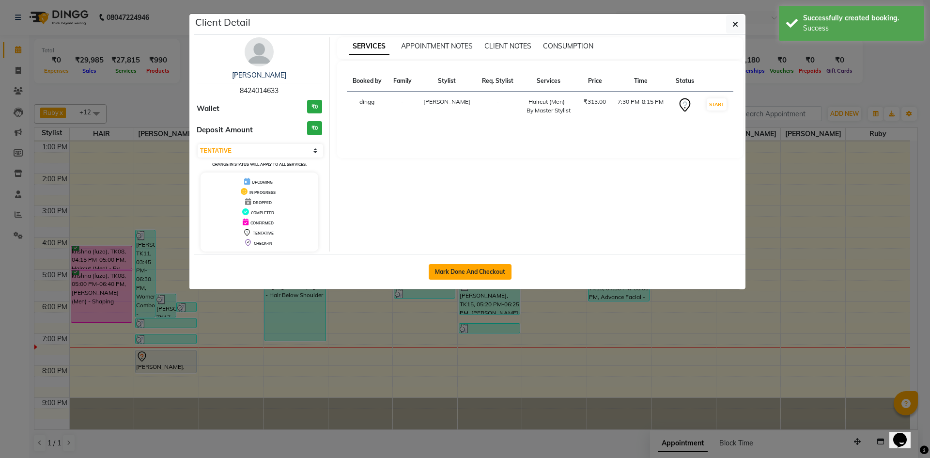
click at [493, 270] on button "Mark Done And Checkout" at bounding box center [470, 271] width 83 height 15
select select "service"
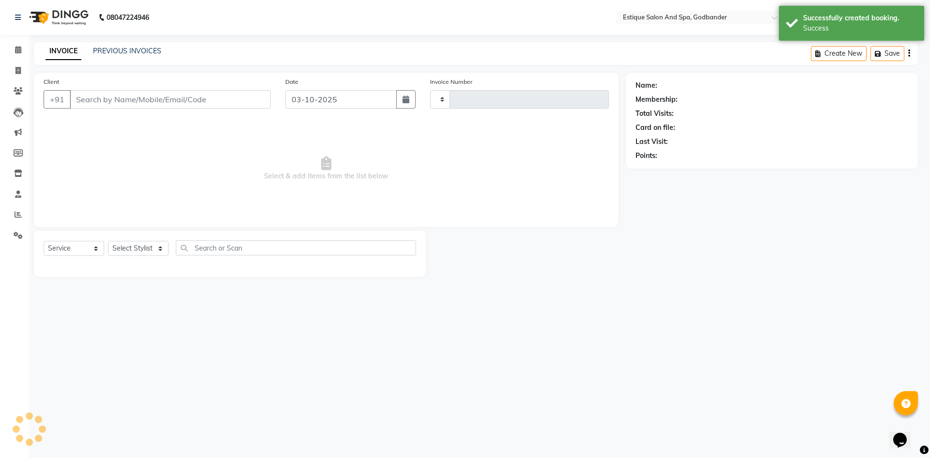
type input "4354"
select select "3"
select select "6103"
type input "8424014633"
select select "62542"
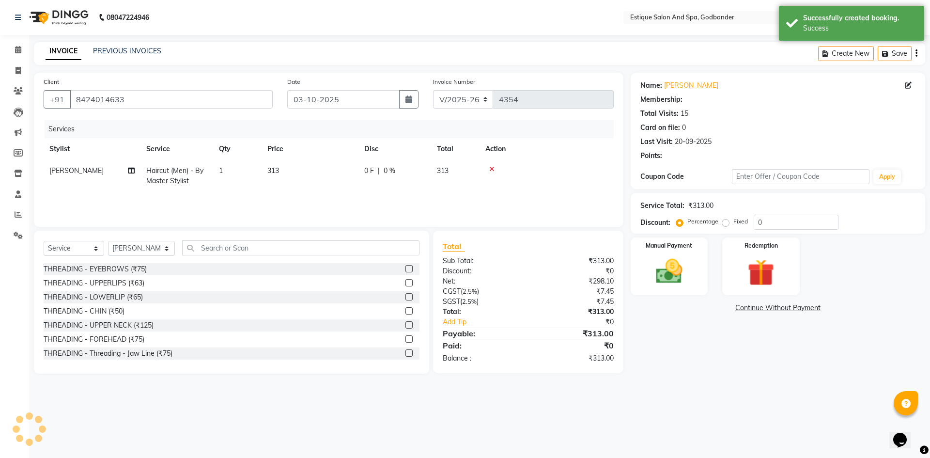
select select "1: Object"
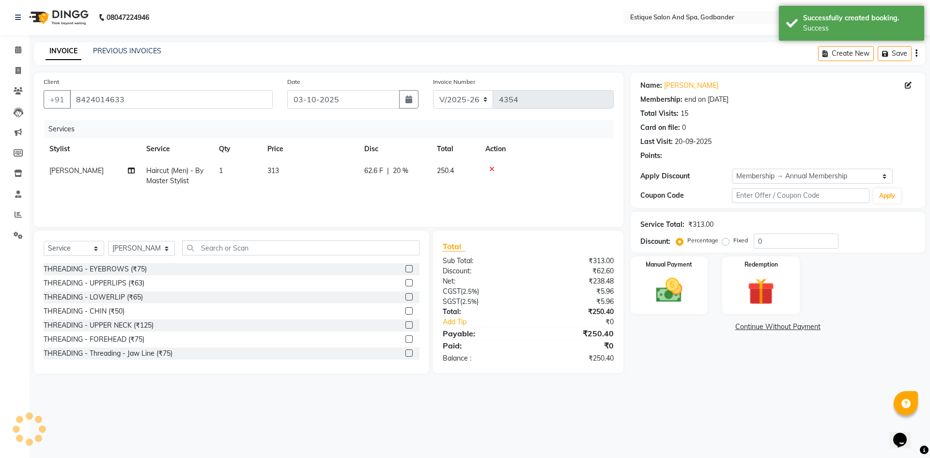
type input "20"
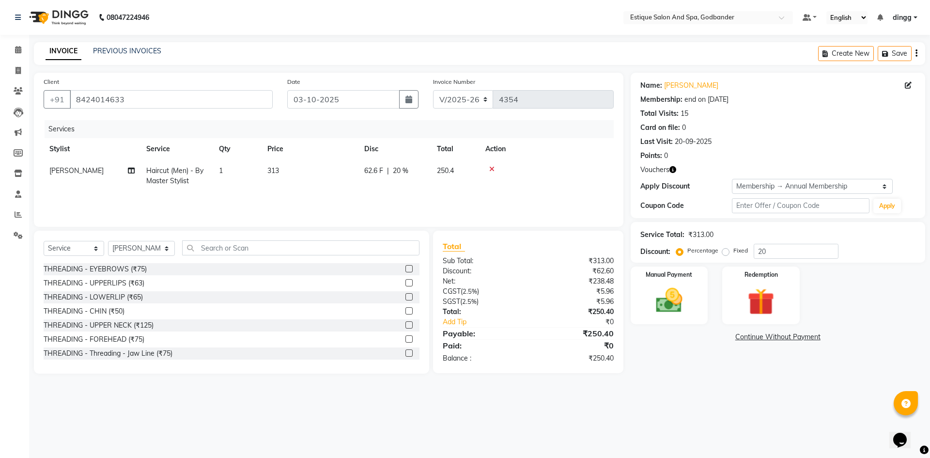
click at [662, 171] on span "Vouchers" at bounding box center [654, 170] width 29 height 10
click at [673, 170] on icon "button" at bounding box center [672, 169] width 7 height 7
click at [491, 168] on icon at bounding box center [491, 169] width 5 height 7
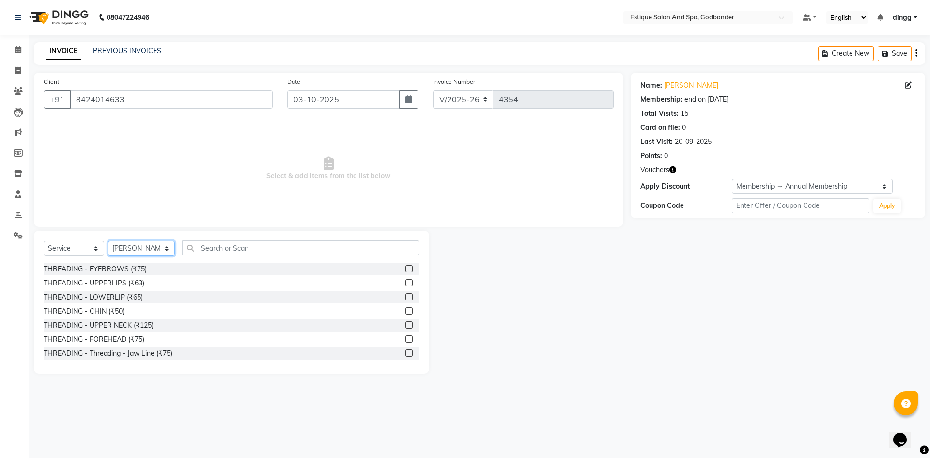
click at [139, 249] on select "Select Stylist Aarti Nails Aman Anita Salve Anjali Wavle Any one Asmi BEAUTY di…" at bounding box center [141, 248] width 67 height 15
click at [198, 245] on input "text" at bounding box center [300, 247] width 237 height 15
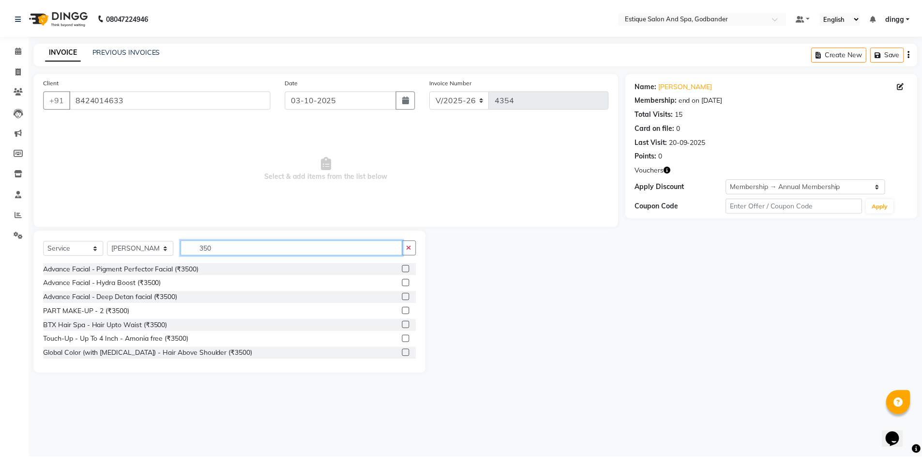
scroll to position [30, 0]
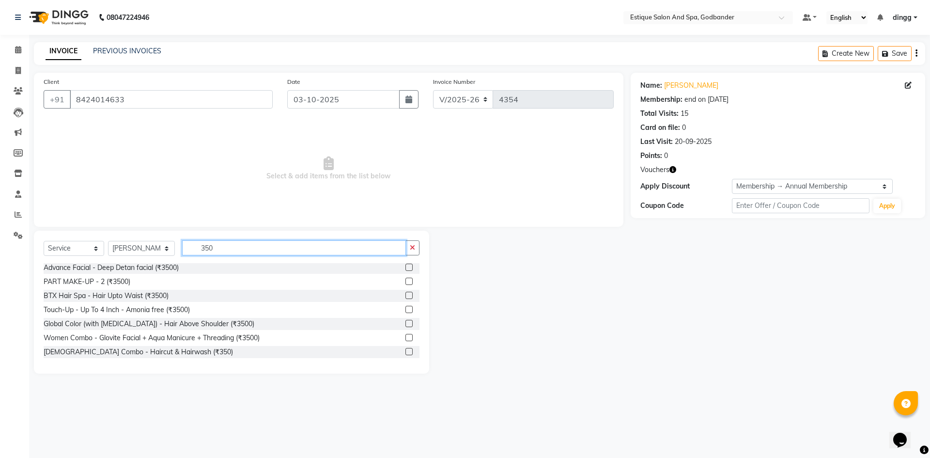
type input "350"
click at [405, 353] on label at bounding box center [408, 351] width 7 height 7
click at [405, 353] on input "checkbox" at bounding box center [408, 352] width 6 height 6
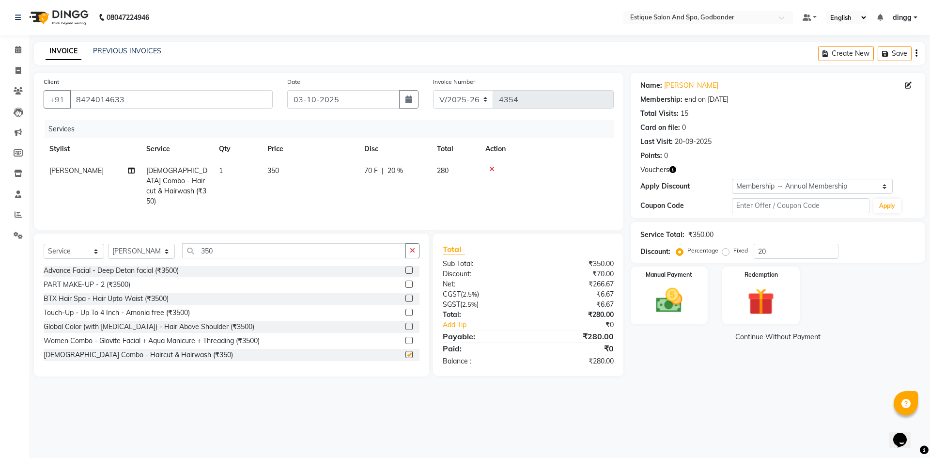
checkbox input "false"
click at [388, 177] on td "70 F | 20 %" at bounding box center [394, 186] width 73 height 52
select select "62542"
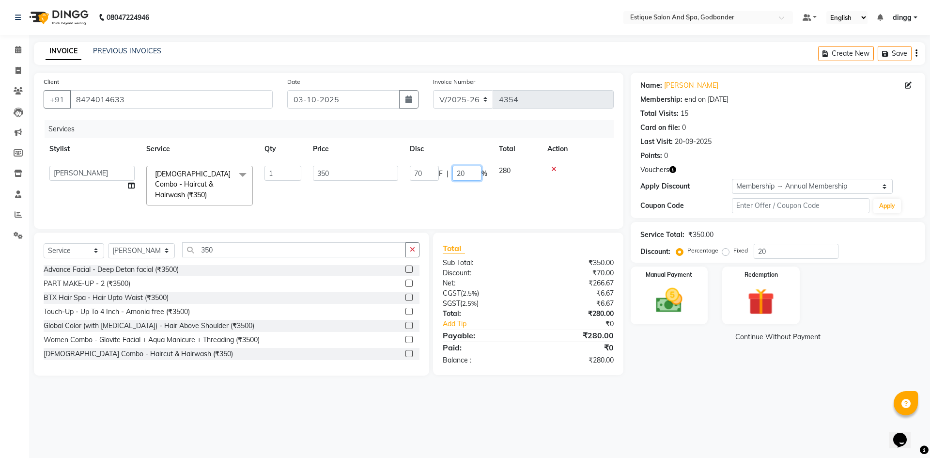
click at [469, 172] on input "20" at bounding box center [466, 173] width 29 height 15
type input "2"
type input "0"
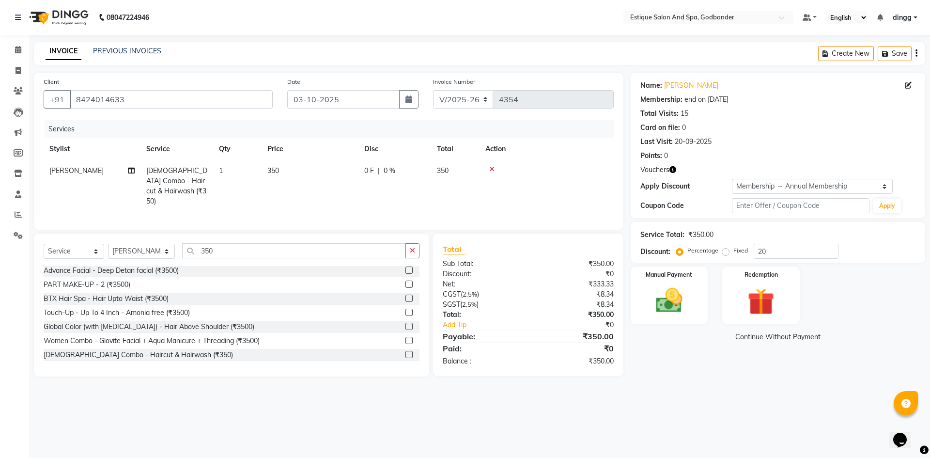
click at [480, 199] on tr "Suleman Shah Male Combo - Haircut & Hairwash (₹350) 1 350 0 F | 0 % 350" at bounding box center [329, 186] width 570 height 52
click at [902, 55] on button "Save" at bounding box center [894, 53] width 34 height 15
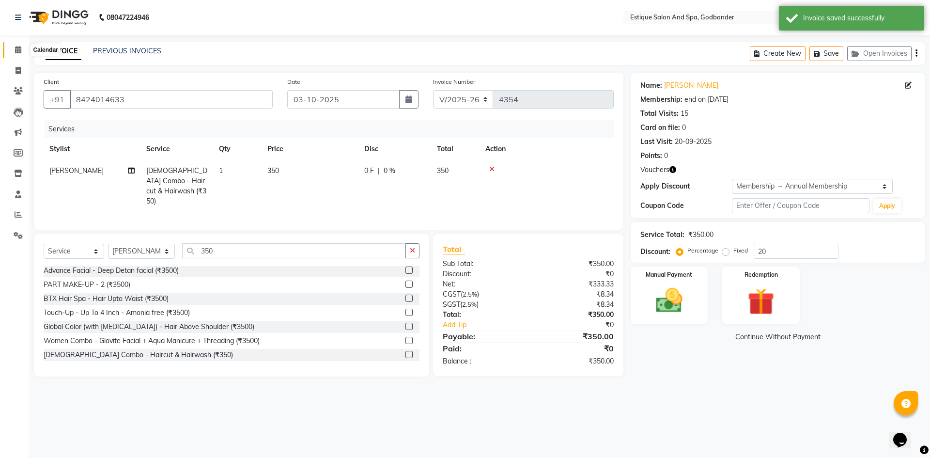
click at [17, 46] on icon at bounding box center [18, 49] width 6 height 7
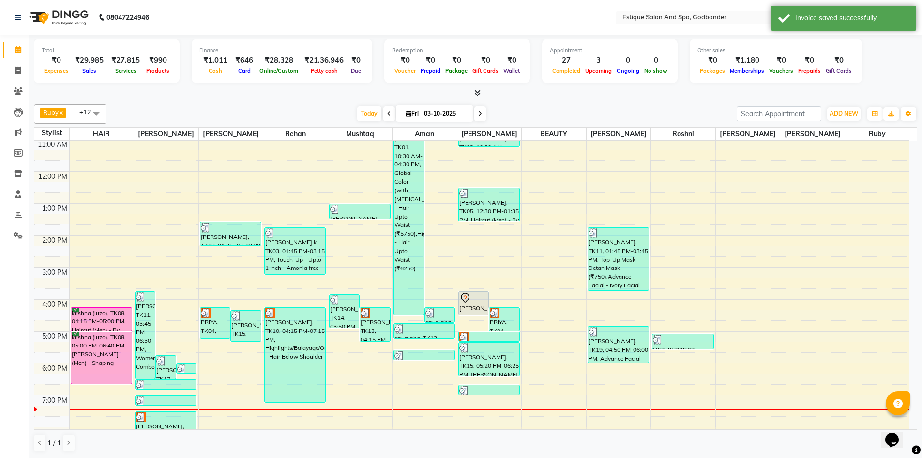
scroll to position [126, 0]
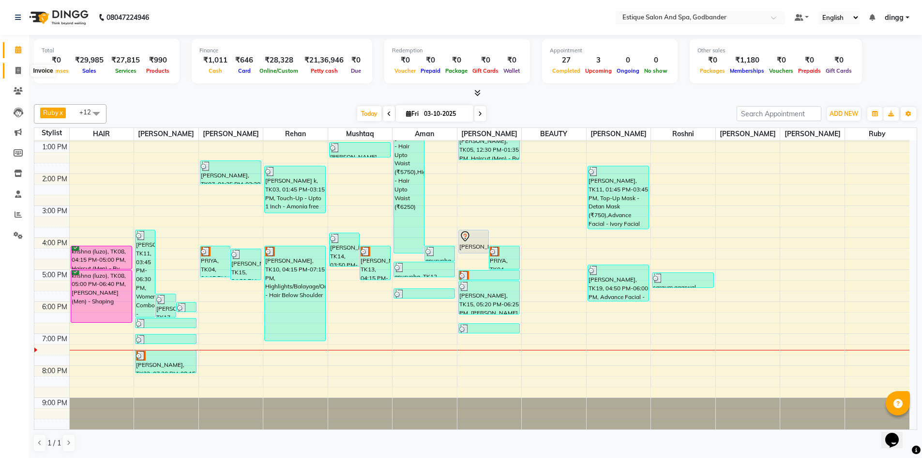
click at [17, 71] on icon at bounding box center [17, 70] width 5 height 7
select select "service"
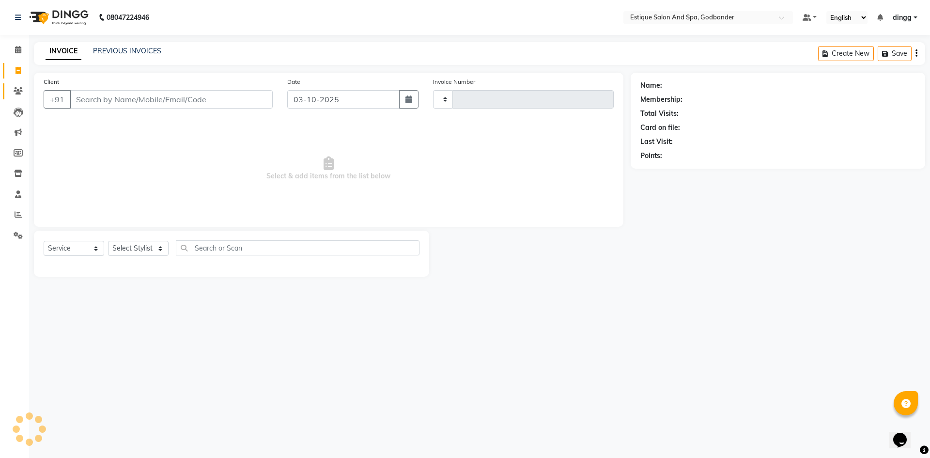
type input "4354"
select select "6103"
click at [134, 248] on select "Select Stylist" at bounding box center [138, 248] width 61 height 15
click at [154, 250] on select "Select Stylist" at bounding box center [138, 248] width 61 height 15
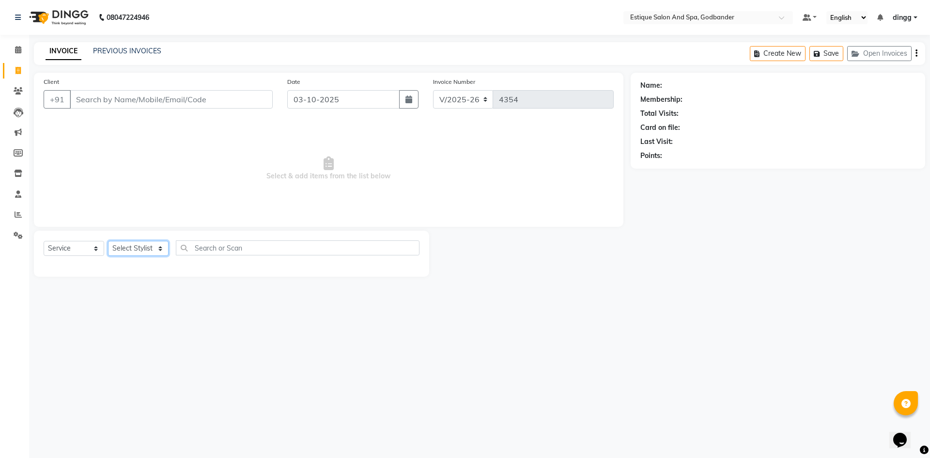
click at [154, 250] on select "Select Stylist" at bounding box center [138, 248] width 61 height 15
select select "66481"
click at [108, 241] on select "Select Stylist Aarti Nails Aman Anita Salve Anjali Wavle Any one Asmi BEAUTY di…" at bounding box center [141, 248] width 67 height 15
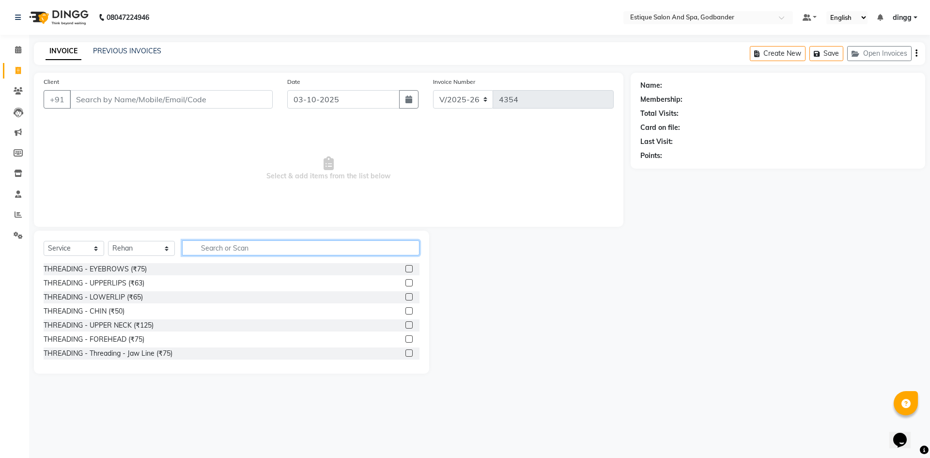
click at [212, 248] on input "text" at bounding box center [300, 247] width 237 height 15
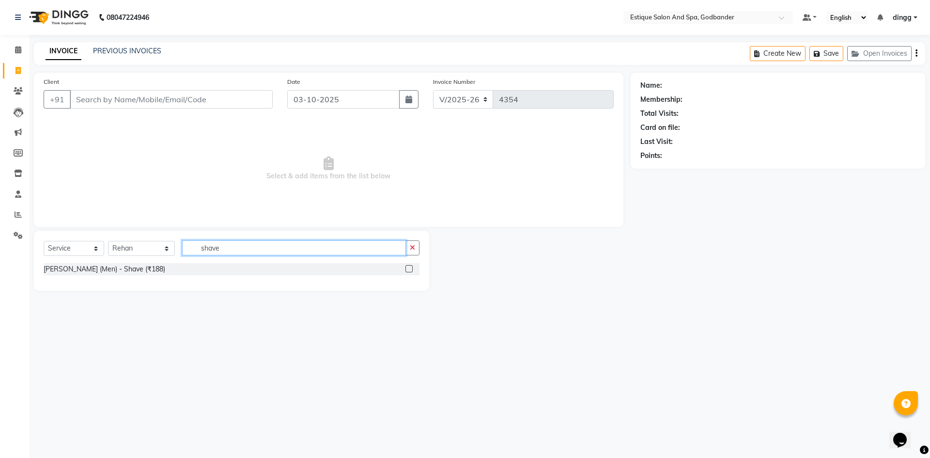
type input "shave"
click at [408, 270] on label at bounding box center [408, 268] width 7 height 7
click at [408, 270] on input "checkbox" at bounding box center [408, 269] width 6 height 6
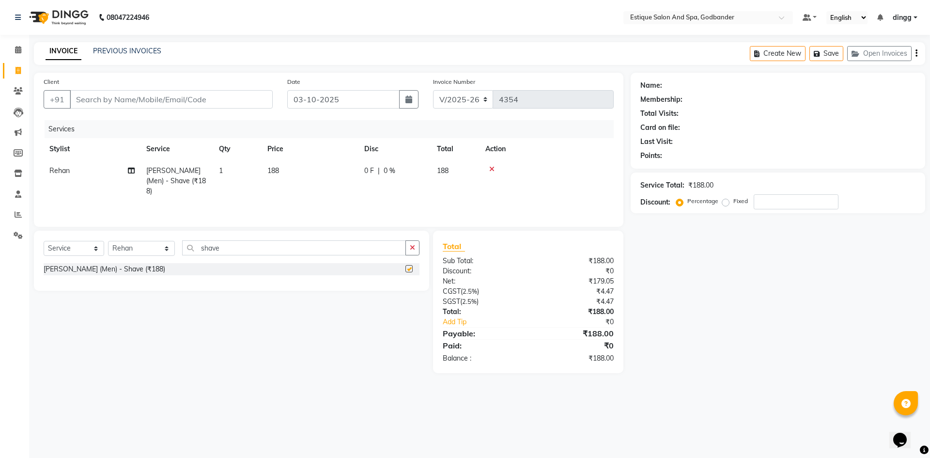
checkbox input "false"
click at [164, 98] on input "Client" at bounding box center [171, 99] width 203 height 18
type input "9"
type input "0"
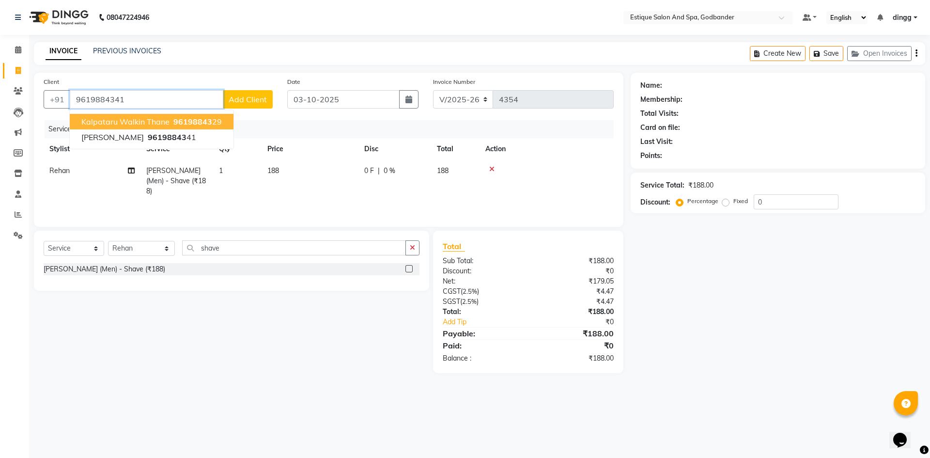
type input "9619884341"
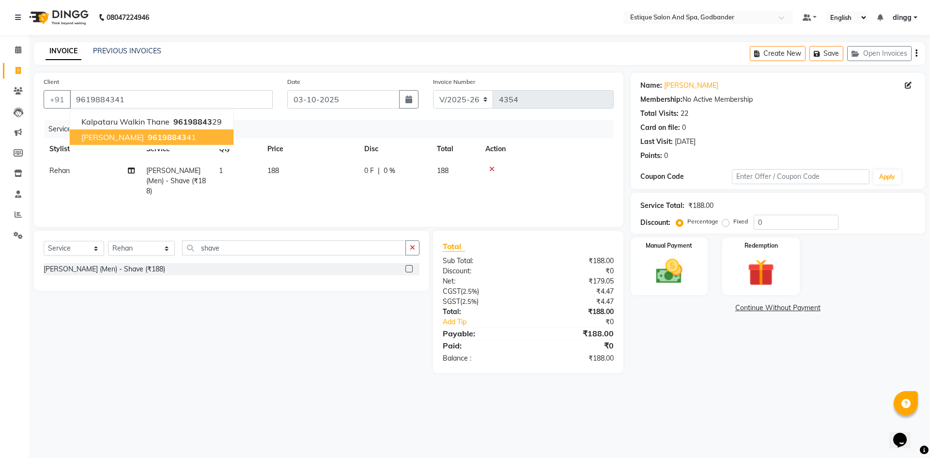
click at [123, 141] on span "mohit Deshpande" at bounding box center [112, 137] width 62 height 10
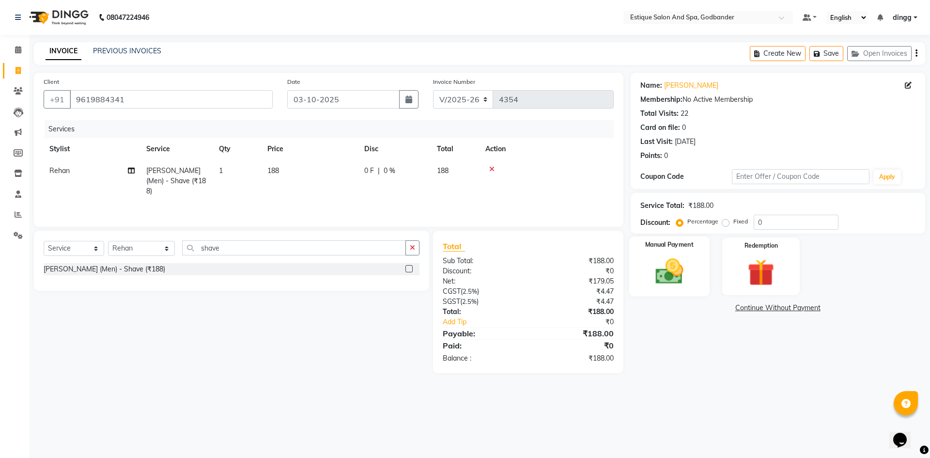
click at [666, 273] on img at bounding box center [668, 271] width 45 height 32
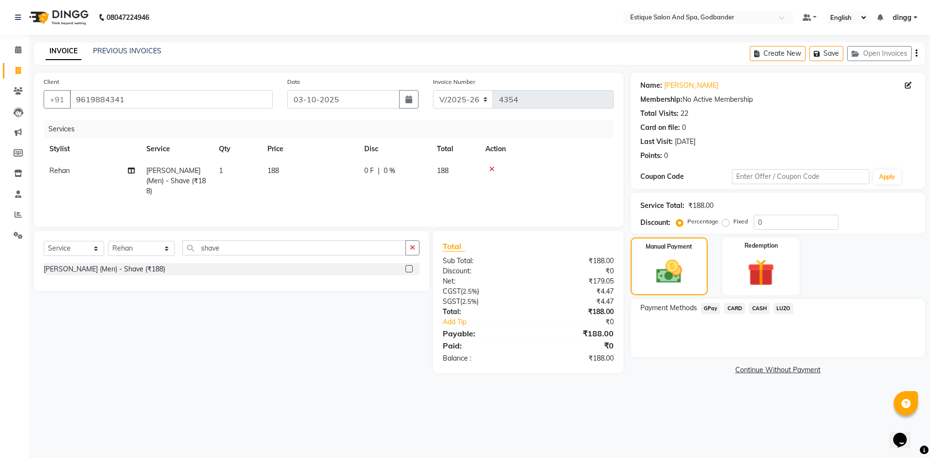
click at [704, 308] on span "GPay" at bounding box center [711, 308] width 20 height 11
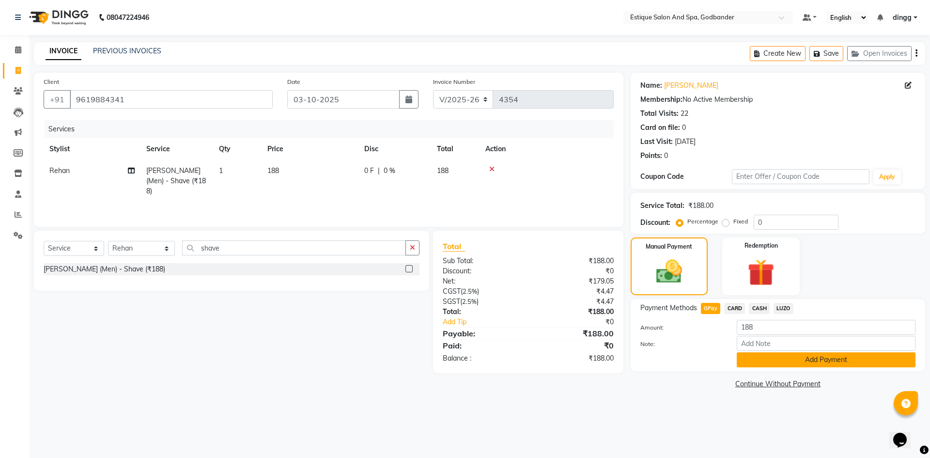
click at [801, 356] on button "Add Payment" at bounding box center [826, 359] width 179 height 15
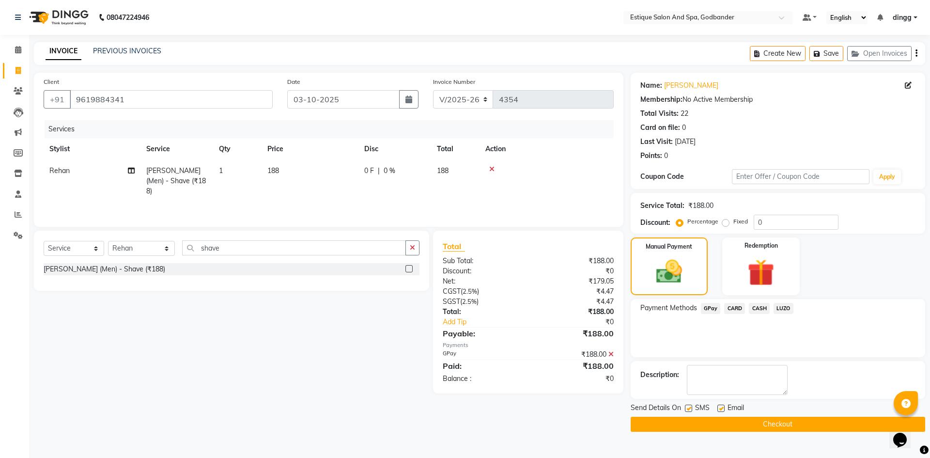
click at [780, 426] on button "Checkout" at bounding box center [777, 423] width 294 height 15
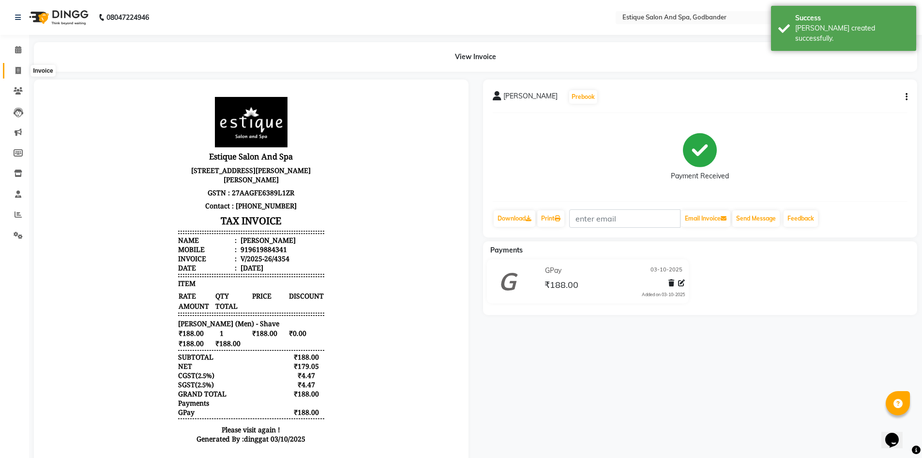
click at [19, 67] on icon at bounding box center [17, 70] width 5 height 7
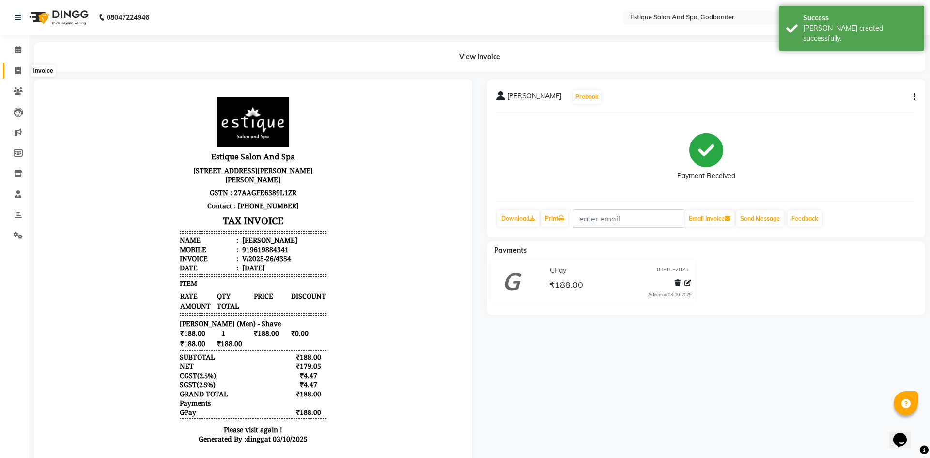
select select "6103"
select select "service"
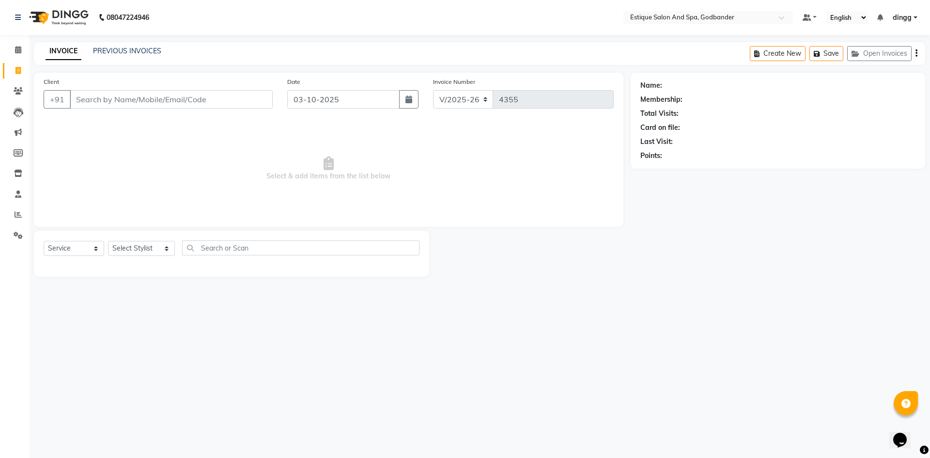
click at [174, 316] on div "08047224946 Select Location × Estique Salon And Spa, Godbander Default Panel My…" at bounding box center [465, 229] width 930 height 458
click at [881, 53] on button "Open Invoices" at bounding box center [879, 53] width 64 height 15
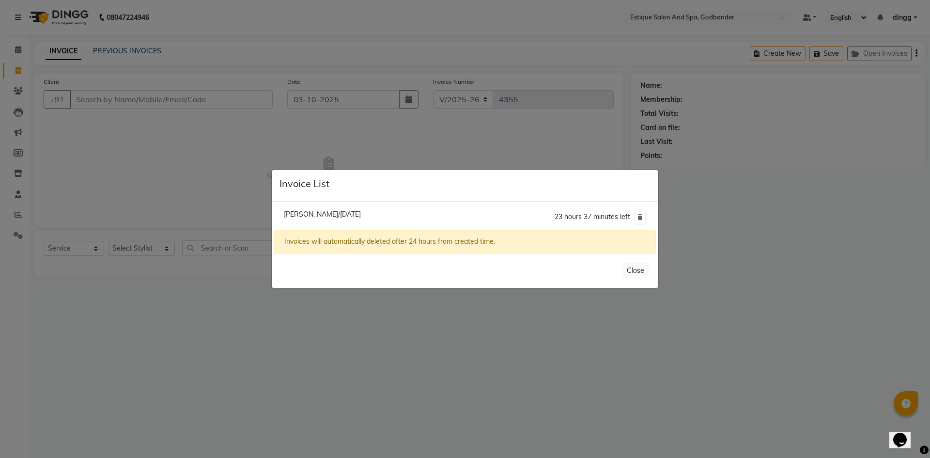
click at [355, 216] on span "Ruchi Patrikar/03 October 2025" at bounding box center [322, 214] width 77 height 9
type input "8424014633"
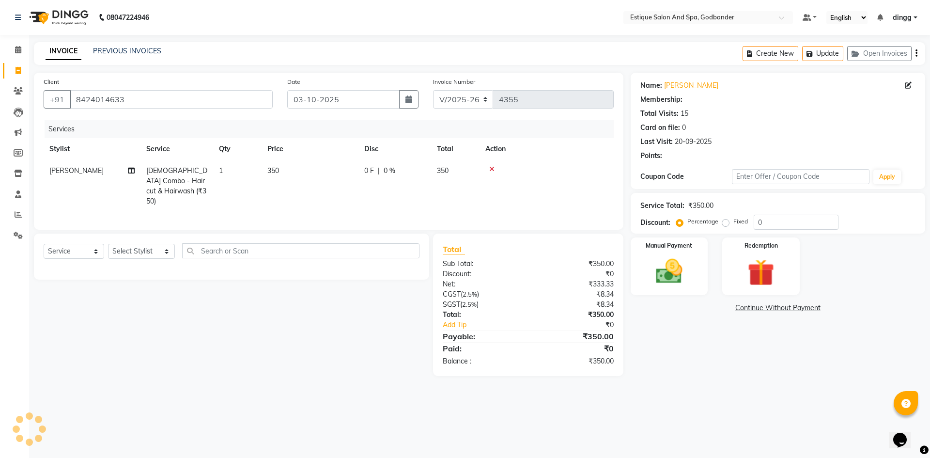
type input "20"
select select "1: Object"
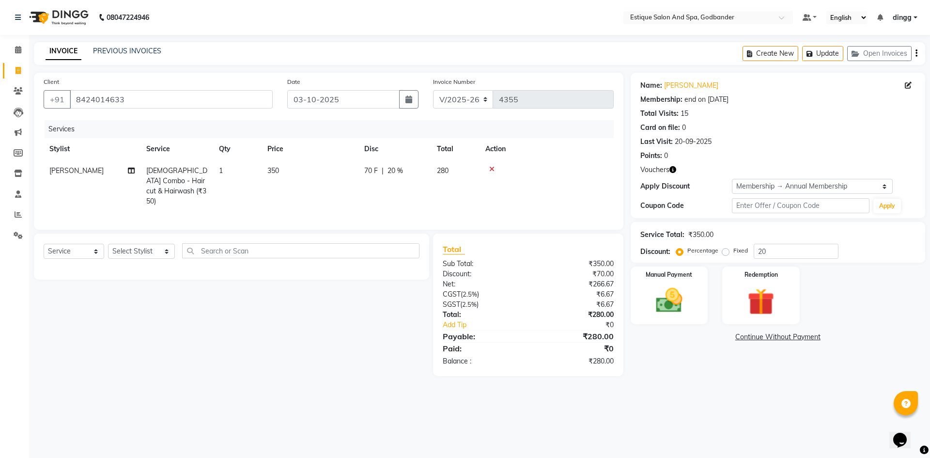
click at [405, 181] on td "70 F | 20 %" at bounding box center [394, 186] width 73 height 52
select select "62542"
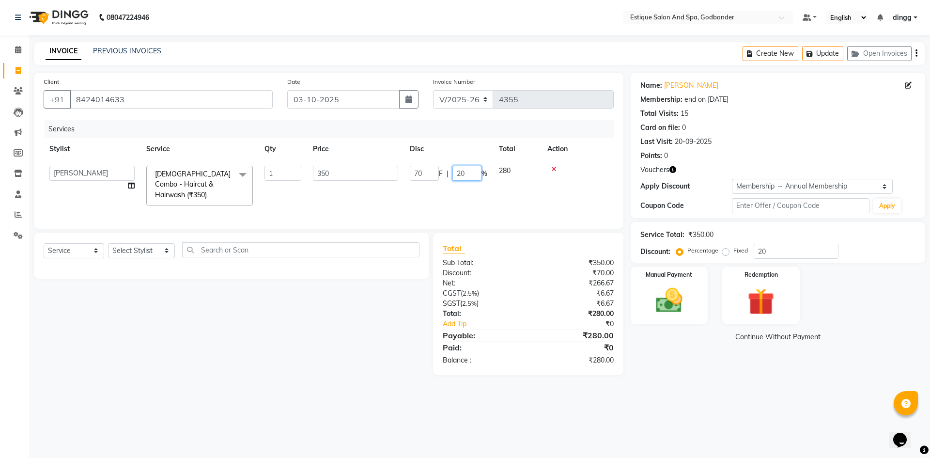
click at [476, 171] on input "20" at bounding box center [466, 173] width 29 height 15
type input "2"
type input "0"
click at [338, 301] on div "Select Service Product Membership Package Voucher Prepaid Gift Card Select Styl…" at bounding box center [228, 303] width 402 height 142
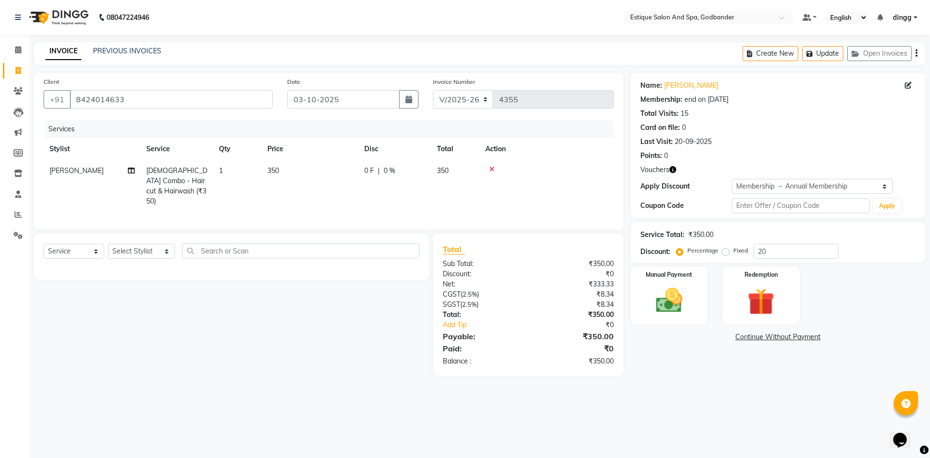
click at [664, 171] on span "Vouchers" at bounding box center [654, 170] width 29 height 10
click at [674, 169] on icon "button" at bounding box center [672, 169] width 7 height 7
click at [832, 55] on button "Update" at bounding box center [822, 53] width 41 height 15
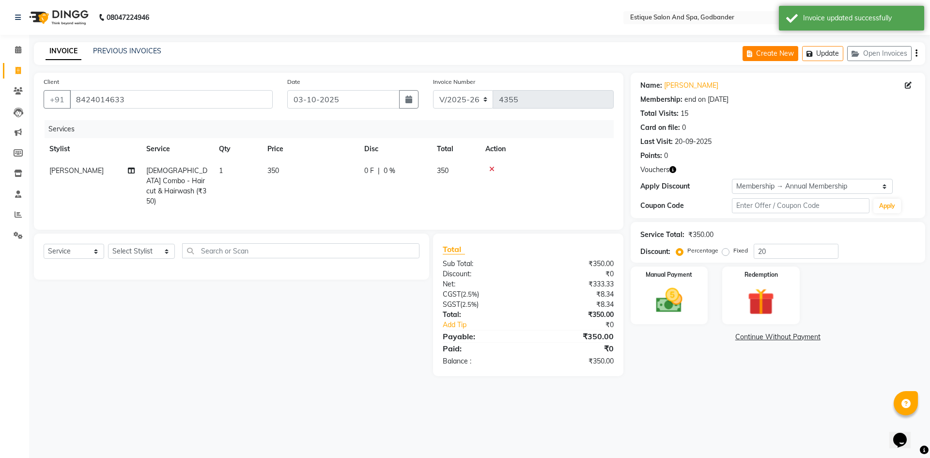
click at [771, 52] on button "Create New" at bounding box center [770, 53] width 56 height 15
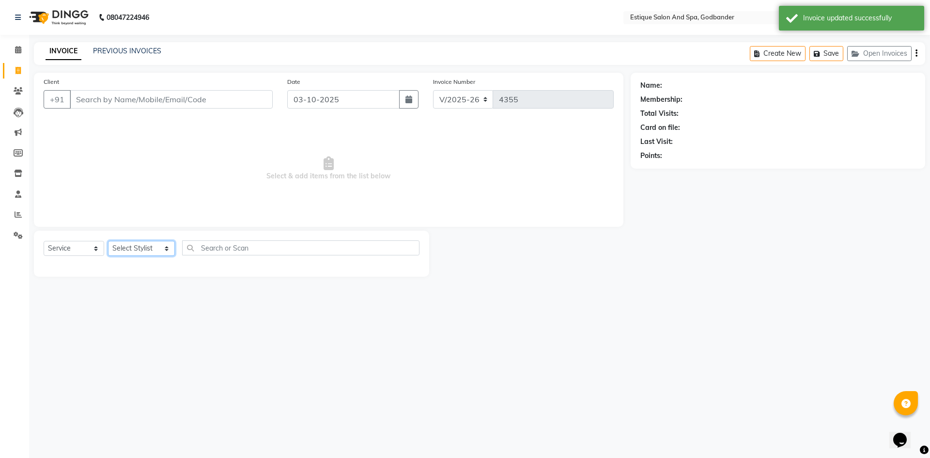
click at [127, 245] on select "Select Stylist Aarti Nails Aman Anita Salve Anjali Wavle Any one Asmi BEAUTY di…" at bounding box center [141, 248] width 67 height 15
click at [108, 241] on select "Select Stylist Aarti Nails Aman Anita Salve Anjali Wavle Any one Asmi BEAUTY di…" at bounding box center [141, 248] width 67 height 15
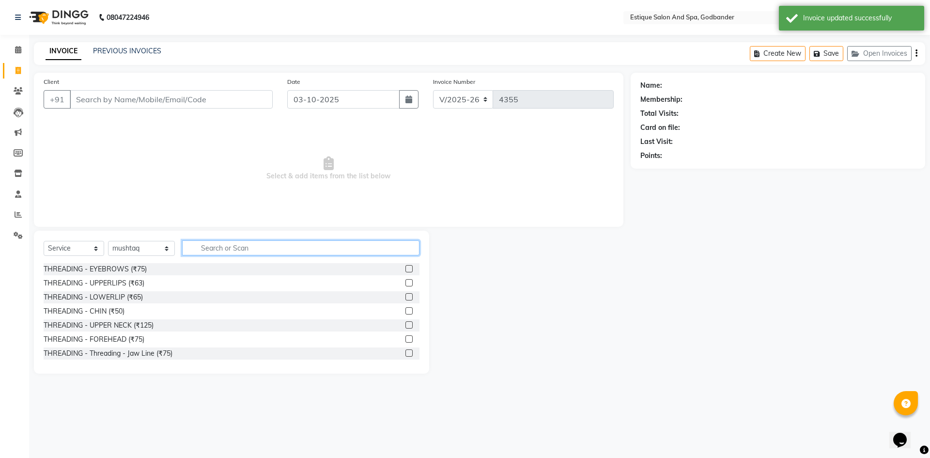
click at [213, 254] on input "text" at bounding box center [300, 247] width 237 height 15
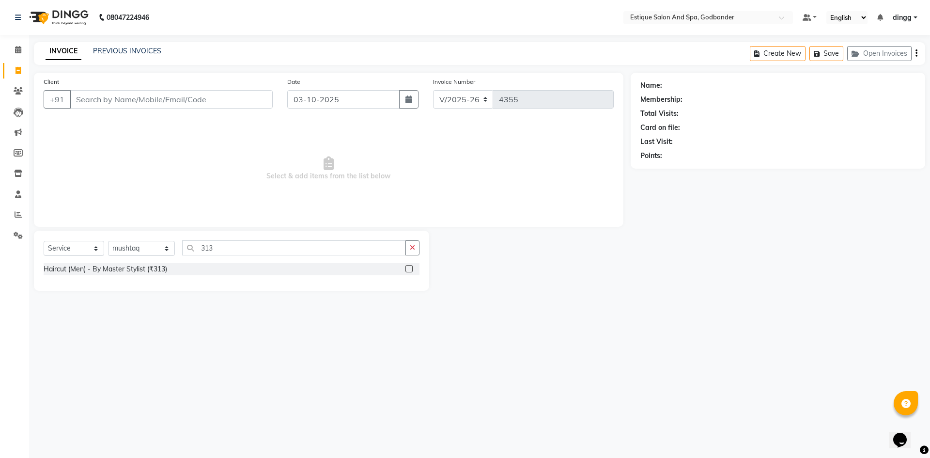
click at [408, 268] on label at bounding box center [408, 268] width 7 height 7
click at [408, 268] on input "checkbox" at bounding box center [408, 269] width 6 height 6
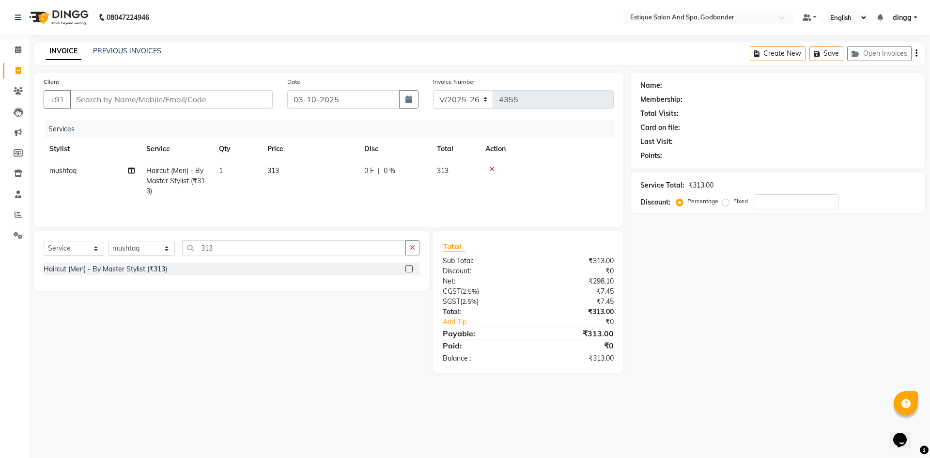
click at [170, 90] on div "Client +91" at bounding box center [158, 97] width 244 height 40
click at [172, 97] on input "Client" at bounding box center [171, 99] width 203 height 18
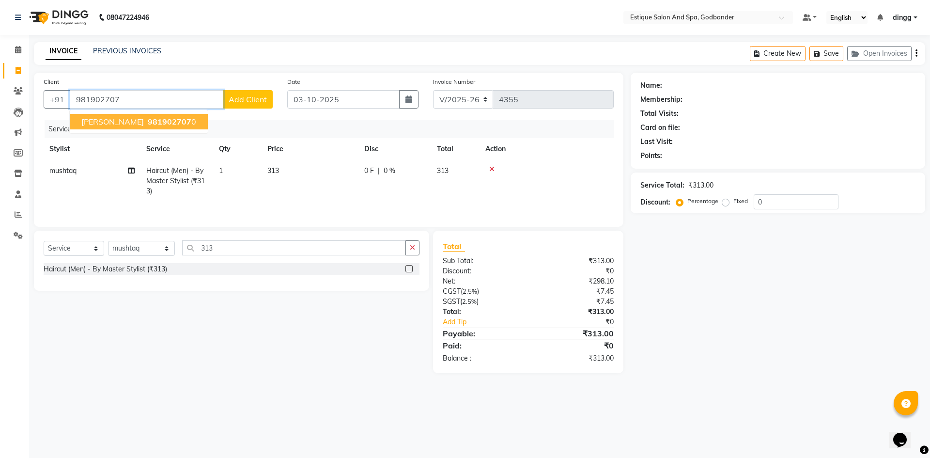
click at [148, 121] on span "981902707" at bounding box center [170, 122] width 44 height 10
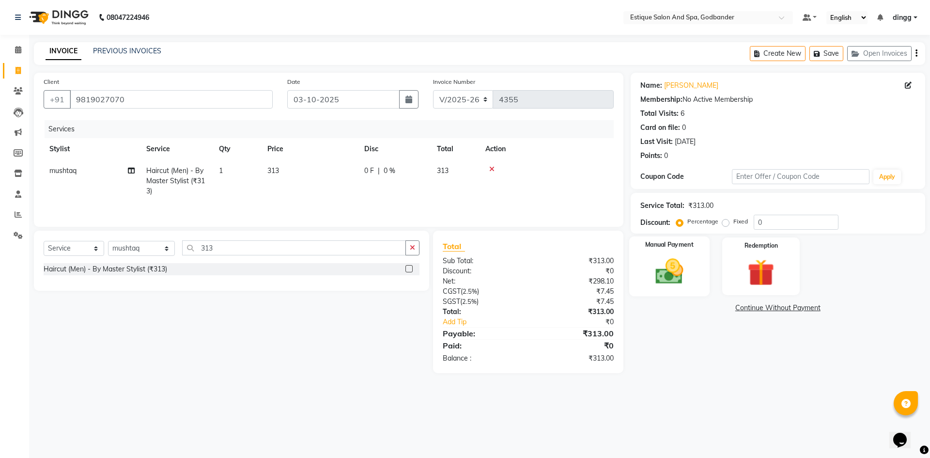
click at [659, 273] on img at bounding box center [668, 271] width 45 height 32
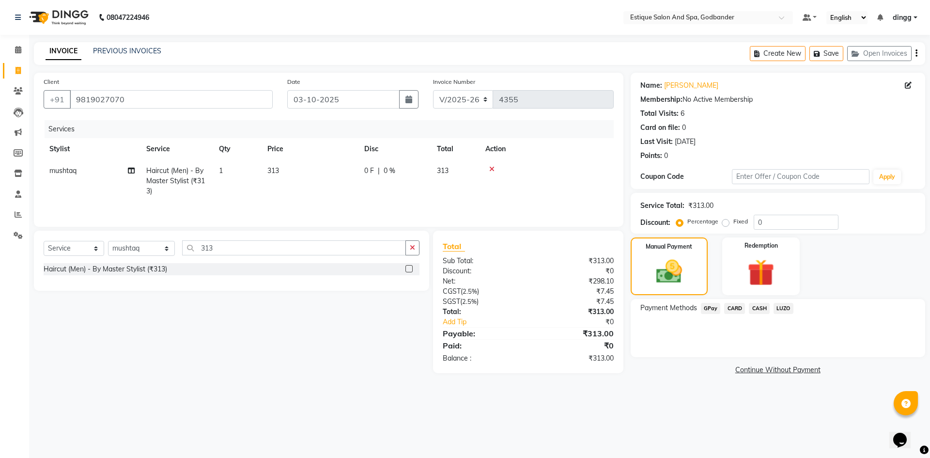
click at [755, 308] on span "CASH" at bounding box center [759, 308] width 21 height 11
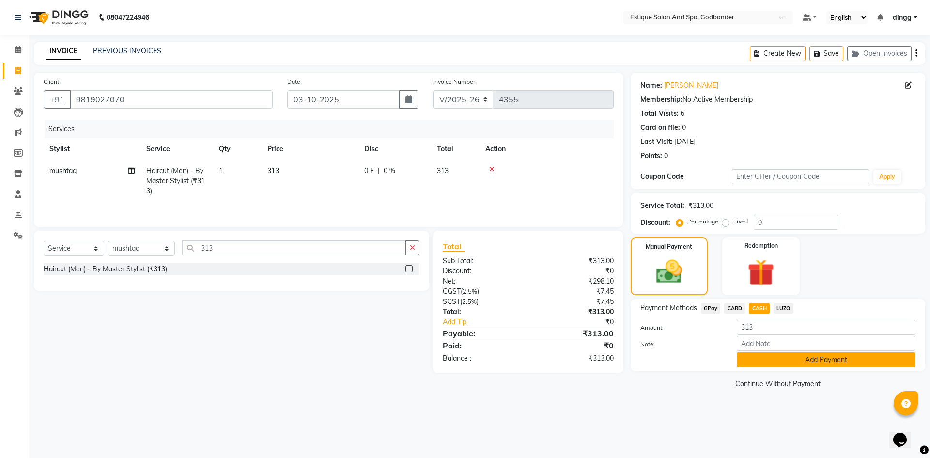
click at [823, 358] on button "Add Payment" at bounding box center [826, 359] width 179 height 15
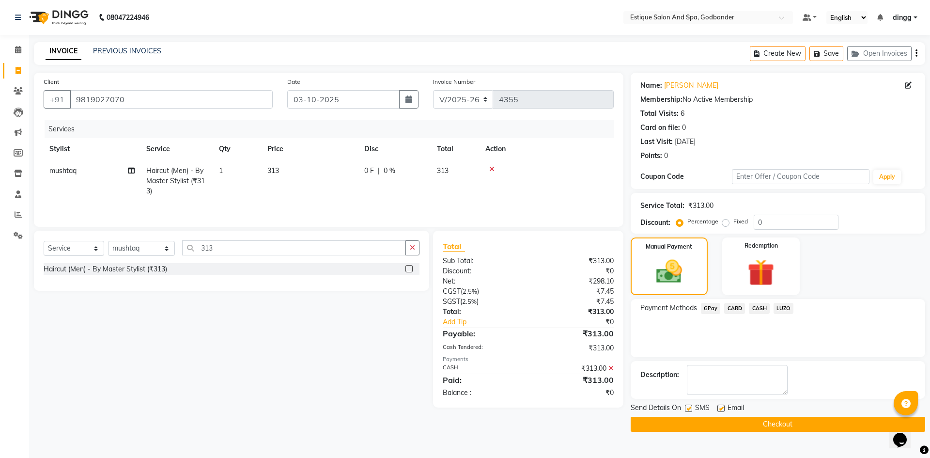
click at [771, 422] on button "Checkout" at bounding box center [777, 423] width 294 height 15
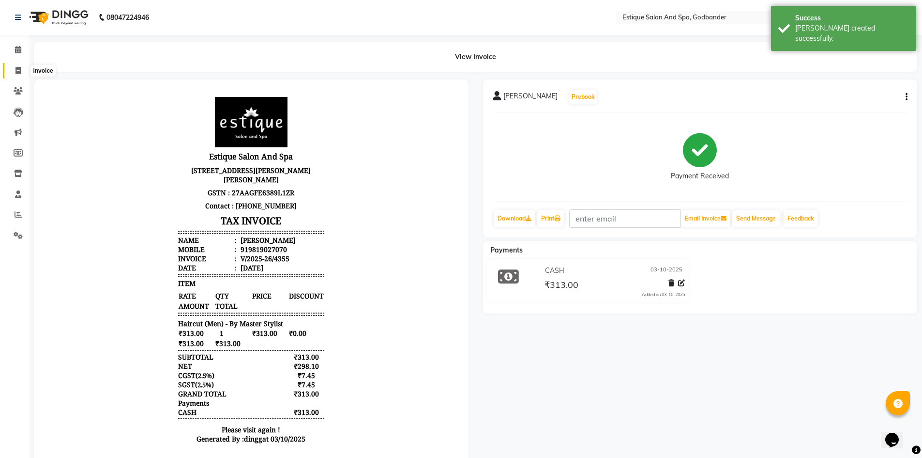
click at [17, 70] on icon at bounding box center [17, 70] width 5 height 7
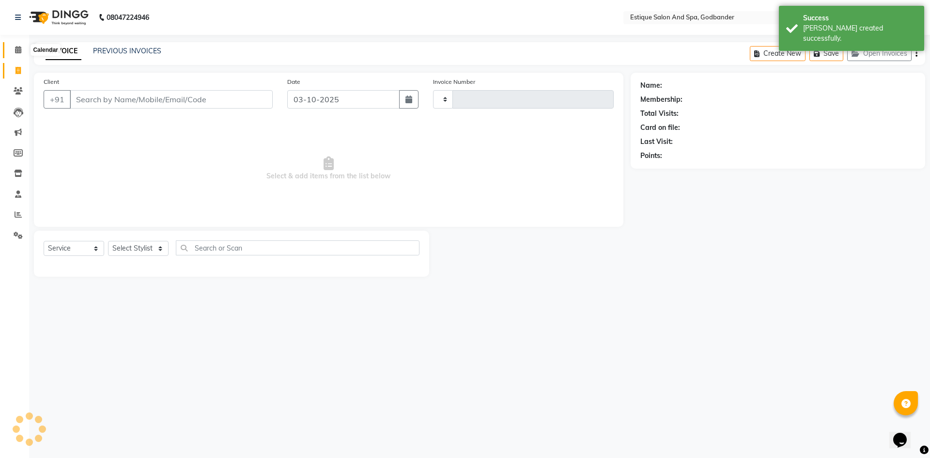
click at [16, 51] on icon at bounding box center [18, 49] width 6 height 7
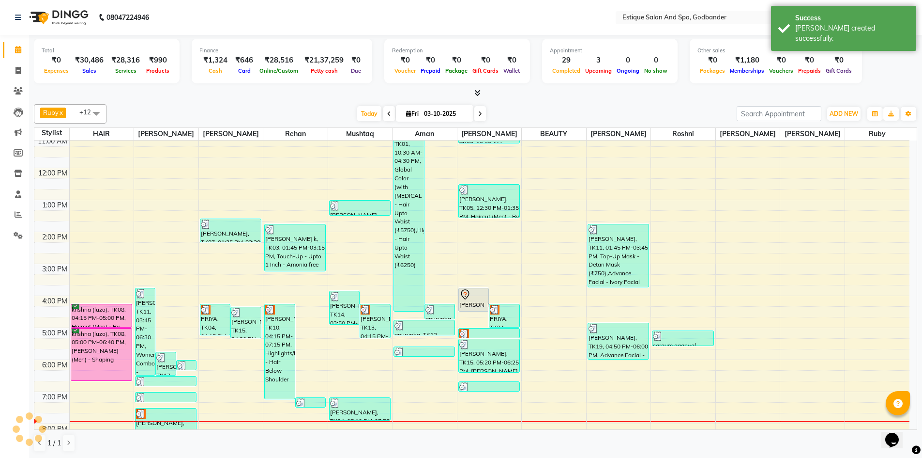
scroll to position [126, 0]
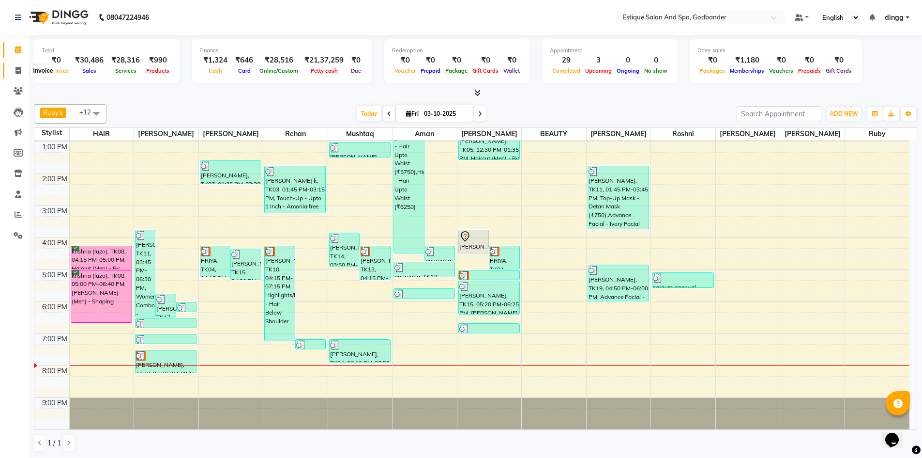
click at [16, 69] on icon at bounding box center [17, 70] width 5 height 7
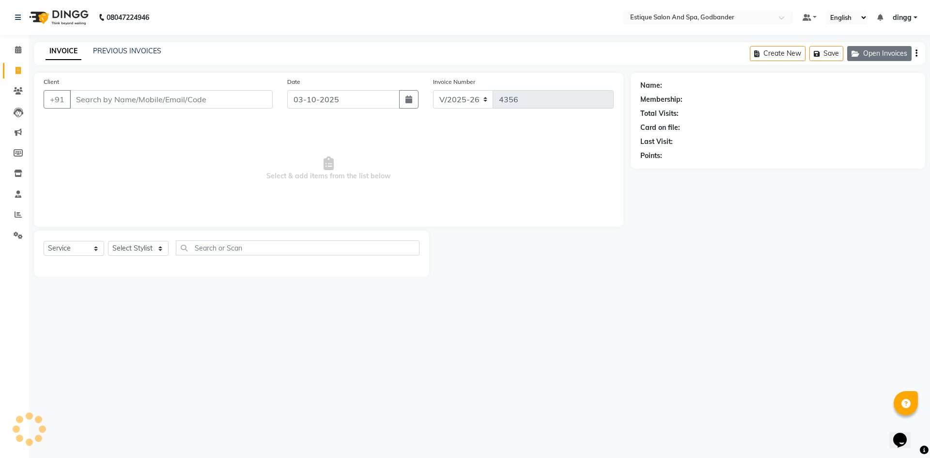
click at [889, 50] on button "Open Invoices" at bounding box center [879, 53] width 64 height 15
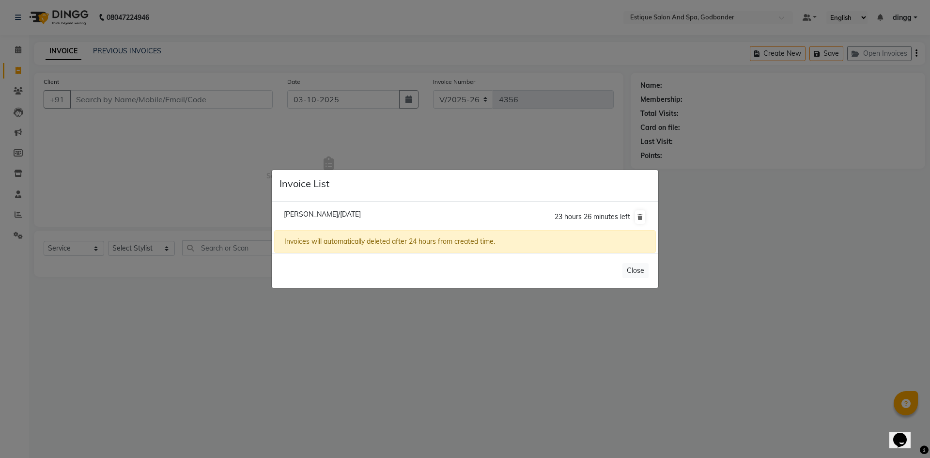
click at [326, 213] on span "Ruchi Patrikar/03 October 2025" at bounding box center [322, 214] width 77 height 9
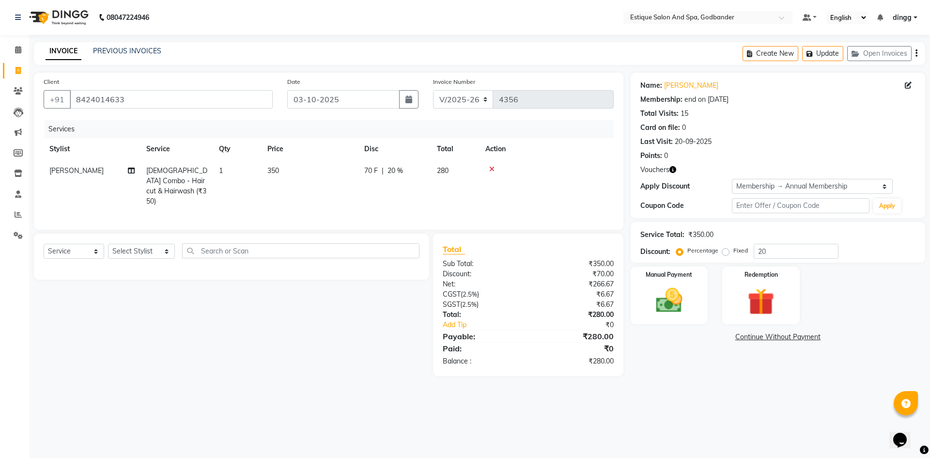
click at [670, 171] on icon "button" at bounding box center [672, 169] width 7 height 7
click at [762, 305] on img at bounding box center [760, 301] width 45 height 34
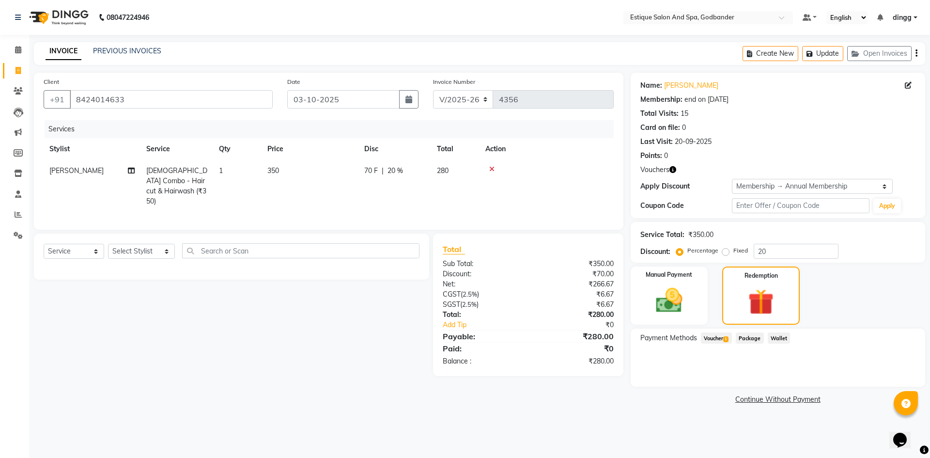
click at [718, 339] on span "Voucher 1" at bounding box center [716, 337] width 31 height 11
click at [895, 377] on button "Add" at bounding box center [892, 376] width 35 height 16
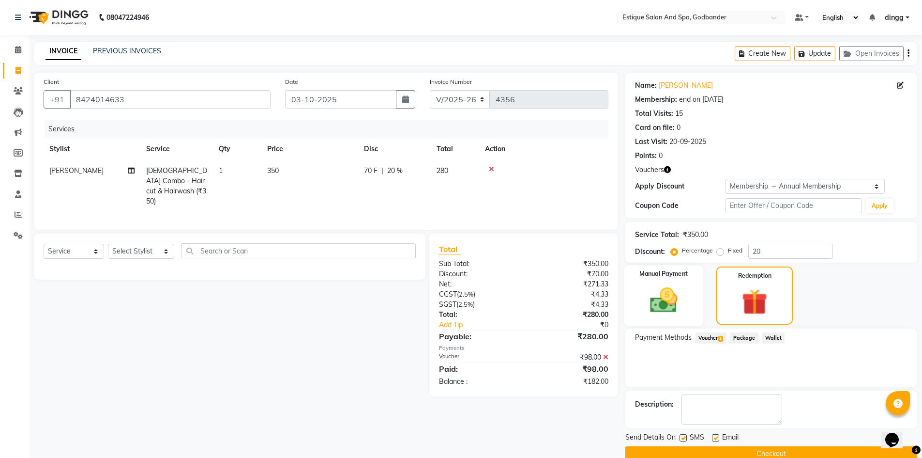
click at [654, 305] on img at bounding box center [664, 299] width 45 height 31
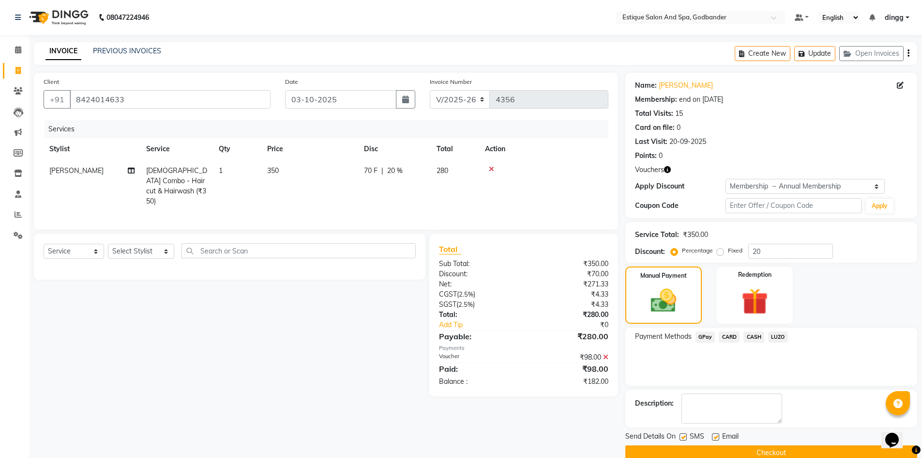
click at [705, 336] on span "GPay" at bounding box center [706, 336] width 20 height 11
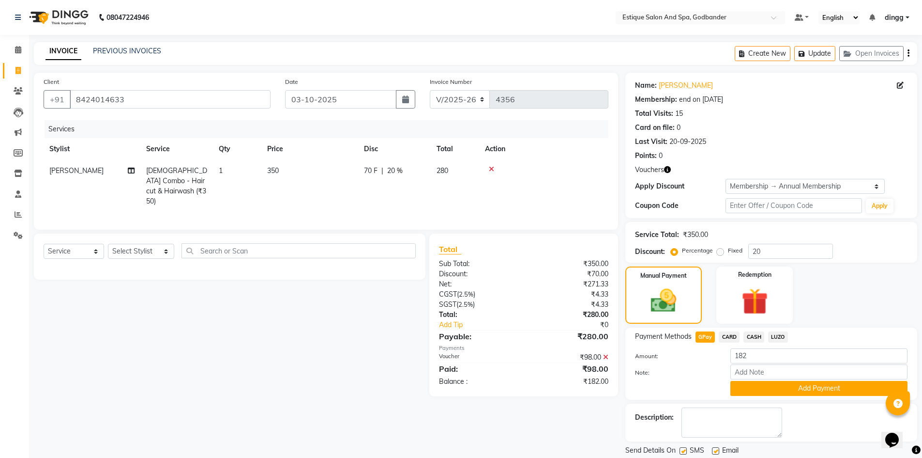
click at [408, 183] on td "70 F | 20 %" at bounding box center [394, 186] width 73 height 52
click at [478, 171] on input "20" at bounding box center [466, 173] width 29 height 15
click at [606, 355] on icon at bounding box center [605, 356] width 5 height 7
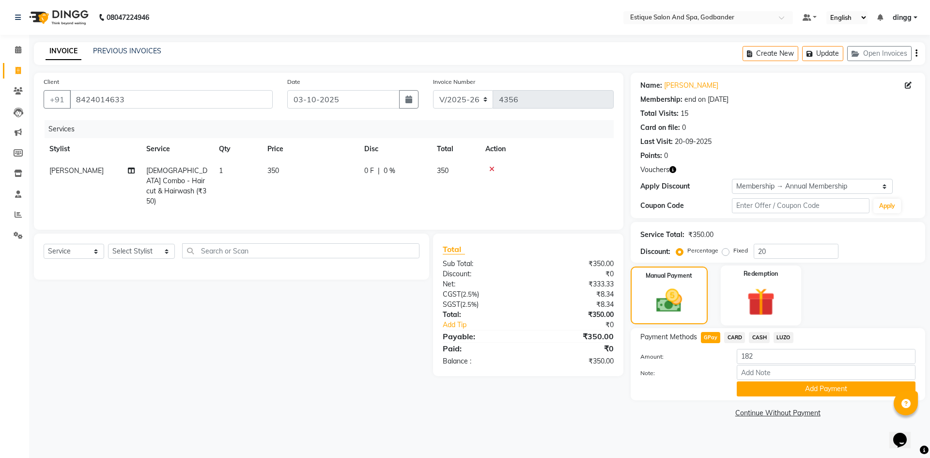
click at [758, 290] on img at bounding box center [760, 301] width 45 height 34
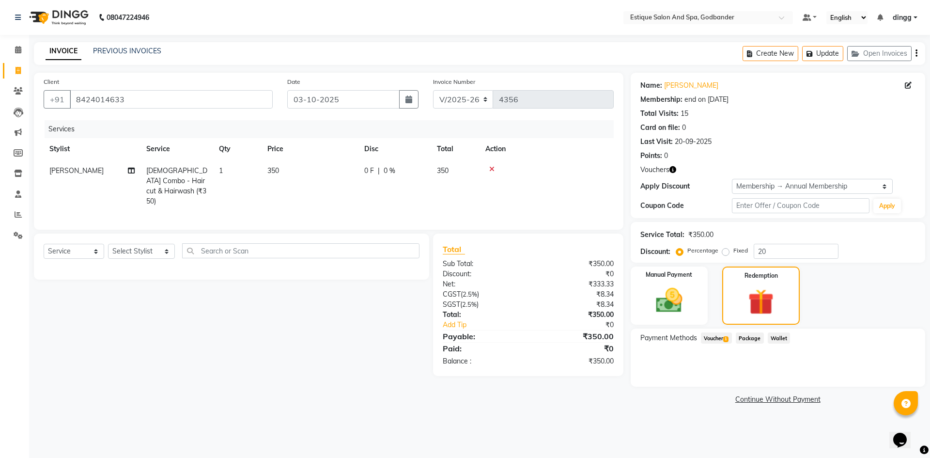
click at [714, 340] on span "Voucher 1" at bounding box center [716, 337] width 31 height 11
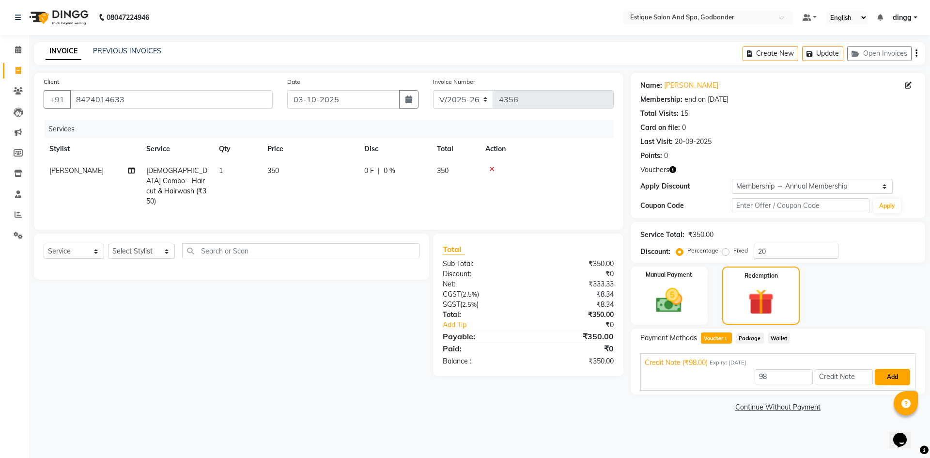
click at [898, 383] on button "Add" at bounding box center [892, 376] width 35 height 16
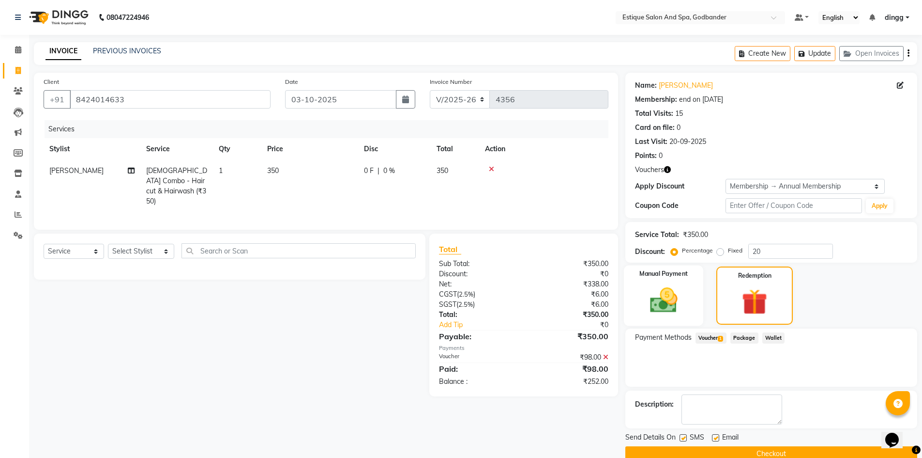
drag, startPoint x: 657, startPoint y: 282, endPoint x: 660, endPoint y: 288, distance: 6.6
click at [657, 282] on div "Manual Payment" at bounding box center [664, 295] width 80 height 60
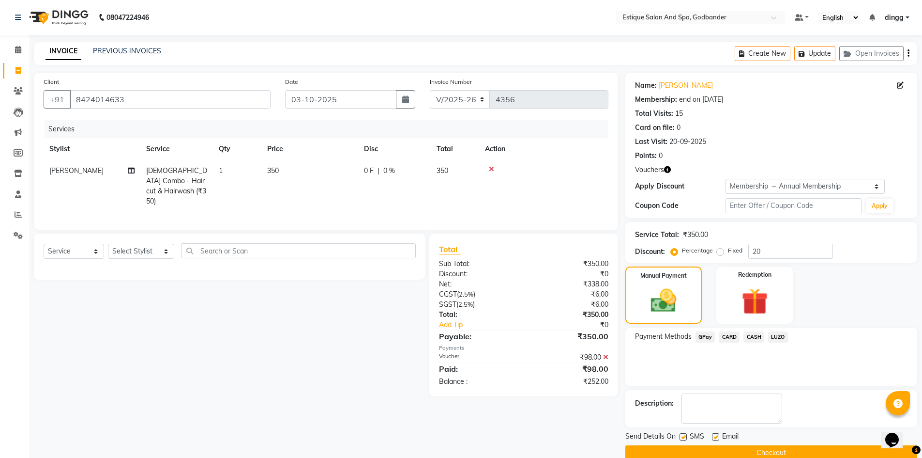
click at [704, 336] on span "GPay" at bounding box center [706, 336] width 20 height 11
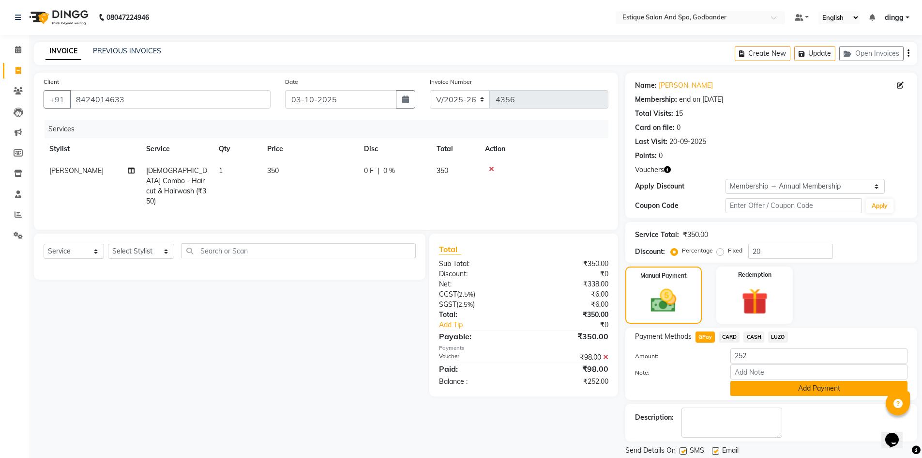
click at [837, 392] on button "Add Payment" at bounding box center [819, 388] width 177 height 15
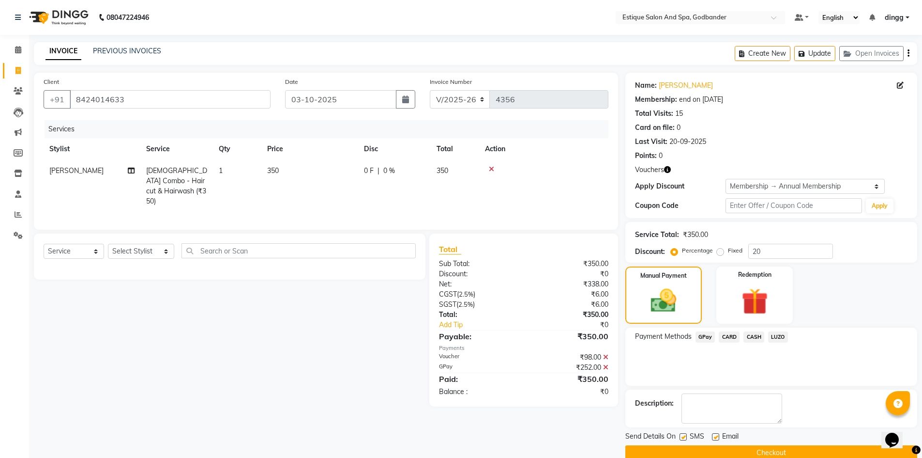
scroll to position [17, 0]
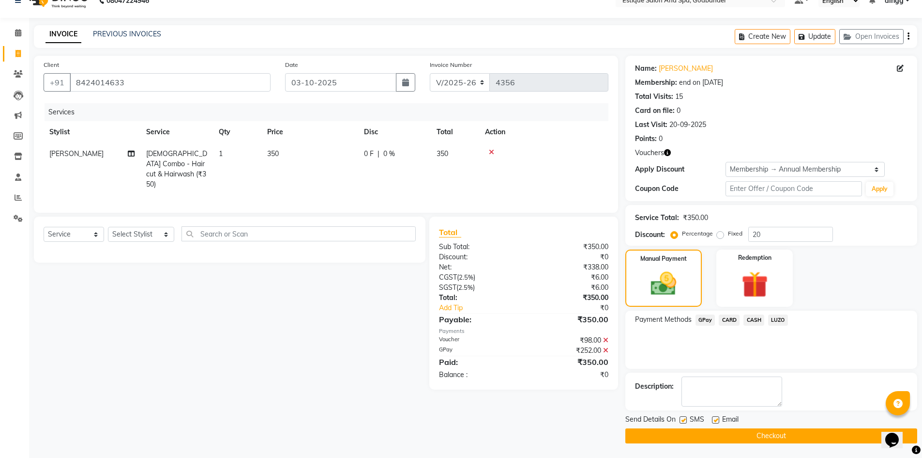
drag, startPoint x: 814, startPoint y: 433, endPoint x: 823, endPoint y: 453, distance: 21.7
click at [823, 453] on main "INVOICE PREVIOUS INVOICES Create New Update Open Invoices Client +91 8424014633…" at bounding box center [475, 241] width 893 height 432
click at [771, 430] on button "Checkout" at bounding box center [772, 435] width 292 height 15
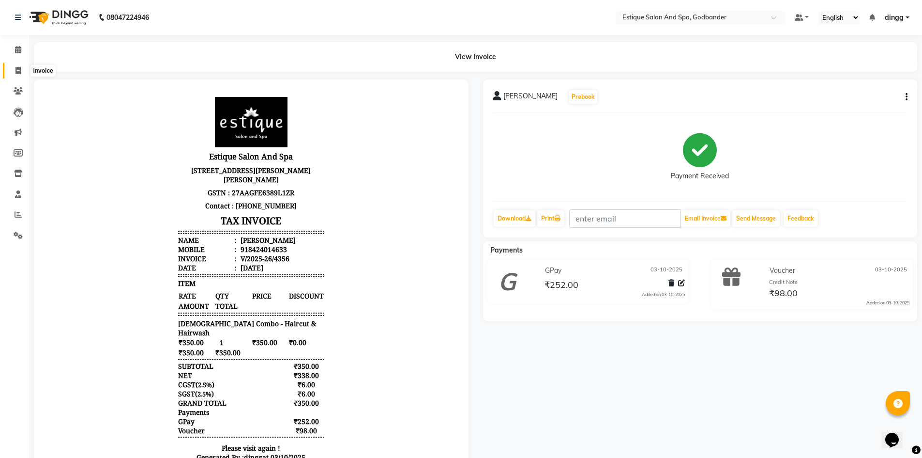
click at [17, 67] on icon at bounding box center [17, 70] width 5 height 7
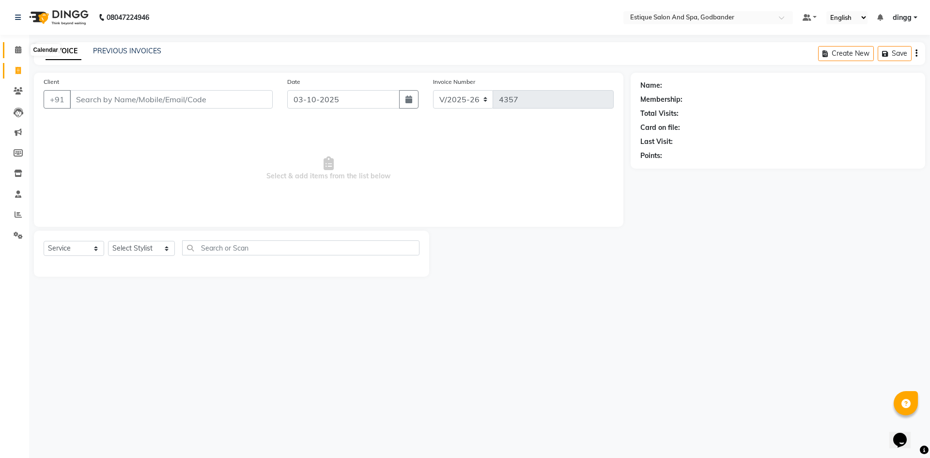
click at [14, 48] on span at bounding box center [18, 50] width 17 height 11
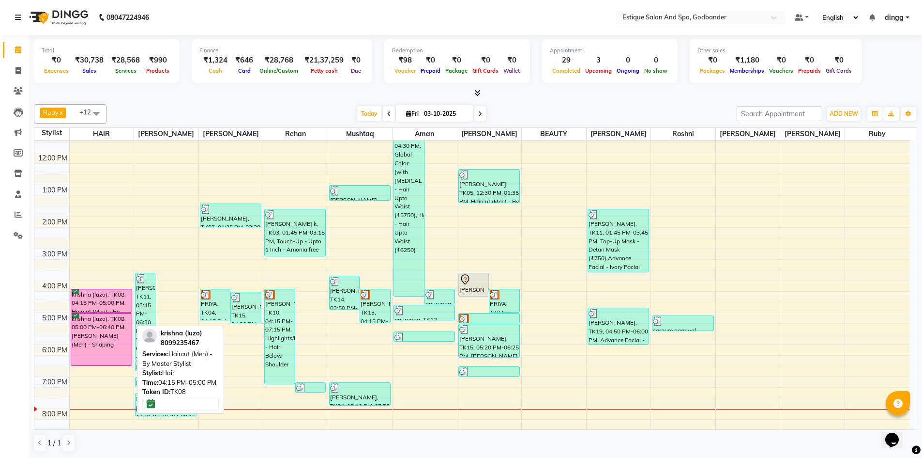
scroll to position [97, 0]
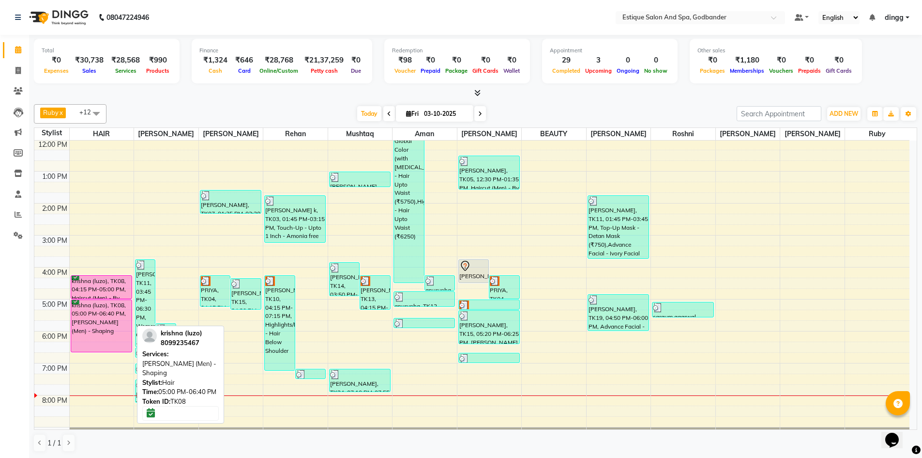
click at [95, 316] on div "krishna (luzo), TK08, 05:00 PM-06:40 PM, Beard (Men) - Shaping" at bounding box center [101, 326] width 61 height 52
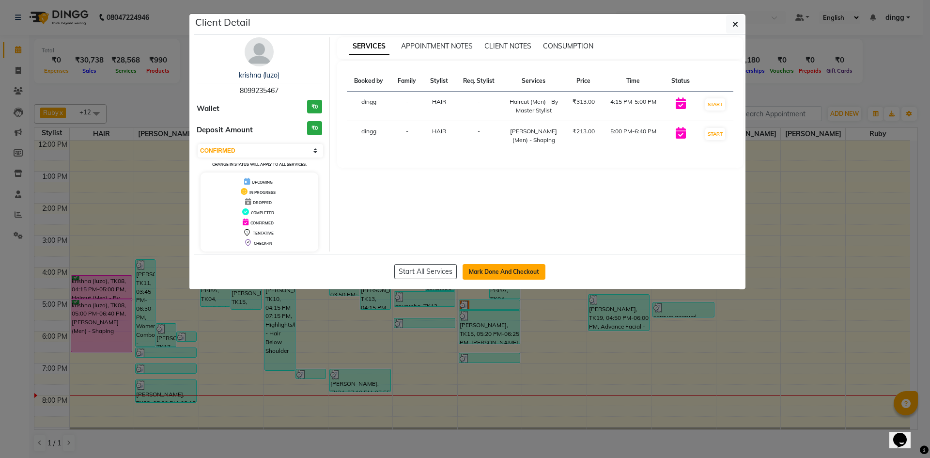
click at [517, 272] on button "Mark Done And Checkout" at bounding box center [503, 271] width 83 height 15
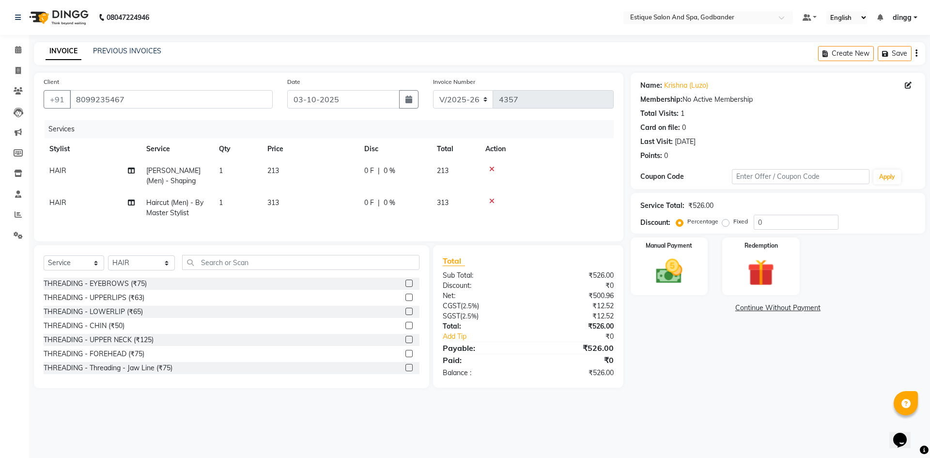
click at [64, 172] on span "HAIR" at bounding box center [57, 170] width 17 height 9
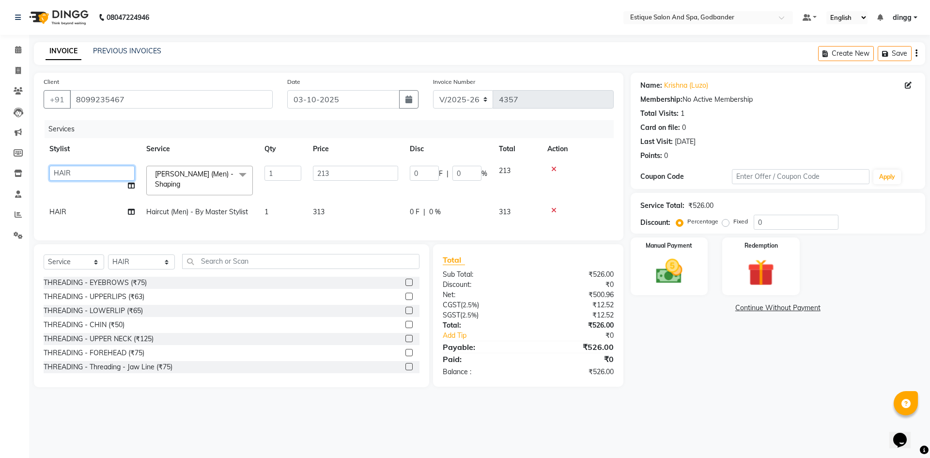
click at [72, 172] on select "Aarti Nails Aman Anita Salve Anjali Wavle Any one Asmi BEAUTY dingg HAIR Hina K…" at bounding box center [91, 173] width 85 height 15
click at [90, 212] on td "HAIR" at bounding box center [92, 212] width 97 height 22
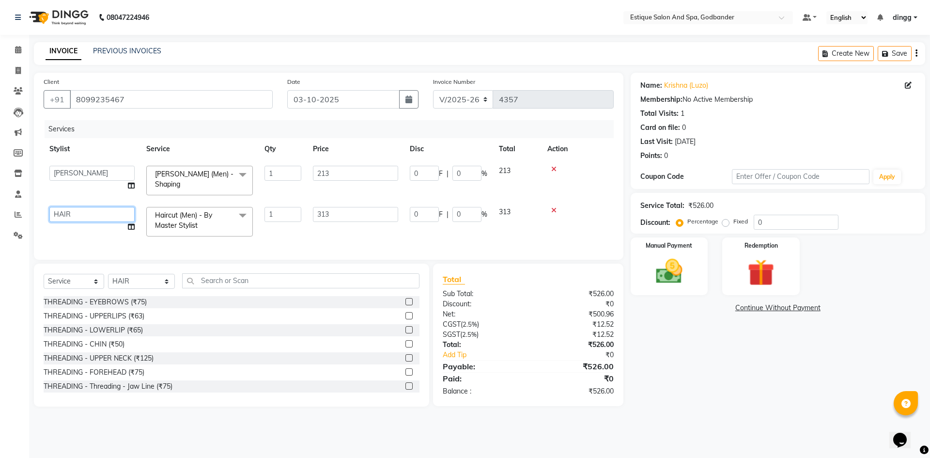
click at [85, 214] on select "Aarti Nails Aman Anita Salve Anjali Wavle Any one Asmi BEAUTY dingg HAIR Hina K…" at bounding box center [91, 214] width 85 height 15
click at [134, 285] on select "Select Stylist Aarti Nails Aman Anita Salve Anjali Wavle Any one Asmi BEAUTY di…" at bounding box center [141, 281] width 67 height 15
click at [108, 276] on select "Select Stylist Aarti Nails Aman Anita Salve Anjali Wavle Any one Asmi BEAUTY di…" at bounding box center [141, 281] width 67 height 15
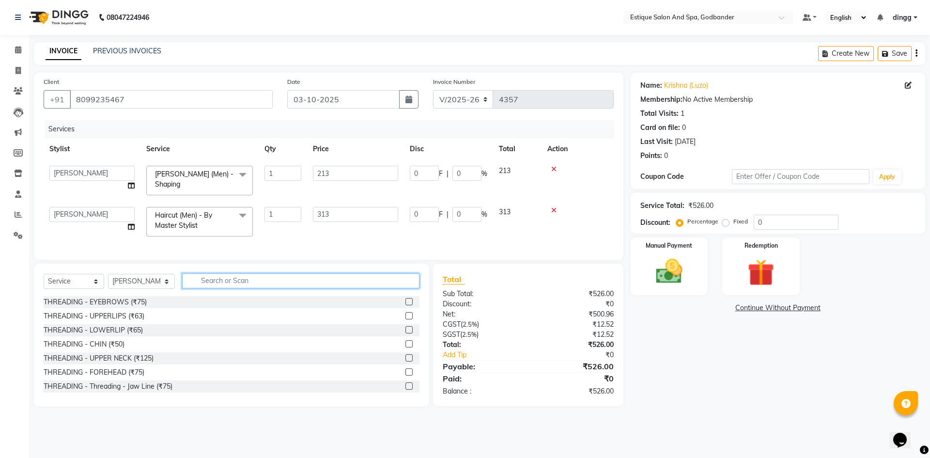
click at [204, 282] on input "text" at bounding box center [300, 280] width 237 height 15
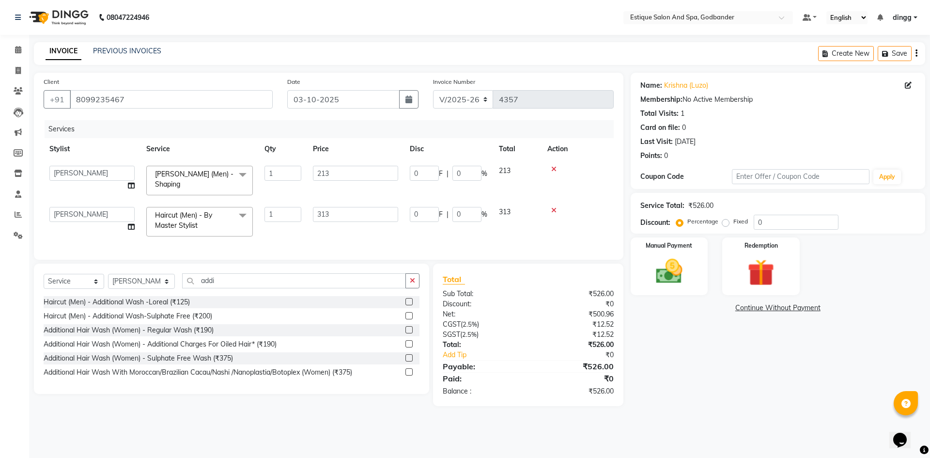
click at [410, 304] on label at bounding box center [408, 301] width 7 height 7
click at [410, 304] on input "checkbox" at bounding box center [408, 302] width 6 height 6
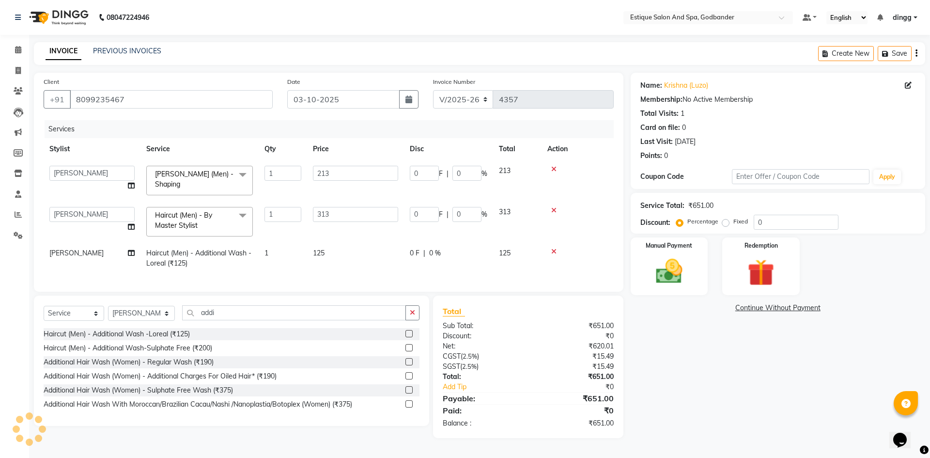
click at [86, 426] on div "Select Service Product Membership Package Voucher Prepaid Gift Card Select Styl…" at bounding box center [231, 360] width 395 height 130
click at [668, 276] on img at bounding box center [668, 271] width 45 height 32
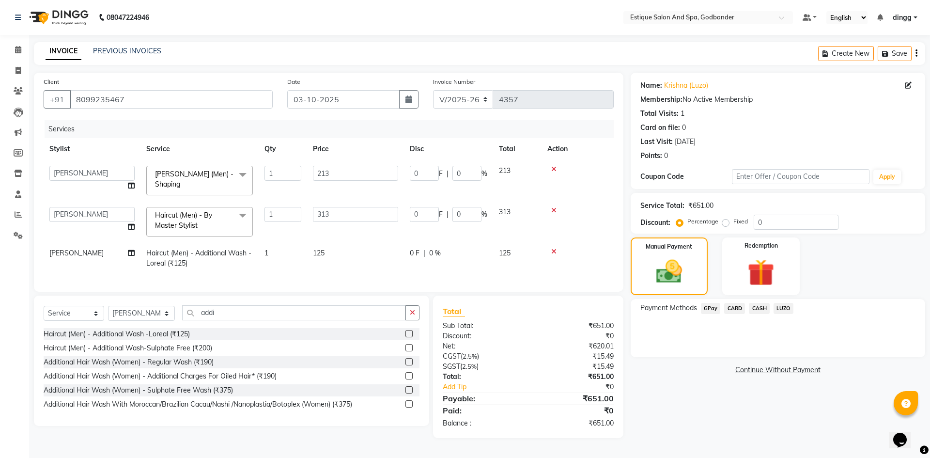
click at [785, 307] on span "LUZO" at bounding box center [783, 308] width 20 height 11
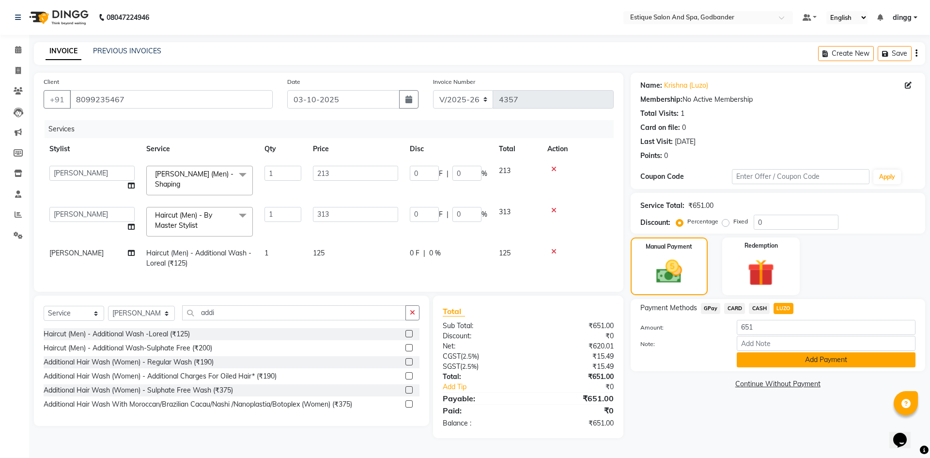
click at [825, 360] on button "Add Payment" at bounding box center [826, 359] width 179 height 15
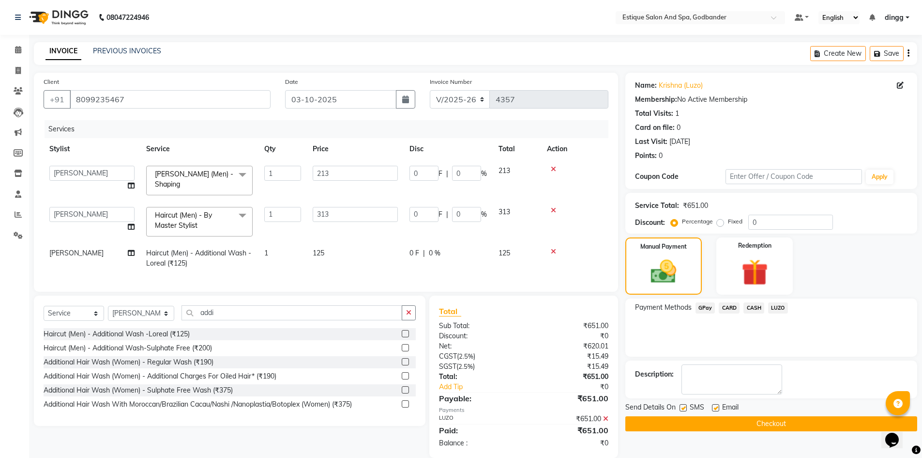
click at [768, 424] on button "Checkout" at bounding box center [772, 423] width 292 height 15
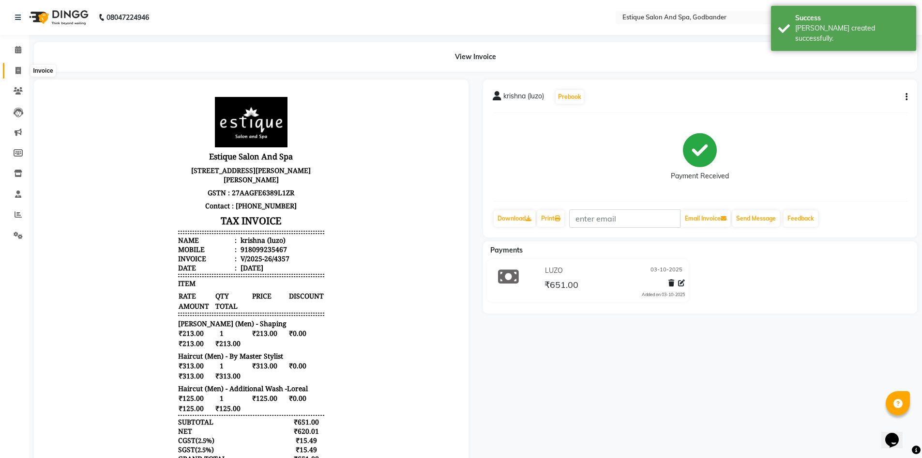
click at [17, 68] on icon at bounding box center [17, 70] width 5 height 7
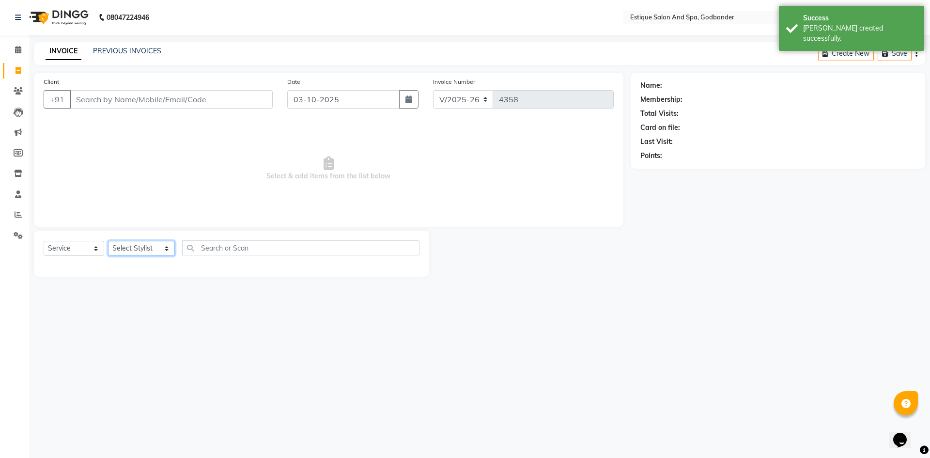
click at [132, 248] on select "Select Stylist Aarti Nails Aman Anita Salve Anjali Wavle Any one Asmi BEAUTY di…" at bounding box center [141, 248] width 67 height 15
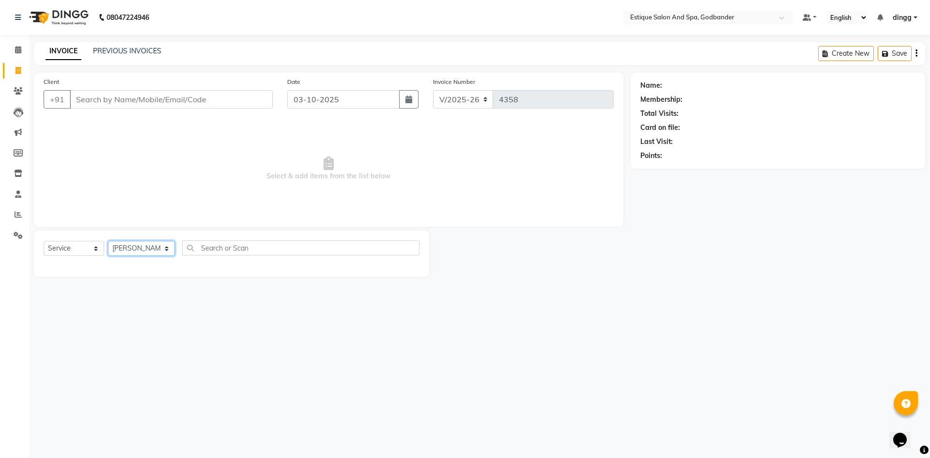
click at [108, 241] on select "Select Stylist Aarti Nails Aman Anita Salve Anjali Wavle Any one Asmi BEAUTY di…" at bounding box center [141, 248] width 67 height 15
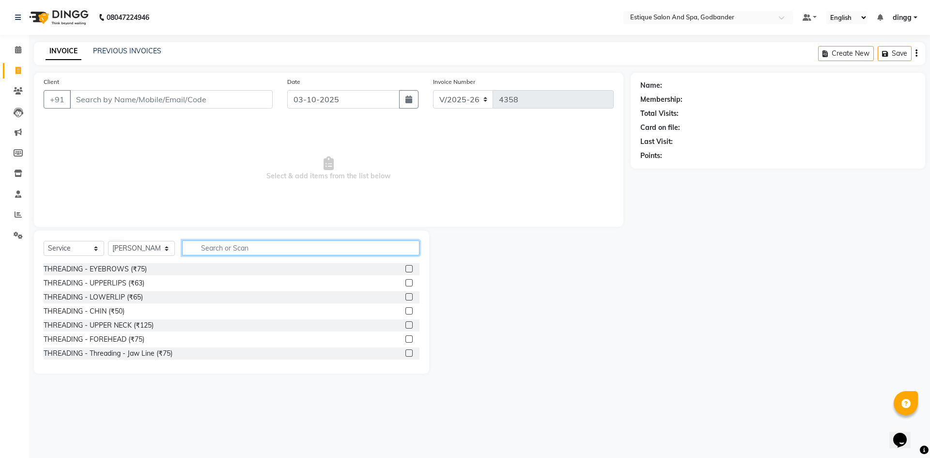
click at [202, 249] on input "text" at bounding box center [300, 247] width 237 height 15
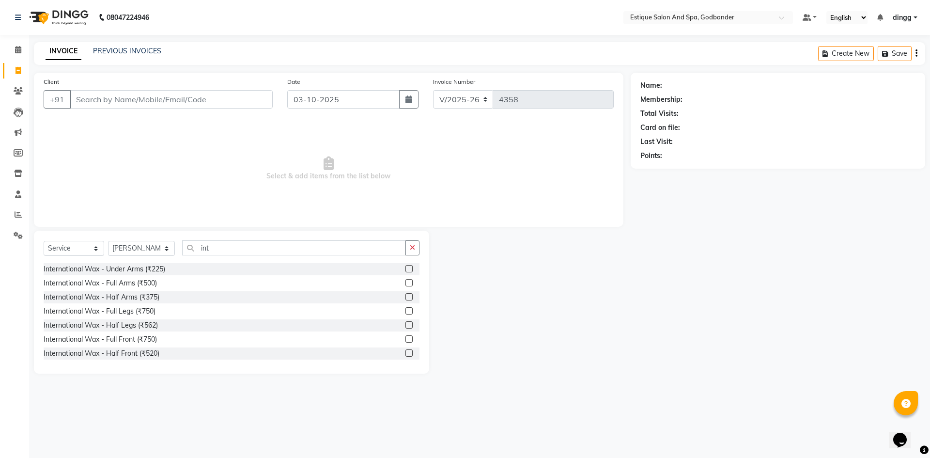
click at [405, 280] on label at bounding box center [408, 282] width 7 height 7
click at [405, 280] on input "checkbox" at bounding box center [408, 283] width 6 height 6
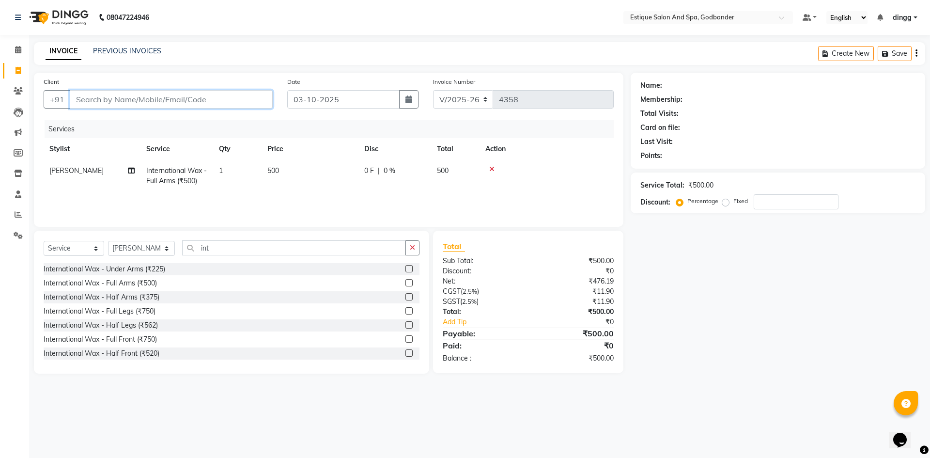
click at [81, 98] on input "Client" at bounding box center [171, 99] width 203 height 18
click at [84, 99] on input "Client" at bounding box center [171, 99] width 203 height 18
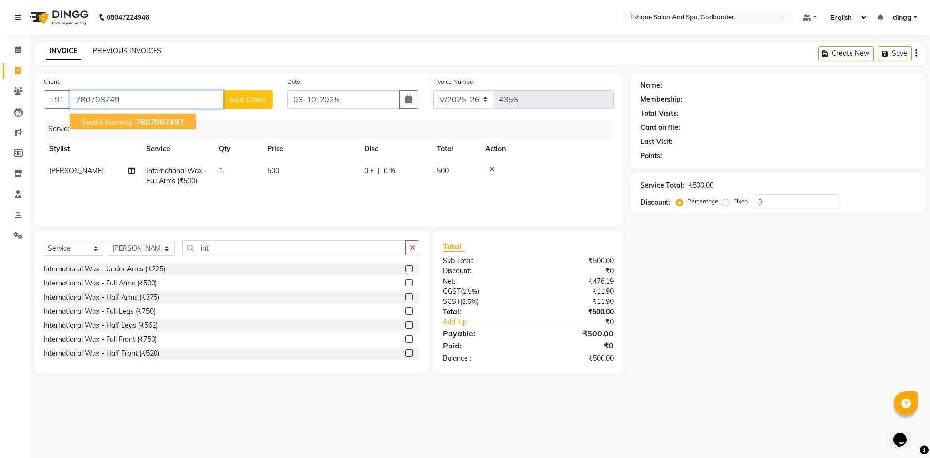
click at [119, 125] on span "swati kamvoj" at bounding box center [106, 122] width 50 height 10
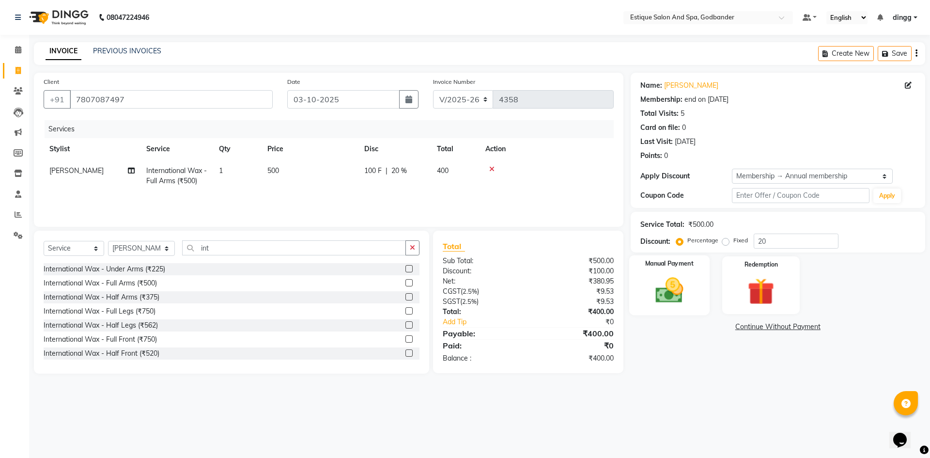
click at [662, 293] on img at bounding box center [668, 290] width 45 height 32
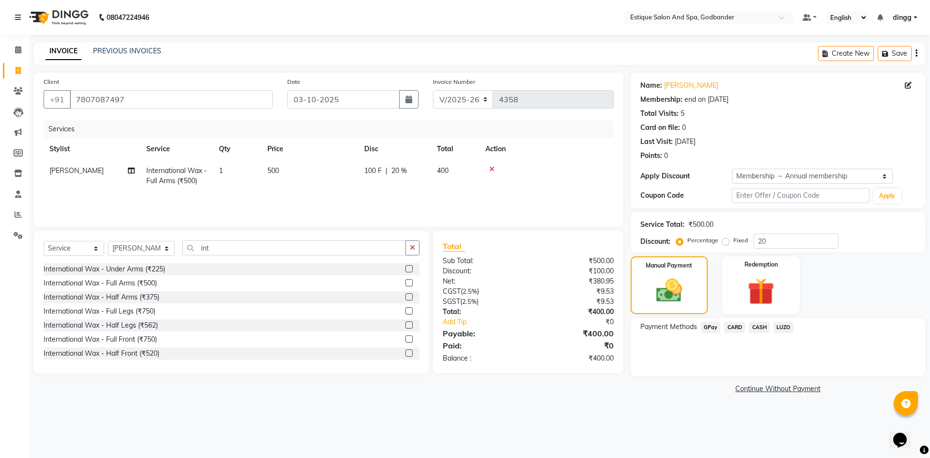
click at [710, 327] on span "GPay" at bounding box center [711, 327] width 20 height 11
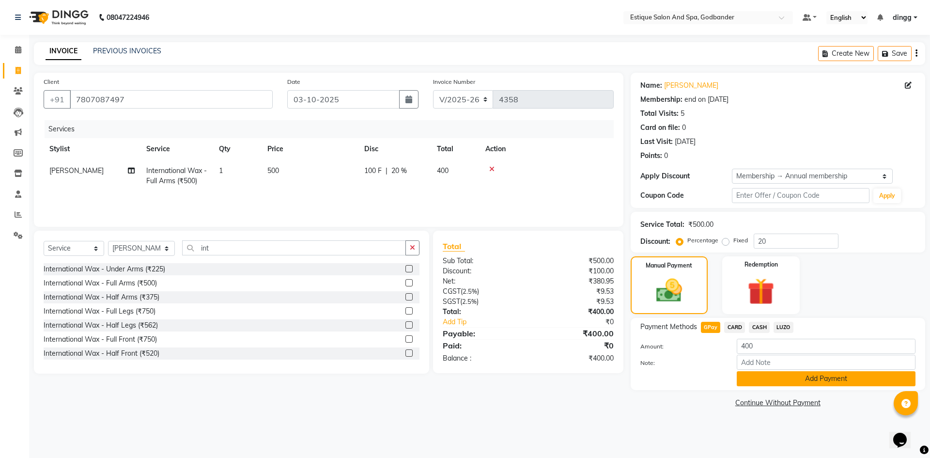
click at [818, 380] on button "Add Payment" at bounding box center [826, 378] width 179 height 15
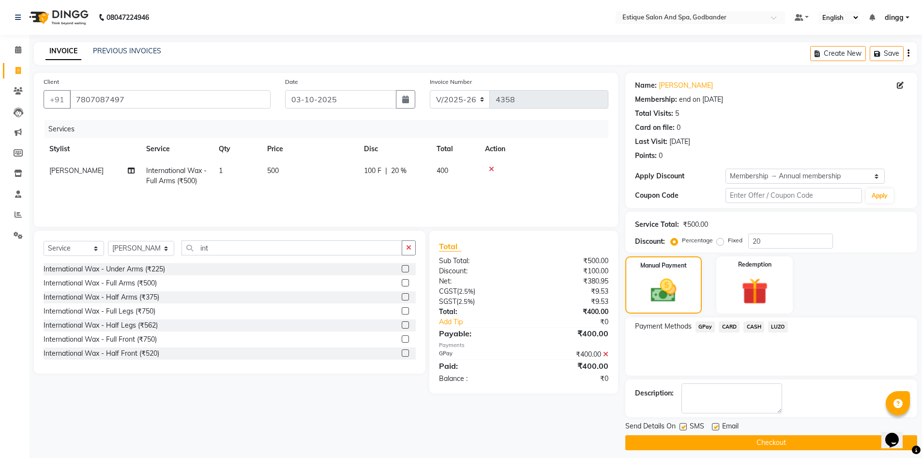
click at [708, 325] on span "GPay" at bounding box center [706, 326] width 20 height 11
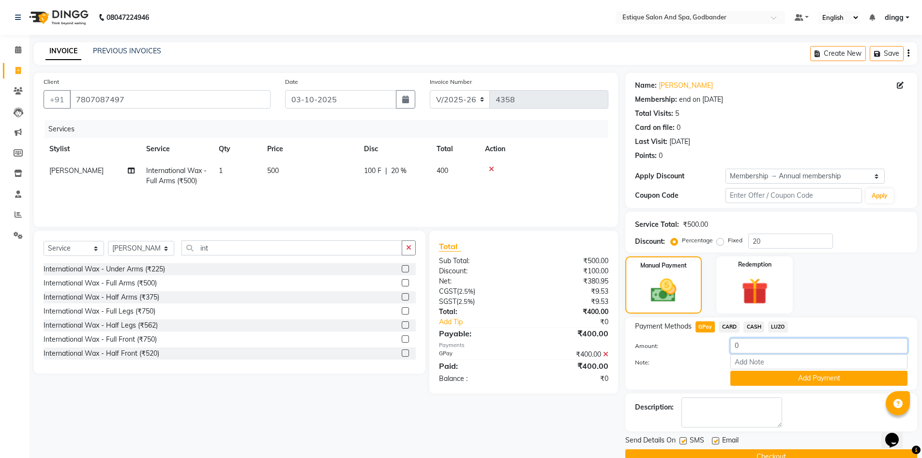
click at [752, 347] on input "0" at bounding box center [819, 345] width 177 height 15
click at [813, 377] on button "Add Payment" at bounding box center [819, 377] width 177 height 15
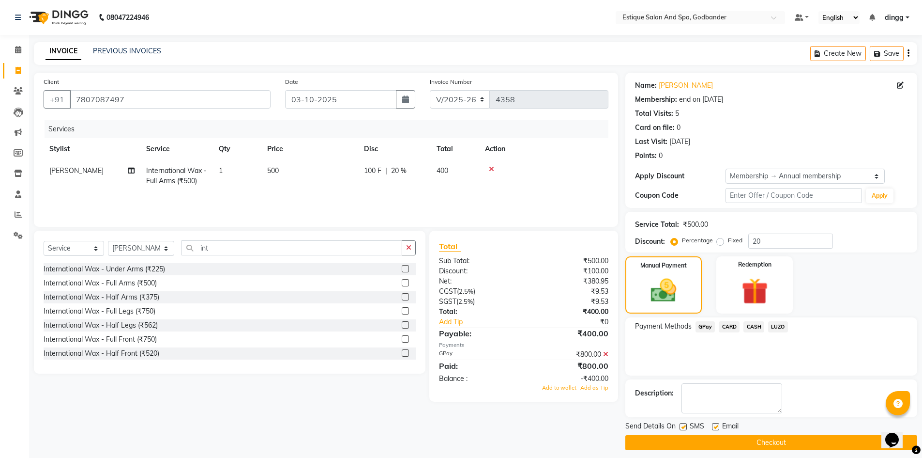
click at [610, 353] on div "₹800.00" at bounding box center [570, 354] width 92 height 10
click at [607, 354] on icon at bounding box center [605, 354] width 5 height 7
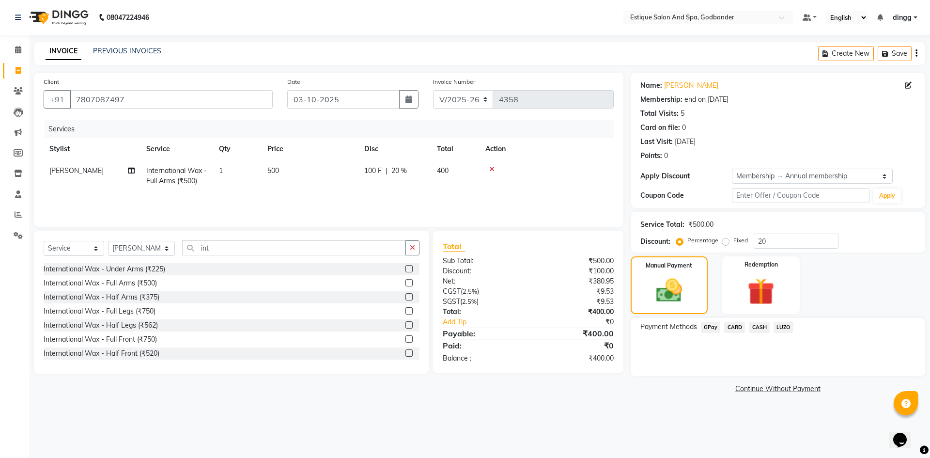
click at [708, 327] on span "GPay" at bounding box center [711, 327] width 20 height 11
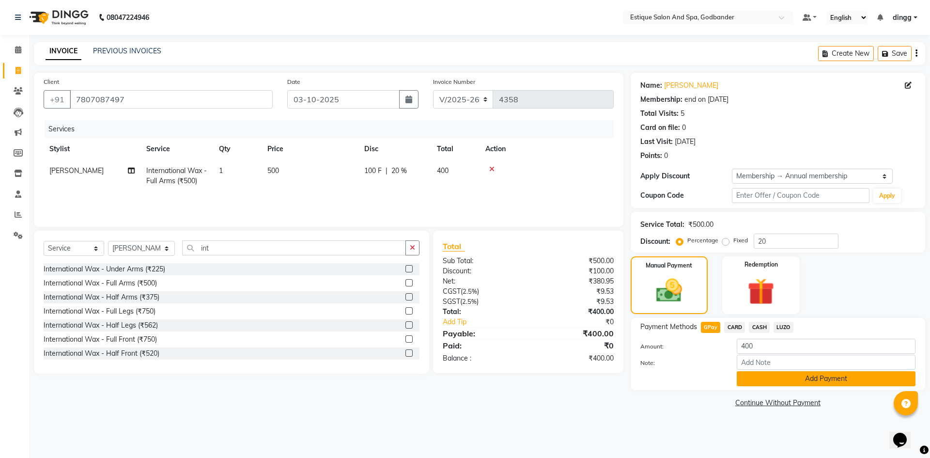
click at [812, 381] on button "Add Payment" at bounding box center [826, 378] width 179 height 15
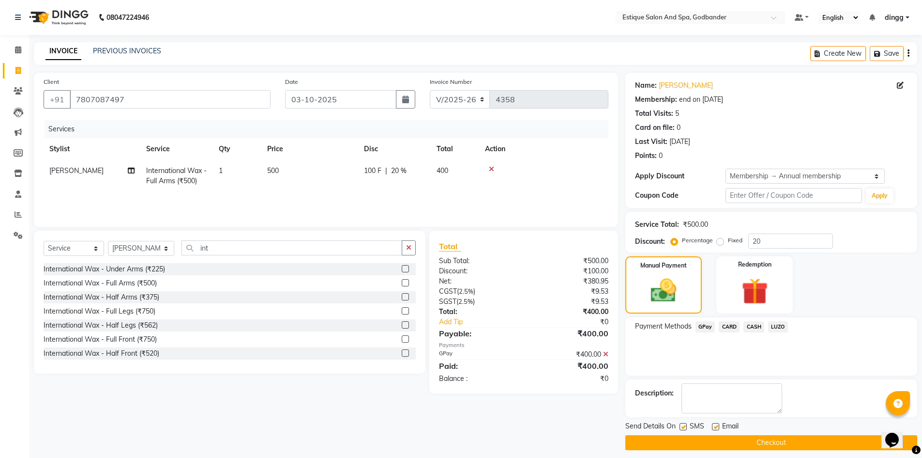
click at [823, 447] on button "Checkout" at bounding box center [772, 442] width 292 height 15
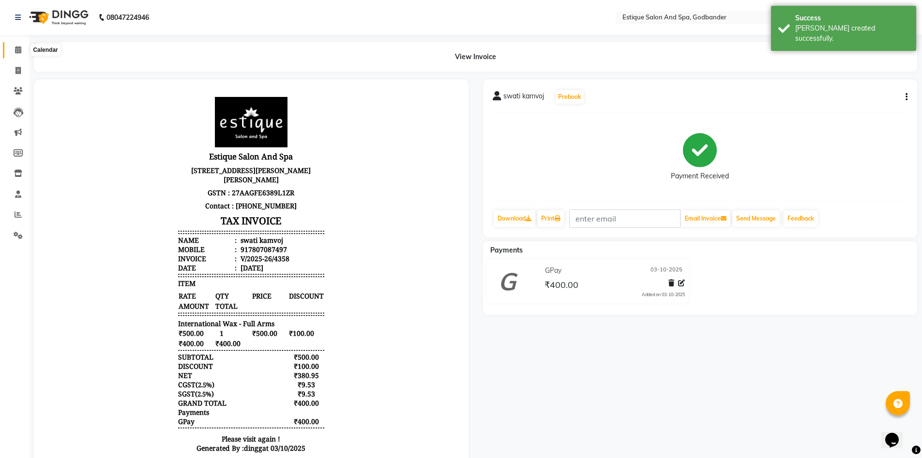
click at [22, 48] on span at bounding box center [18, 50] width 17 height 11
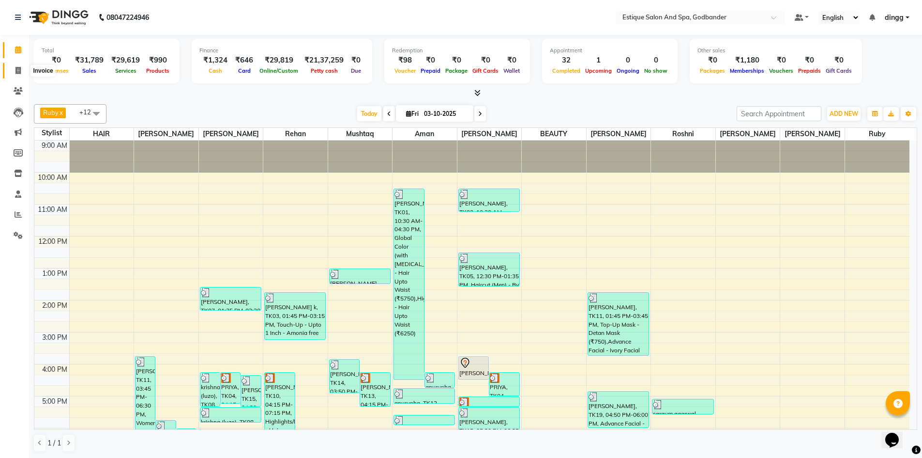
click at [17, 69] on icon at bounding box center [17, 70] width 5 height 7
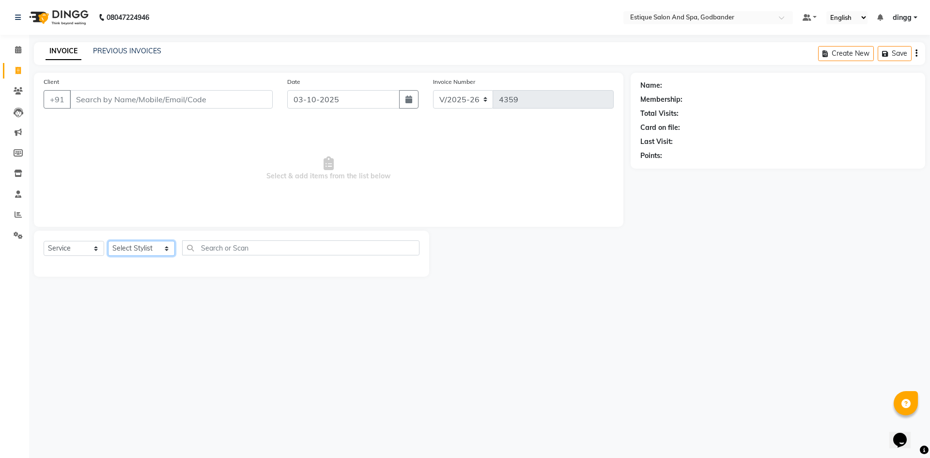
click at [143, 247] on select "Select Stylist Aarti Nails Aman Anita Salve Anjali Wavle Any one Asmi BEAUTY di…" at bounding box center [141, 248] width 67 height 15
click at [108, 241] on select "Select Stylist Aarti Nails Aman Anita Salve Anjali Wavle Any one Asmi BEAUTY di…" at bounding box center [141, 248] width 67 height 15
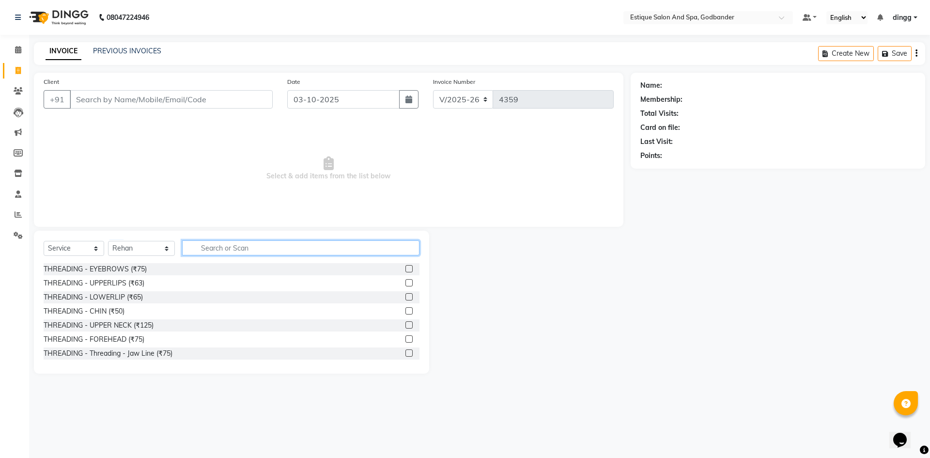
click at [223, 250] on input "text" at bounding box center [300, 247] width 237 height 15
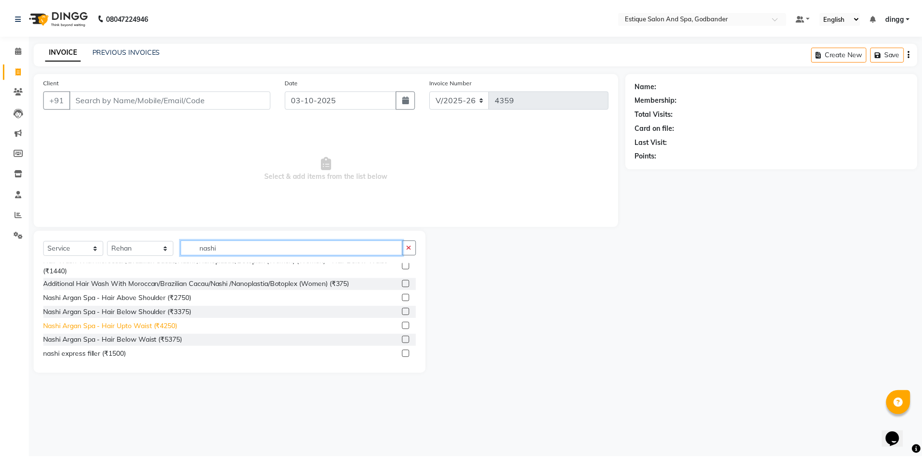
scroll to position [105, 0]
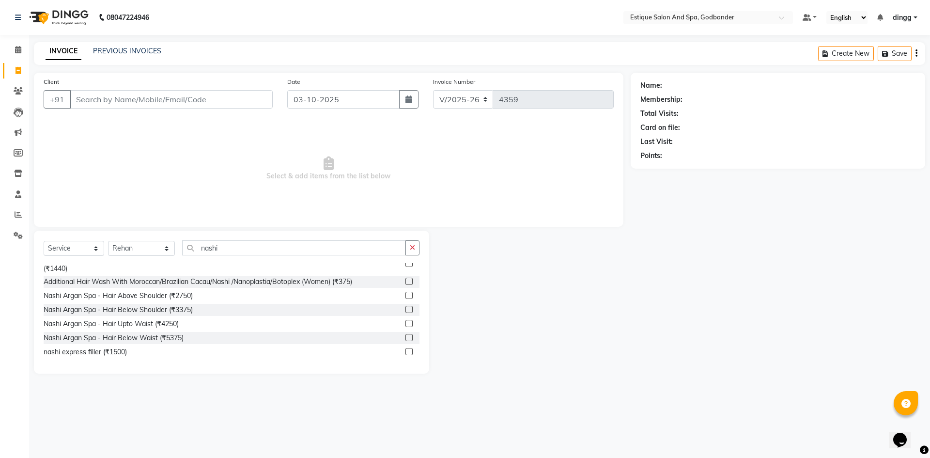
click at [405, 308] on label at bounding box center [408, 309] width 7 height 7
click at [405, 308] on input "checkbox" at bounding box center [408, 310] width 6 height 6
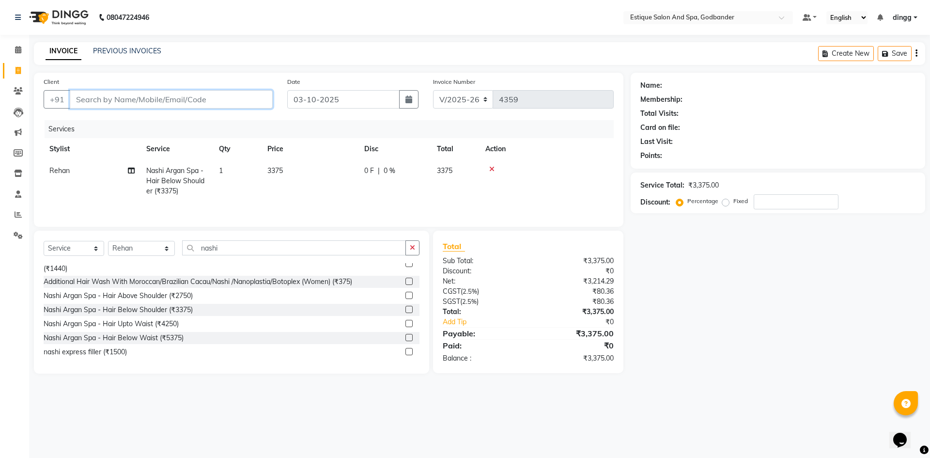
click at [84, 97] on input "Client" at bounding box center [171, 99] width 203 height 18
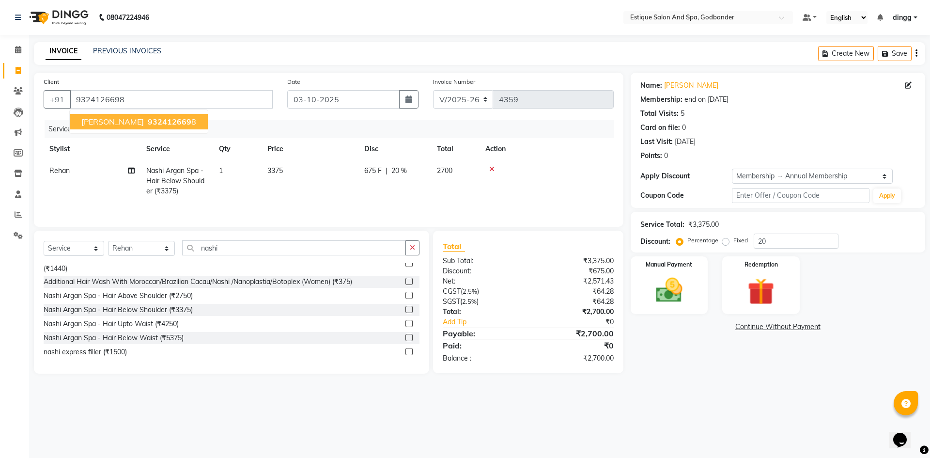
click at [100, 123] on span "[PERSON_NAME]" at bounding box center [112, 122] width 62 height 10
click at [666, 293] on img at bounding box center [668, 290] width 45 height 32
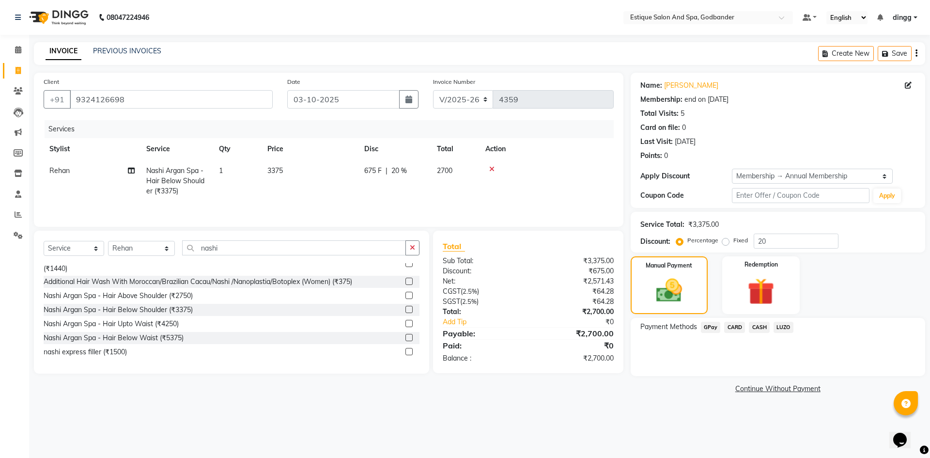
click at [708, 328] on span "GPay" at bounding box center [711, 327] width 20 height 11
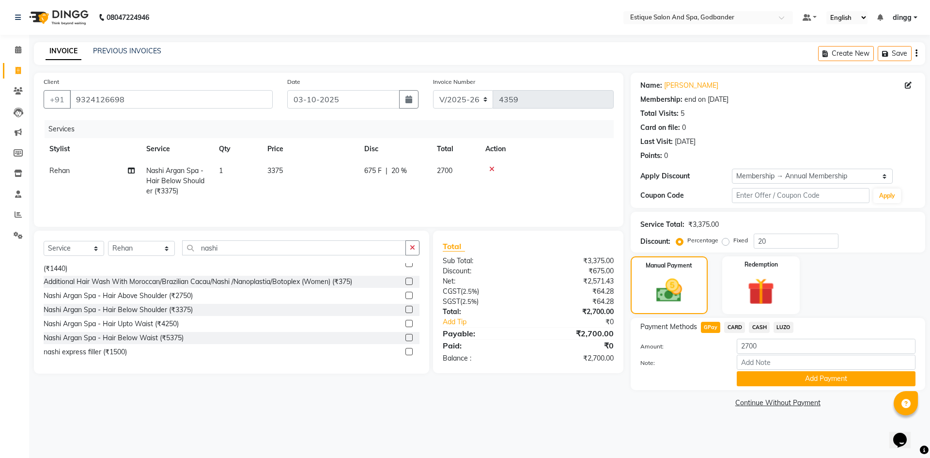
click at [809, 402] on link "Continue Without Payment" at bounding box center [777, 403] width 291 height 10
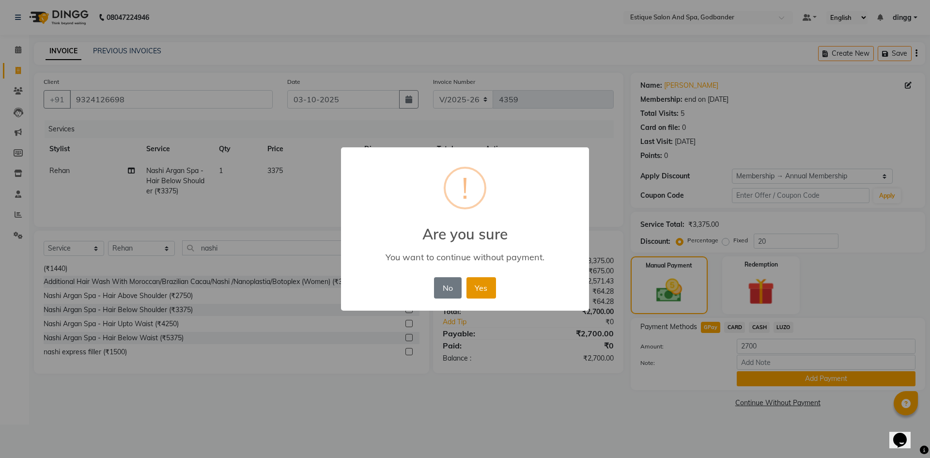
click at [482, 288] on button "Yes" at bounding box center [481, 287] width 30 height 21
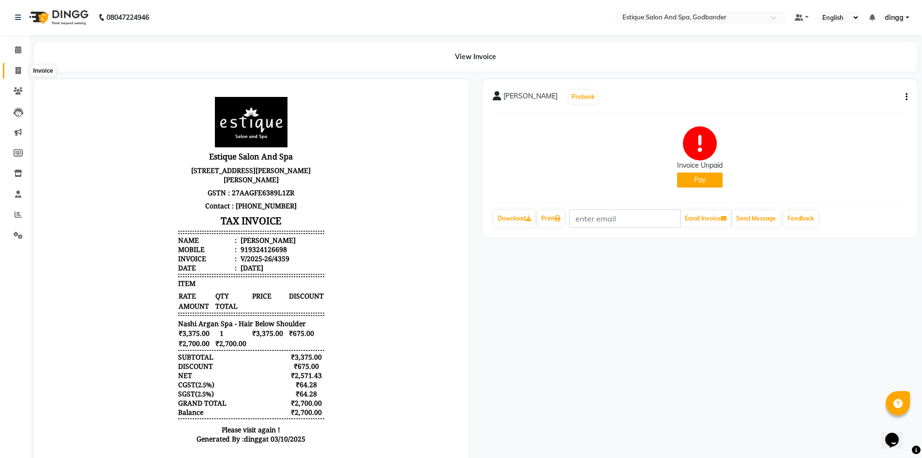
click at [17, 70] on icon at bounding box center [17, 70] width 5 height 7
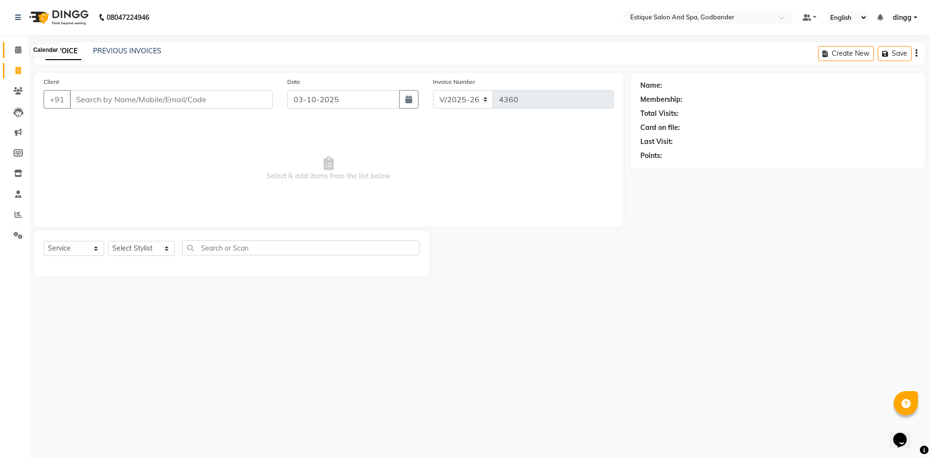
click at [18, 50] on icon at bounding box center [18, 49] width 6 height 7
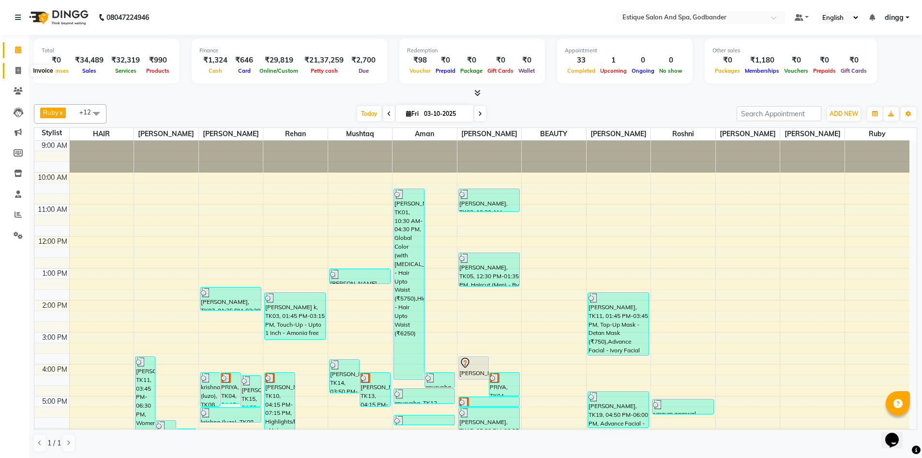
click at [16, 71] on icon at bounding box center [17, 70] width 5 height 7
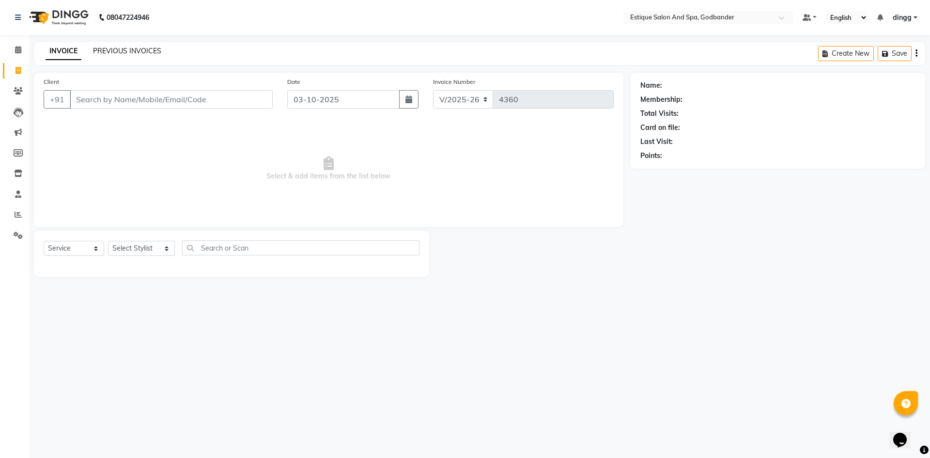
click at [126, 48] on link "PREVIOUS INVOICES" at bounding box center [127, 50] width 68 height 9
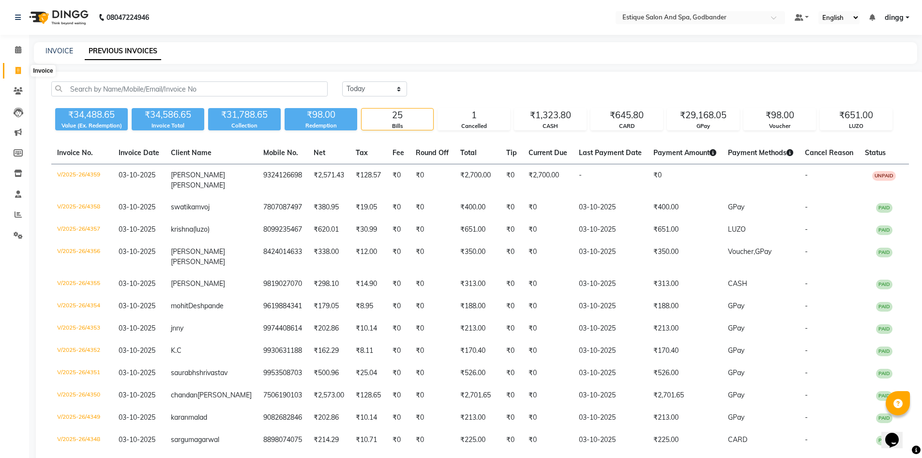
click at [19, 70] on icon at bounding box center [17, 70] width 5 height 7
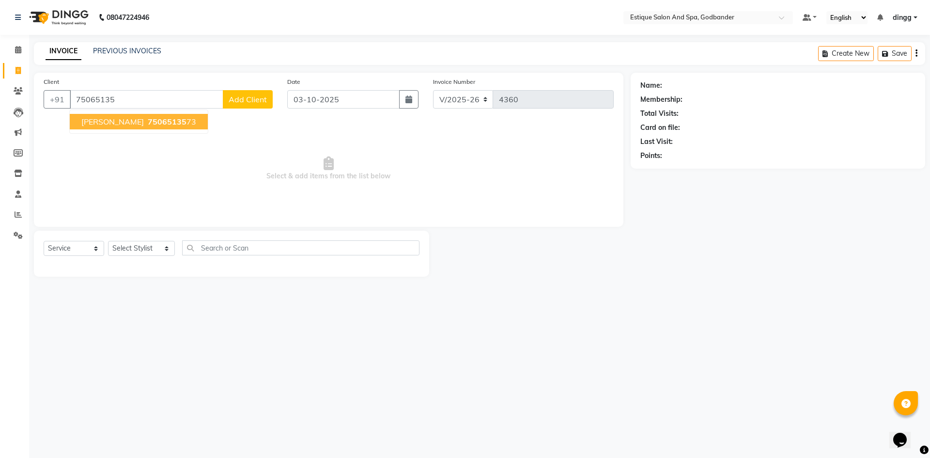
click at [175, 123] on ngb-highlight "75065135 73" at bounding box center [171, 122] width 50 height 10
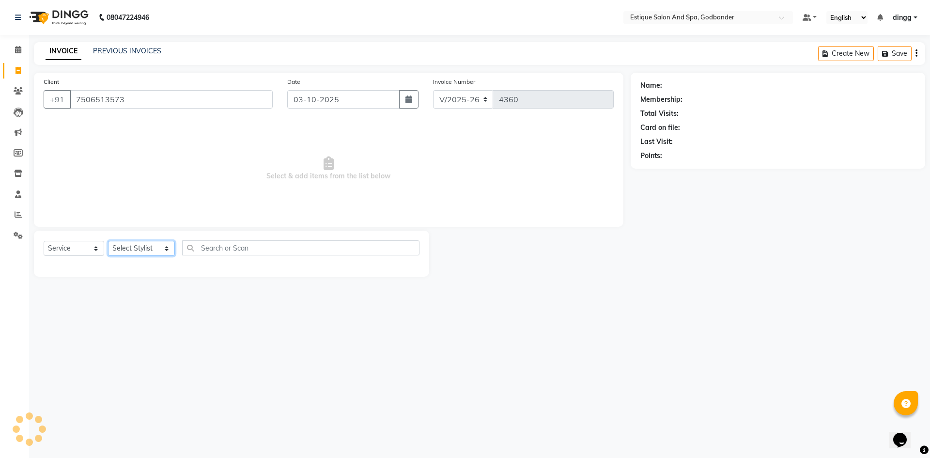
click at [145, 247] on select "Select Stylist Aarti Nails Aman Anita Salve Anjali Wavle Any one Asmi BEAUTY di…" at bounding box center [141, 248] width 67 height 15
click at [108, 241] on select "Select Stylist Aarti Nails Aman Anita Salve Anjali Wavle Any one Asmi BEAUTY di…" at bounding box center [141, 248] width 67 height 15
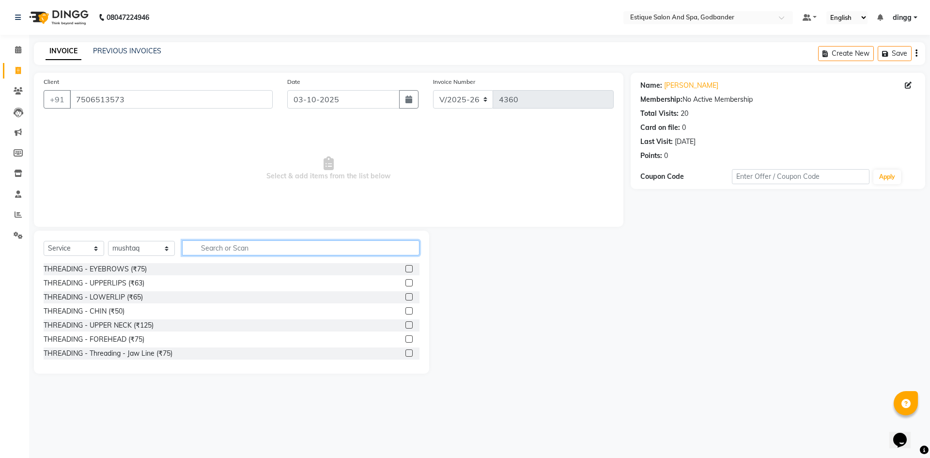
click at [200, 246] on input "text" at bounding box center [300, 247] width 237 height 15
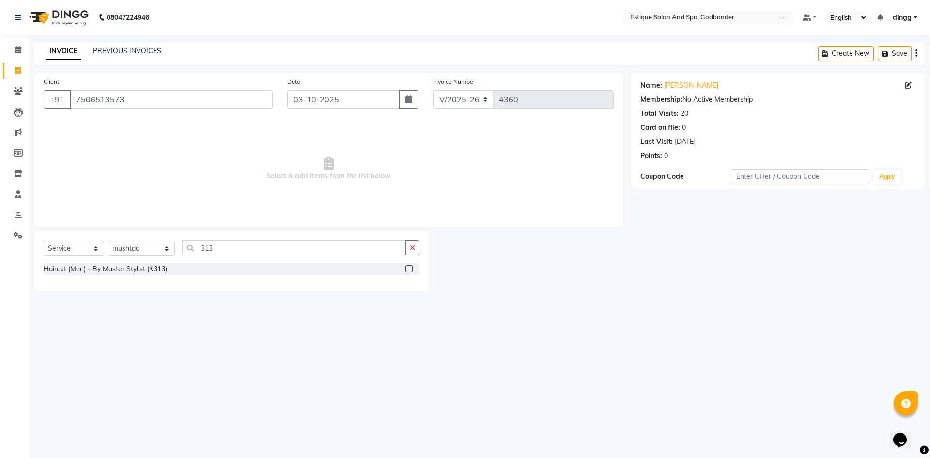
click at [409, 268] on label at bounding box center [408, 268] width 7 height 7
click at [409, 268] on input "checkbox" at bounding box center [408, 269] width 6 height 6
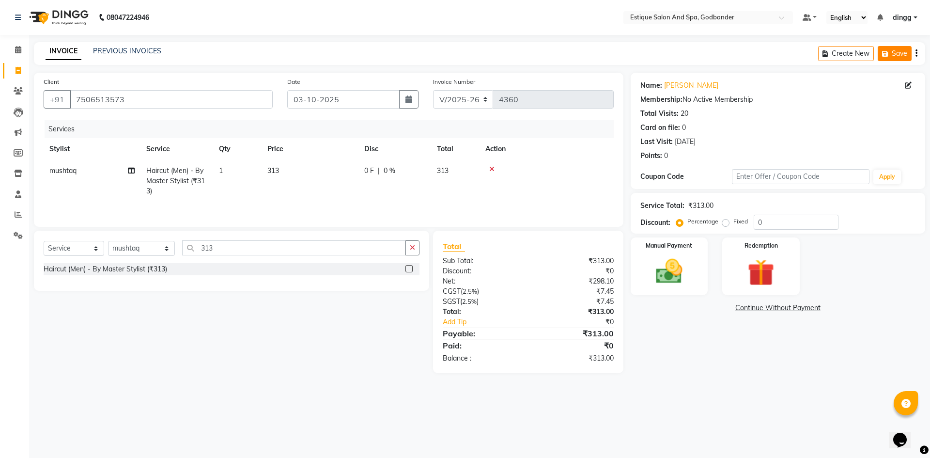
click at [899, 54] on button "Save" at bounding box center [894, 53] width 34 height 15
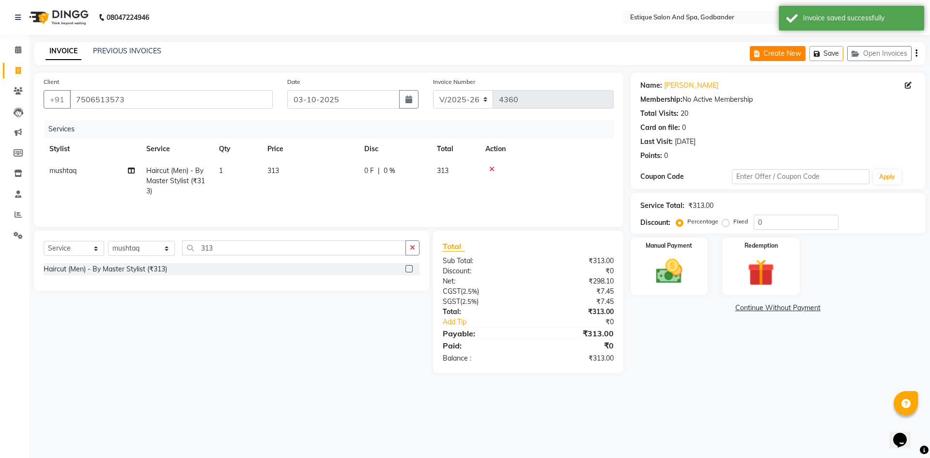
click at [782, 51] on button "Create New" at bounding box center [778, 53] width 56 height 15
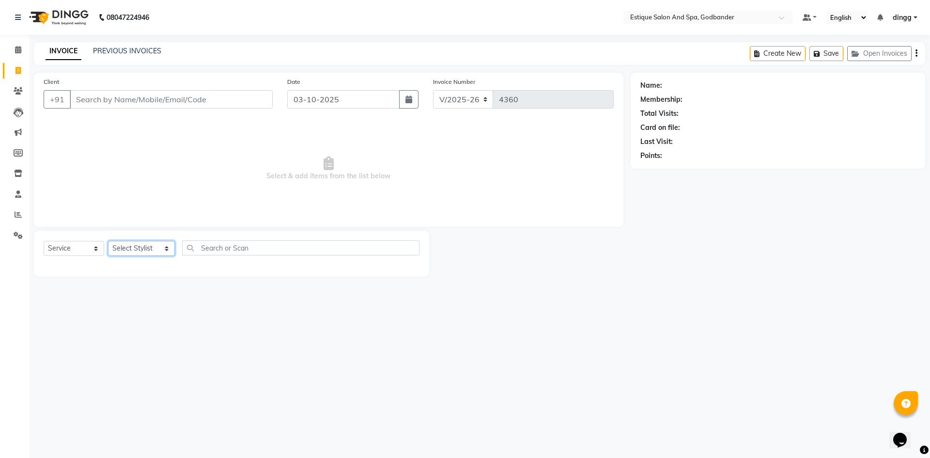
click at [137, 249] on select "Select Stylist Aarti Nails Aman Anita Salve Anjali Wavle Any one Asmi BEAUTY di…" at bounding box center [141, 248] width 67 height 15
click at [108, 241] on select "Select Stylist Aarti Nails Aman Anita Salve Anjali Wavle Any one Asmi BEAUTY di…" at bounding box center [141, 248] width 67 height 15
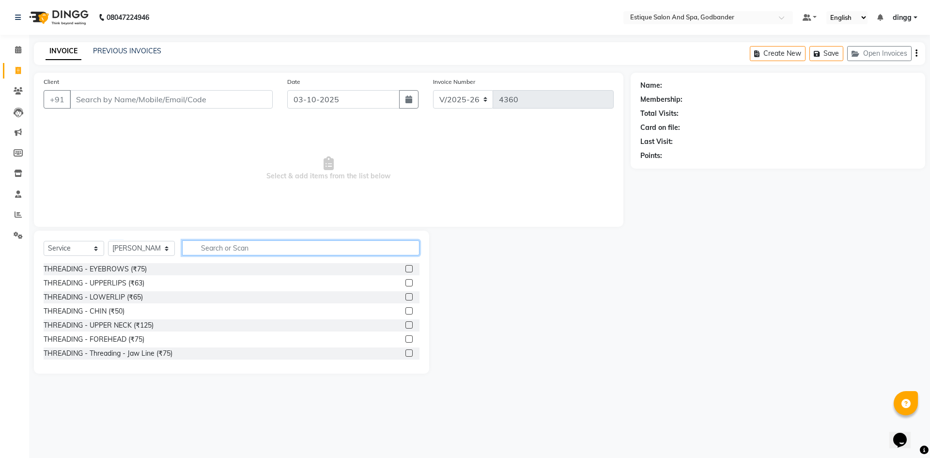
click at [198, 248] on input "text" at bounding box center [300, 247] width 237 height 15
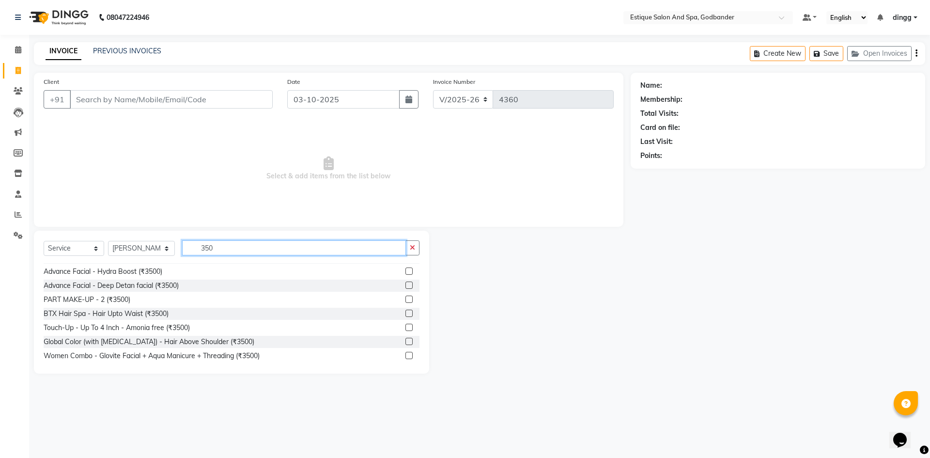
scroll to position [30, 0]
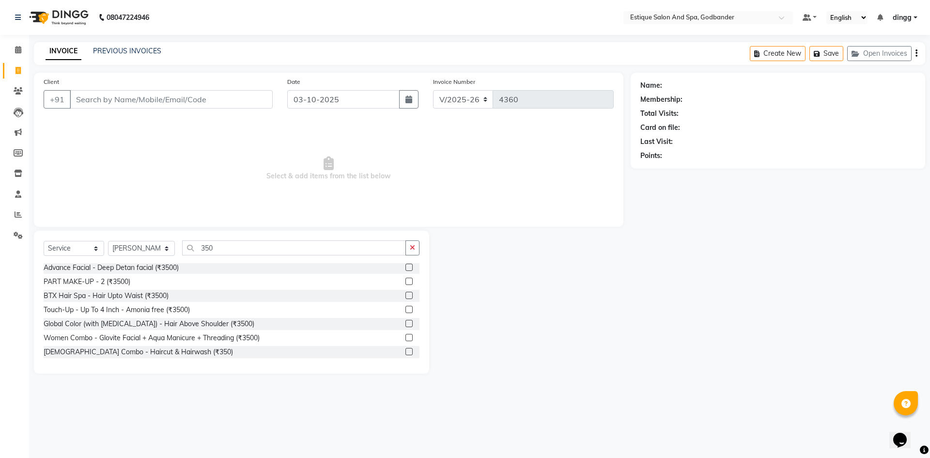
click at [405, 353] on label at bounding box center [408, 351] width 7 height 7
click at [405, 353] on input "checkbox" at bounding box center [408, 352] width 6 height 6
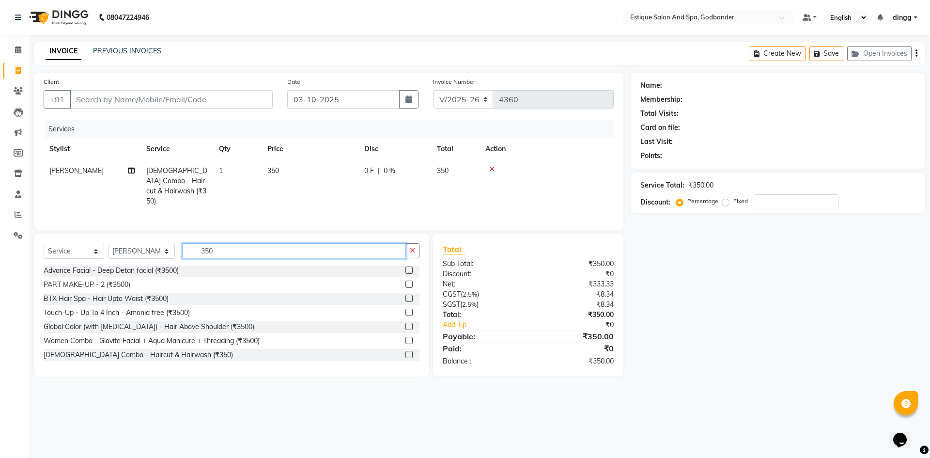
click at [216, 243] on input "350" at bounding box center [294, 250] width 224 height 15
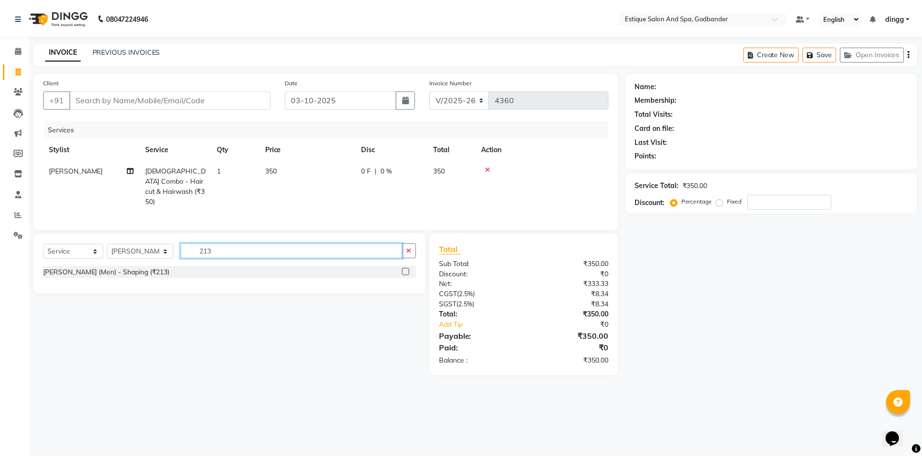
scroll to position [0, 0]
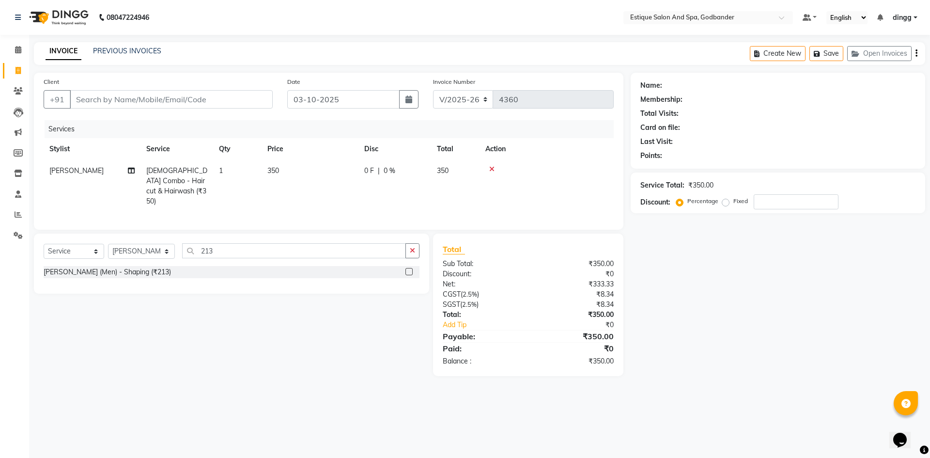
click at [404, 270] on div "Beard (Men) - Shaping (₹213)" at bounding box center [232, 272] width 376 height 12
click at [409, 269] on label at bounding box center [408, 271] width 7 height 7
click at [409, 269] on input "checkbox" at bounding box center [408, 272] width 6 height 6
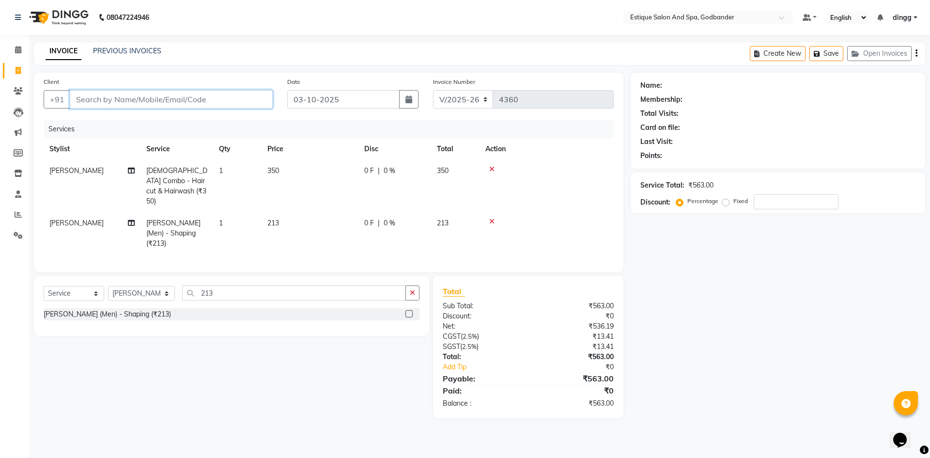
click at [133, 98] on input "Client" at bounding box center [171, 99] width 203 height 18
click at [249, 100] on span "Add Client" at bounding box center [248, 99] width 38 height 10
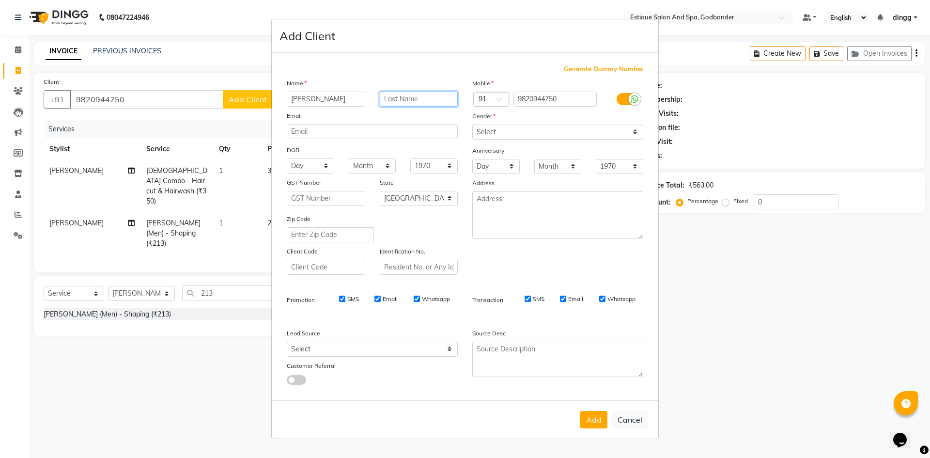
click at [388, 100] on input "text" at bounding box center [419, 99] width 78 height 15
click at [536, 133] on select "Select Male Female Other Prefer Not To Say" at bounding box center [557, 131] width 171 height 15
click at [472, 124] on select "Select Male Female Other Prefer Not To Say" at bounding box center [557, 131] width 171 height 15
click at [594, 422] on button "Add" at bounding box center [593, 419] width 27 height 17
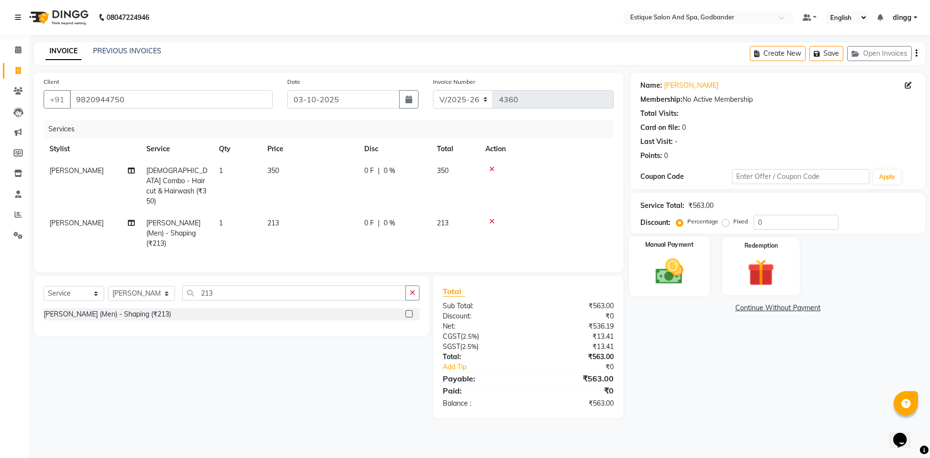
click at [661, 275] on img at bounding box center [668, 271] width 45 height 32
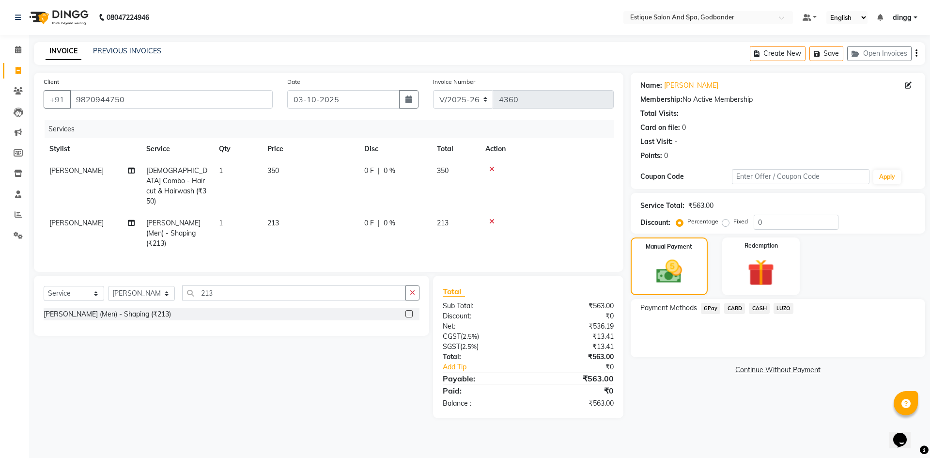
click at [715, 307] on span "GPay" at bounding box center [711, 308] width 20 height 11
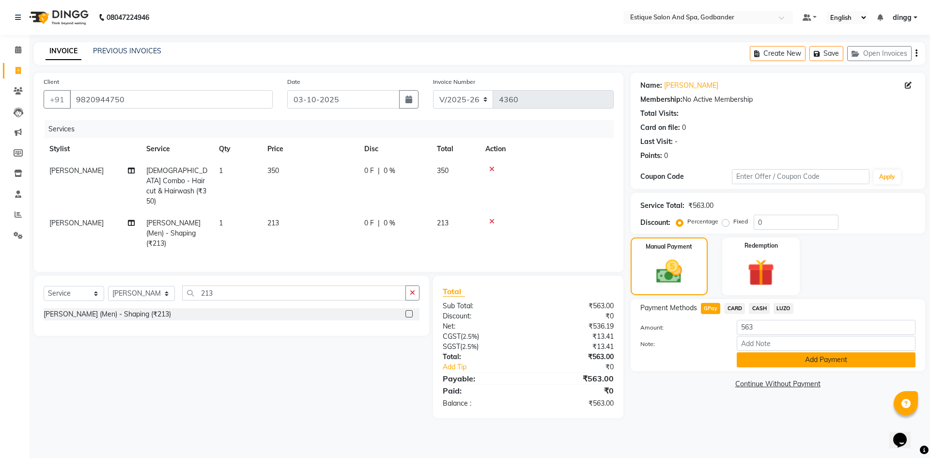
click at [822, 360] on button "Add Payment" at bounding box center [826, 359] width 179 height 15
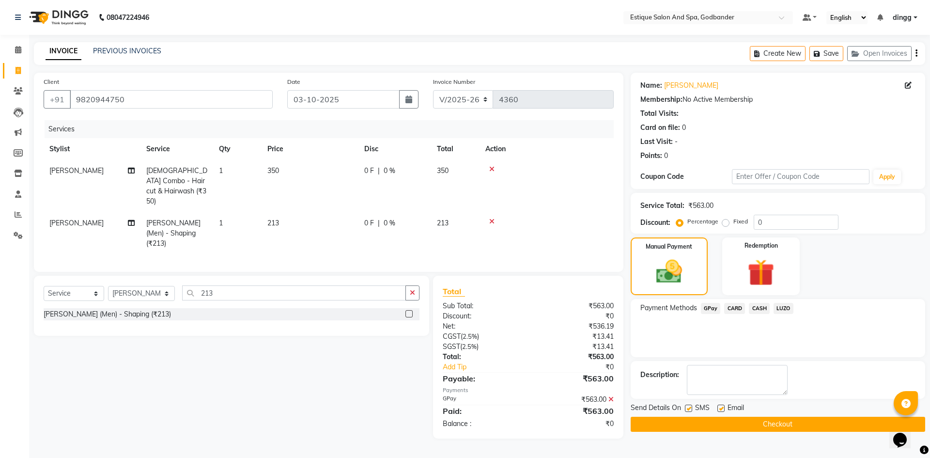
click at [776, 423] on button "Checkout" at bounding box center [777, 423] width 294 height 15
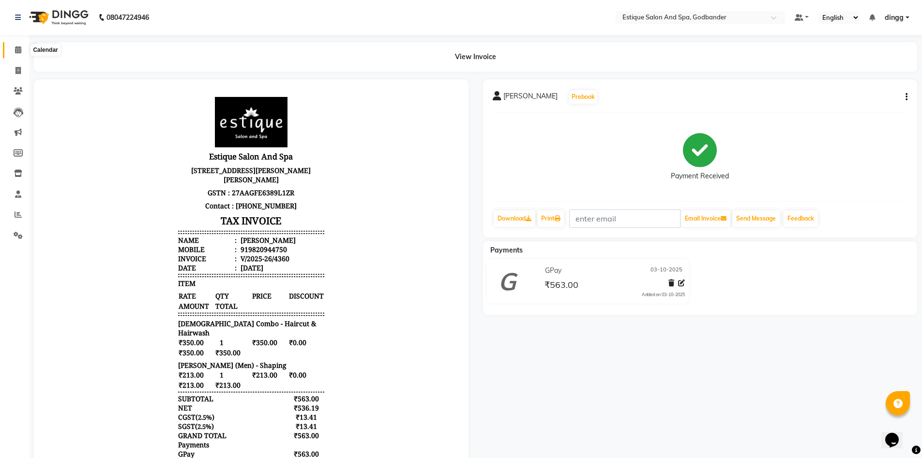
click at [17, 48] on icon at bounding box center [18, 49] width 6 height 7
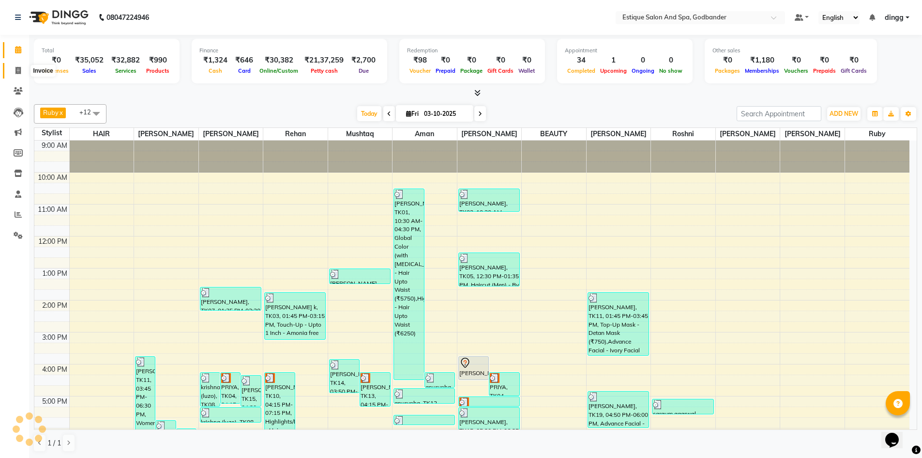
scroll to position [108, 0]
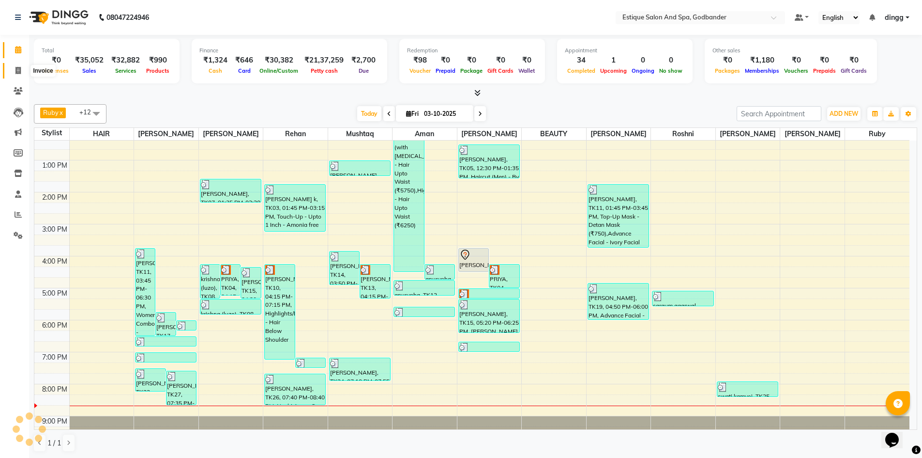
click at [18, 69] on icon at bounding box center [17, 70] width 5 height 7
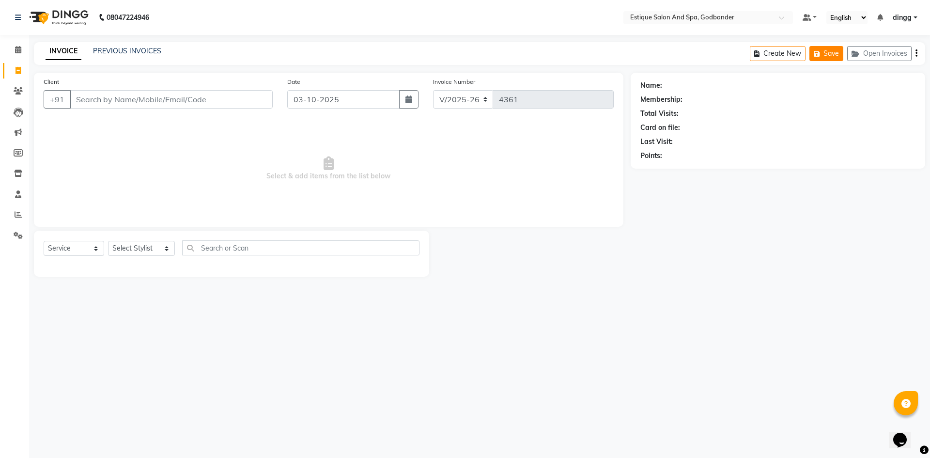
click at [830, 53] on button "Save" at bounding box center [826, 53] width 34 height 15
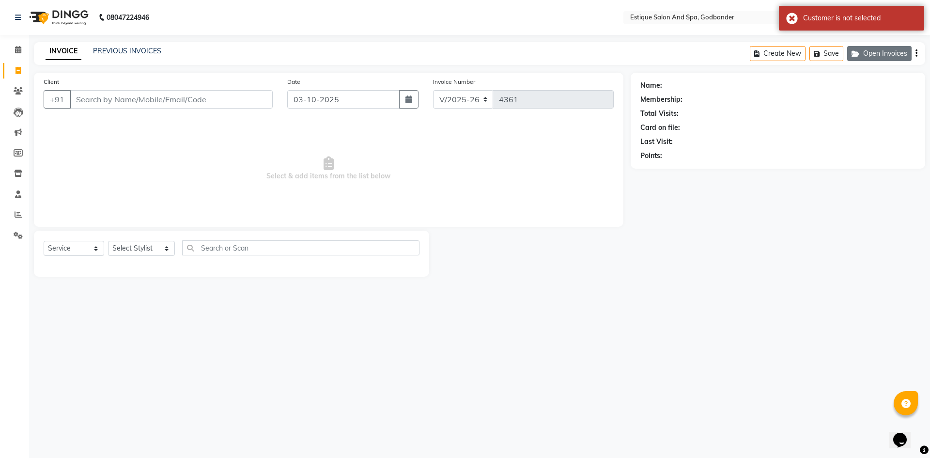
click at [865, 54] on button "Open Invoices" at bounding box center [879, 53] width 64 height 15
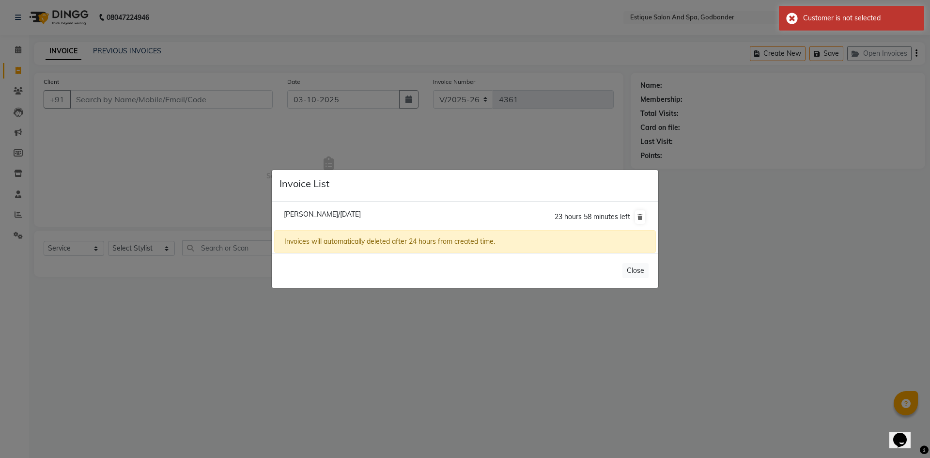
click at [387, 215] on li "Dhiraj Sharma/03 October 2025 23 hours 58 minutes left" at bounding box center [465, 216] width 382 height 27
click at [361, 212] on span "Dhiraj Sharma/03 October 2025" at bounding box center [322, 214] width 77 height 9
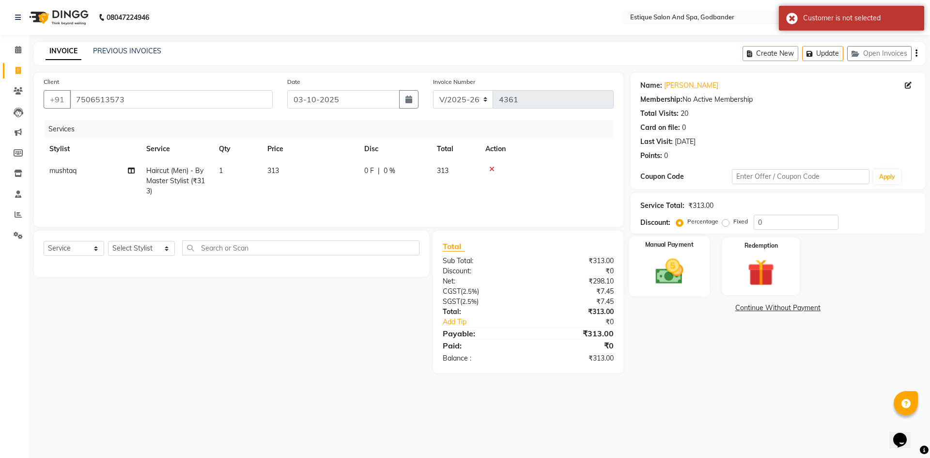
click at [669, 276] on img at bounding box center [668, 271] width 45 height 32
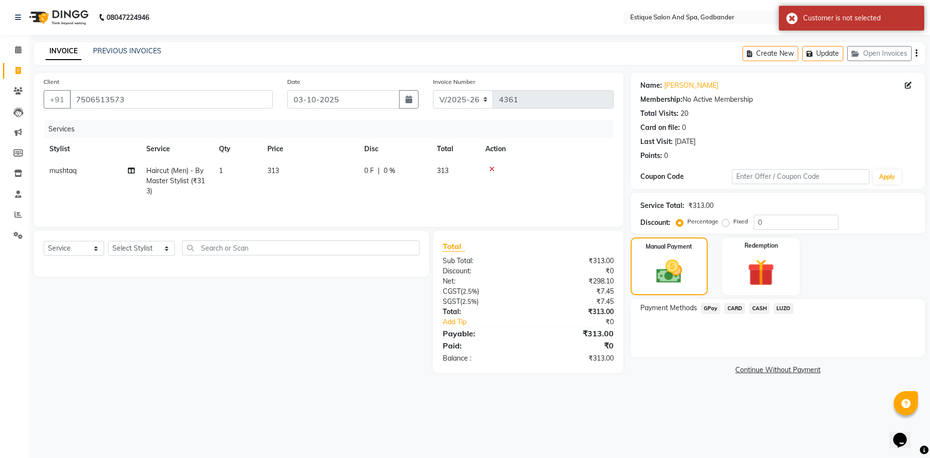
click at [713, 307] on span "GPay" at bounding box center [711, 308] width 20 height 11
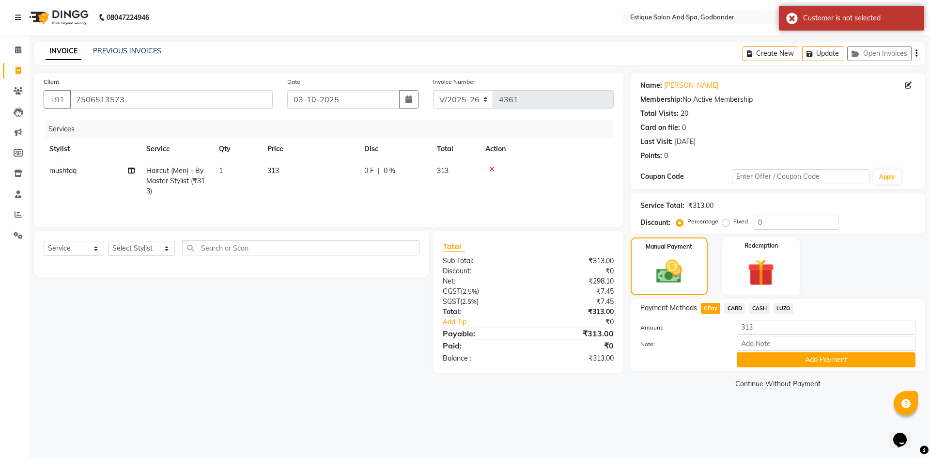
click at [844, 360] on button "Add Payment" at bounding box center [826, 359] width 179 height 15
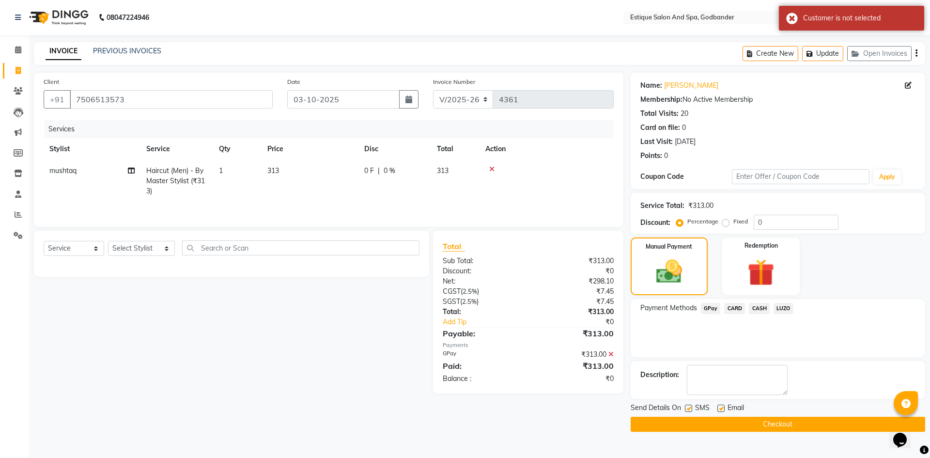
click at [776, 421] on button "Checkout" at bounding box center [777, 423] width 294 height 15
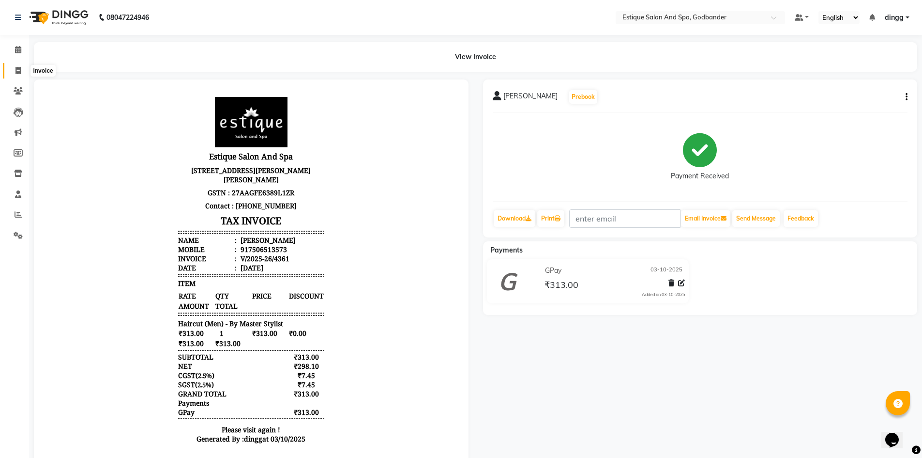
drag, startPoint x: 15, startPoint y: 66, endPoint x: 22, endPoint y: 61, distance: 9.4
click at [15, 66] on span at bounding box center [18, 70] width 17 height 11
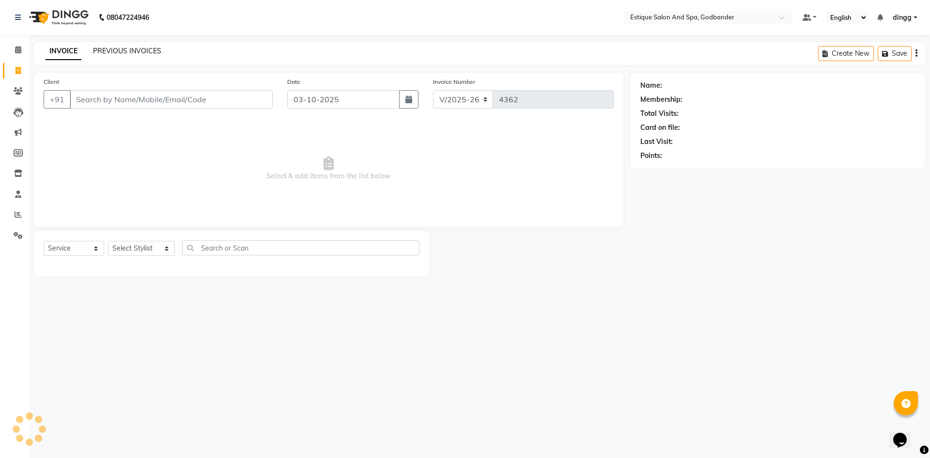
click at [112, 51] on link "PREVIOUS INVOICES" at bounding box center [127, 50] width 68 height 9
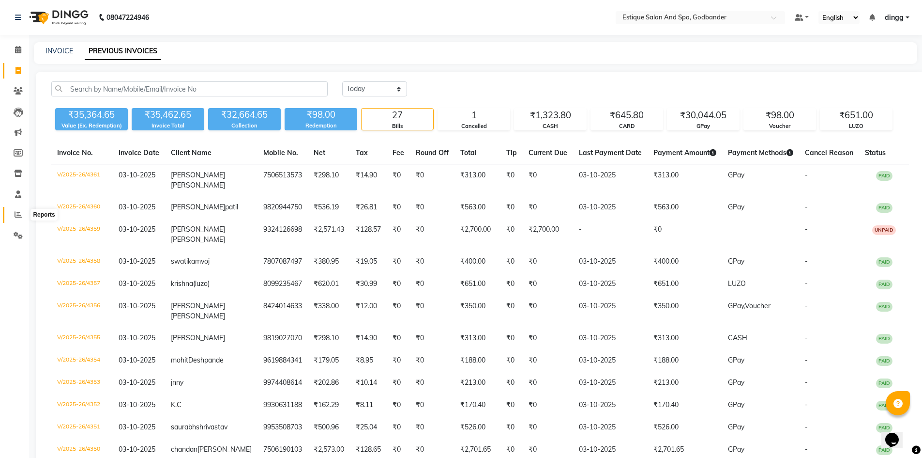
drag, startPoint x: 16, startPoint y: 213, endPoint x: 27, endPoint y: 204, distance: 14.4
click at [16, 213] on icon at bounding box center [18, 214] width 7 height 7
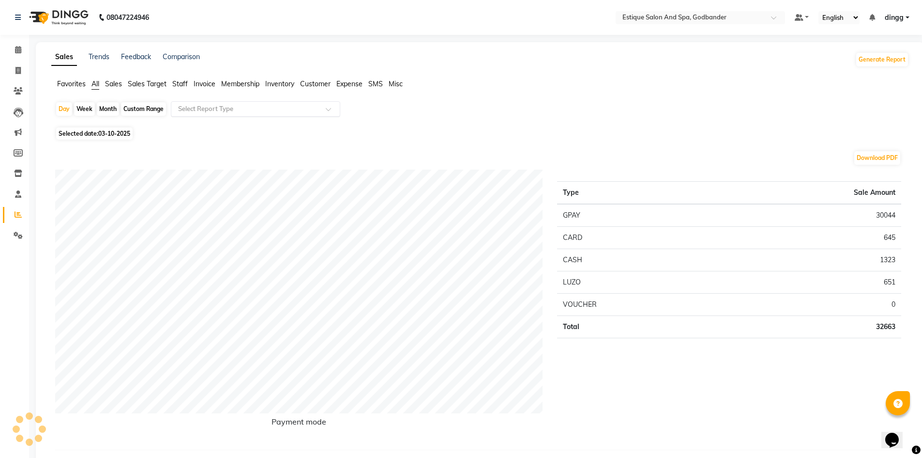
click at [222, 107] on input "text" at bounding box center [245, 109] width 139 height 10
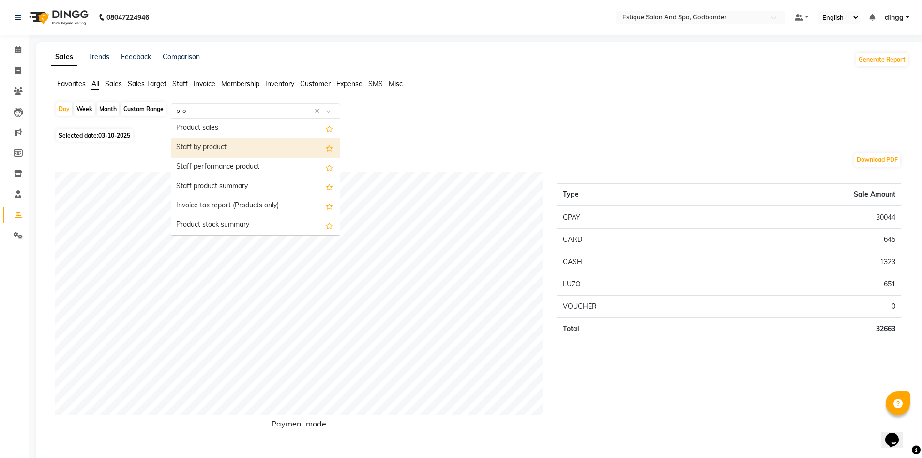
click at [201, 152] on div "Staff by product" at bounding box center [255, 147] width 169 height 19
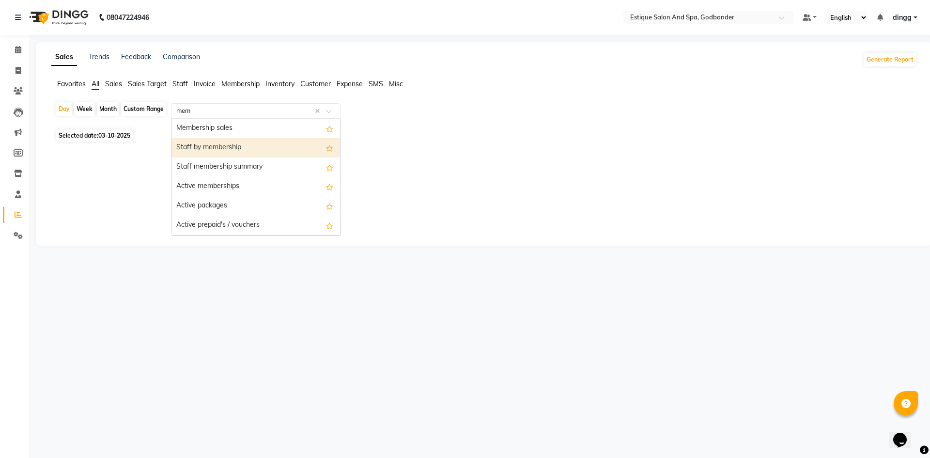
click at [248, 155] on div "Staff by membership" at bounding box center [255, 147] width 169 height 19
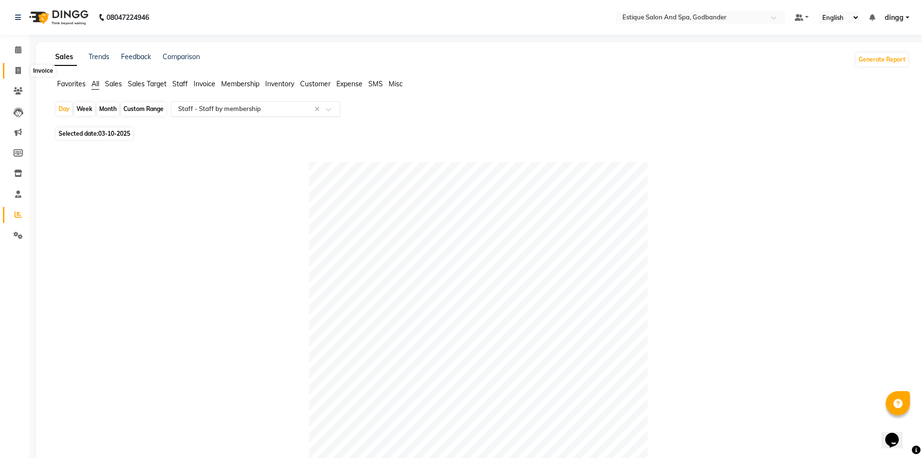
click at [19, 68] on icon at bounding box center [17, 70] width 5 height 7
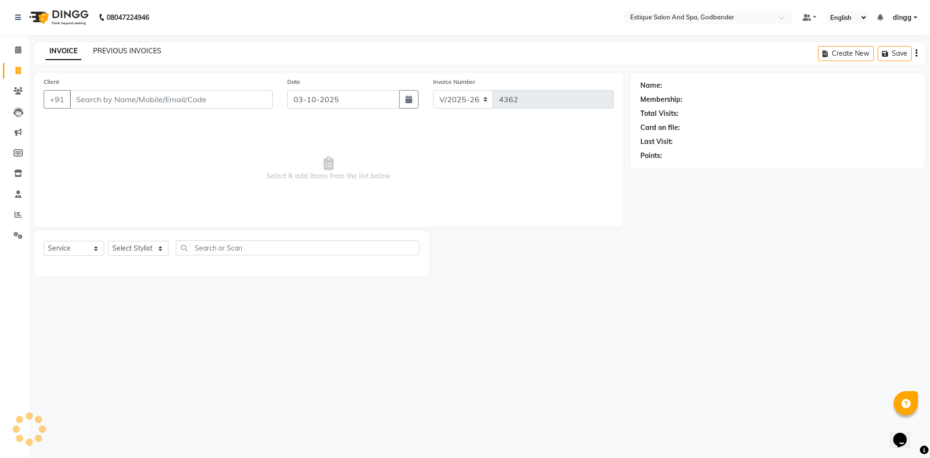
click at [100, 54] on link "PREVIOUS INVOICES" at bounding box center [127, 50] width 68 height 9
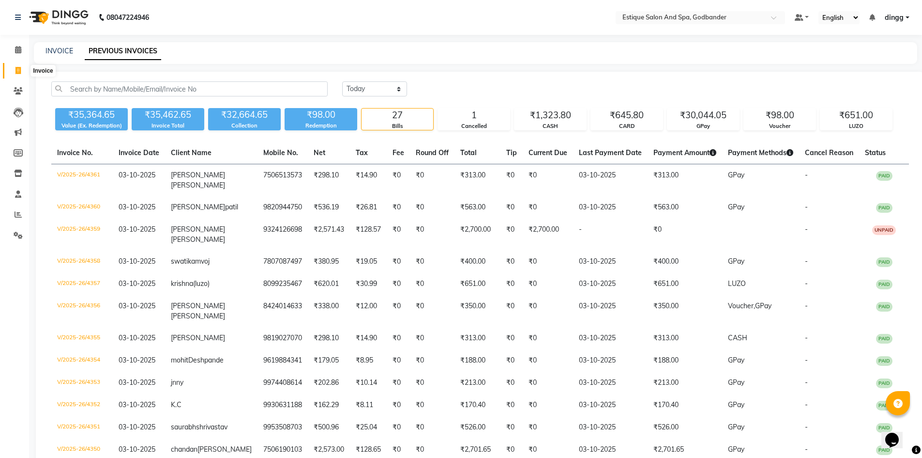
click at [17, 72] on icon at bounding box center [17, 70] width 5 height 7
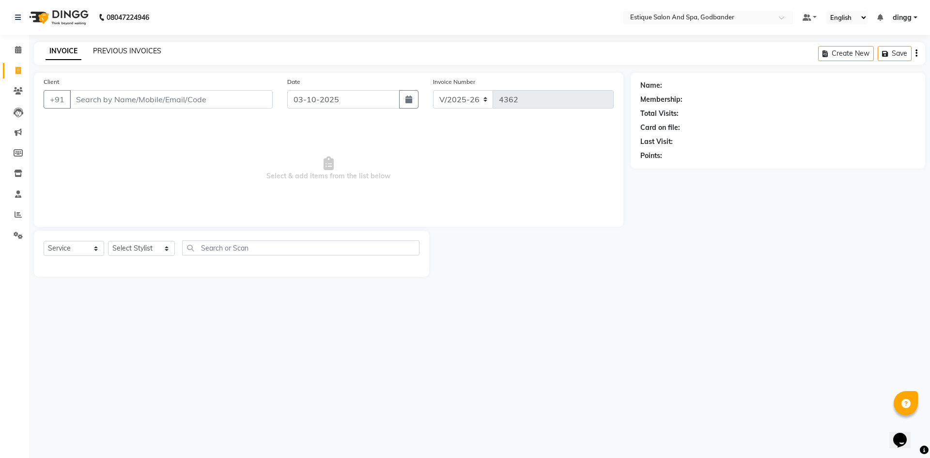
click at [105, 50] on link "PREVIOUS INVOICES" at bounding box center [127, 50] width 68 height 9
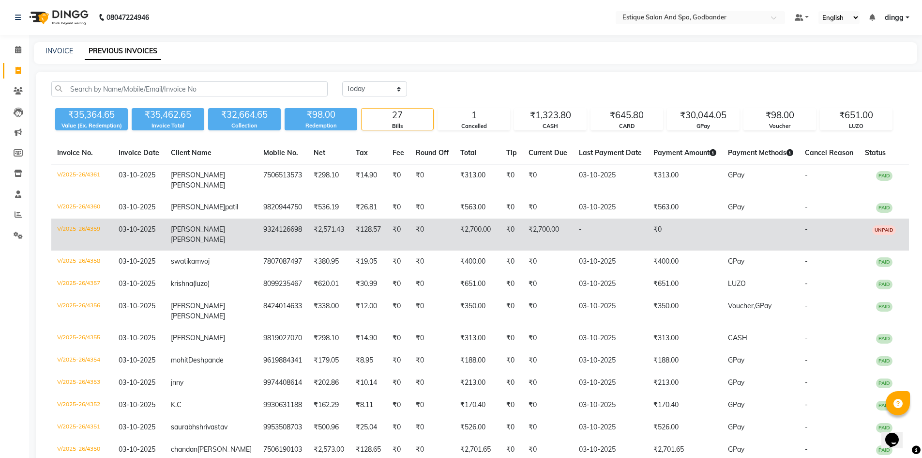
click at [88, 228] on td "V/2025-26/4359" at bounding box center [81, 234] width 61 height 32
click at [78, 228] on td "V/2025-26/4359" at bounding box center [81, 234] width 61 height 32
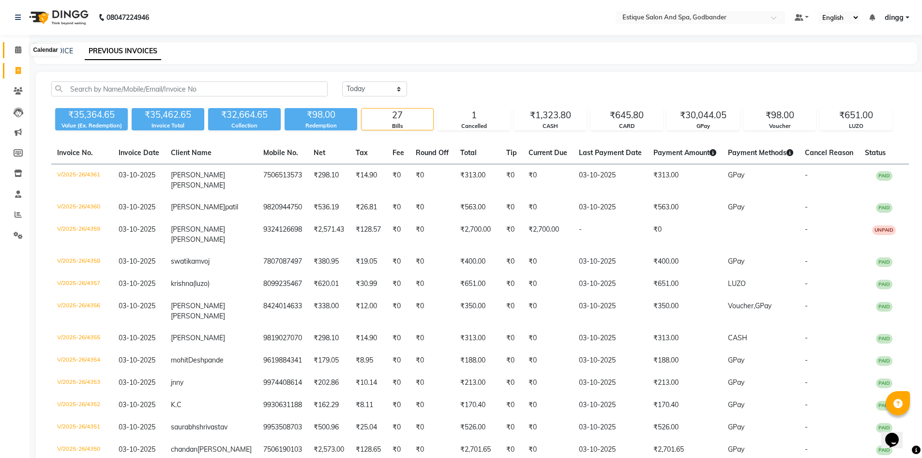
click at [15, 47] on icon at bounding box center [18, 49] width 6 height 7
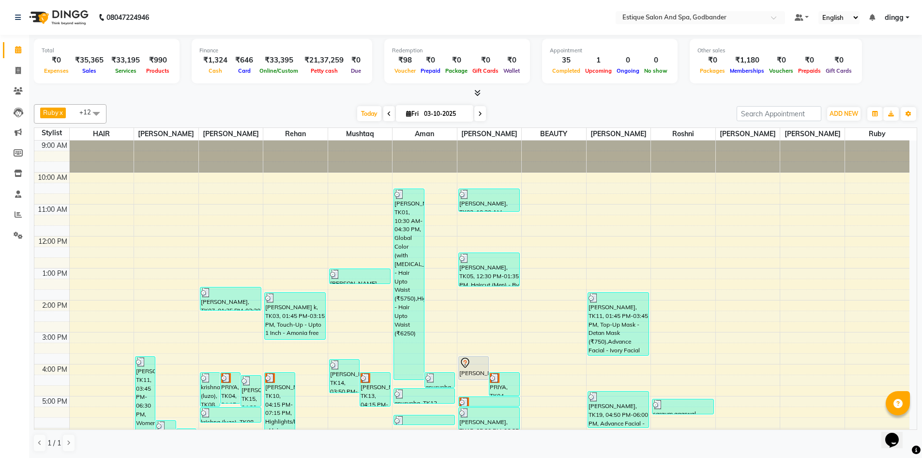
click at [478, 112] on icon at bounding box center [480, 114] width 4 height 6
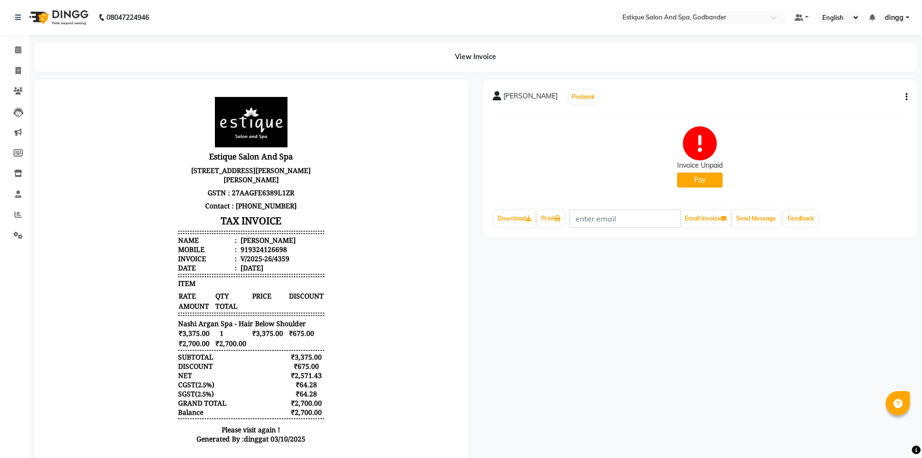
click at [690, 179] on button "Pay" at bounding box center [700, 179] width 46 height 15
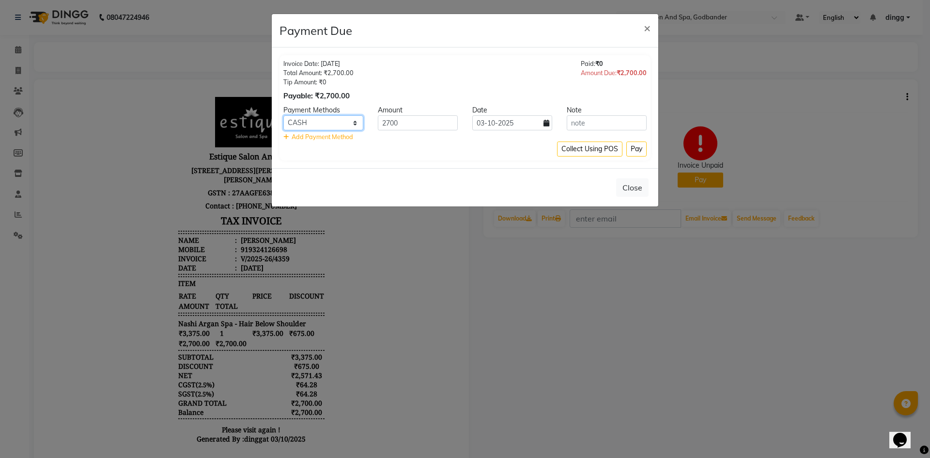
click at [322, 121] on select "GPay CARD CASH LUZO" at bounding box center [323, 122] width 80 height 15
select select "5"
click at [283, 115] on select "GPay CARD CASH LUZO" at bounding box center [323, 122] width 80 height 15
click at [638, 154] on button "Pay" at bounding box center [636, 148] width 20 height 15
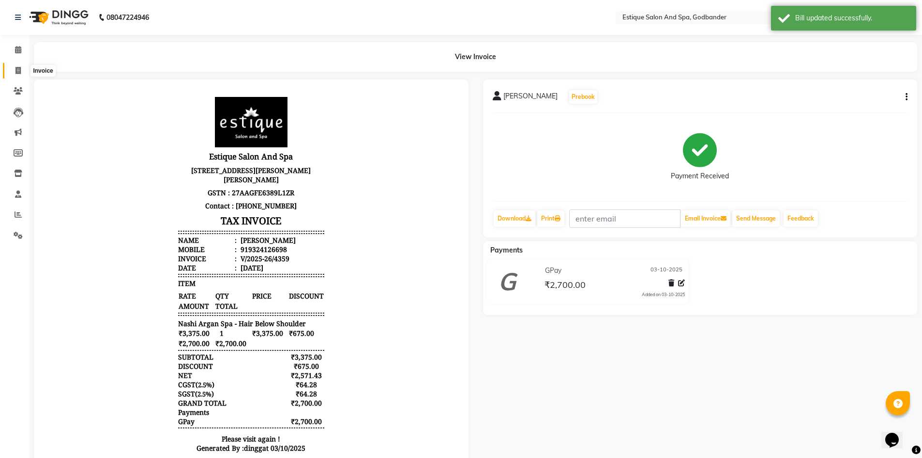
drag, startPoint x: 18, startPoint y: 74, endPoint x: 47, endPoint y: 66, distance: 29.6
click at [18, 74] on icon at bounding box center [17, 70] width 5 height 7
select select "service"
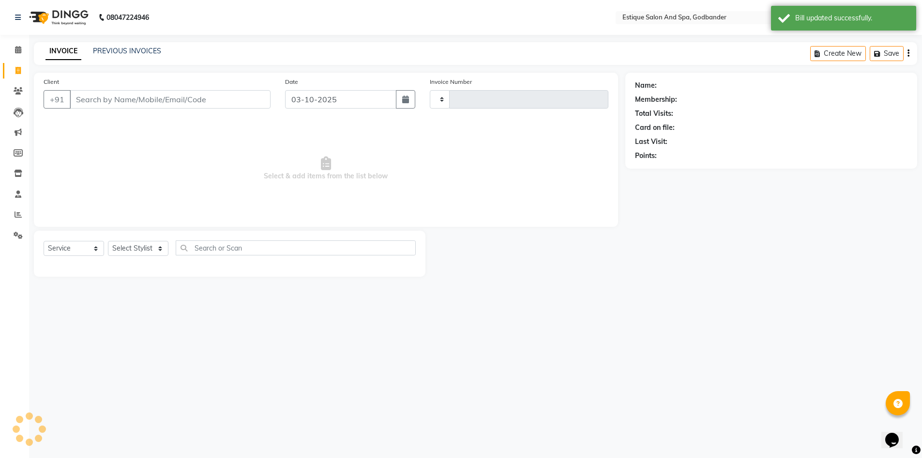
type input "4362"
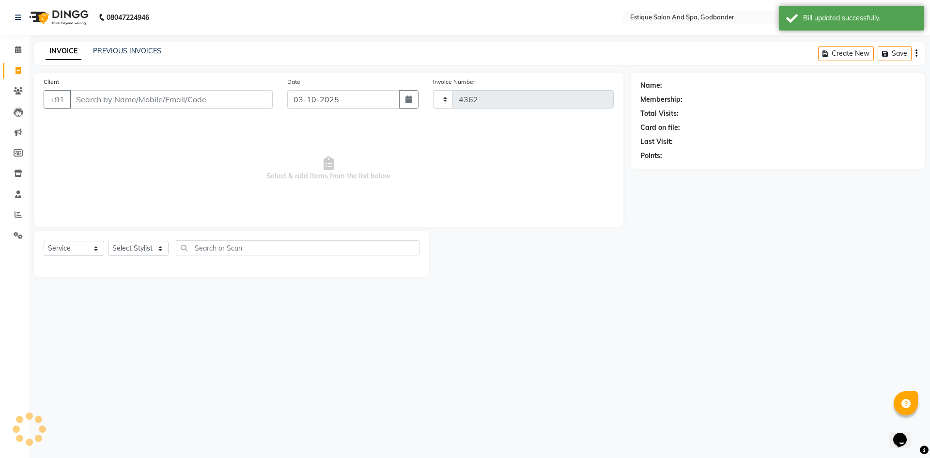
select select "6103"
click at [104, 54] on link "PREVIOUS INVOICES" at bounding box center [127, 50] width 68 height 9
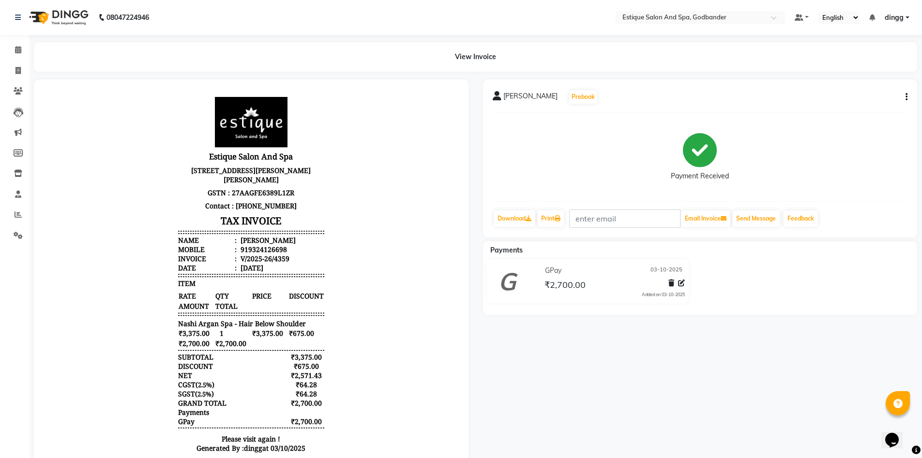
click at [907, 97] on icon "button" at bounding box center [907, 97] width 2 height 0
click at [18, 77] on link "Invoice" at bounding box center [14, 71] width 23 height 16
select select "service"
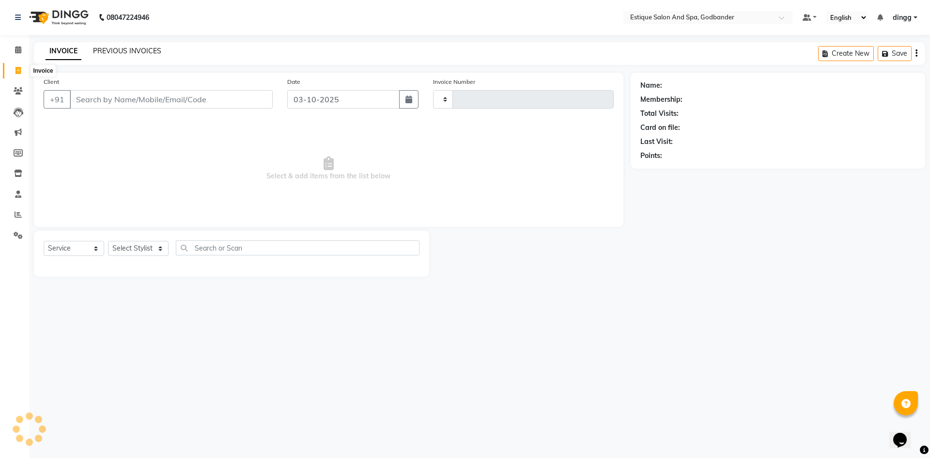
type input "4362"
select select "6103"
click at [110, 50] on link "PREVIOUS INVOICES" at bounding box center [127, 50] width 68 height 9
